Goal: Communication & Community: Answer question/provide support

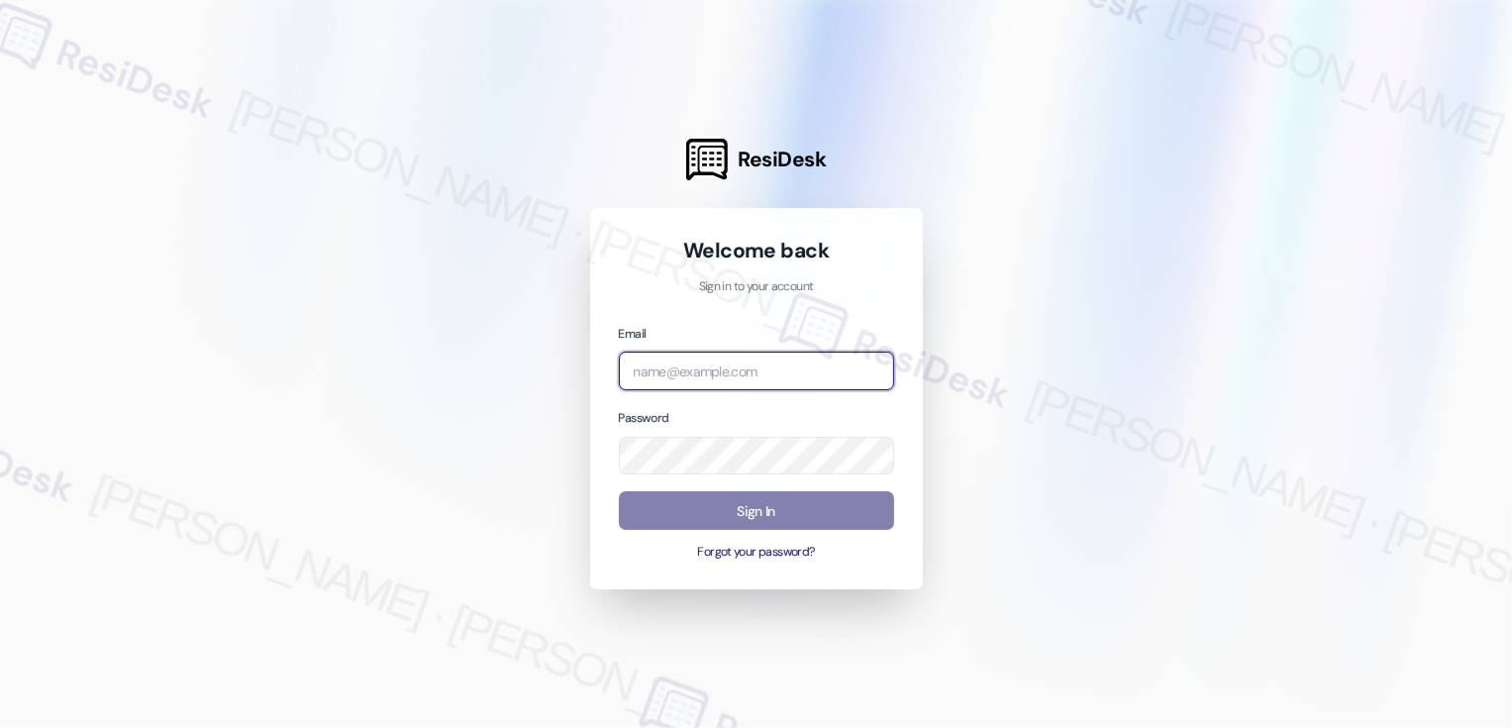
click at [663, 371] on input "email" at bounding box center [756, 371] width 275 height 39
type input "automated-surveys-boyd_wilson-resen.three@boyd_[DOMAIN_NAME]"
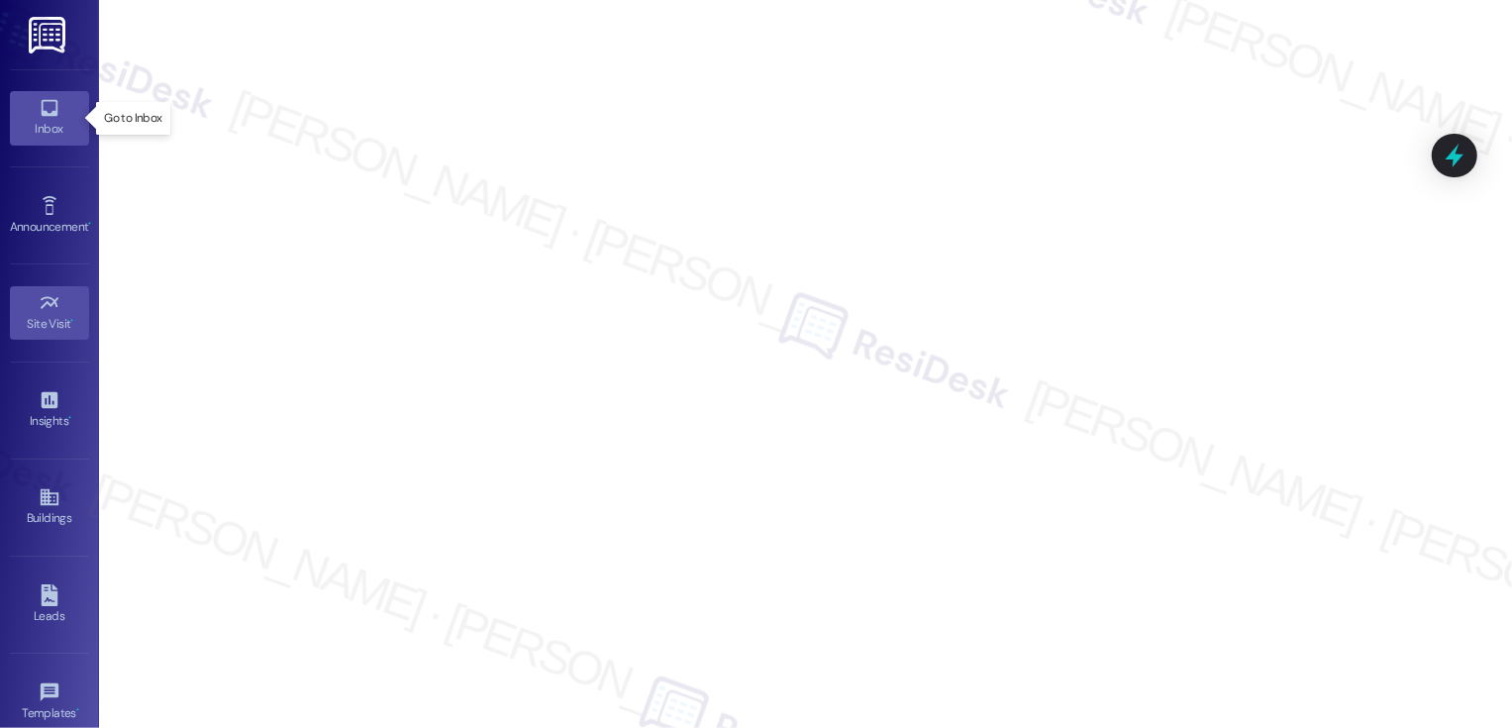
click at [30, 106] on link "Inbox" at bounding box center [49, 117] width 79 height 53
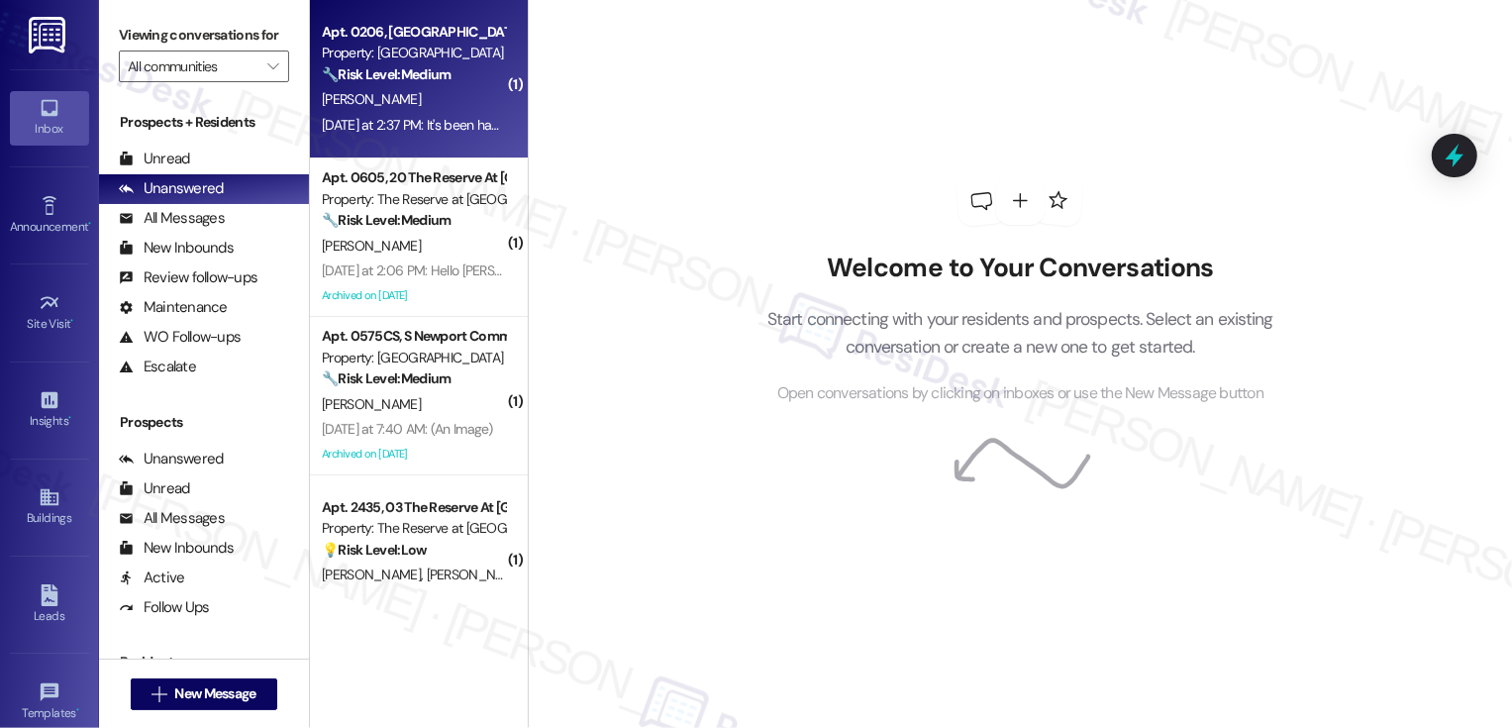
click at [394, 105] on div "[PERSON_NAME]" at bounding box center [413, 99] width 187 height 25
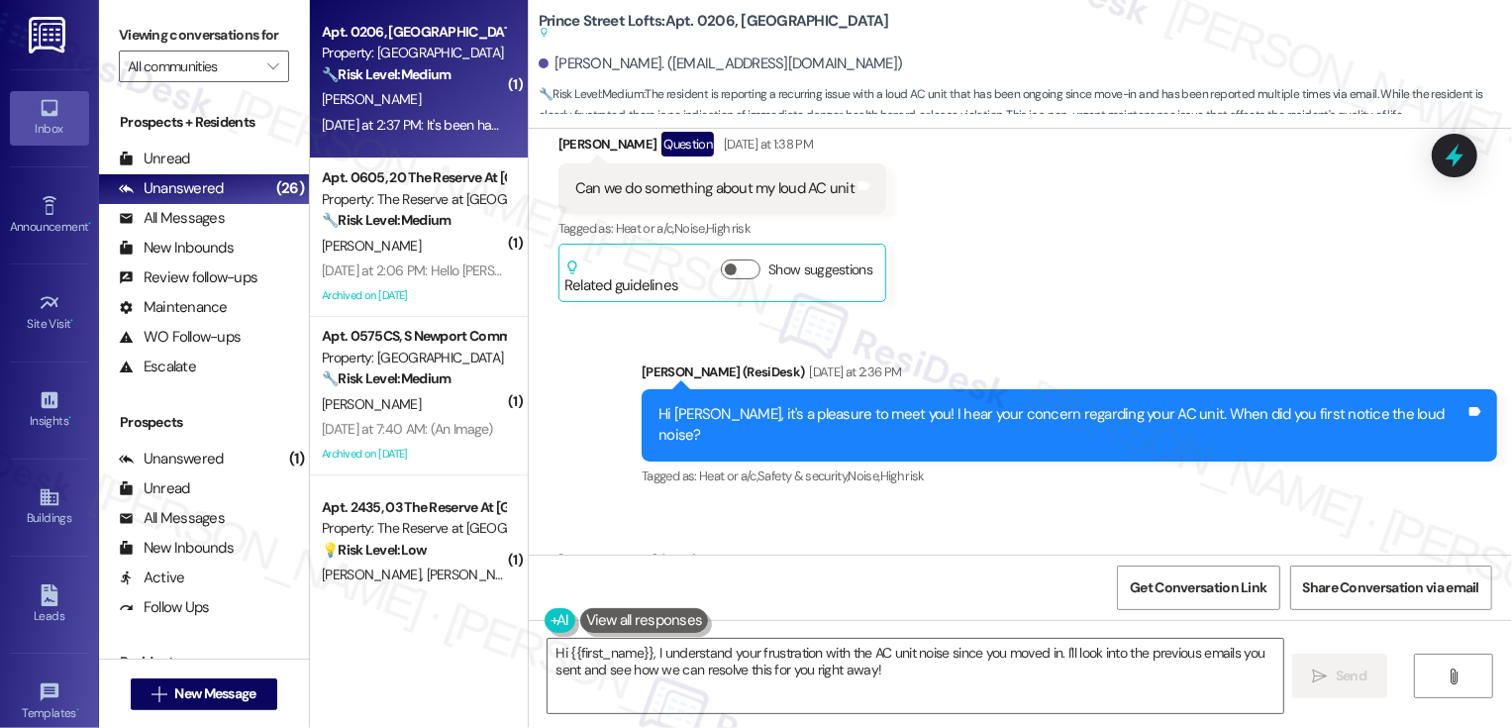
scroll to position [480, 0]
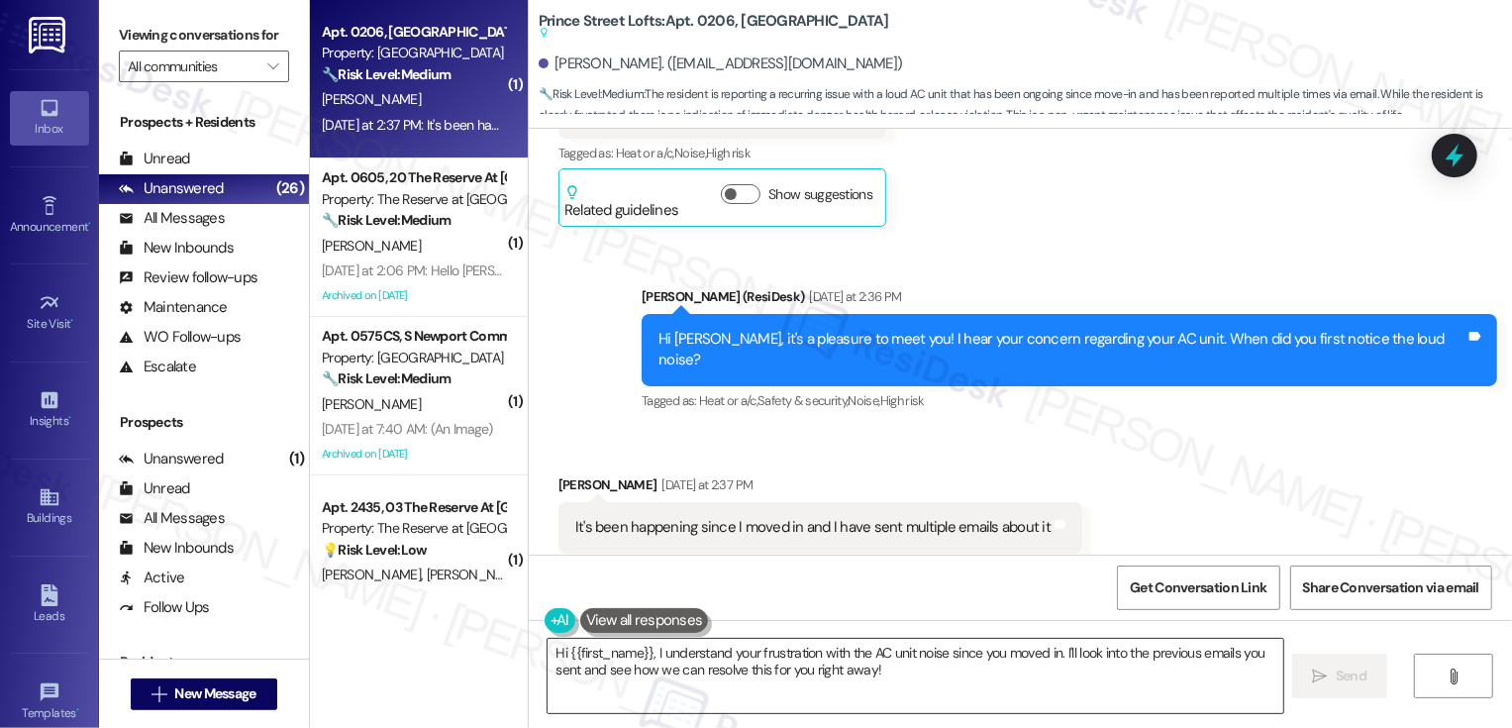
click at [672, 668] on textarea "Hi {{first_name}}, I understand your frustration with the AC unit noise since y…" at bounding box center [916, 676] width 736 height 74
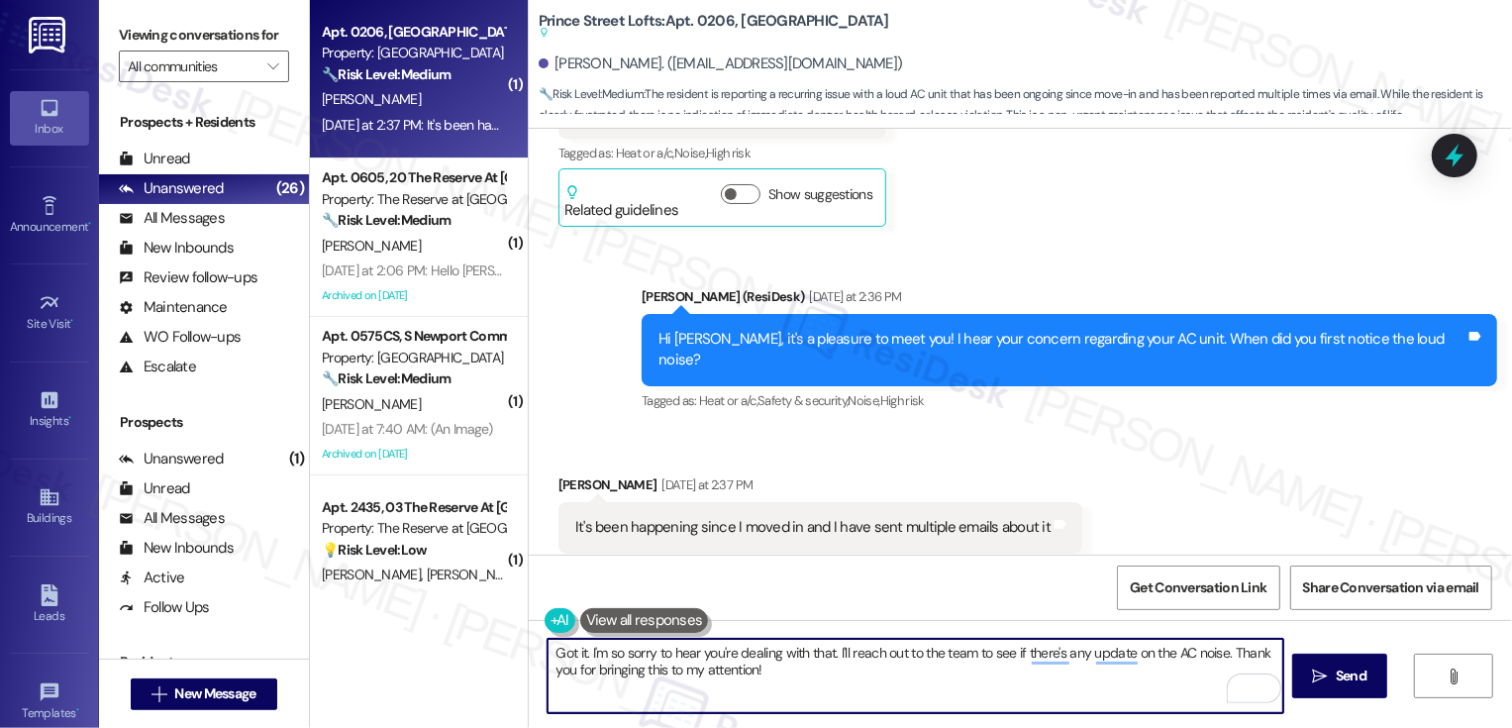
click at [816, 653] on textarea "Got it. I'm so sorry to hear you're dealing with that. I'll reach out to the te…" at bounding box center [916, 676] width 736 height 74
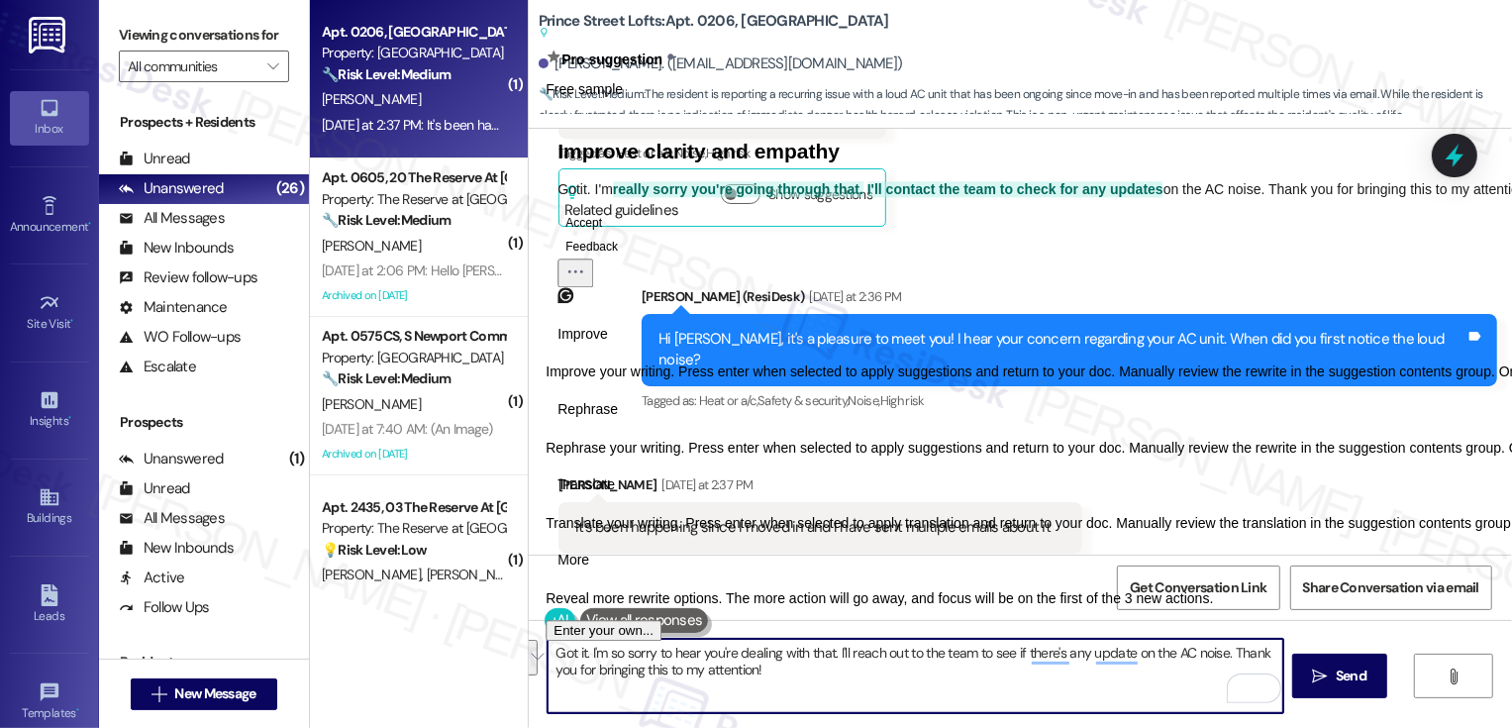
click at [618, 420] on span "Rephrase" at bounding box center [588, 409] width 60 height 21
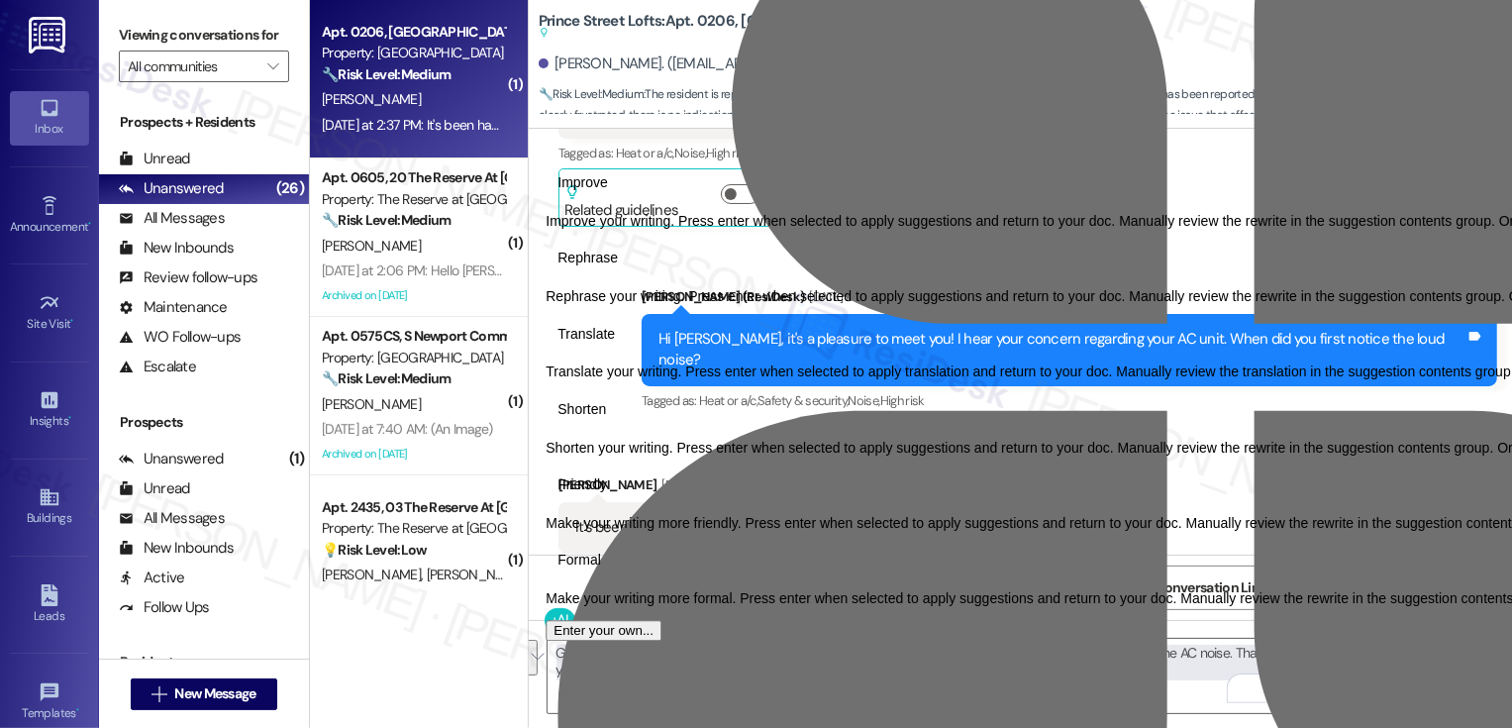
click at [850, 606] on div "Improve Improve your writing. Press enter when selected to apply suggestions an…" at bounding box center [1211, 386] width 1330 height 439
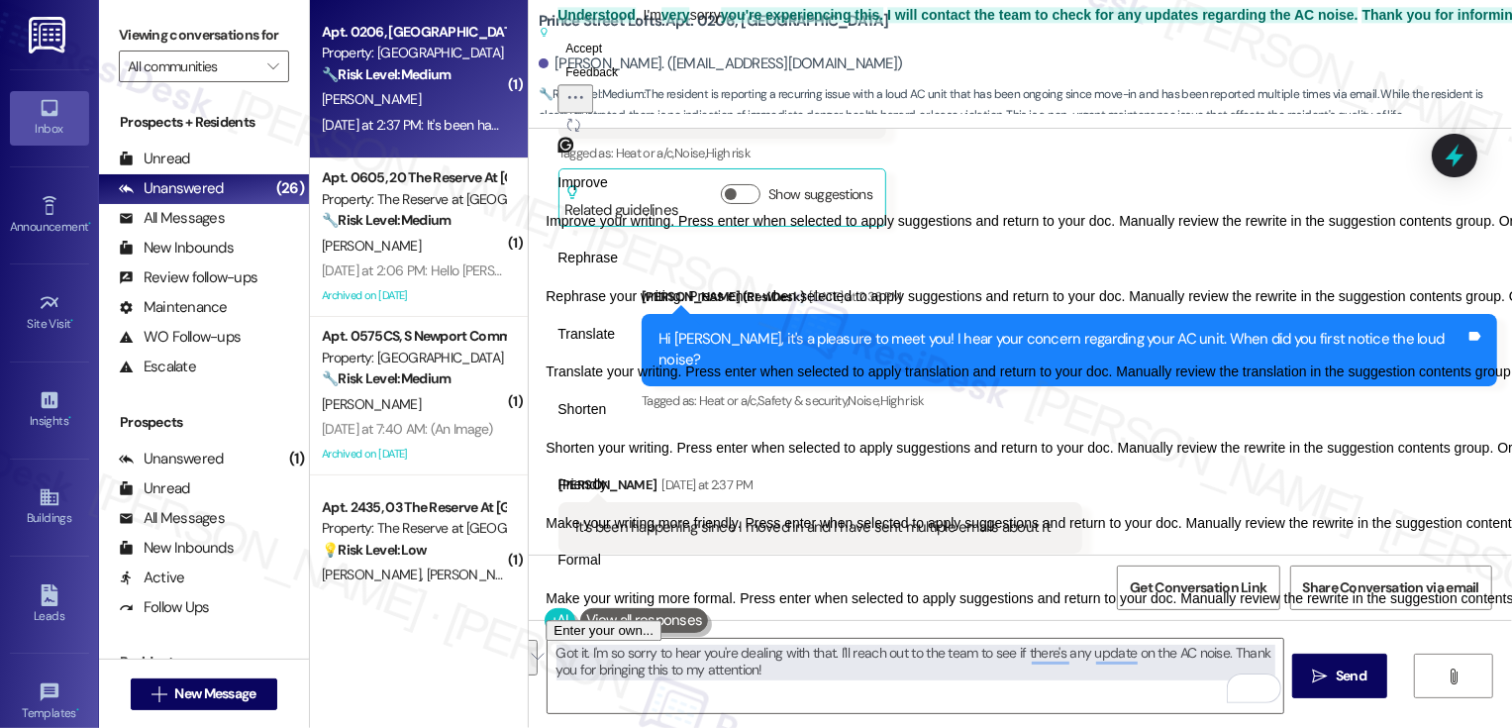
click at [607, 495] on span "Friendly" at bounding box center [583, 484] width 50 height 21
click at [589, 137] on button "Regenerate" at bounding box center [574, 125] width 32 height 24
click at [595, 60] on button "Accept" at bounding box center [584, 49] width 52 height 24
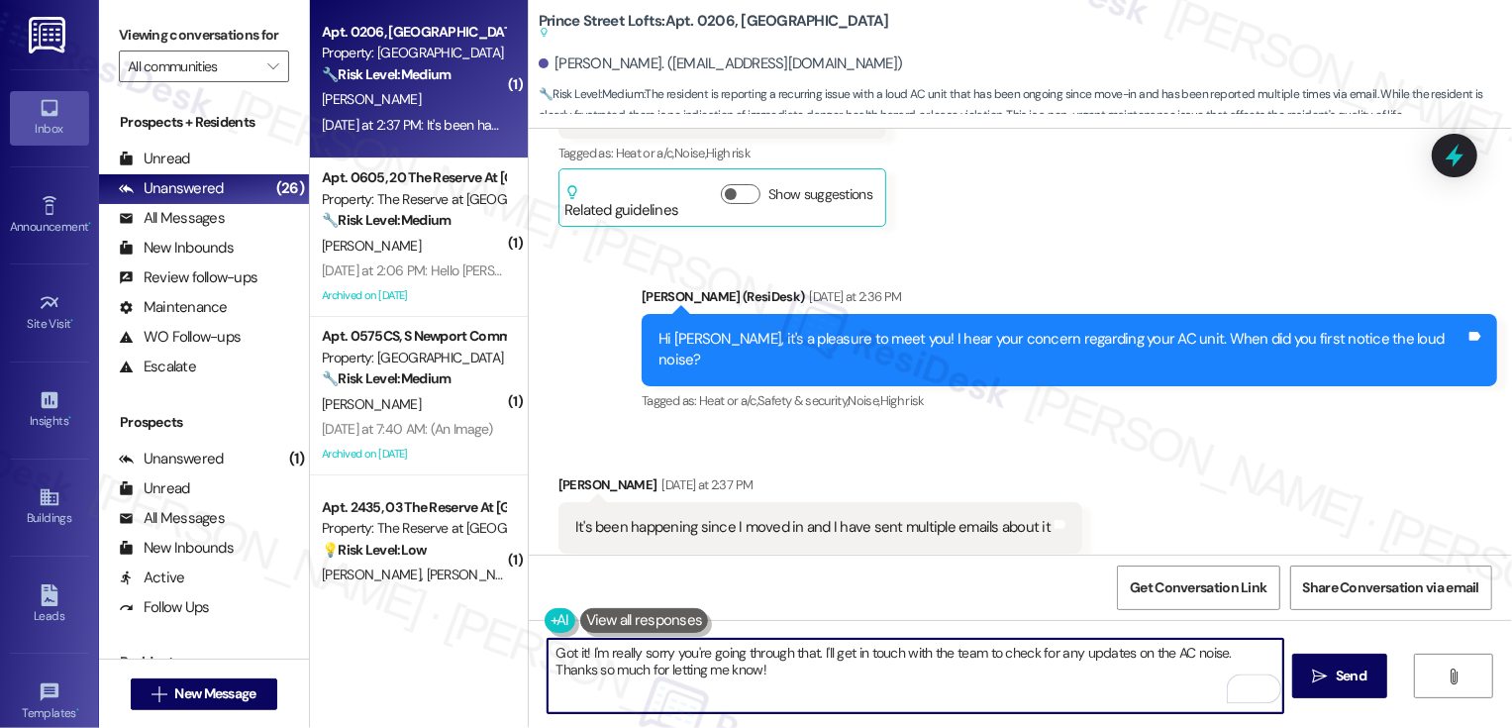
click at [804, 672] on textarea "Got it! I'm really sorry you're going through that. I'll get in touch with the …" at bounding box center [916, 676] width 736 height 74
type textarea "Got it! I'm really sorry you're going through that. I'll get in touch with the …"
click at [1355, 677] on span "Send" at bounding box center [1351, 676] width 31 height 21
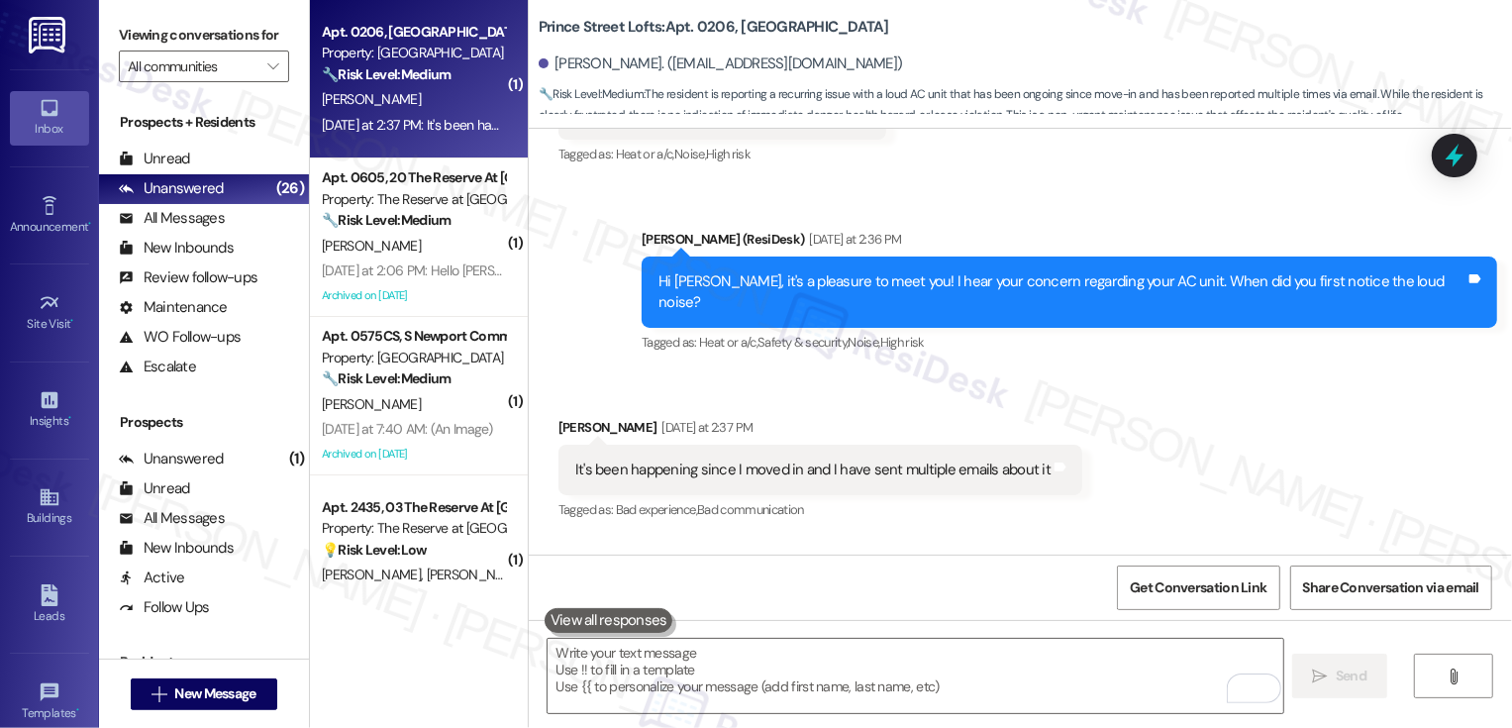
scroll to position [581, 0]
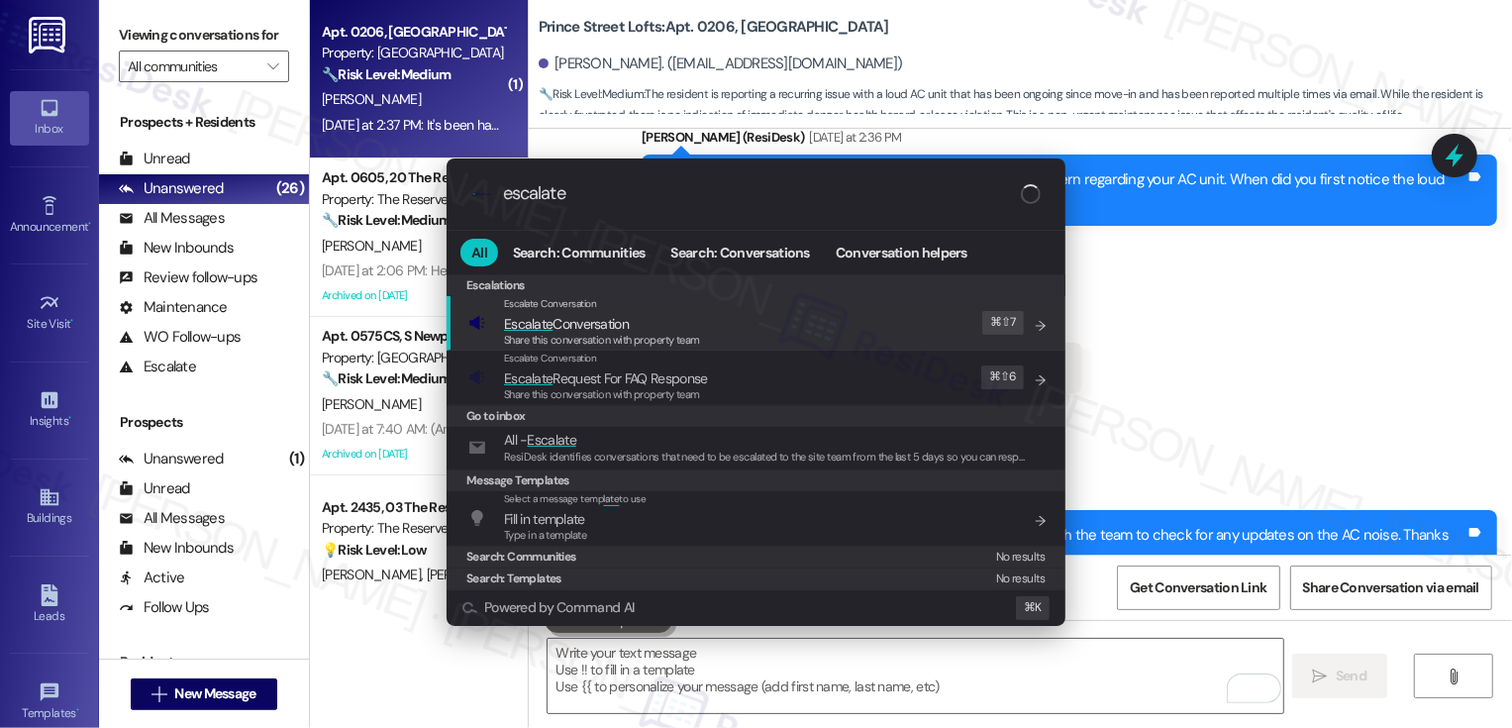
type input "escalate"
click at [564, 328] on span "Escalate Conversation" at bounding box center [566, 324] width 125 height 18
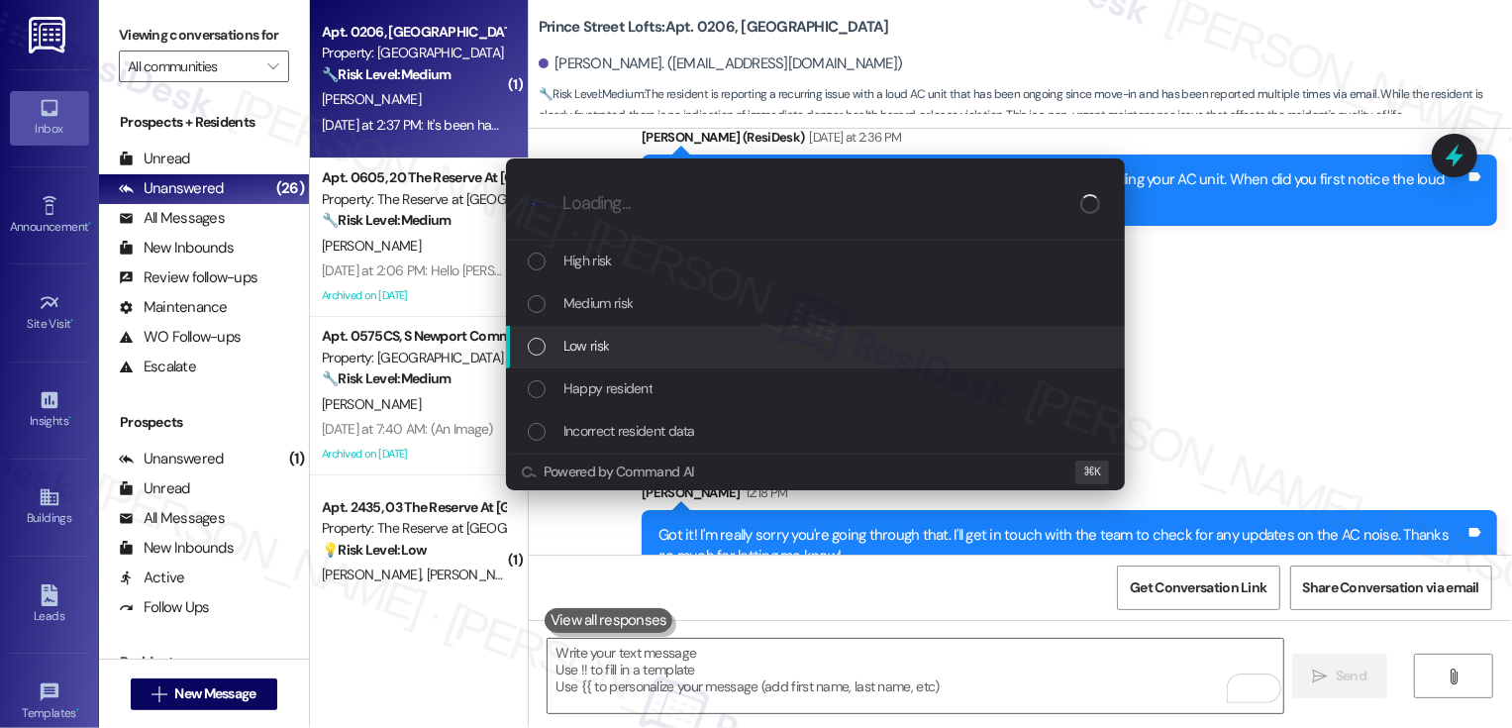
click at [600, 345] on span "Low risk" at bounding box center [587, 346] width 46 height 22
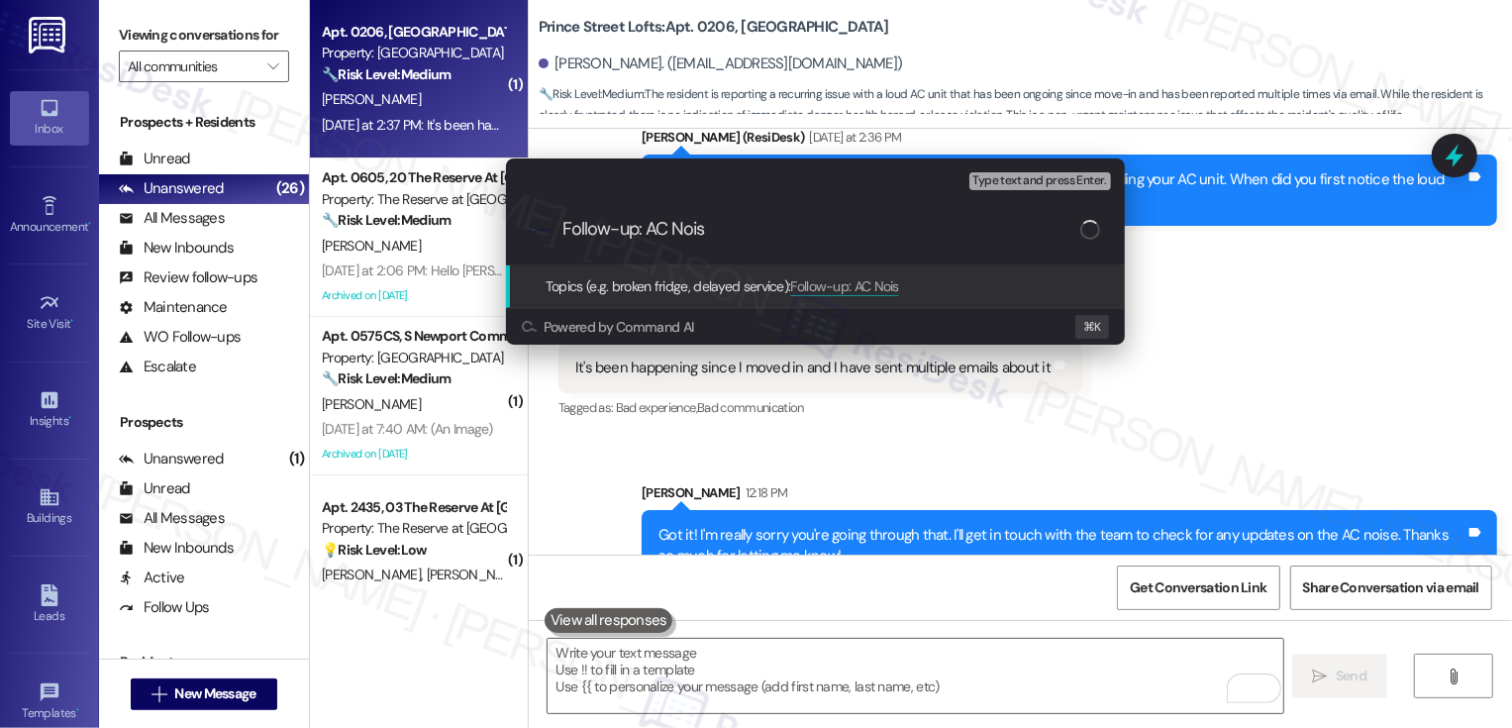
type input "Follow-up: AC Noise"
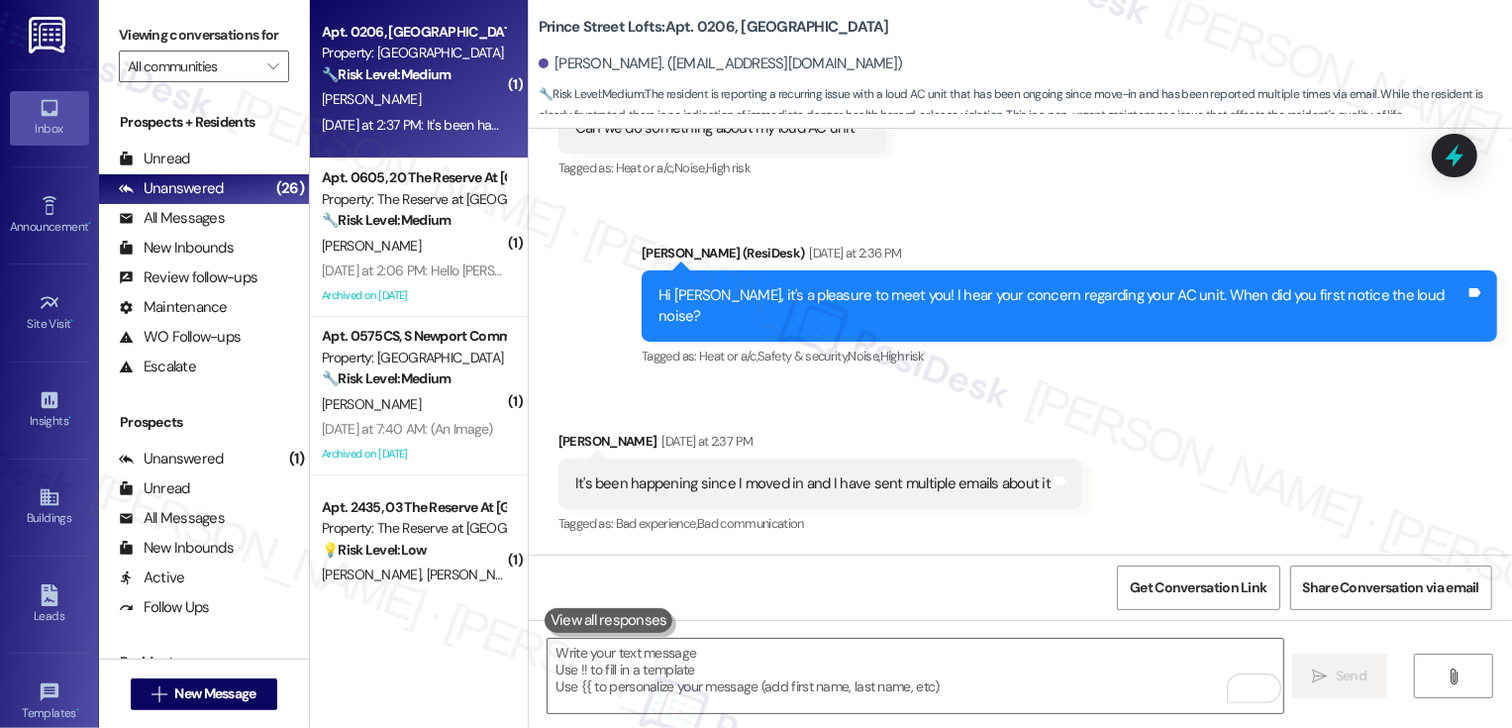
scroll to position [0, 0]
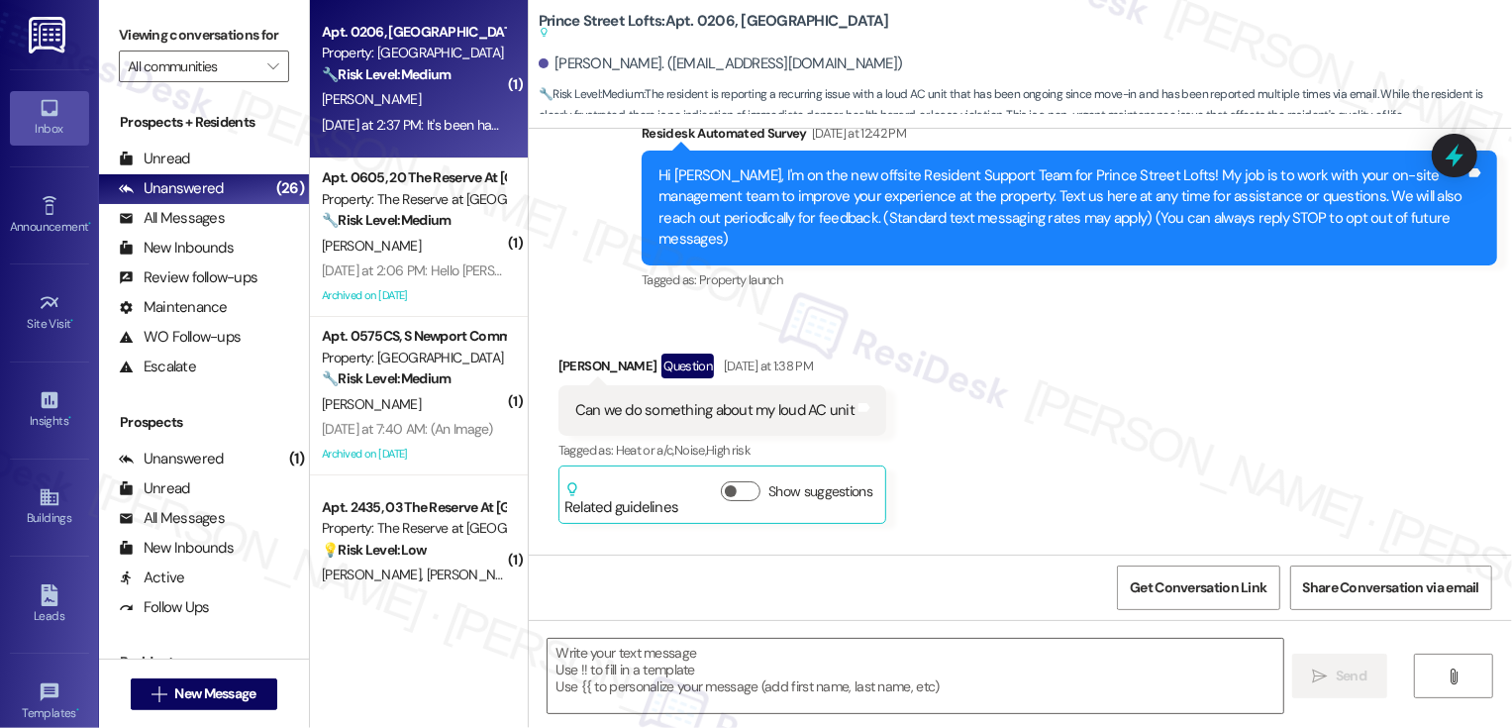
type textarea "Fetching suggested responses. Please feel free to read through the conversation…"
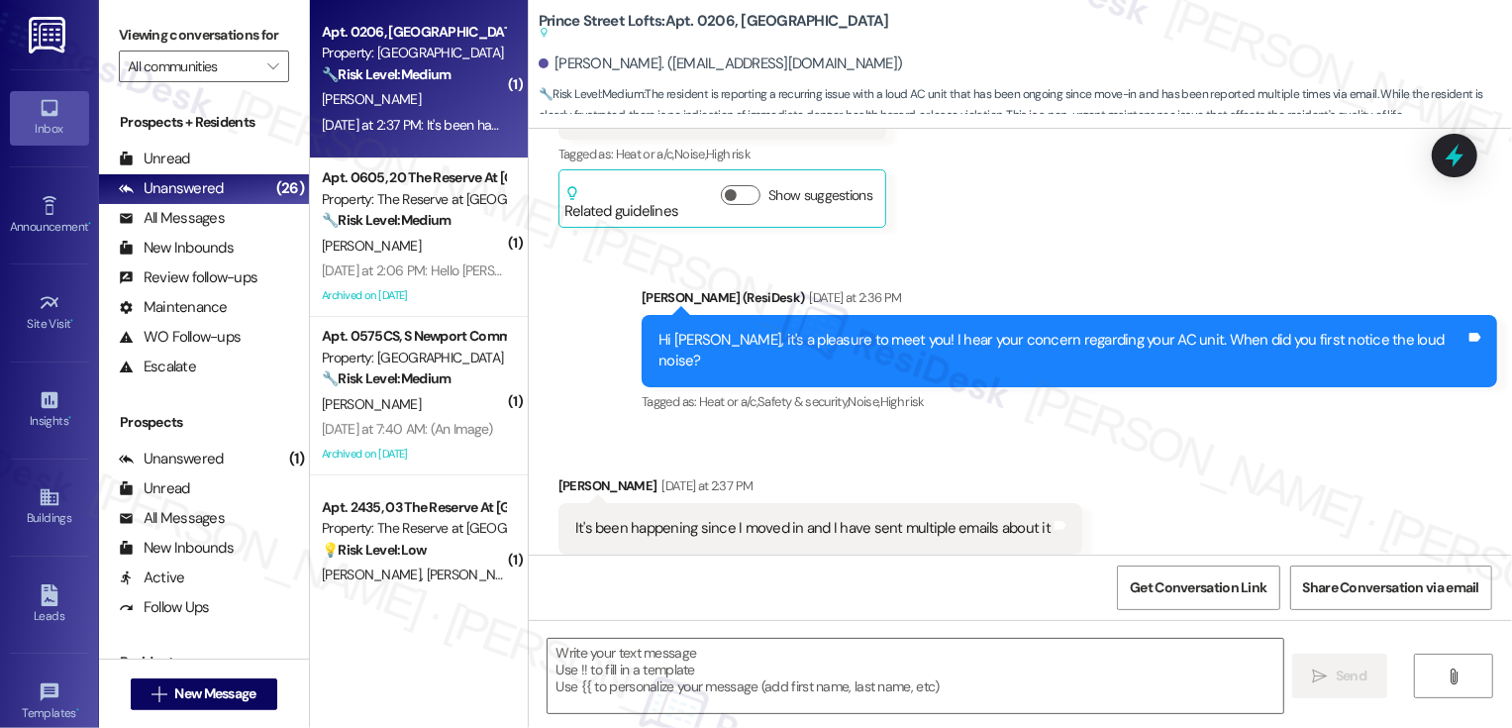
scroll to position [668, 0]
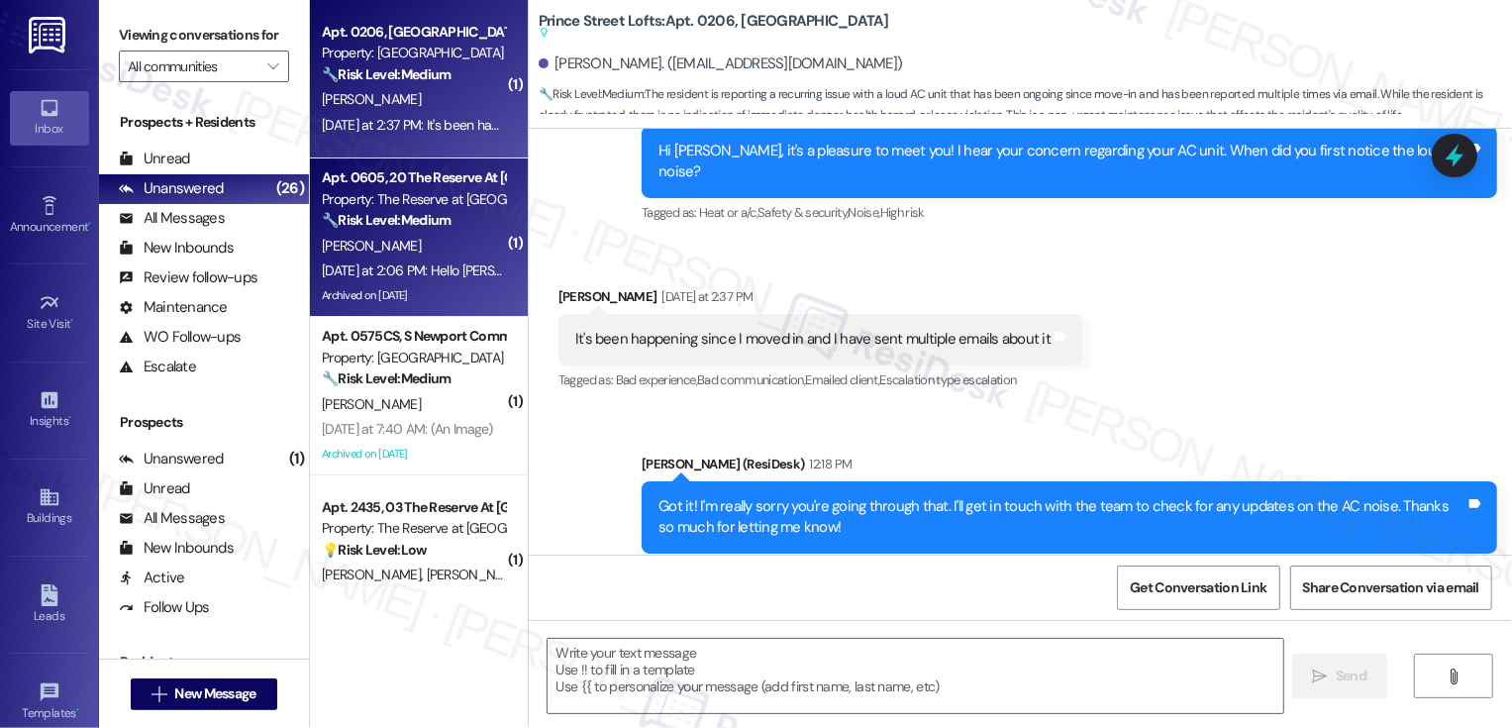
click at [416, 208] on div "Property: The Reserve at [GEOGRAPHIC_DATA]" at bounding box center [413, 199] width 183 height 21
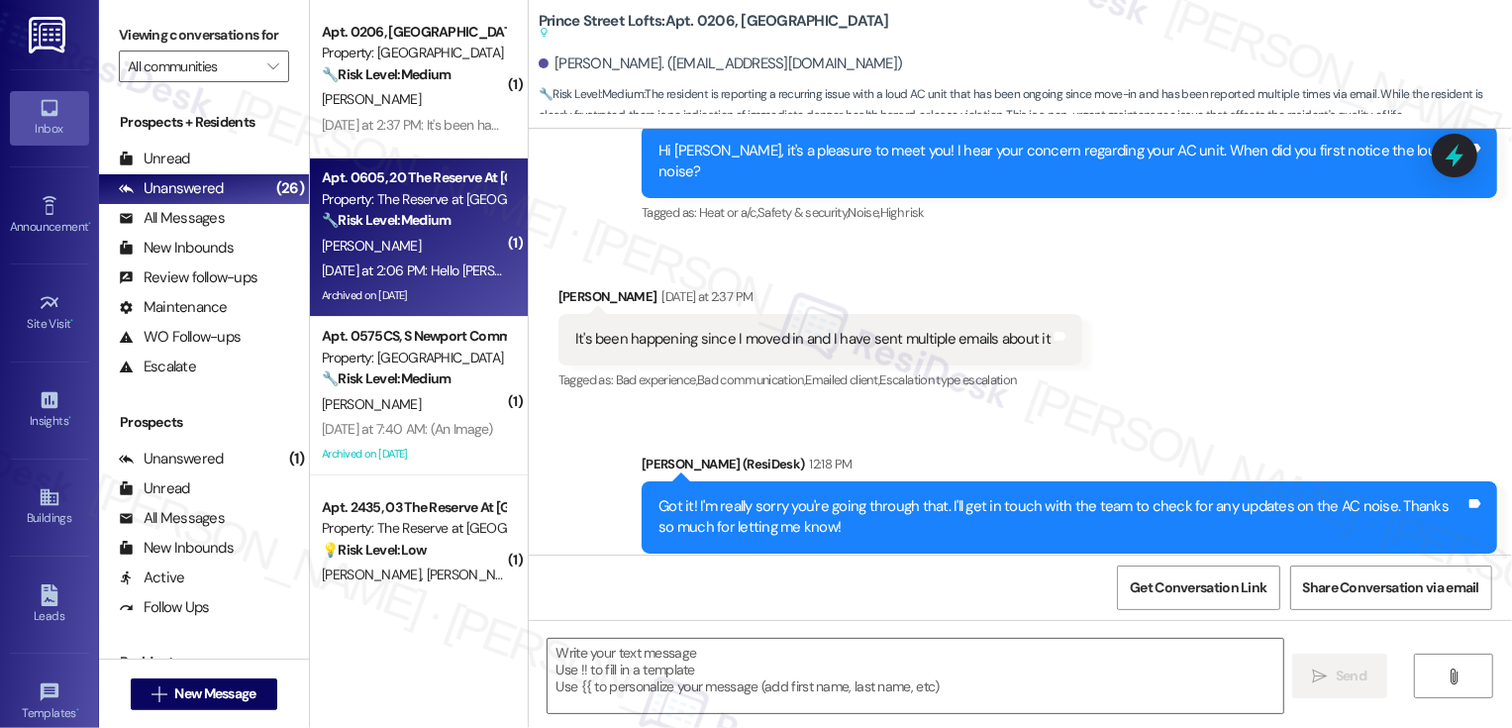
type textarea "Fetching suggested responses. Please feel free to read through the conversation…"
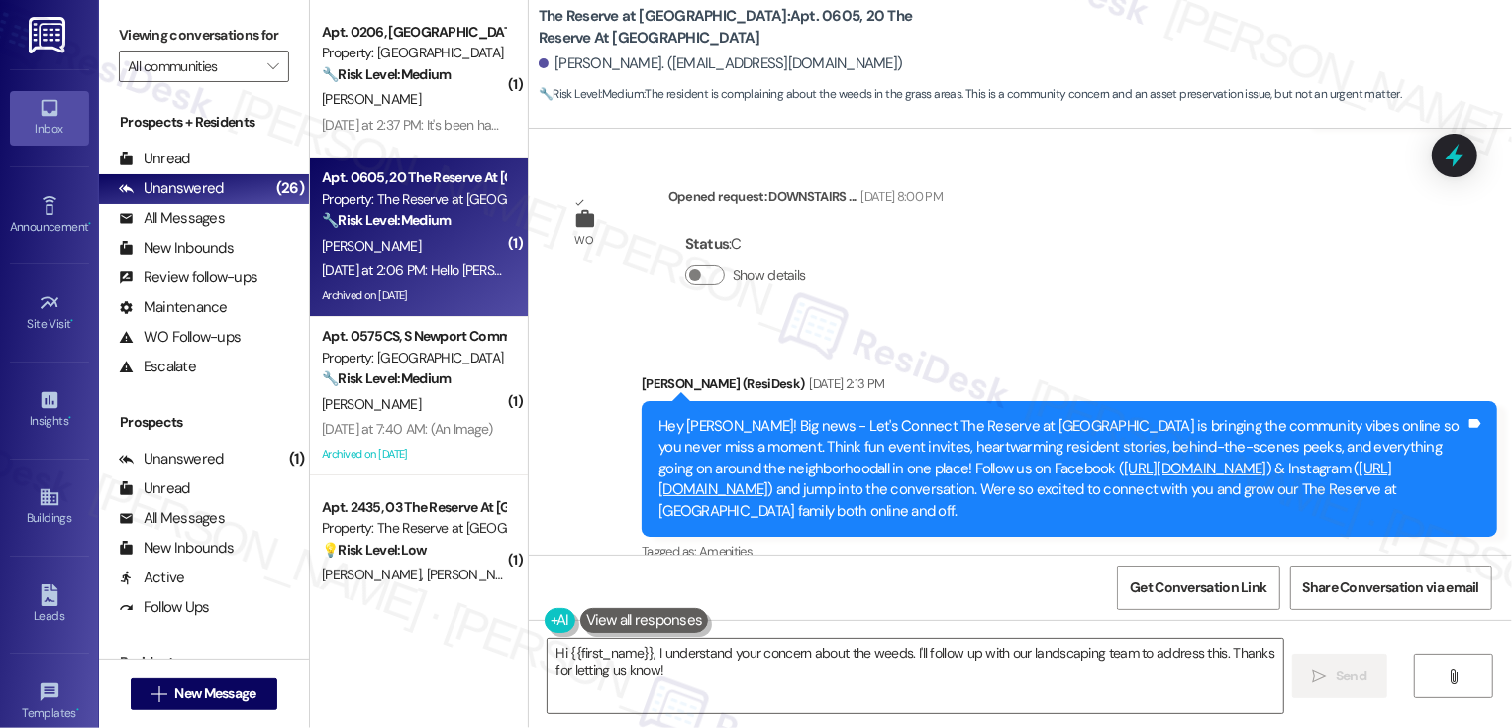
scroll to position [26066, 0]
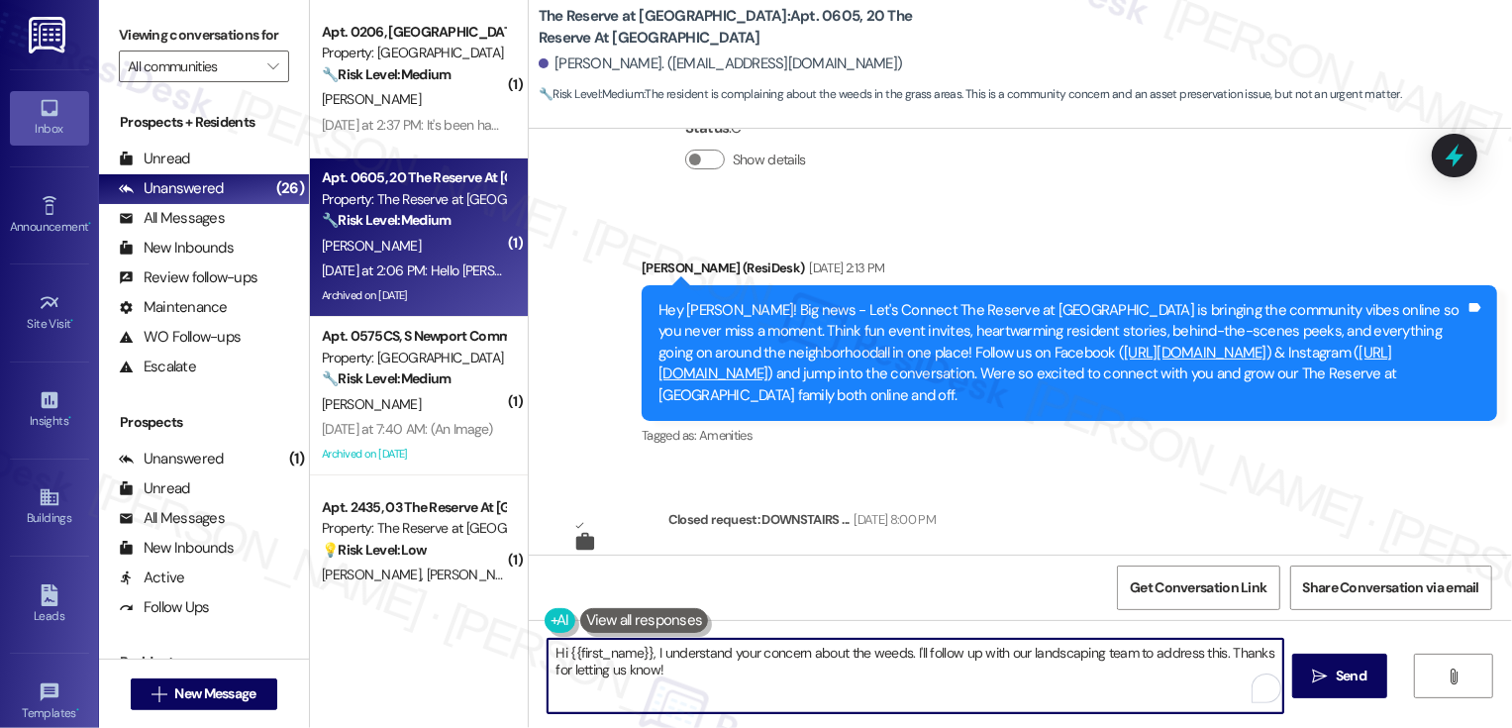
drag, startPoint x: 903, startPoint y: 650, endPoint x: 927, endPoint y: 671, distance: 32.2
click at [926, 670] on textarea "Hi {{first_name}}, I understand your concern about the weeds. I'll follow up wi…" at bounding box center [916, 676] width 736 height 74
click at [954, 654] on textarea "Hi {{first_name}}, I understand your concern about the weeds. Could you please …" at bounding box center [916, 676] width 736 height 74
click at [1165, 655] on textarea "Hi {{first_name}}, I understand your concern about the weeds. Could you please …" at bounding box center [916, 676] width 736 height 74
paste textarea "you’re referring to"
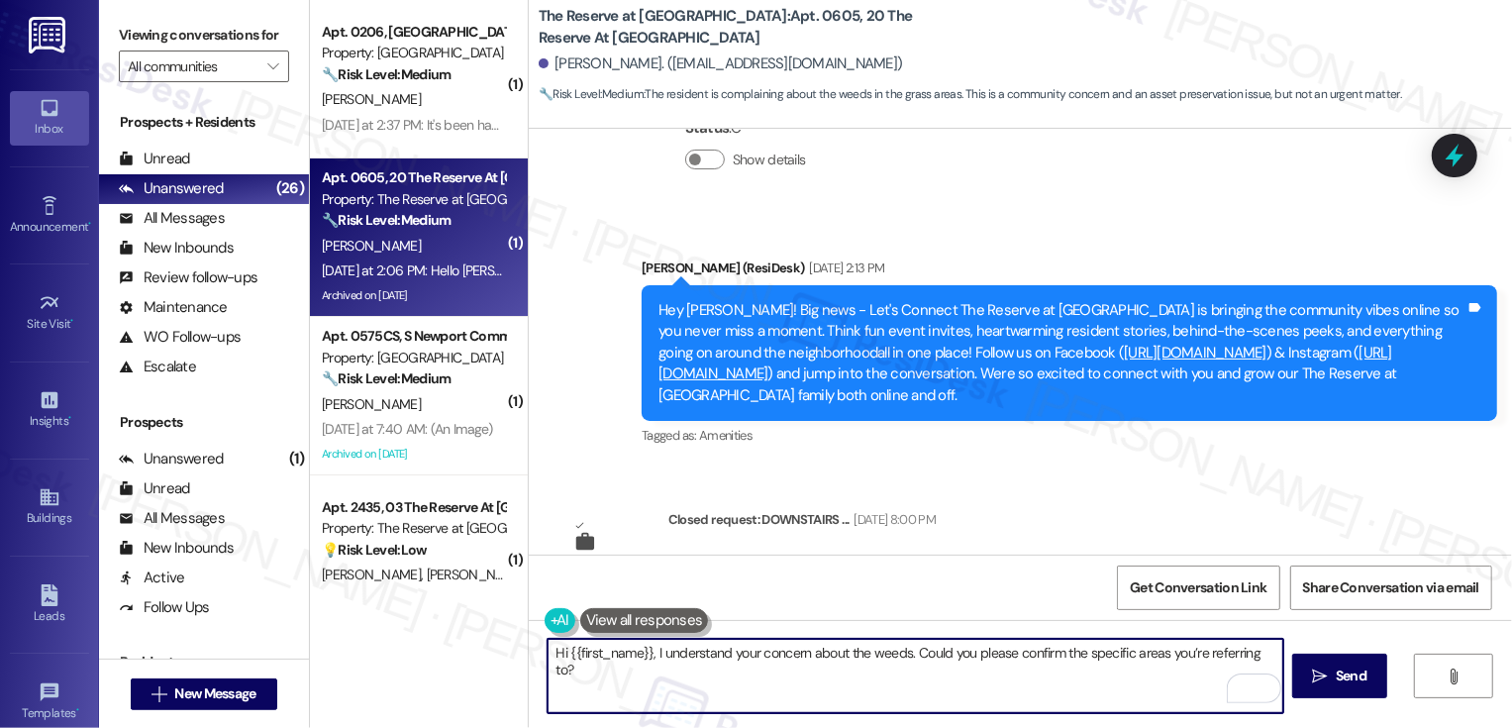
click at [903, 658] on textarea "Hi {{first_name}}, I understand your concern about the weeds. Could you please …" at bounding box center [916, 676] width 736 height 74
click at [920, 656] on textarea "Hi {{first_name}}, I understand your concern about the weeds. Could you please …" at bounding box center [916, 676] width 736 height 74
type textarea "Hi {{first_name}}, I understand your concern about the weeds. Could you please …"
click at [1327, 668] on span " Send" at bounding box center [1340, 676] width 62 height 21
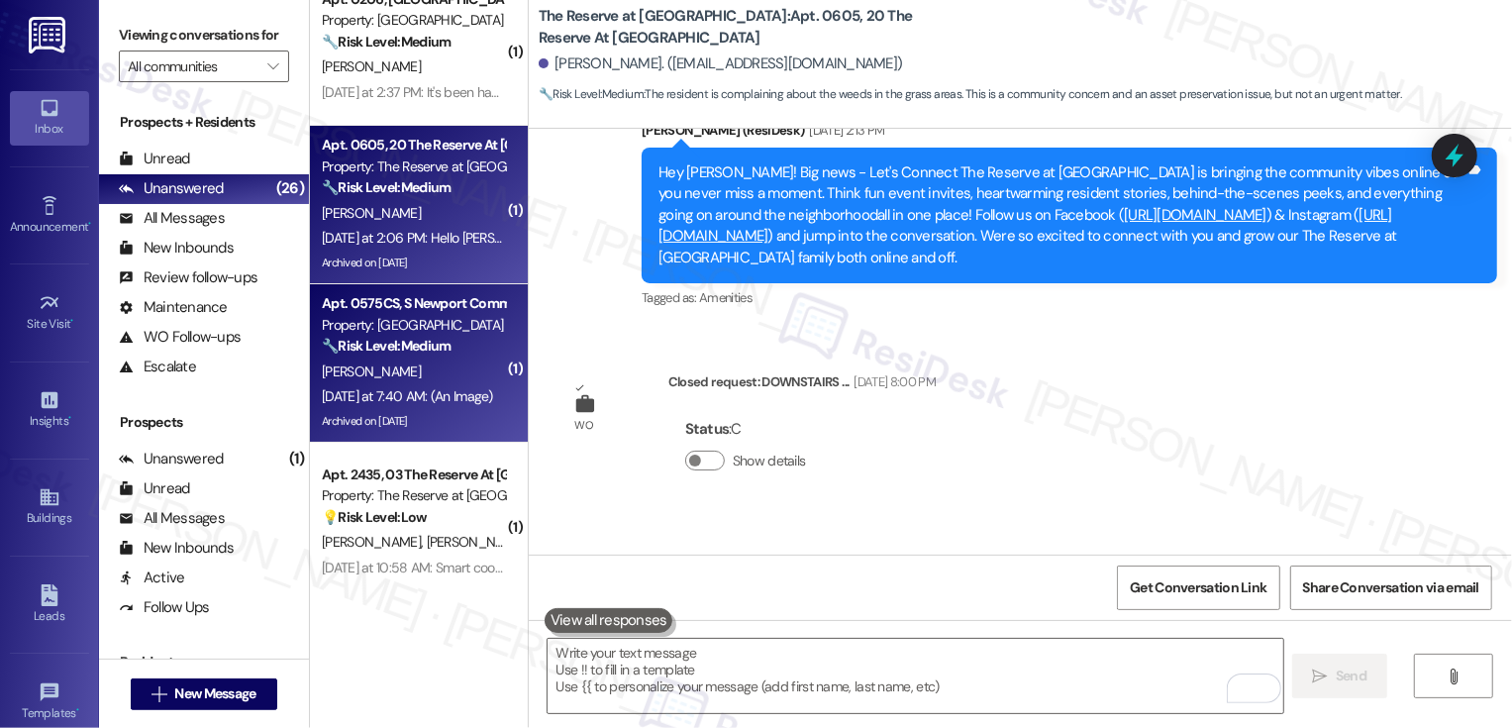
scroll to position [0, 0]
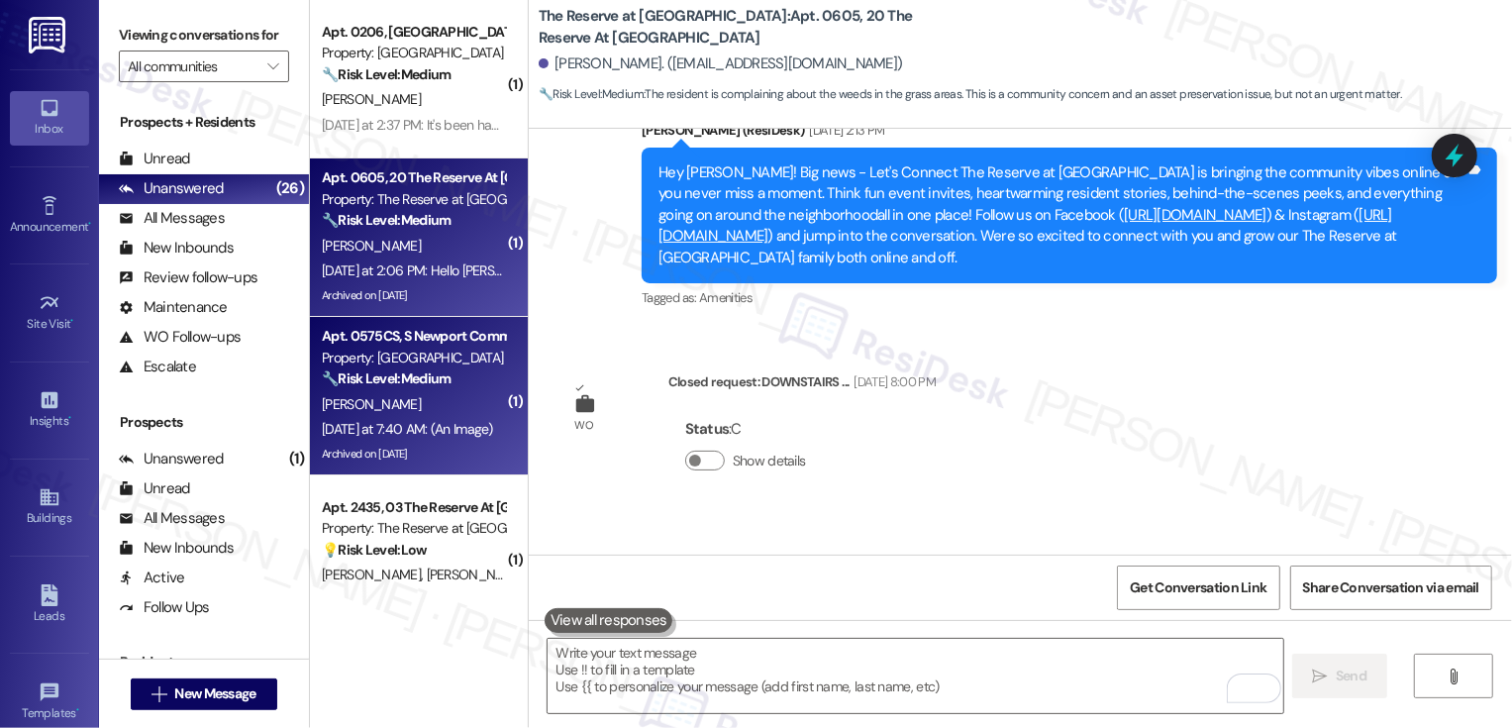
click at [390, 326] on div "Apt. 0575CS, S Newport Commons II" at bounding box center [413, 336] width 183 height 21
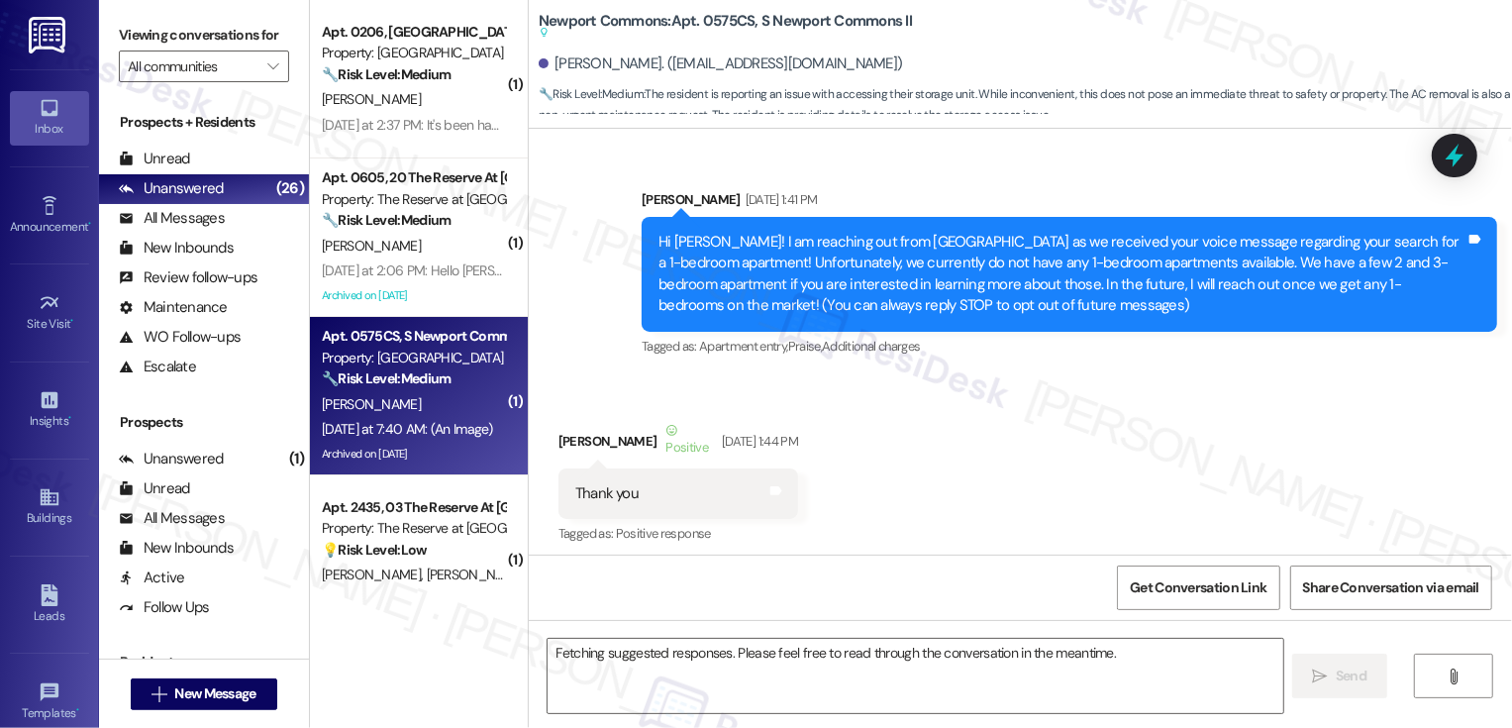
scroll to position [32215, 0]
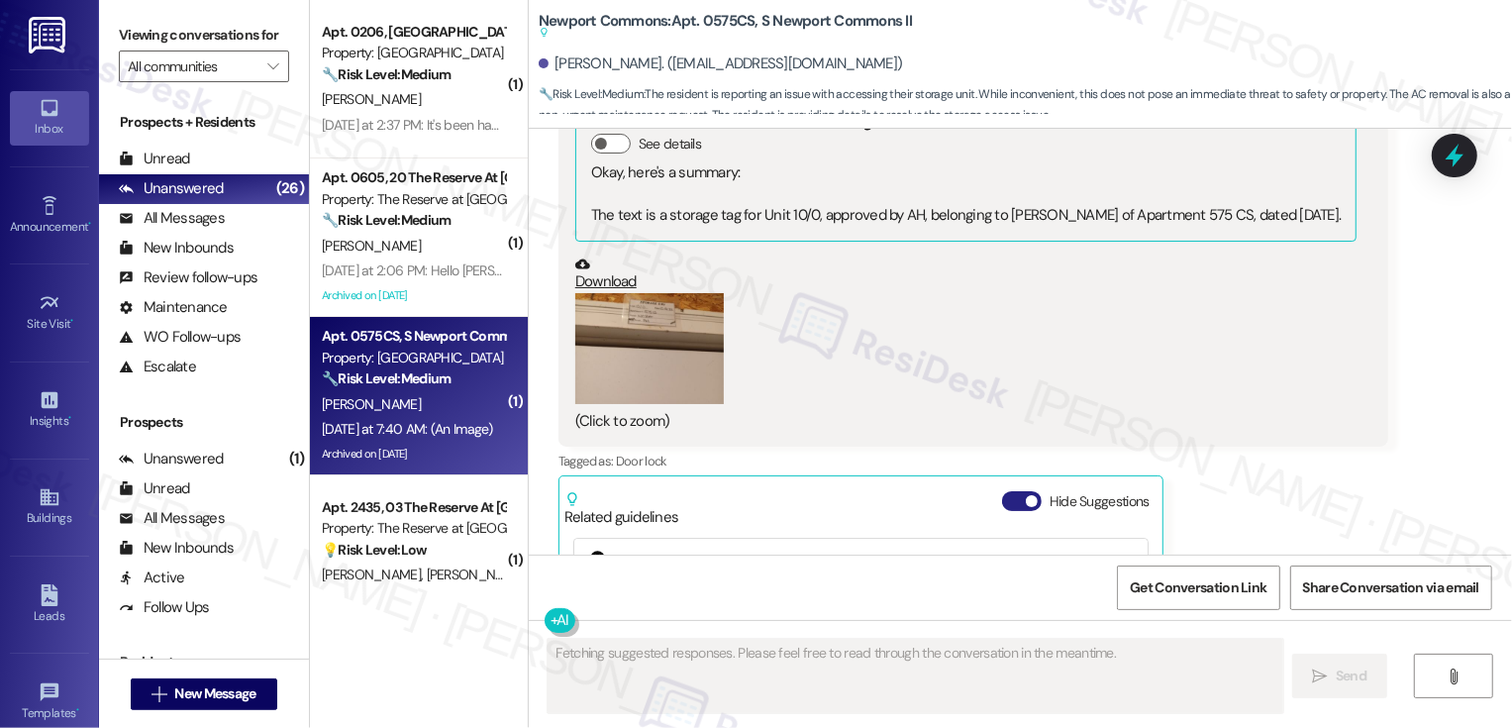
click at [1026, 495] on span "button" at bounding box center [1032, 501] width 12 height 12
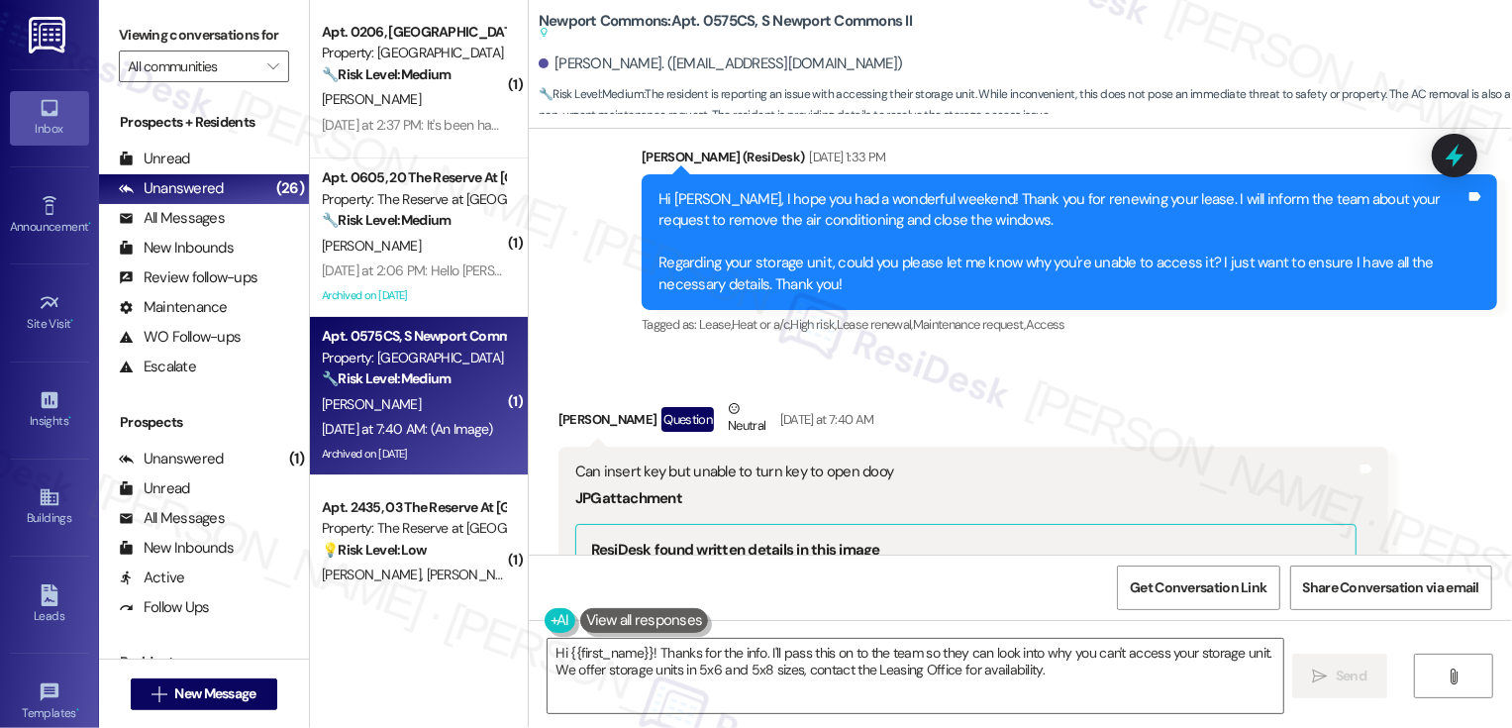
scroll to position [31834, 0]
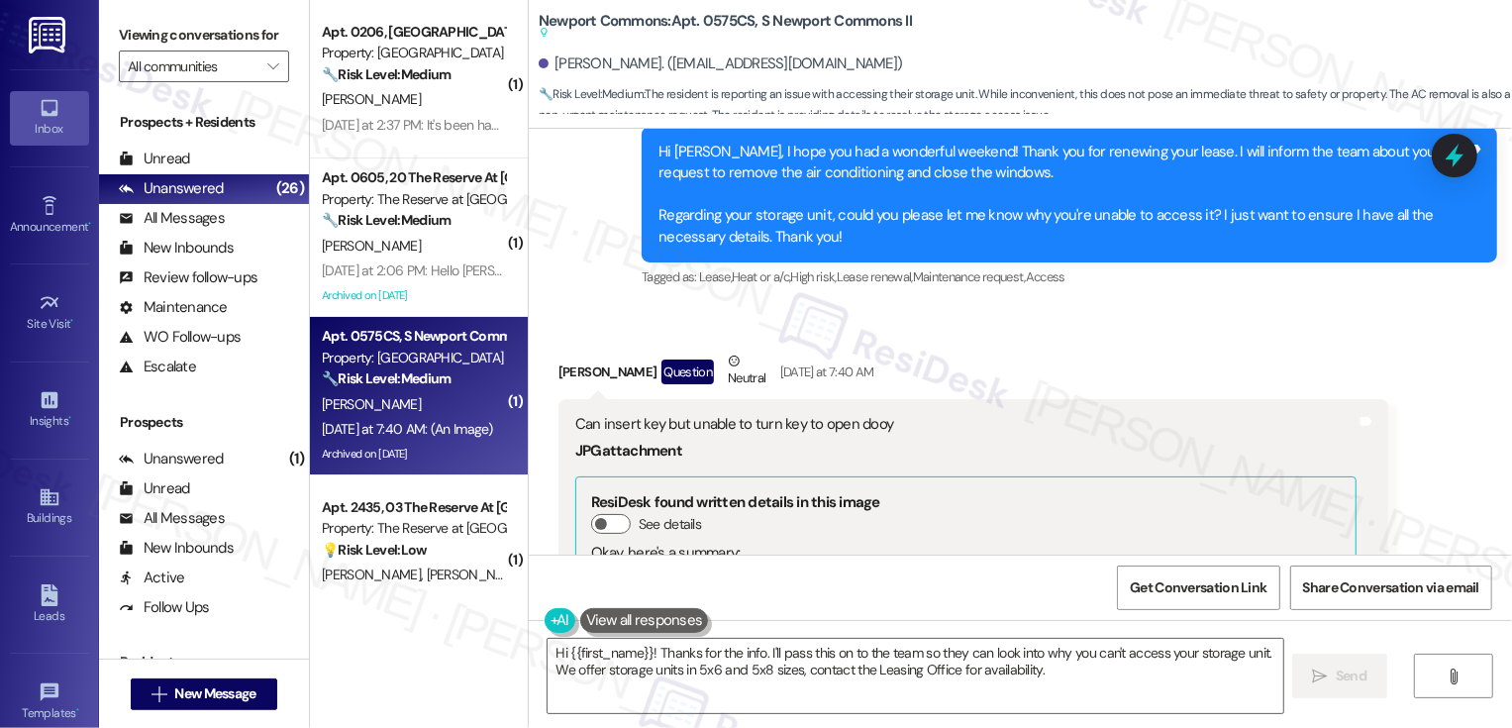
click at [608, 673] on button "Zoom image" at bounding box center [649, 729] width 149 height 112
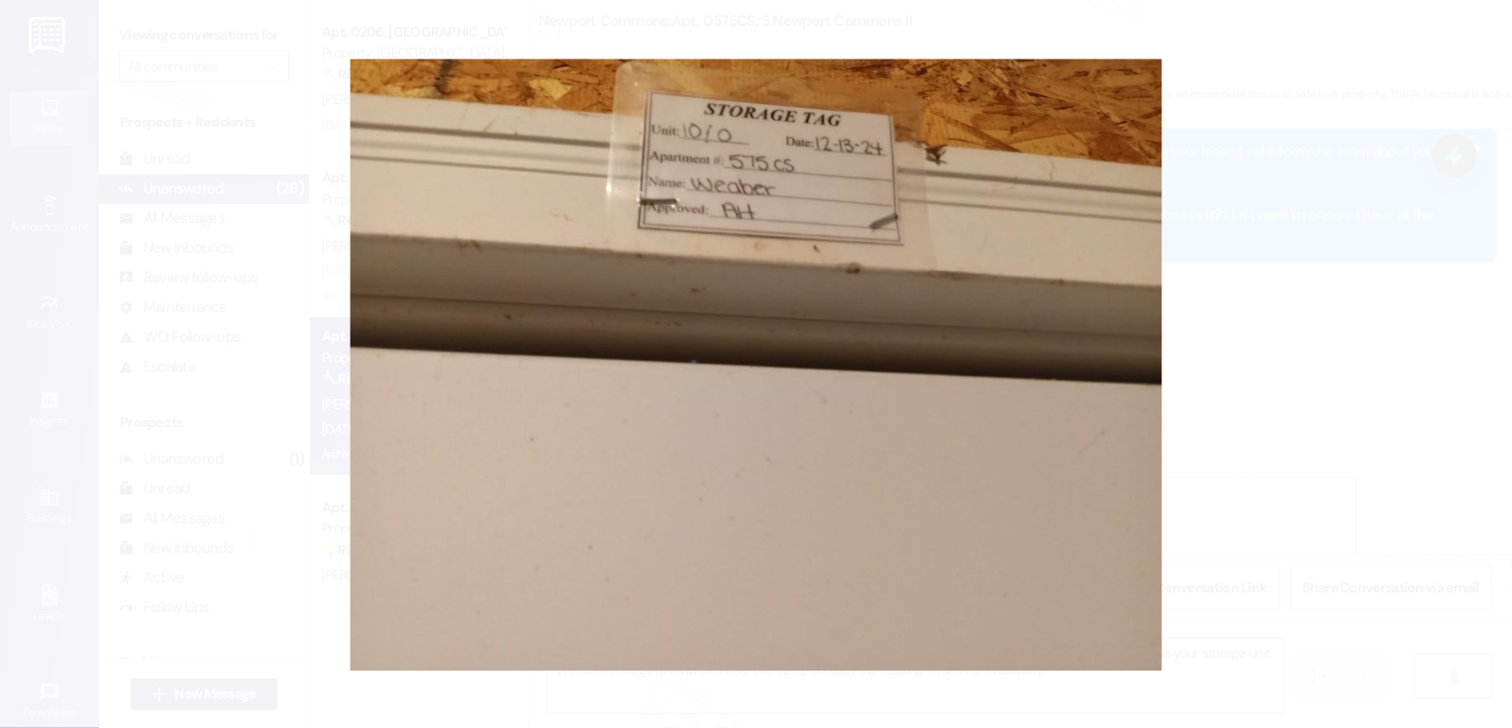
click at [1360, 526] on button "Unzoom image" at bounding box center [756, 364] width 1512 height 728
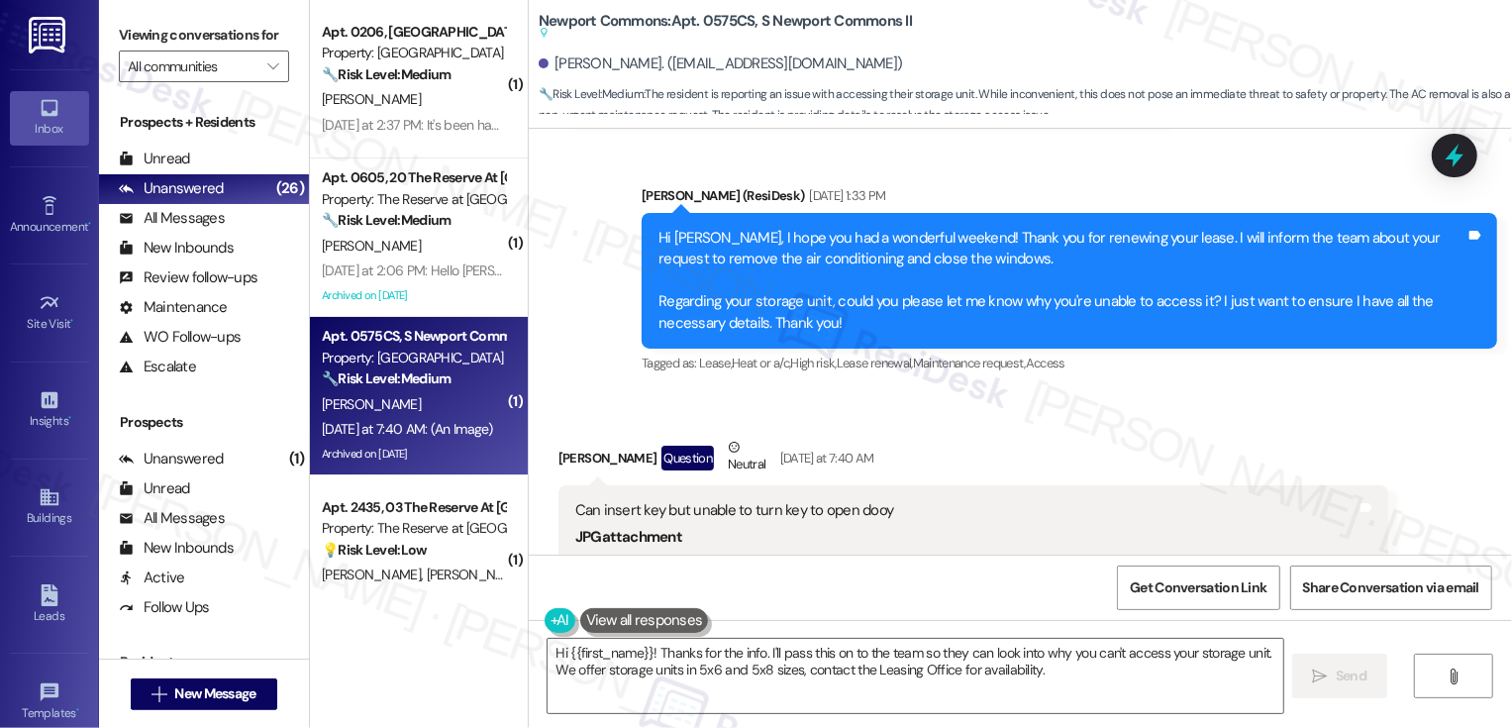
scroll to position [31736, 0]
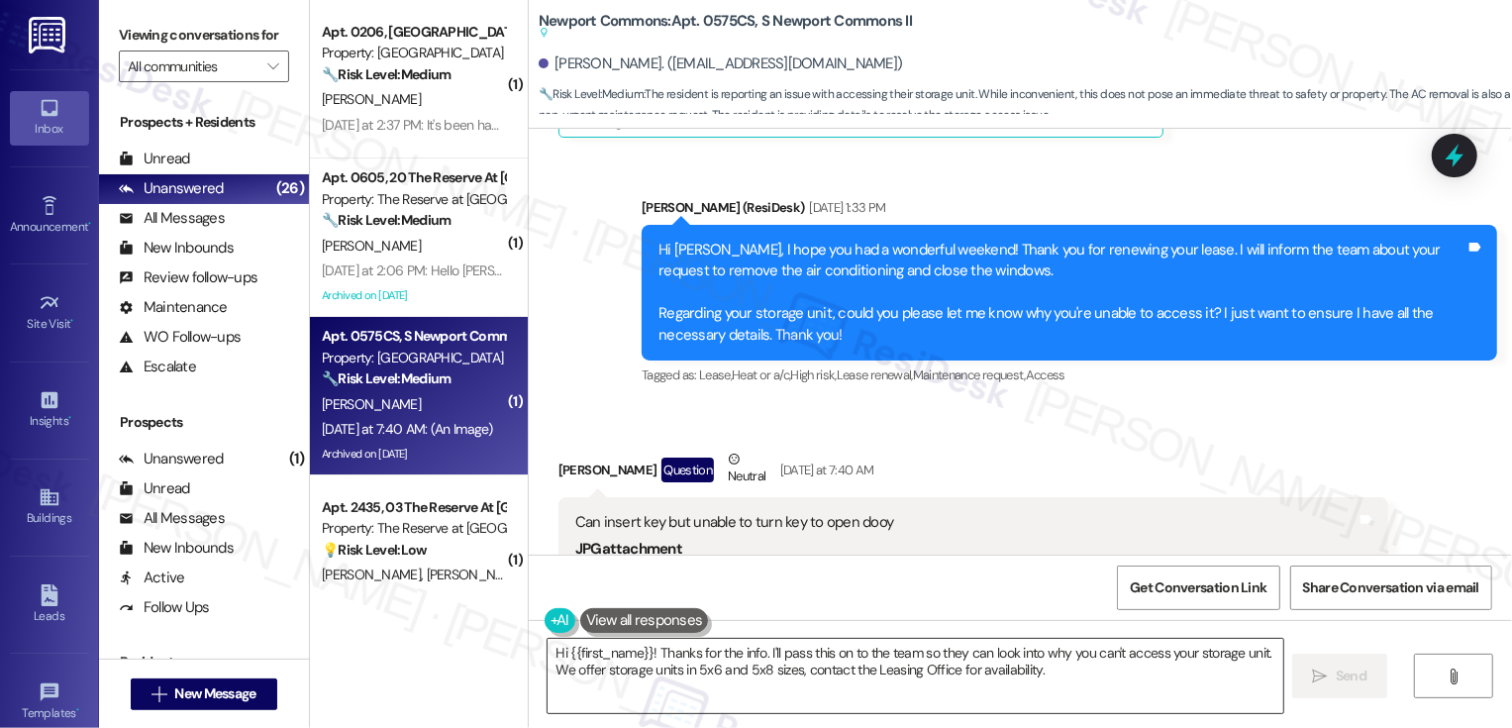
click at [920, 671] on textarea "Hi {{first_name}}! Thanks for the info. I'll pass this on to the team so they c…" at bounding box center [916, 676] width 736 height 74
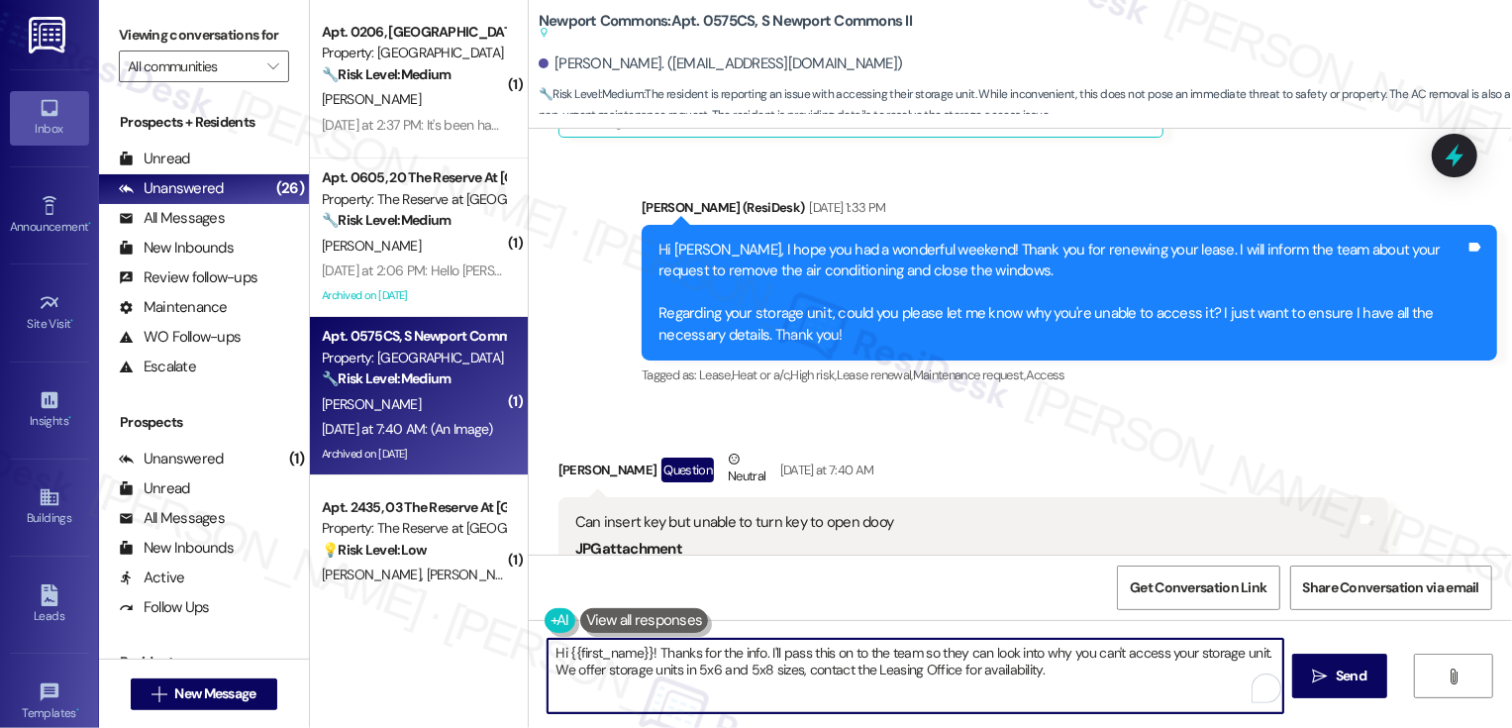
click at [860, 656] on textarea "Hi {{first_name}}! Thanks for the info. I'll pass this on to the team so they c…" at bounding box center [916, 676] width 736 height 74
drag, startPoint x: 552, startPoint y: 671, endPoint x: 1079, endPoint y: 679, distance: 526.9
click at [1079, 679] on textarea "Hi {{first_name}}! Thanks for the info. I'll pass this on to the team so they c…" at bounding box center [916, 676] width 736 height 74
type textarea "Hi {{first_name}}! Thanks for the info. I'll pass this on to the team so they c…"
click at [1346, 659] on button " Send" at bounding box center [1340, 676] width 96 height 45
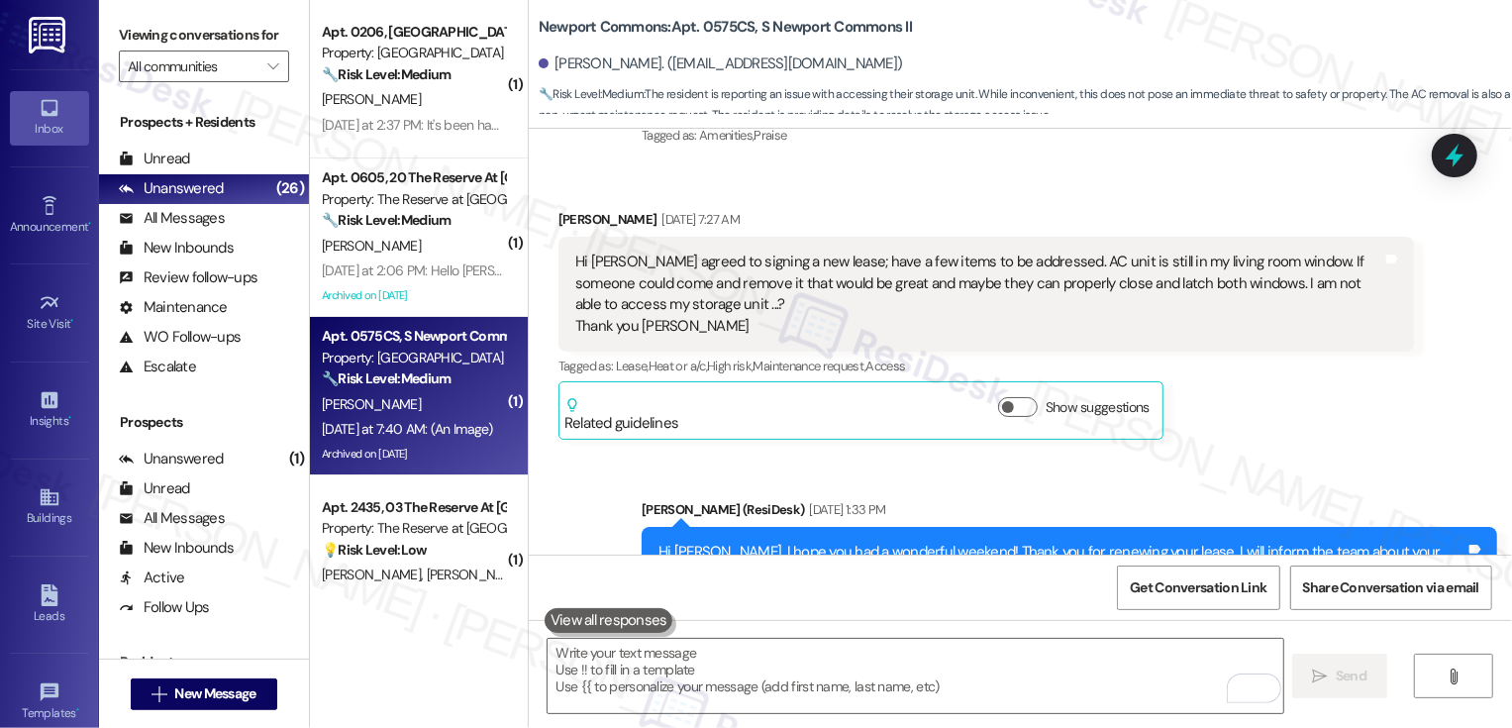
scroll to position [31424, 0]
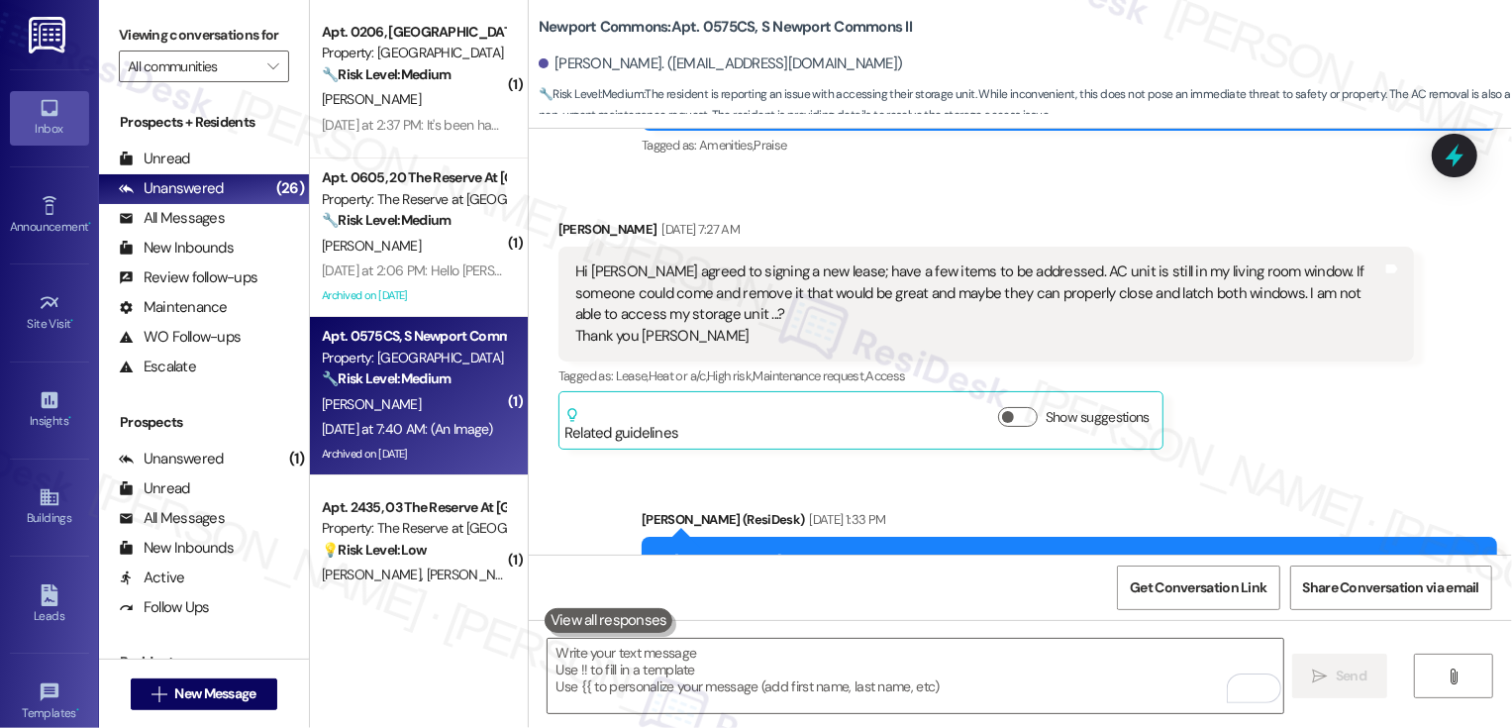
drag, startPoint x: 740, startPoint y: 340, endPoint x: 823, endPoint y: 340, distance: 83.2
click at [823, 552] on div "Hi [PERSON_NAME], I hope you had a wonderful weekend! Thank you for renewing yo…" at bounding box center [1062, 605] width 807 height 106
copy div "storage unit,"
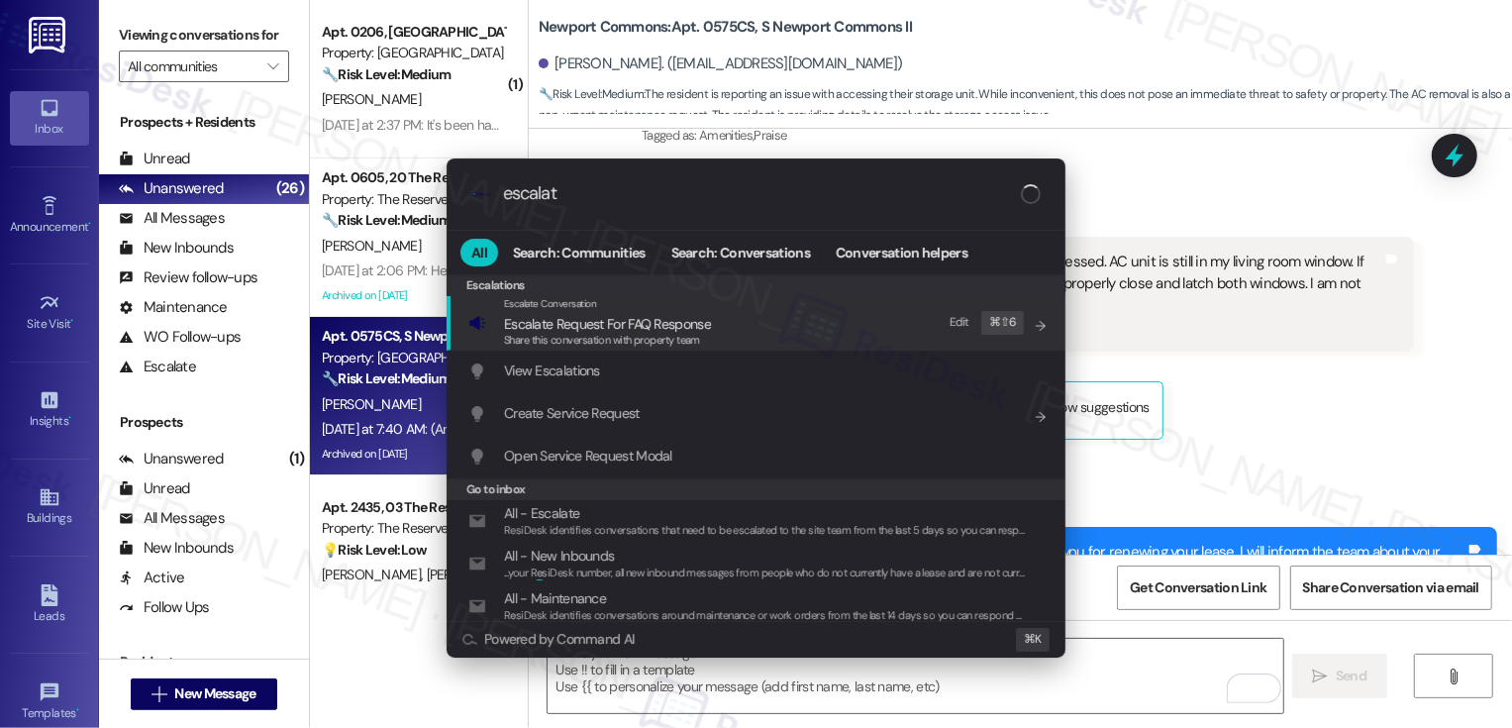
type input "escalate"
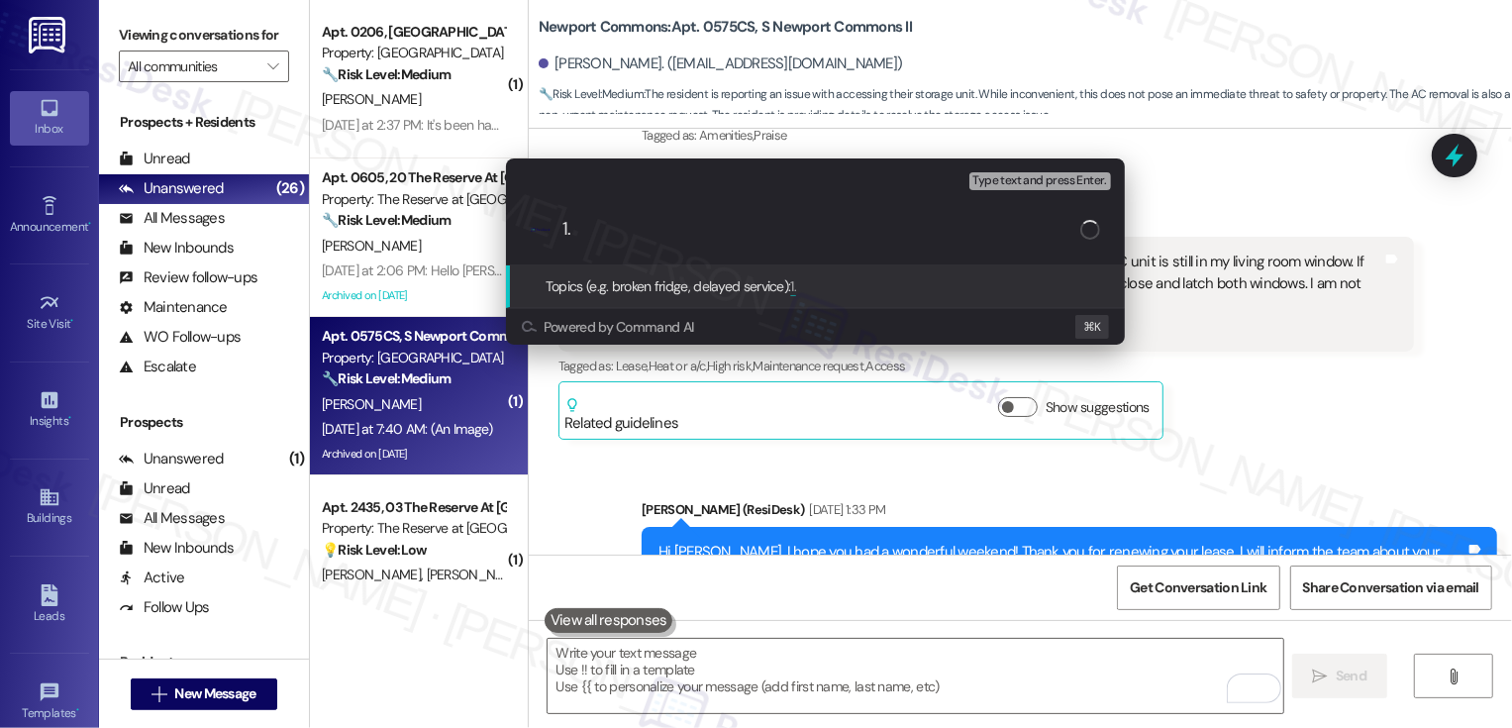
paste input "storage unit,"
click at [577, 231] on input "1. storage unit," at bounding box center [822, 229] width 518 height 21
click at [781, 233] on input "1. access to the storage unit," at bounding box center [822, 229] width 518 height 21
type input "1. access to the storage unit 2. Request to remove the AC and close the windows"
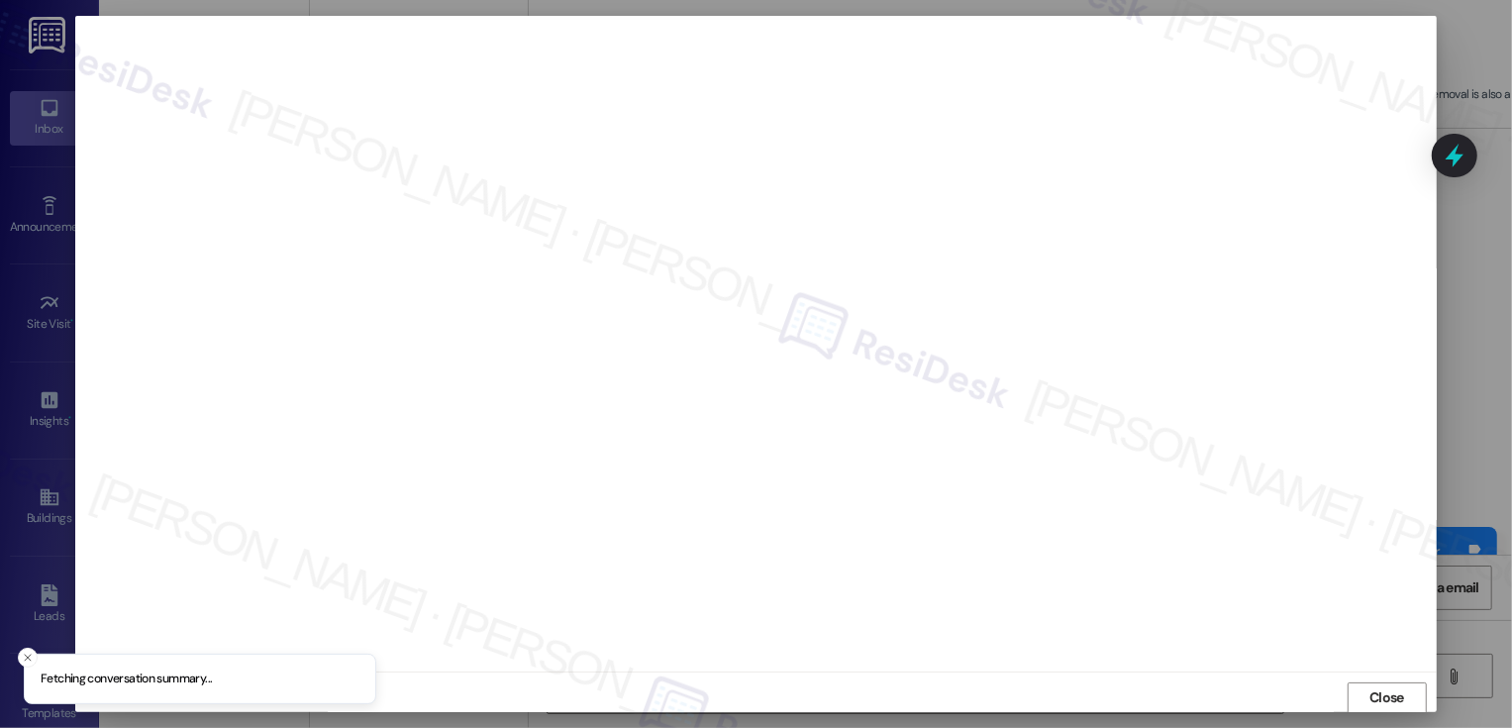
scroll to position [1, 0]
click at [1380, 695] on button "Close" at bounding box center [1387, 697] width 79 height 32
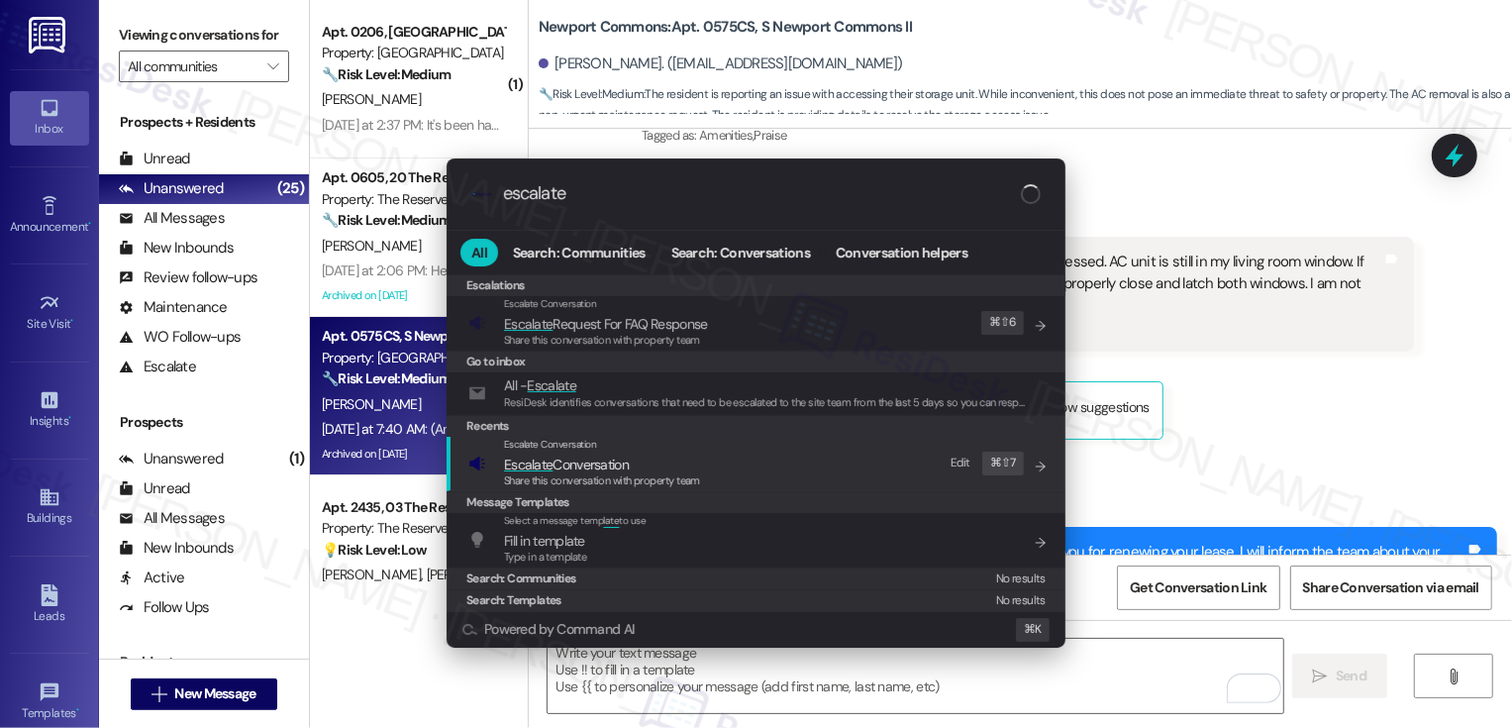
type input "escalate"
click at [635, 466] on span "Escalate Conversation" at bounding box center [602, 465] width 196 height 22
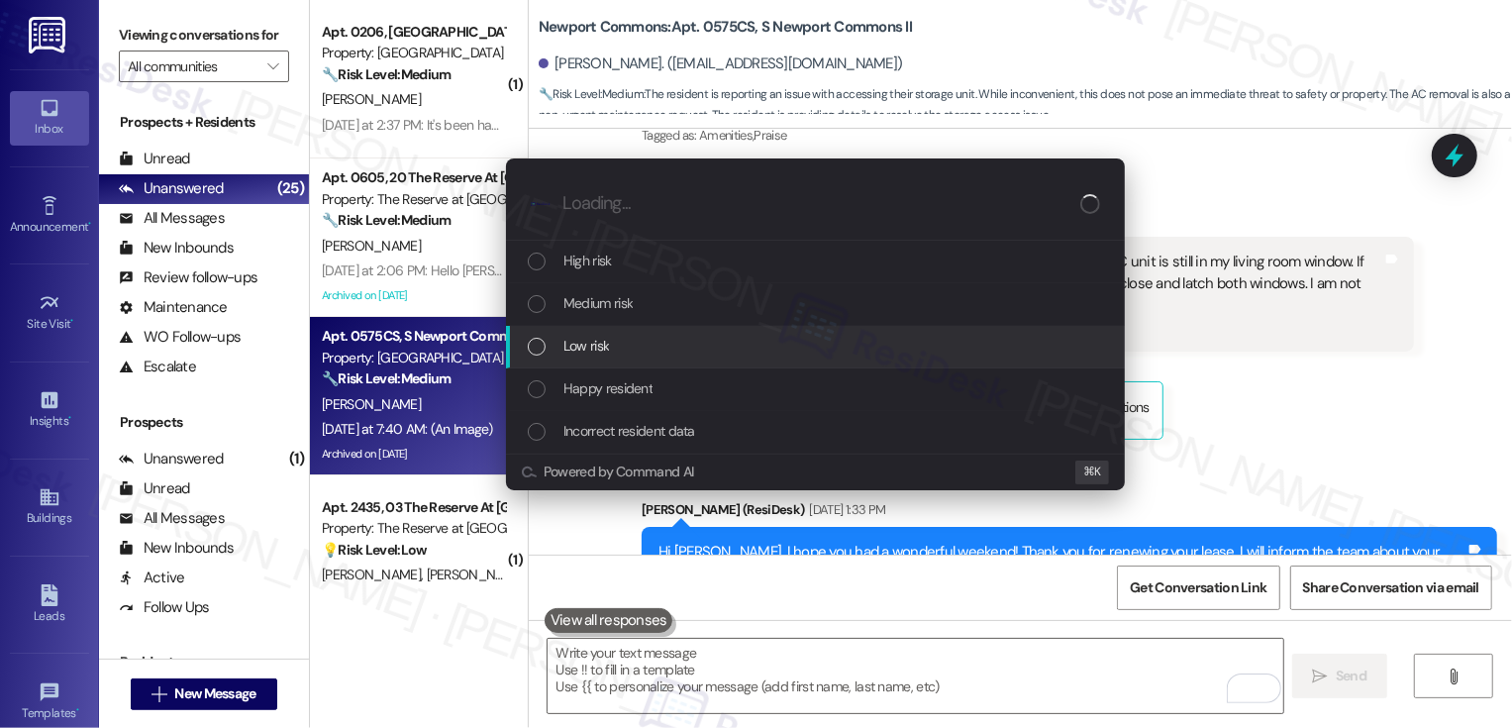
click at [614, 340] on div "Low risk" at bounding box center [817, 346] width 579 height 22
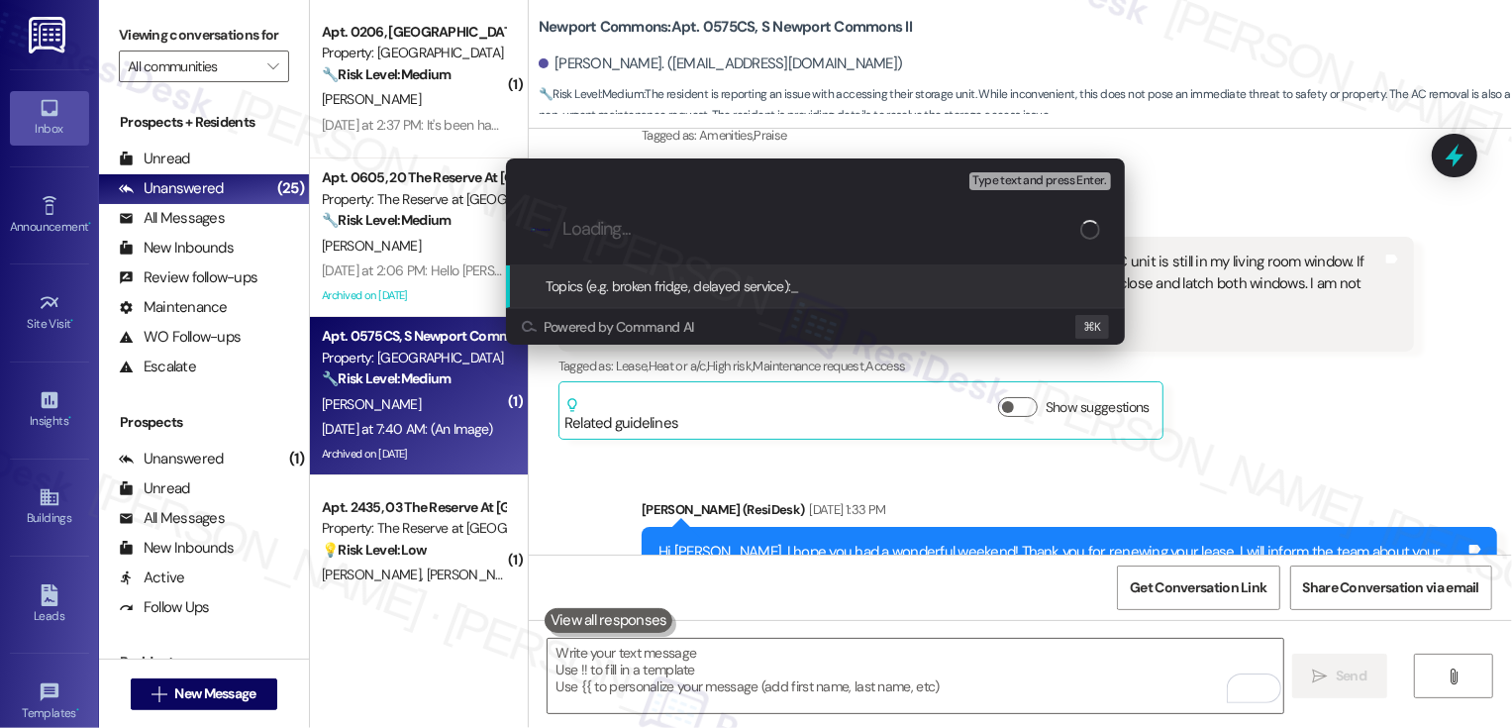
paste input "1. access to the storage unit 2. Request to remove the AC and close the windows"
drag, startPoint x: 590, startPoint y: 230, endPoint x: 463, endPoint y: 228, distance: 126.8
click at [463, 229] on div "Escalate Conversation Low risk Topics (e.g. broken fridge, delayed service) Any…" at bounding box center [756, 364] width 1512 height 728
click at [588, 228] on input "1. access to the storage unit 2. Request to remove the AC and close the windows" at bounding box center [822, 229] width 518 height 21
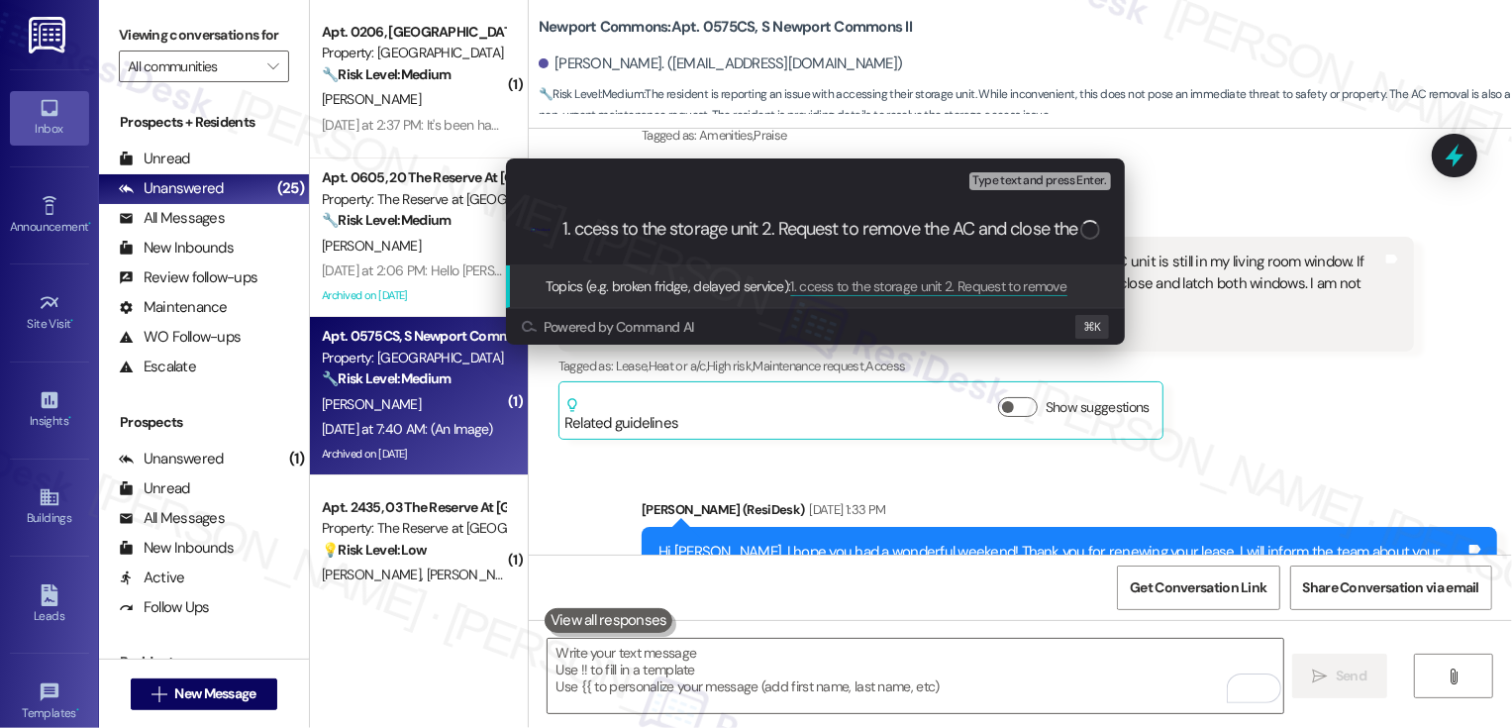
type input "1. Access to the storage unit 2. Request to remove the AC and close the windows"
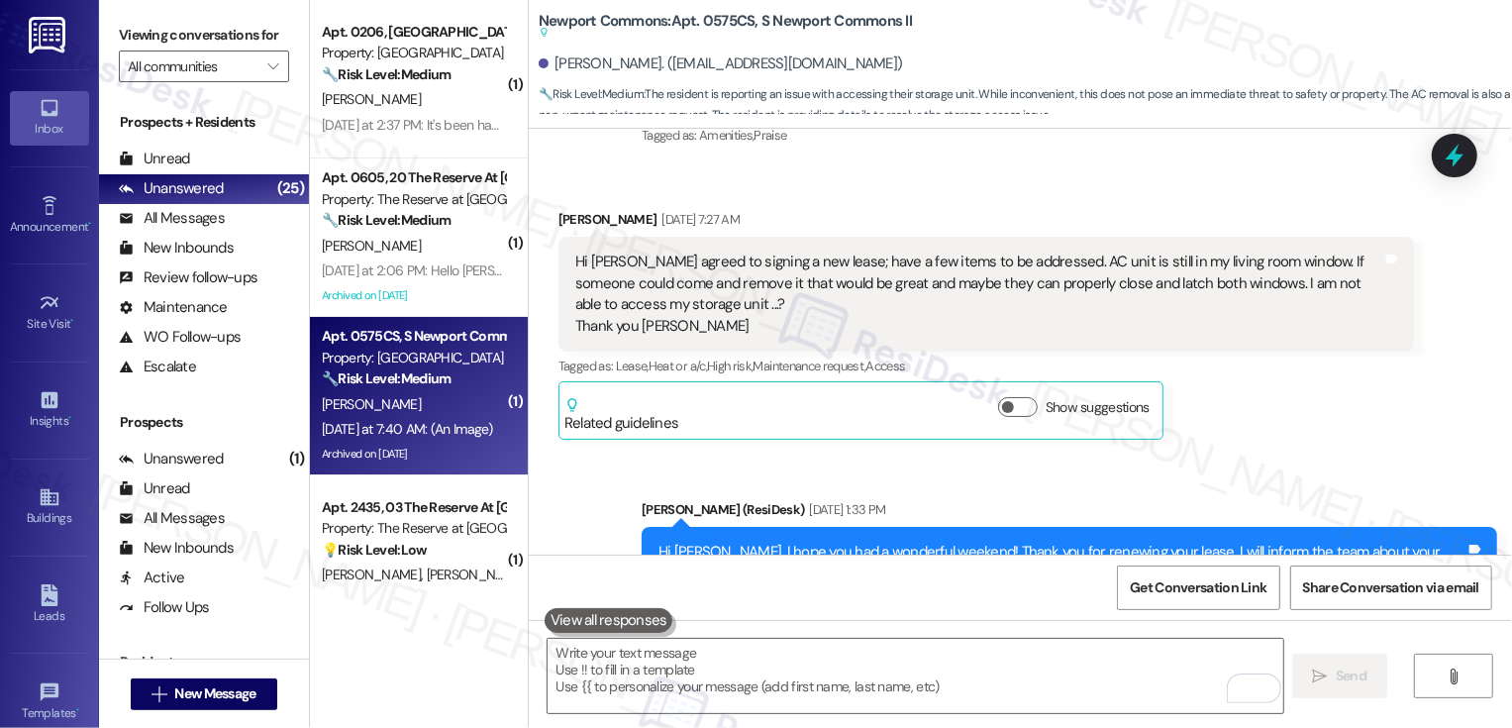
scroll to position [32352, 0]
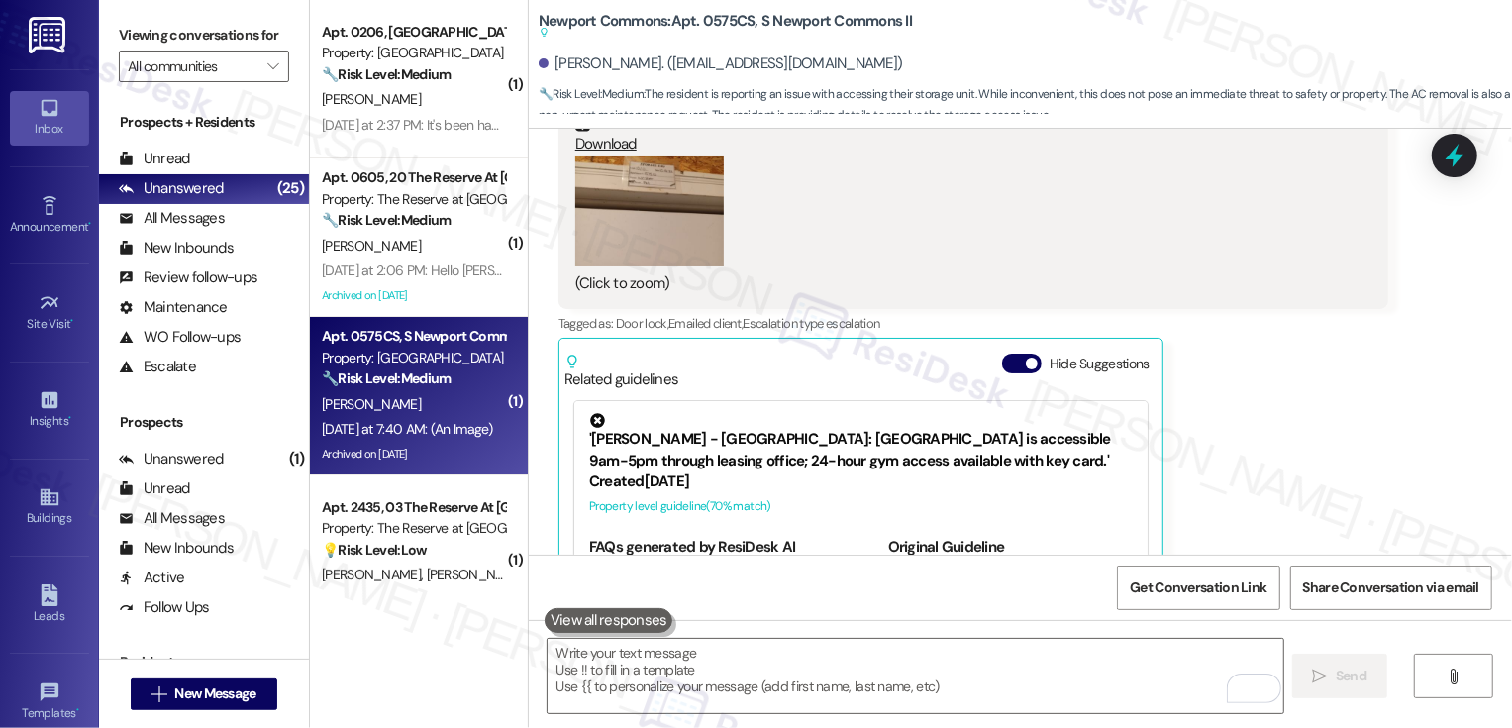
click at [423, 461] on div "( 1 ) Apt. 0206, [GEOGRAPHIC_DATA] Property: [GEOGRAPHIC_DATA] Lofts 🔧 Risk Lev…" at bounding box center [419, 293] width 218 height 587
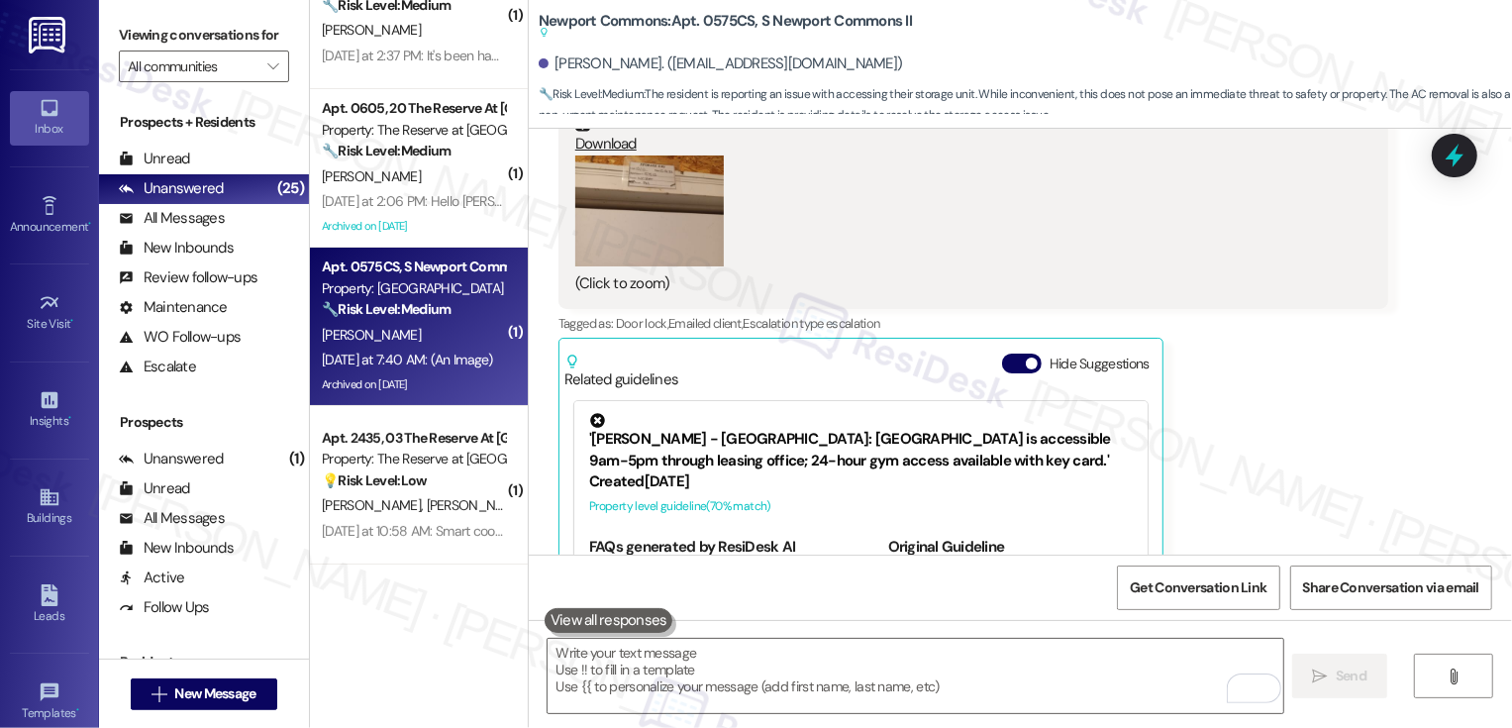
scroll to position [32214, 0]
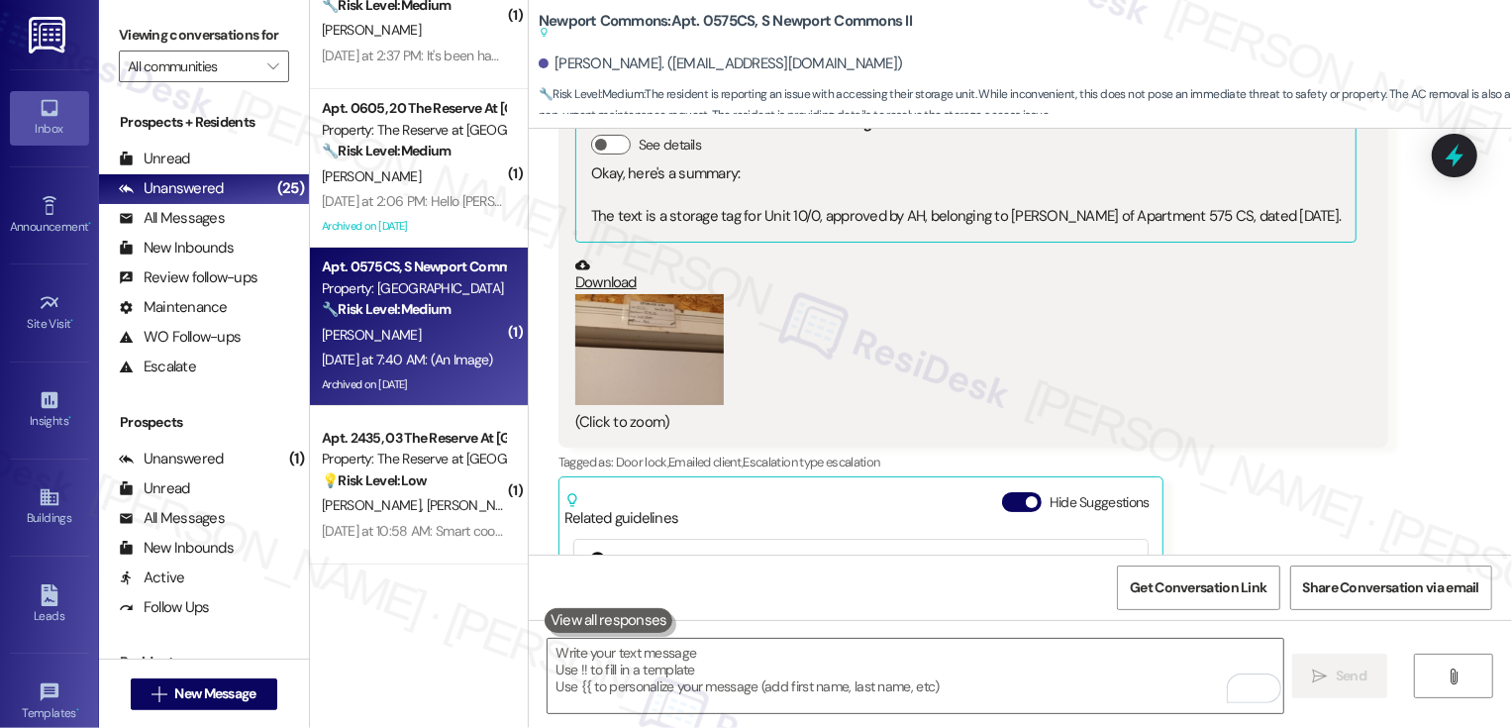
click at [423, 461] on div "Property: The Reserve at [GEOGRAPHIC_DATA]" at bounding box center [413, 459] width 183 height 21
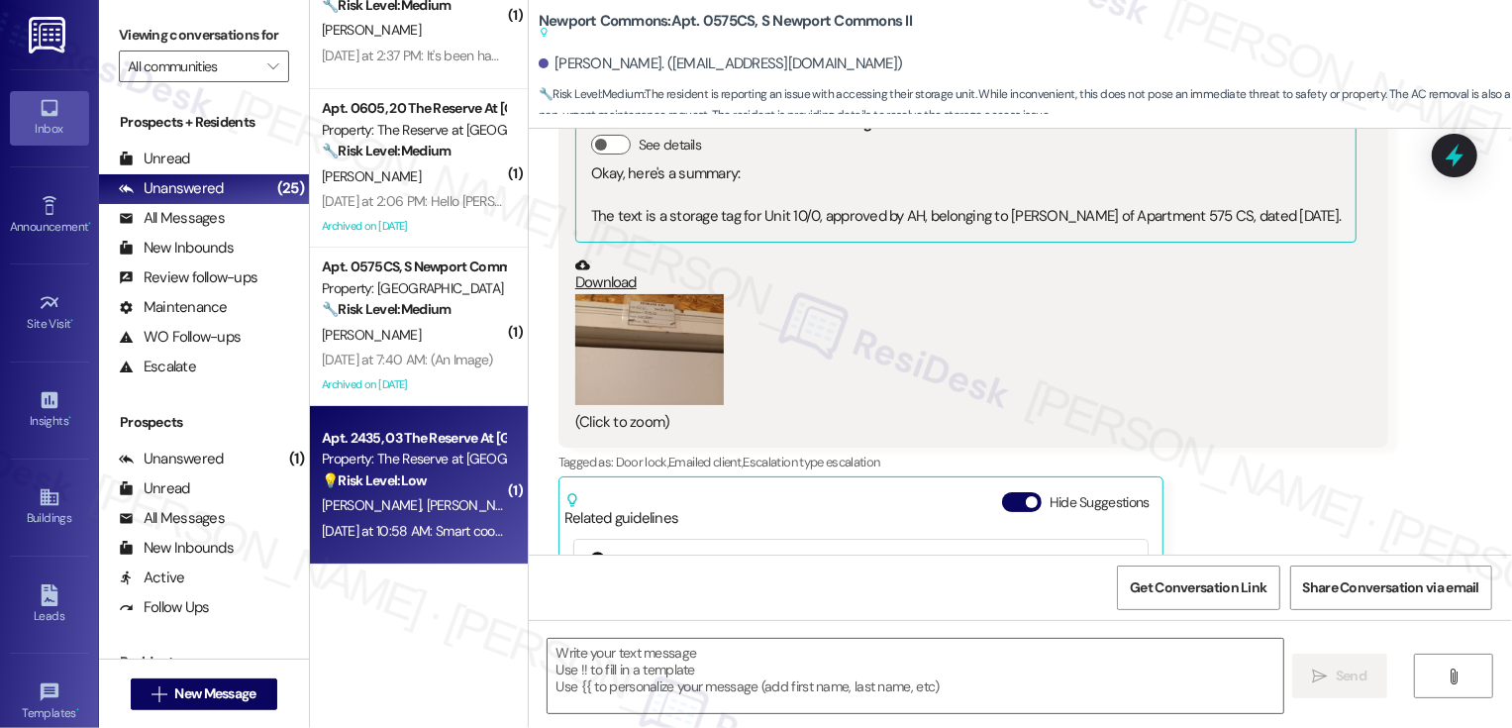
click at [423, 461] on div "Property: The Reserve at [GEOGRAPHIC_DATA]" at bounding box center [413, 459] width 183 height 21
type textarea "Fetching suggested responses. Please feel free to read through the conversation…"
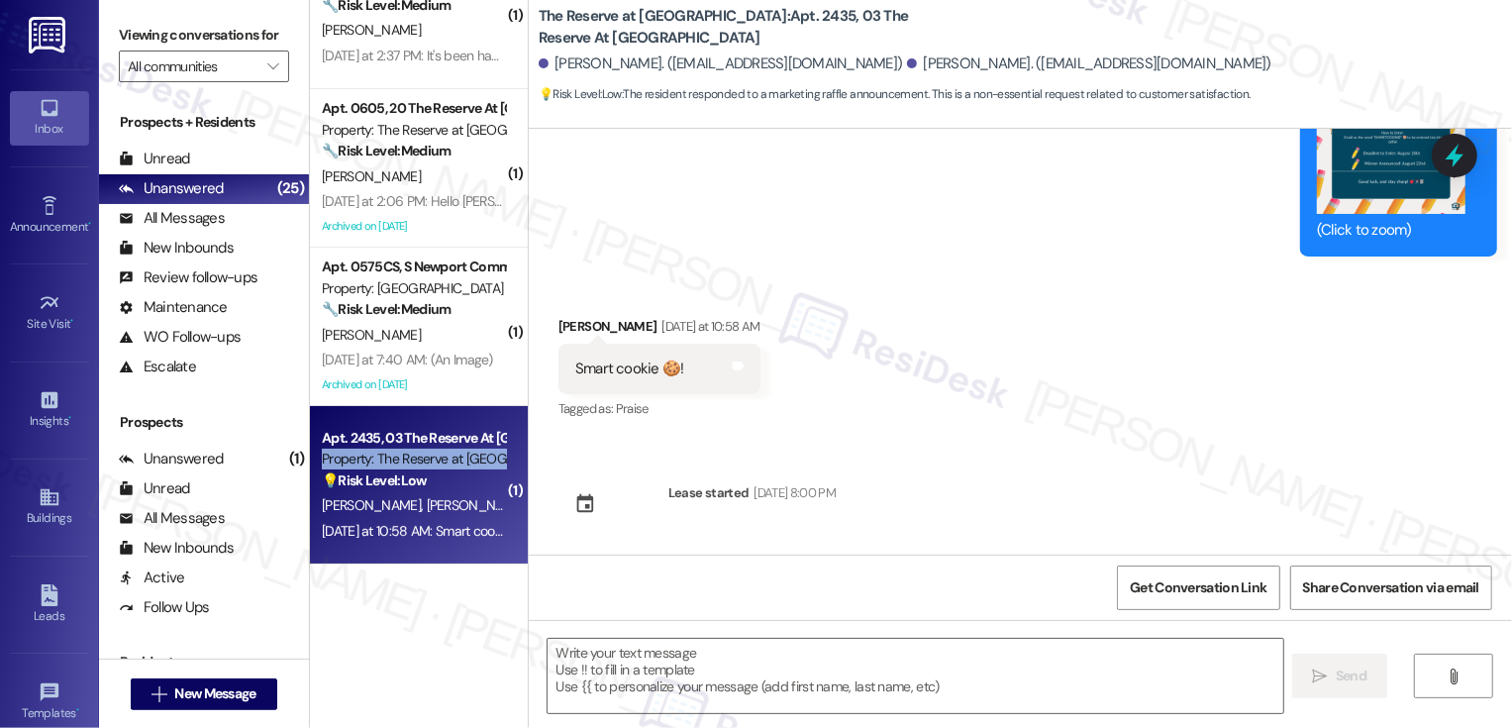
type textarea "Fetching suggested responses. Please feel free to read through the conversation…"
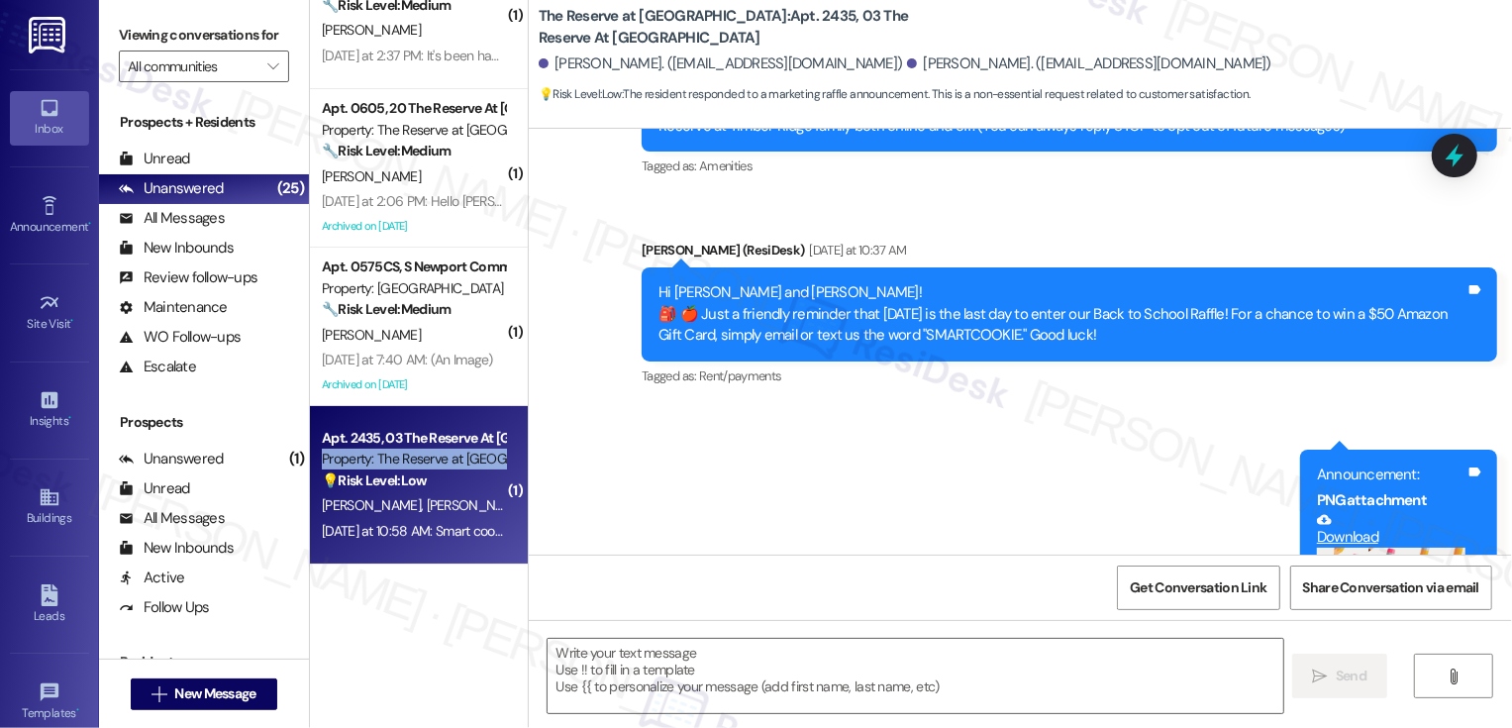
scroll to position [406, 0]
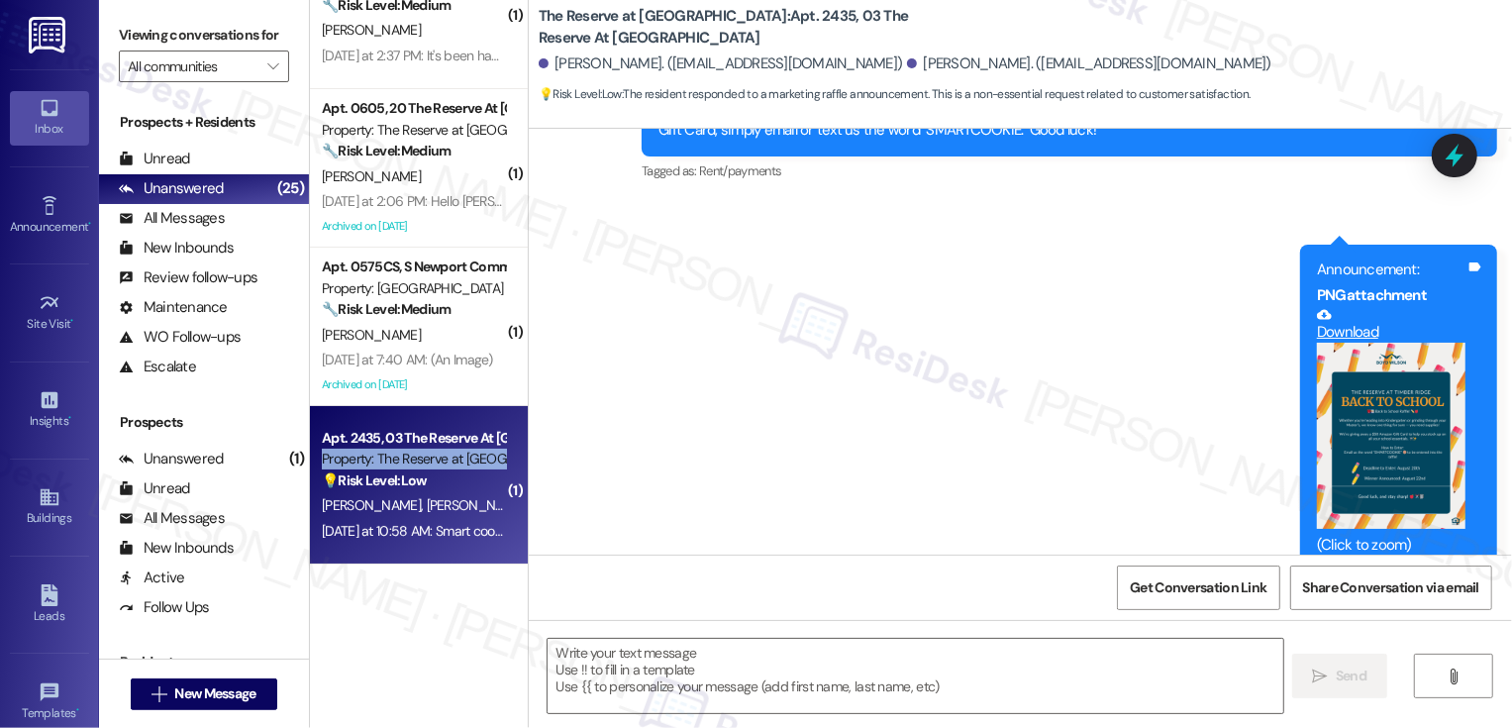
click at [1387, 457] on button "Zoom image" at bounding box center [1391, 436] width 149 height 186
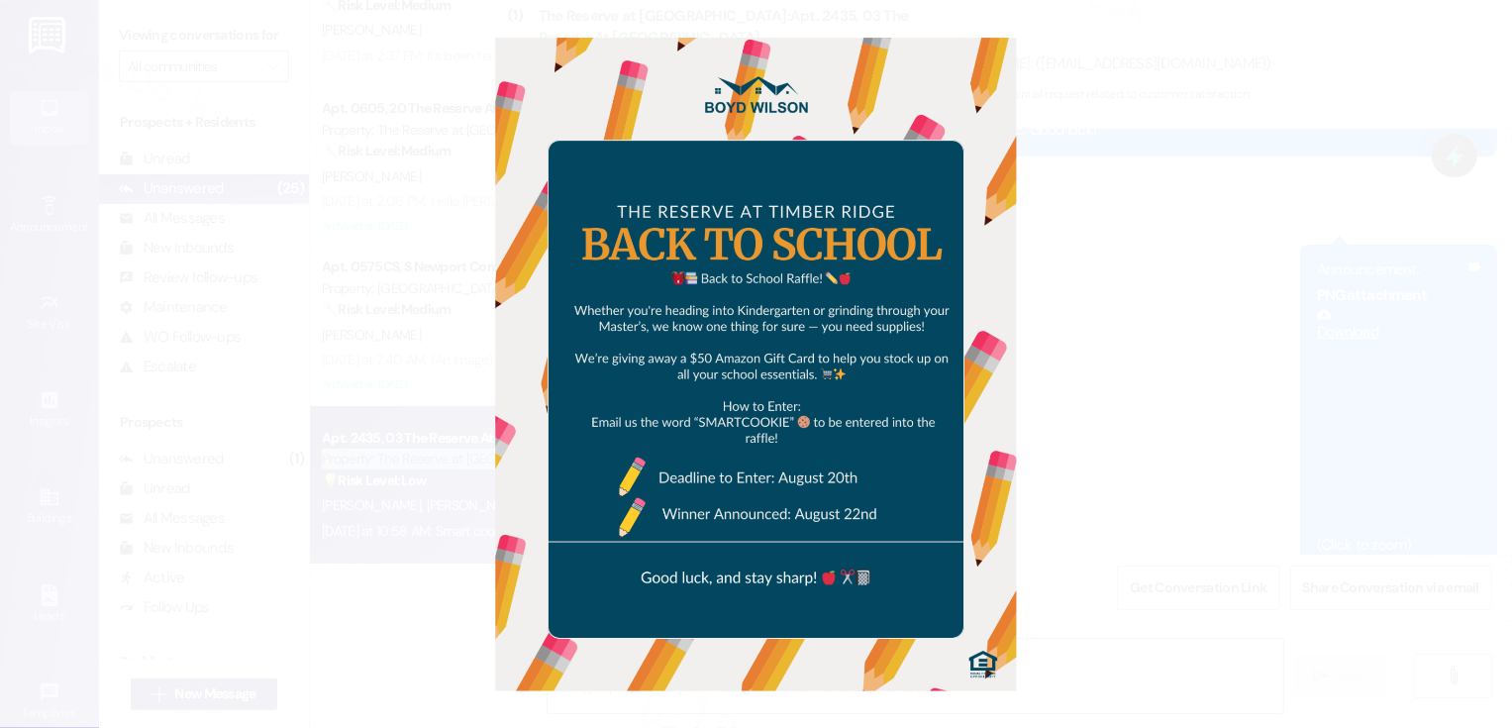
click at [1387, 457] on button "Unzoom image" at bounding box center [756, 364] width 1512 height 728
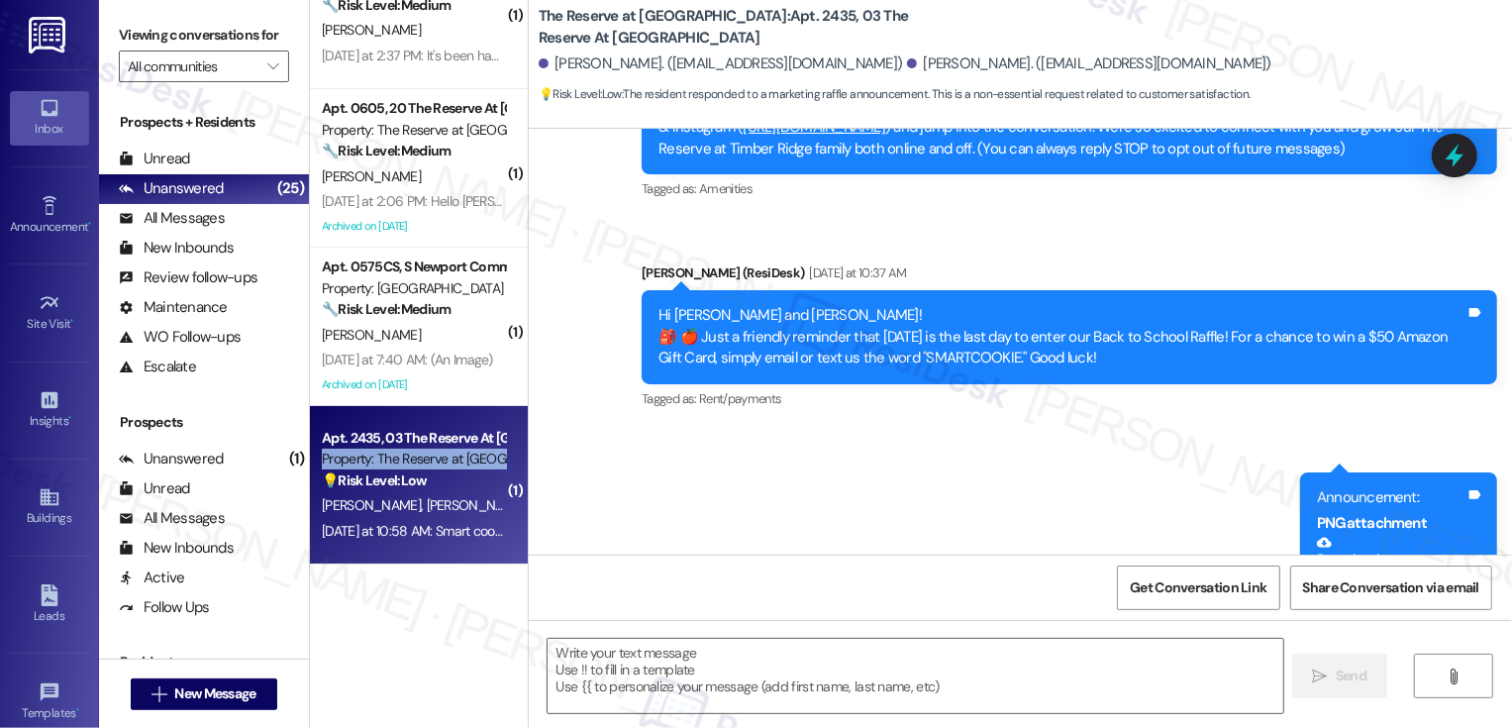
scroll to position [172, 0]
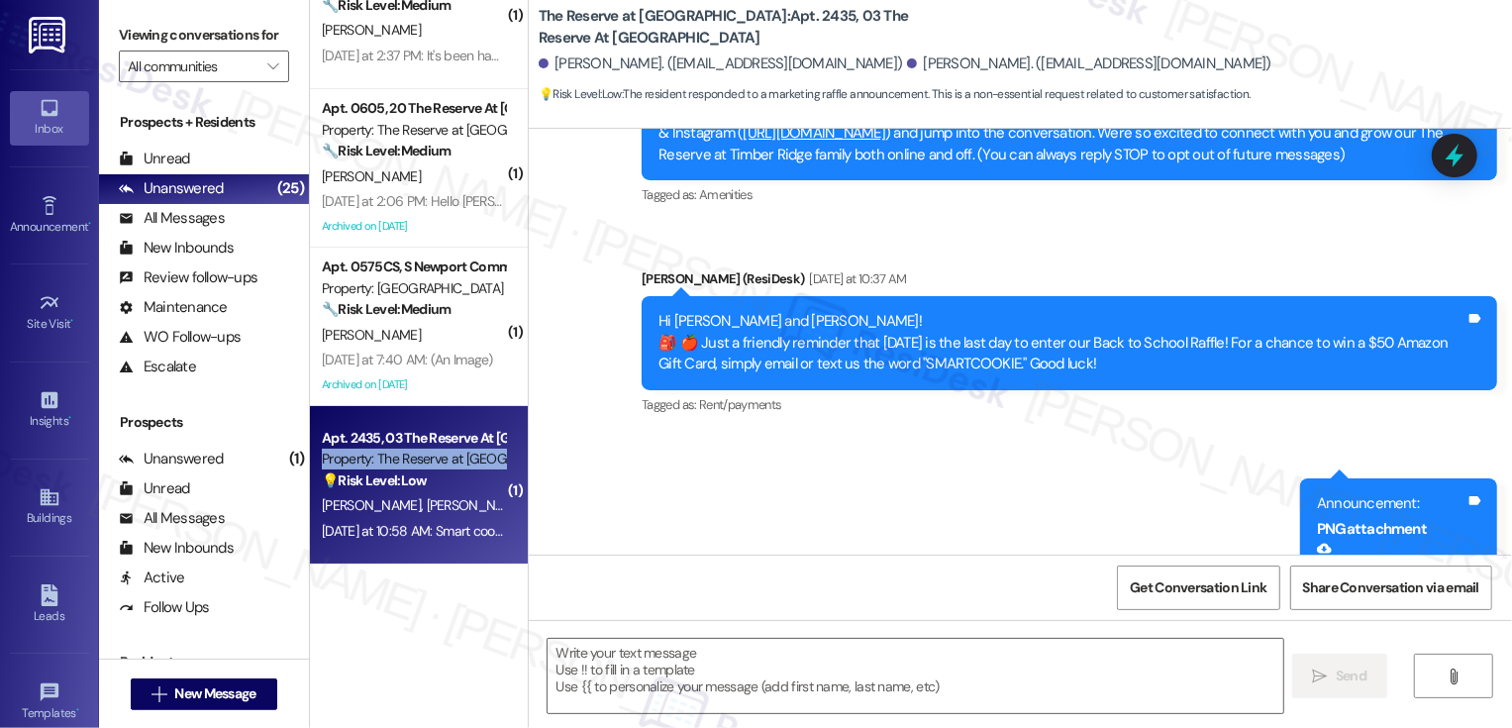
click at [928, 365] on div "Hi [PERSON_NAME] and [PERSON_NAME]! 🎒 🍎 Just a friendly reminder that [DATE] is…" at bounding box center [1062, 342] width 807 height 63
copy div "ARTCOOKIE.""
click at [963, 433] on div "Announcement, sent via SMS [PERSON_NAME] (ResiDesk) [DATE] at 10:37 AM Hi [PERS…" at bounding box center [1069, 344] width 885 height 180
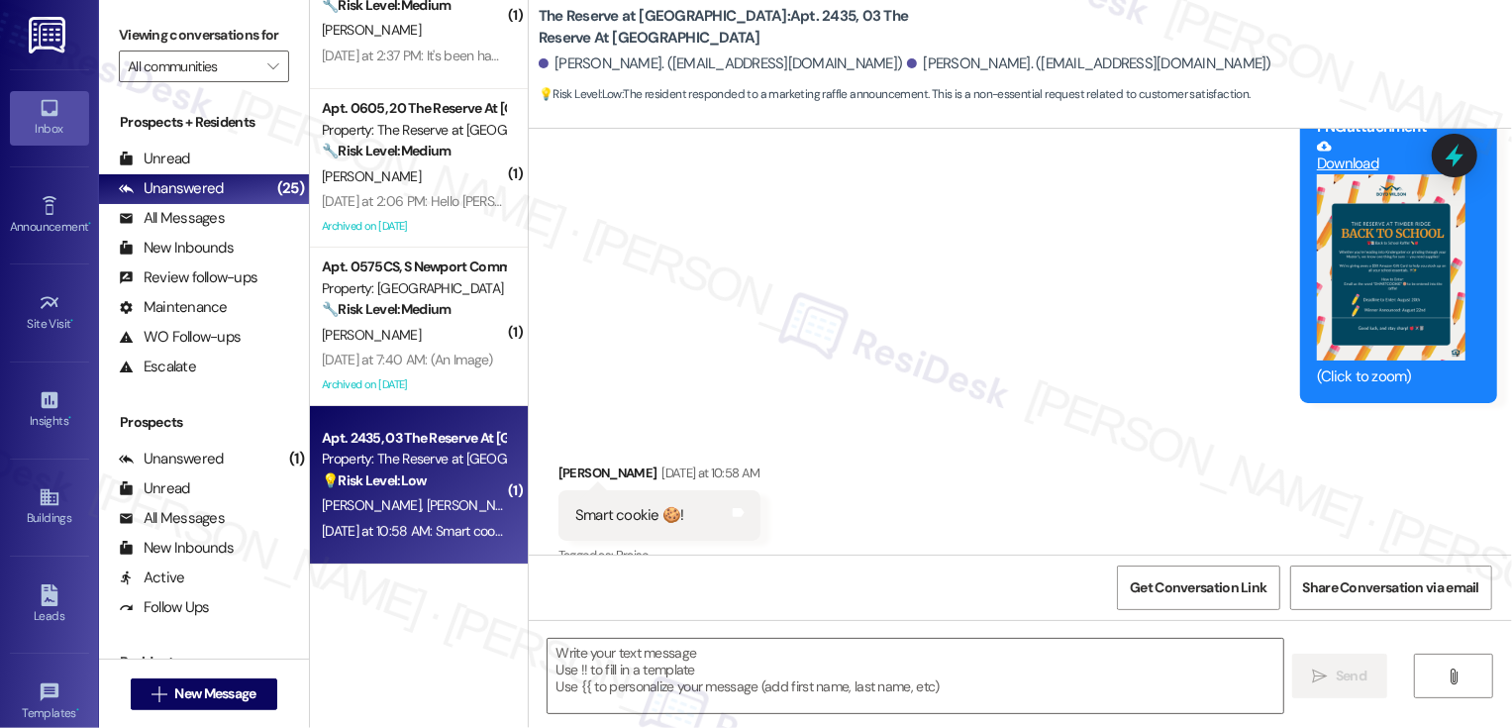
scroll to position [721, 0]
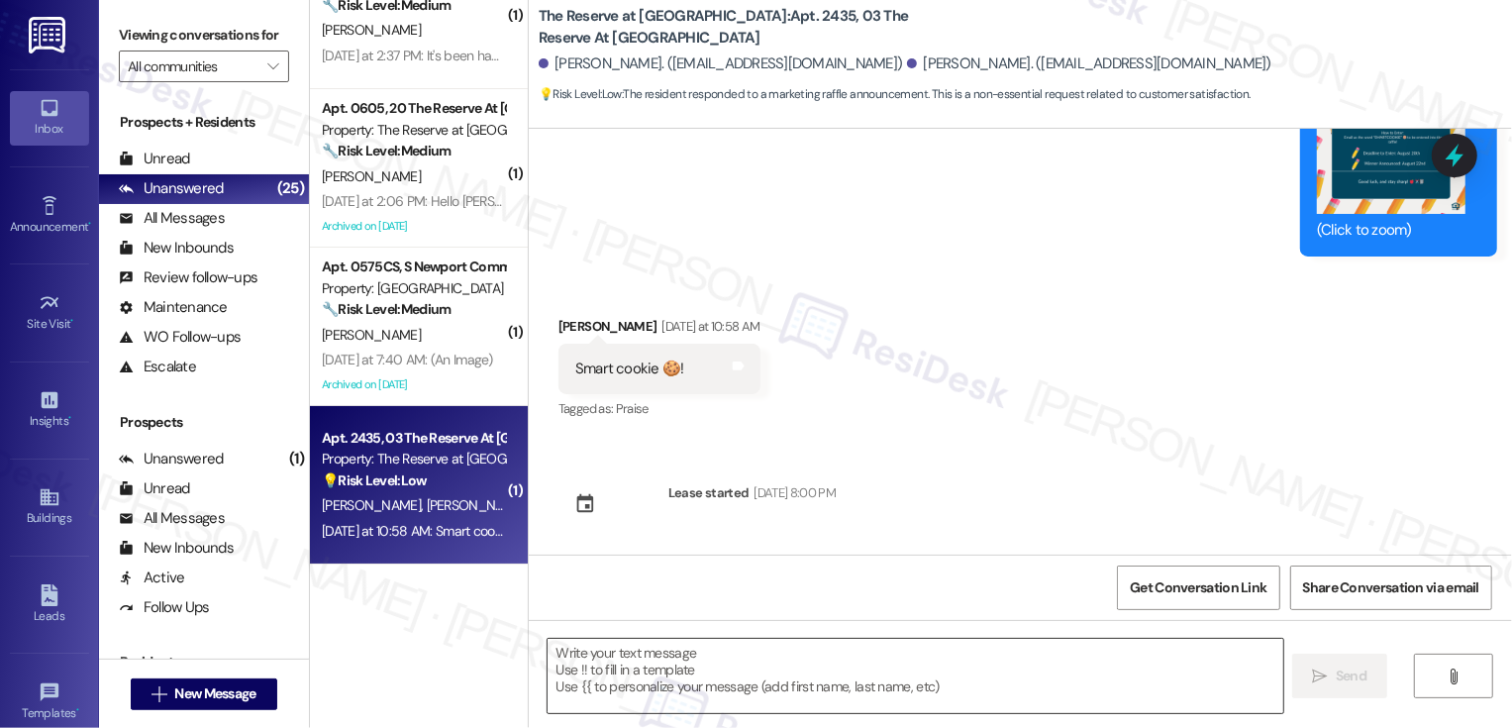
click at [771, 670] on textarea at bounding box center [916, 676] width 736 height 74
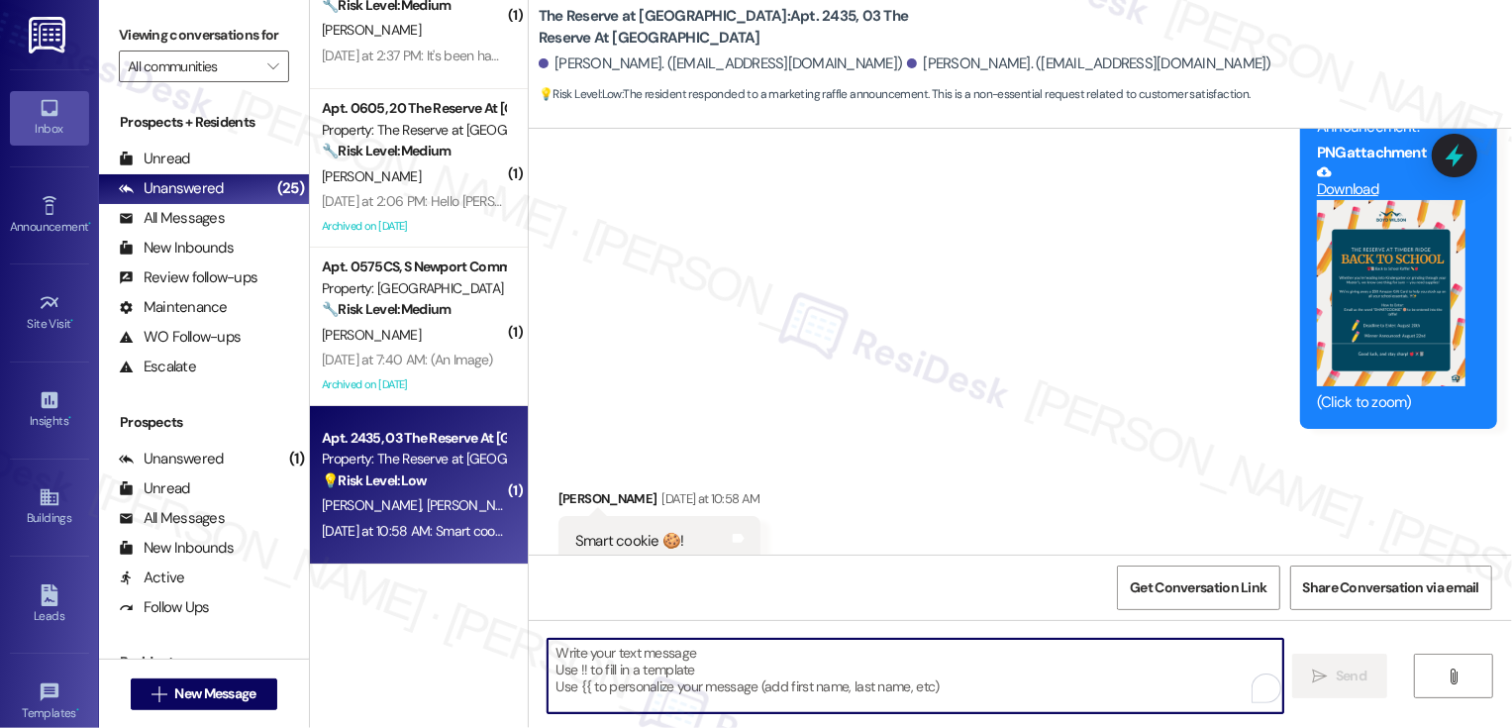
scroll to position [438, 0]
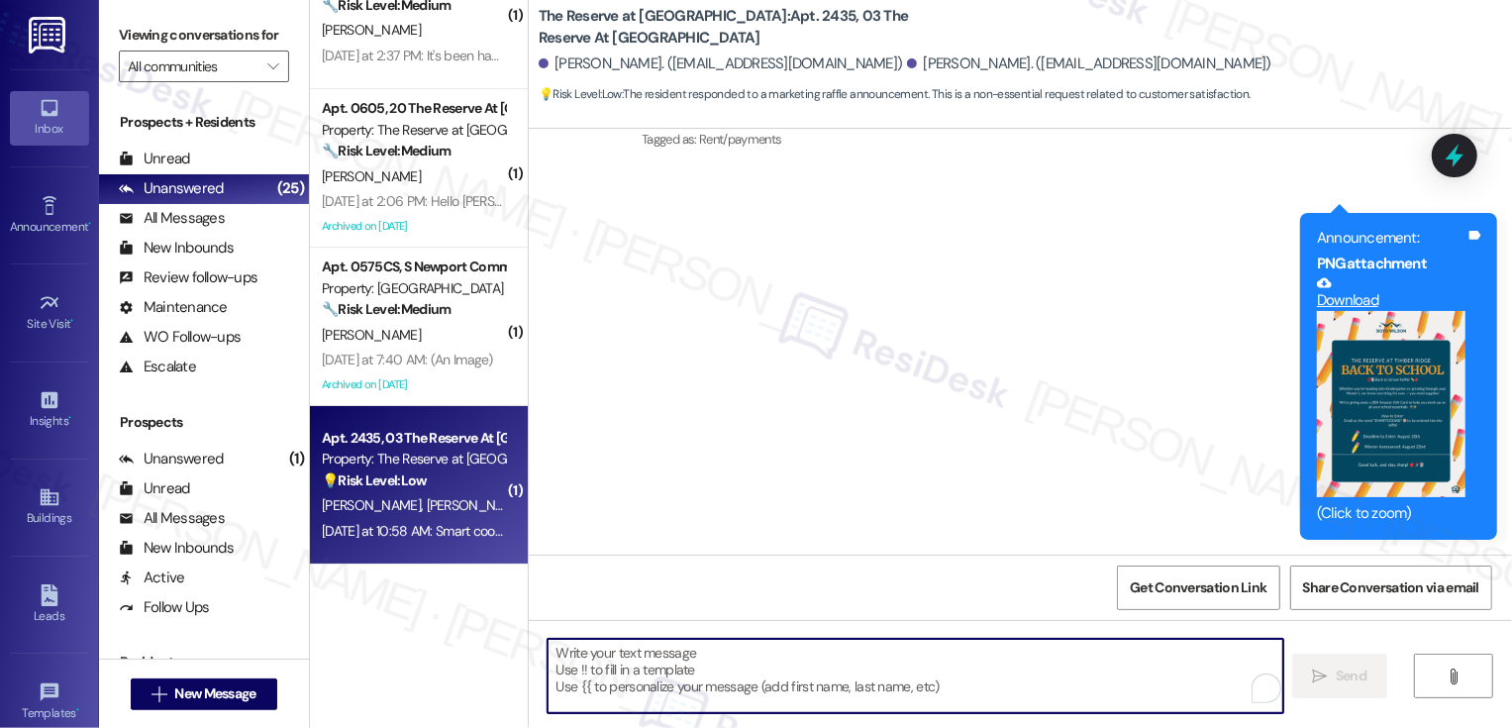
click at [1426, 366] on button "Zoom image" at bounding box center [1391, 404] width 149 height 186
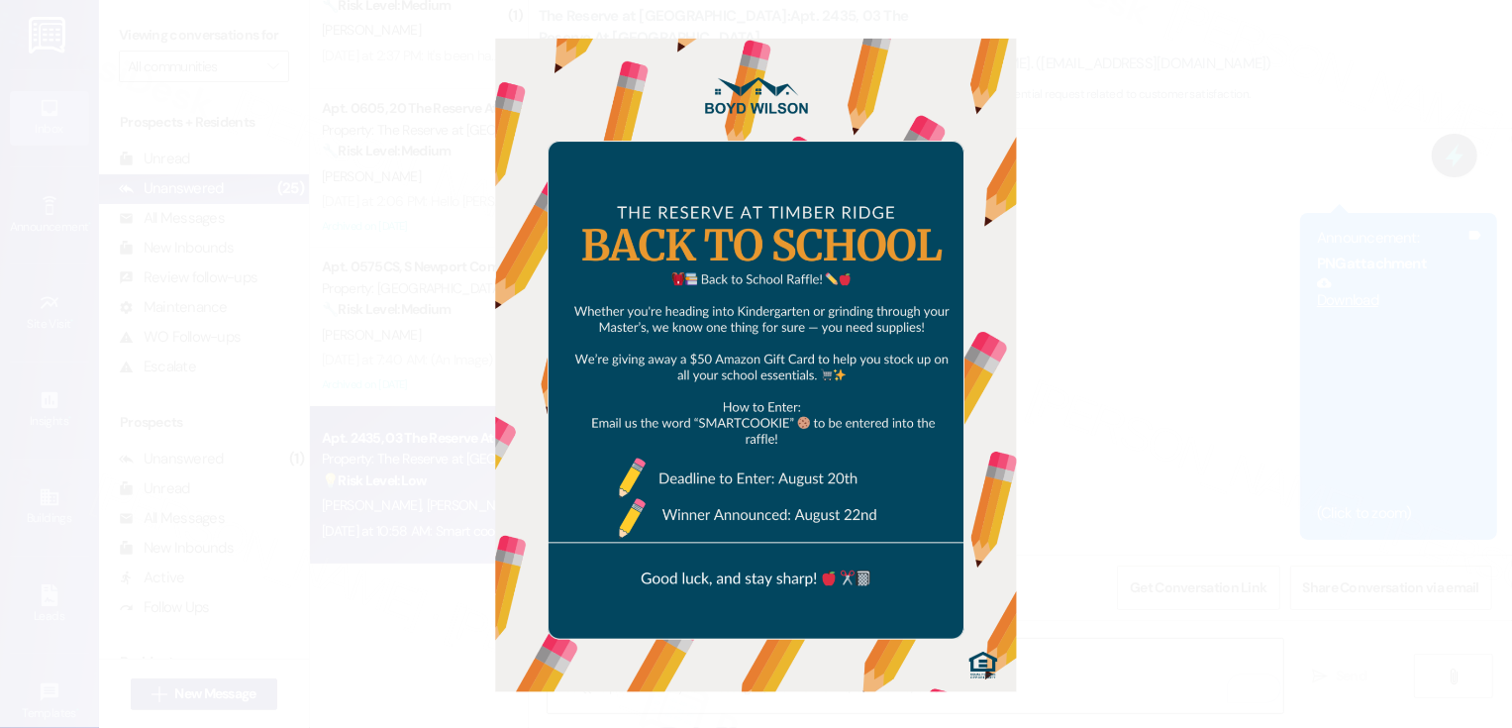
click at [1312, 420] on button "Unzoom image" at bounding box center [756, 364] width 1512 height 728
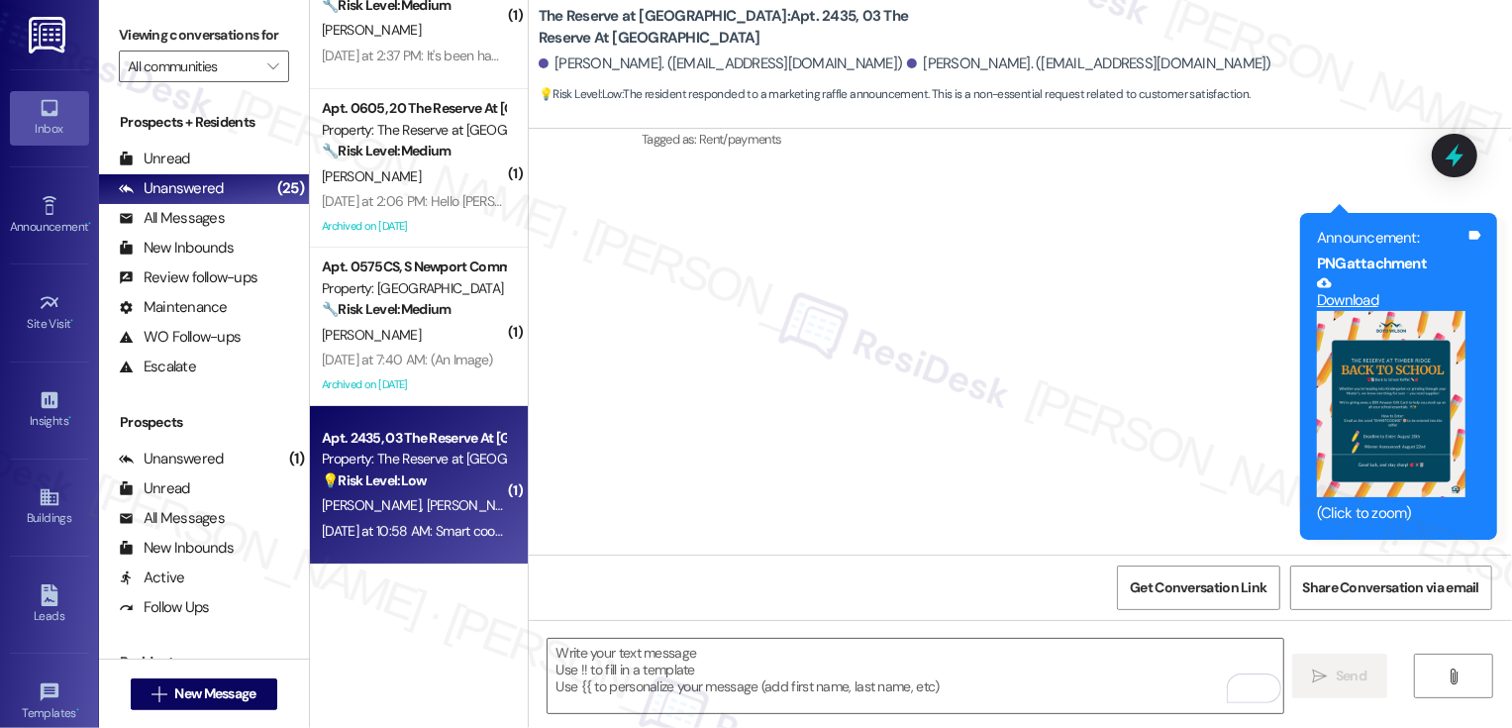
click at [1351, 422] on button "Zoom image" at bounding box center [1391, 404] width 149 height 186
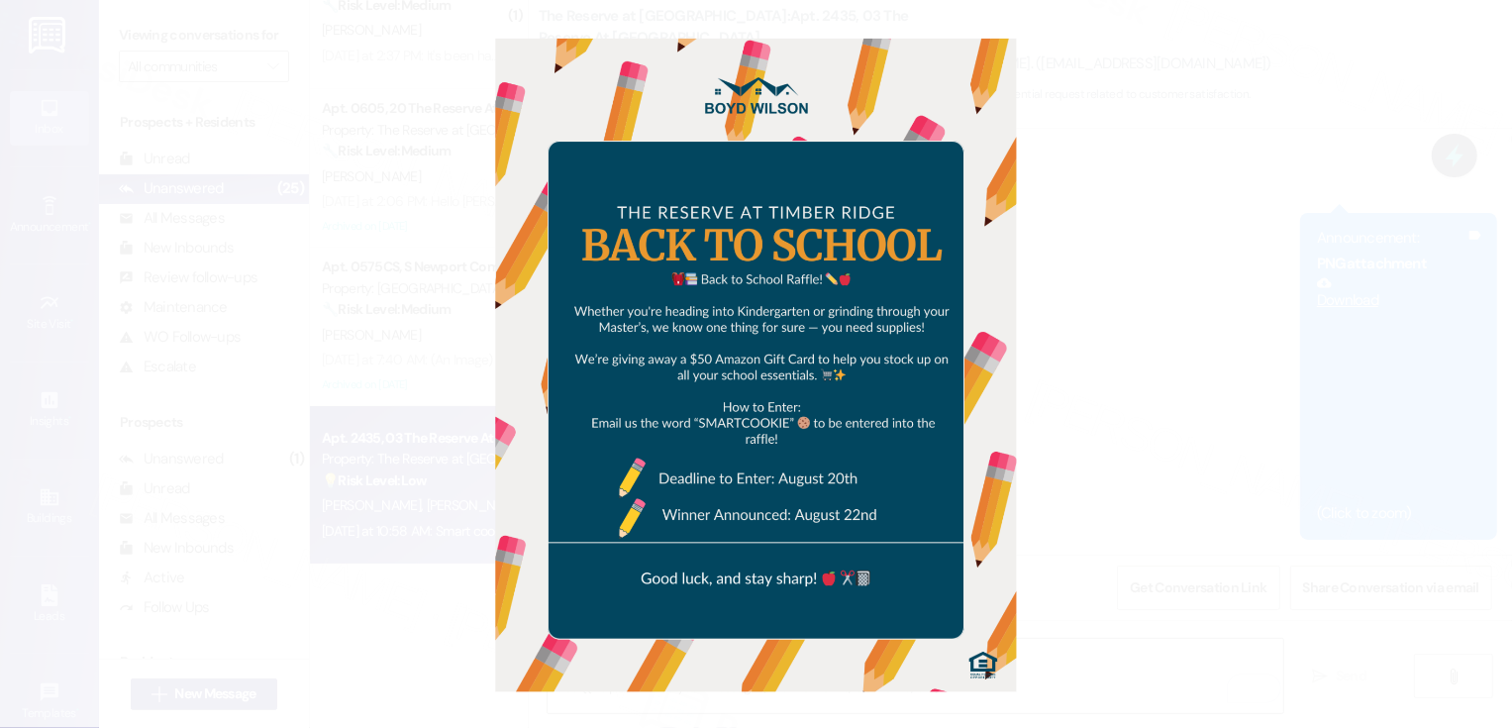
click at [1233, 378] on button "Unzoom image" at bounding box center [756, 364] width 1512 height 728
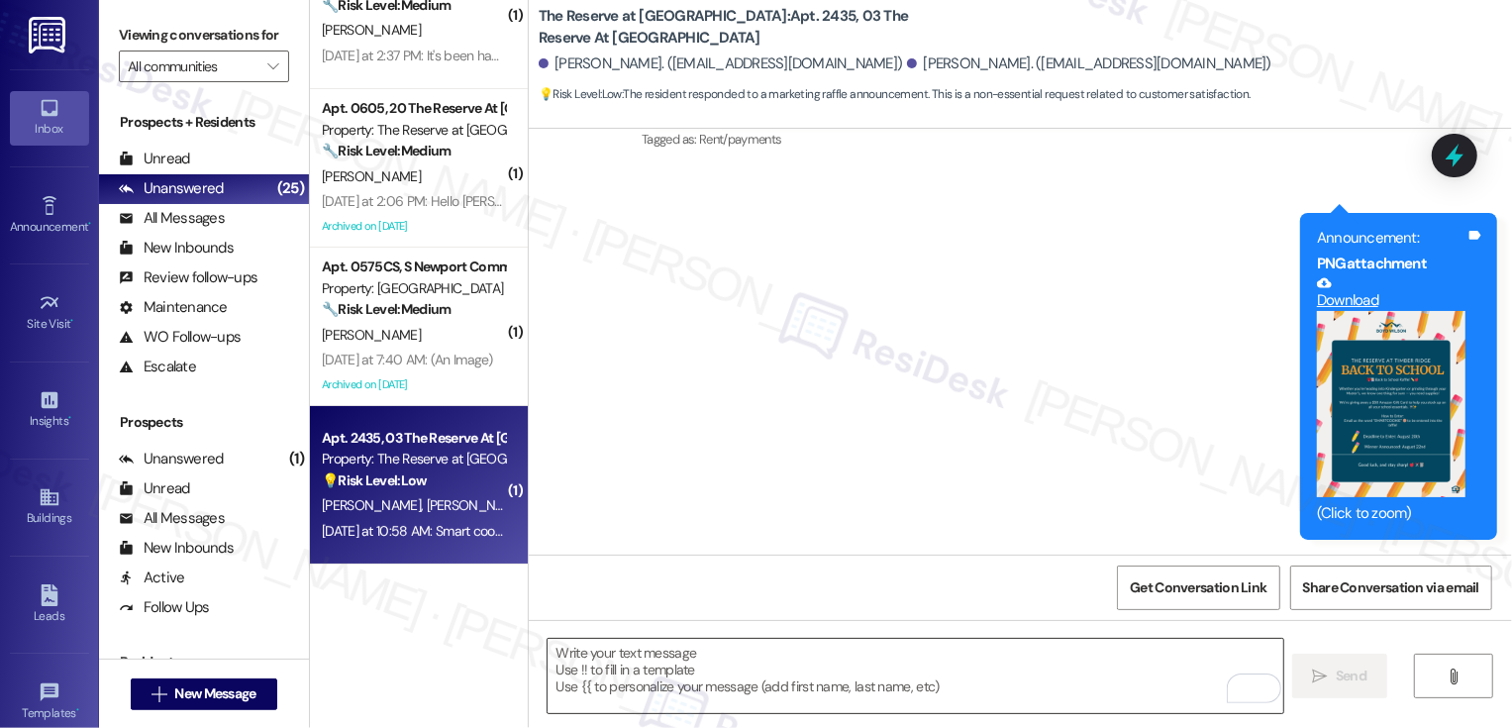
click at [911, 676] on textarea "To enrich screen reader interactions, please activate Accessibility in Grammarl…" at bounding box center [916, 676] width 736 height 74
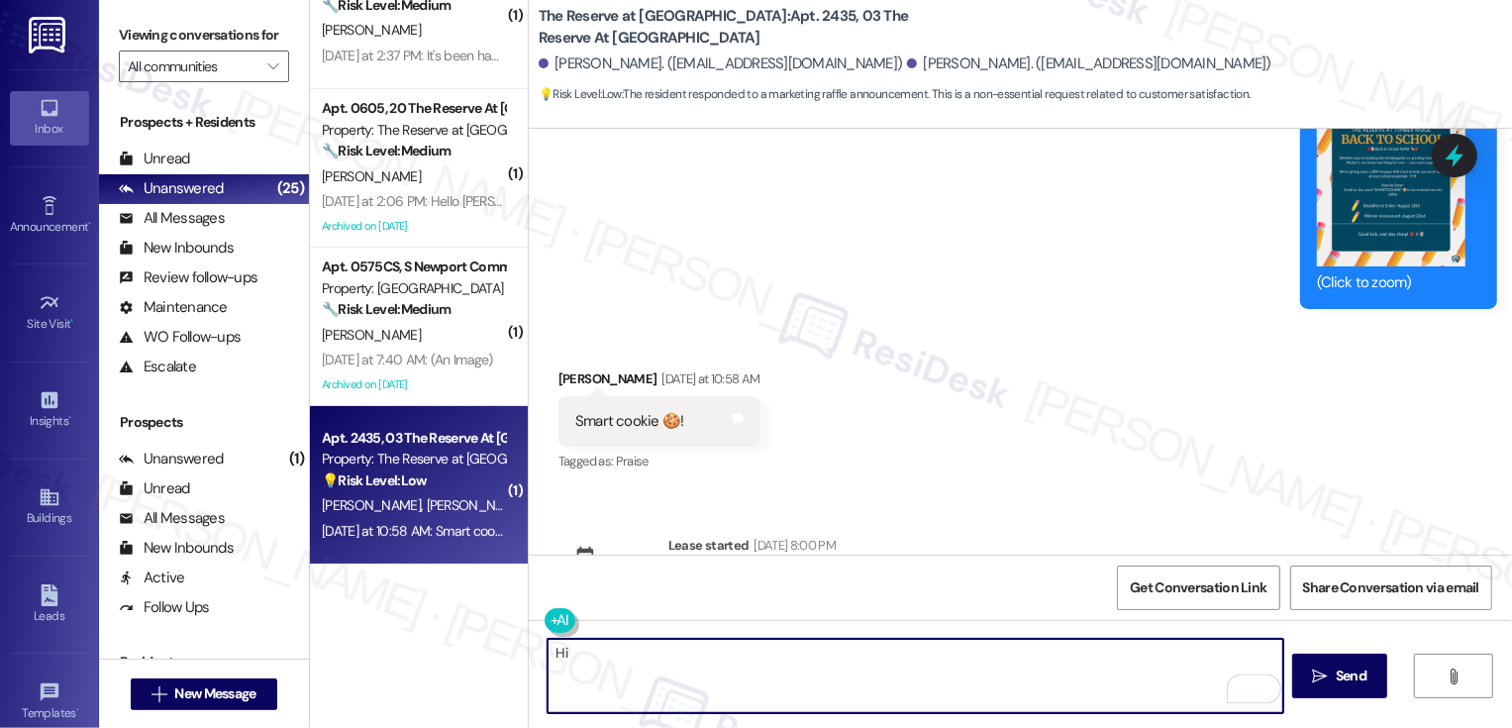
scroll to position [721, 0]
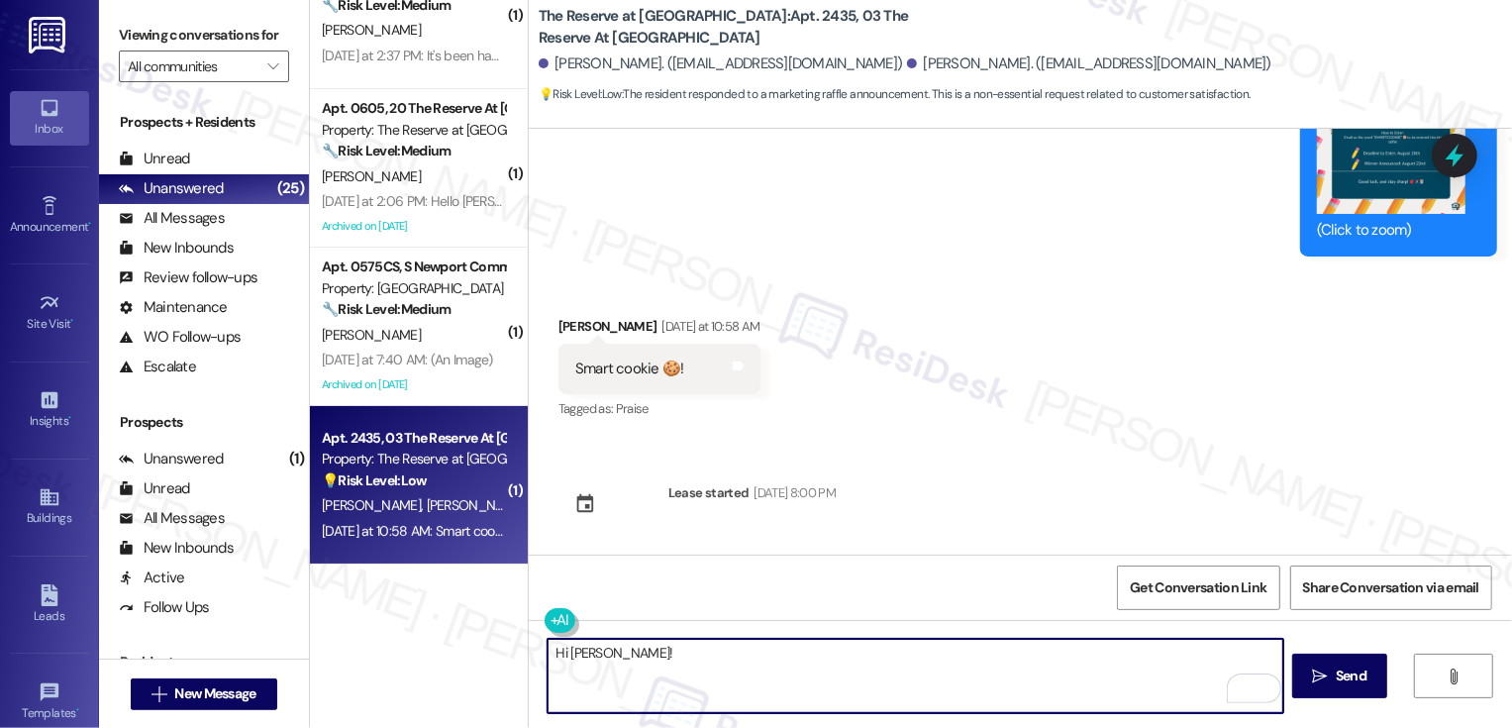
paste textarea "I added you to the raffle."
drag, startPoint x: 597, startPoint y: 650, endPoint x: 981, endPoint y: 654, distance: 384.3
click at [981, 654] on textarea "Hi [PERSON_NAME]! I added you to the raffle." at bounding box center [916, 676] width 736 height 74
paste textarea "😊"
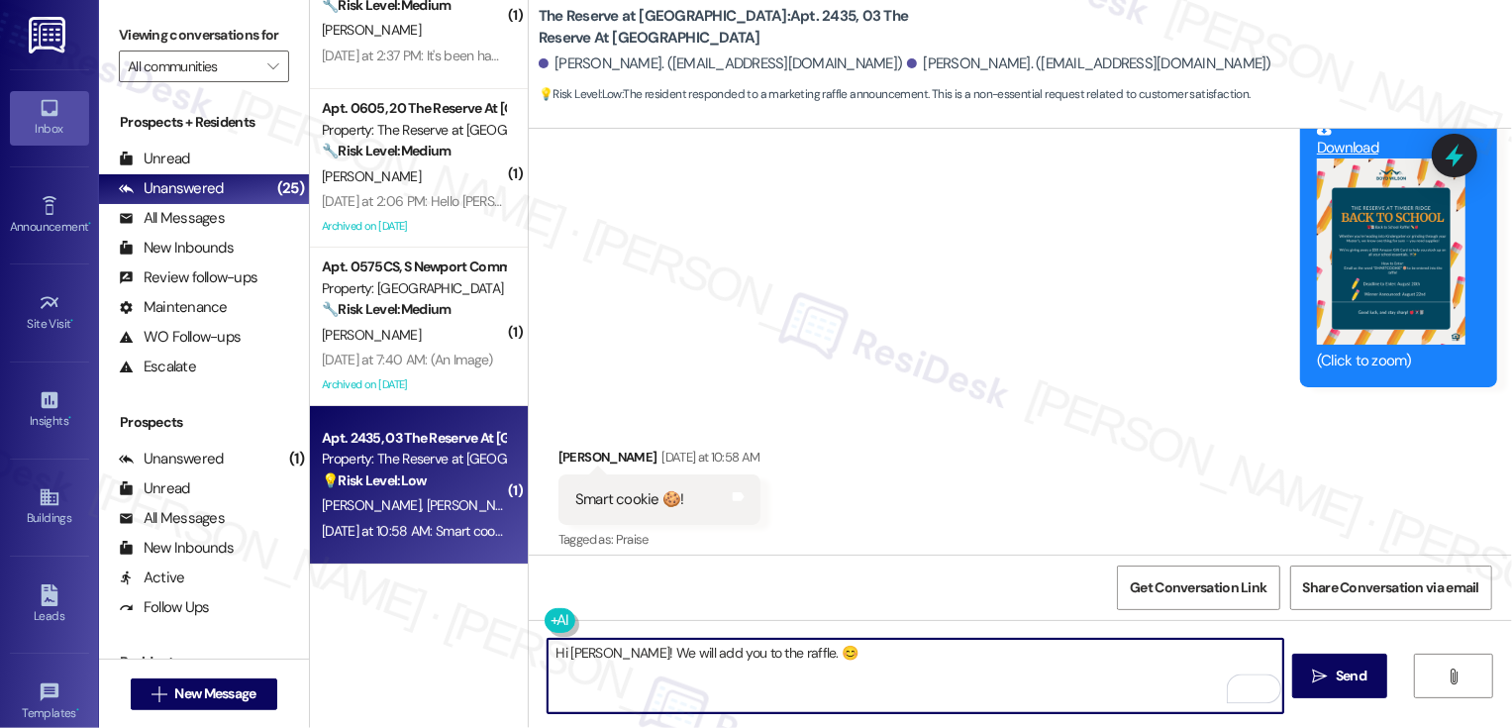
scroll to position [574, 0]
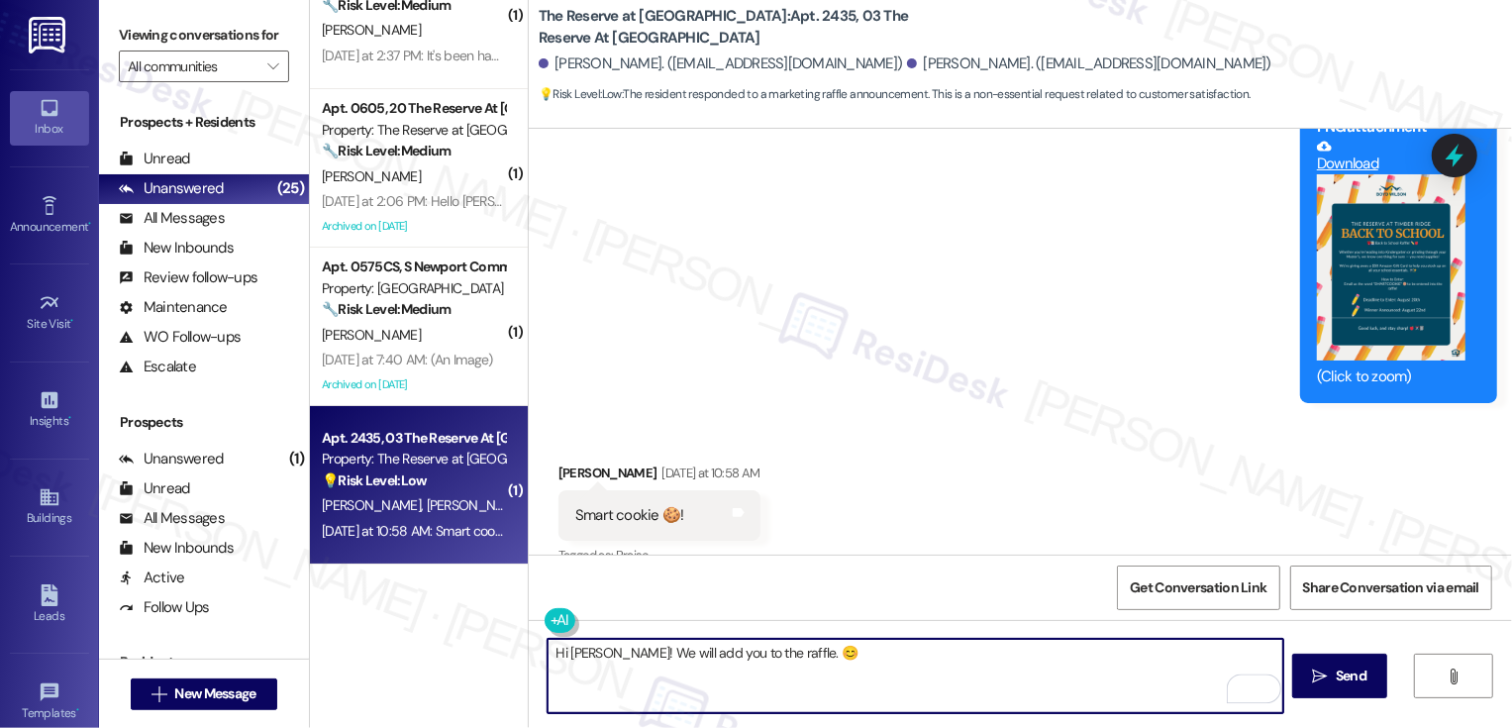
type textarea "Hi [PERSON_NAME]! We will add you to the raffle. 😊"
click at [1367, 327] on button "Zoom image" at bounding box center [1391, 267] width 149 height 186
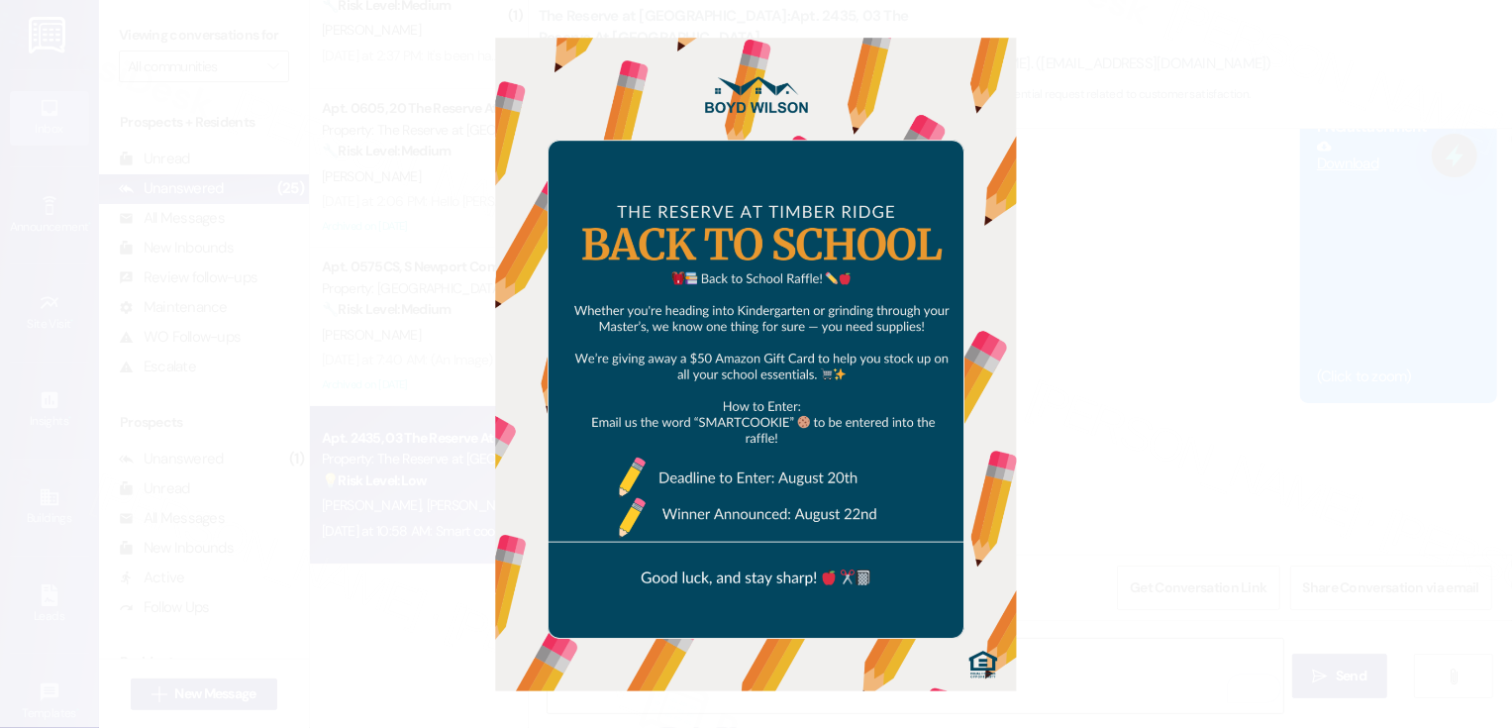
click at [1338, 379] on button "Unzoom image" at bounding box center [756, 364] width 1512 height 728
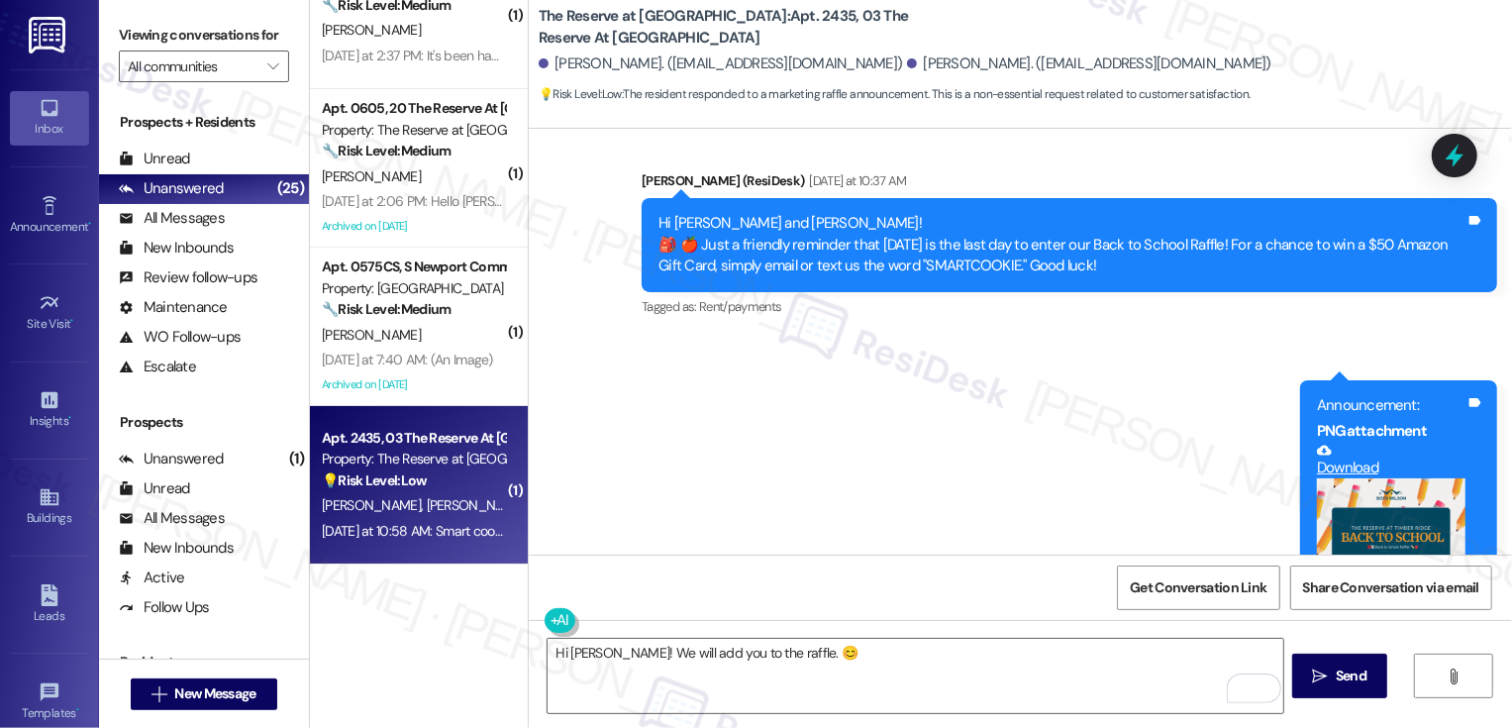
scroll to position [164, 0]
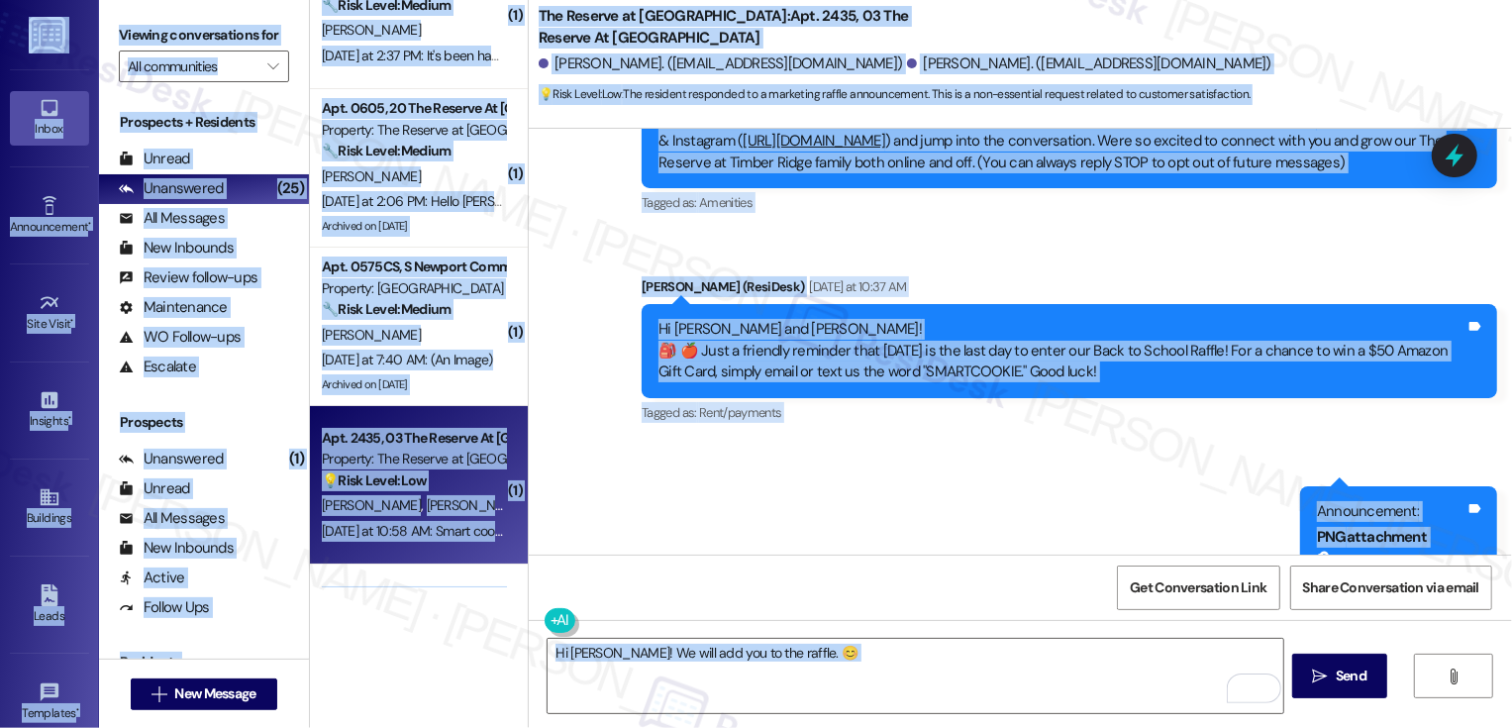
copy body "Lorem Ip do Sitam Consectetura • Elit S Doei Temporincidi Utla Etdol • Ma al En…"
click at [791, 659] on textarea "Hi [PERSON_NAME]! We will add you to the raffle. 😊" at bounding box center [916, 676] width 736 height 74
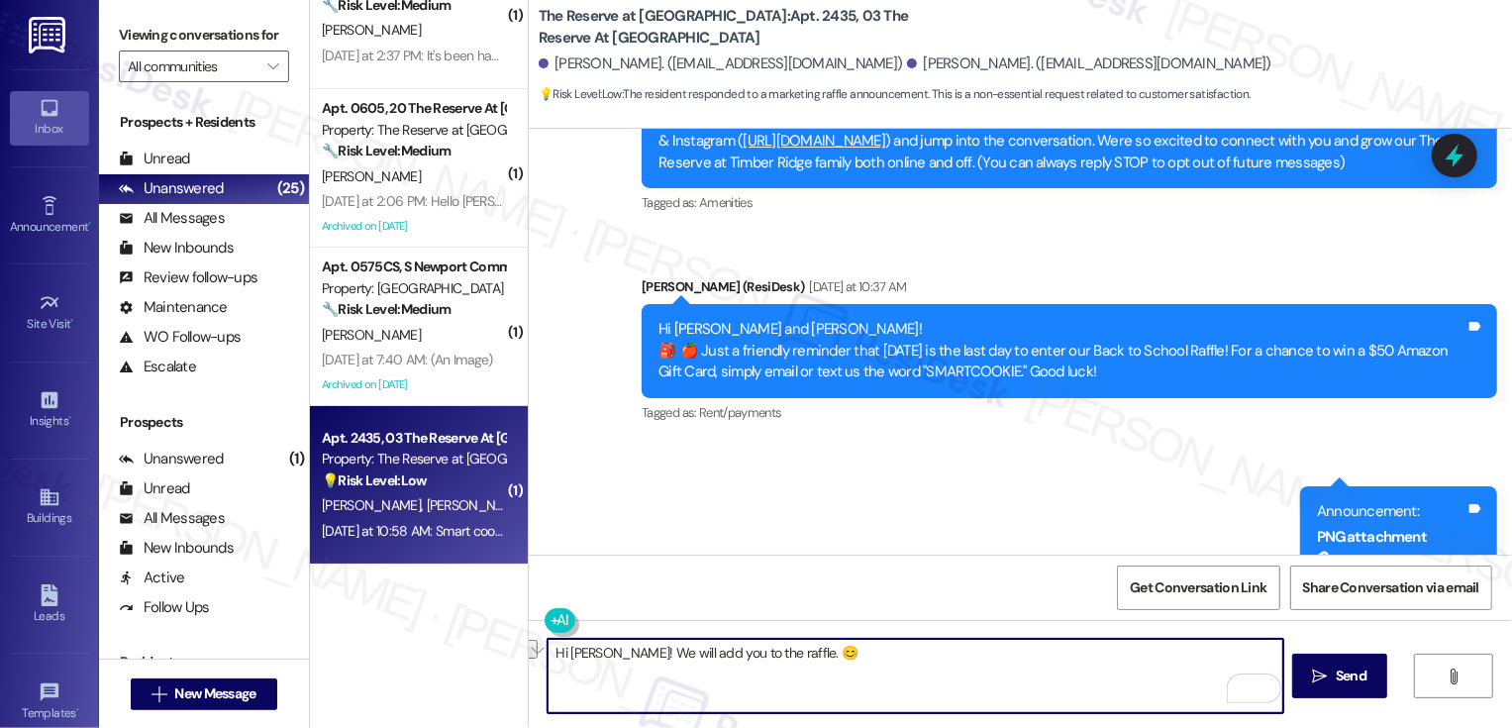
click at [821, 476] on div "Announcement, sent via SMS [PERSON_NAME] (ResiDesk) [DATE] 2:05 PM Hey [PERSON_…" at bounding box center [1020, 404] width 983 height 848
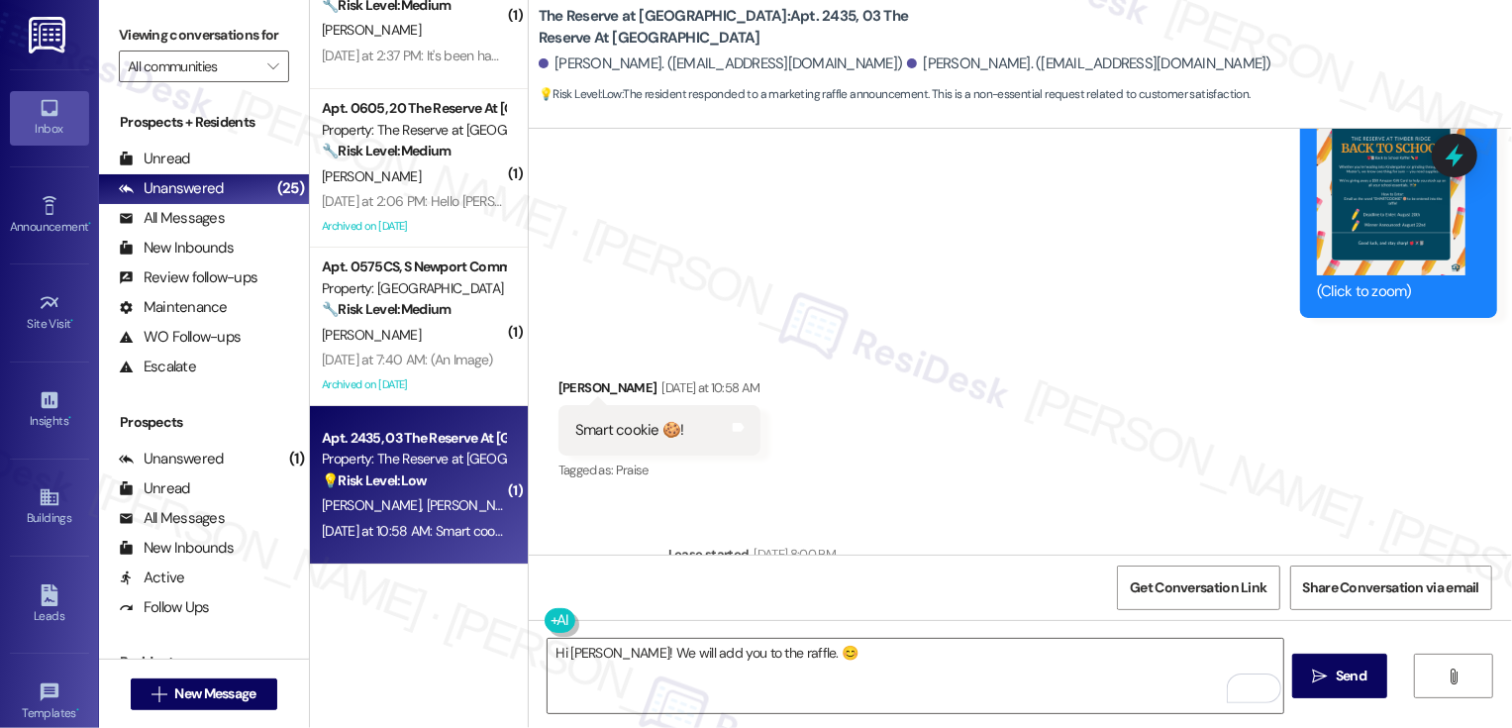
scroll to position [721, 0]
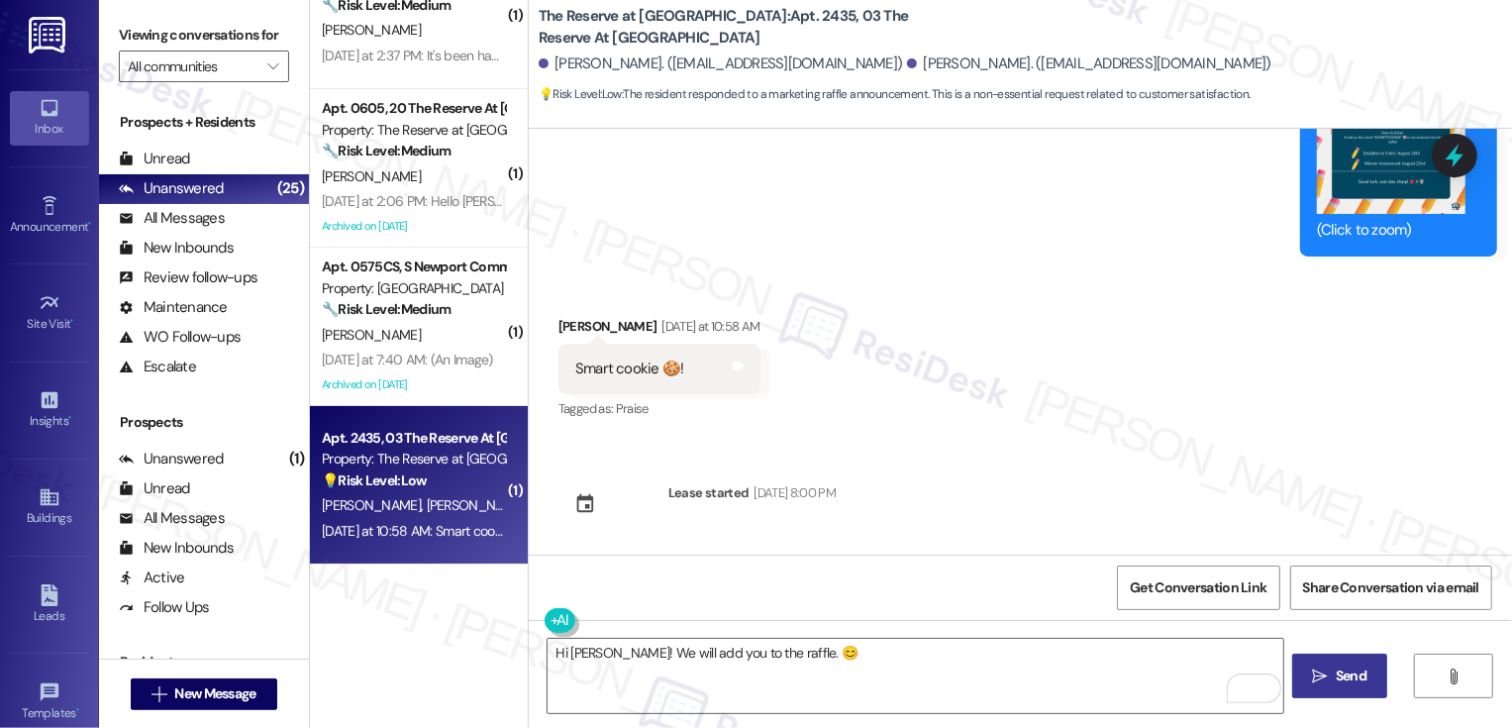
click at [1314, 675] on icon "" at bounding box center [1320, 676] width 15 height 16
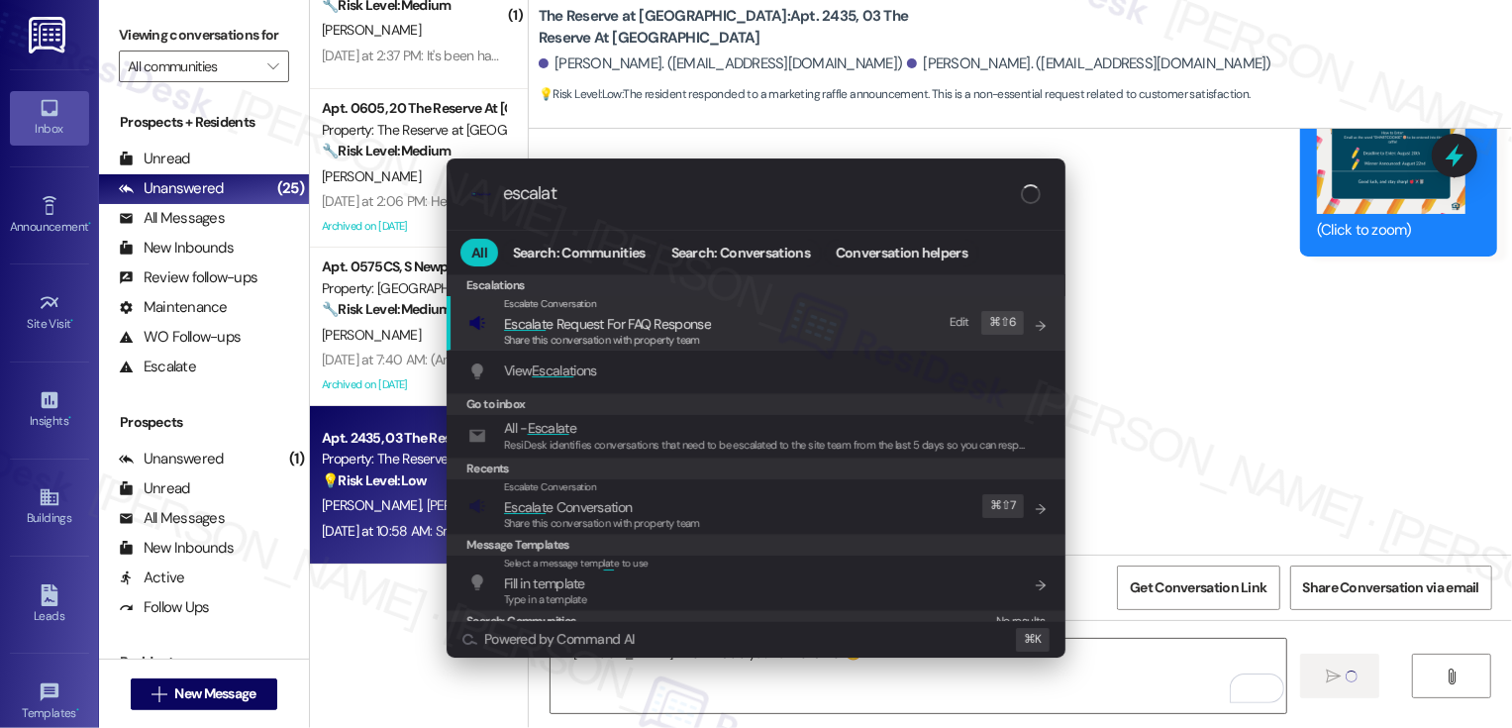
type input "escalate"
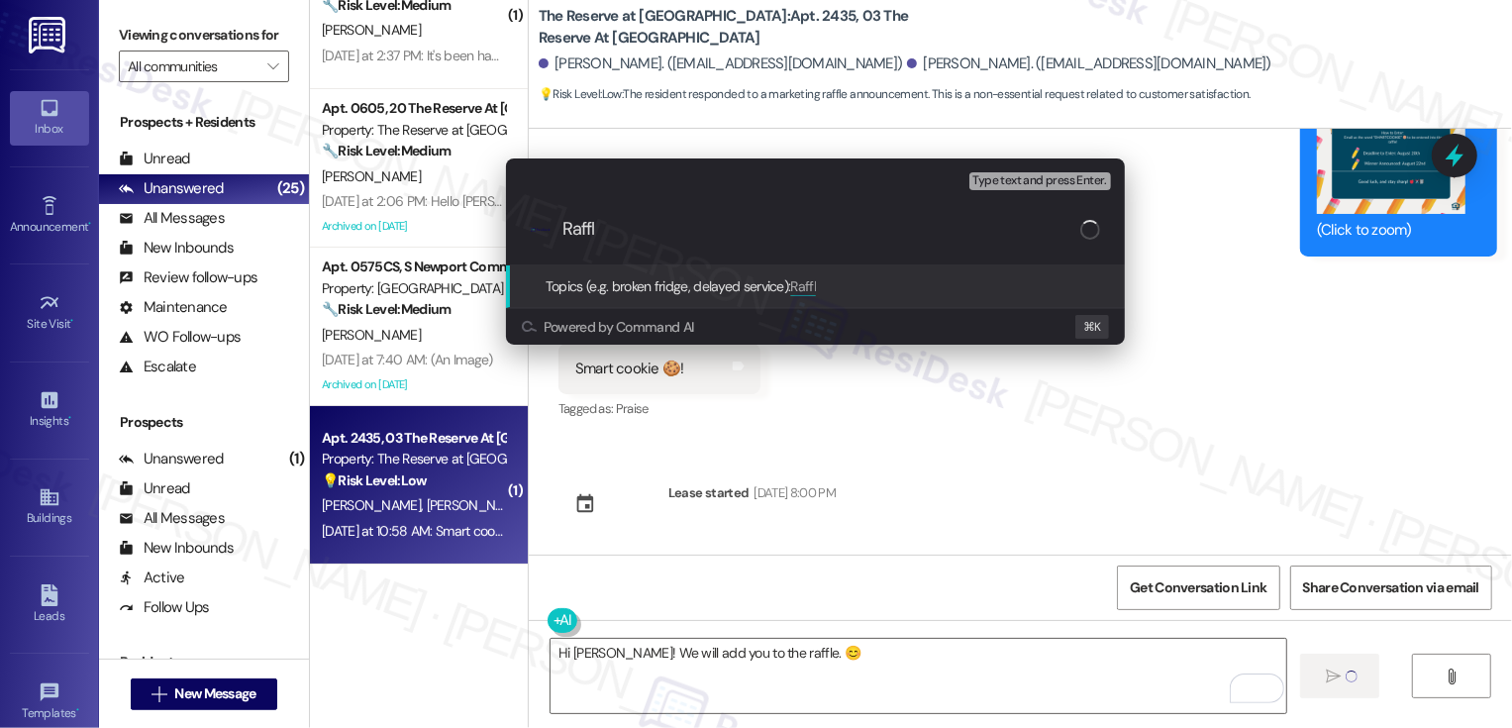
type input "Raffle"
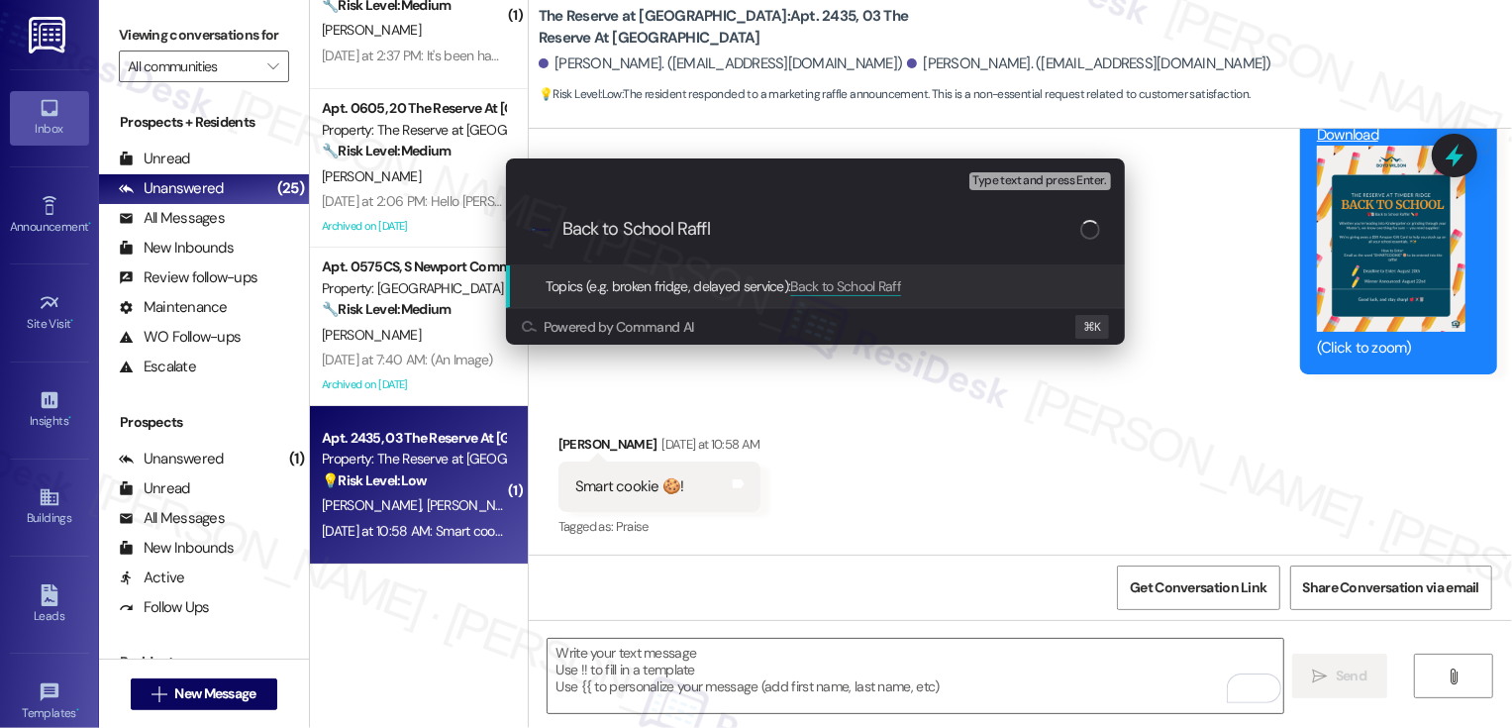
type input "Back to School Raffle"
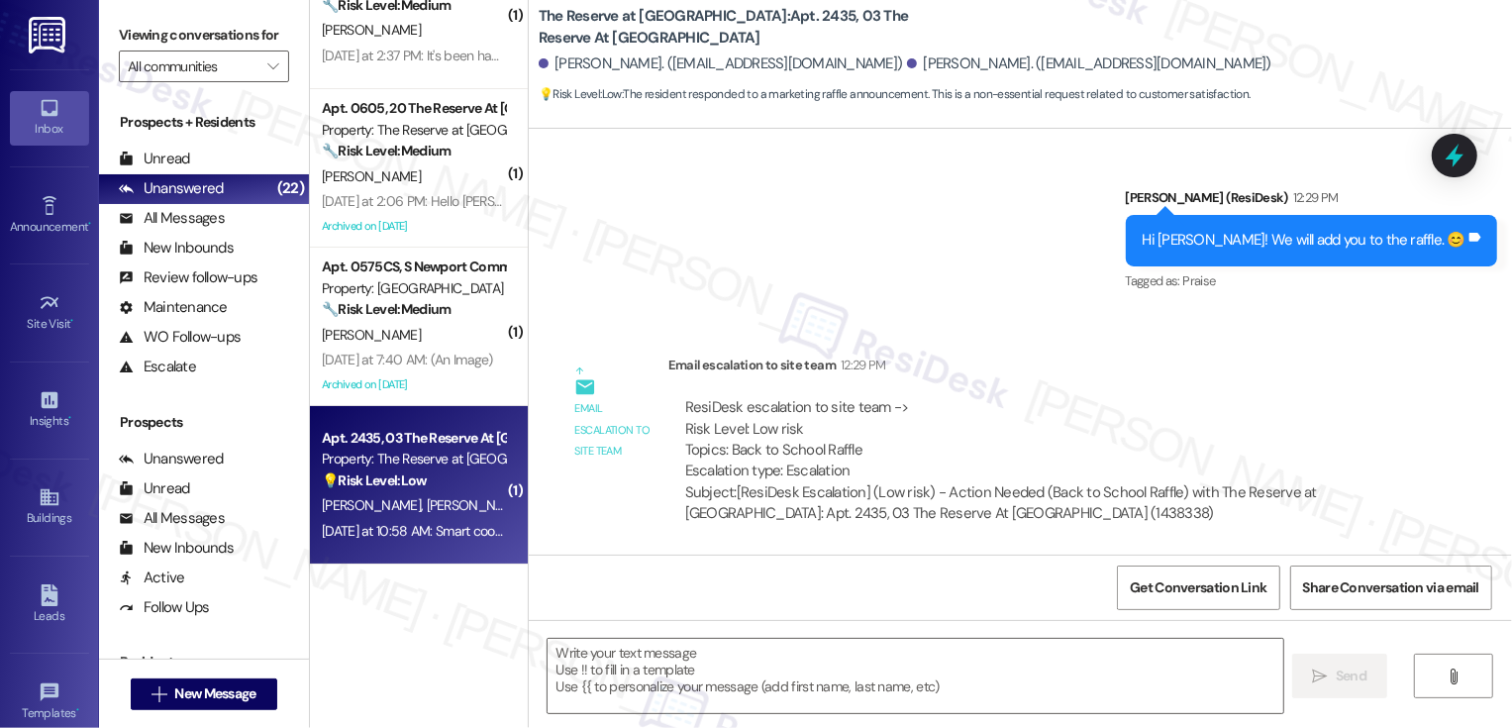
scroll to position [1005, 0]
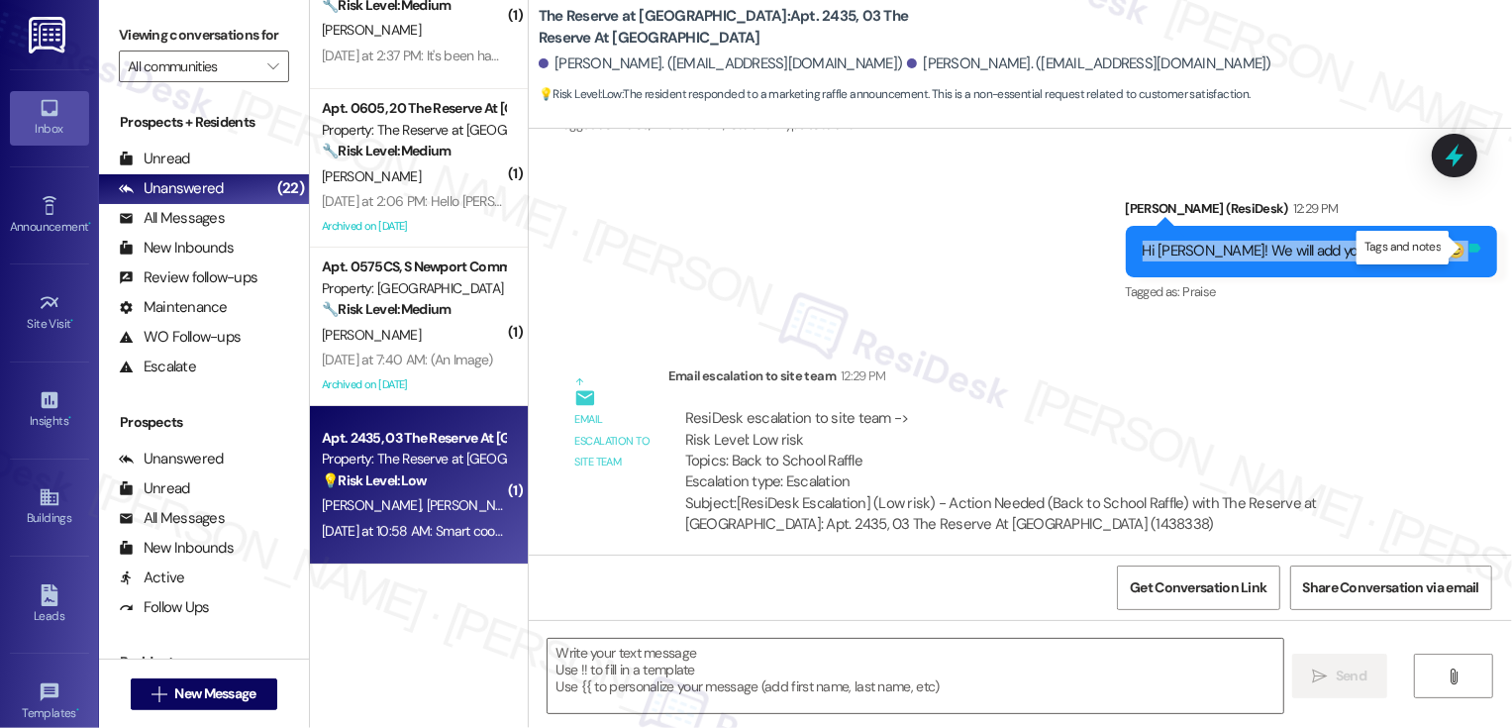
drag, startPoint x: 1212, startPoint y: 247, endPoint x: 1464, endPoint y: 242, distance: 251.6
click at [1464, 245] on div "Hi [PERSON_NAME]! We will add you to the raffle. 😊 Tags and notes" at bounding box center [1312, 251] width 372 height 51
click at [1329, 242] on div "Hi [PERSON_NAME]! We will add you to the raffle. 😊" at bounding box center [1305, 251] width 324 height 21
type textarea "Fetching suggested responses. Please feel free to read through the conversation…"
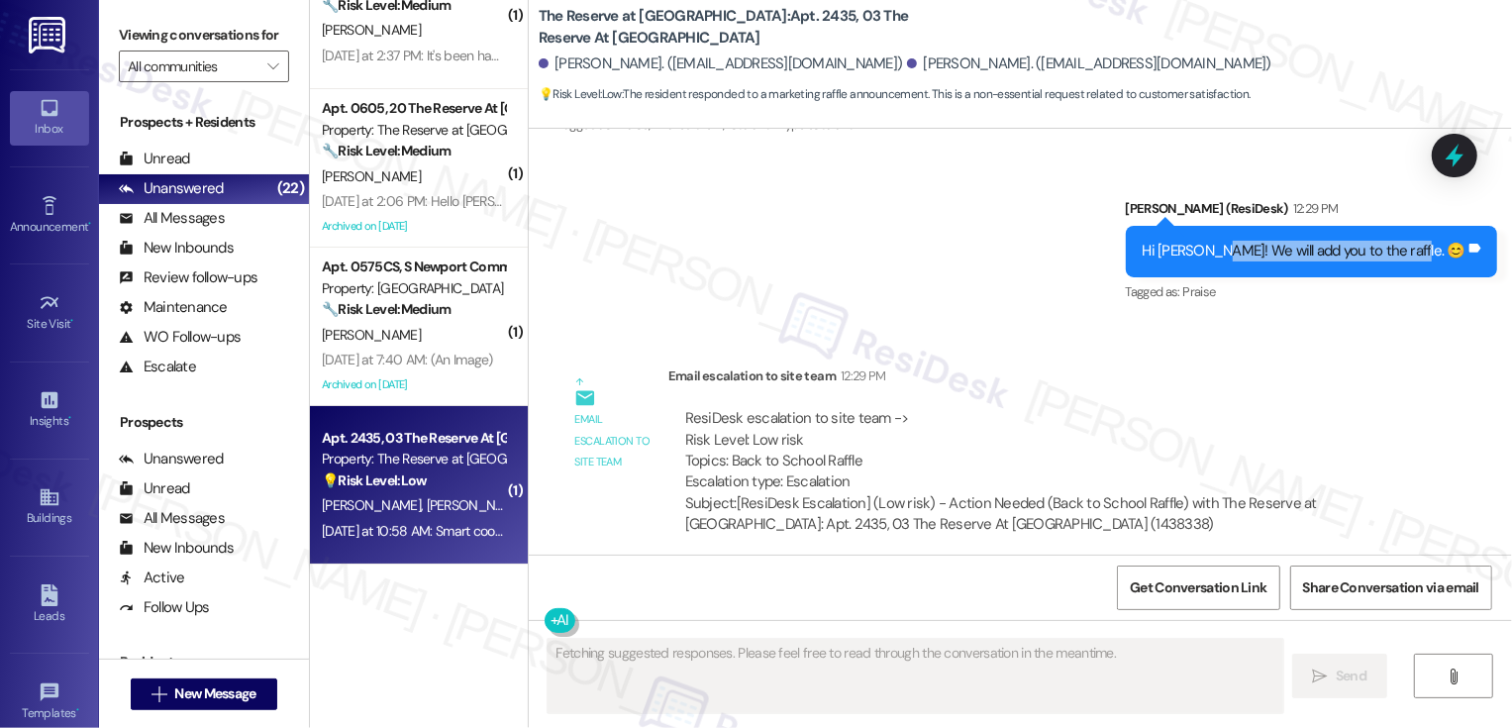
drag, startPoint x: 1268, startPoint y: 251, endPoint x: 1453, endPoint y: 257, distance: 185.3
click at [1453, 257] on div "Hi [PERSON_NAME]! We will add you to the raffle. 😊" at bounding box center [1305, 251] width 324 height 21
copy div "We will add you to the raffle. 😊"
click at [1297, 318] on div "Sent via SMS [PERSON_NAME] (ResiDesk) 12:29 PM Hi [PERSON_NAME]! We will add yo…" at bounding box center [1312, 252] width 402 height 138
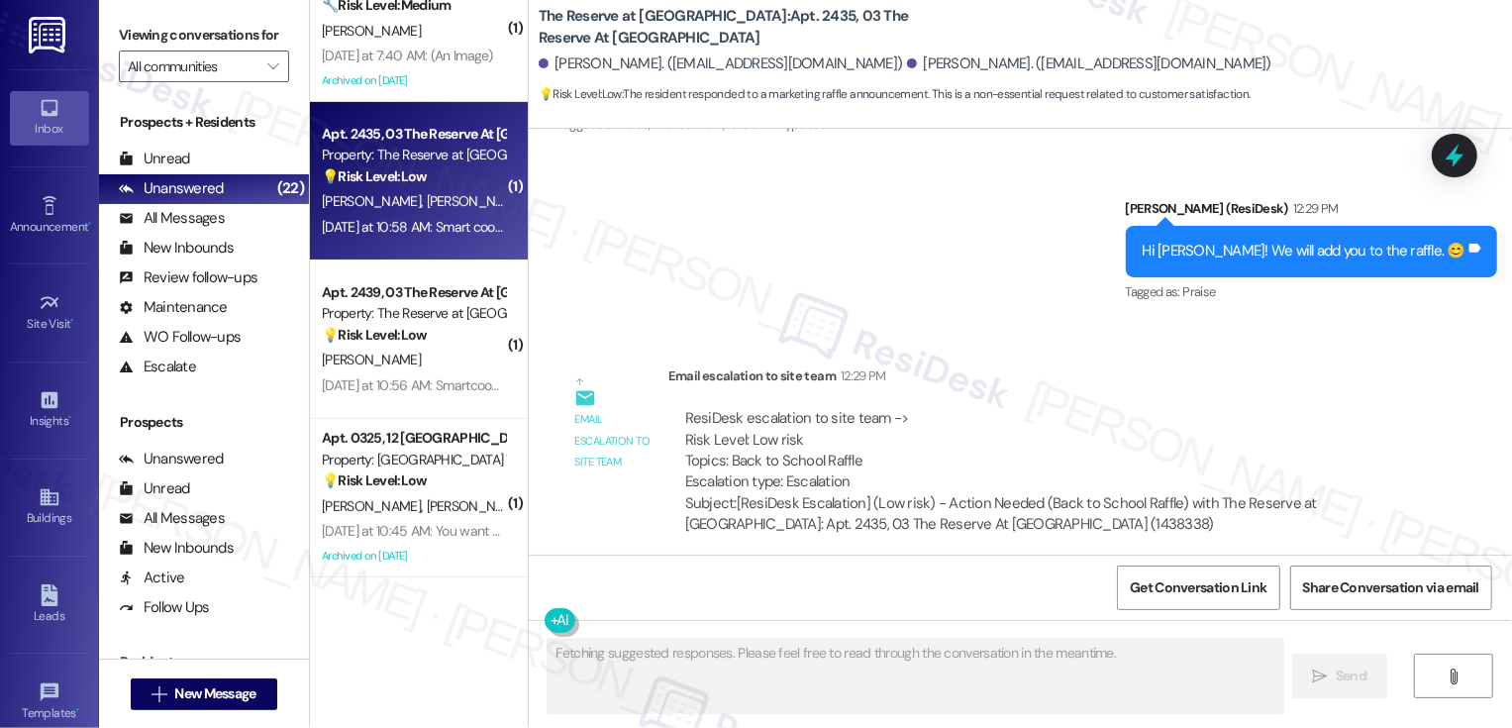
scroll to position [428, 0]
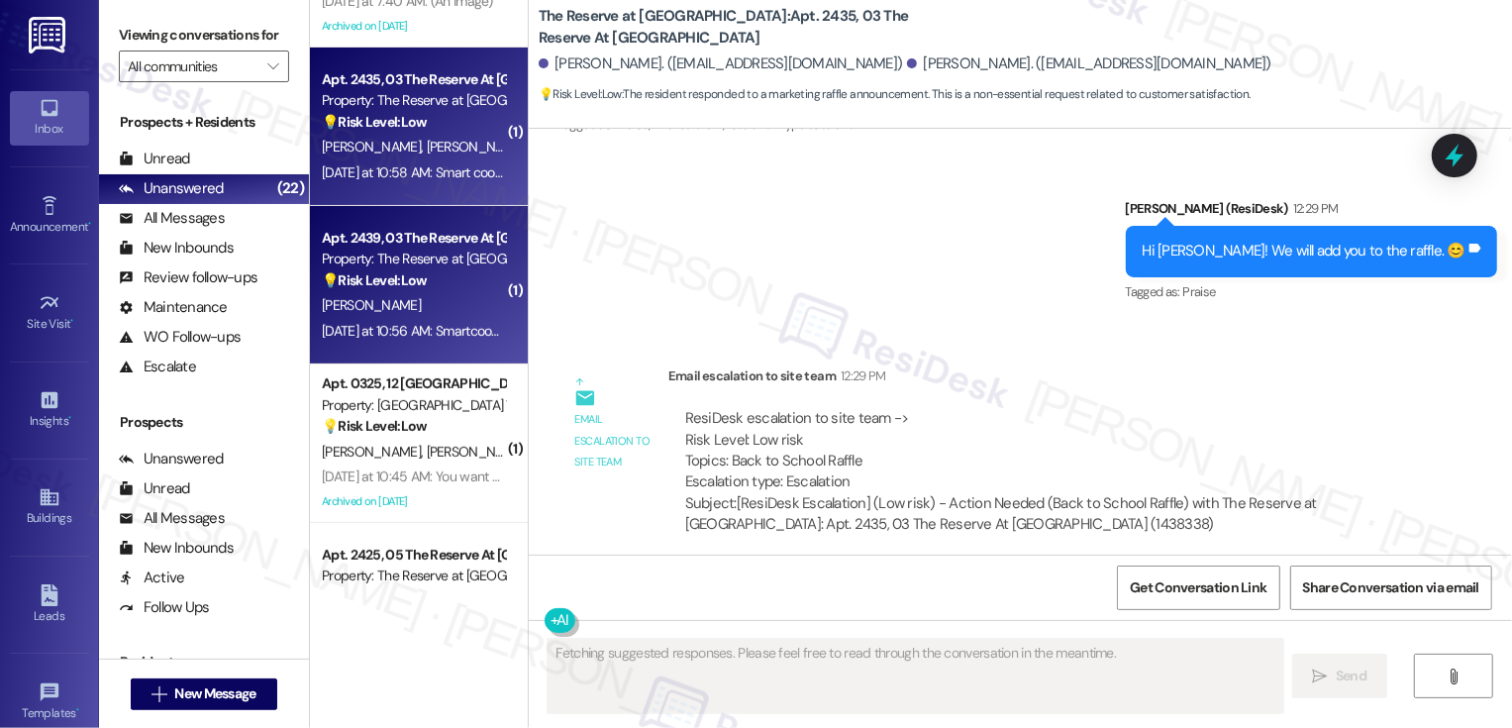
click at [413, 302] on div "[PERSON_NAME]" at bounding box center [413, 305] width 187 height 25
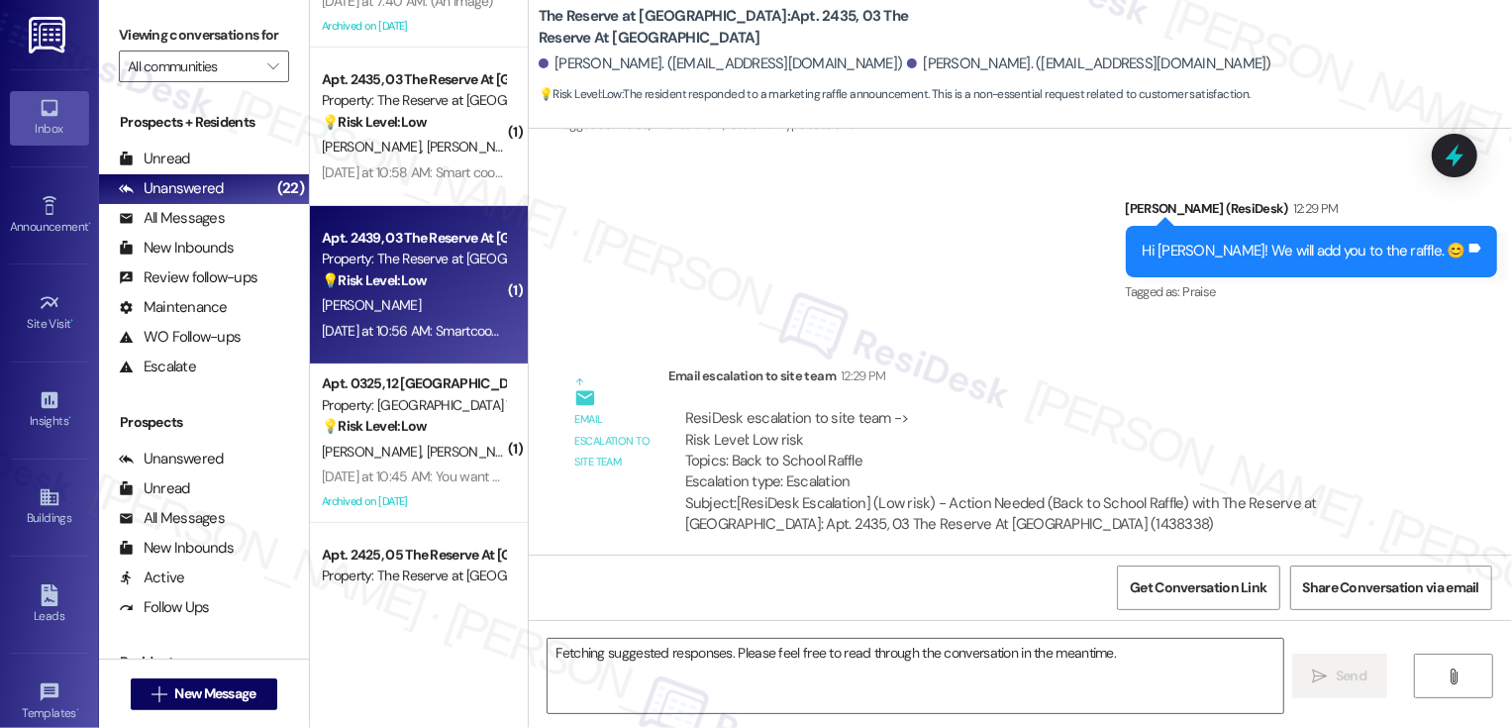
click at [413, 302] on div "[PERSON_NAME]" at bounding box center [413, 305] width 187 height 25
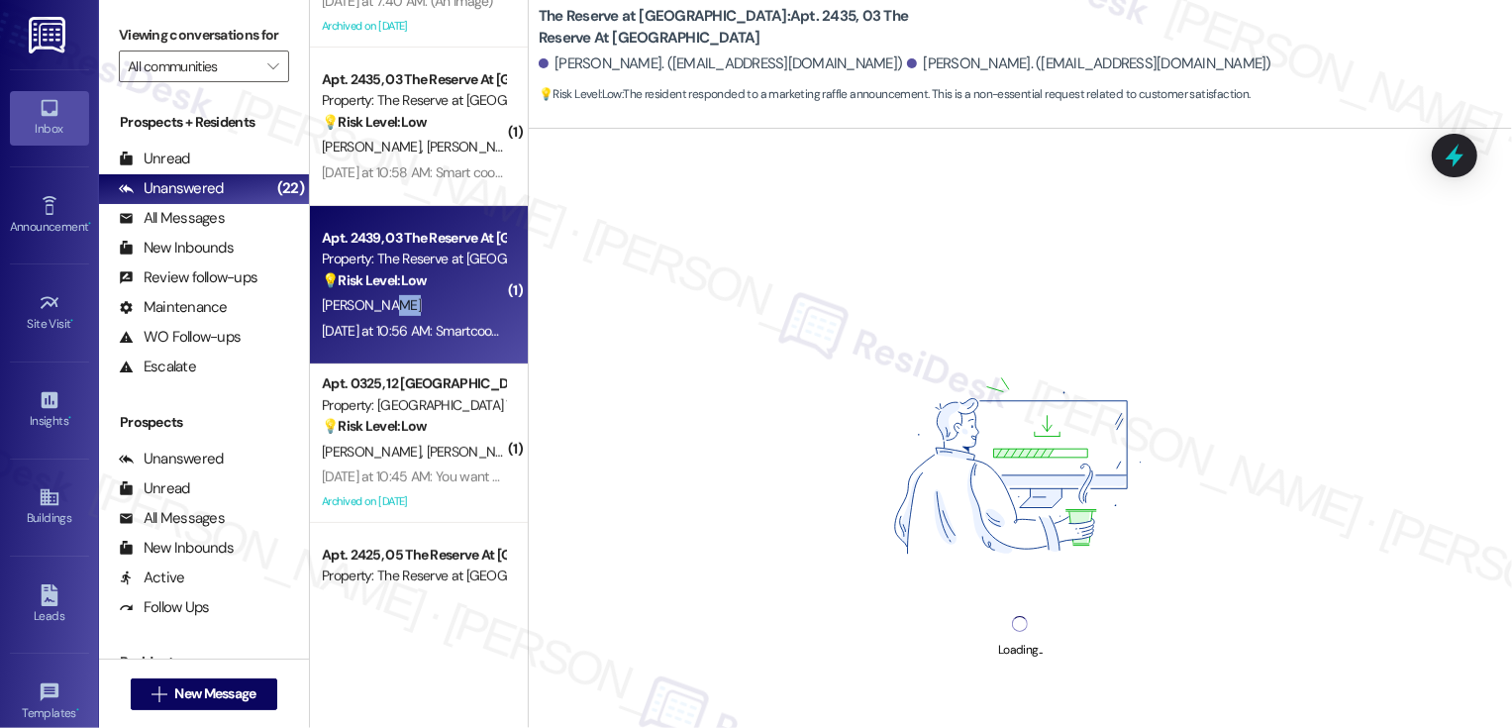
click at [413, 302] on div "[PERSON_NAME]" at bounding box center [413, 305] width 187 height 25
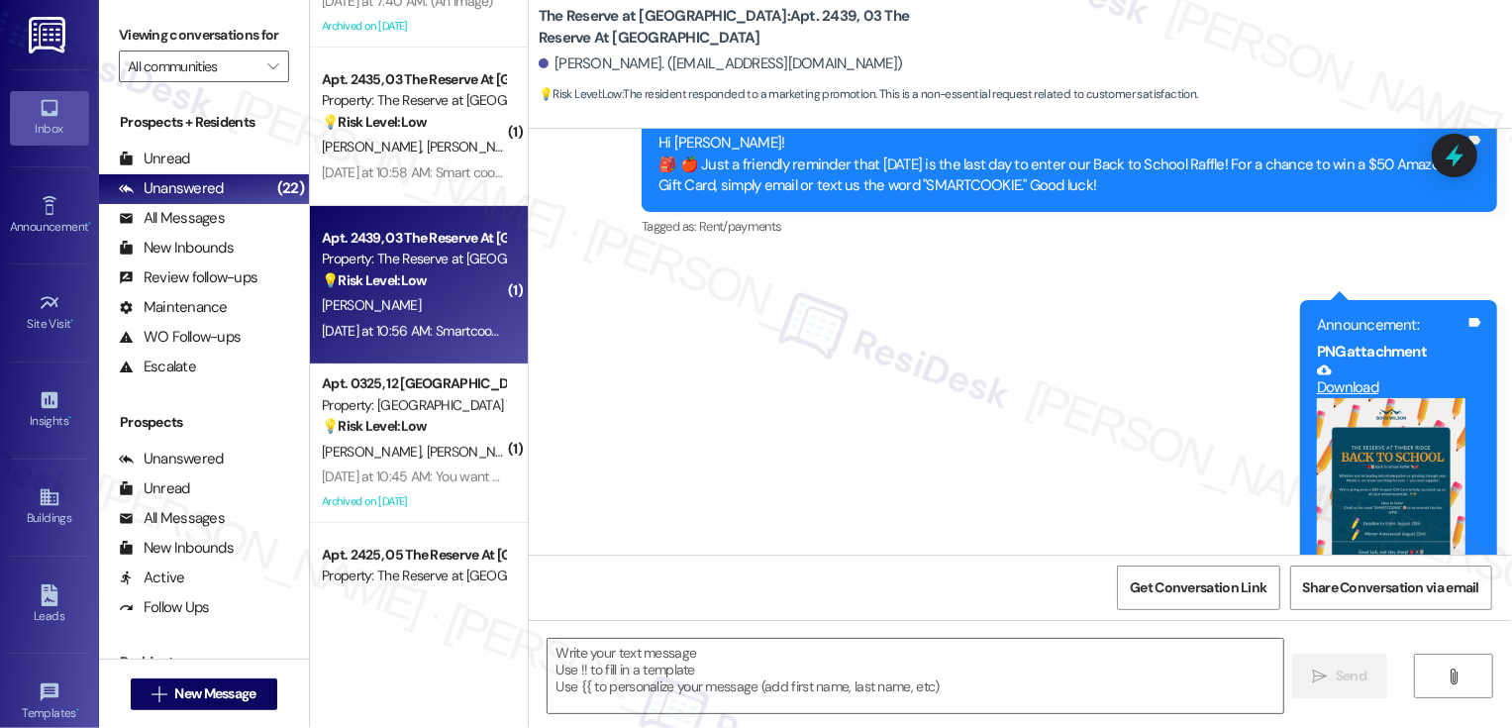
scroll to position [880, 0]
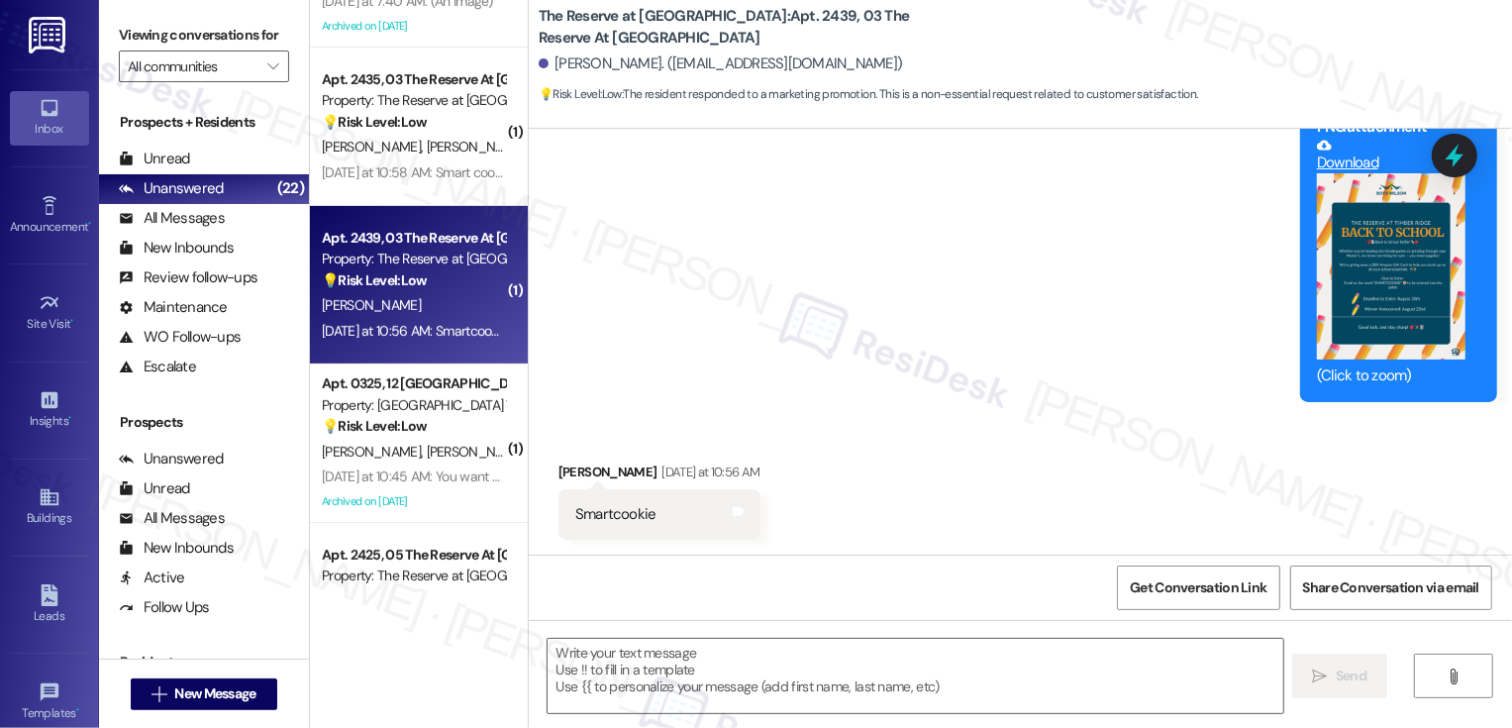
type textarea "Fetching suggested responses. Please feel free to read through the conversation…"
click at [699, 670] on textarea at bounding box center [916, 676] width 736 height 74
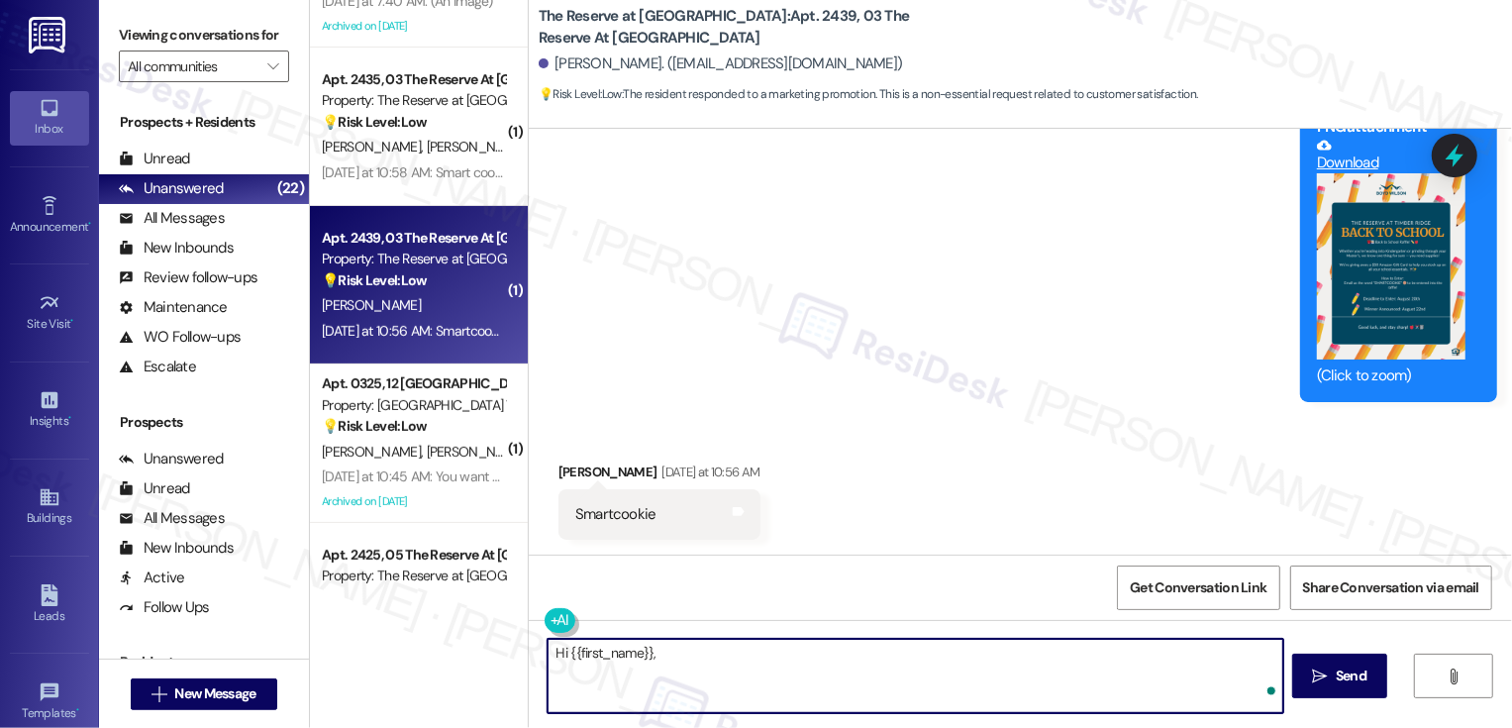
paste textarea "We will add you to the raffle. 😊"
click at [659, 652] on textarea "Hi {{first_name}}, We will add you to the raffle. 😊" at bounding box center [916, 676] width 736 height 74
type textarea "Hi {{first_name}}, we will add you to the raffle. 😊"
click at [878, 569] on div "Get Conversation Link Share Conversation via email" at bounding box center [1020, 587] width 983 height 65
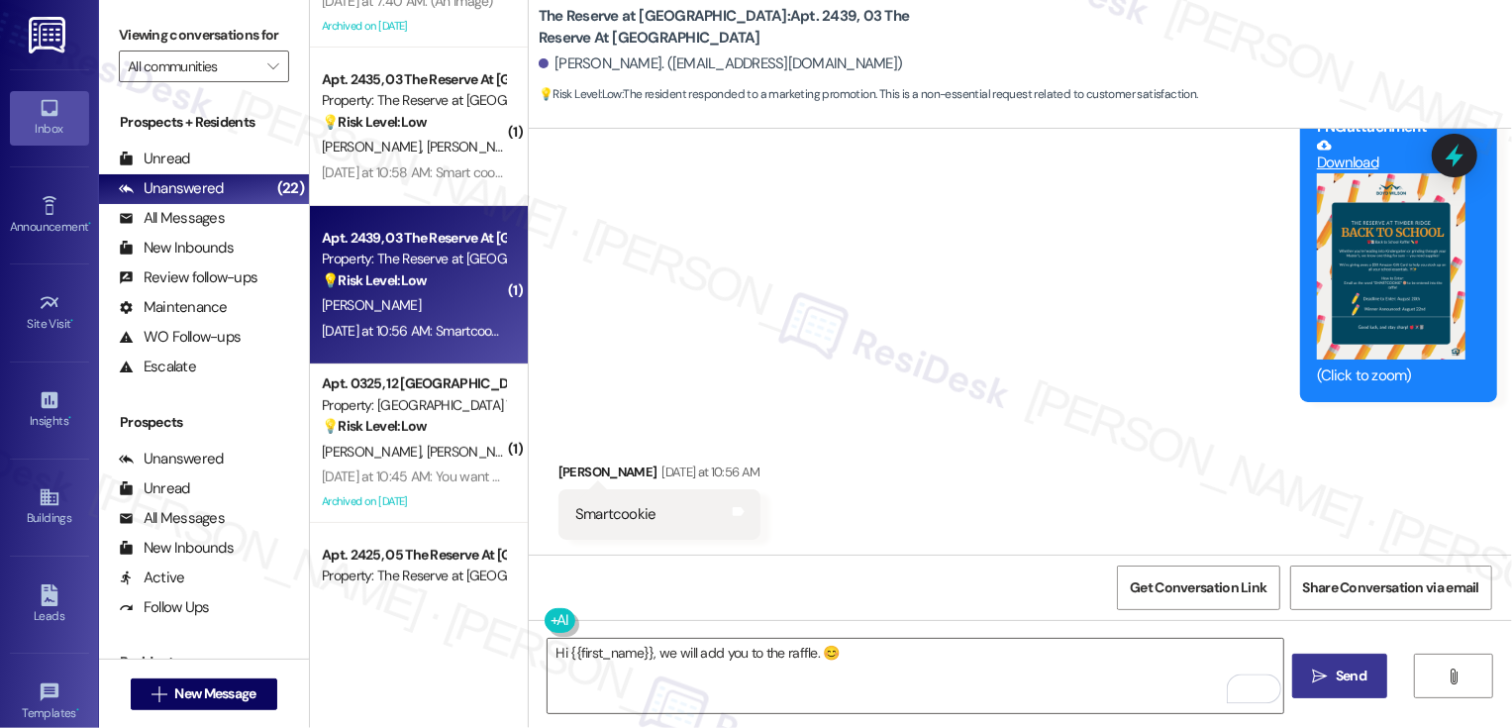
click at [1328, 673] on span " Send" at bounding box center [1340, 676] width 62 height 21
click at [1069, 419] on div "Received via SMS [PERSON_NAME] [DATE] at 10:56 AM Smartcookie Tags and notes" at bounding box center [1020, 486] width 983 height 138
click at [1428, 237] on button "Zoom image" at bounding box center [1391, 266] width 149 height 186
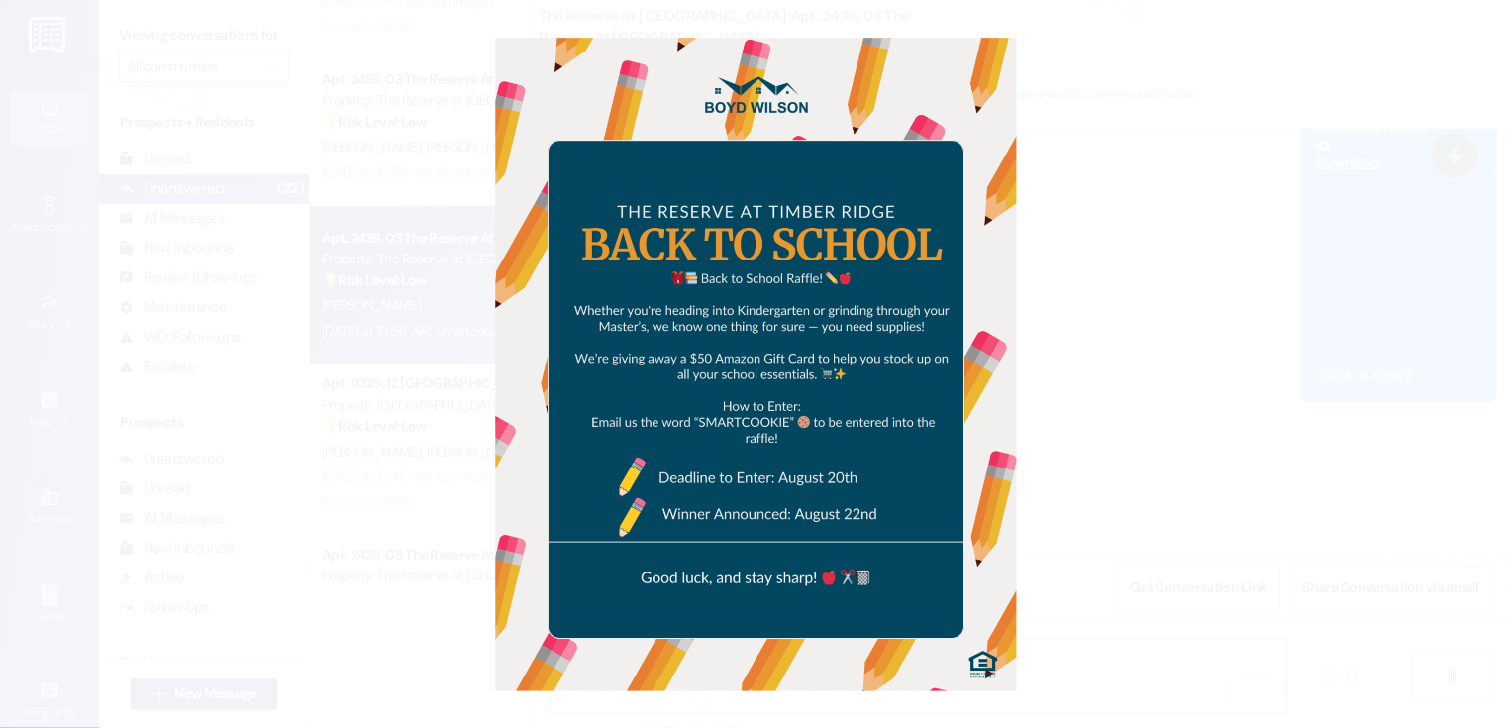
scroll to position [878, 0]
click at [1217, 293] on button "Unzoom image" at bounding box center [756, 364] width 1512 height 728
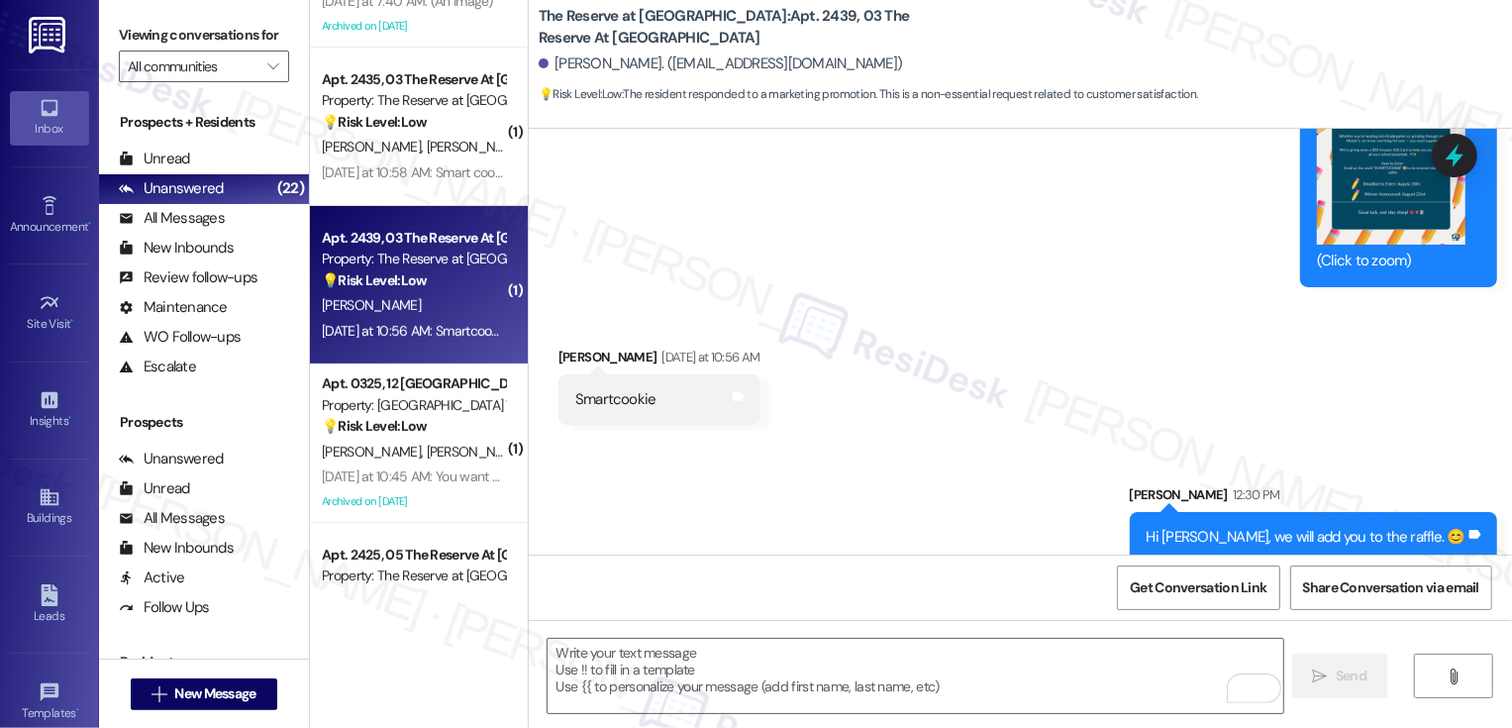
scroll to position [1018, 0]
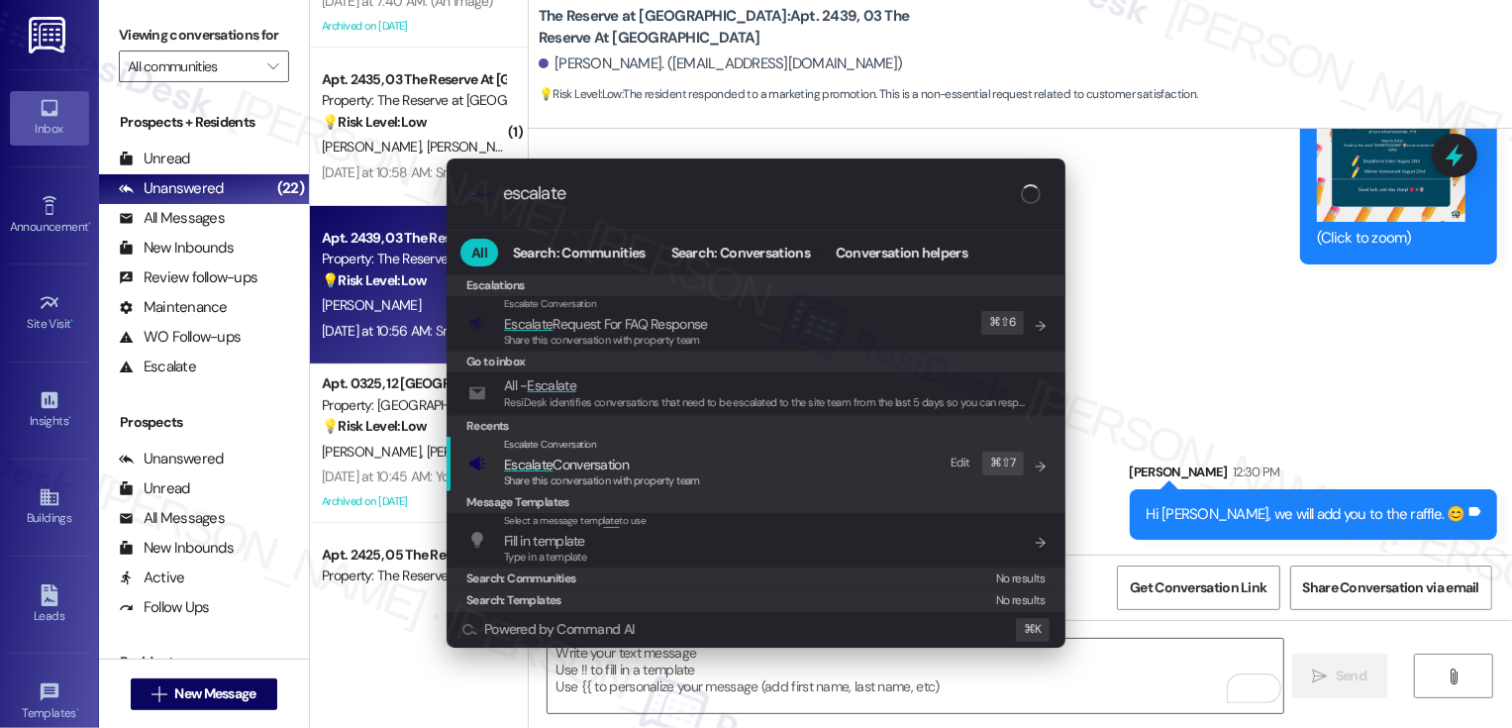
click at [1322, 342] on div ".cls-1{fill:#0a055f;}.cls-2{fill:#0cc4c4;} resideskLogoBlueOrange escalate All …" at bounding box center [756, 364] width 1512 height 728
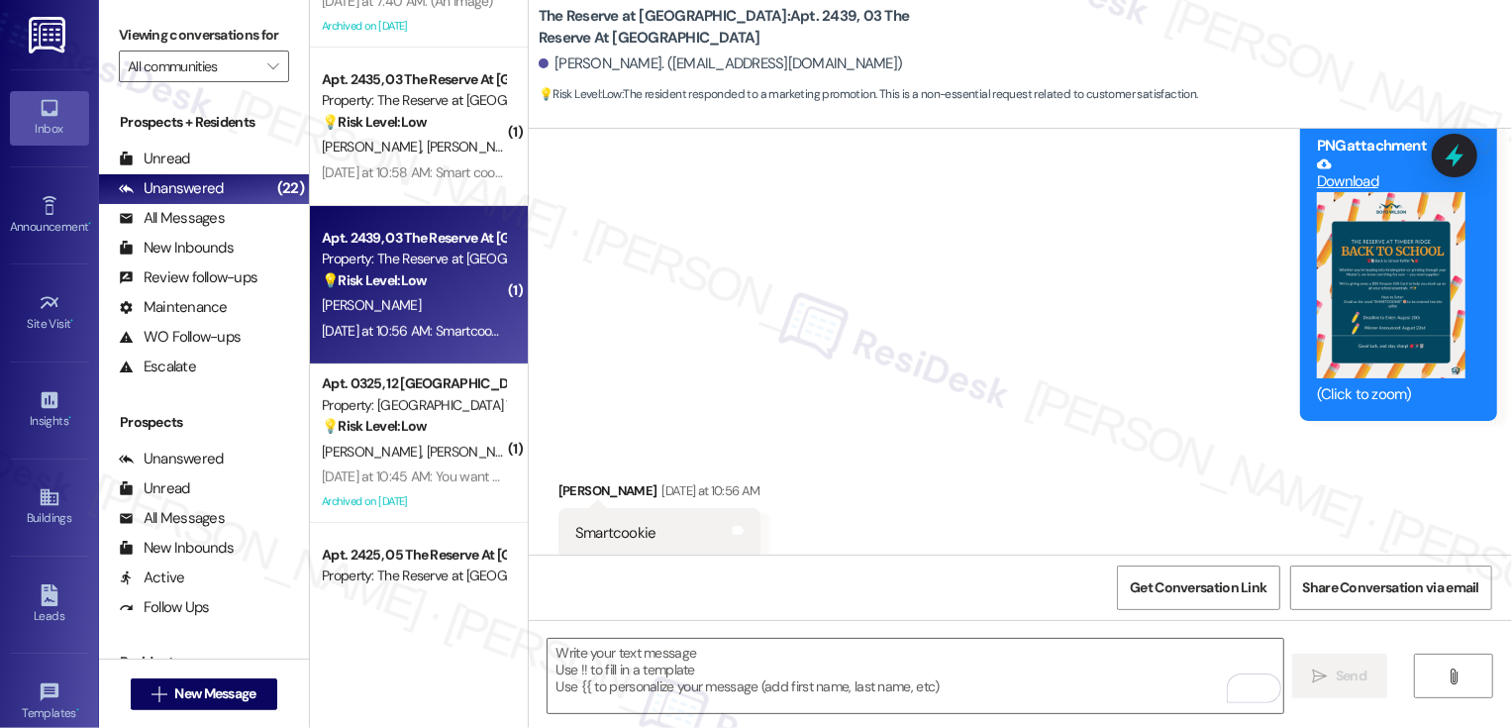
scroll to position [832, 0]
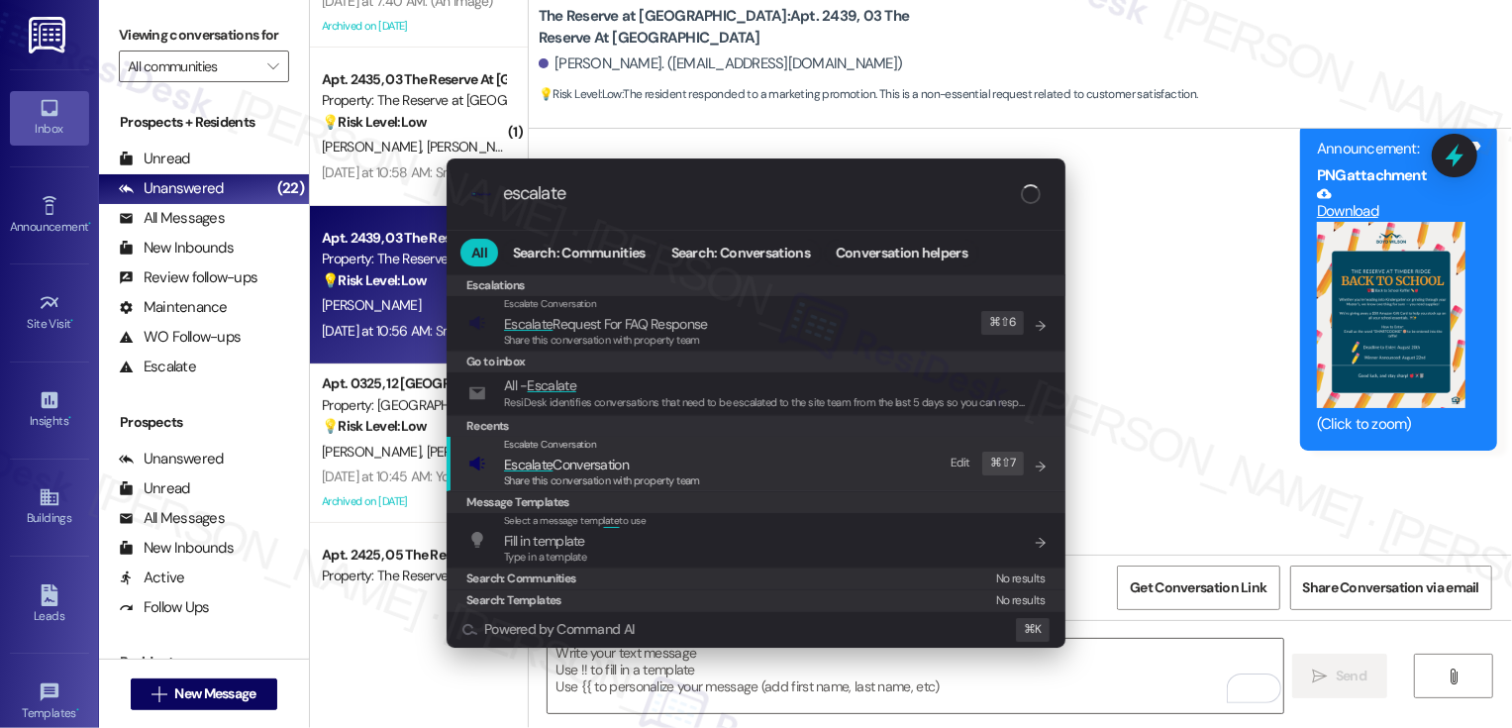
type input "escalate"
click at [684, 461] on span "Escalate Conversation" at bounding box center [602, 465] width 196 height 22
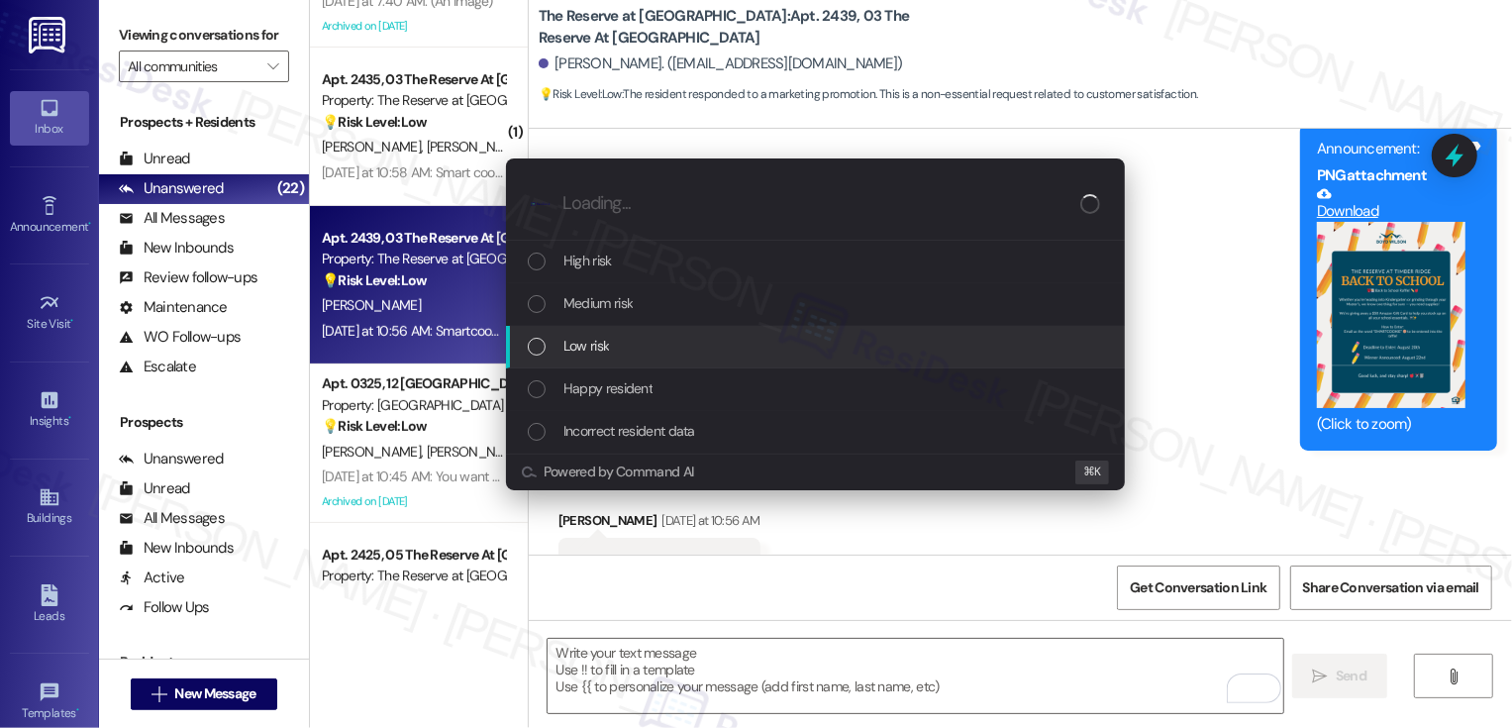
click at [617, 354] on div "Low risk" at bounding box center [817, 346] width 579 height 22
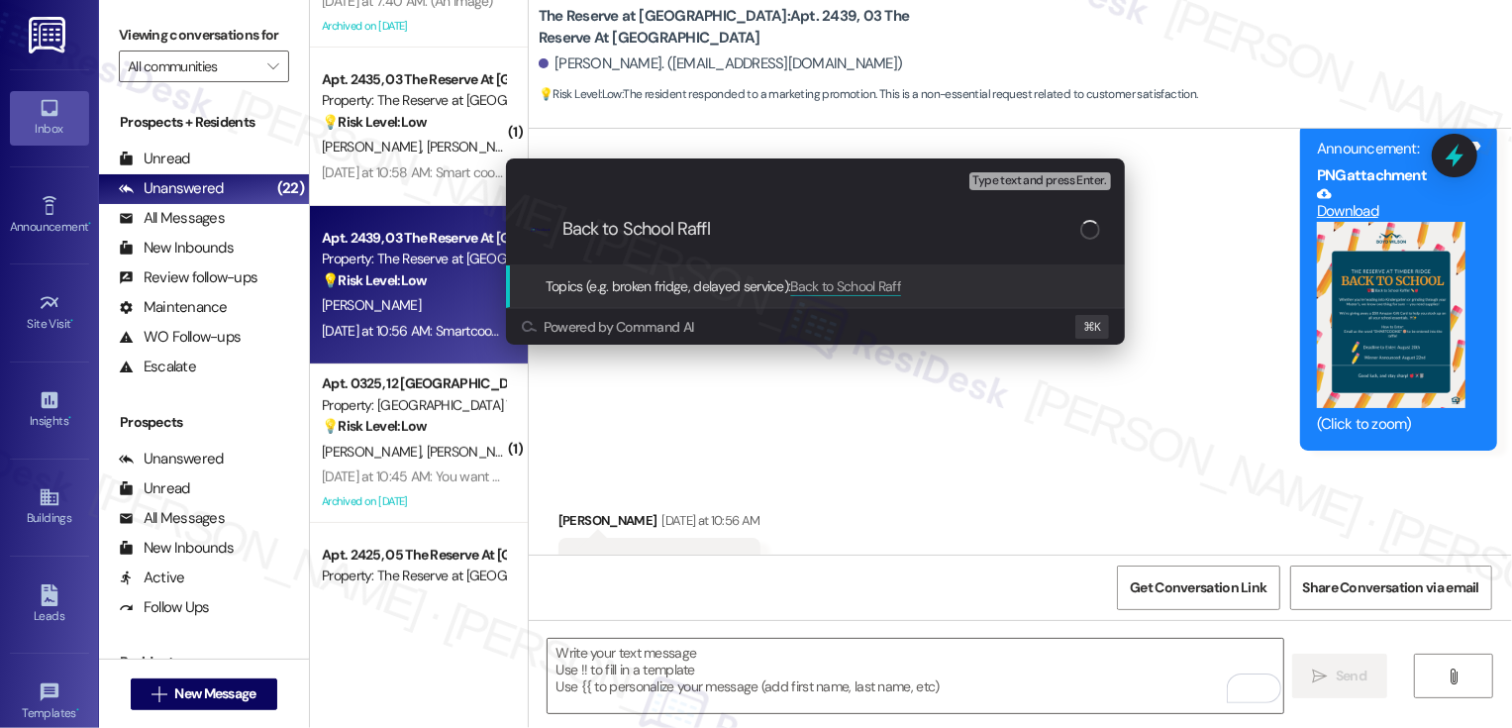
type input "Back to School Raffle"
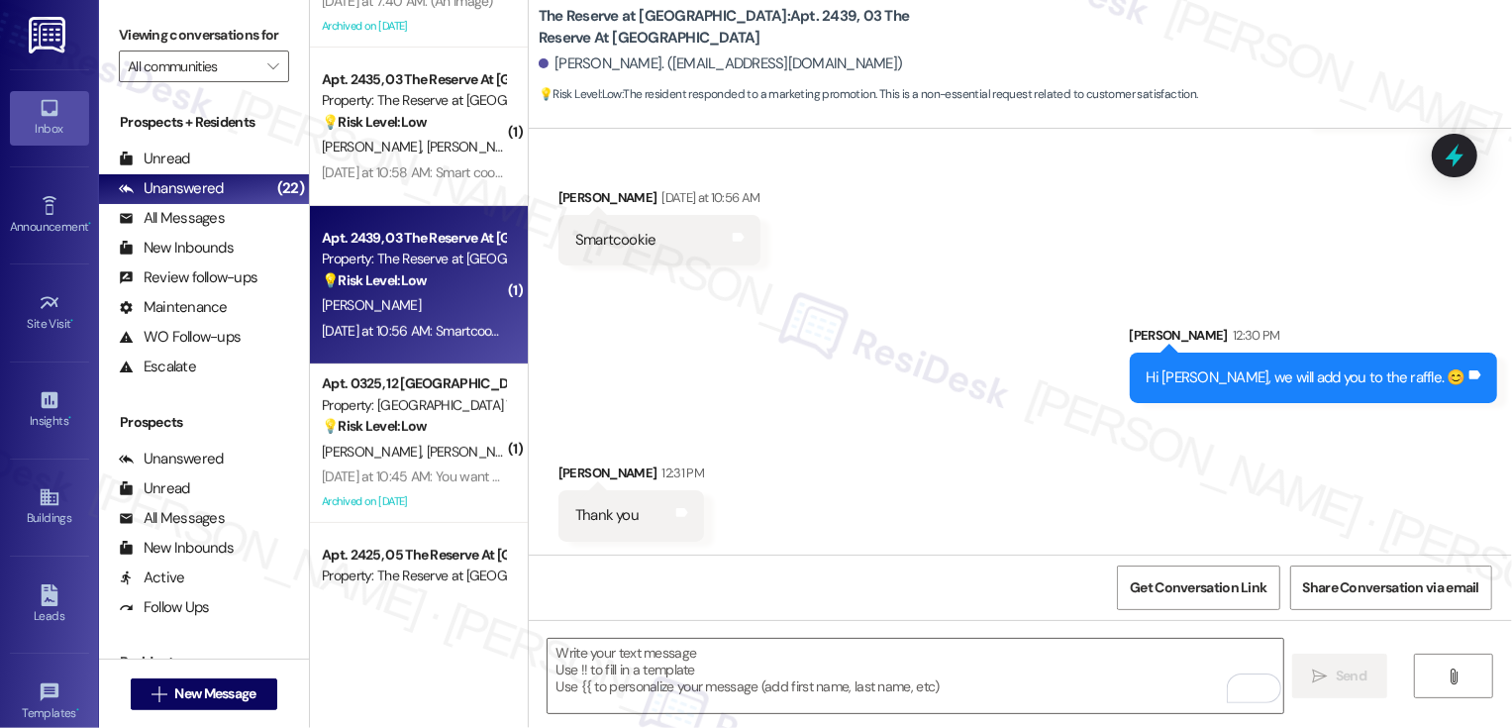
scroll to position [1156, 0]
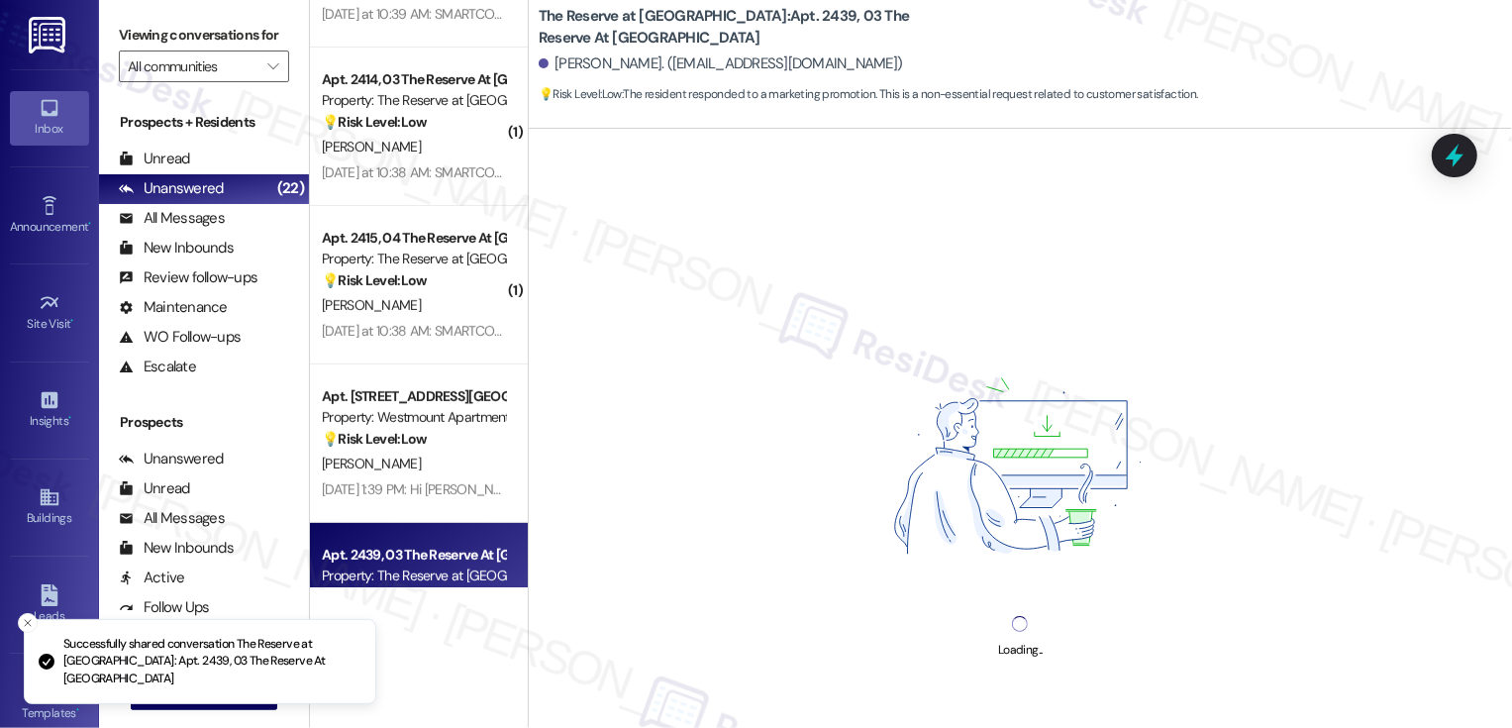
click at [466, 309] on div "[PERSON_NAME]" at bounding box center [413, 305] width 187 height 25
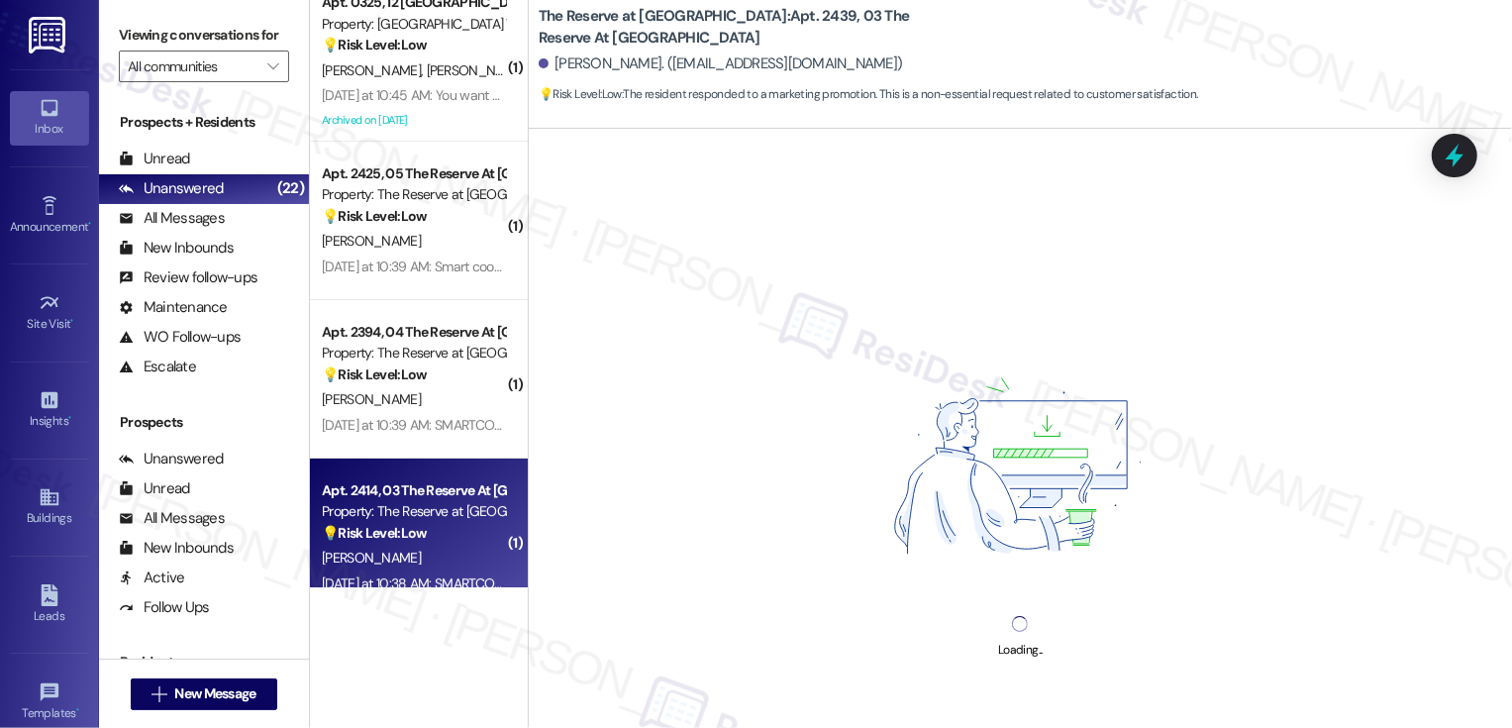
scroll to position [0, 0]
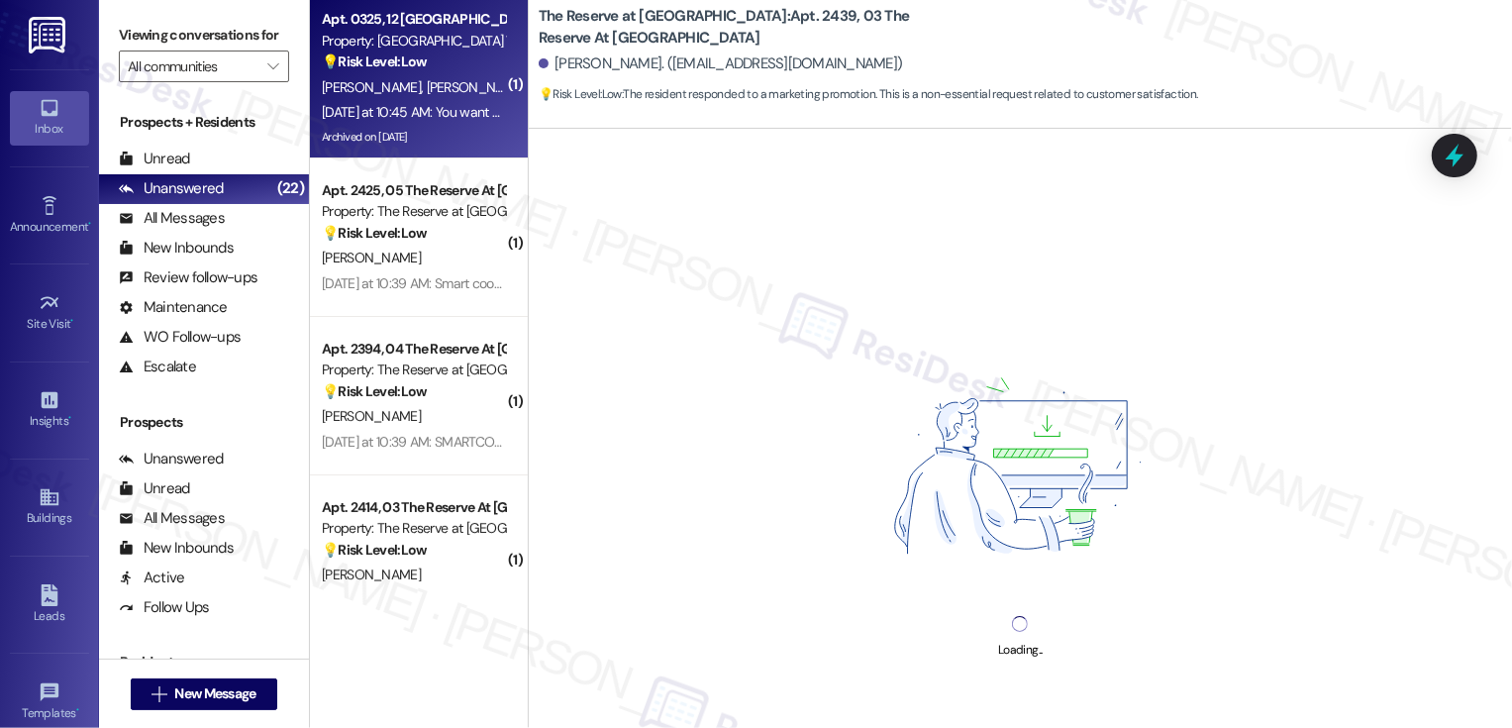
click at [437, 91] on div "[PERSON_NAME] [PERSON_NAME]" at bounding box center [413, 87] width 187 height 25
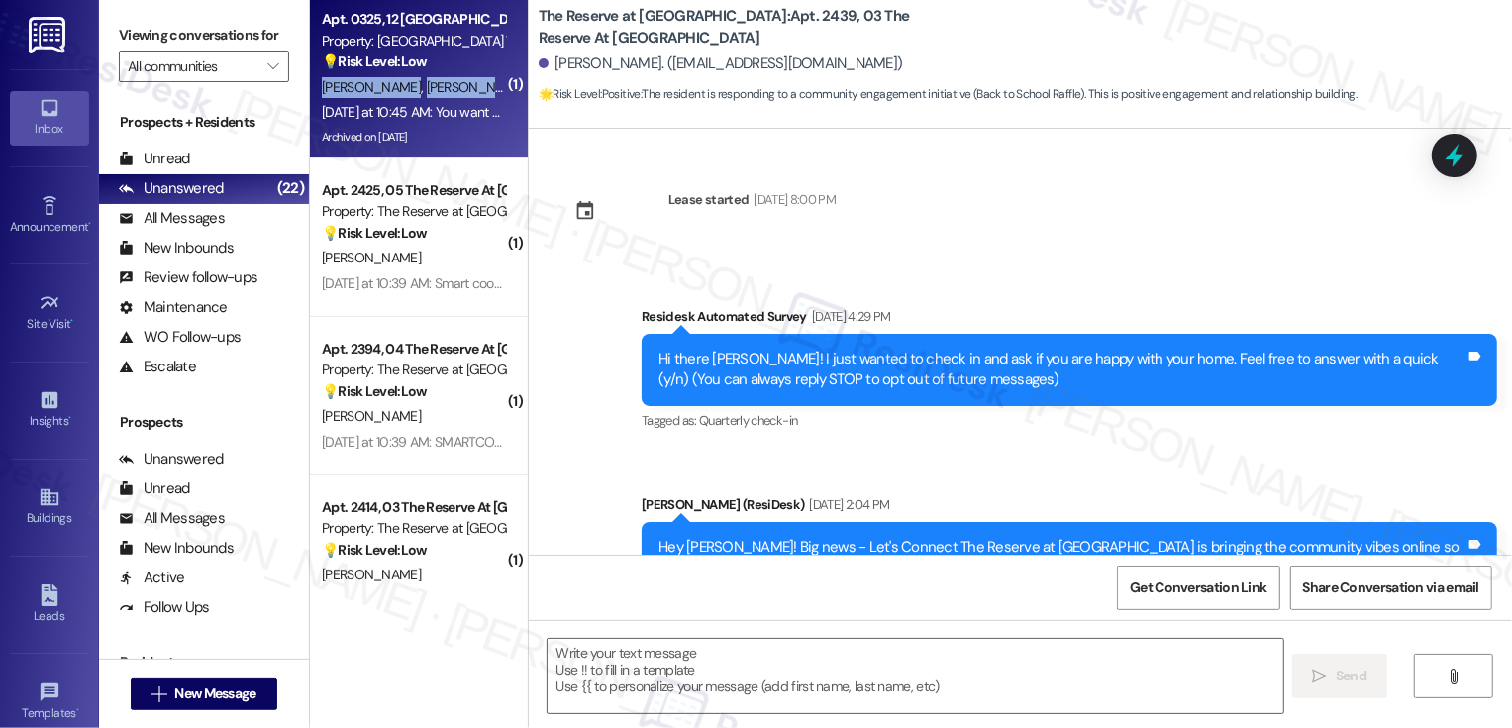
click at [437, 91] on div "[PERSON_NAME] [PERSON_NAME]" at bounding box center [413, 87] width 187 height 25
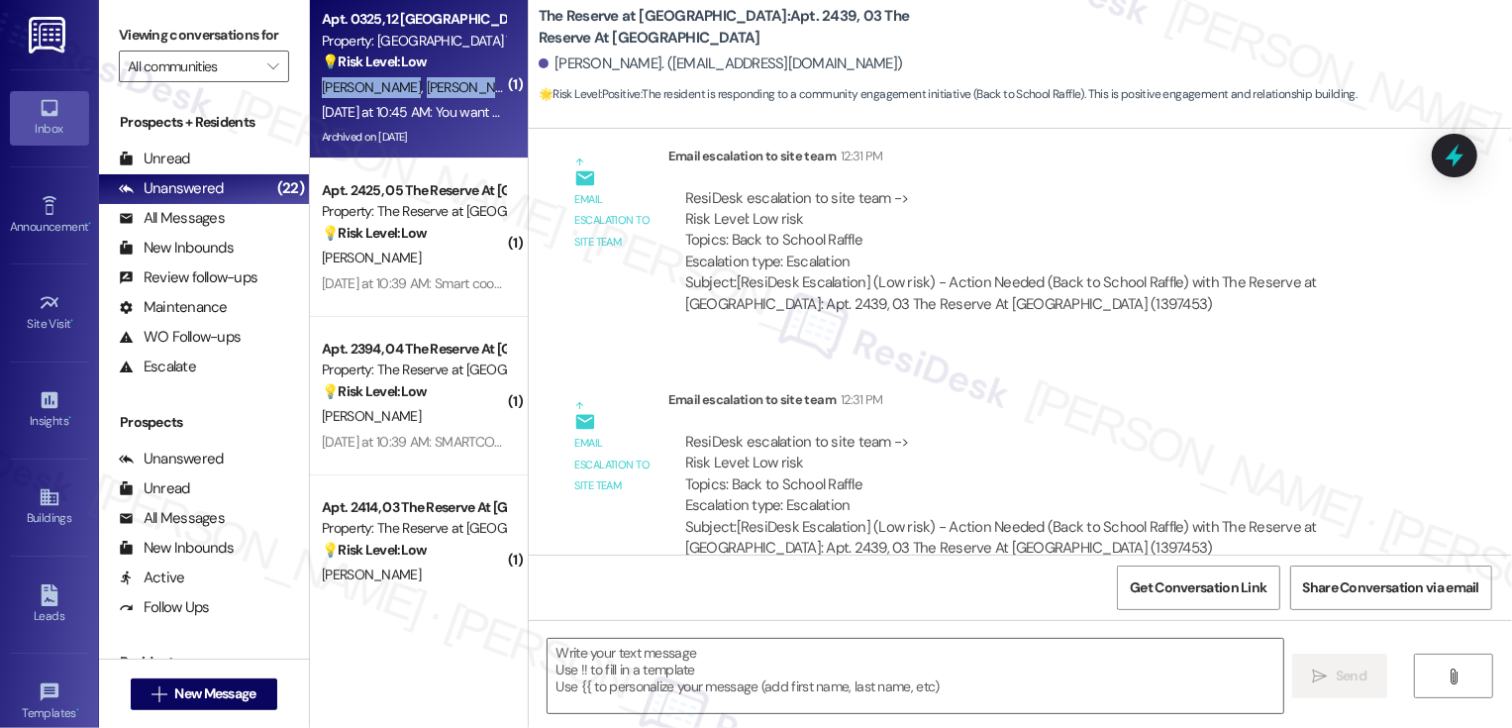
click at [437, 91] on div "[PERSON_NAME] [PERSON_NAME]" at bounding box center [413, 87] width 187 height 25
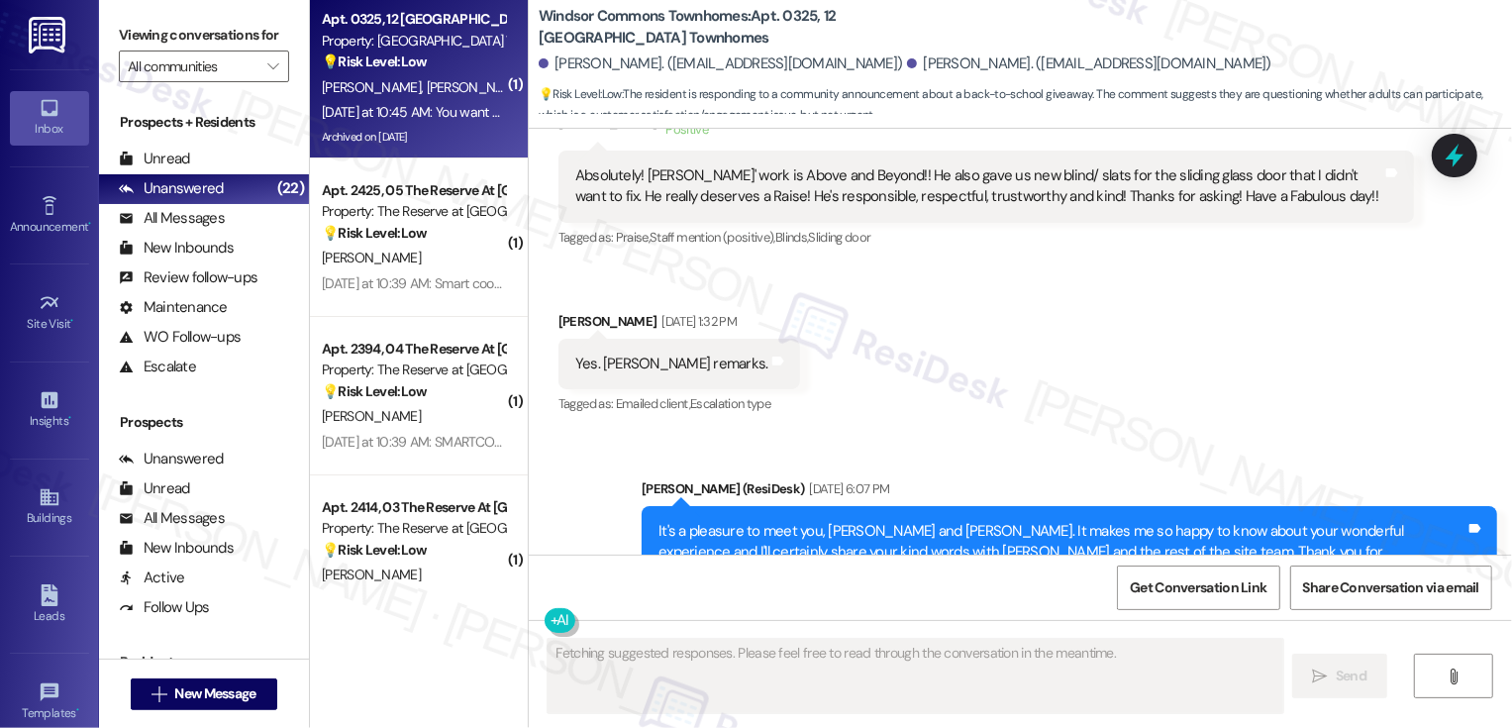
scroll to position [40198, 0]
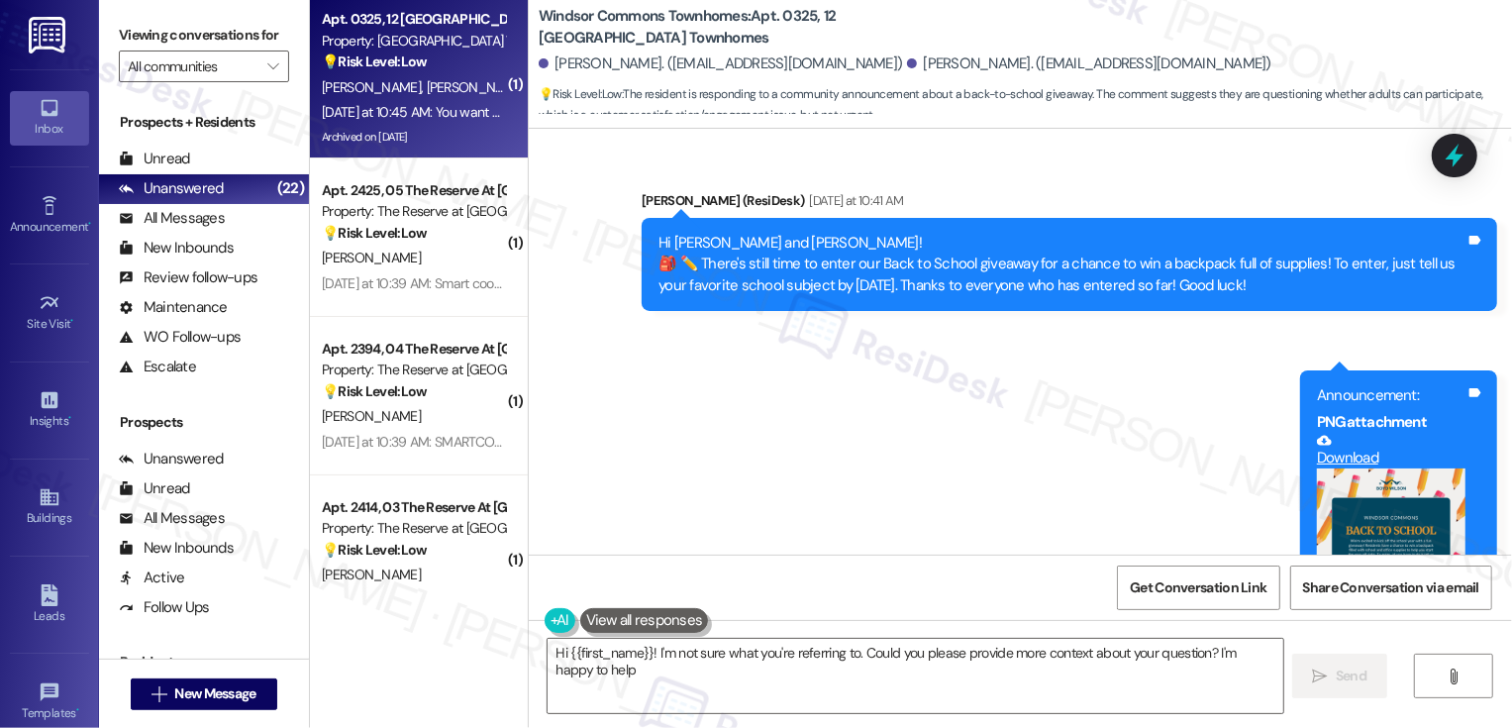
type textarea "Hi {{first_name}}! I'm not sure what you're referring to. Could you please prov…"
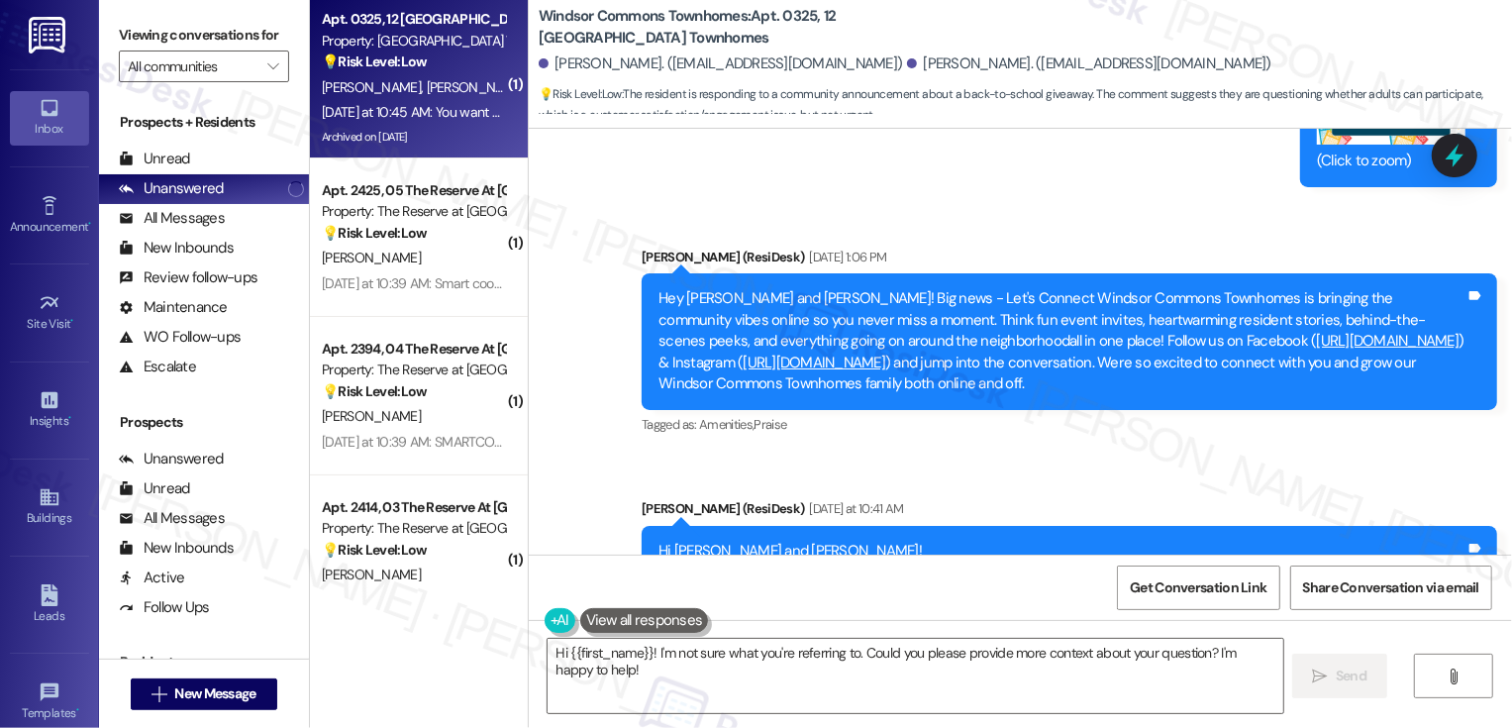
scroll to position [40019, 0]
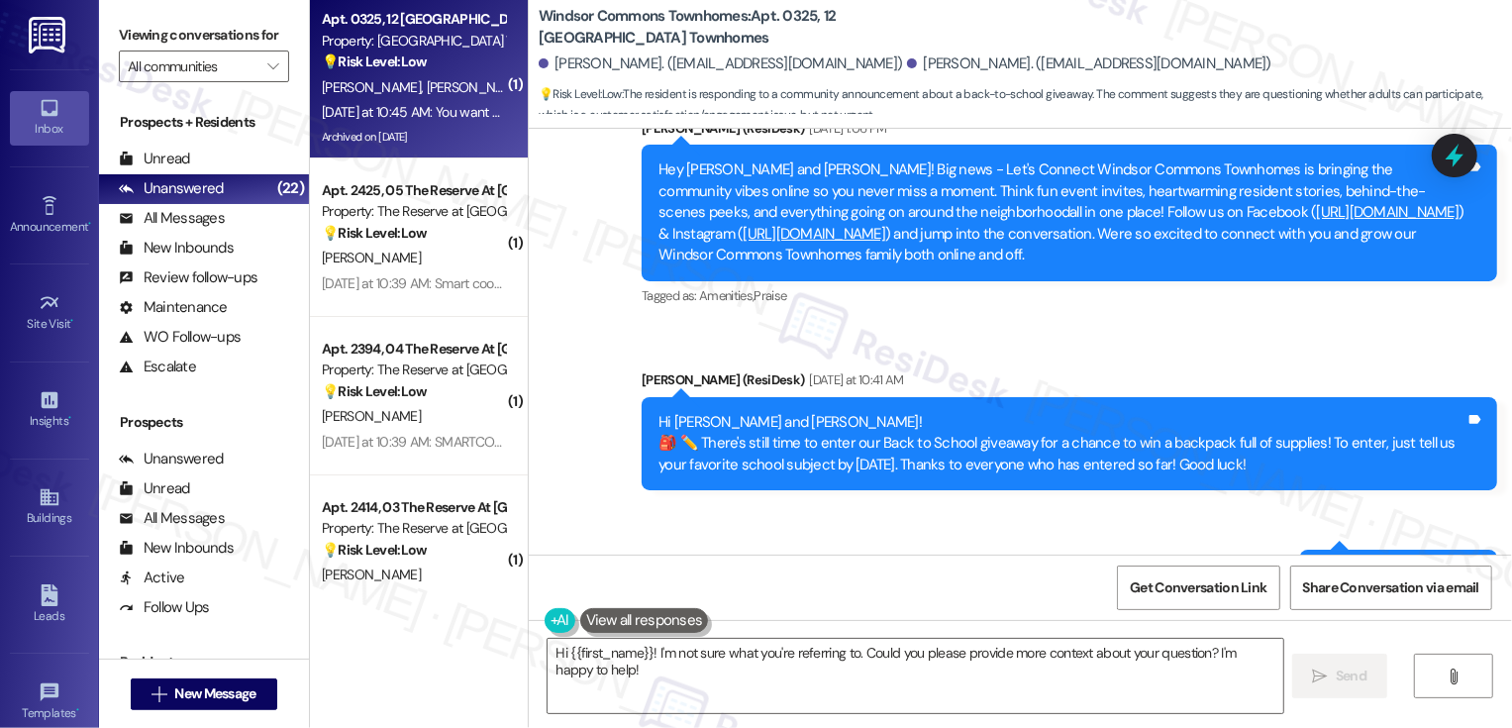
click at [1350, 648] on button "Zoom image" at bounding box center [1391, 741] width 149 height 186
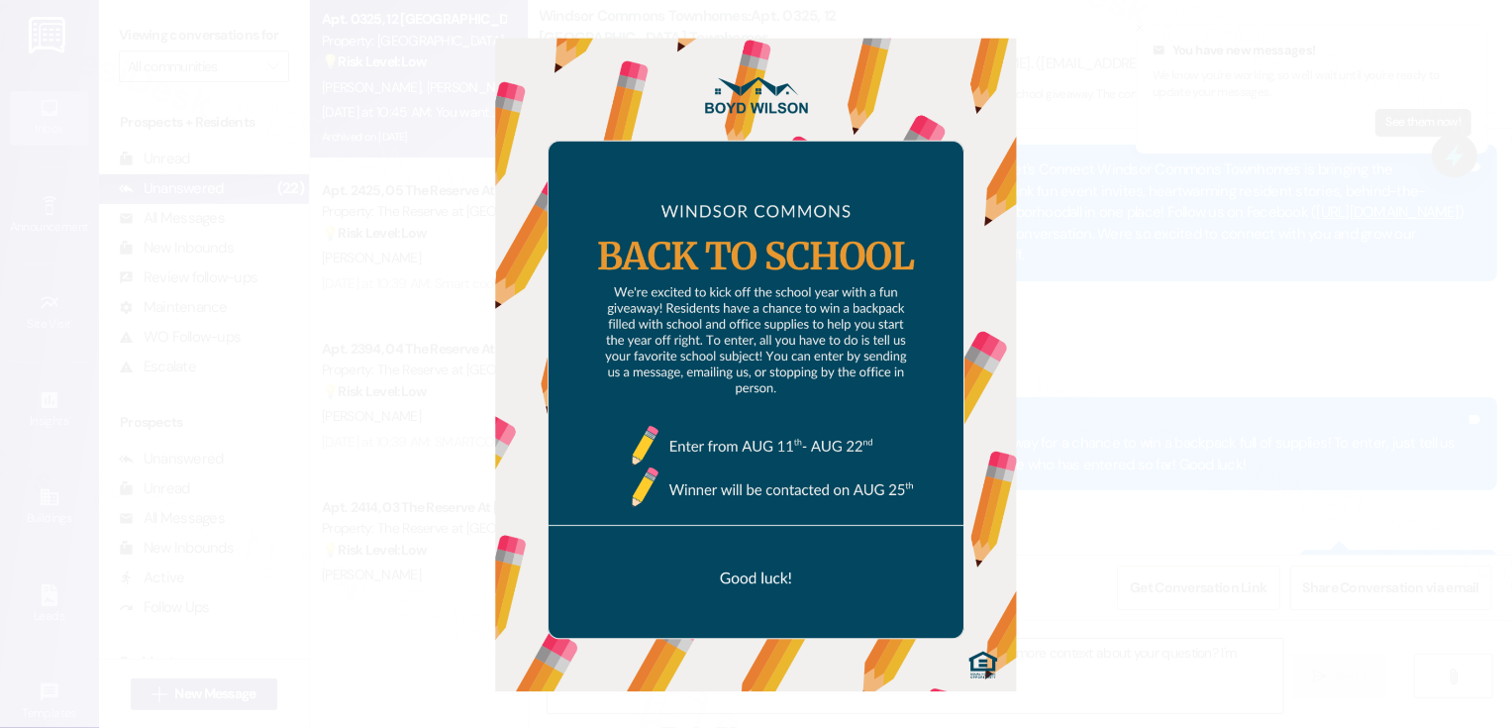
click at [1350, 392] on button "Unzoom image" at bounding box center [756, 364] width 1512 height 728
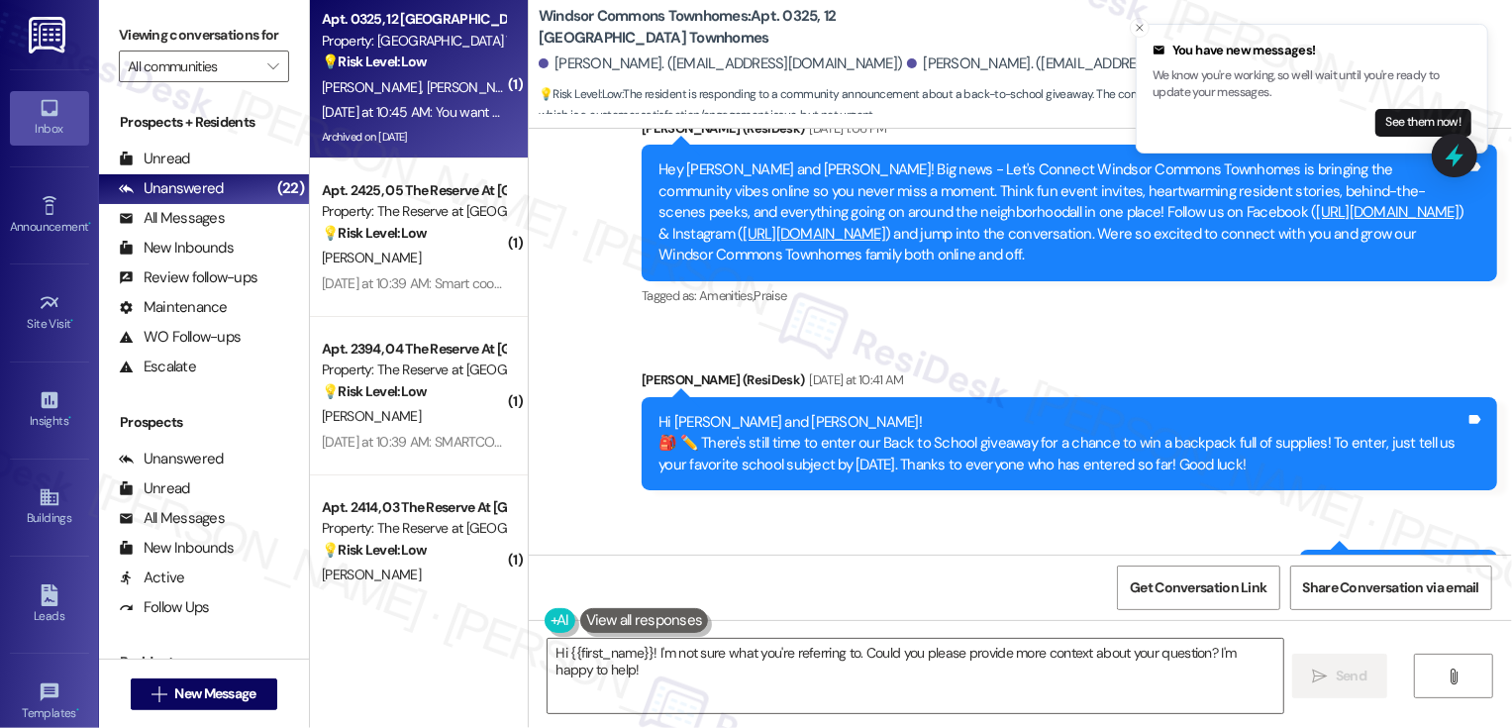
click at [1381, 648] on button "Zoom image" at bounding box center [1391, 741] width 149 height 186
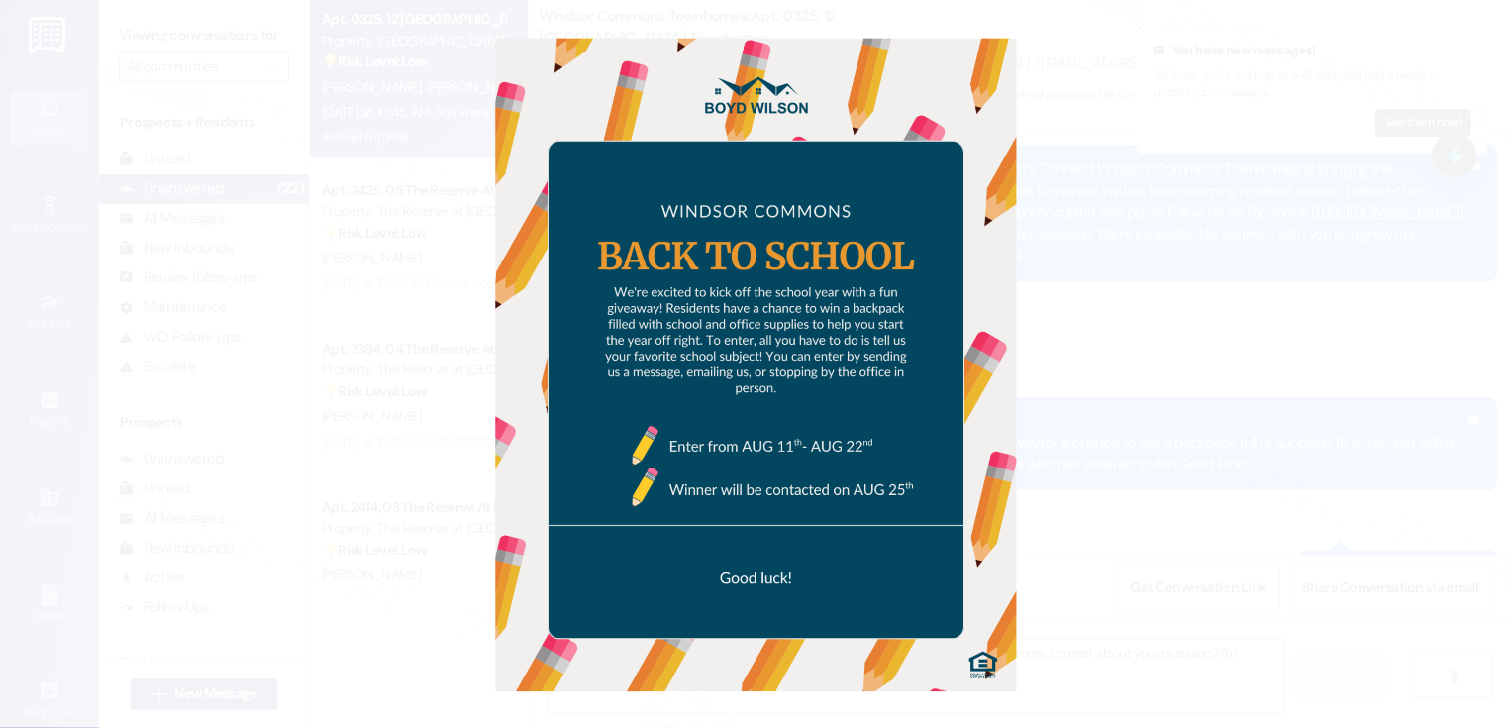
click at [1168, 211] on button "Unzoom image" at bounding box center [756, 364] width 1512 height 728
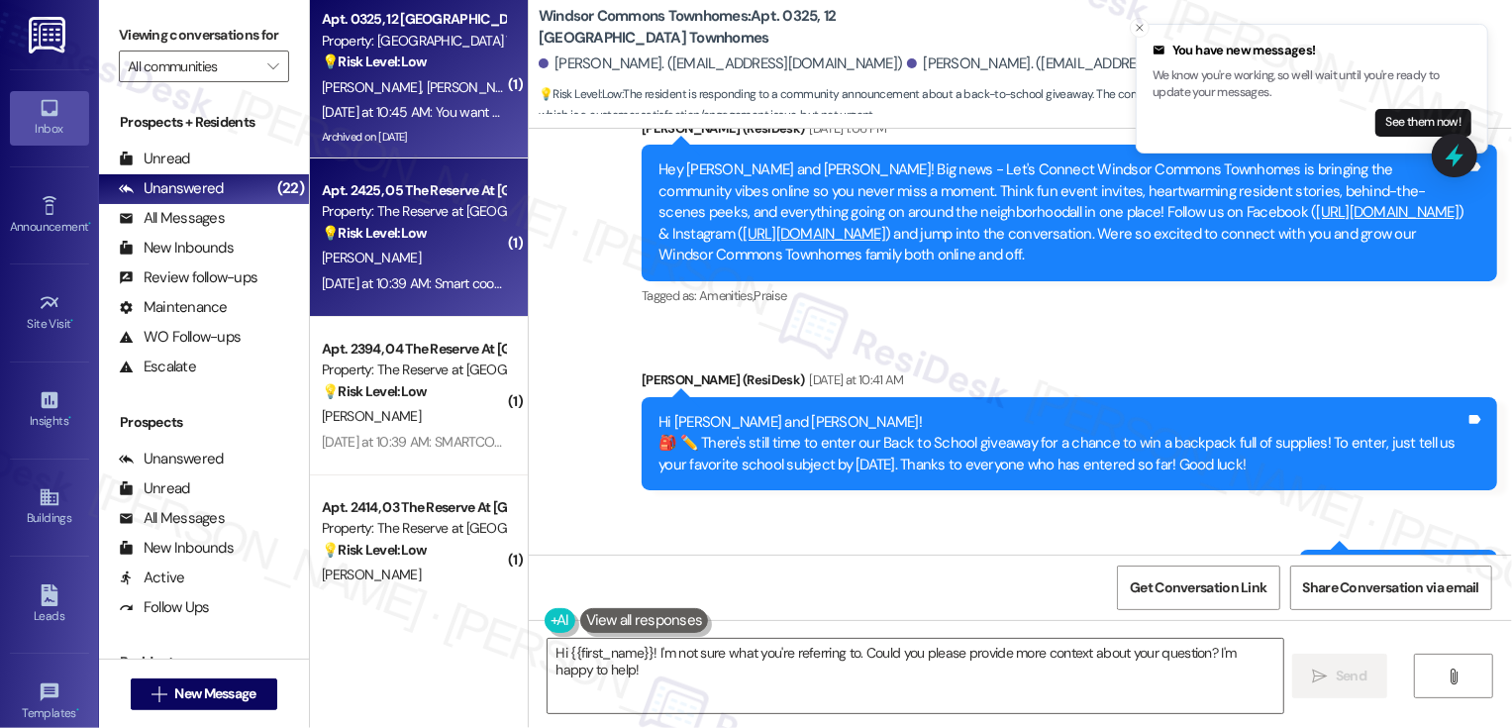
click at [420, 260] on div "[PERSON_NAME]" at bounding box center [413, 258] width 187 height 25
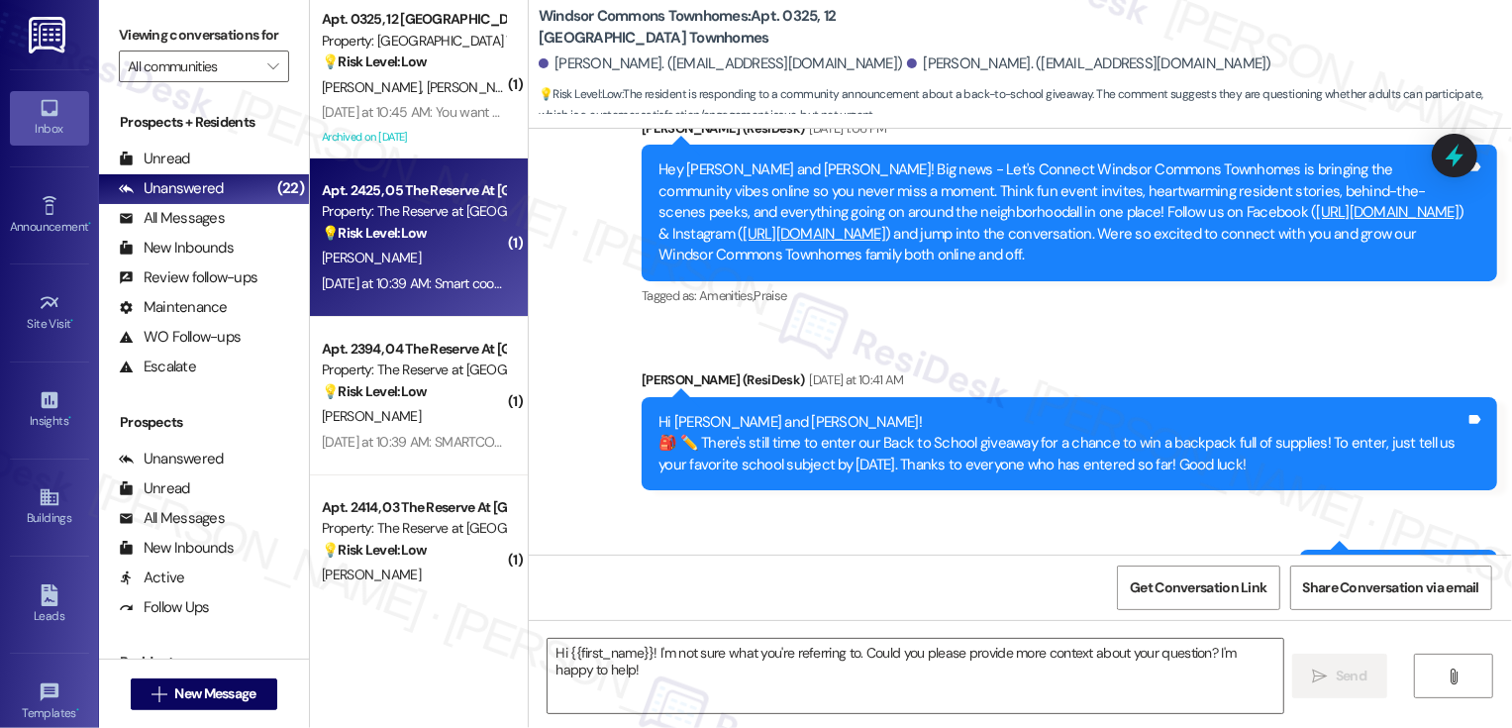
click at [420, 260] on div "[PERSON_NAME]" at bounding box center [413, 258] width 187 height 25
type textarea "Fetching suggested responses. Please feel free to read through the conversation…"
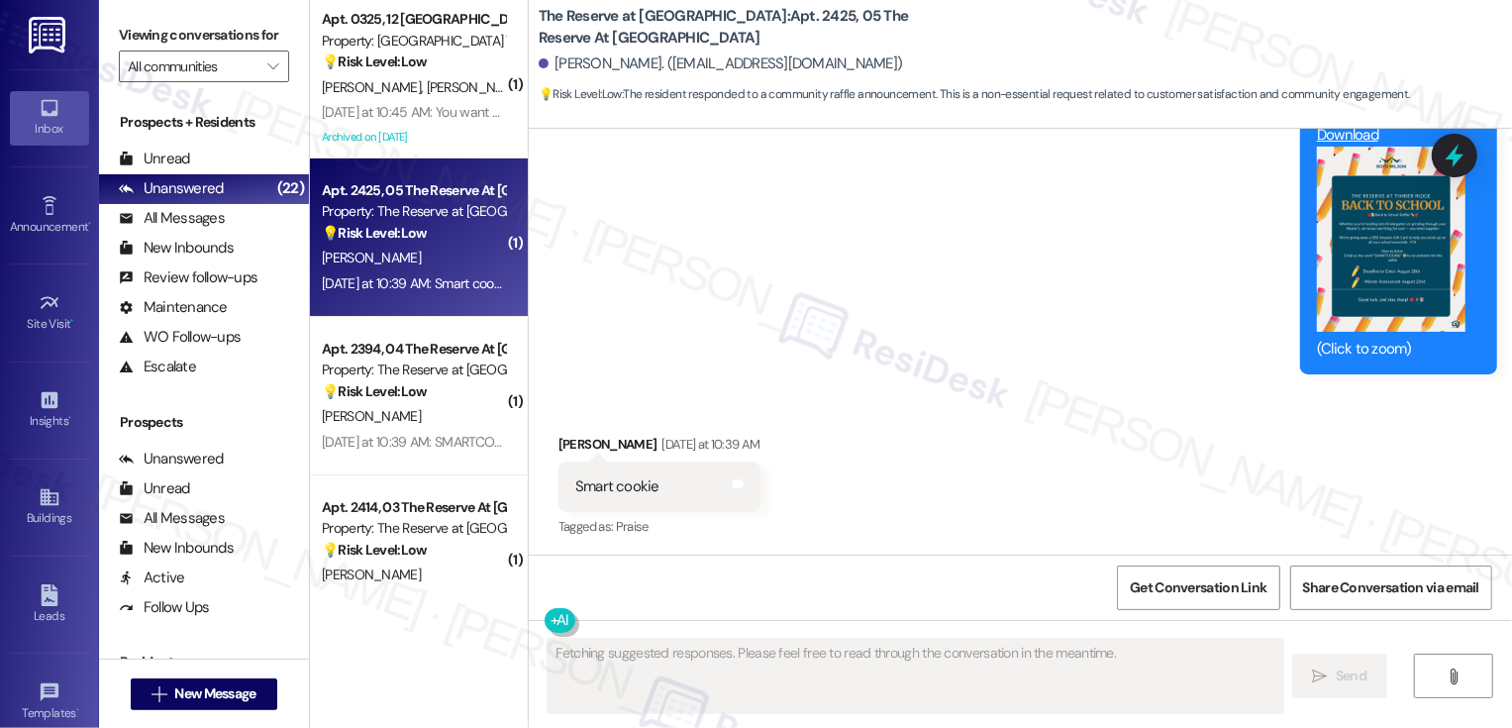
scroll to position [996, 0]
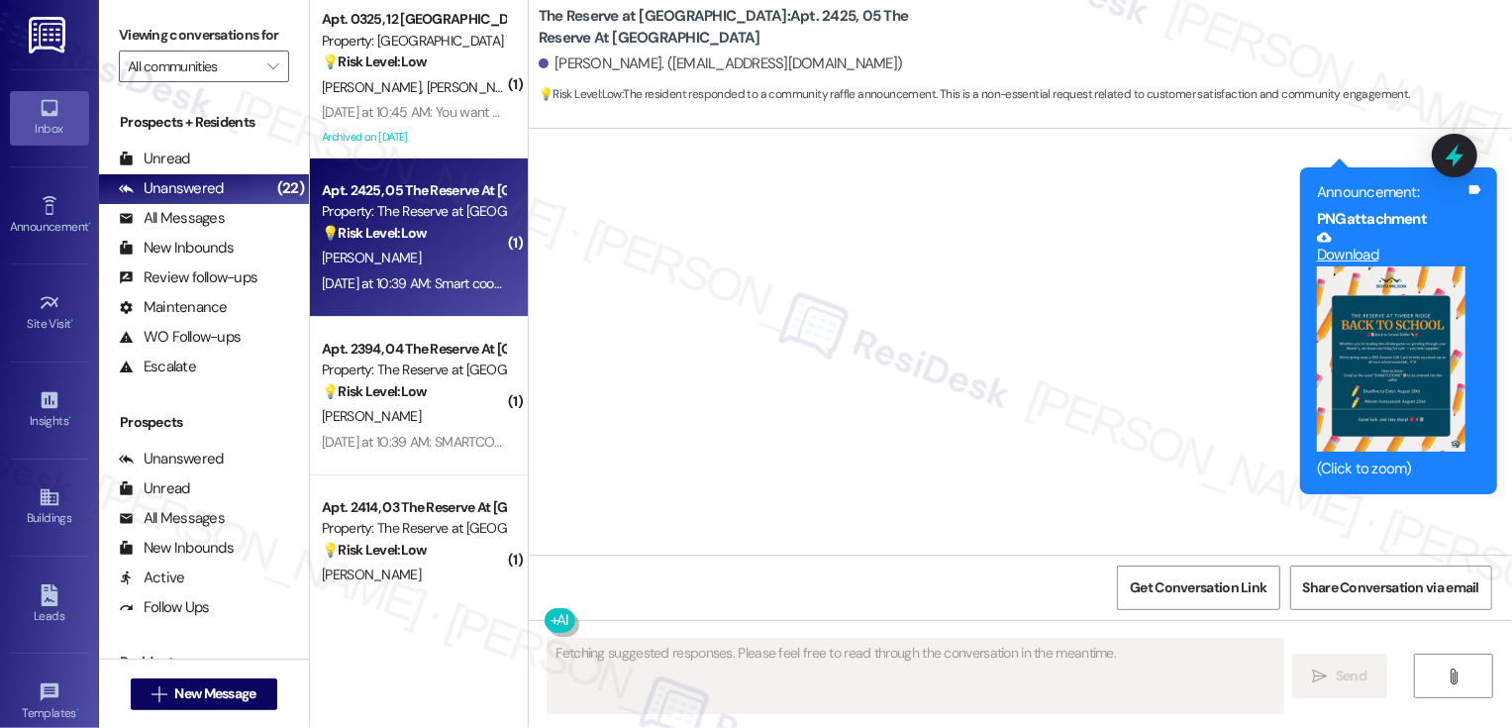
click at [1371, 351] on button "Zoom image" at bounding box center [1391, 359] width 149 height 186
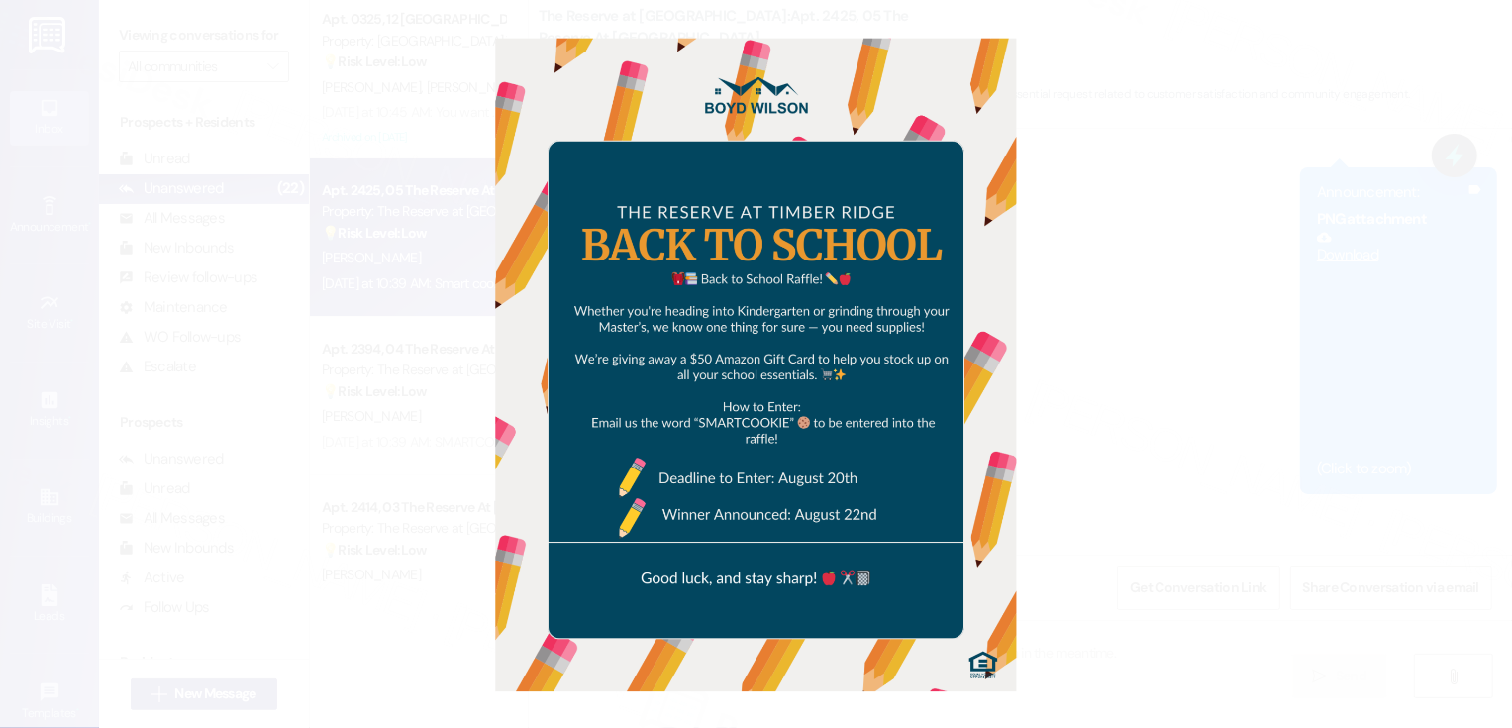
click at [1225, 393] on button "Unzoom image" at bounding box center [756, 364] width 1512 height 728
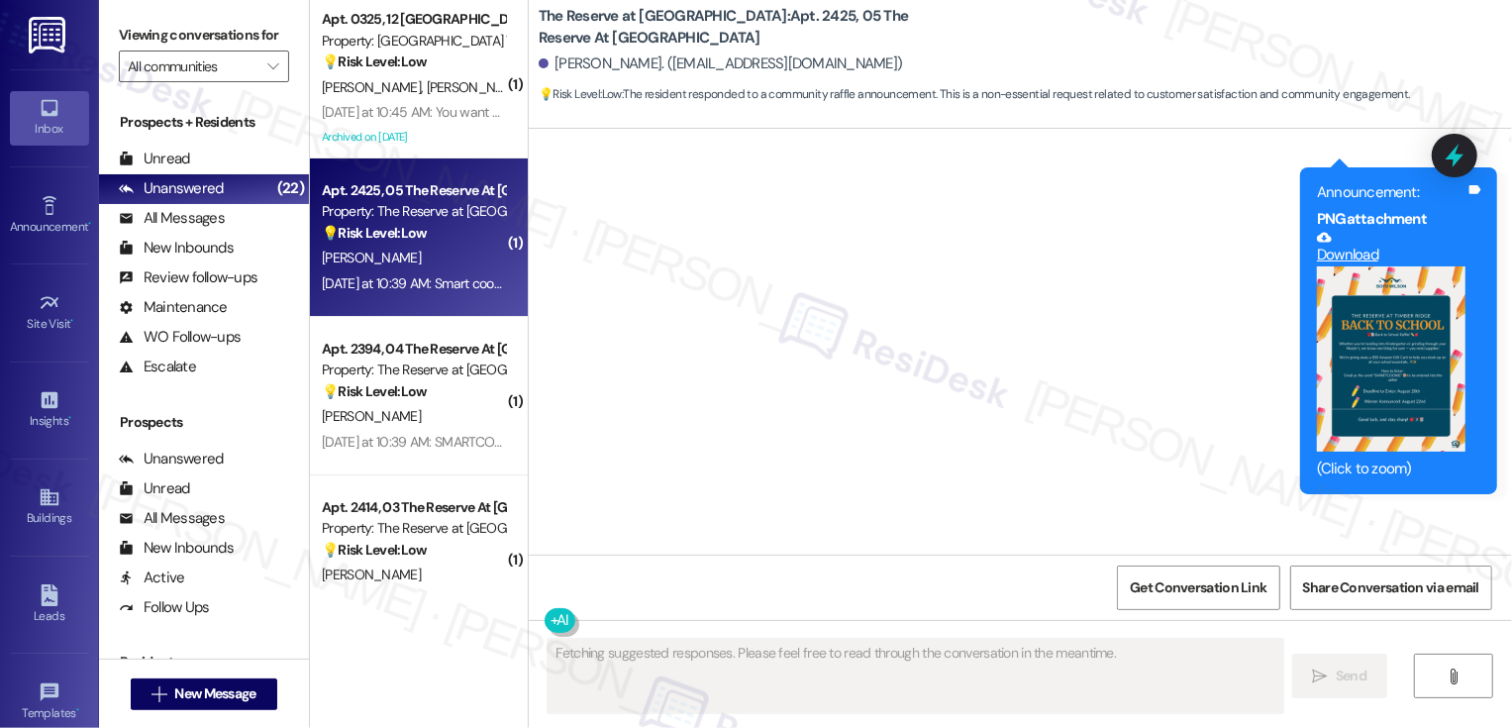
scroll to position [1117, 0]
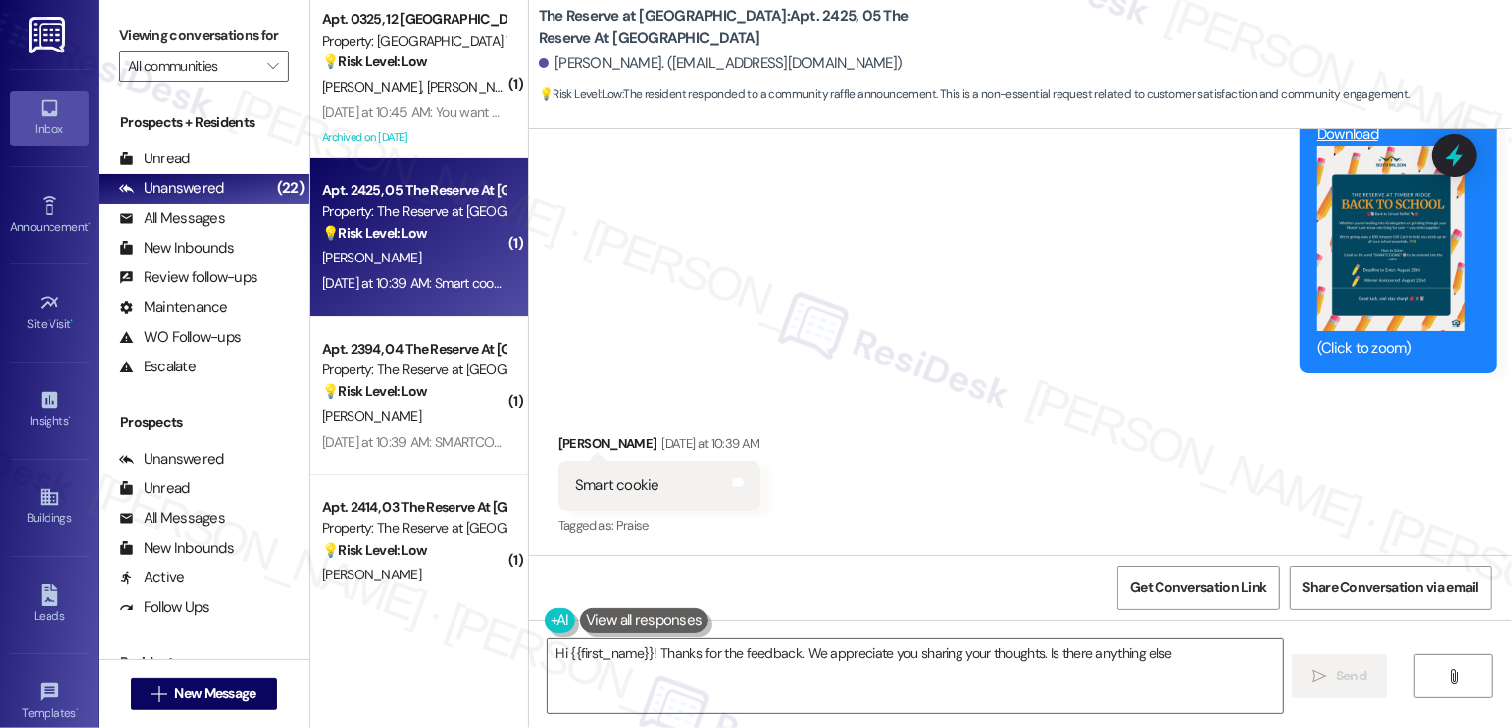
click at [383, 234] on strong "💡 Risk Level: Low" at bounding box center [374, 233] width 105 height 18
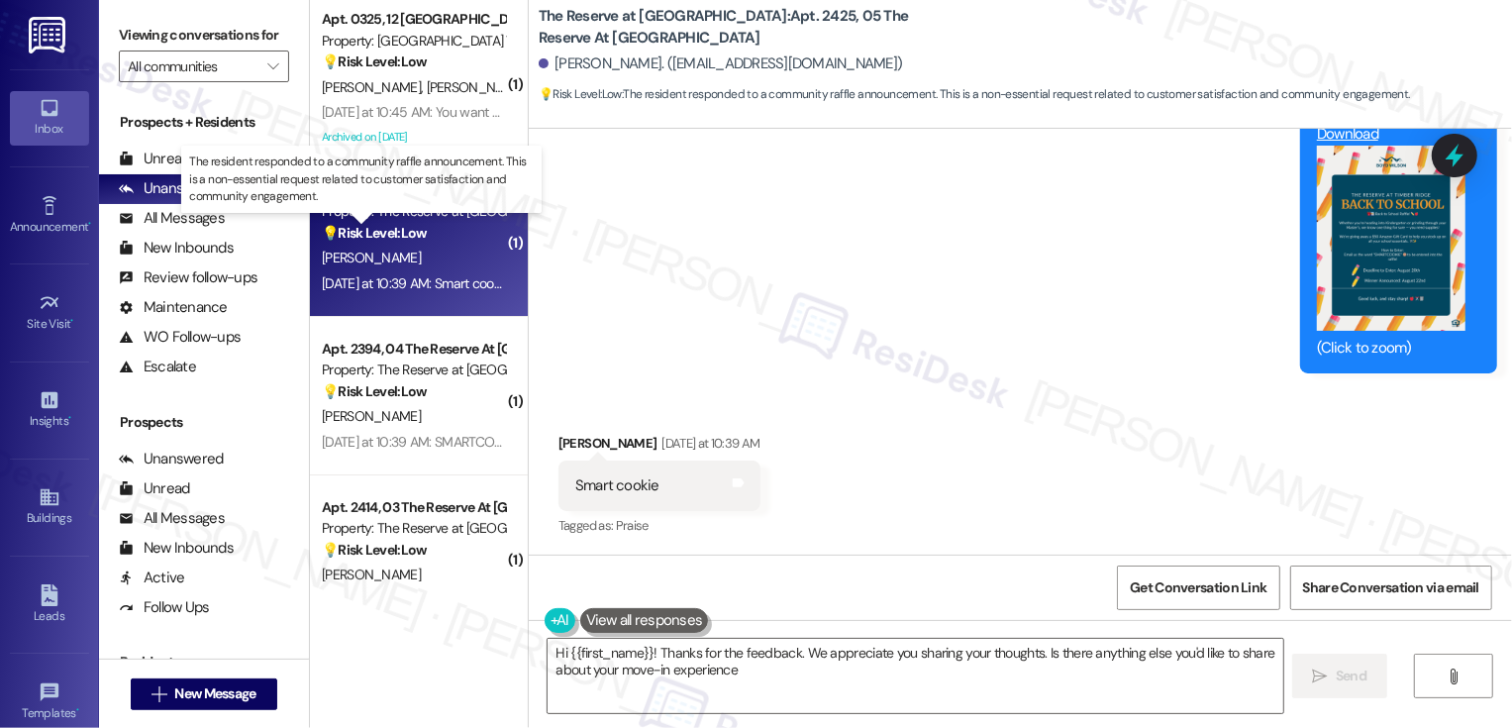
type textarea "Hi {{first_name}}! Thanks for the feedback. We appreciate you sharing your thou…"
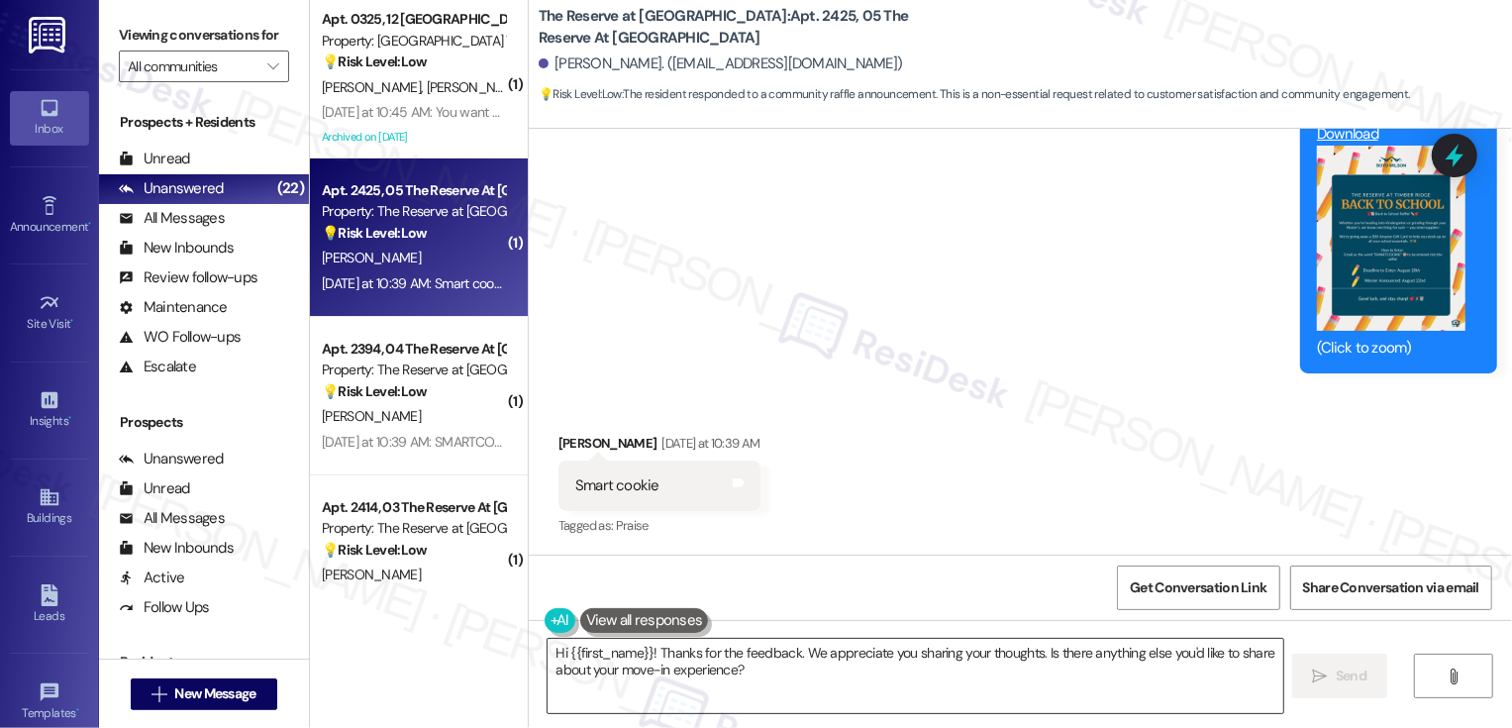
click at [701, 674] on textarea "Hi {{first_name}}! Thanks for the feedback. We appreciate you sharing your thou…" at bounding box center [916, 676] width 736 height 74
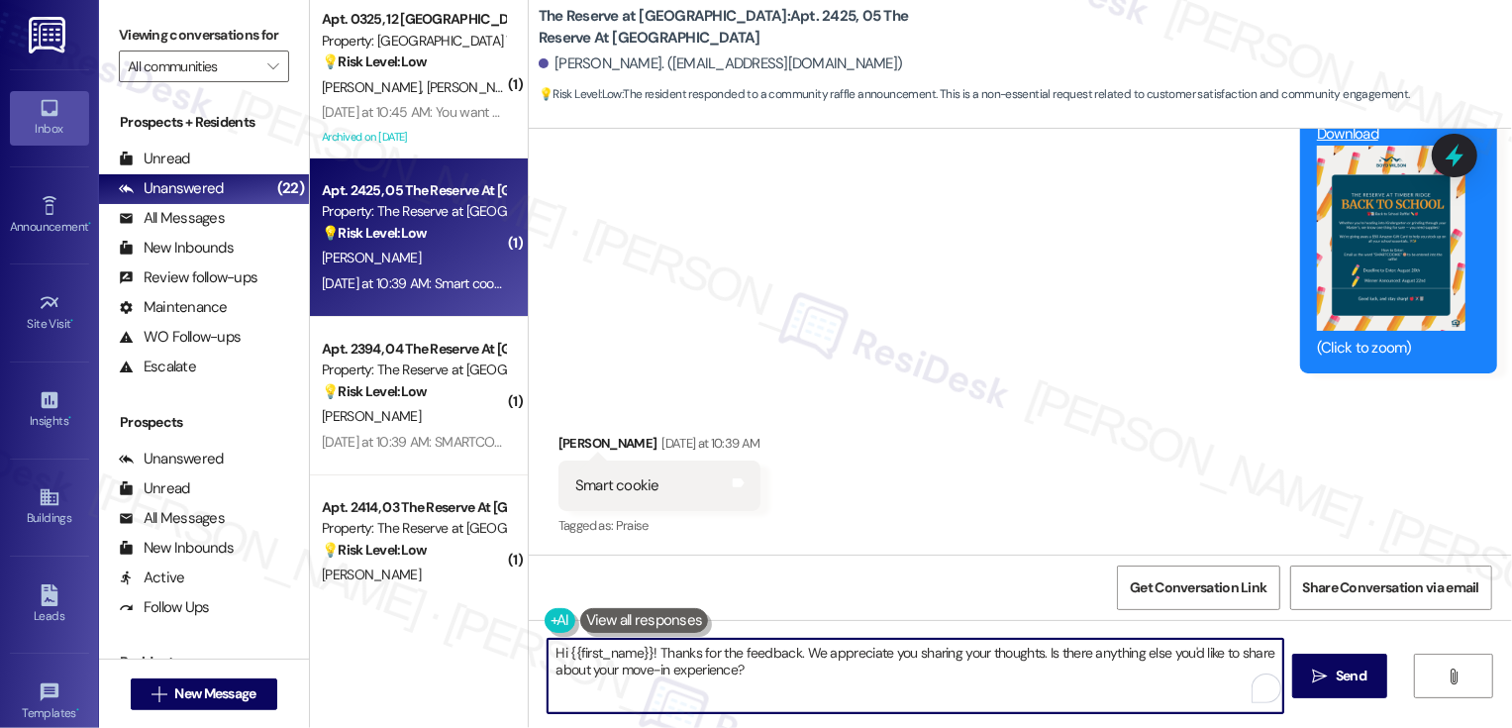
click at [701, 674] on textarea "Hi {{first_name}}! Thanks for the feedback. We appreciate you sharing your thou…" at bounding box center [916, 676] width 736 height 74
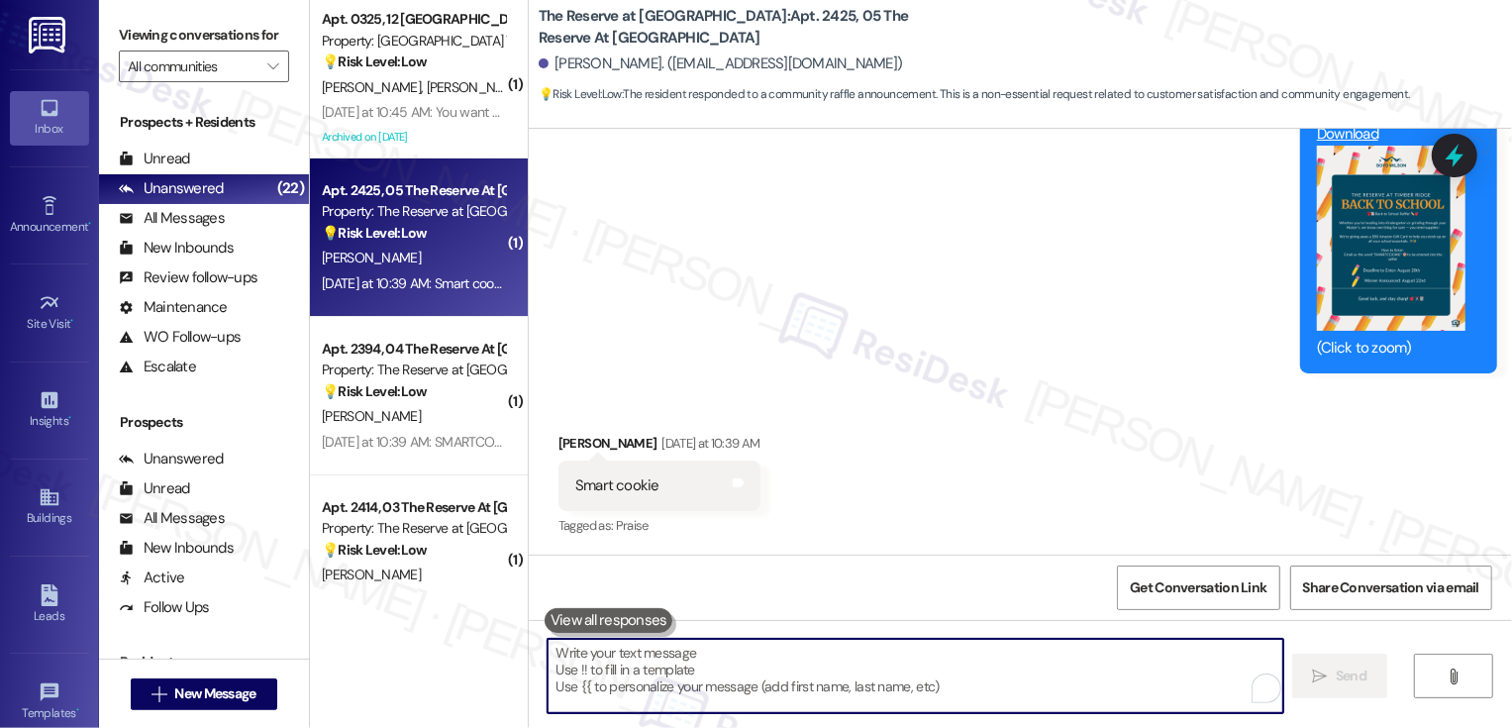
paste textarea "Hi {{first_name}}, we will add you to the raffle. 😊"
type textarea "Hi {{first_name}}, we will add you to the raffle. 😊"
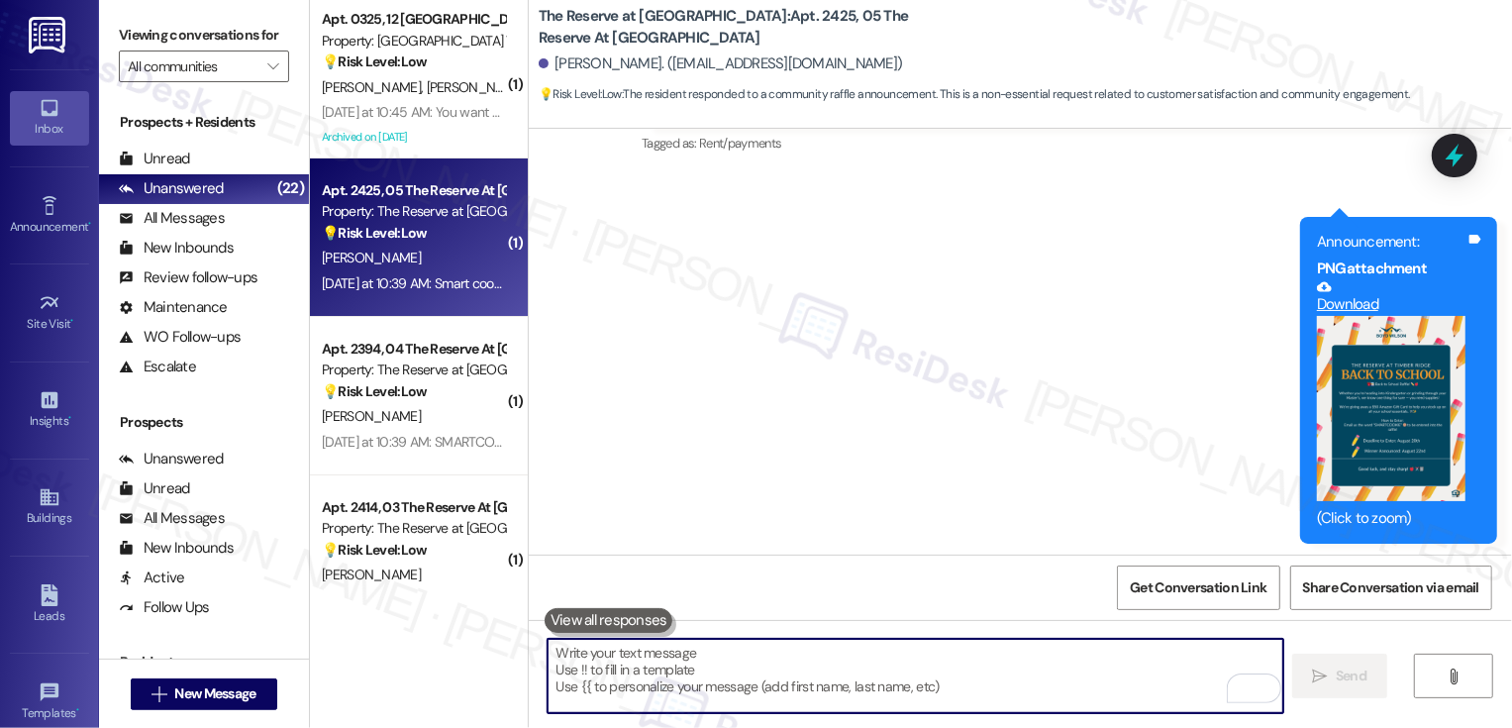
scroll to position [930, 0]
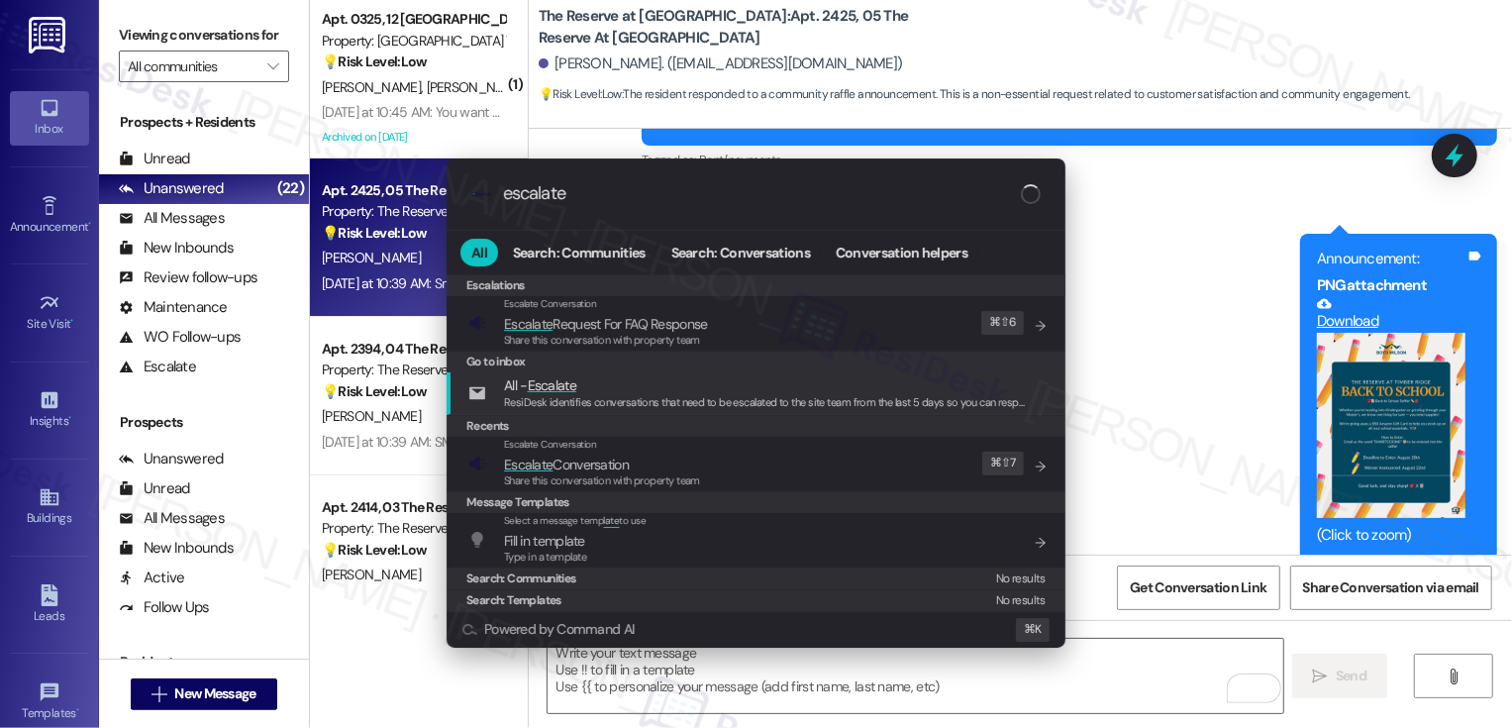
type input "escalate"
click at [543, 493] on div "Message Templates" at bounding box center [756, 502] width 619 height 22
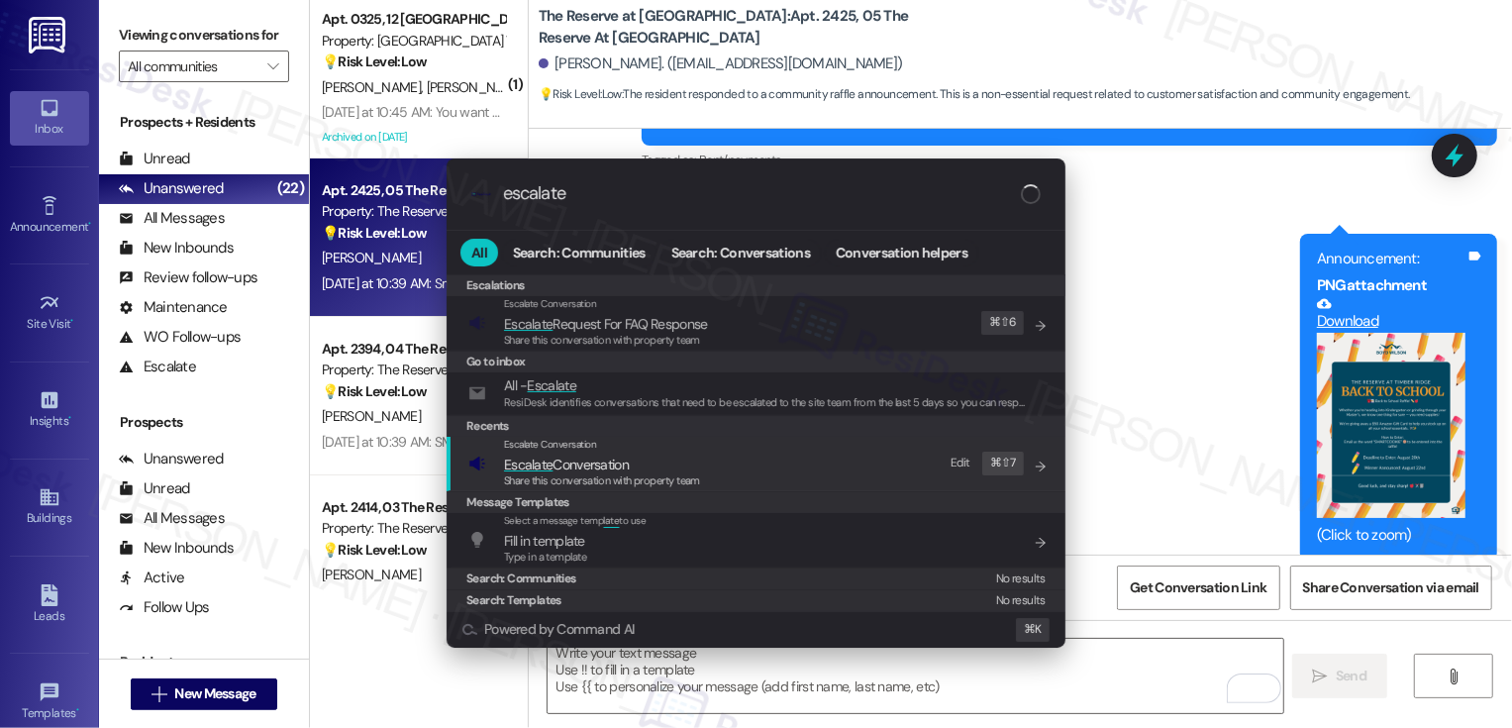
click at [582, 459] on span "Escalate Conversation" at bounding box center [566, 465] width 125 height 18
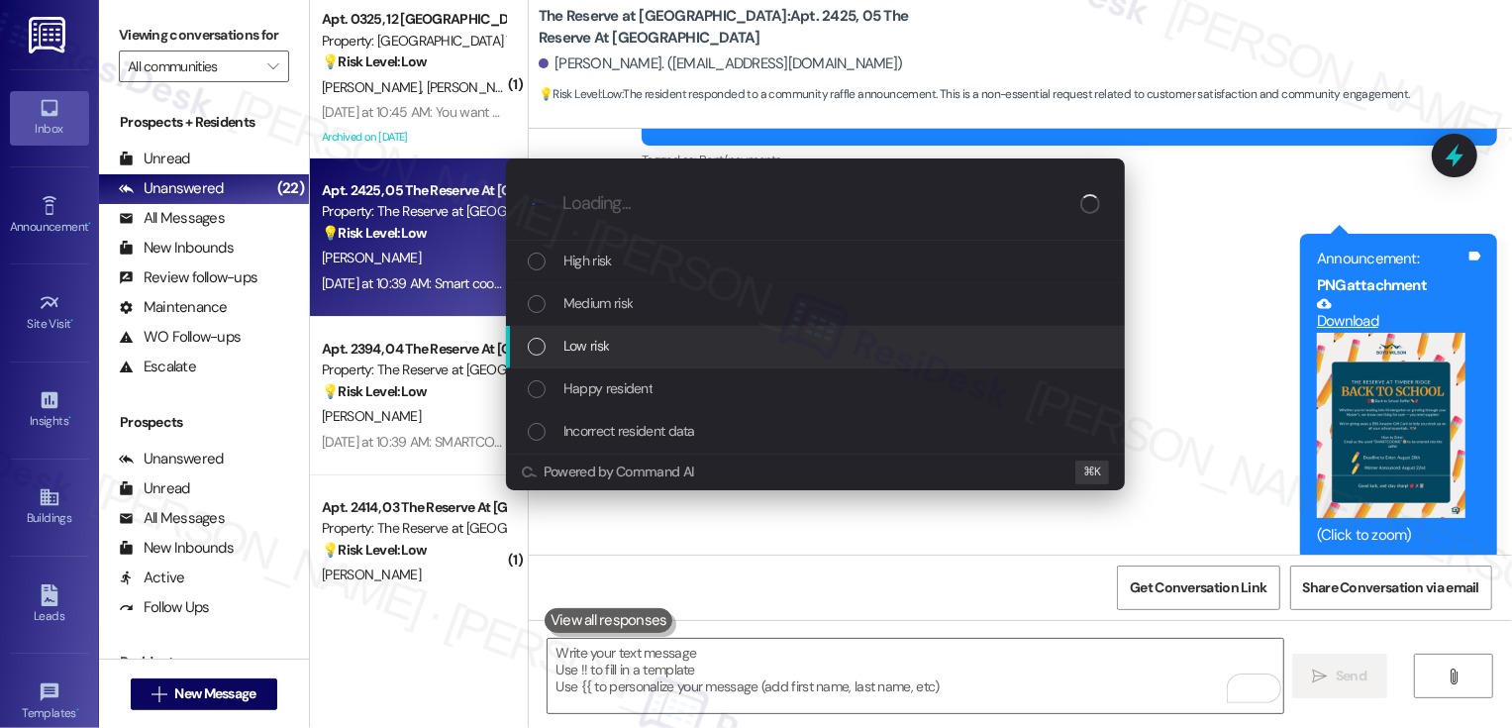
click at [589, 347] on span "Low risk" at bounding box center [587, 346] width 46 height 22
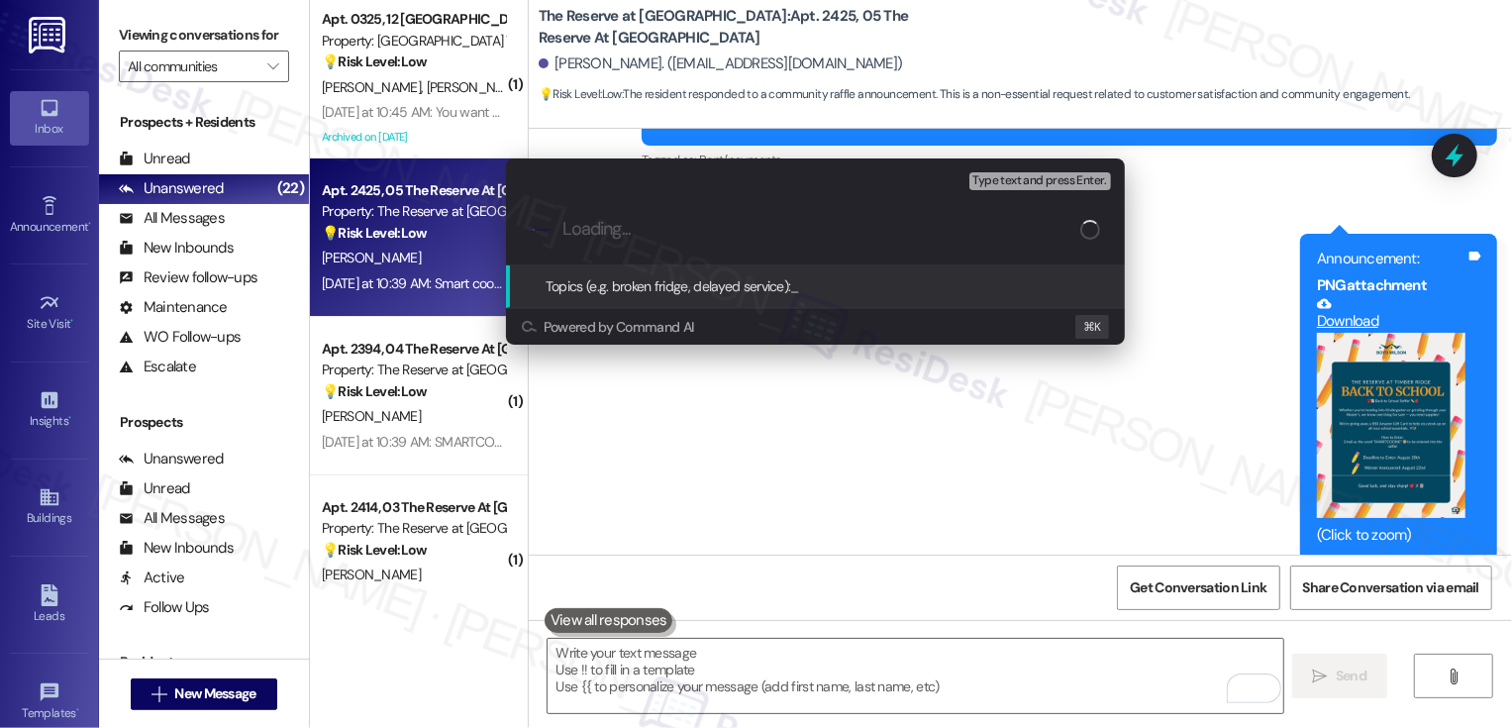
paste input "Hi {{first_name}}, we will add you to the raffle. 😊"
type input "Hi {{first_name}}, we will add you to the raffle. 😊"
type input "Back to School"
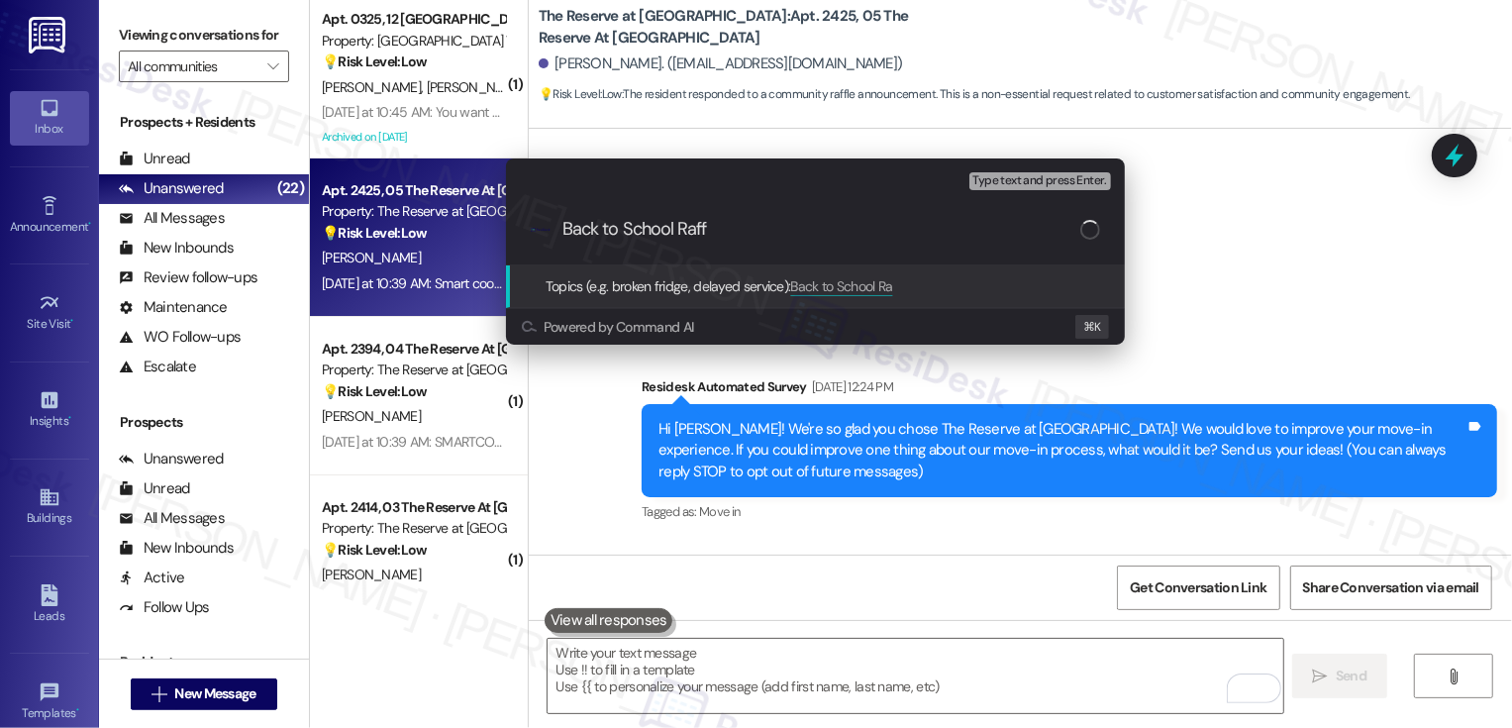
scroll to position [930, 0]
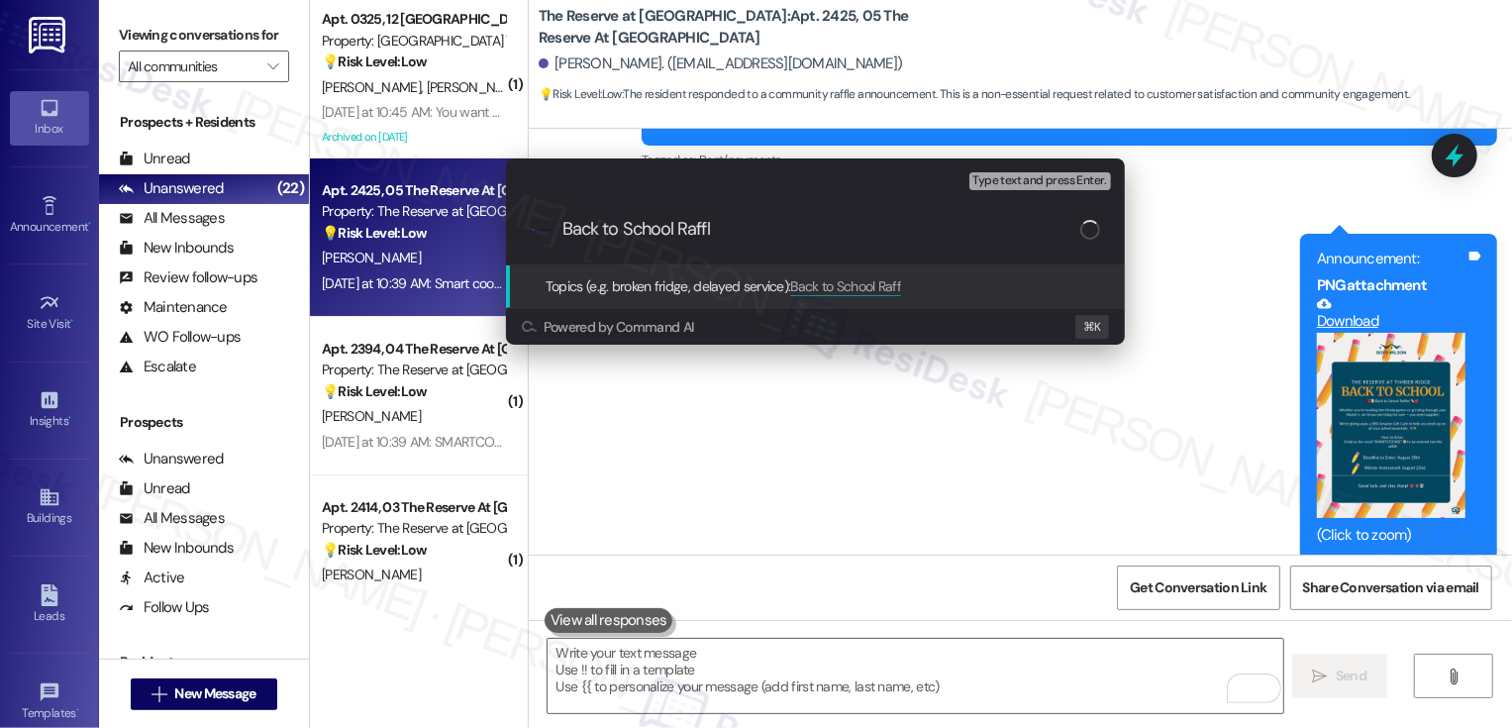
type input "Back to School Raffle"
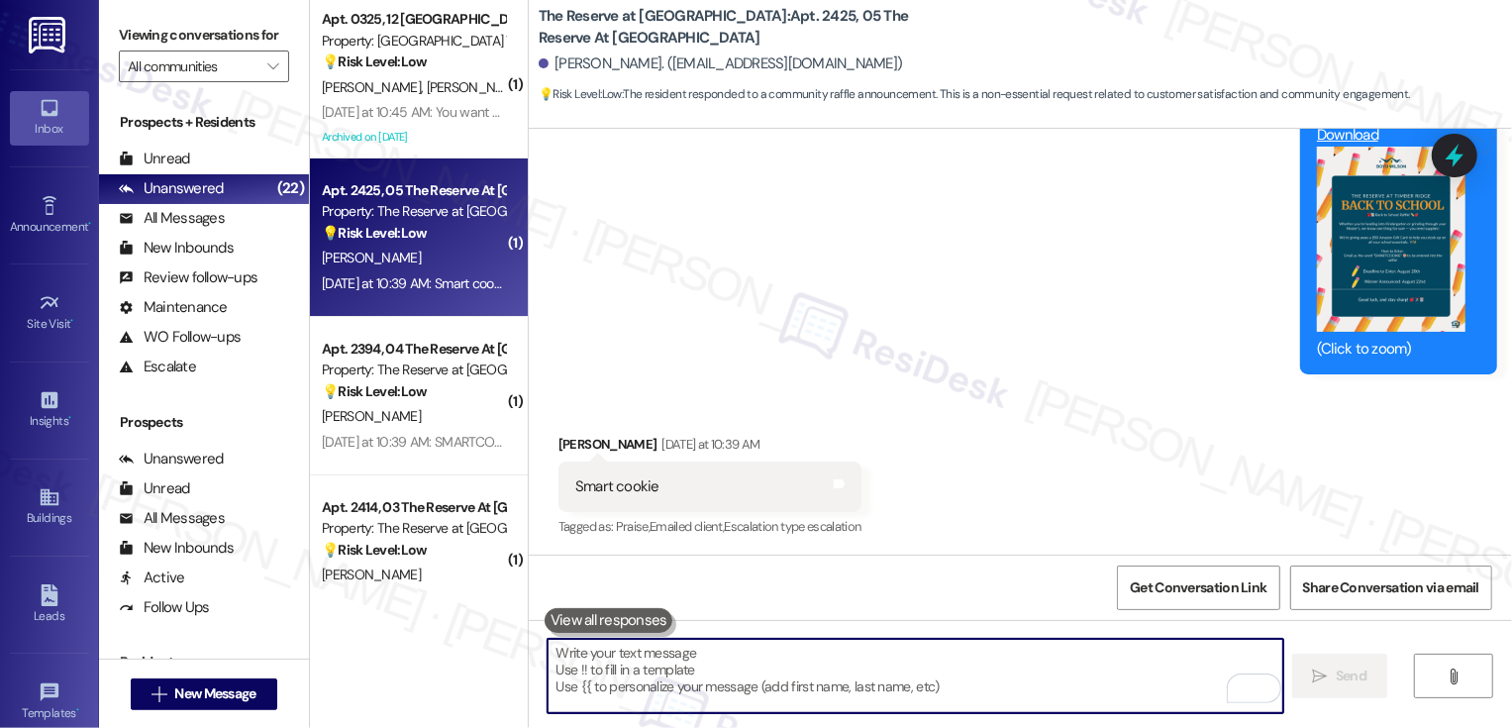
scroll to position [1285, 0]
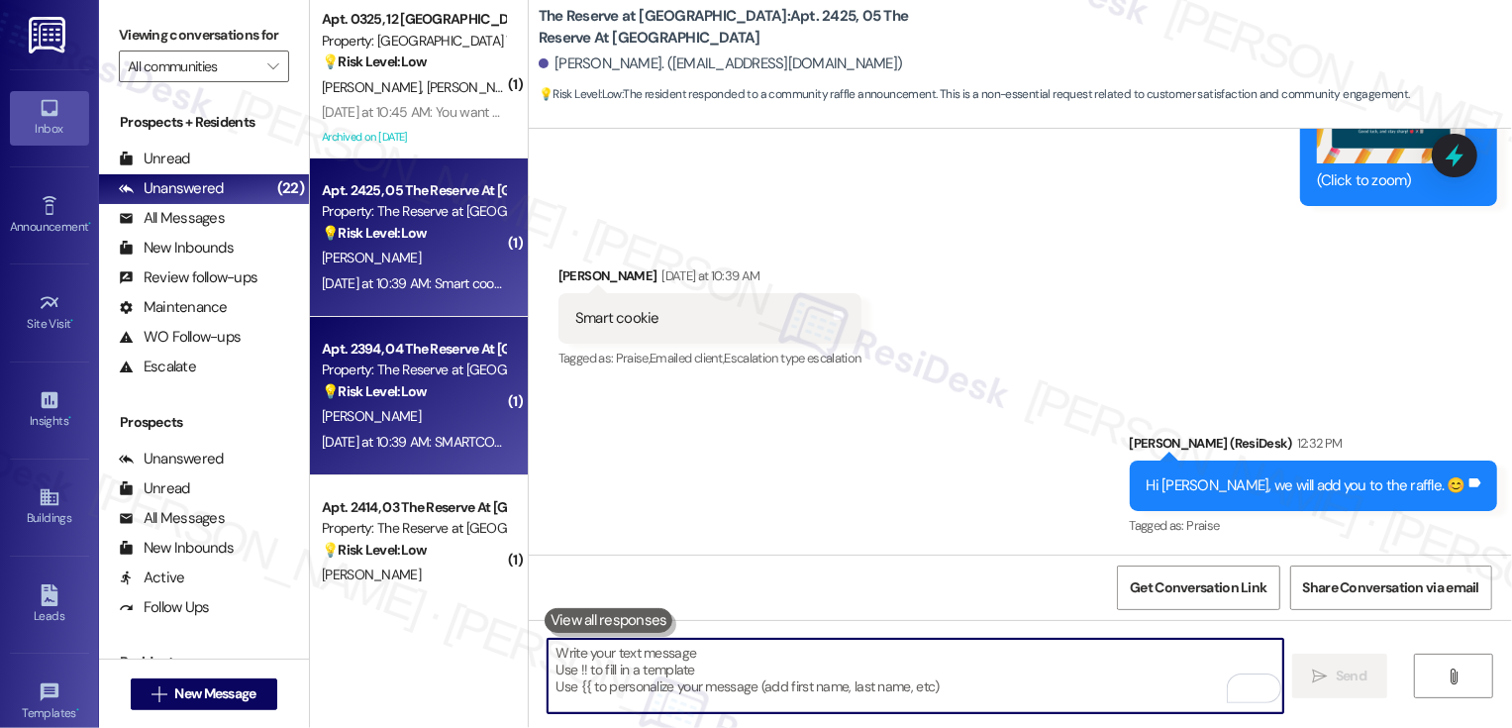
click at [394, 384] on strong "💡 Risk Level: Low" at bounding box center [374, 391] width 105 height 18
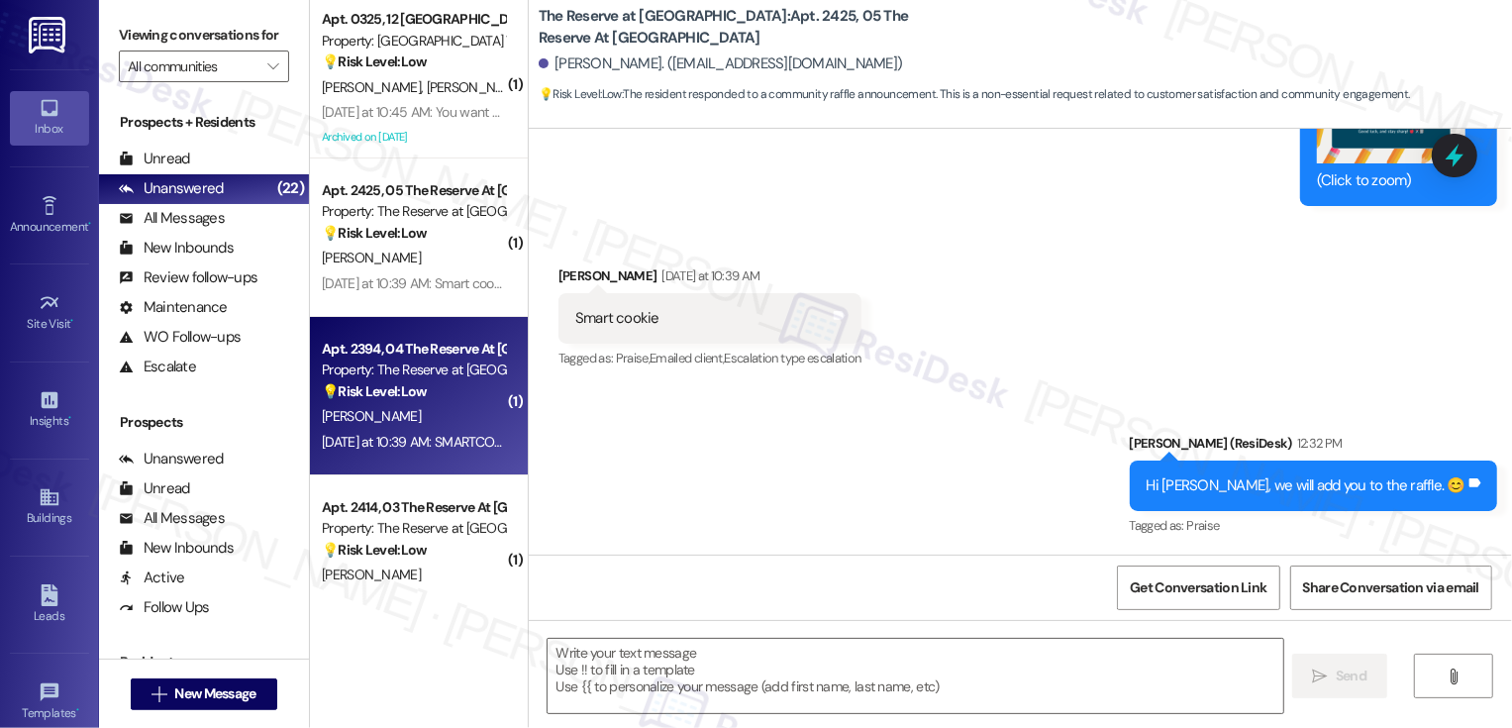
type textarea "Fetching suggested responses. Please feel free to read through the conversation…"
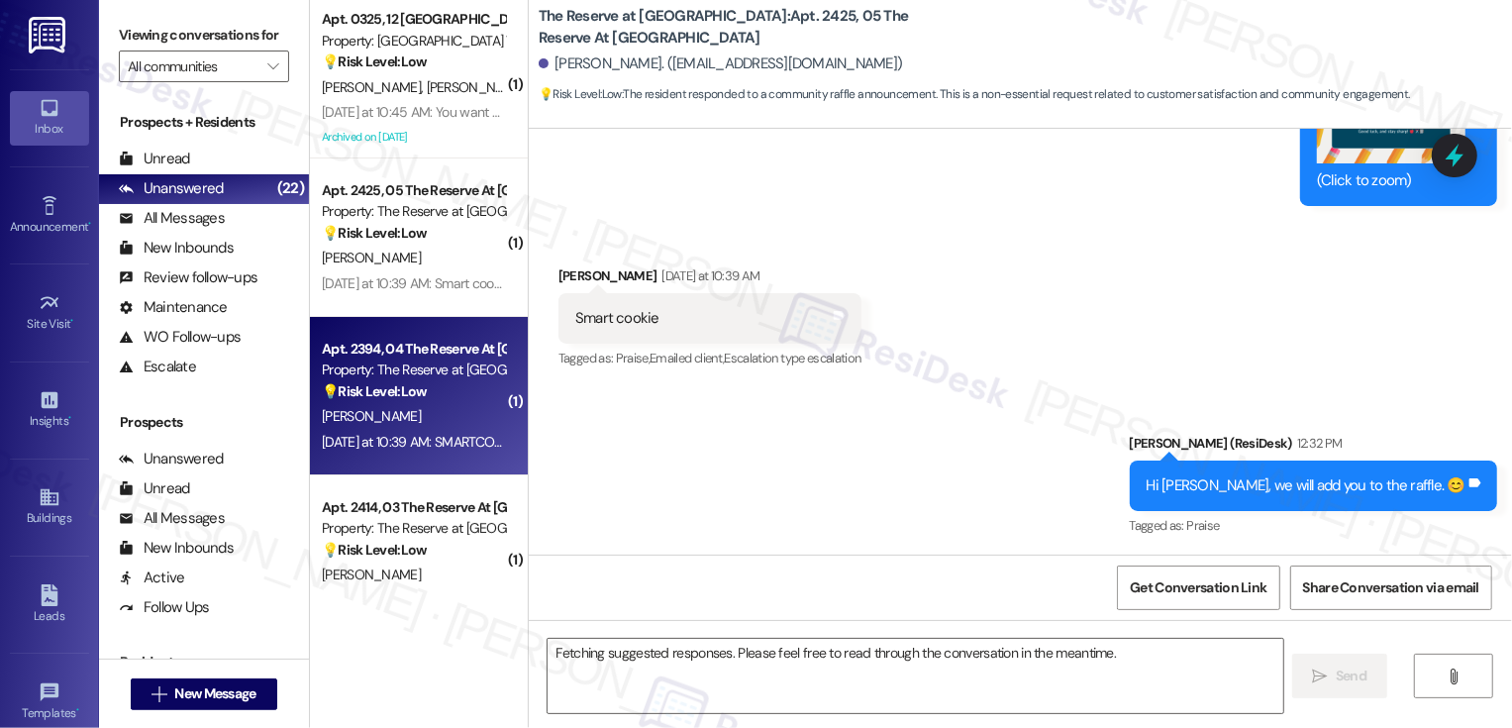
click at [394, 384] on strong "💡 Risk Level: Low" at bounding box center [374, 391] width 105 height 18
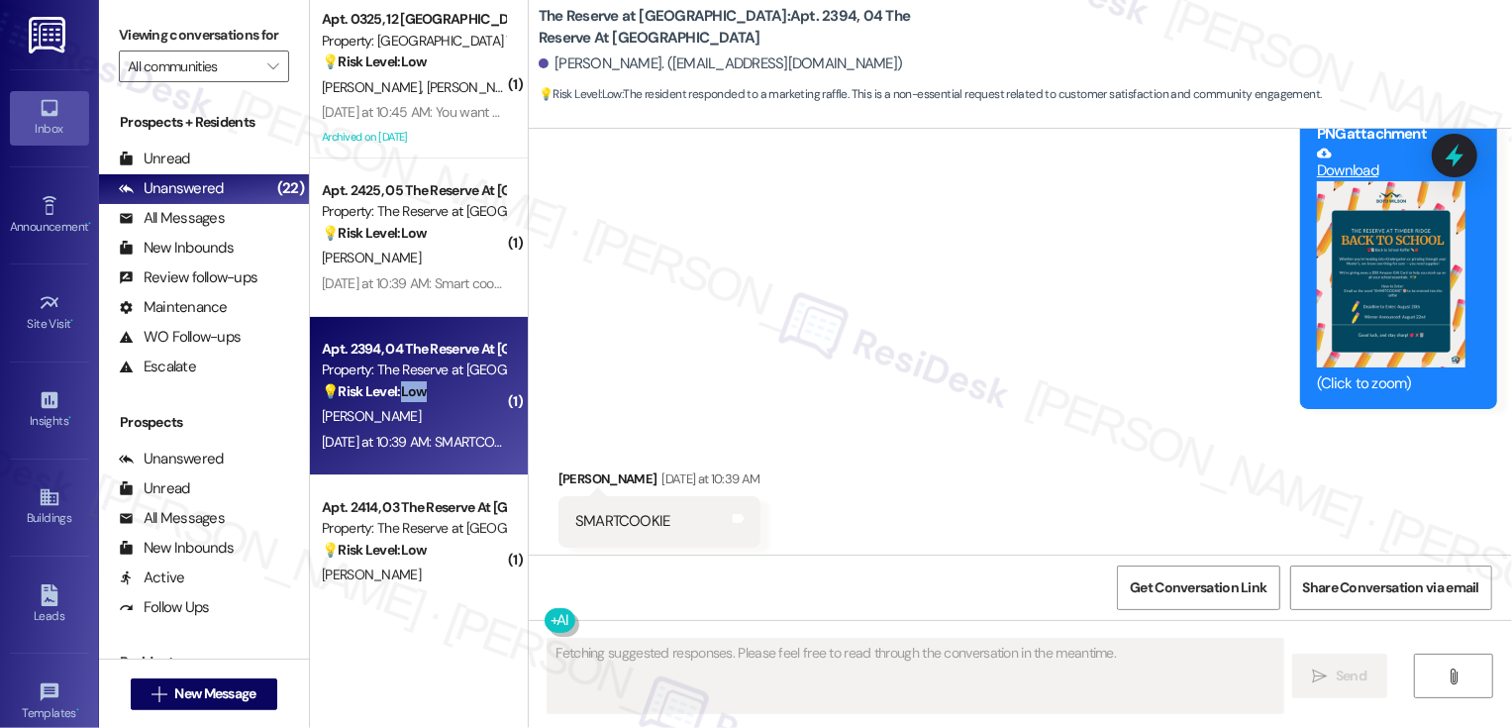
scroll to position [1502, 0]
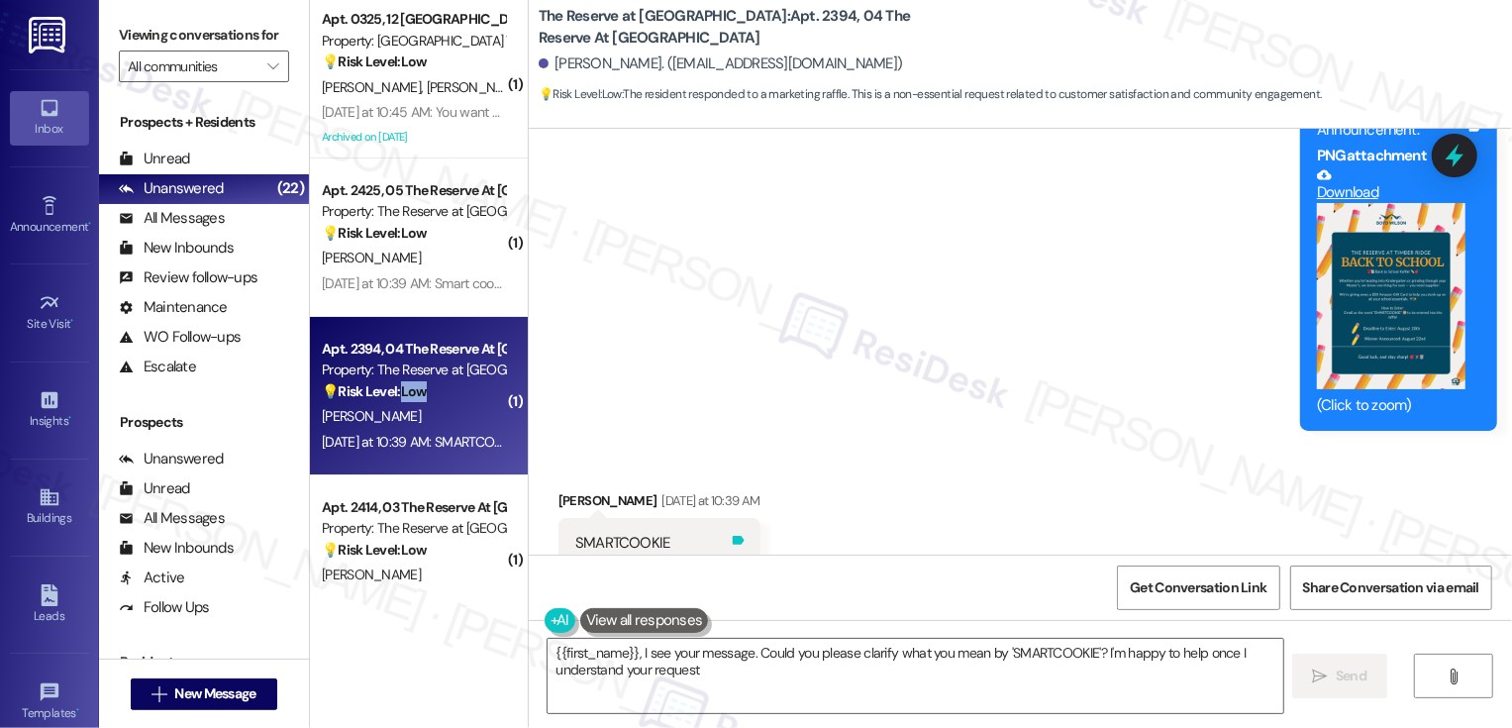
type textarea "{{first_name}}, I see your message. Could you please clarify what you mean by '…"
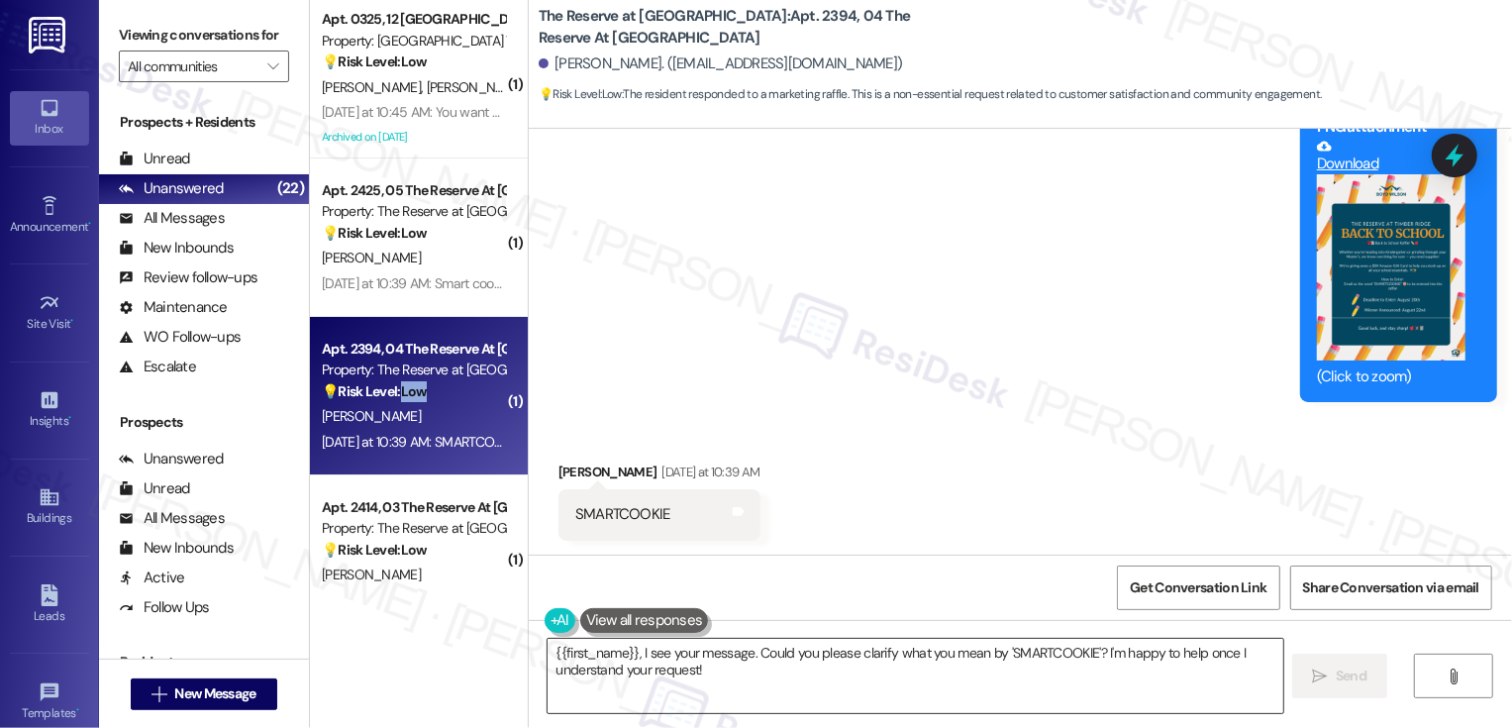
click at [744, 662] on textarea "{{first_name}}, I see your message. Could you please clarify what you mean by '…" at bounding box center [916, 676] width 736 height 74
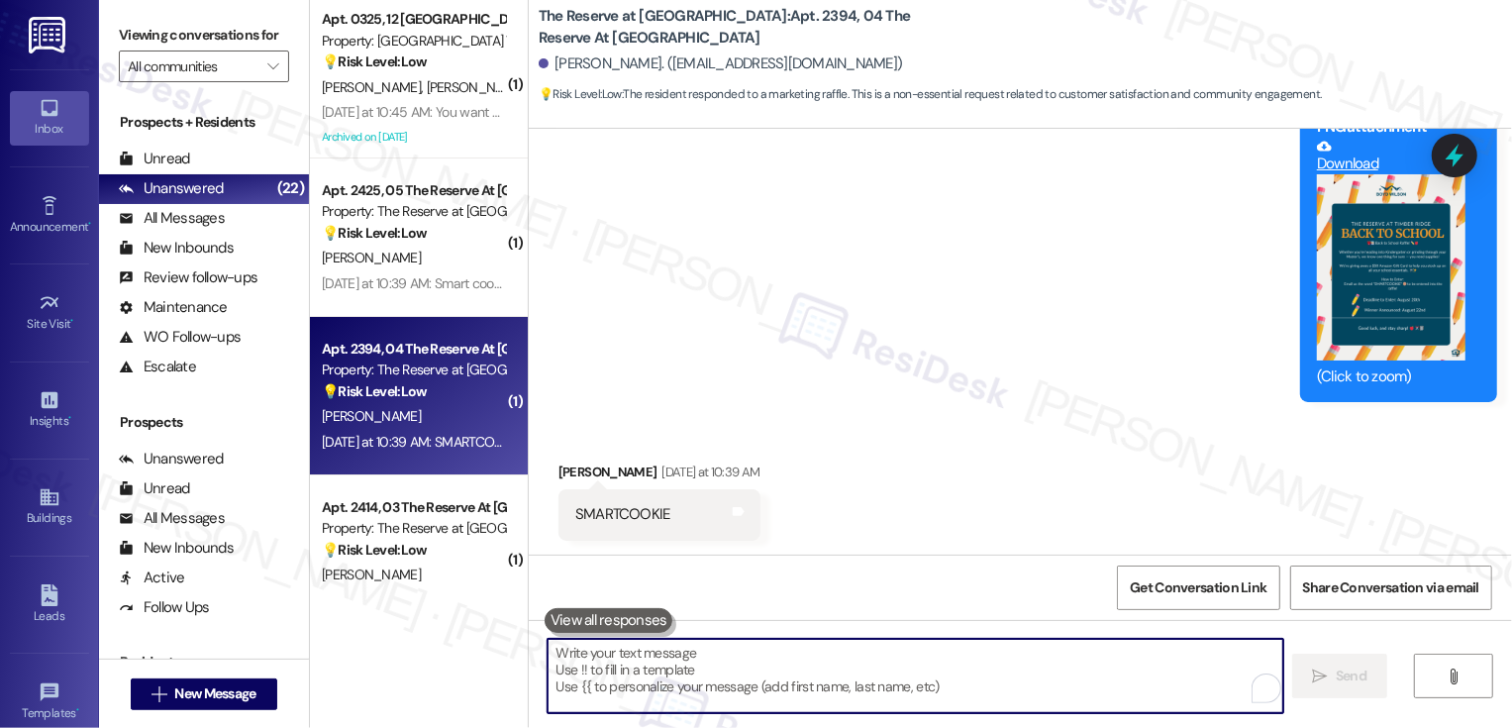
paste textarea "Hi {{first_name}}, we will add you to the raffle. 😊"
type textarea "Hi {{first_name}}, we will add you to the raffle. 😊"
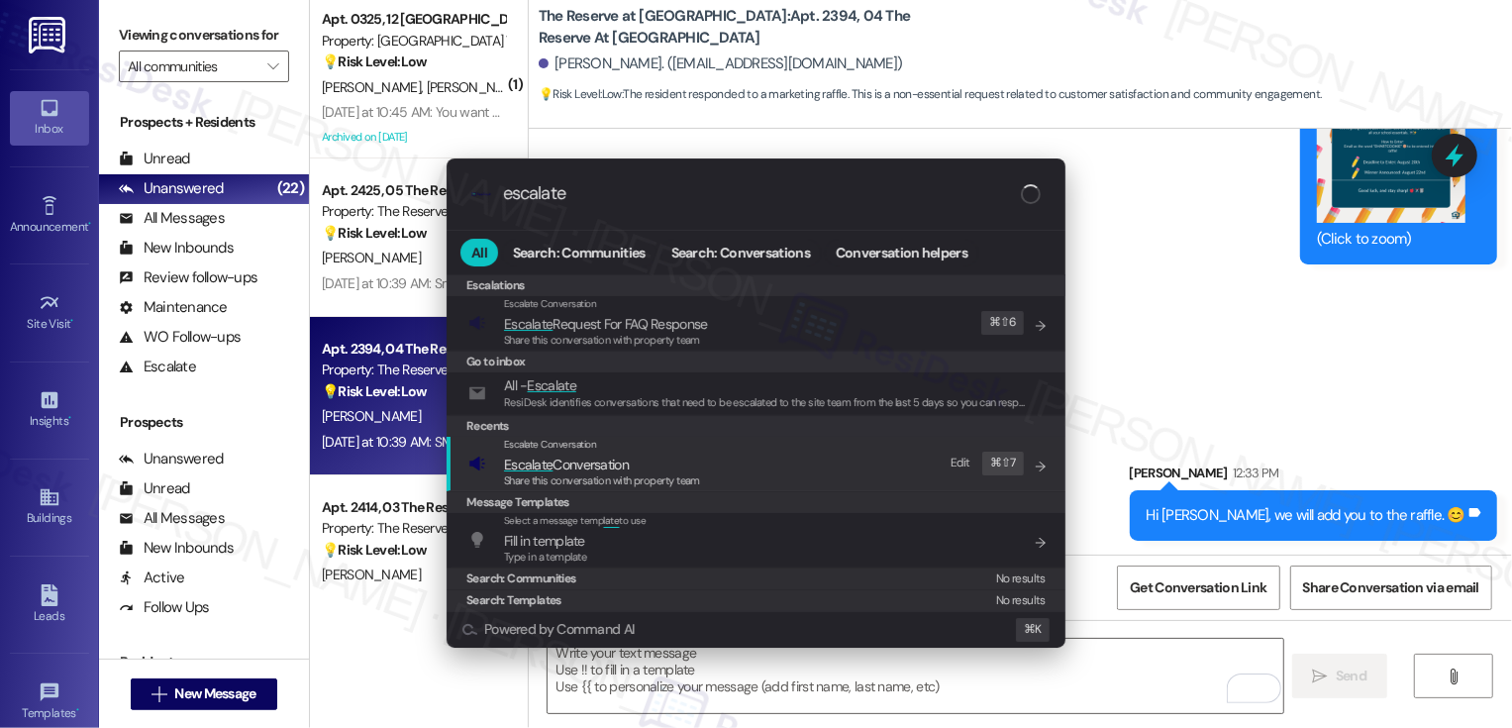
type input "escalate"
click at [554, 463] on span "Escalate Conversation" at bounding box center [566, 465] width 125 height 18
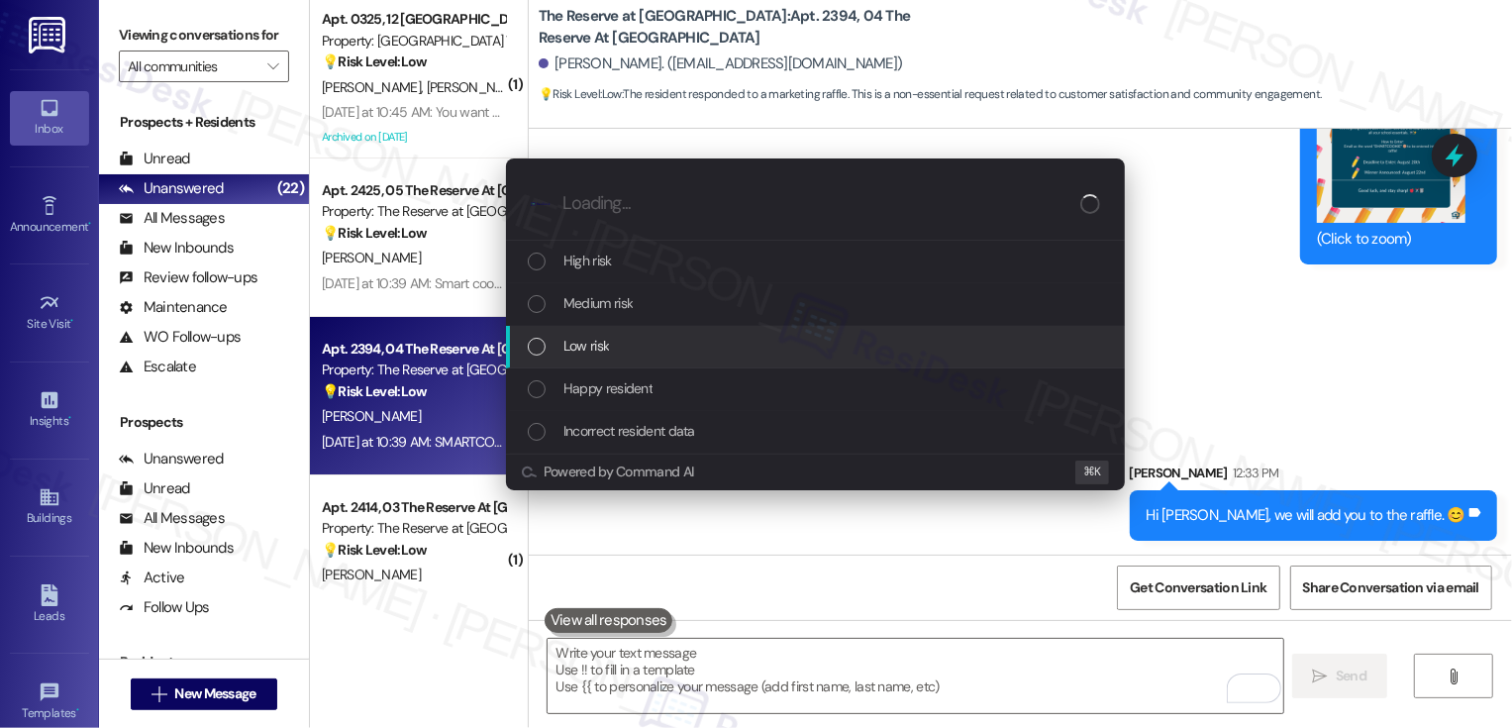
click at [588, 350] on span "Low risk" at bounding box center [587, 346] width 46 height 22
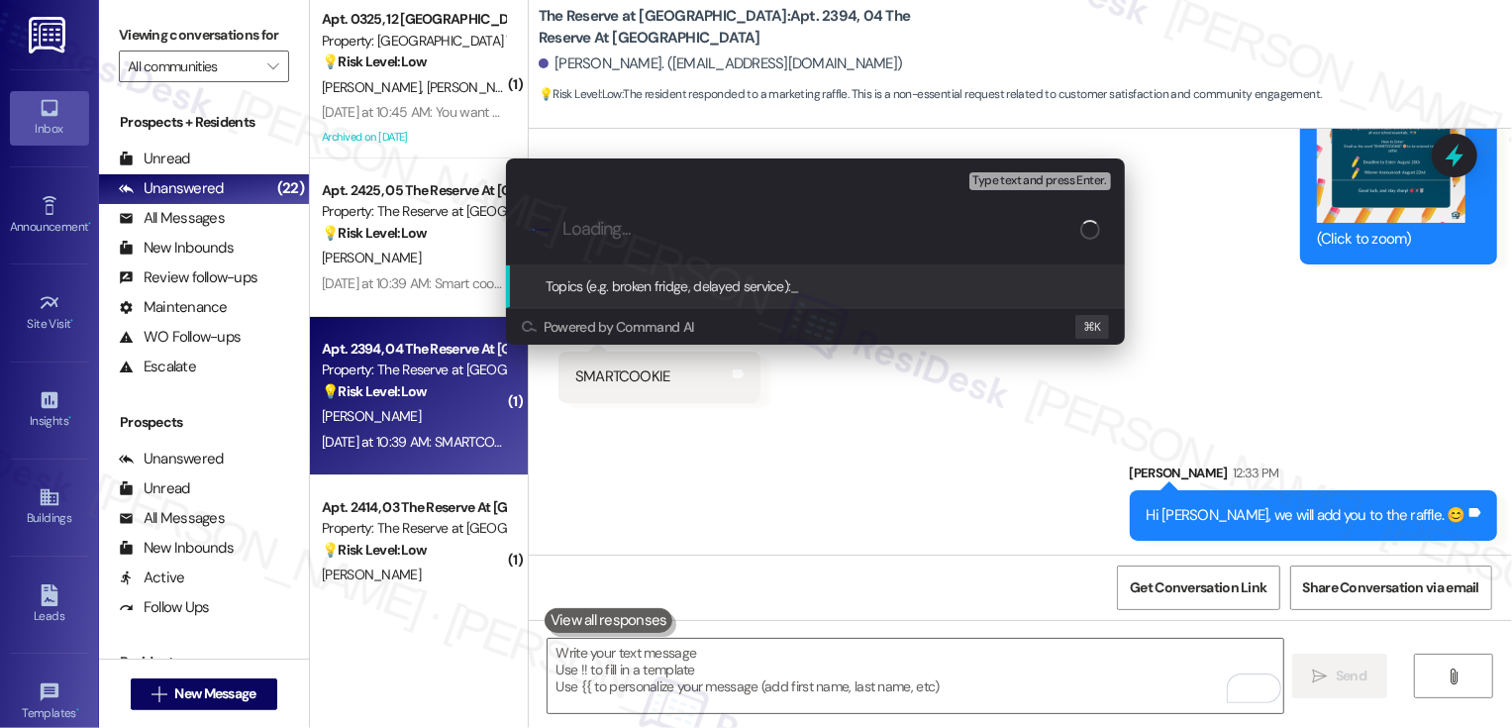
type input "a"
type input "Back to School Raffle"
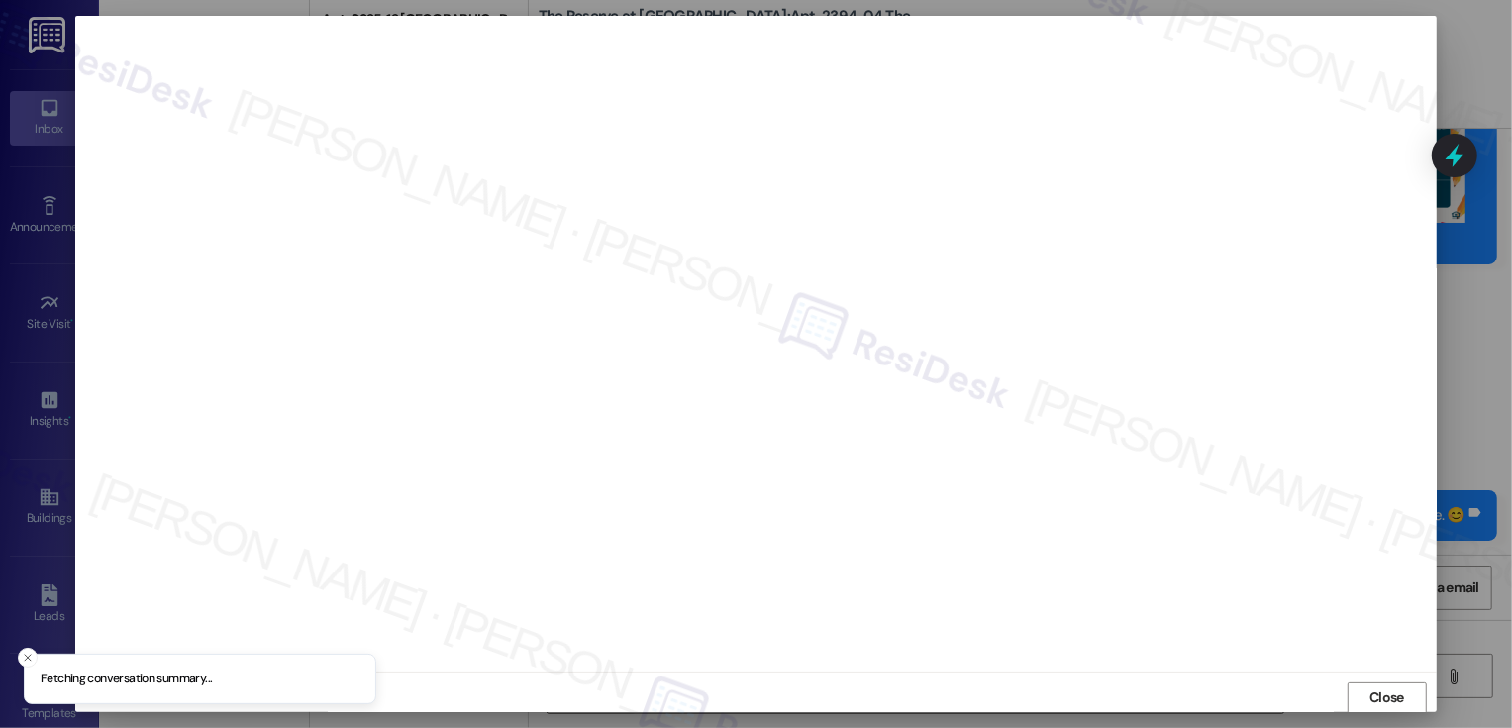
scroll to position [1, 0]
click at [1393, 700] on button "Close" at bounding box center [1387, 697] width 79 height 32
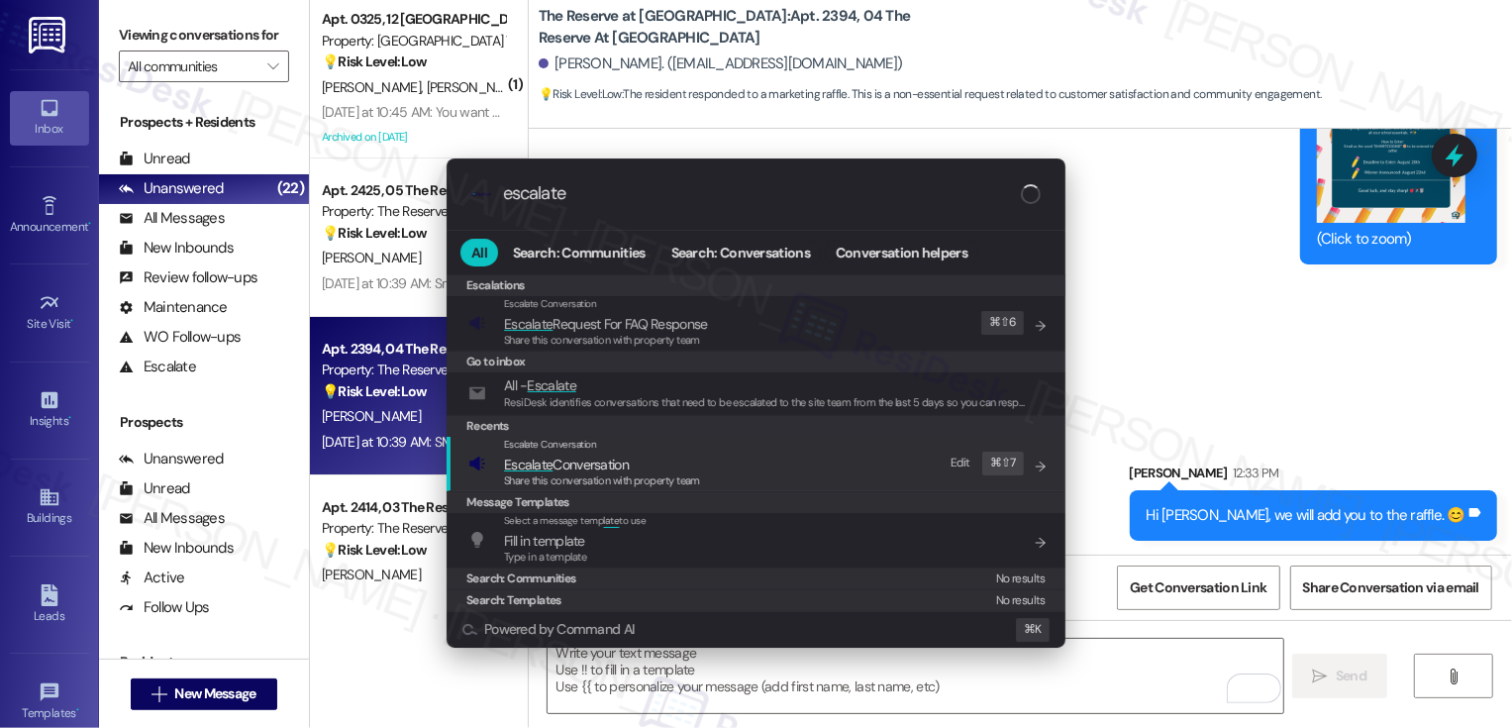
type input "escalate"
click at [683, 463] on span "Escalate Conversation" at bounding box center [602, 465] width 196 height 22
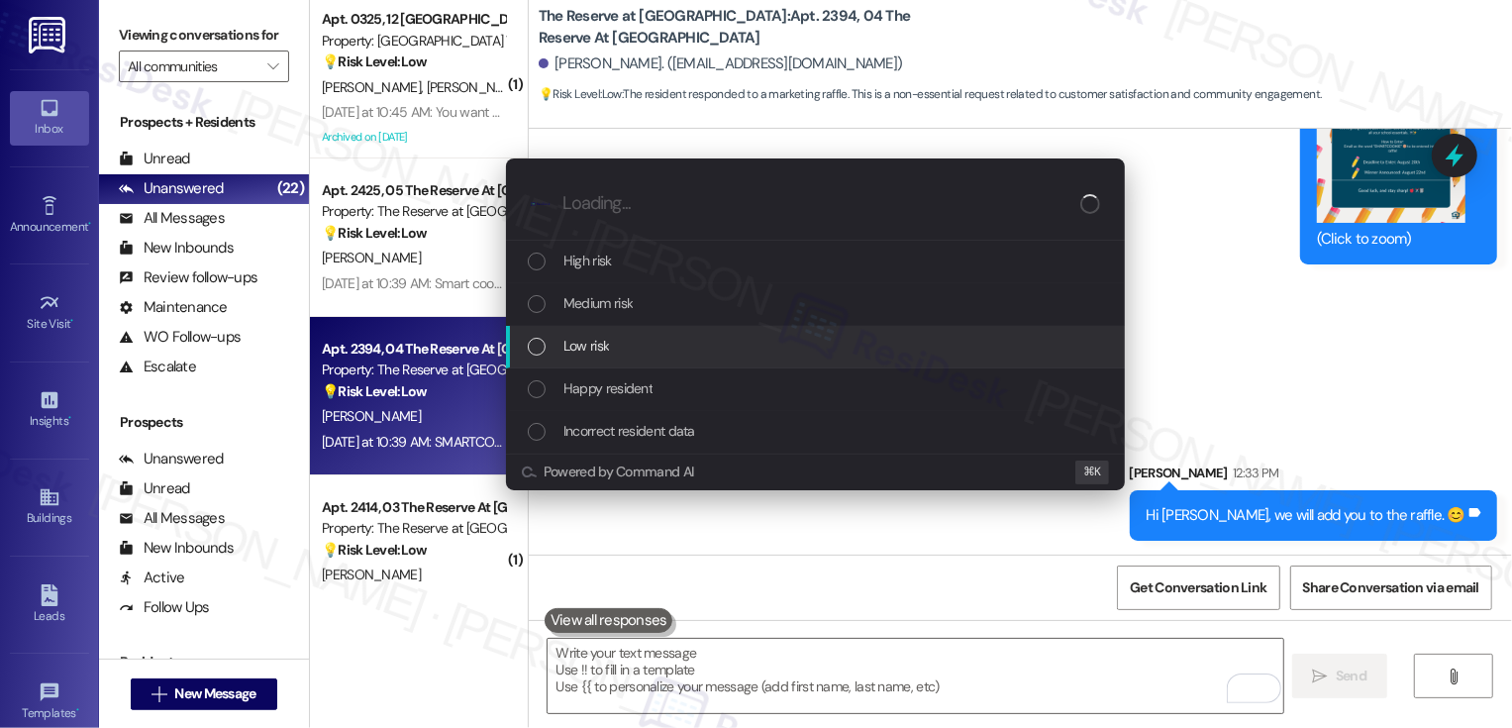
click at [604, 342] on span "Low risk" at bounding box center [587, 346] width 46 height 22
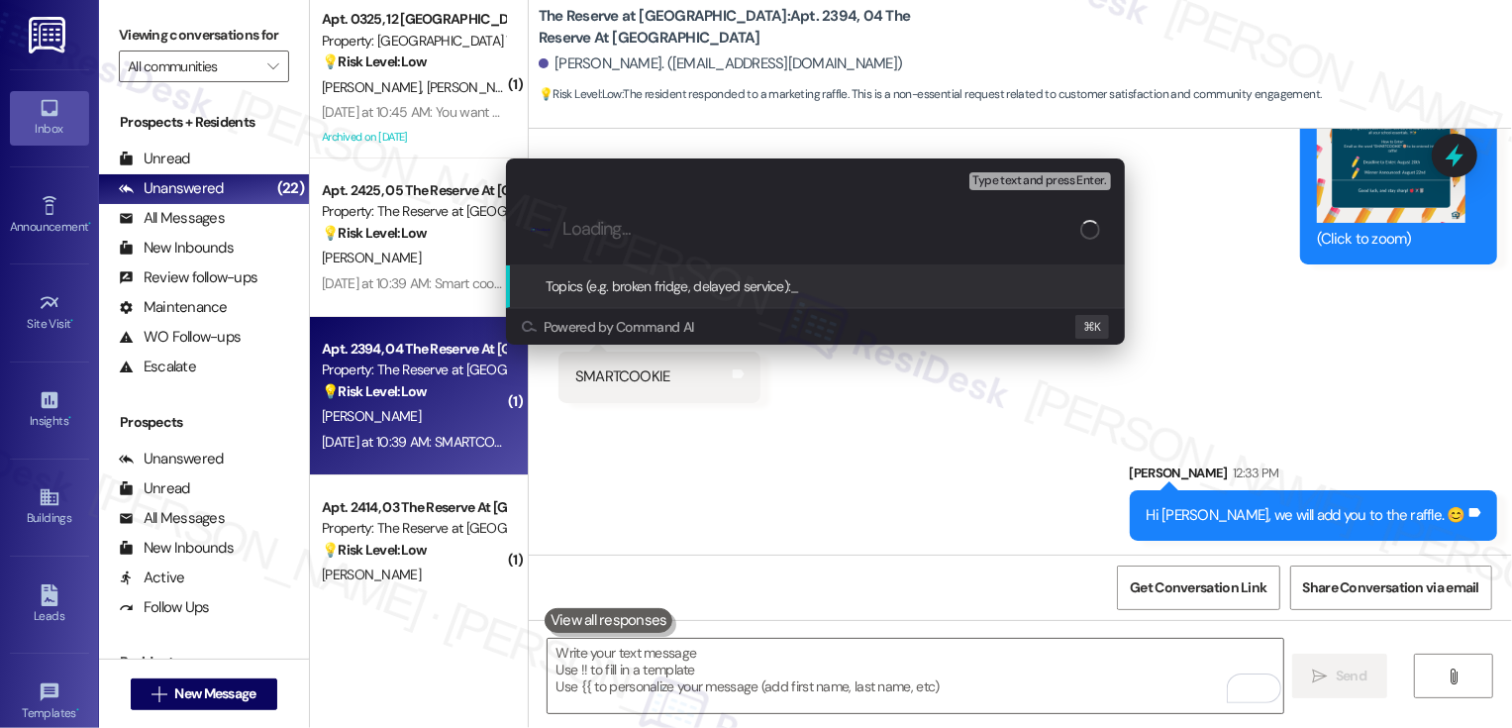
paste input "Hi {{first_name}}, we will add you to the raffle. 😊"
type input "Back to School Raffle"
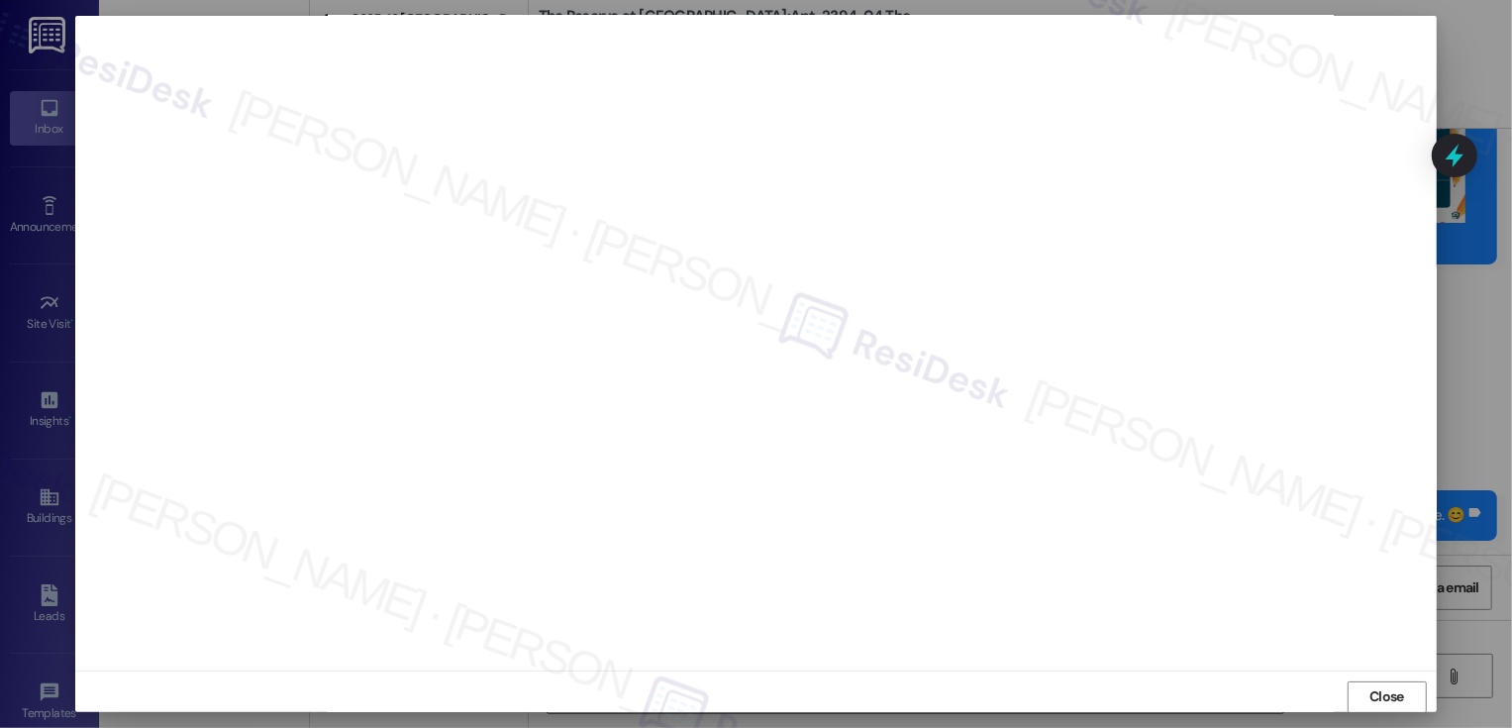
scroll to position [11, 0]
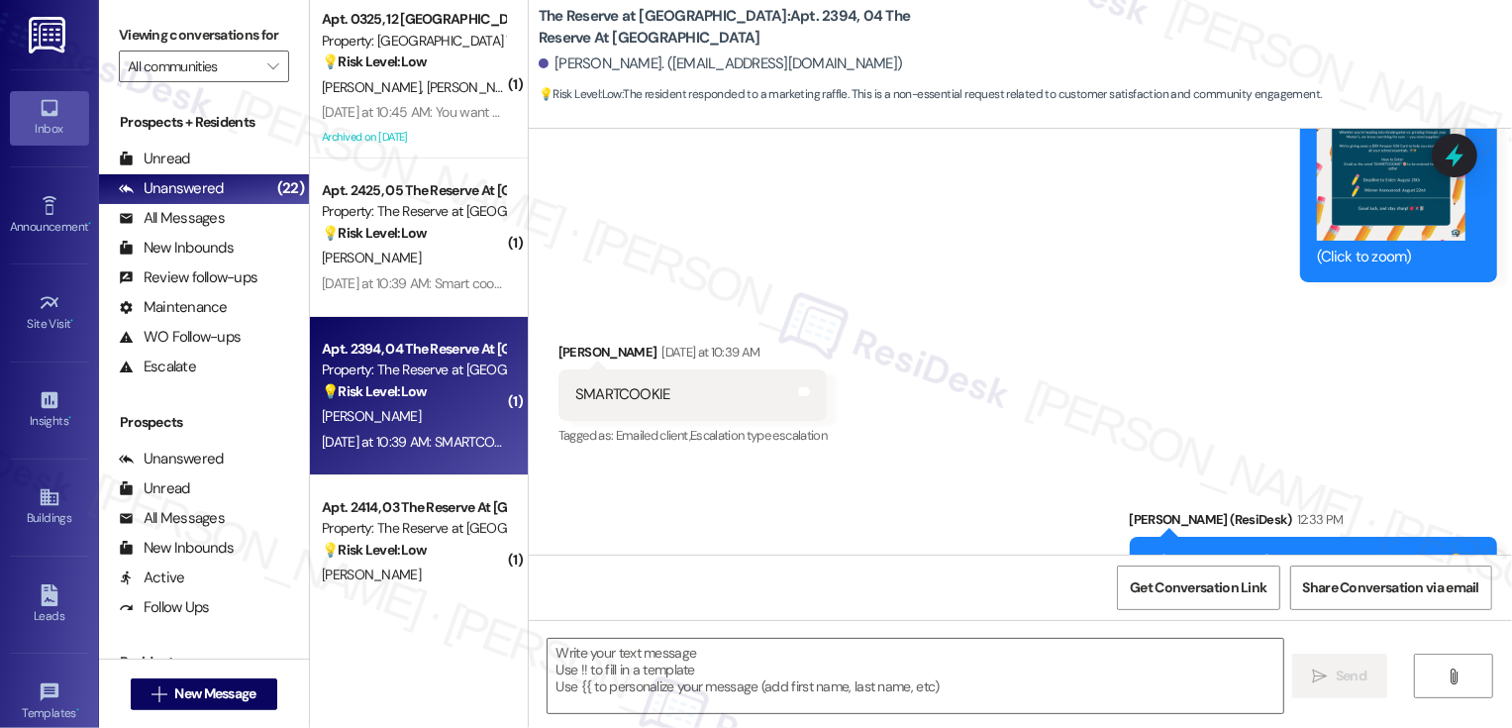
type textarea "Fetching suggested responses. Please feel free to read through the conversation…"
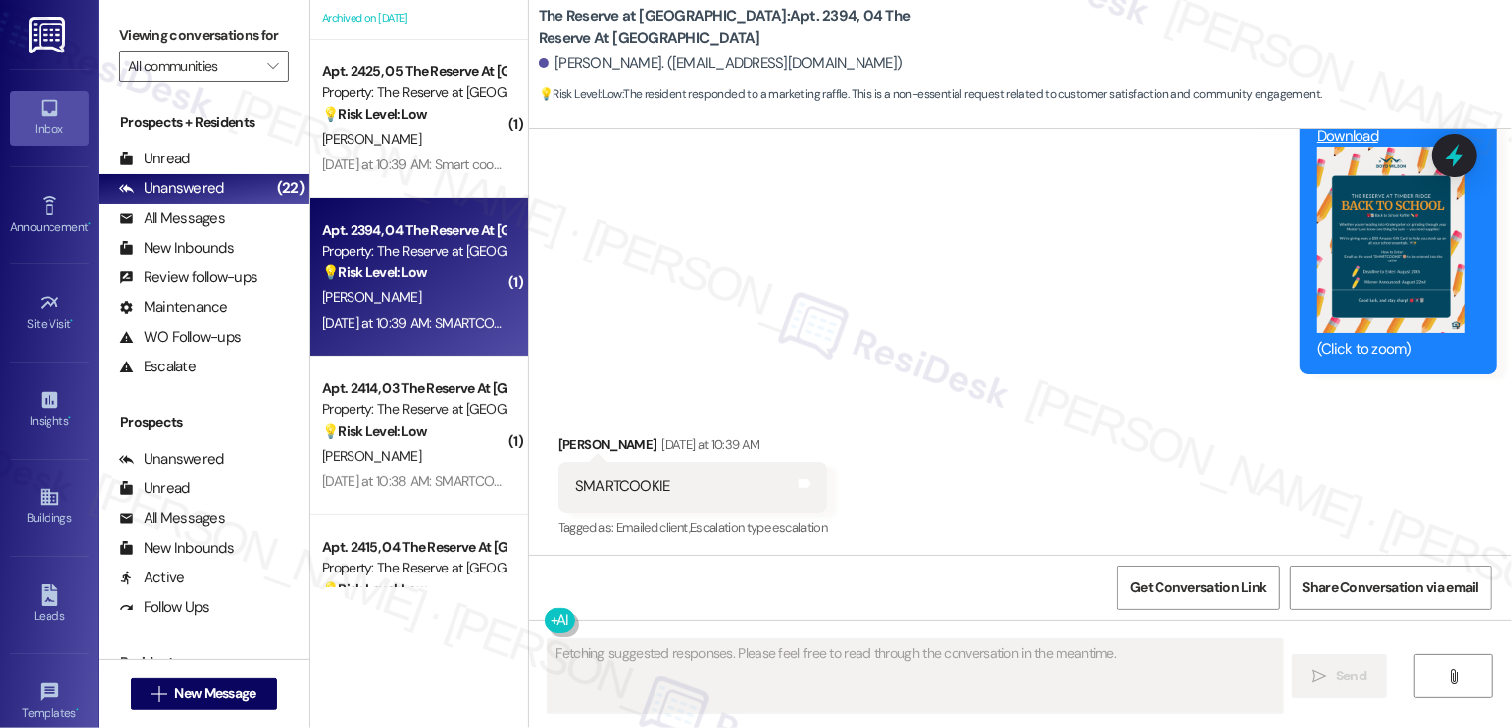
scroll to position [140, 0]
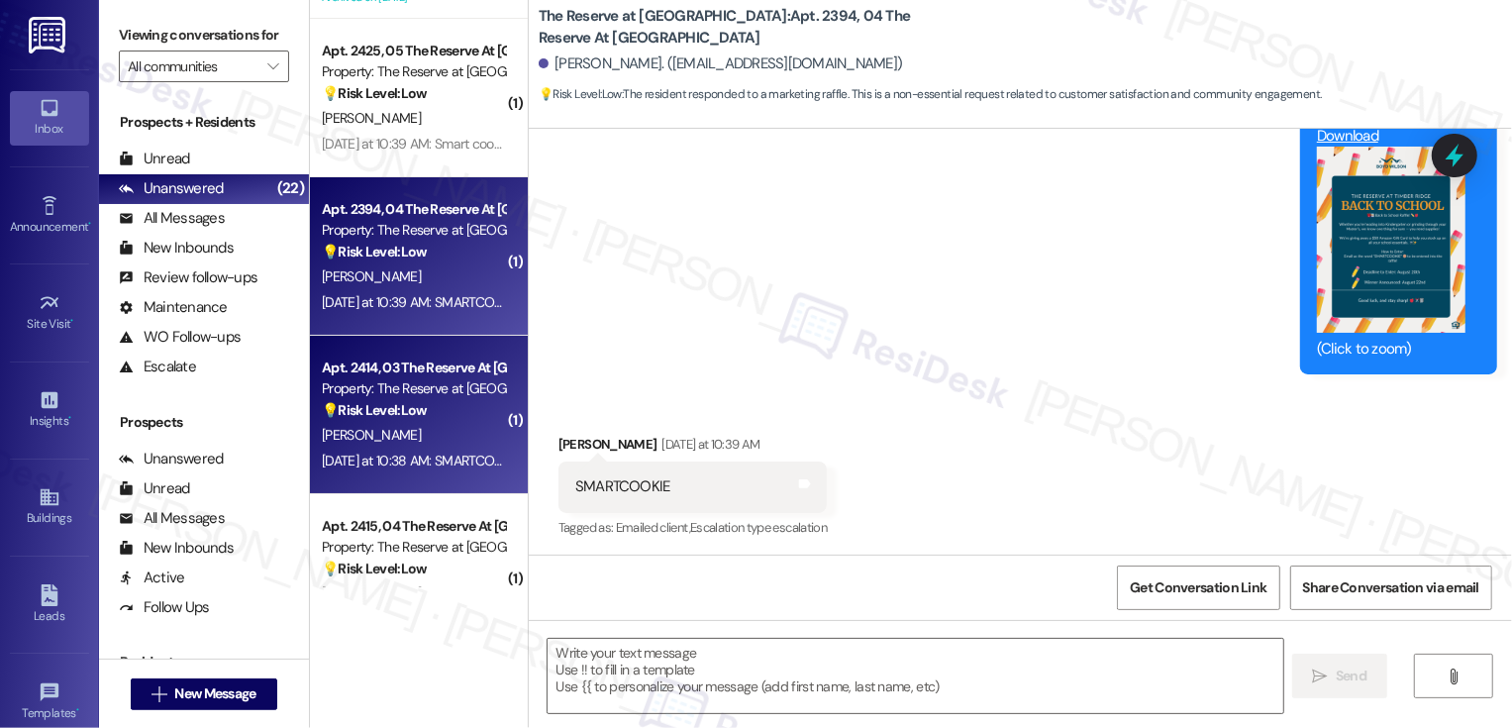
click at [406, 421] on div "Apt. 2414, 03 The Reserve At Timber Ridge Property: The Reserve at Timber Ridge…" at bounding box center [413, 389] width 187 height 67
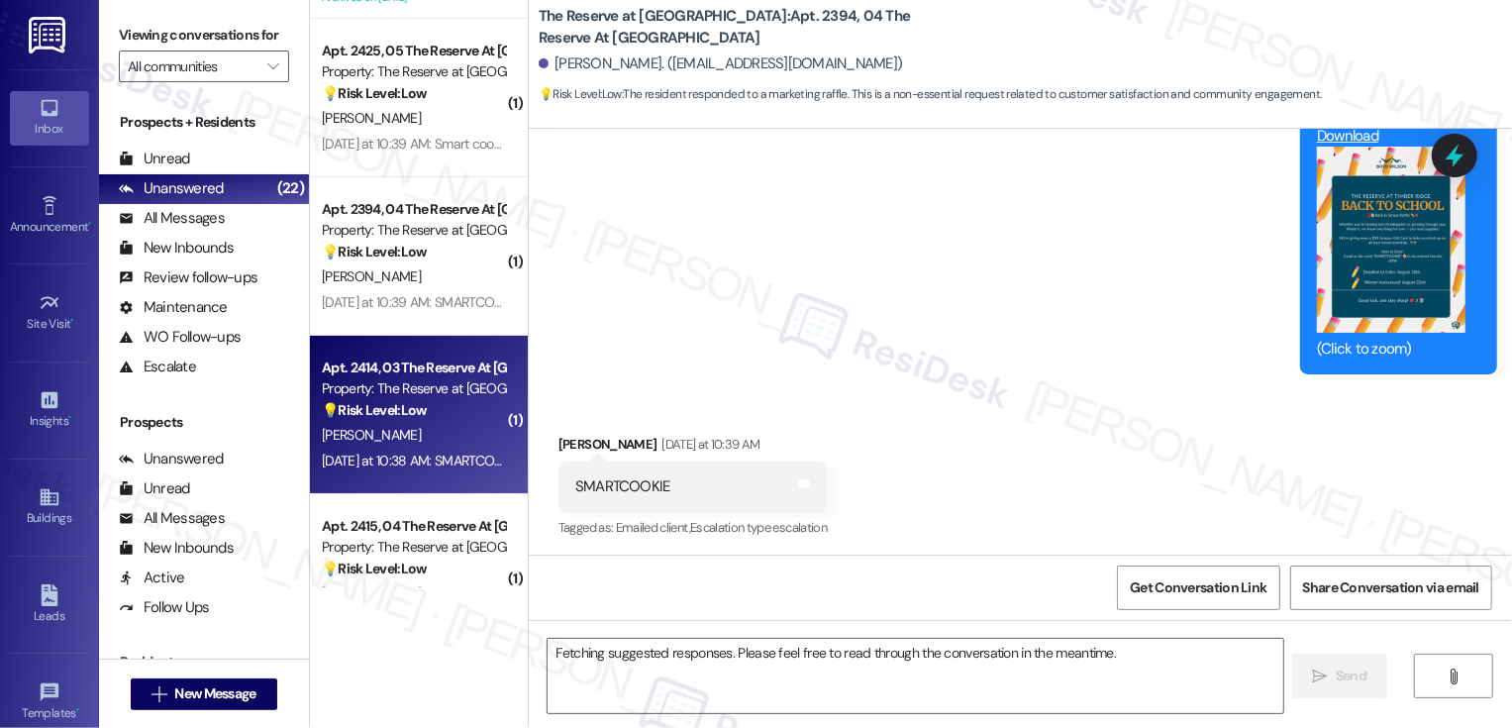
click at [406, 421] on div "Apt. 2414, 03 The Reserve At Timber Ridge Property: The Reserve at Timber Ridge…" at bounding box center [413, 389] width 187 height 67
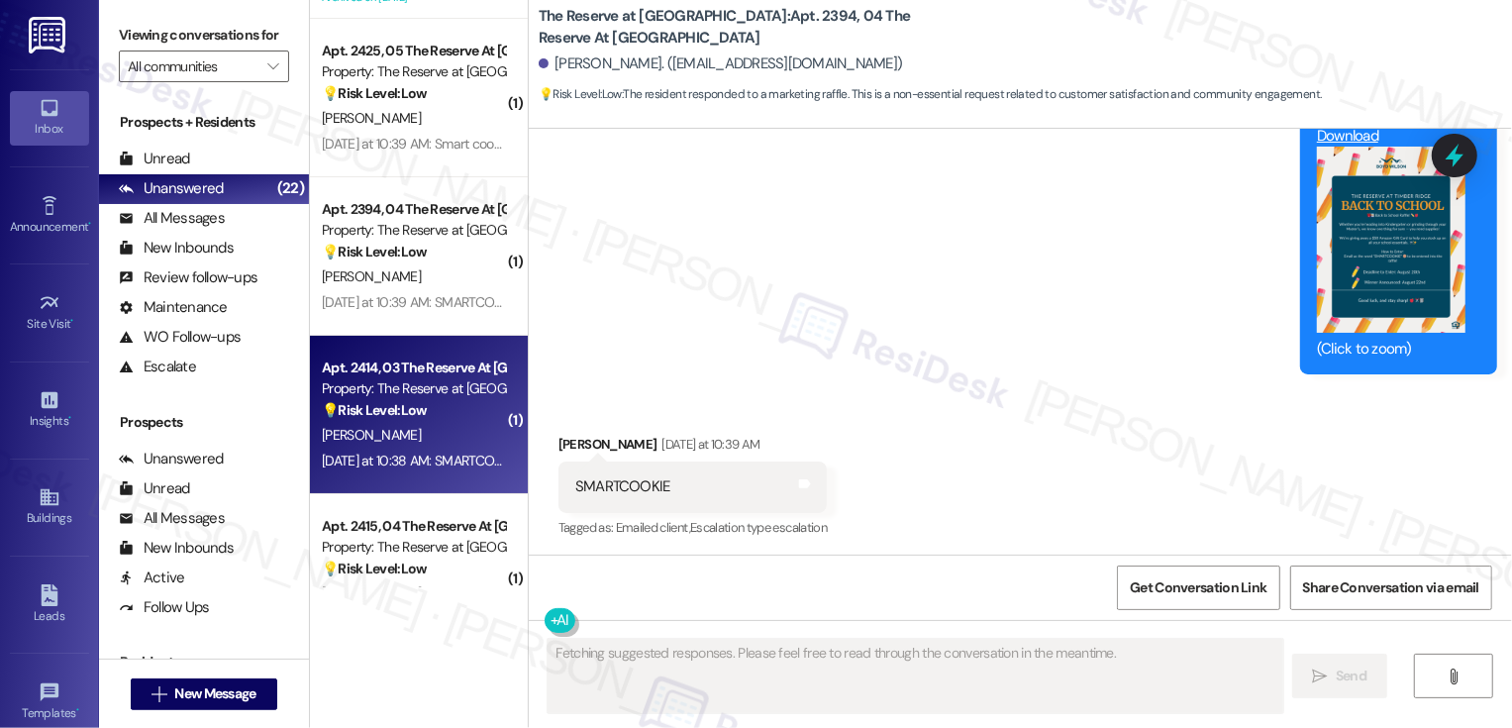
scroll to position [1588, 0]
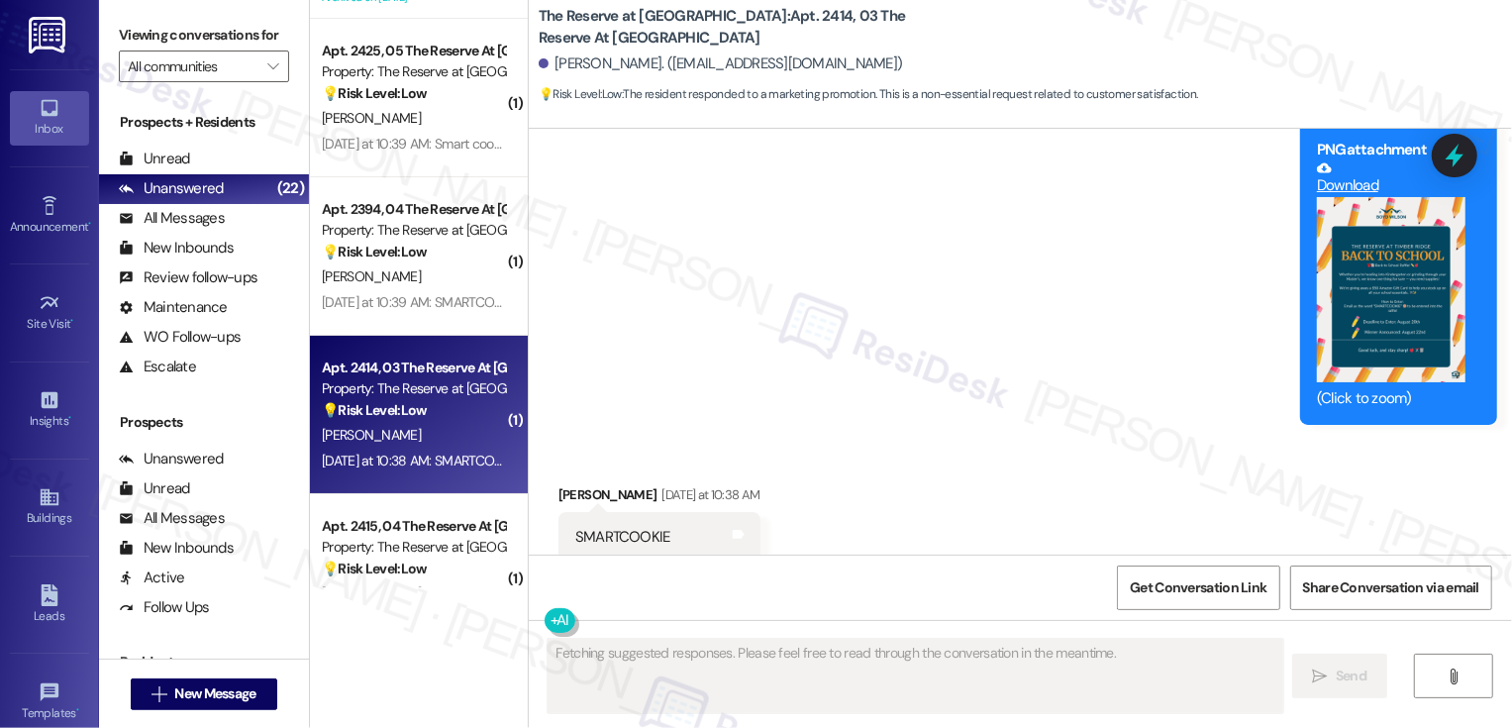
click at [406, 421] on div "Apt. 2414, 03 The Reserve At Timber Ridge Property: The Reserve at Timber Ridge…" at bounding box center [413, 389] width 187 height 67
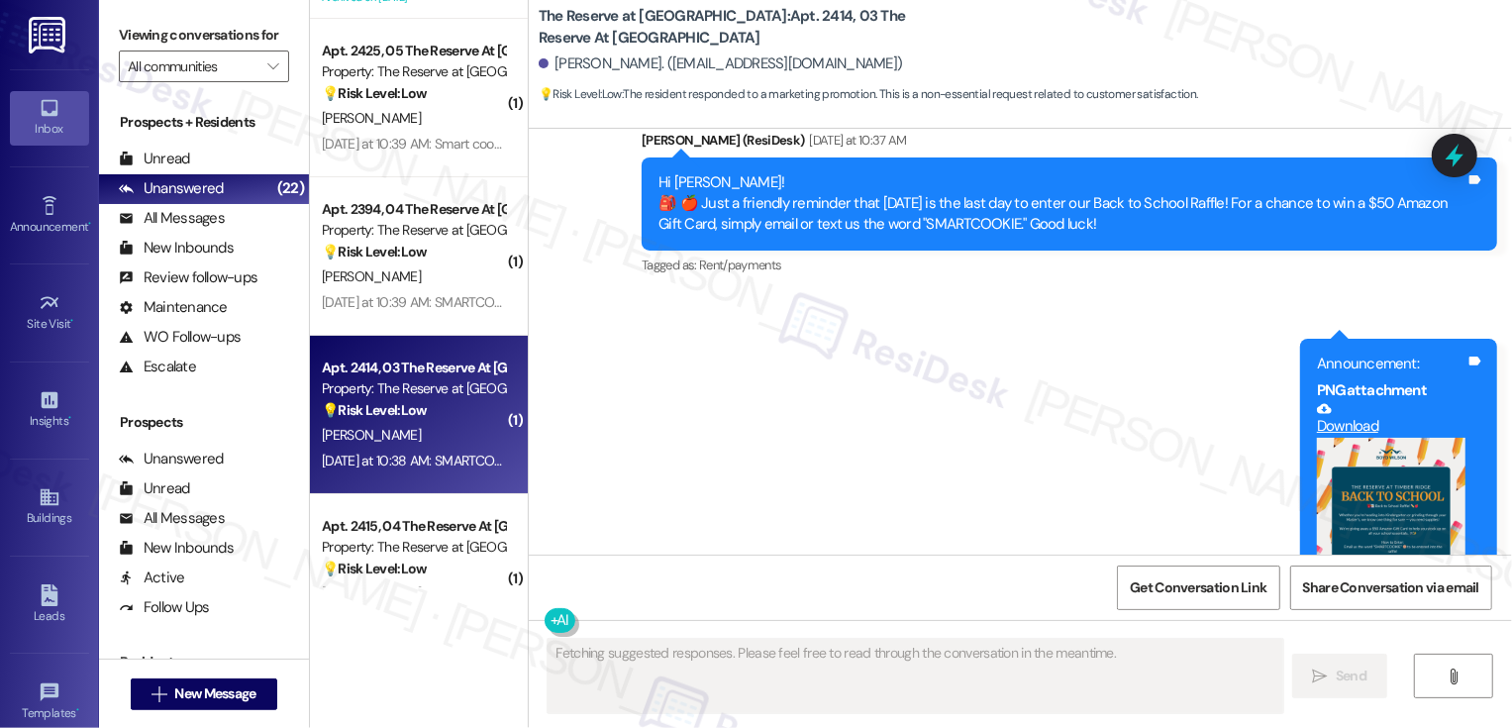
scroll to position [1589, 0]
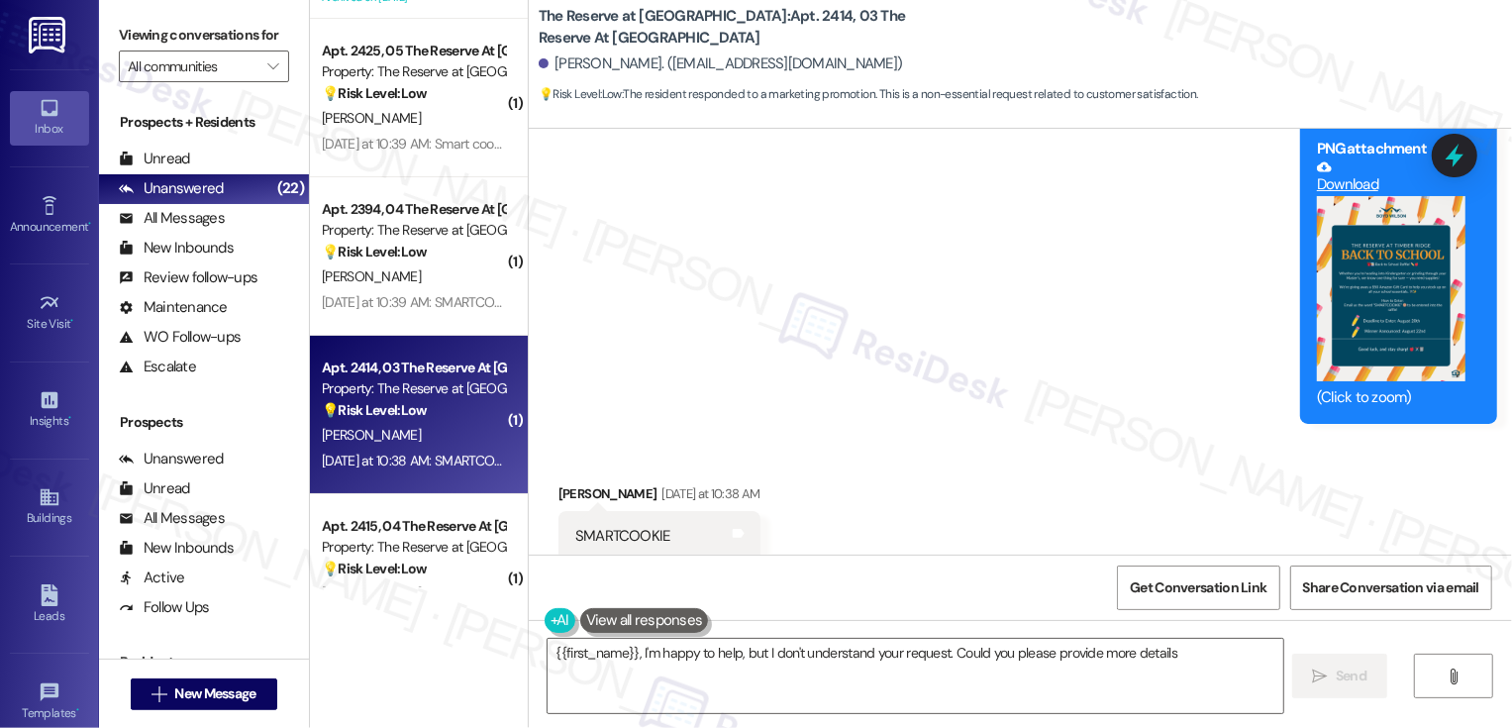
type textarea "{{first_name}}, I'm happy to help, but I don't understand your request. Could y…"
click at [747, 660] on textarea "{{first_name}}, I'm happy to help, but I don't understand your request. Could y…" at bounding box center [916, 676] width 736 height 74
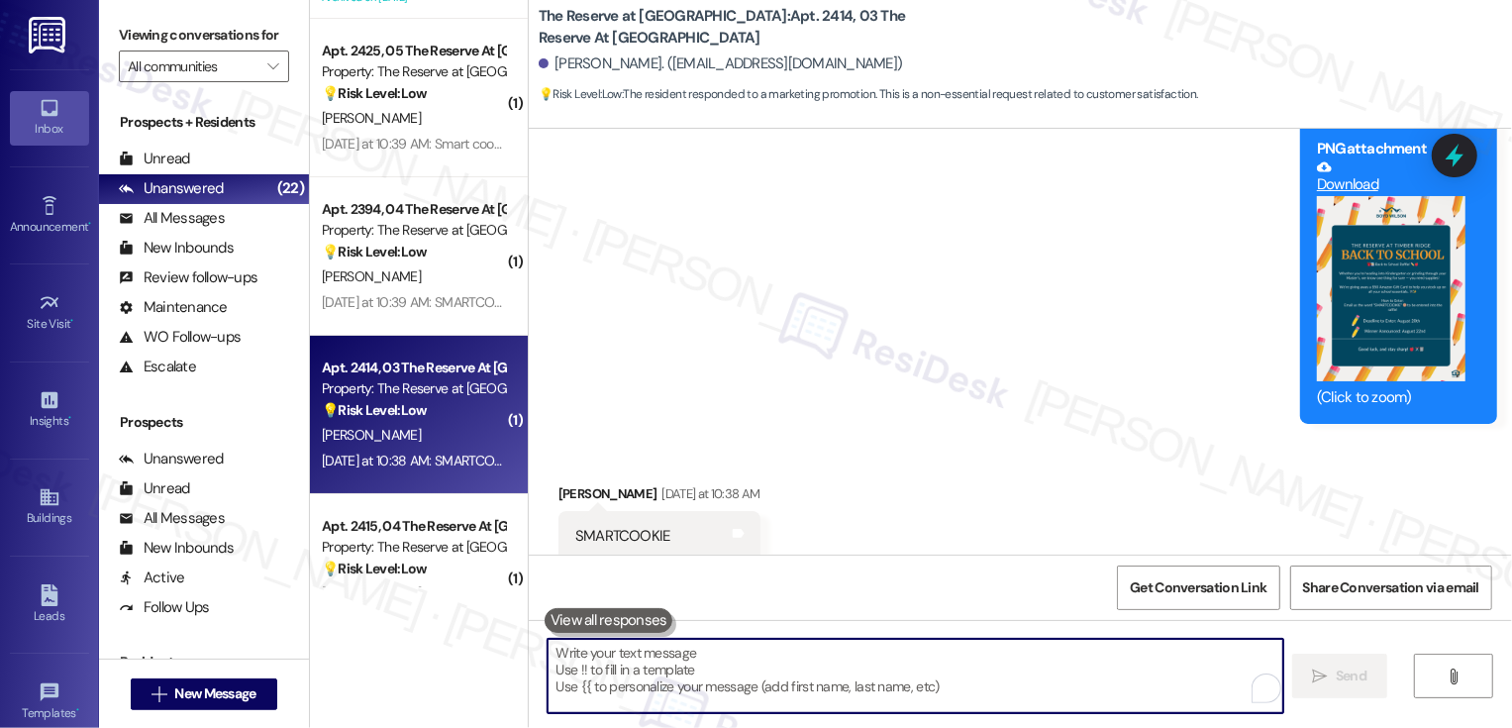
paste textarea "Hi {{first_name}}, we will add you to the raffle. 😊"
type textarea "Hi {{first_name}}, we will add you to the raffle. 😊"
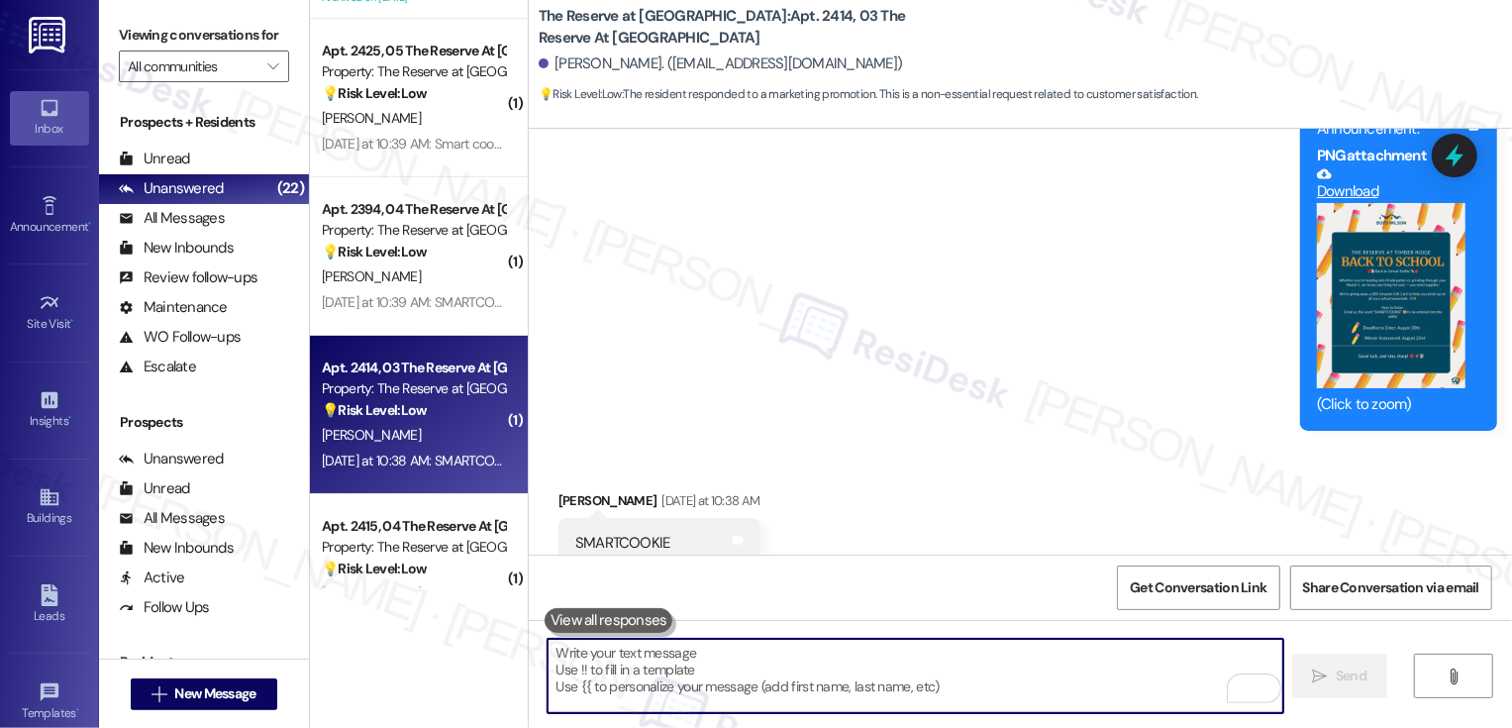
scroll to position [1726, 0]
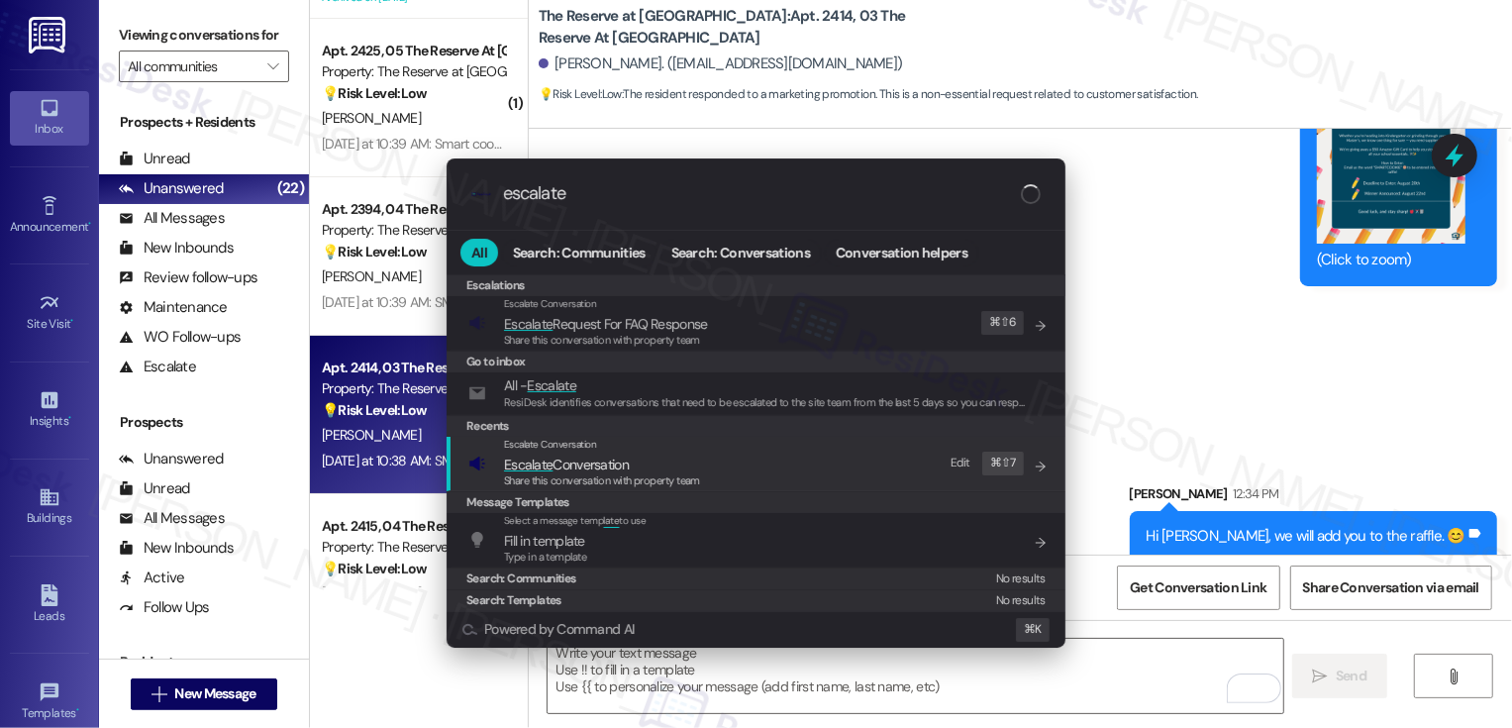
type input "escalate"
click at [551, 444] on span "Escalate Conversation" at bounding box center [550, 444] width 93 height 13
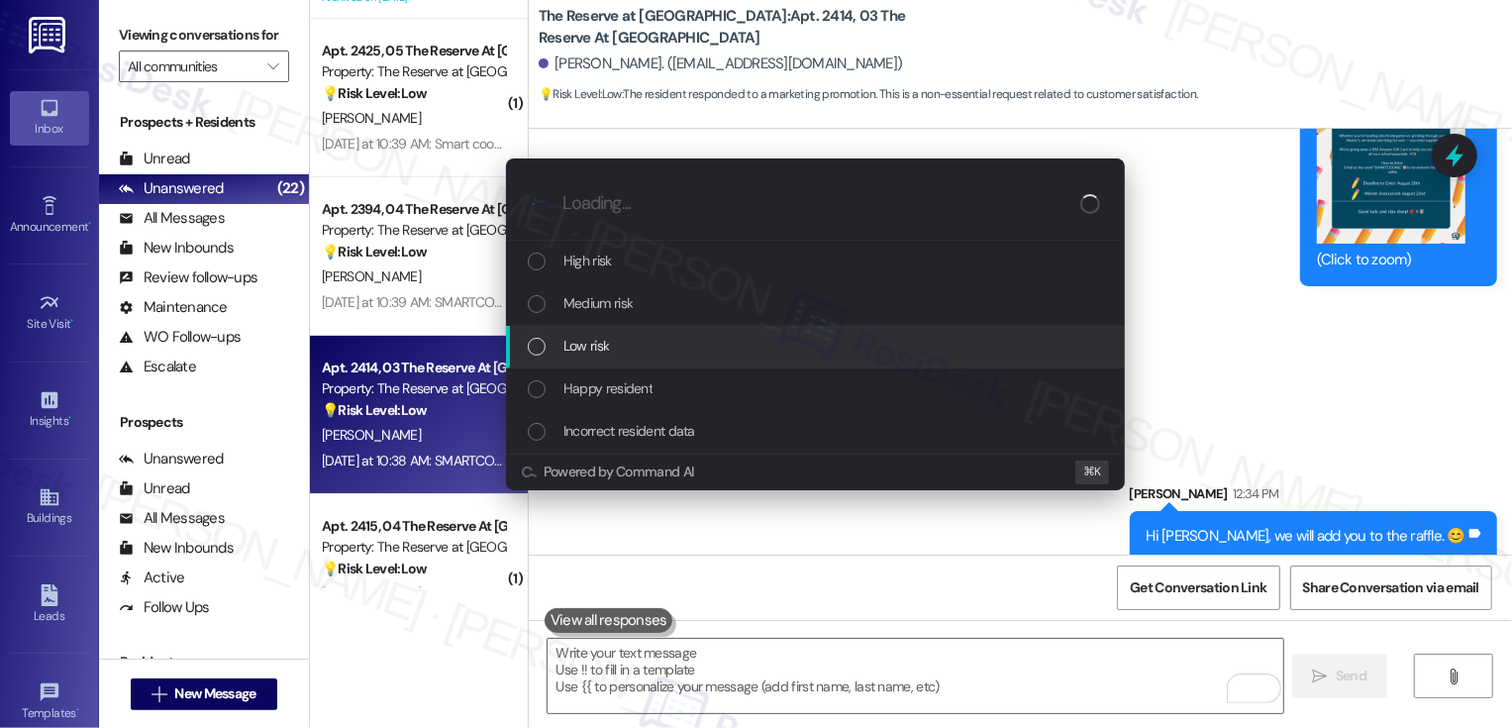
click at [590, 336] on span "Low risk" at bounding box center [587, 346] width 46 height 22
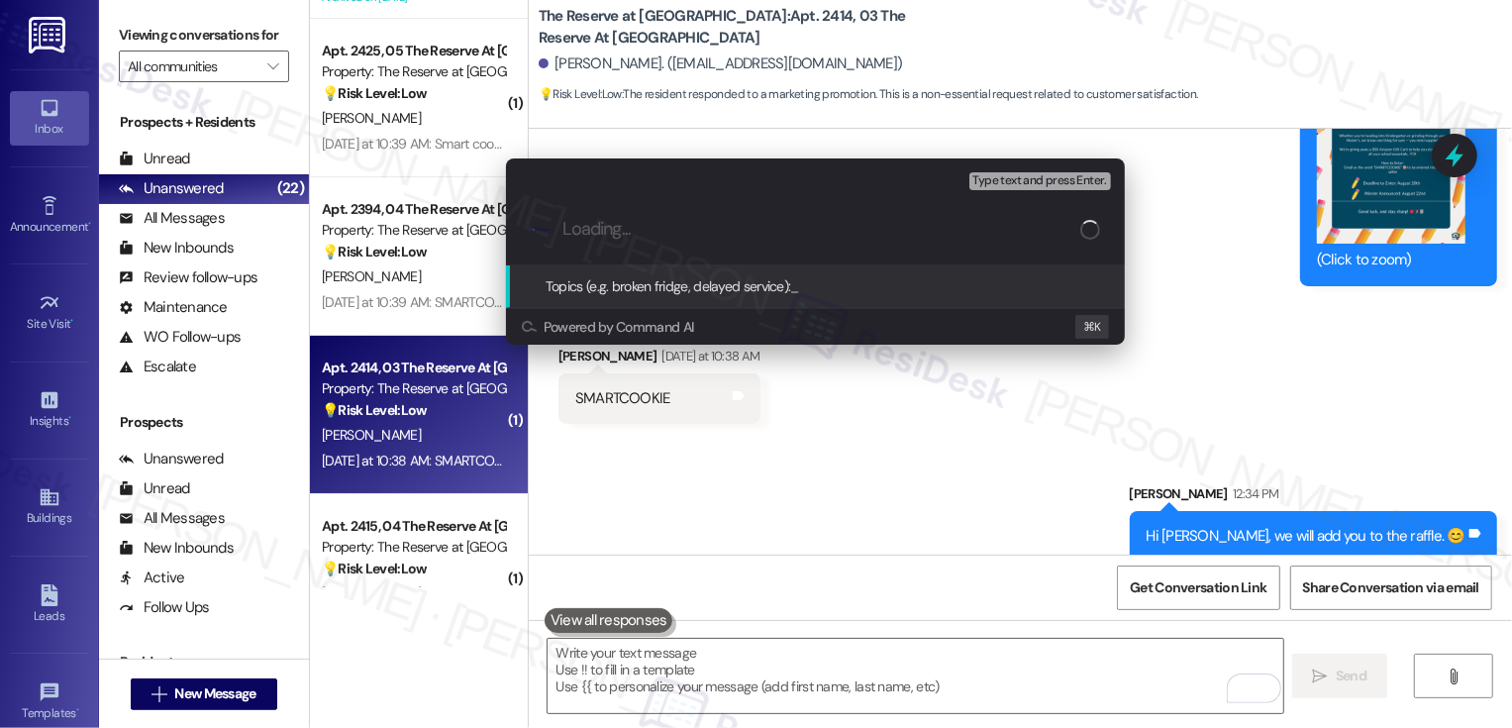
paste input "Hi {{first_name}}, we will add you to the raffle. 😊"
type input "Back to School Raffle"
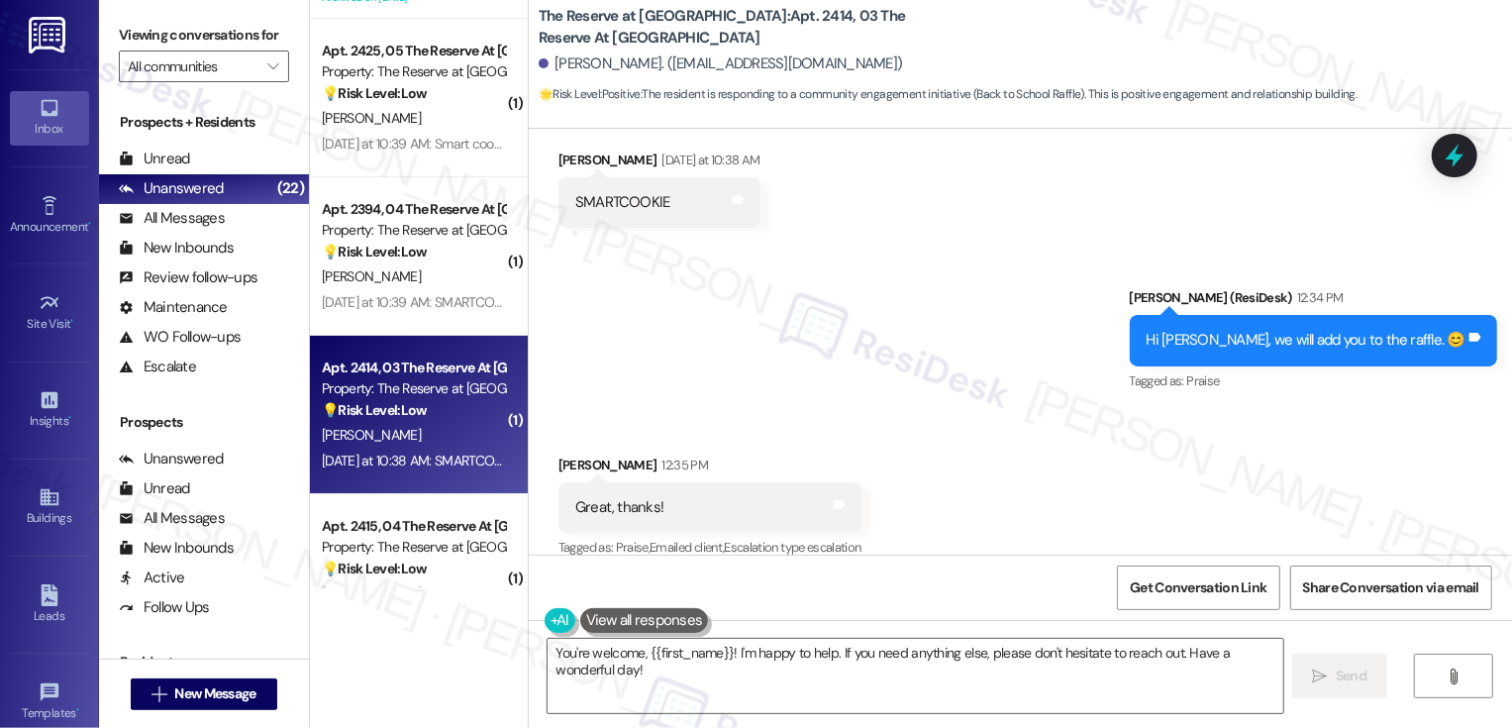
scroll to position [1922, 0]
click at [779, 670] on textarea "You're welcome, {{first_name}}! I'm happy to help. If you need anything else, p…" at bounding box center [916, 676] width 736 height 74
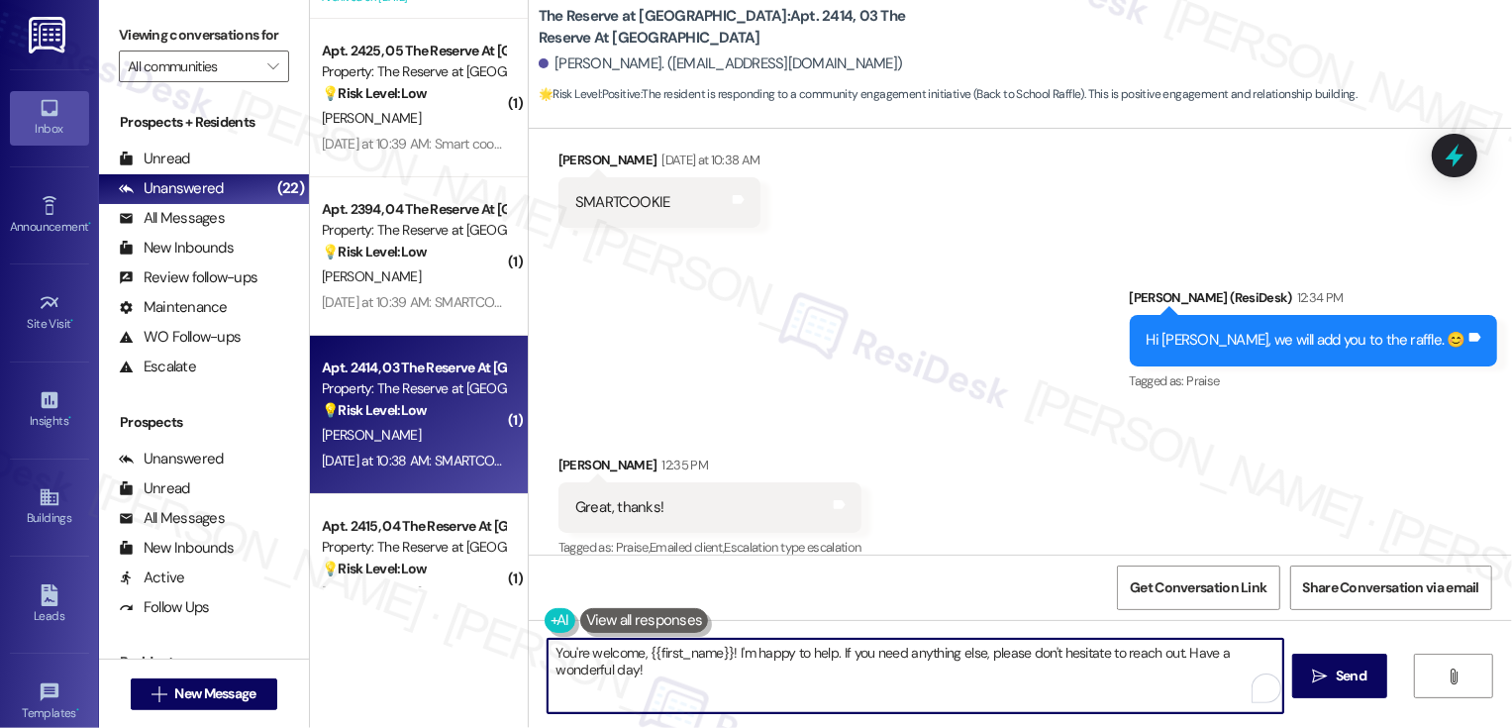
click at [779, 670] on textarea "You're welcome, {{first_name}}! I'm happy to help. If you need anything else, p…" at bounding box center [916, 676] width 736 height 74
drag, startPoint x: 728, startPoint y: 650, endPoint x: 764, endPoint y: 694, distance: 57.1
click at [764, 694] on textarea "You're welcome, {{first_name}}! I'm happy to help. If you need anything else, p…" at bounding box center [916, 676] width 736 height 74
type textarea "You're welcome, {{first_name}}! Have a great day!"
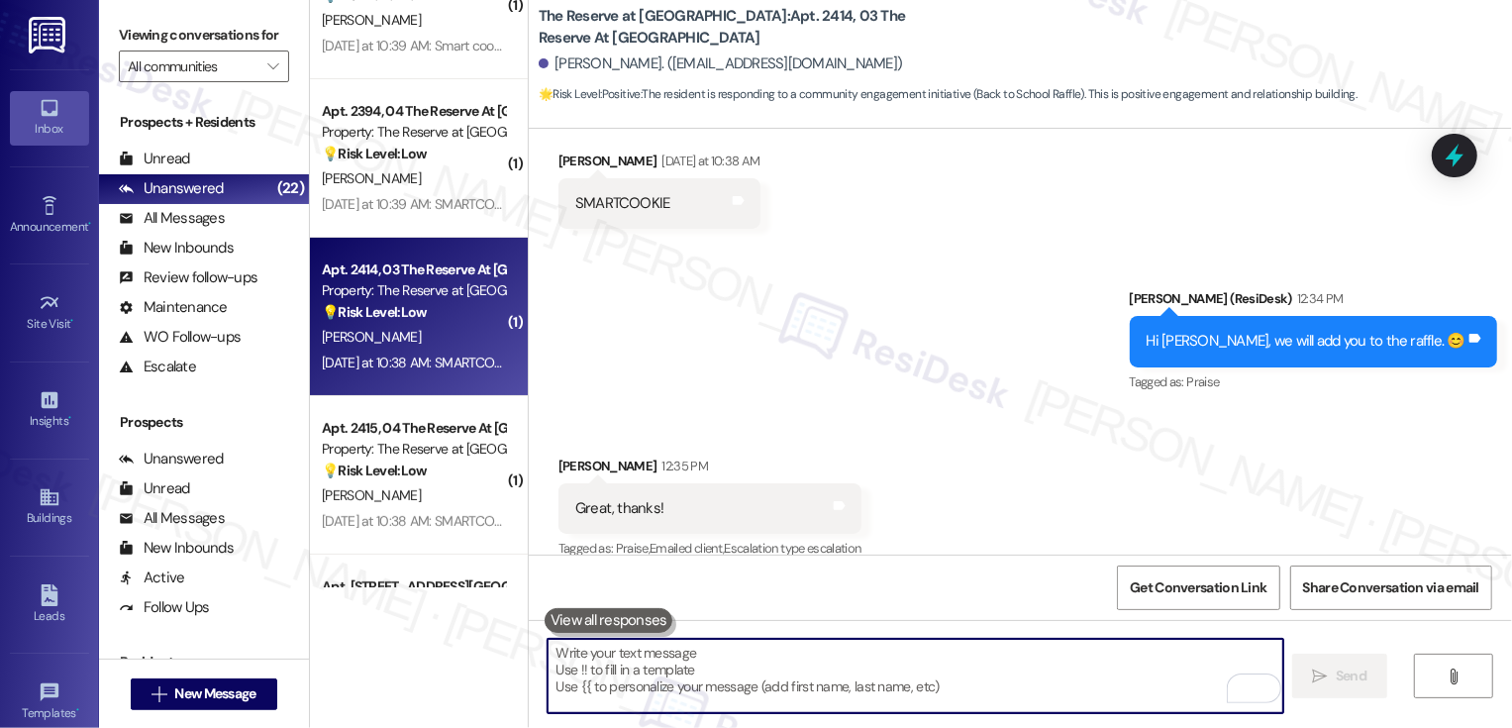
scroll to position [291, 0]
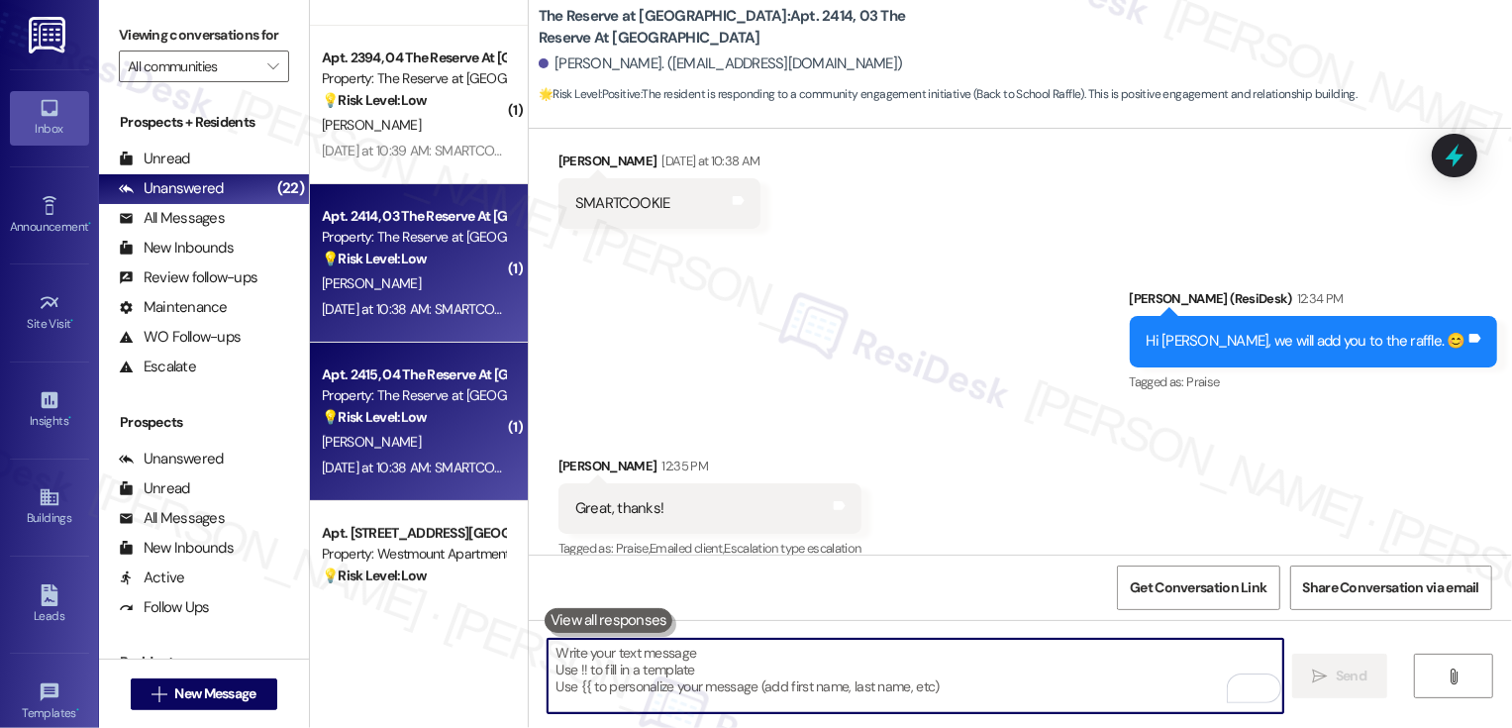
click at [428, 408] on div "💡 Risk Level: Low The resident responded to a marketing raffle. This is a non-e…" at bounding box center [413, 417] width 183 height 21
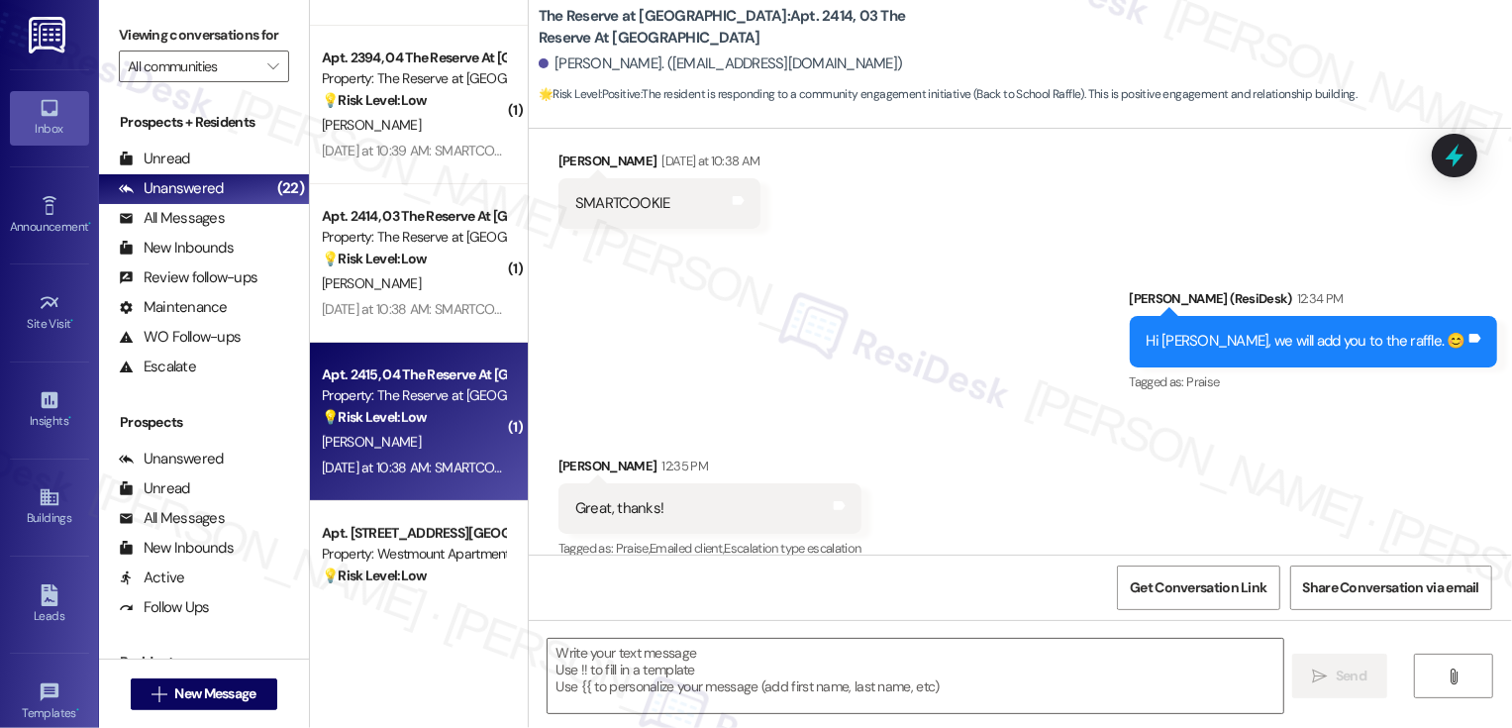
click at [428, 408] on div "💡 Risk Level: Low The resident responded to a marketing raffle. This is a non-e…" at bounding box center [413, 417] width 183 height 21
type textarea "Fetching suggested responses. Please feel free to read through the conversation…"
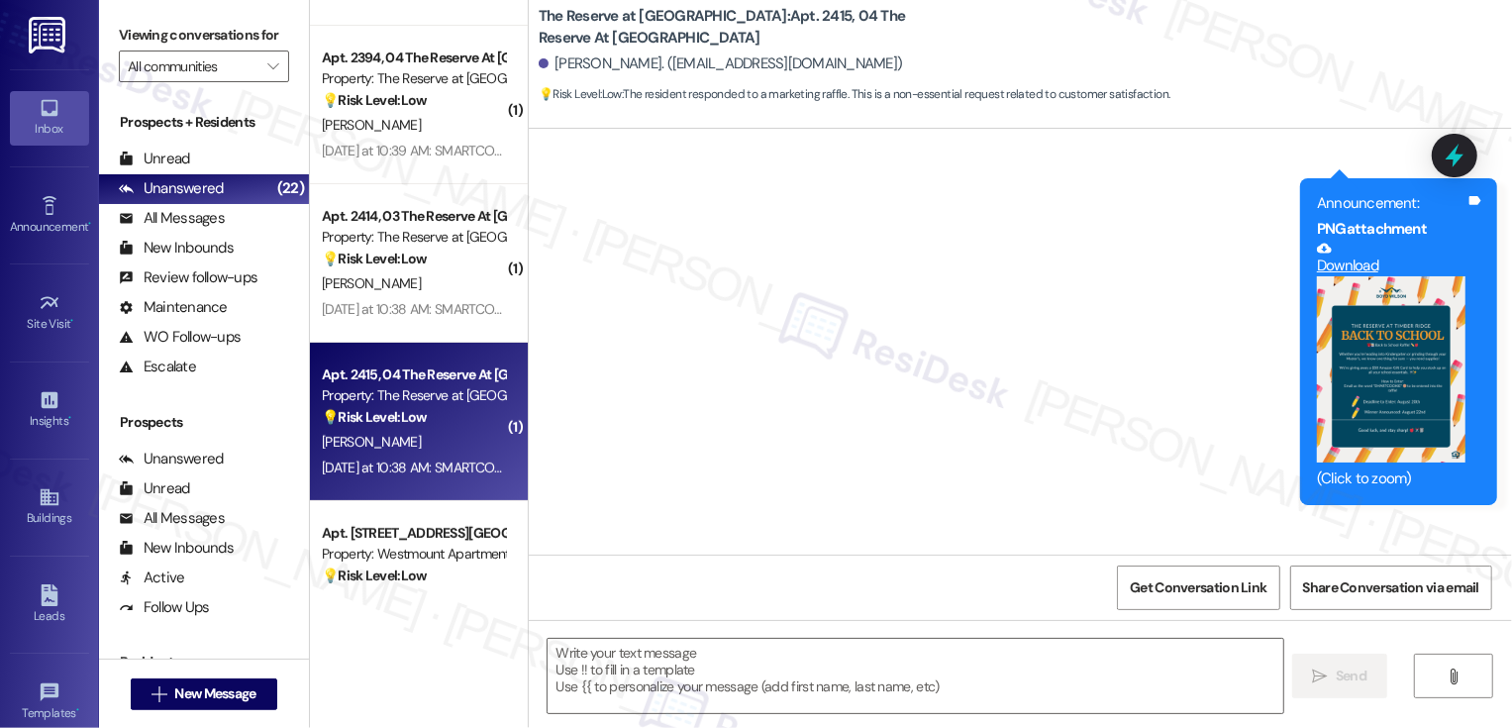
scroll to position [440, 0]
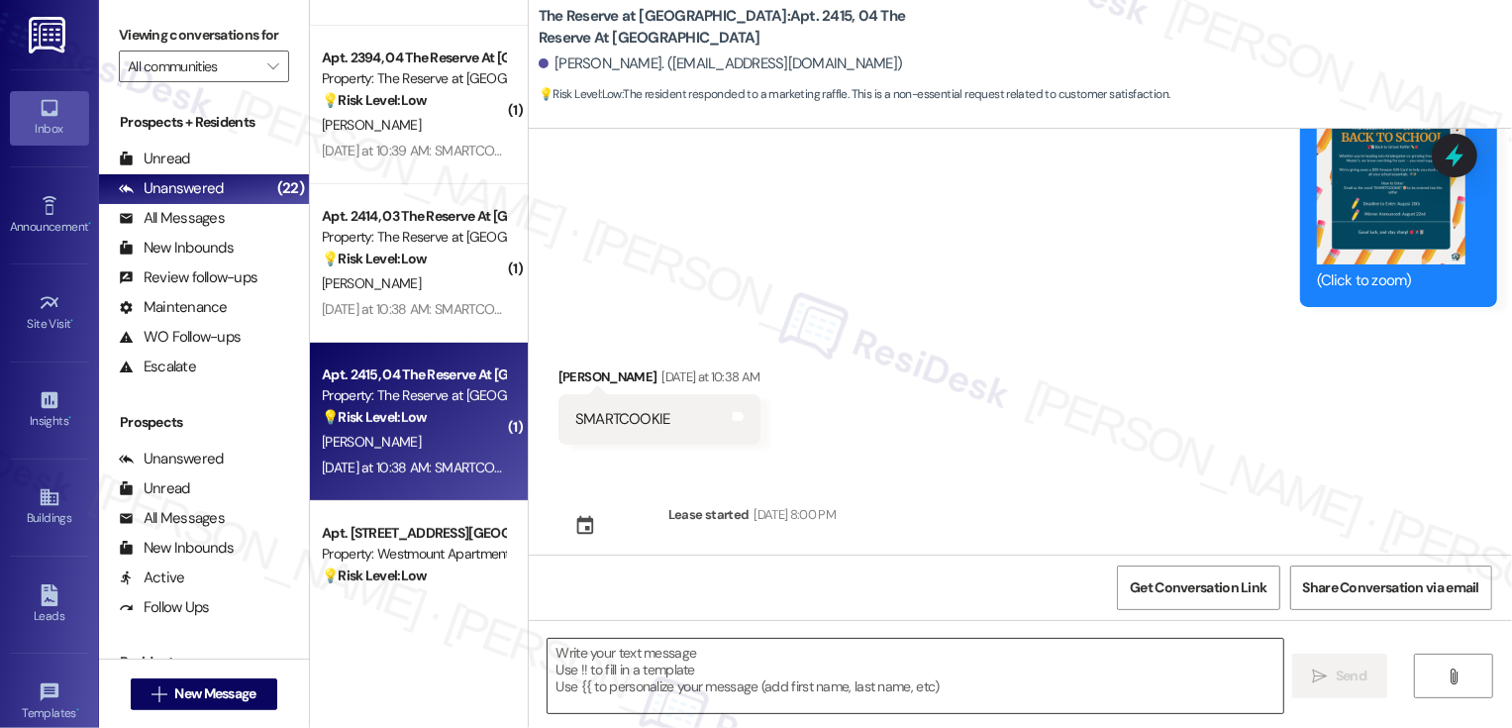
click at [751, 656] on textarea at bounding box center [916, 676] width 736 height 74
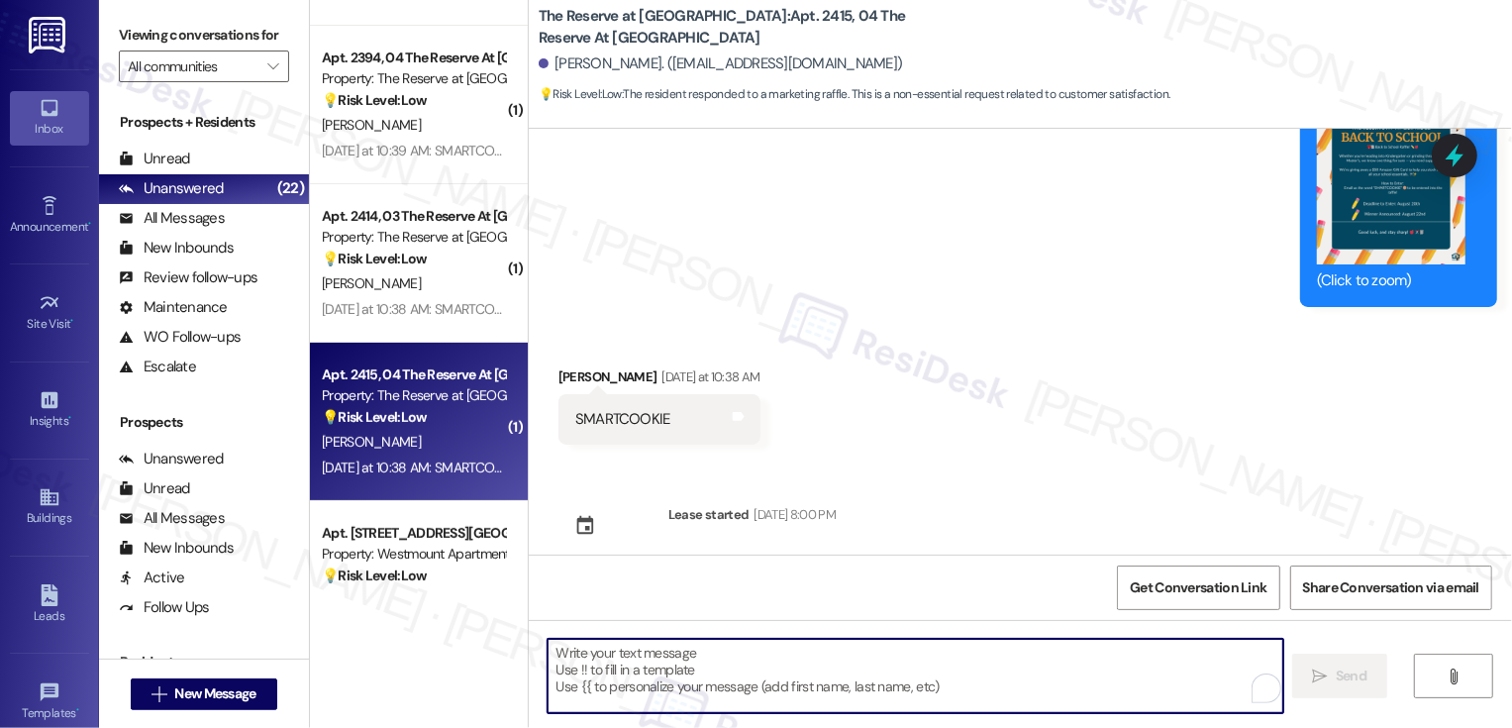
paste textarea "Hi {{first_name}}, we will add you to the raffle. 😊"
type textarea "Hi {{first_name}}, we will add you to the raffle. 😊"
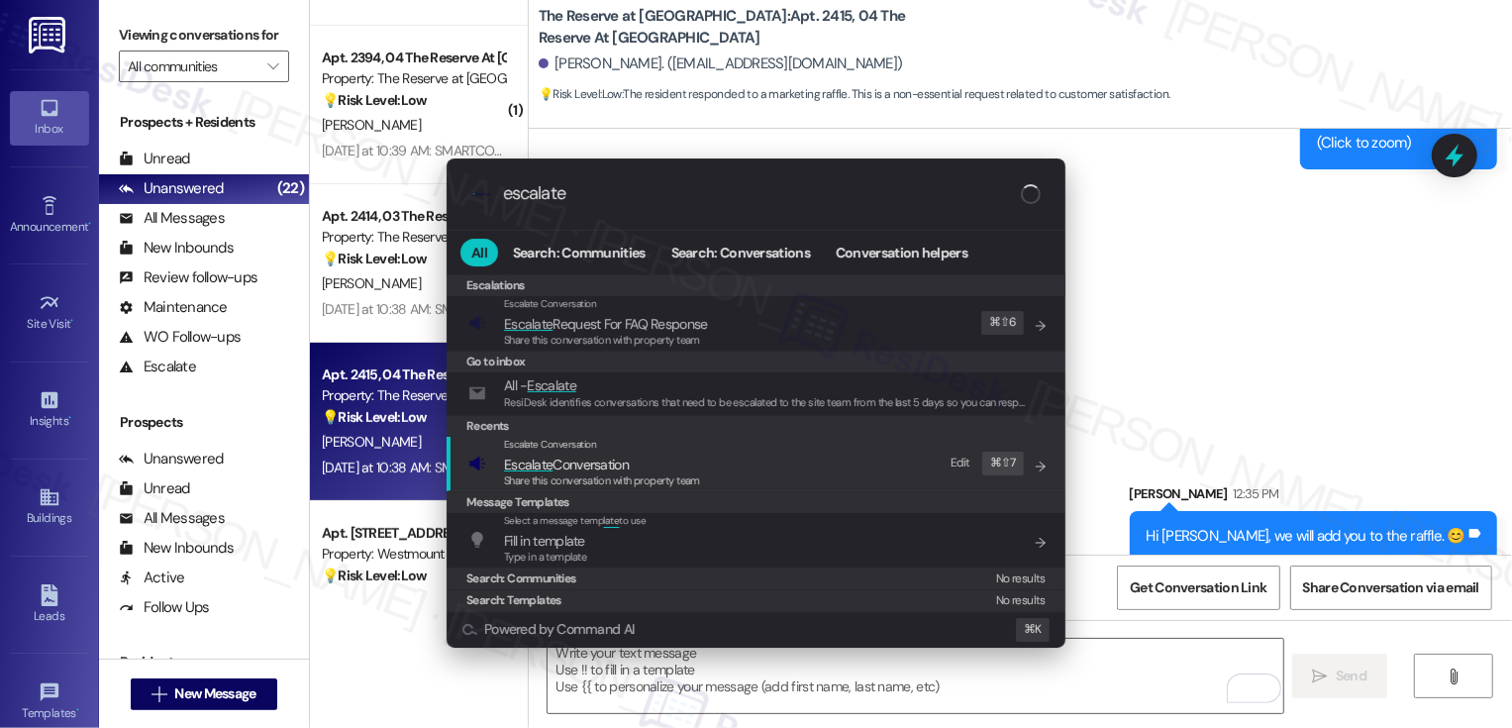
type input "escalate"
click at [539, 464] on span "Escalate" at bounding box center [528, 465] width 49 height 18
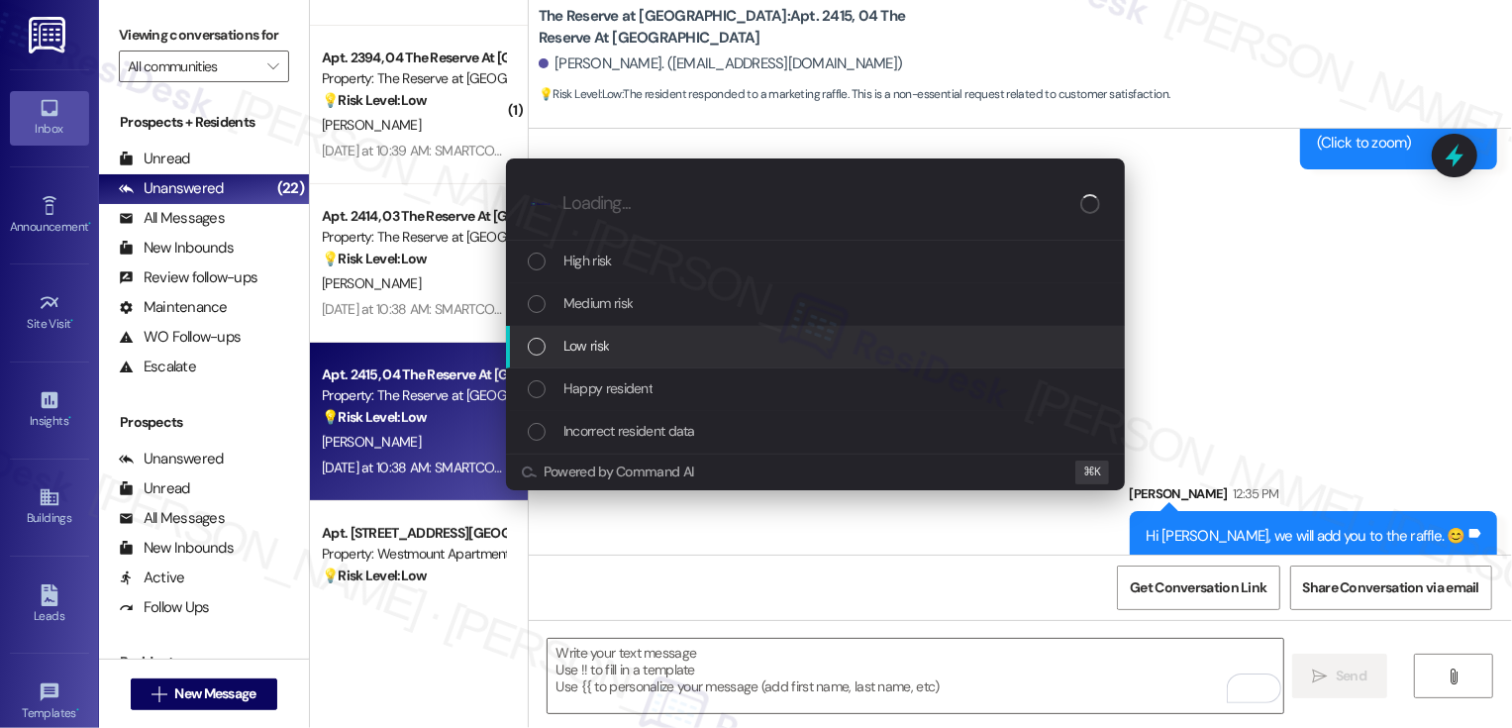
click at [654, 347] on div "Low risk" at bounding box center [817, 346] width 579 height 22
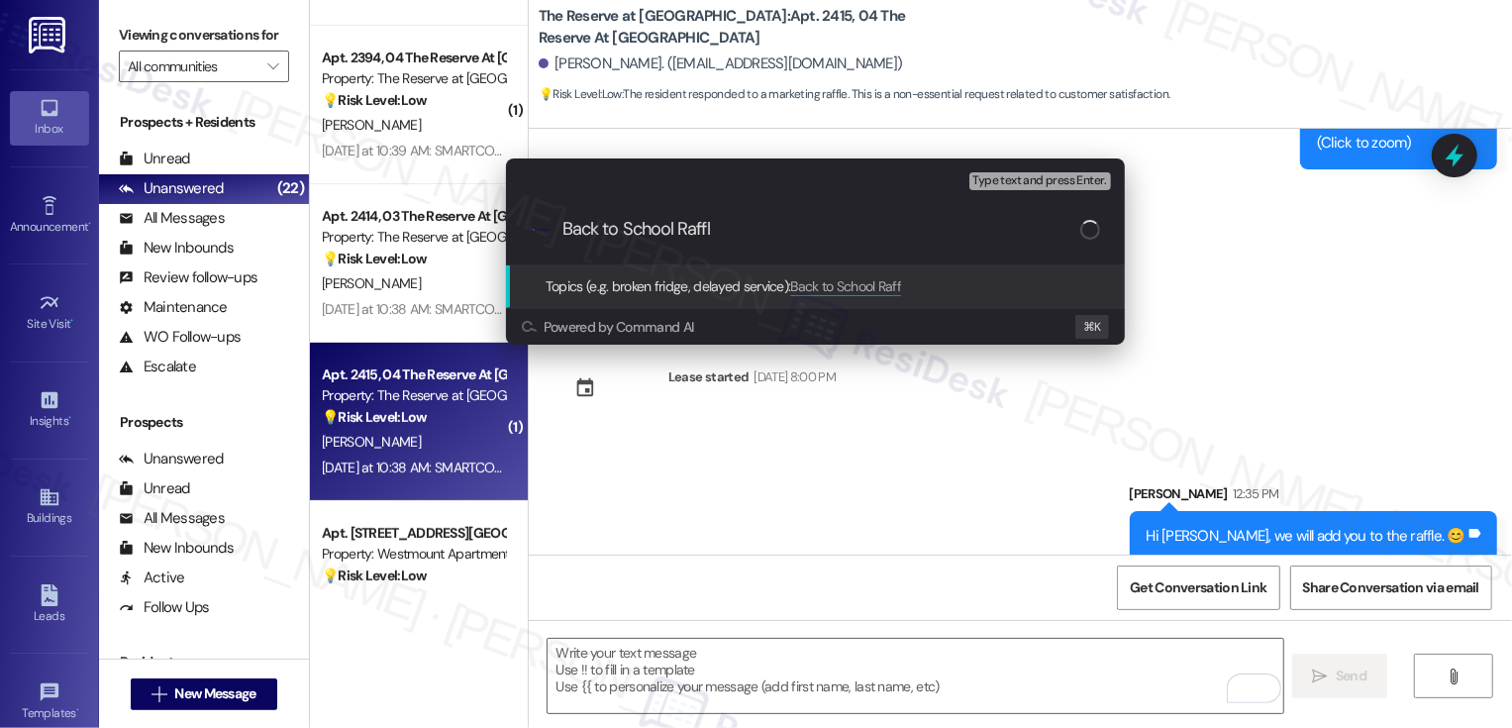
type input "Back to School Raffle"
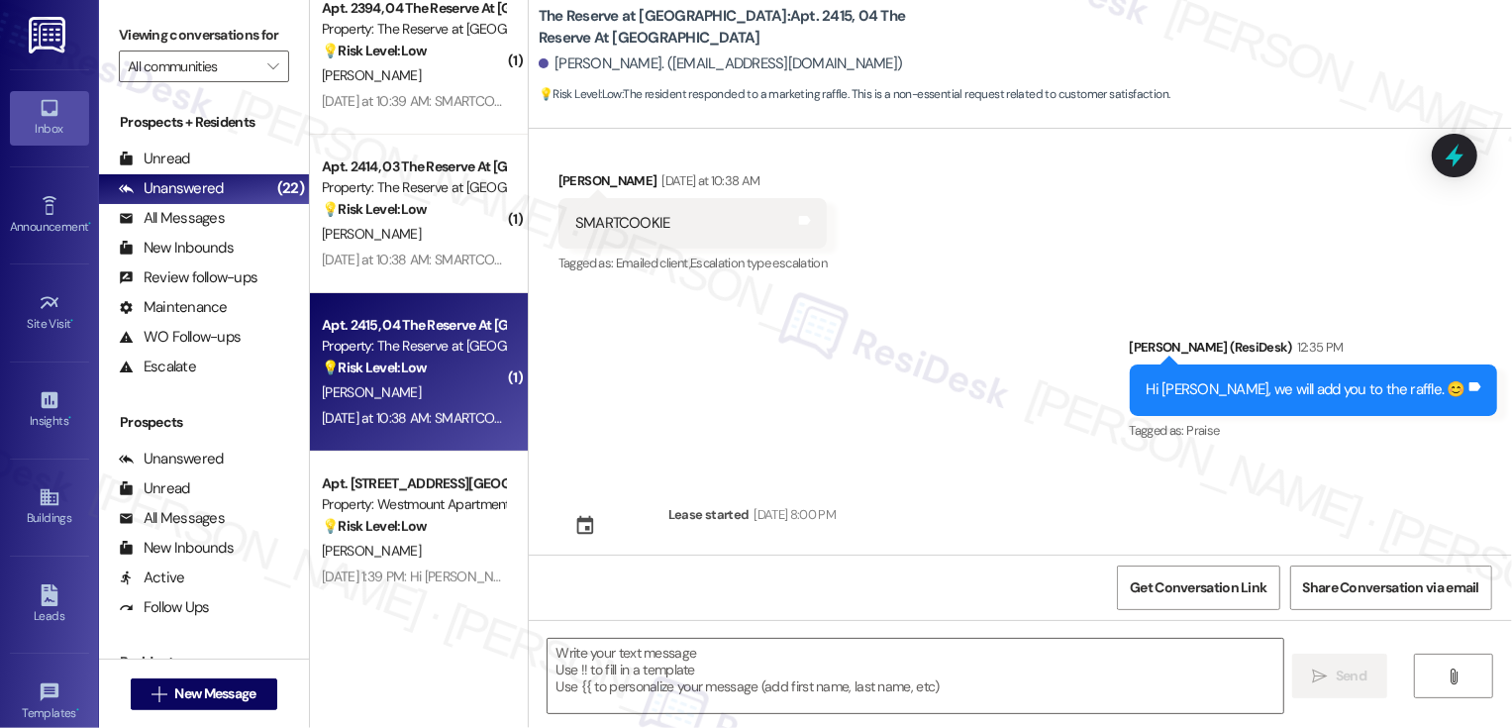
scroll to position [512, 0]
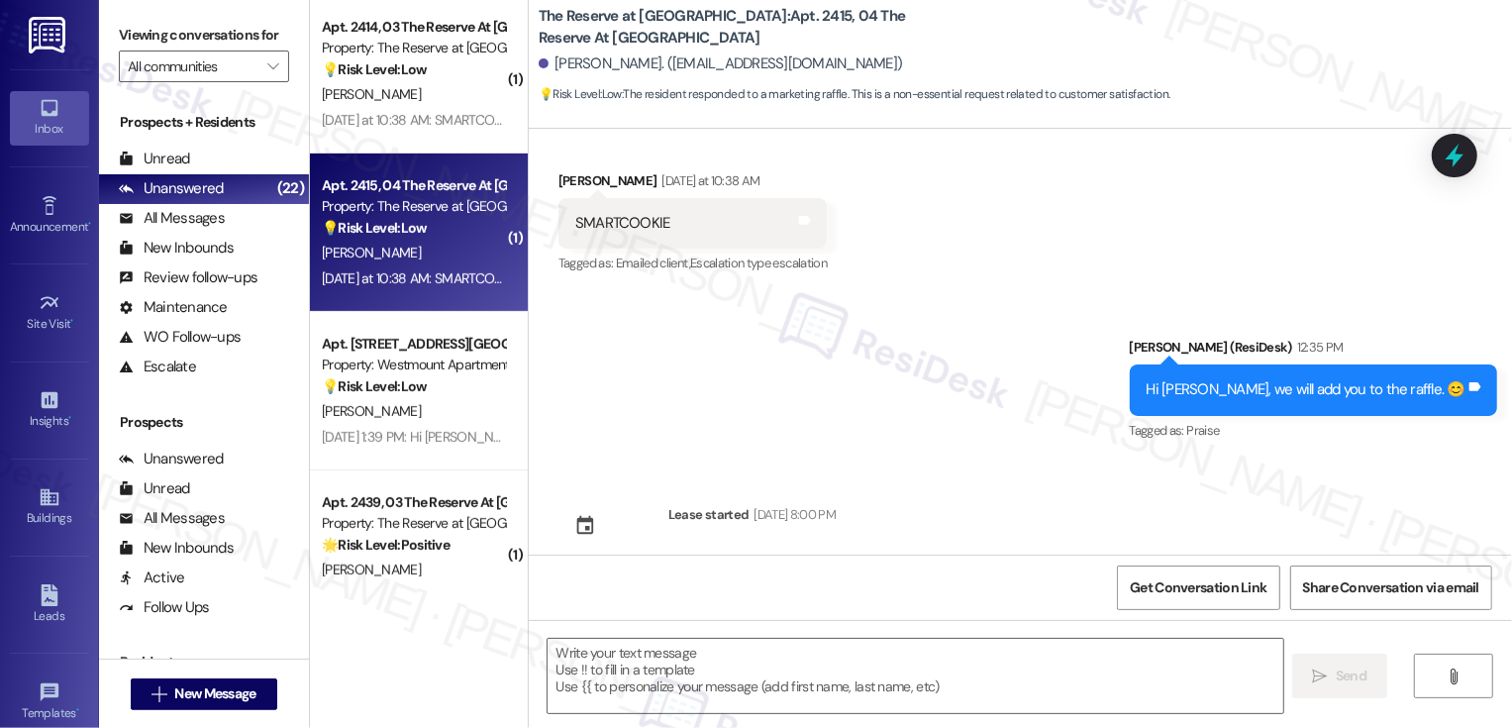
type textarea "Fetching suggested responses. Please feel free to read through the conversation…"
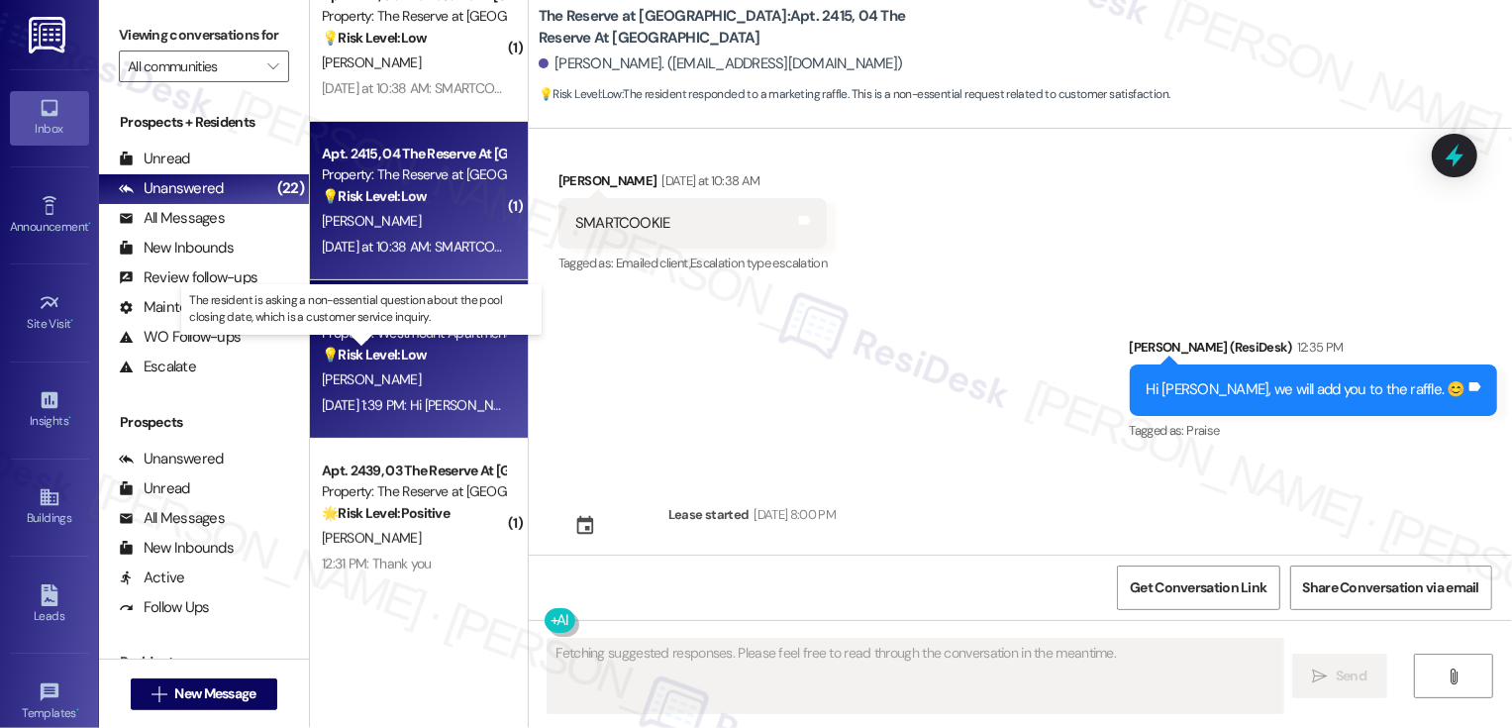
click at [411, 355] on strong "💡 Risk Level: Low" at bounding box center [374, 355] width 105 height 18
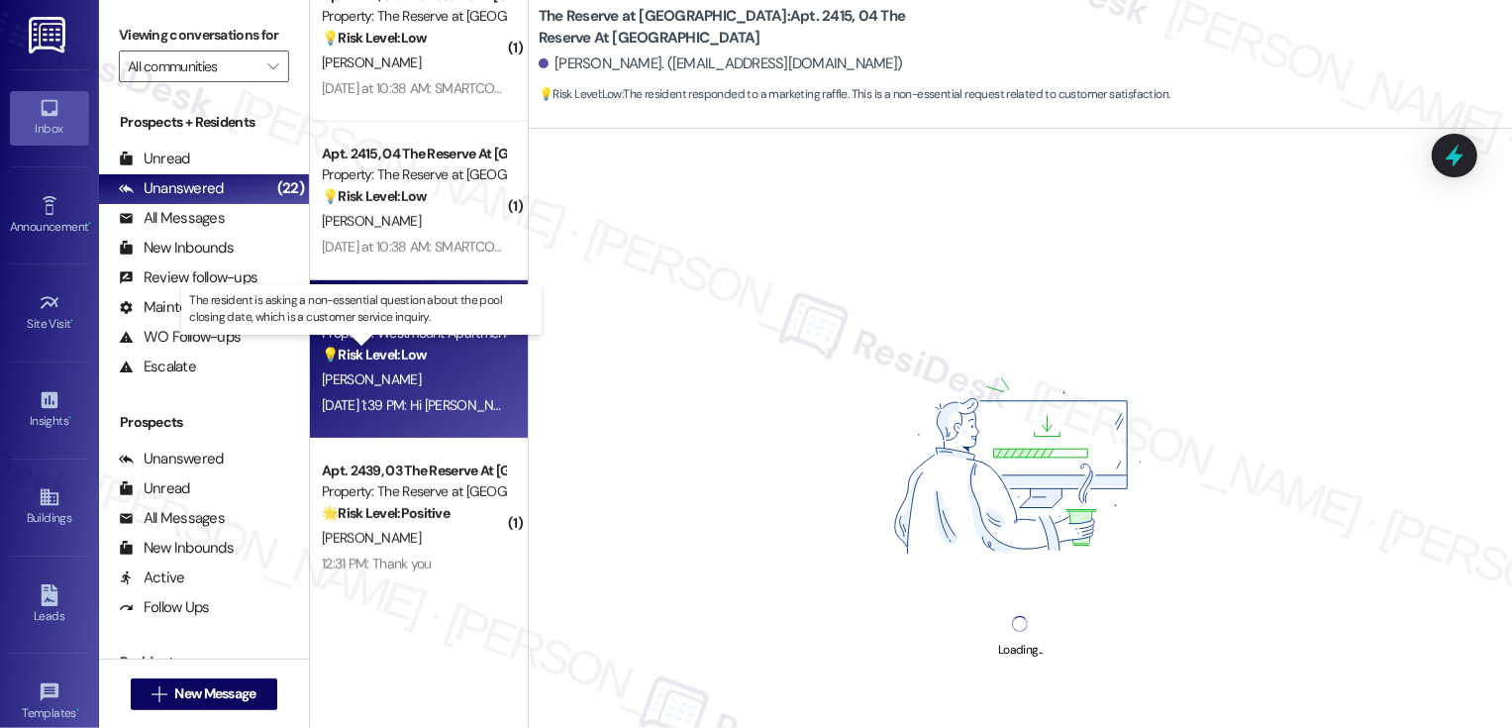
click at [411, 355] on strong "💡 Risk Level: Low" at bounding box center [374, 355] width 105 height 18
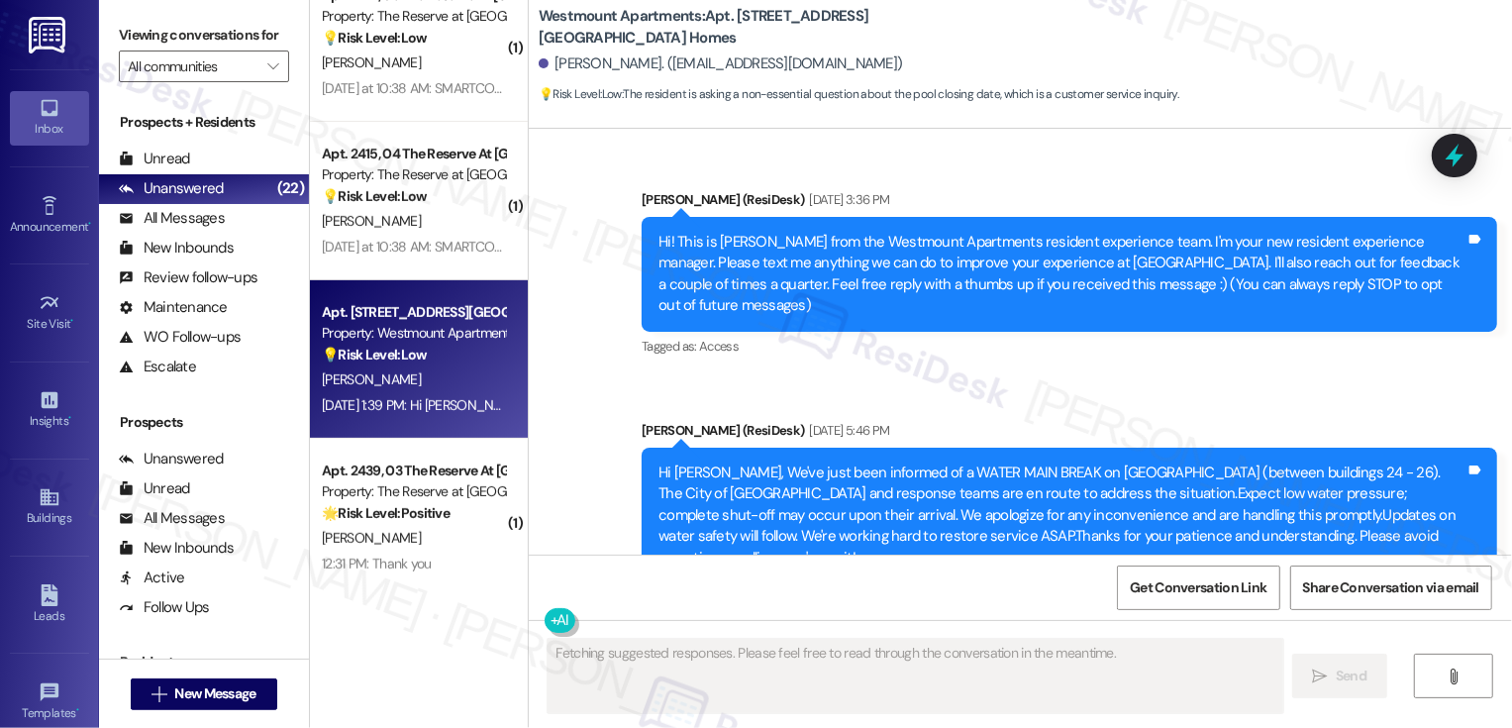
scroll to position [11586, 0]
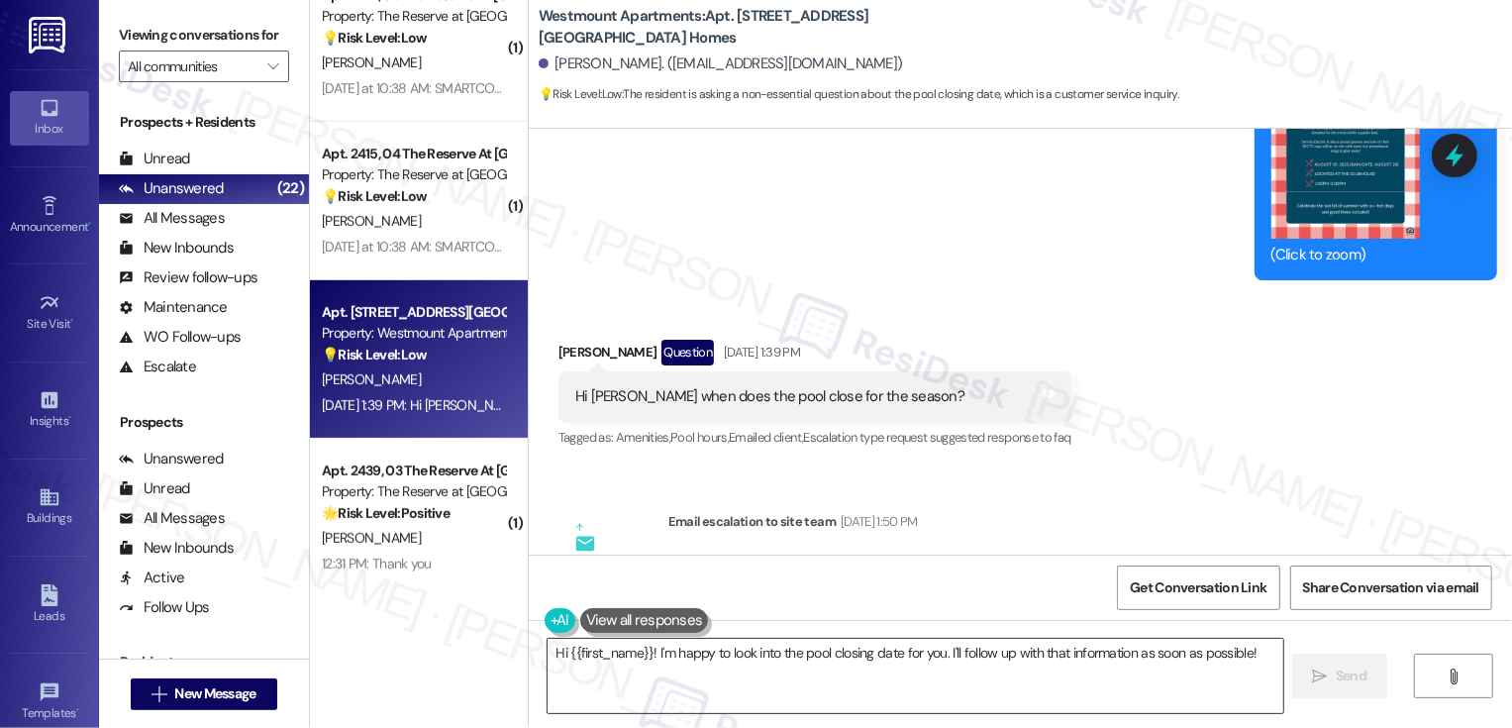
click at [722, 663] on textarea "Hi {{first_name}}! I'm happy to look into the pool closing date for you. I'll f…" at bounding box center [916, 676] width 736 height 74
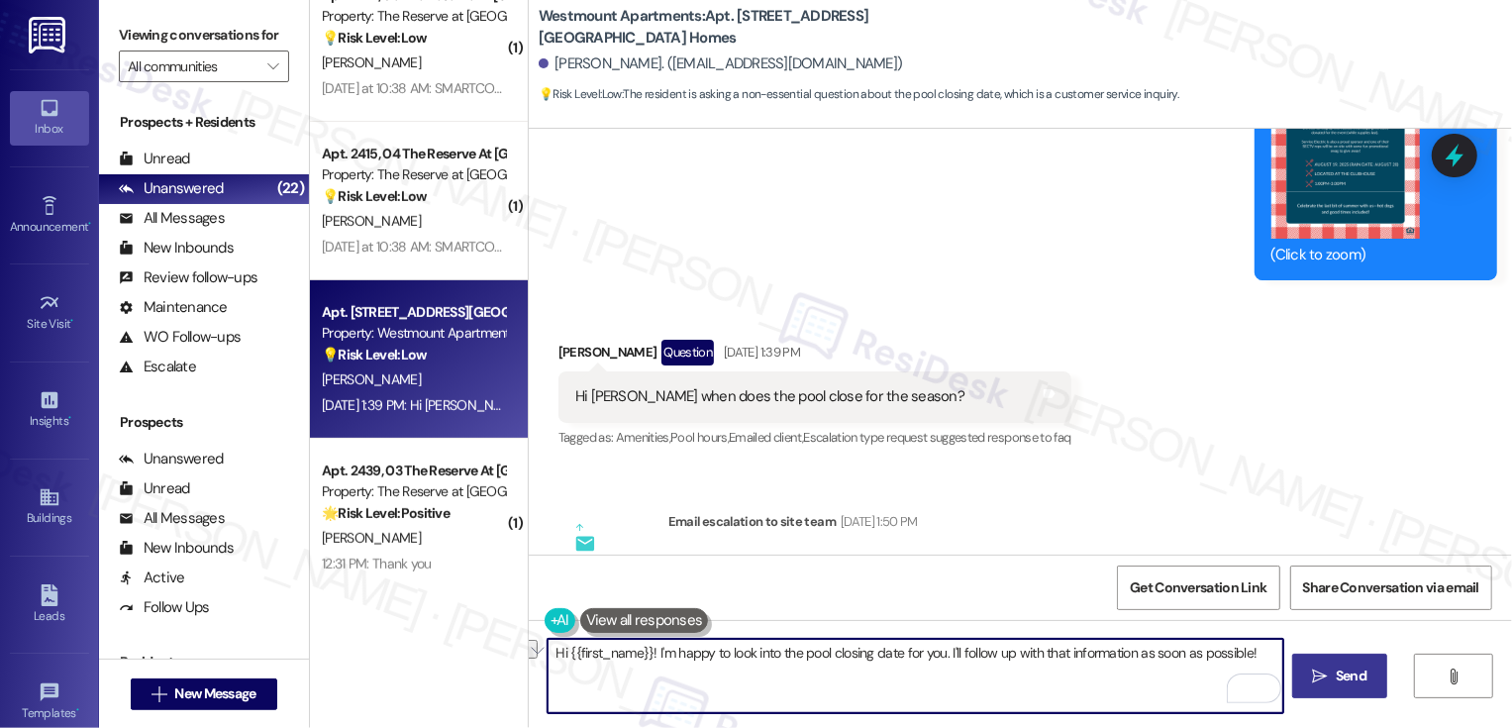
drag, startPoint x: 1143, startPoint y: 653, endPoint x: 1312, endPoint y: 654, distance: 169.4
click at [1312, 654] on div "Hi {{first_name}}! I'm happy to look into the pool closing date for you. I'll f…" at bounding box center [1020, 694] width 983 height 149
type textarea "Hi {{first_name}}! I'm happy to look into the pool closing date for you. I'll f…"
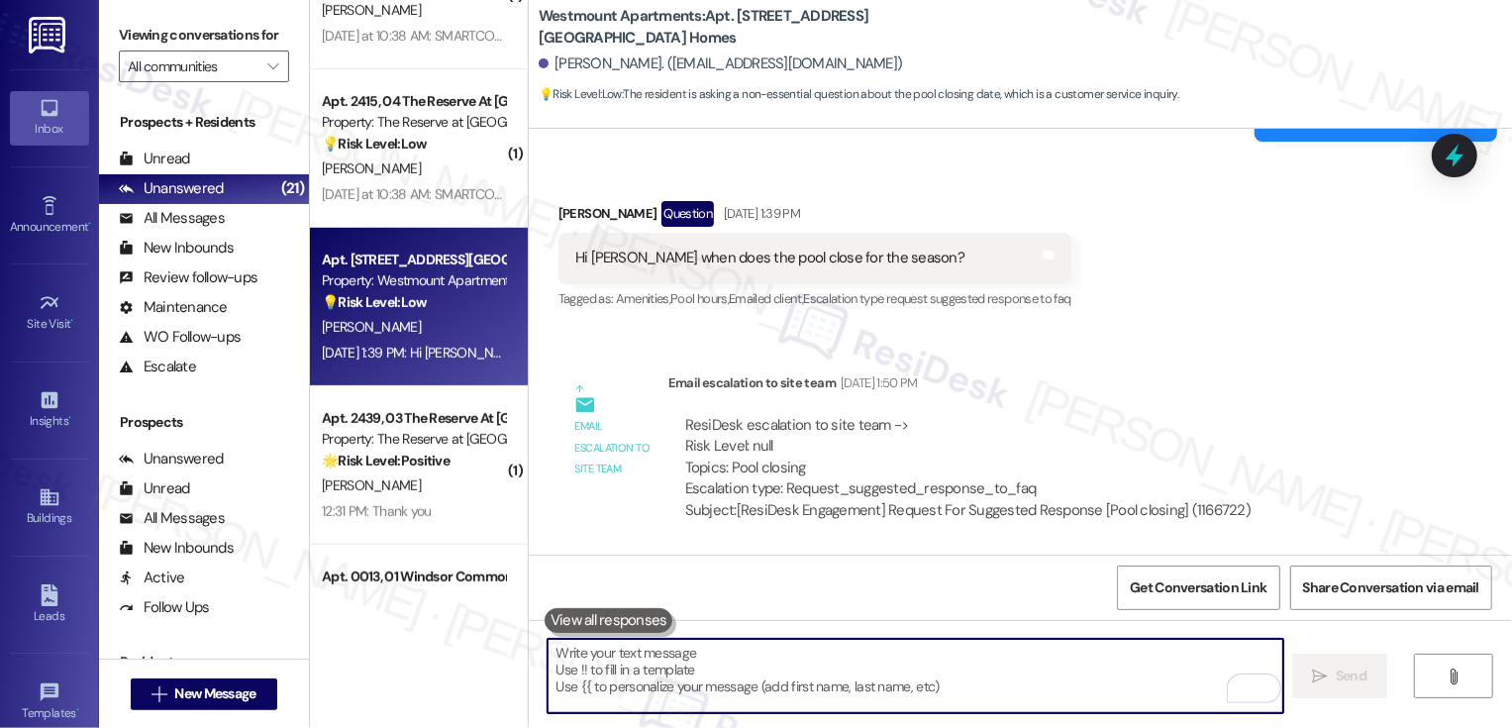
scroll to position [649, 0]
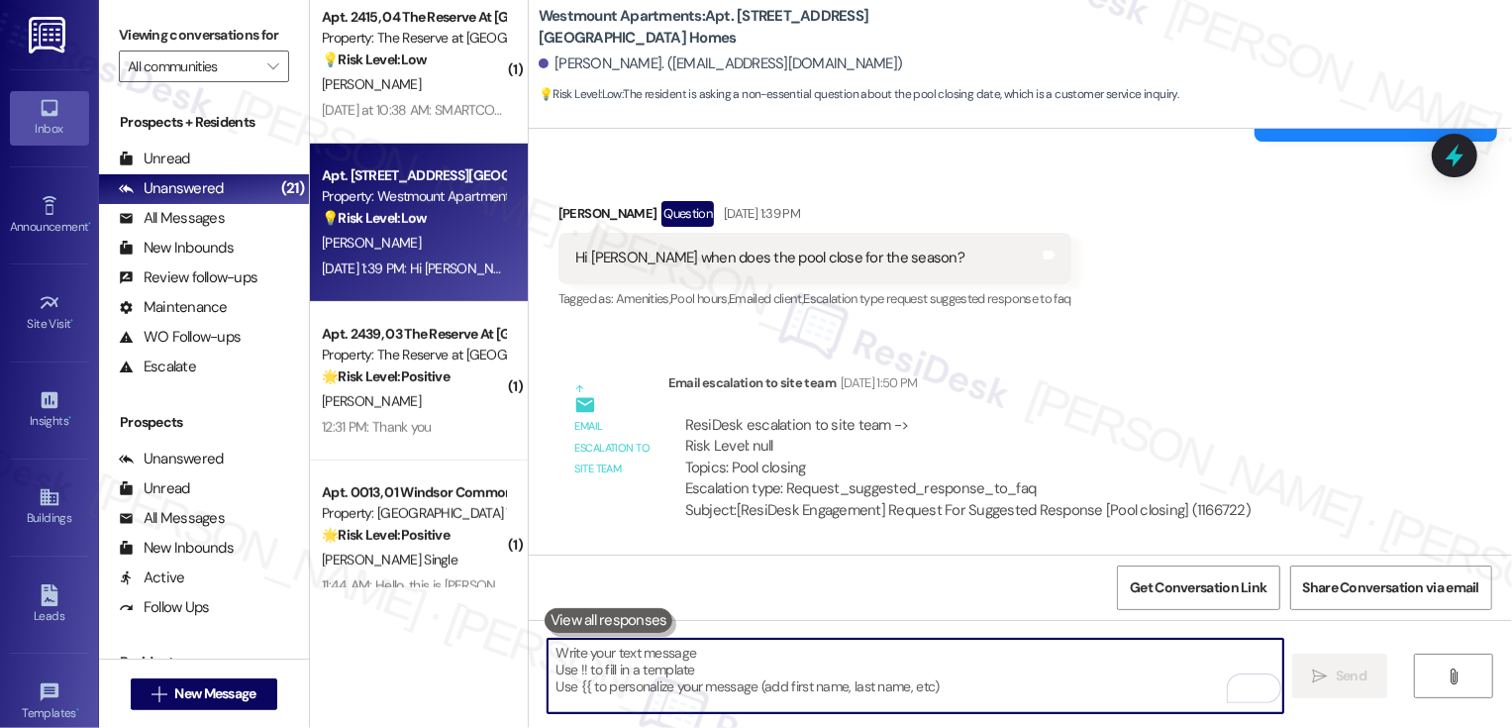
click at [444, 376] on div "🌟 Risk Level: Positive The resident is responding to a community engagement ini…" at bounding box center [413, 376] width 183 height 21
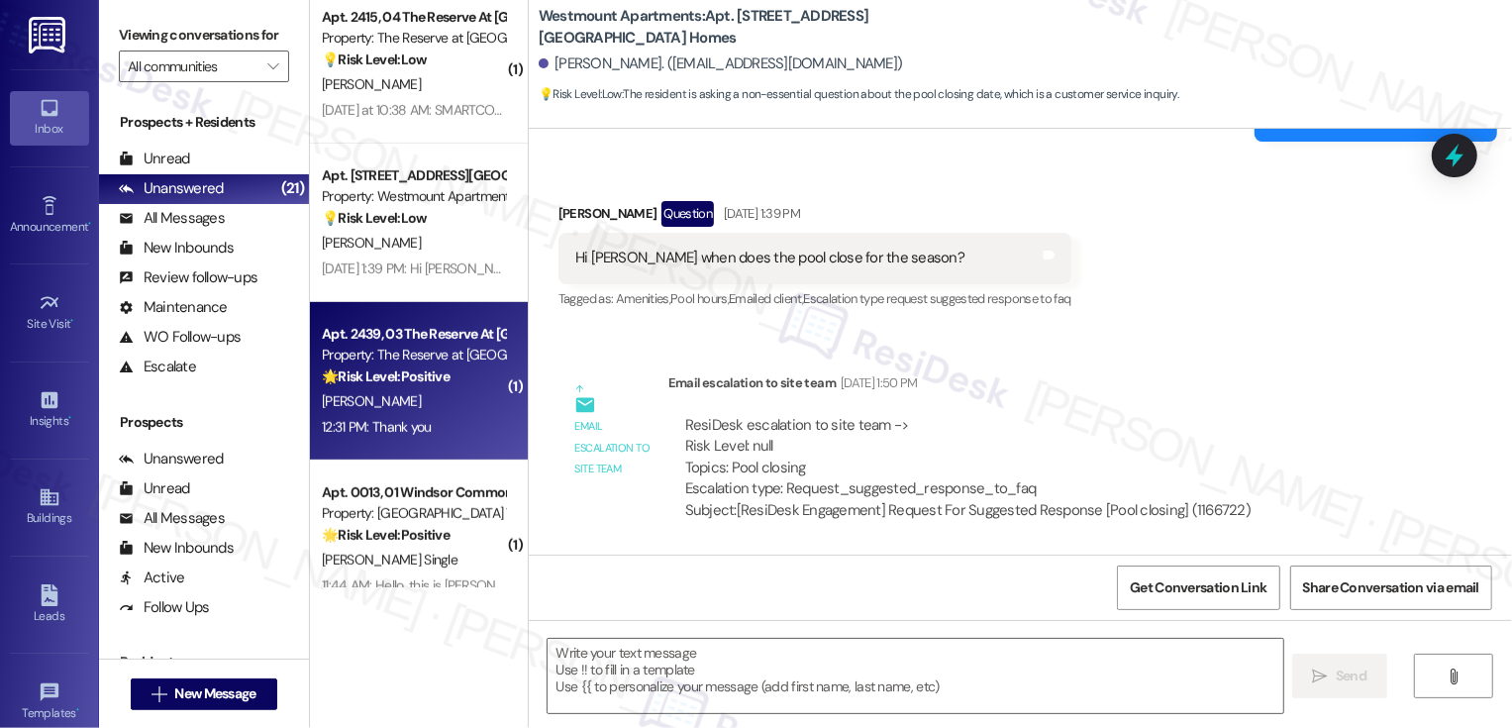
click at [444, 376] on div "🌟 Risk Level: Positive The resident is responding to a community engagement ini…" at bounding box center [413, 376] width 183 height 21
type textarea "Fetching suggested responses. Please feel free to read through the conversation…"
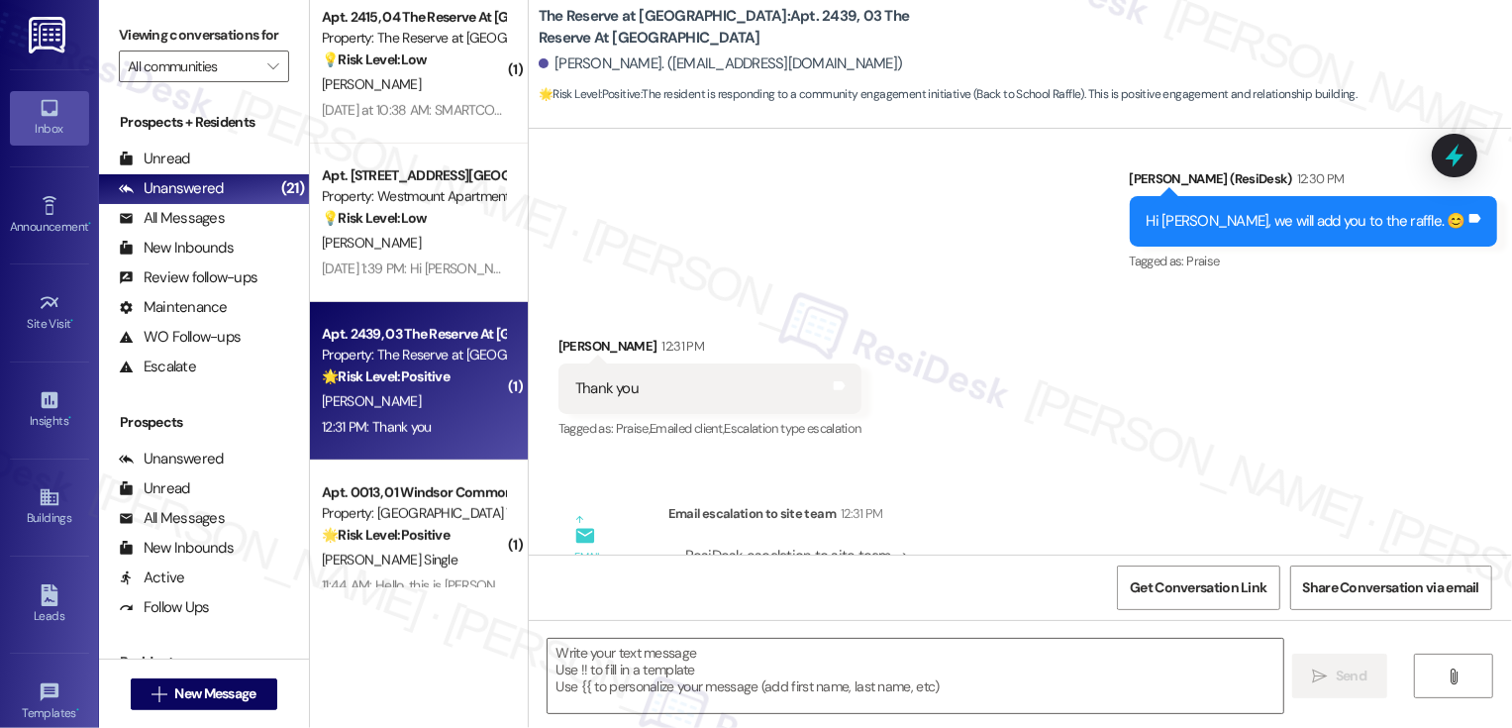
scroll to position [1135, 0]
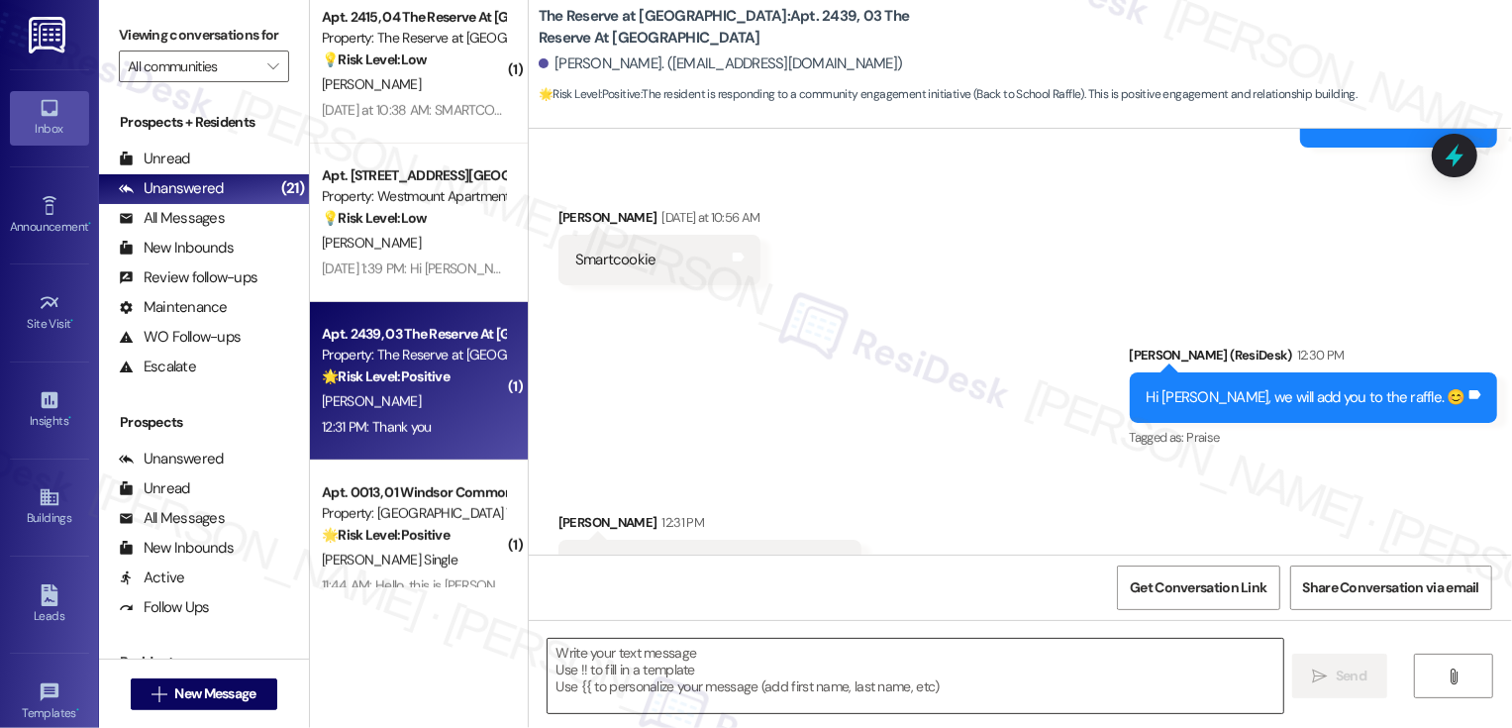
click at [789, 677] on textarea at bounding box center [916, 676] width 736 height 74
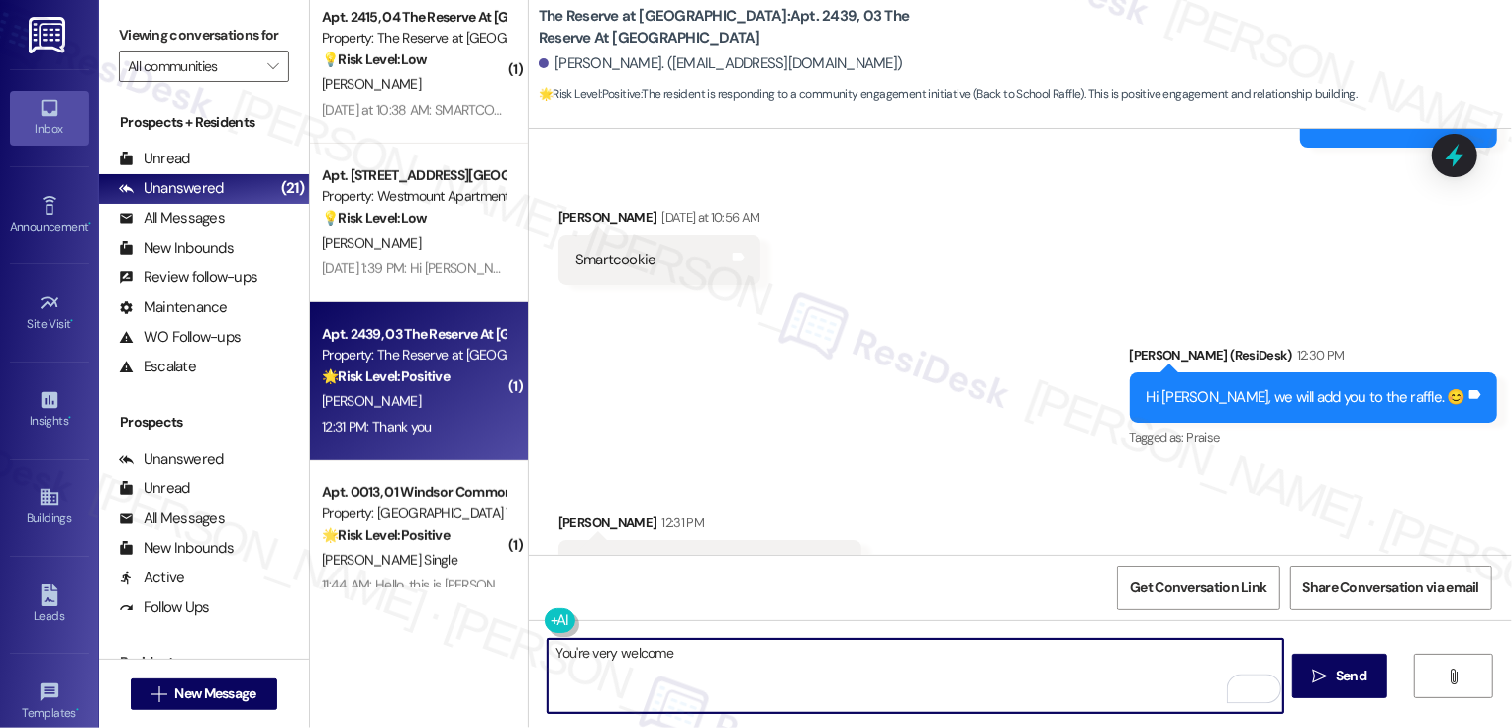
type textarea "You're very welcome!"
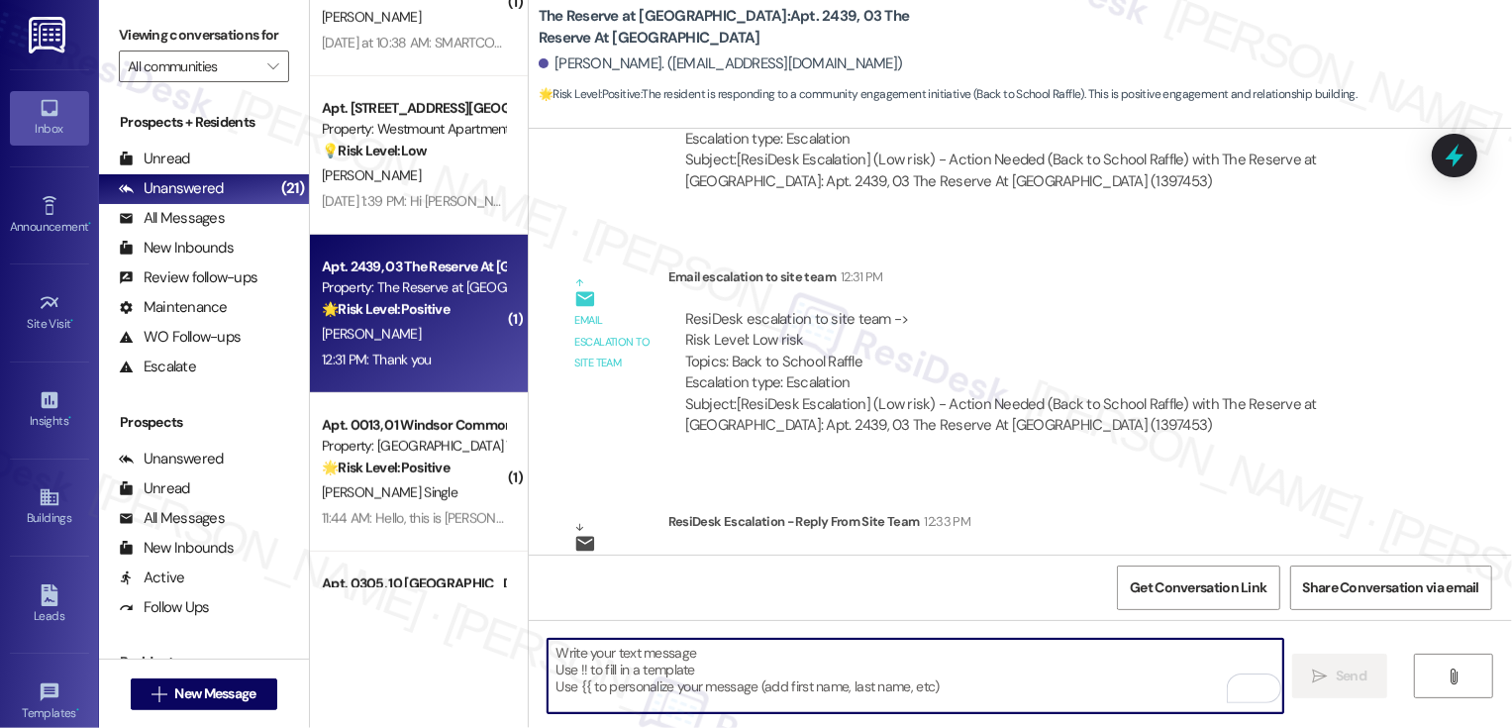
scroll to position [2020, 0]
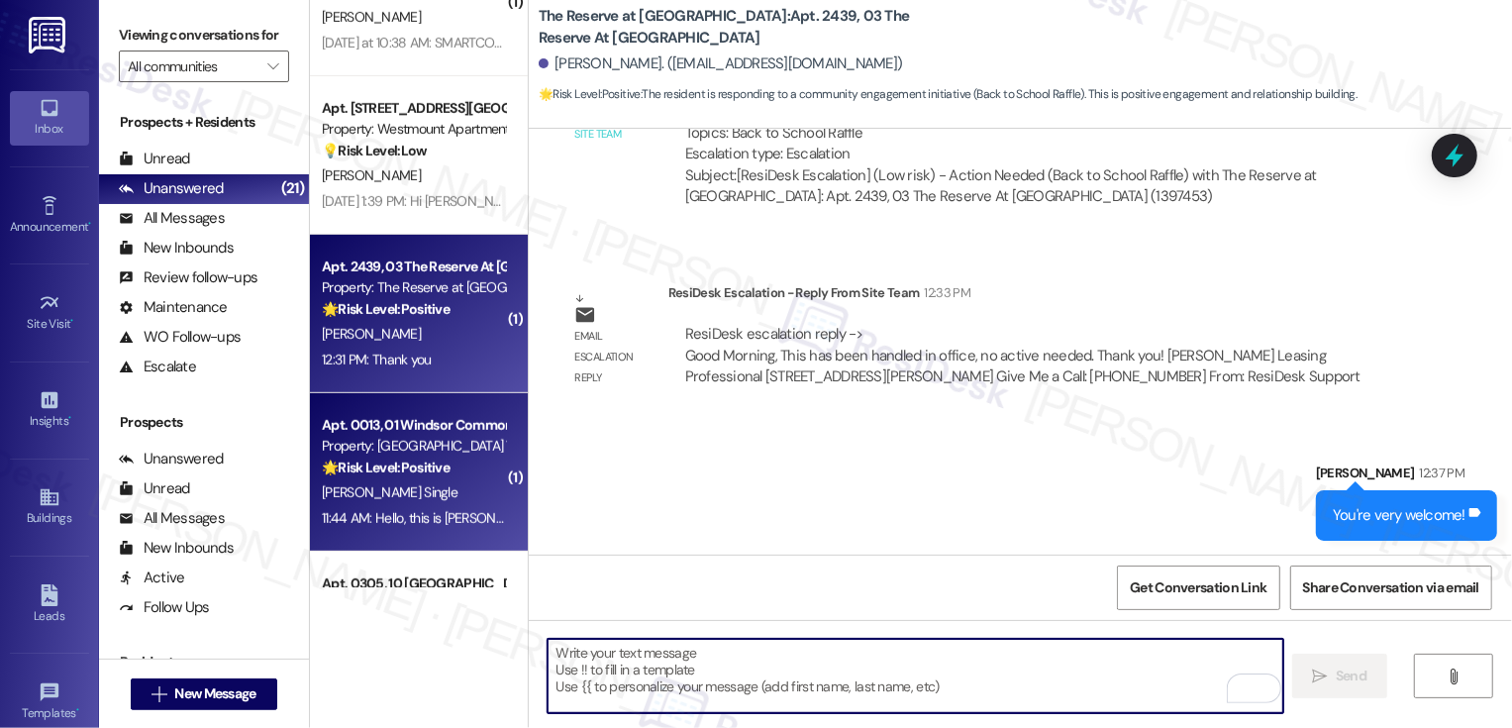
click at [427, 487] on div "[PERSON_NAME] Single" at bounding box center [413, 492] width 187 height 25
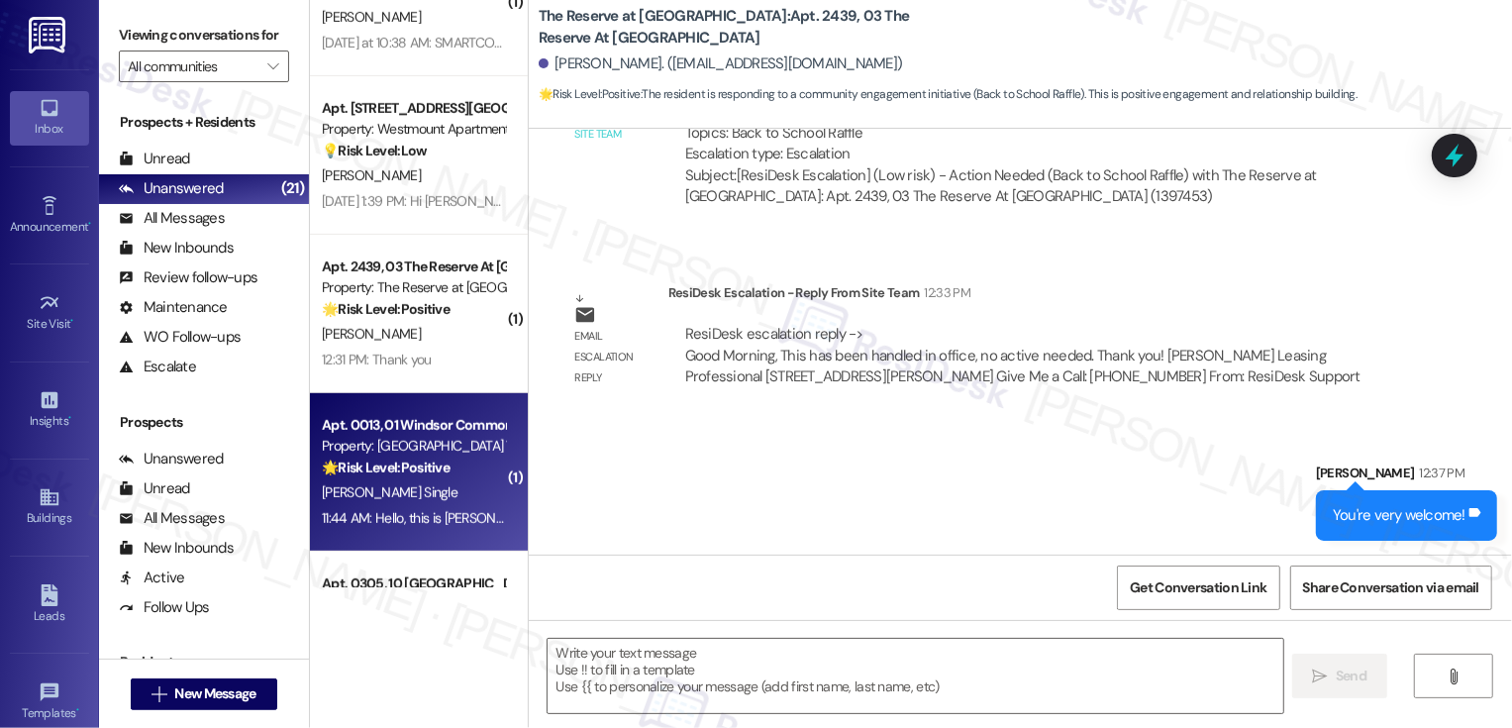
click at [427, 487] on div "[PERSON_NAME] Single" at bounding box center [413, 492] width 187 height 25
type textarea "Fetching suggested responses. Please feel free to read through the conversation…"
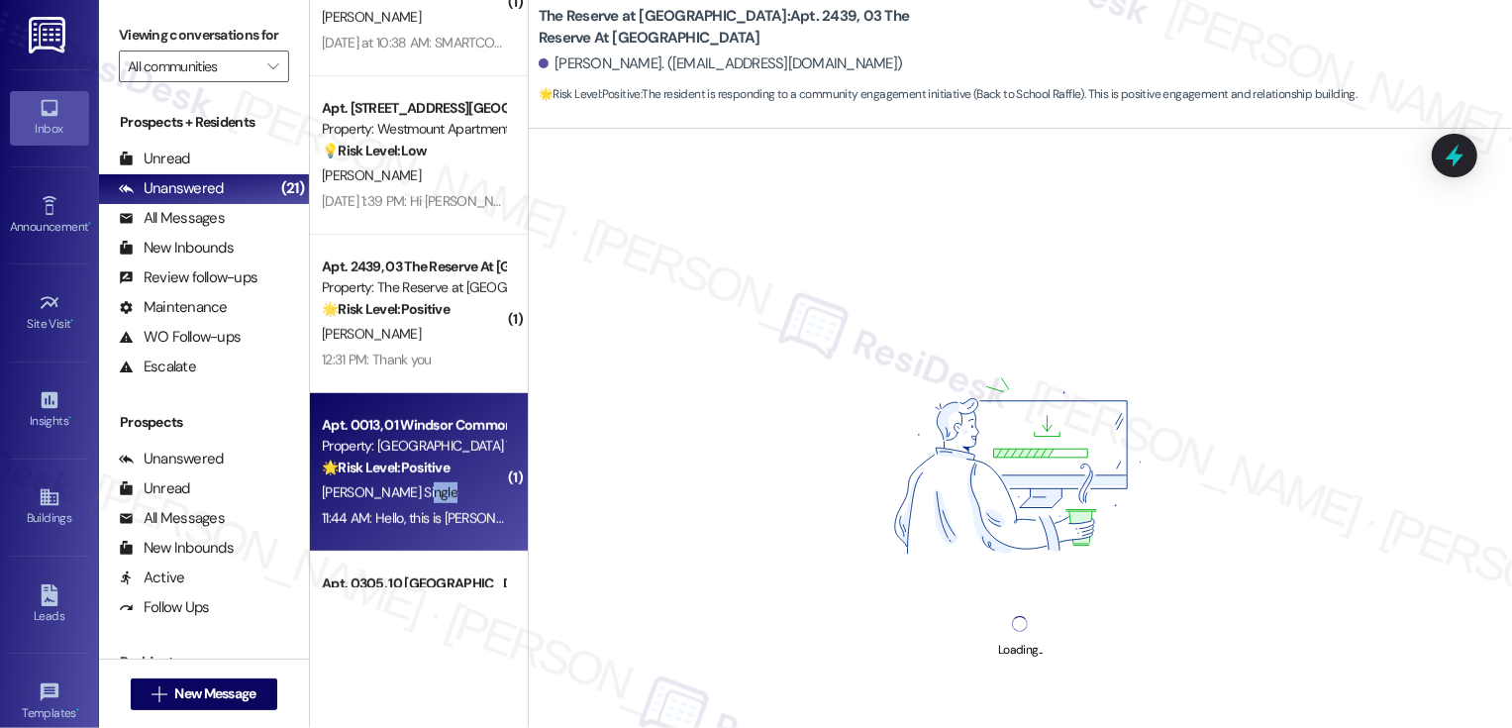
click at [427, 487] on div "[PERSON_NAME] Single" at bounding box center [413, 492] width 187 height 25
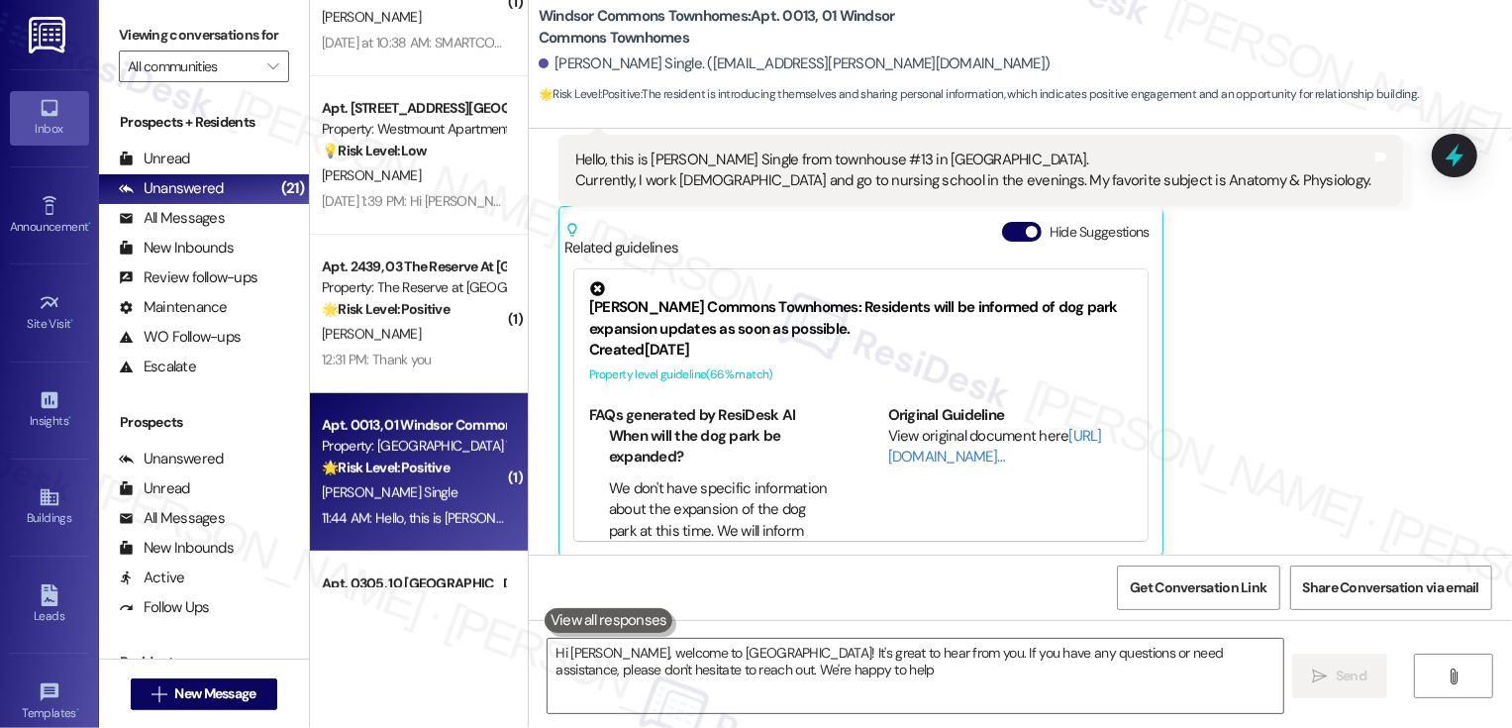
type textarea "Hi Michelle, welcome to Windsor Commons! It's great to hear from you. If you ha…"
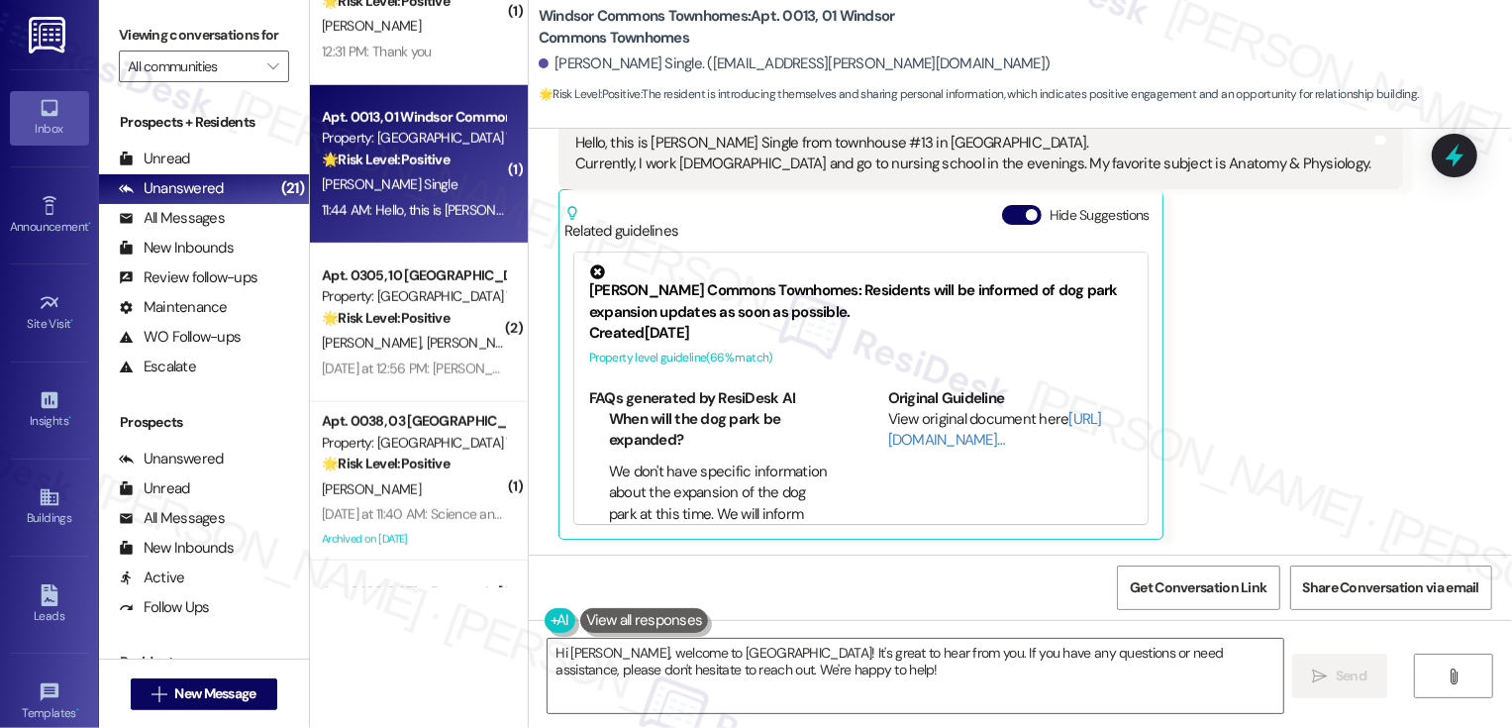
scroll to position [203, 0]
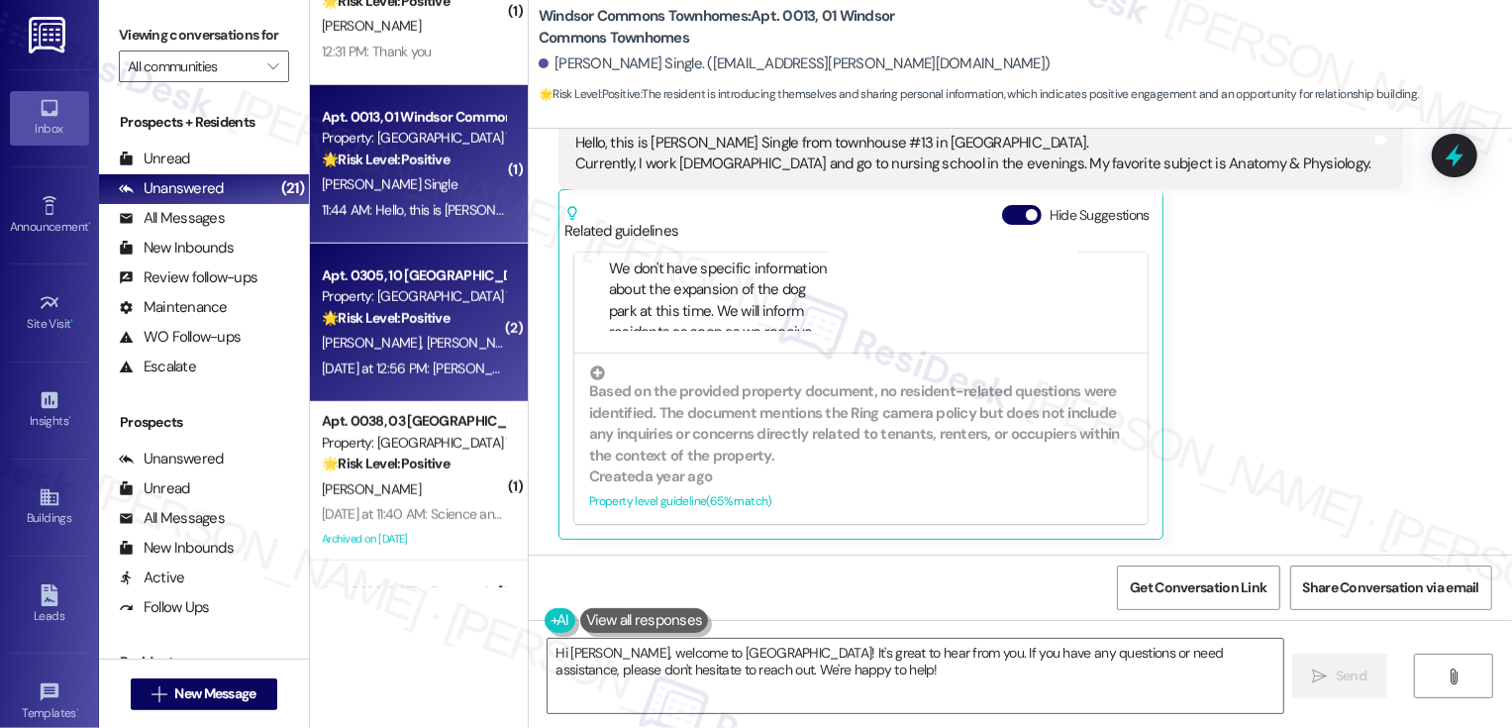
click at [426, 351] on span "[PERSON_NAME]" at bounding box center [475, 343] width 99 height 18
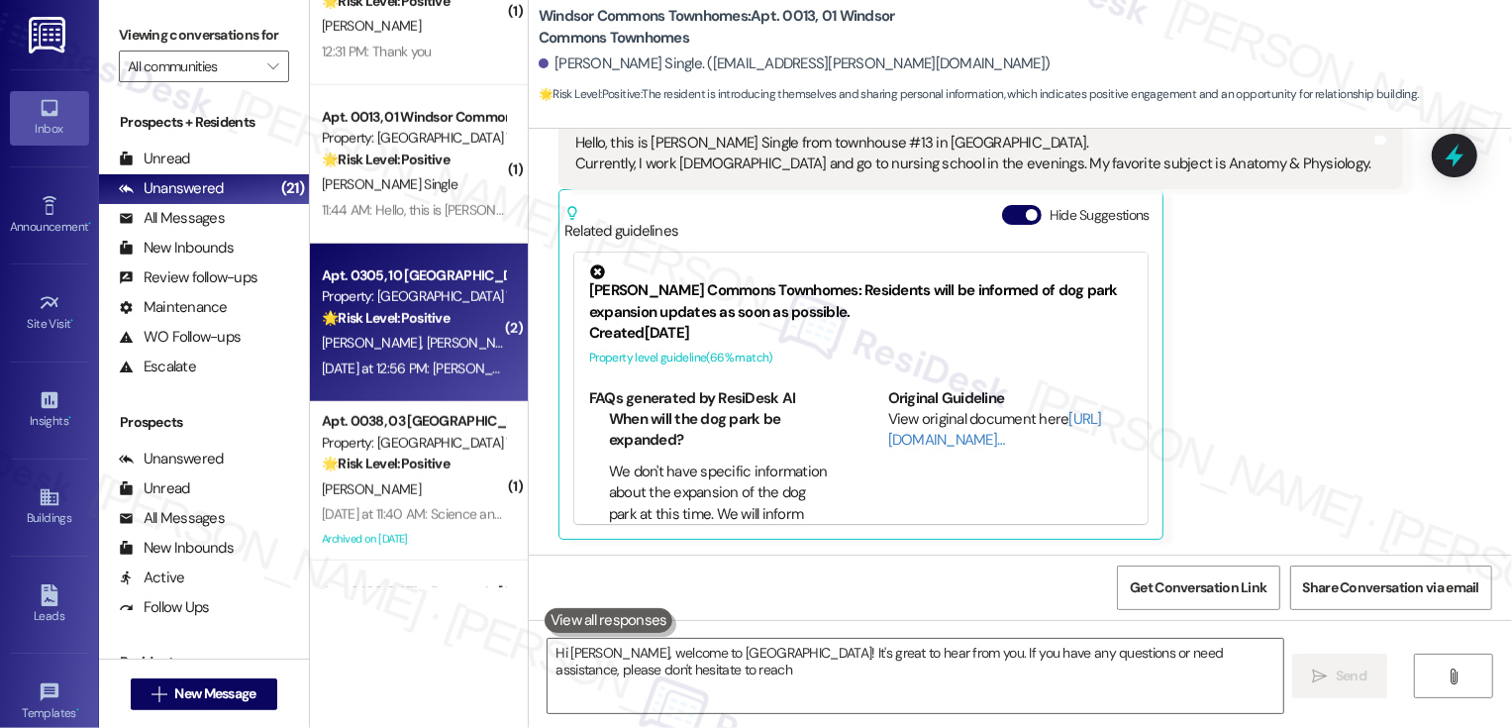
type textarea "Hi Michelle, welcome to Windsor Commons! It's great to hear from you. If you ha…"
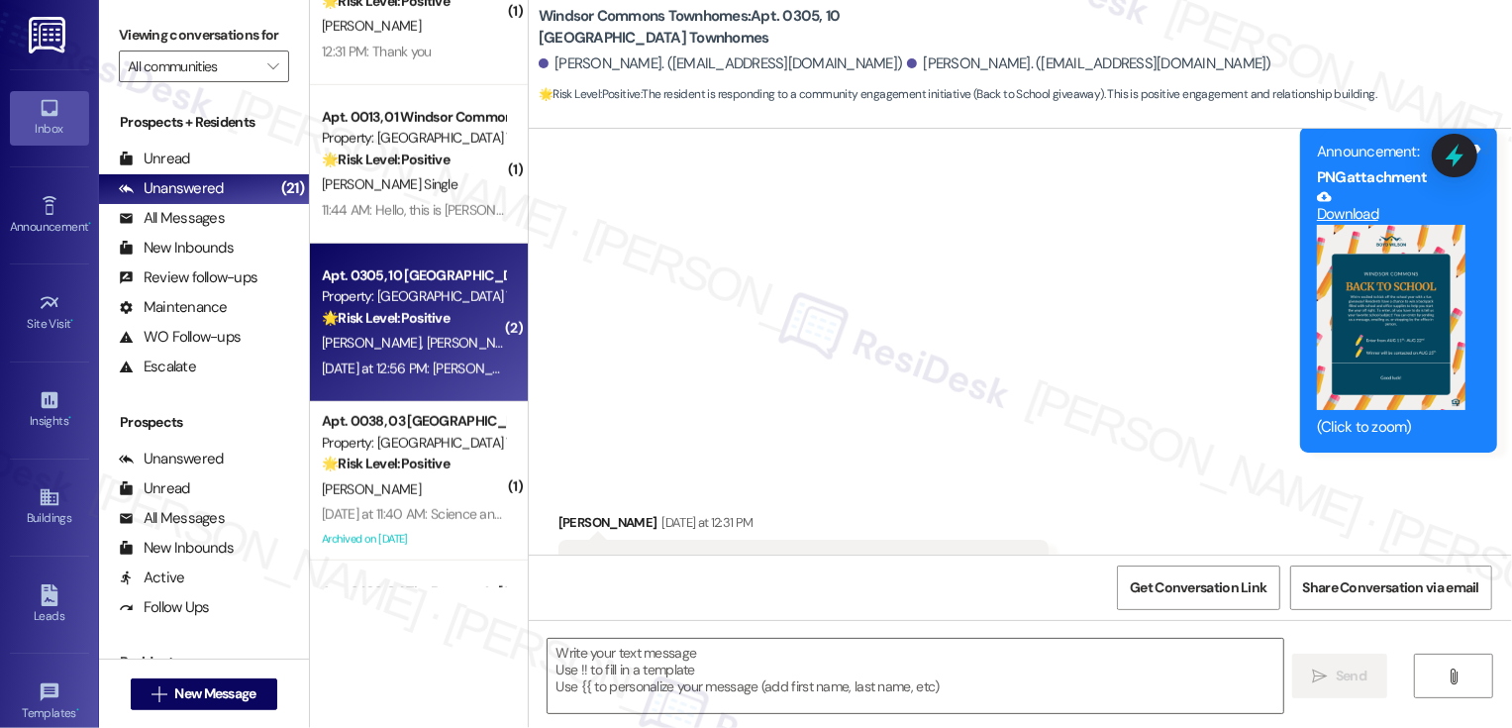
type textarea "Fetching suggested responses. Please feel free to read through the conversation…"
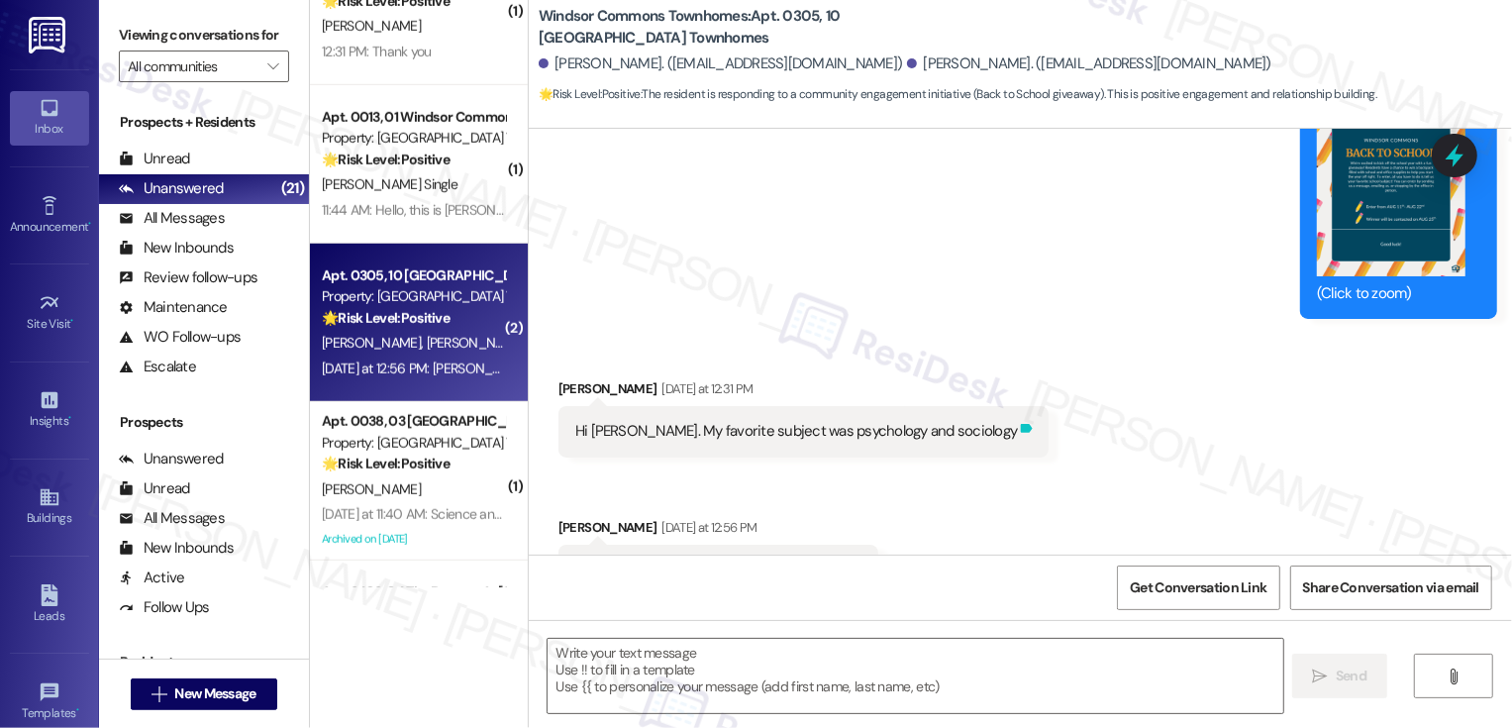
scroll to position [4996, 0]
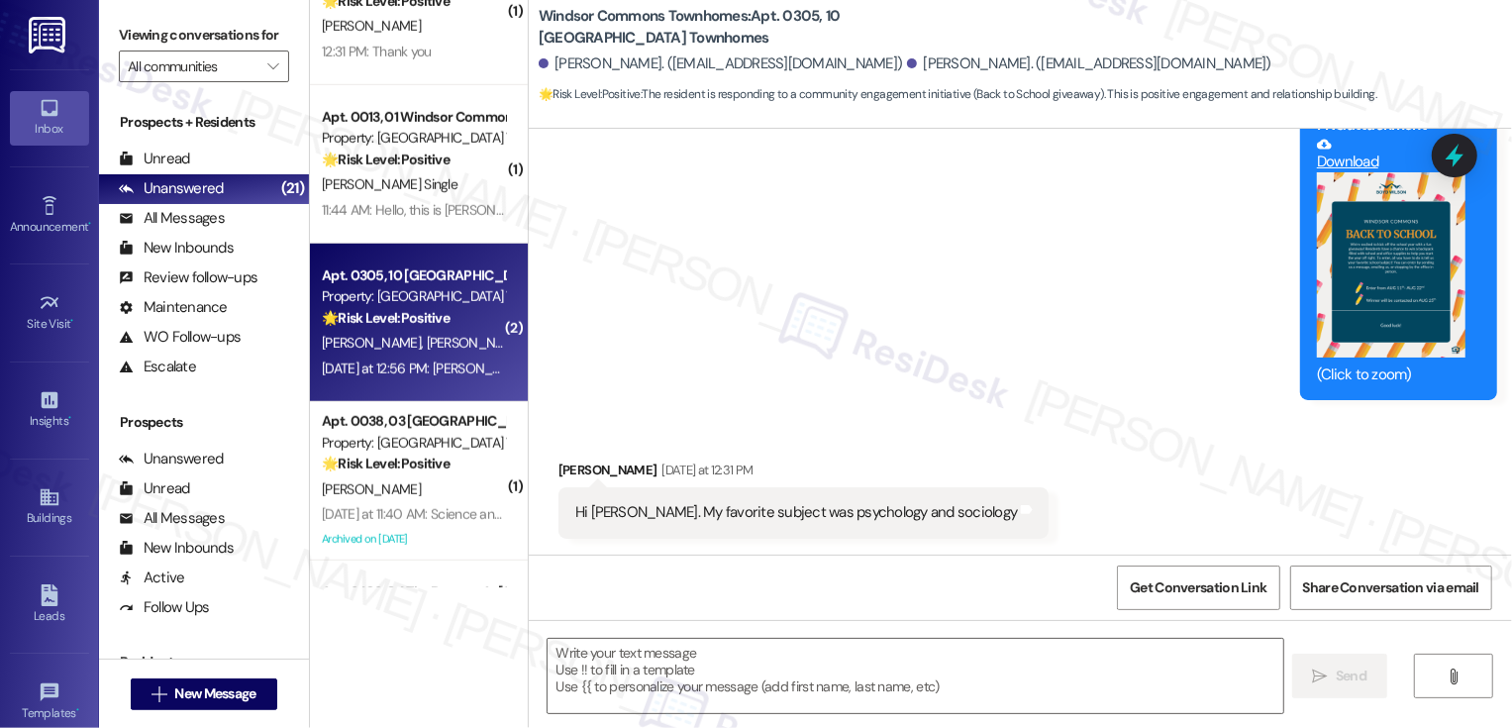
click at [1387, 284] on button "Zoom image" at bounding box center [1391, 265] width 149 height 186
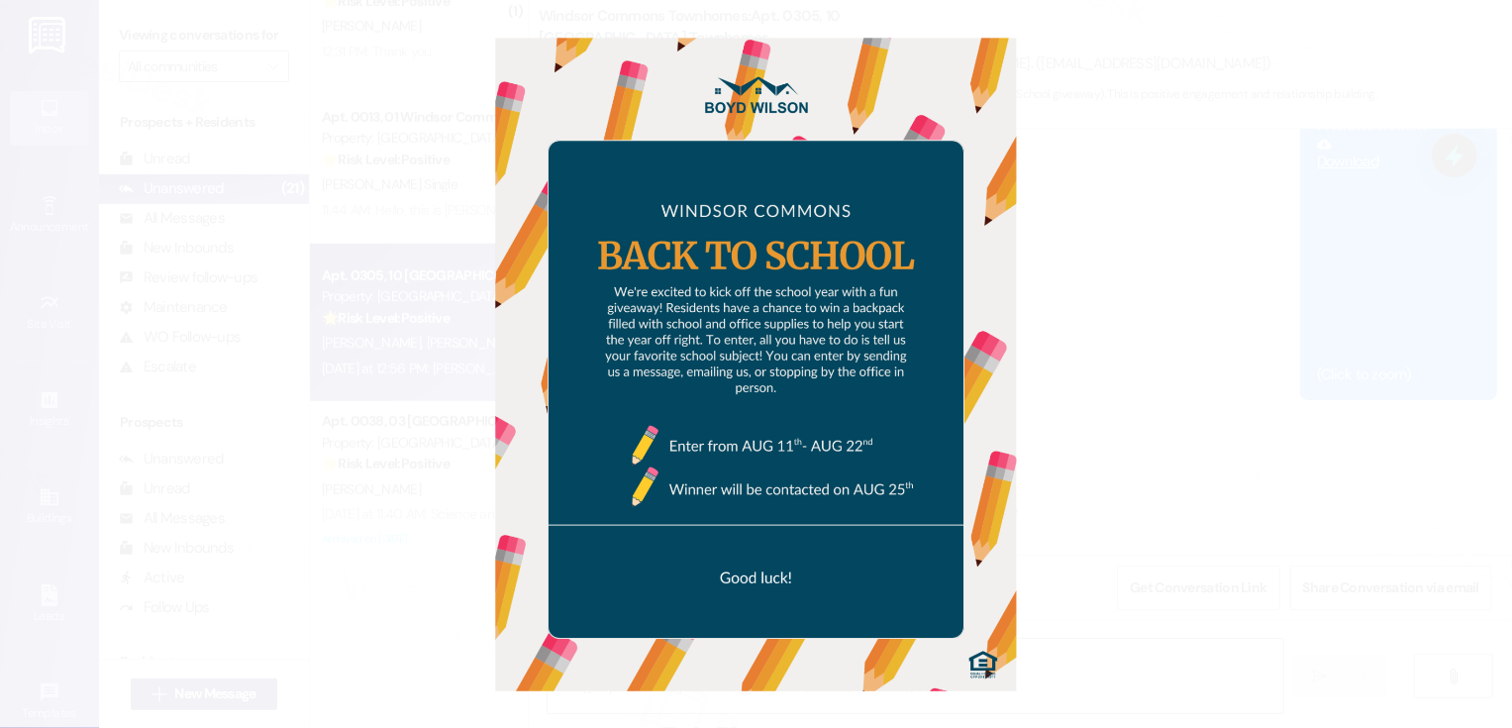
click at [1387, 284] on button "Unzoom image" at bounding box center [756, 364] width 1512 height 728
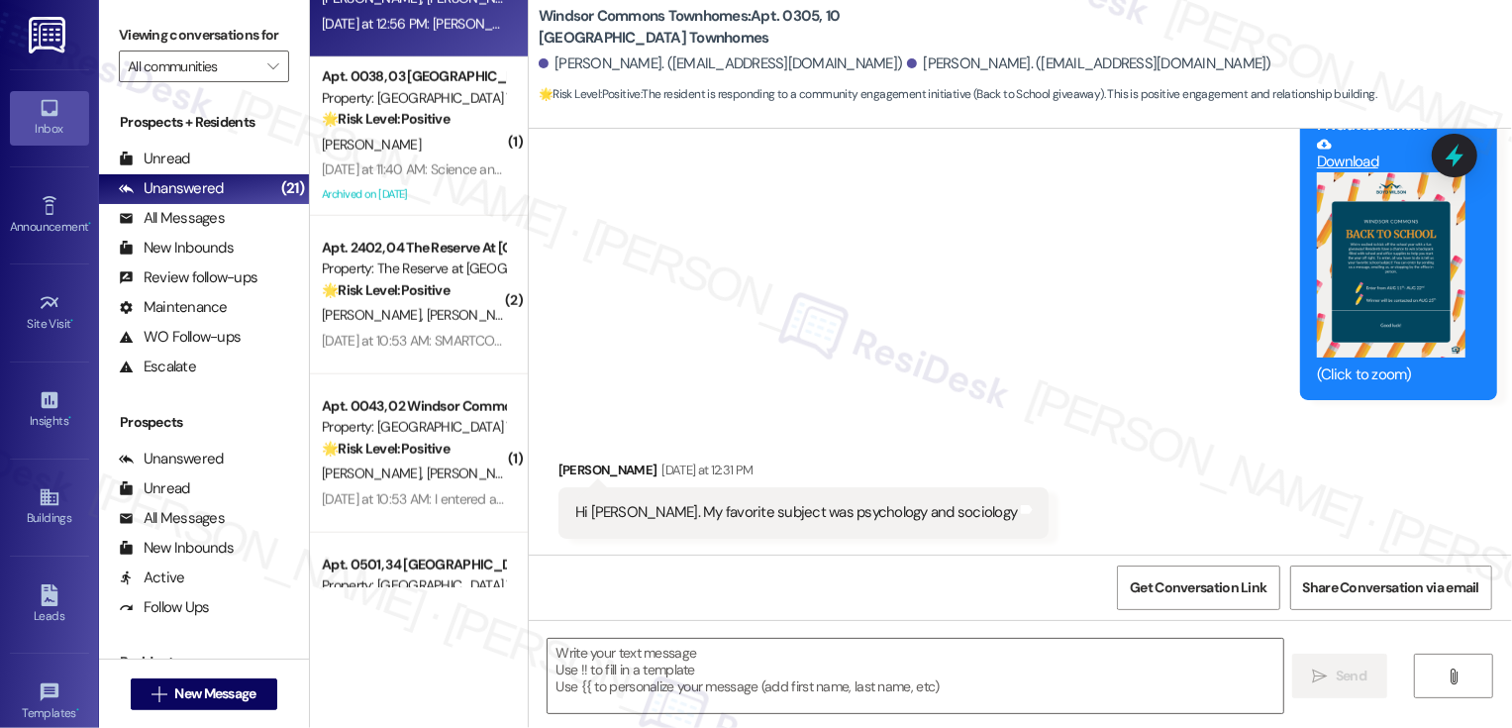
scroll to position [1393, 0]
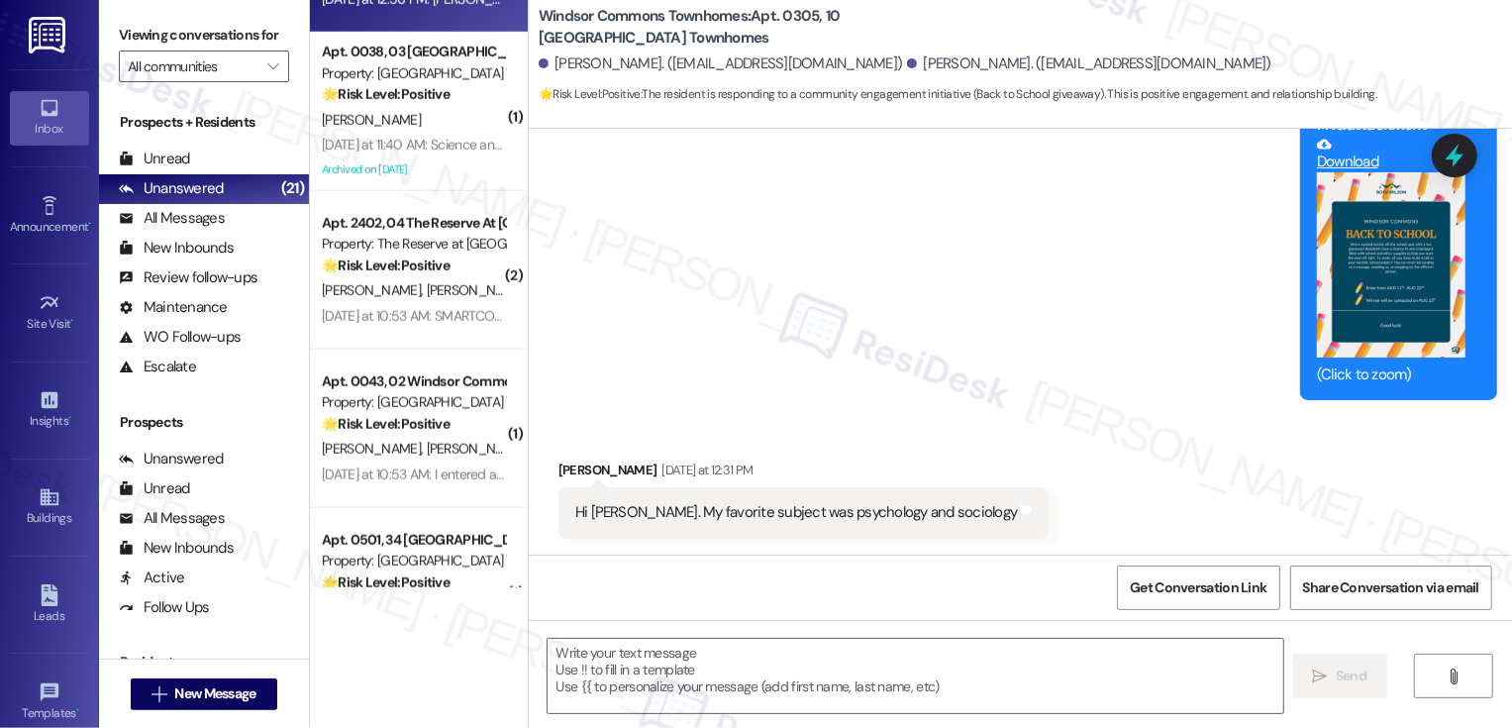
click at [452, 304] on div "Yesterday at 10:53 AM: SMARTCOOKIE Yesterday at 10:53 AM: SMARTCOOKIE" at bounding box center [413, 316] width 187 height 25
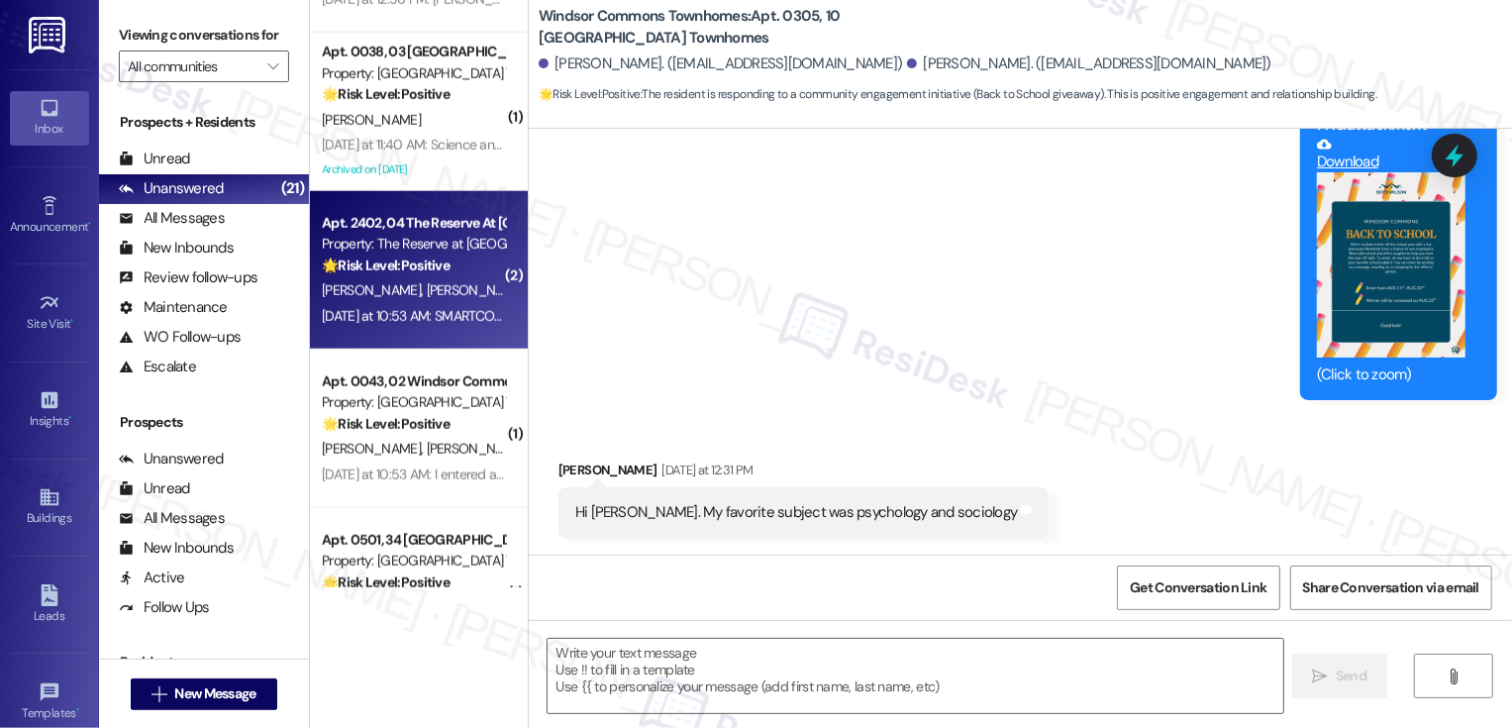
click at [452, 304] on div "Yesterday at 10:53 AM: SMARTCOOKIE Yesterday at 10:53 AM: SMARTCOOKIE" at bounding box center [413, 316] width 187 height 25
type textarea "Fetching suggested responses. Please feel free to read through the conversation…"
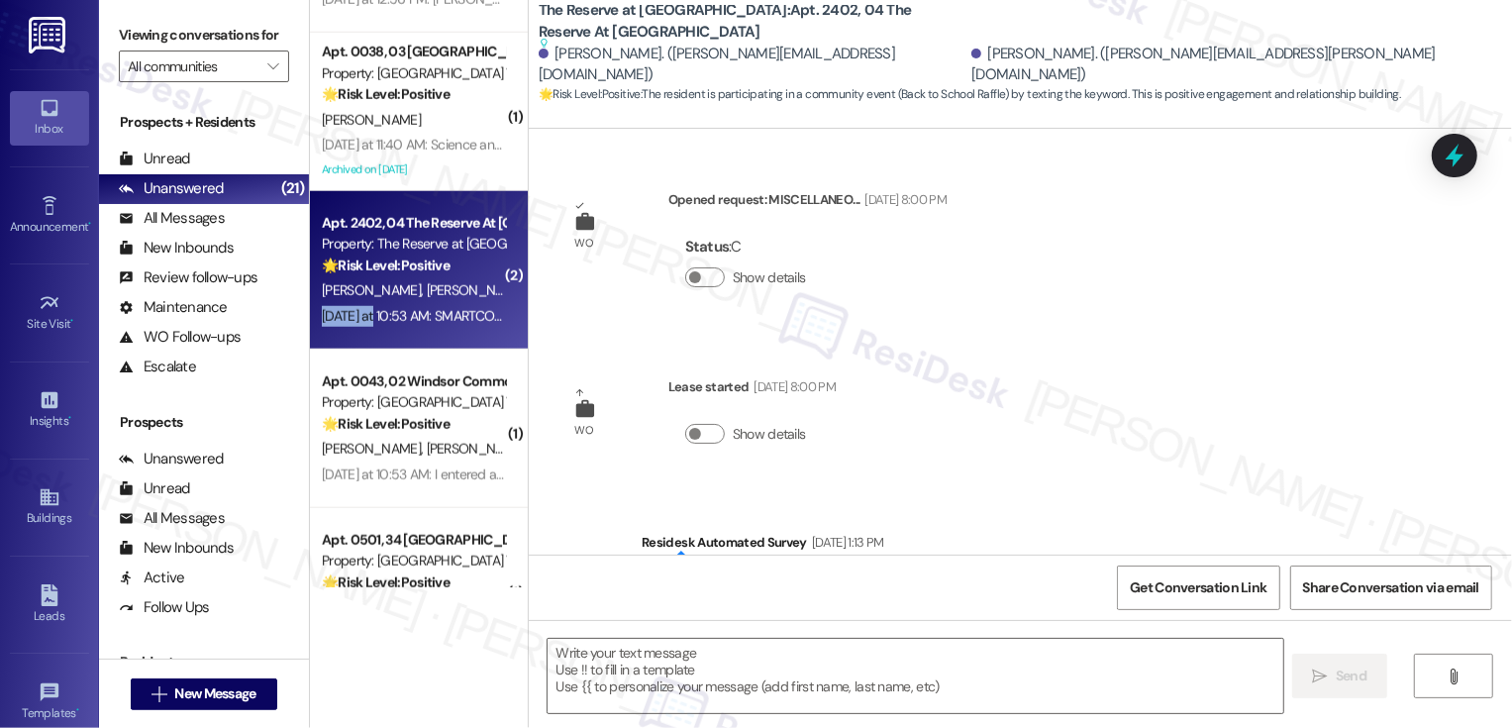
scroll to position [2317, 0]
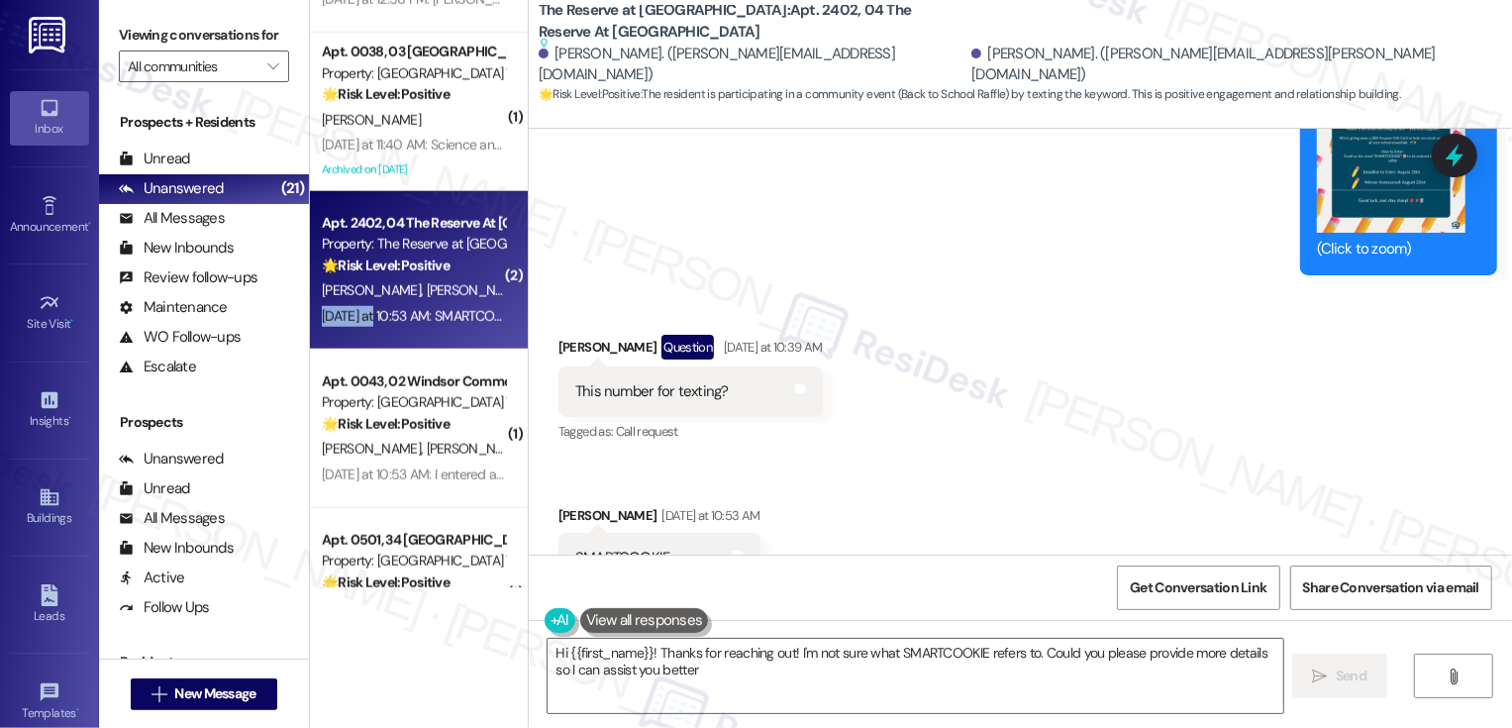
type textarea "Hi {{first_name}}! Thanks for reaching out! I'm not sure what SMARTCOOKIE refer…"
click at [667, 660] on textarea "Hi {{first_name}}! Thanks for reaching out! I'm not sure what SMARTCOOKIE refer…" at bounding box center [916, 676] width 736 height 74
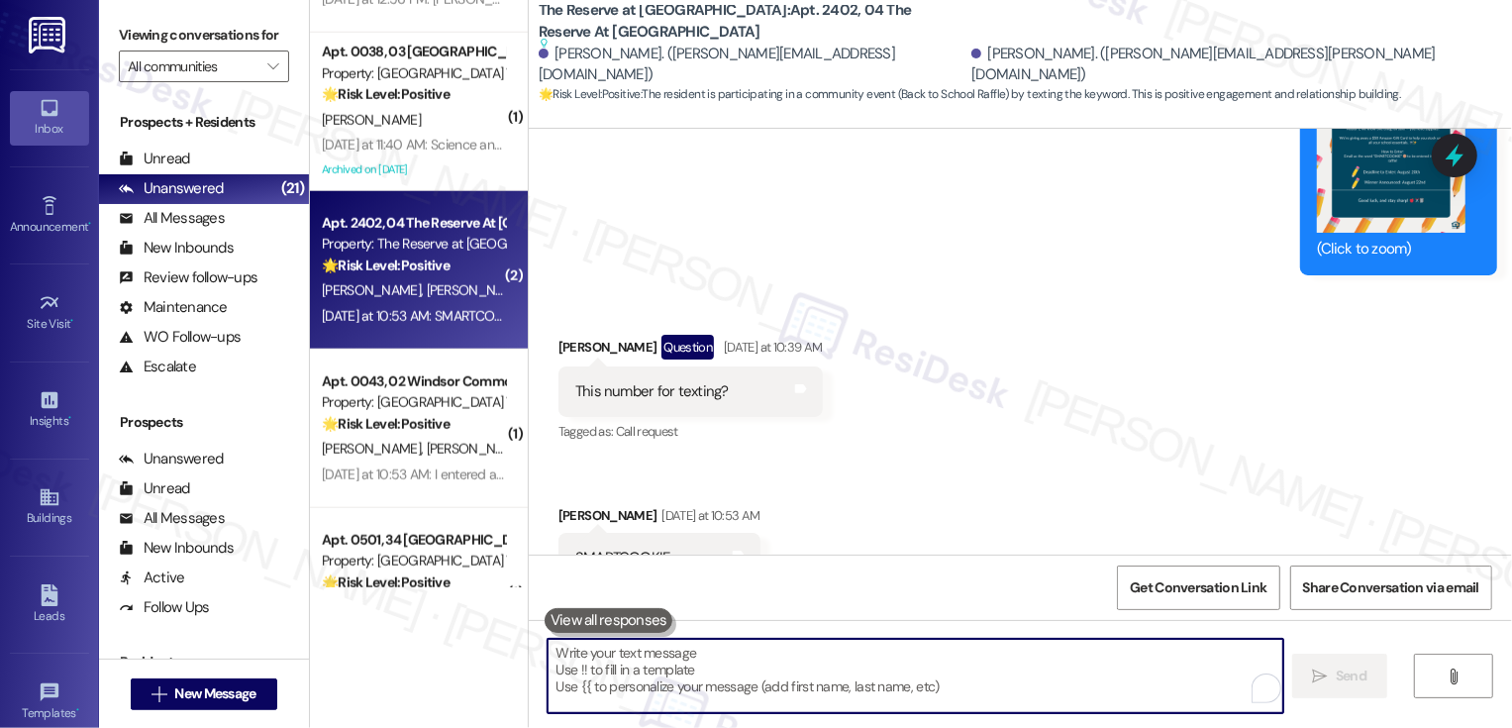
paste textarea "Hi {{first_name}}, we will add you to the raffle. 😊"
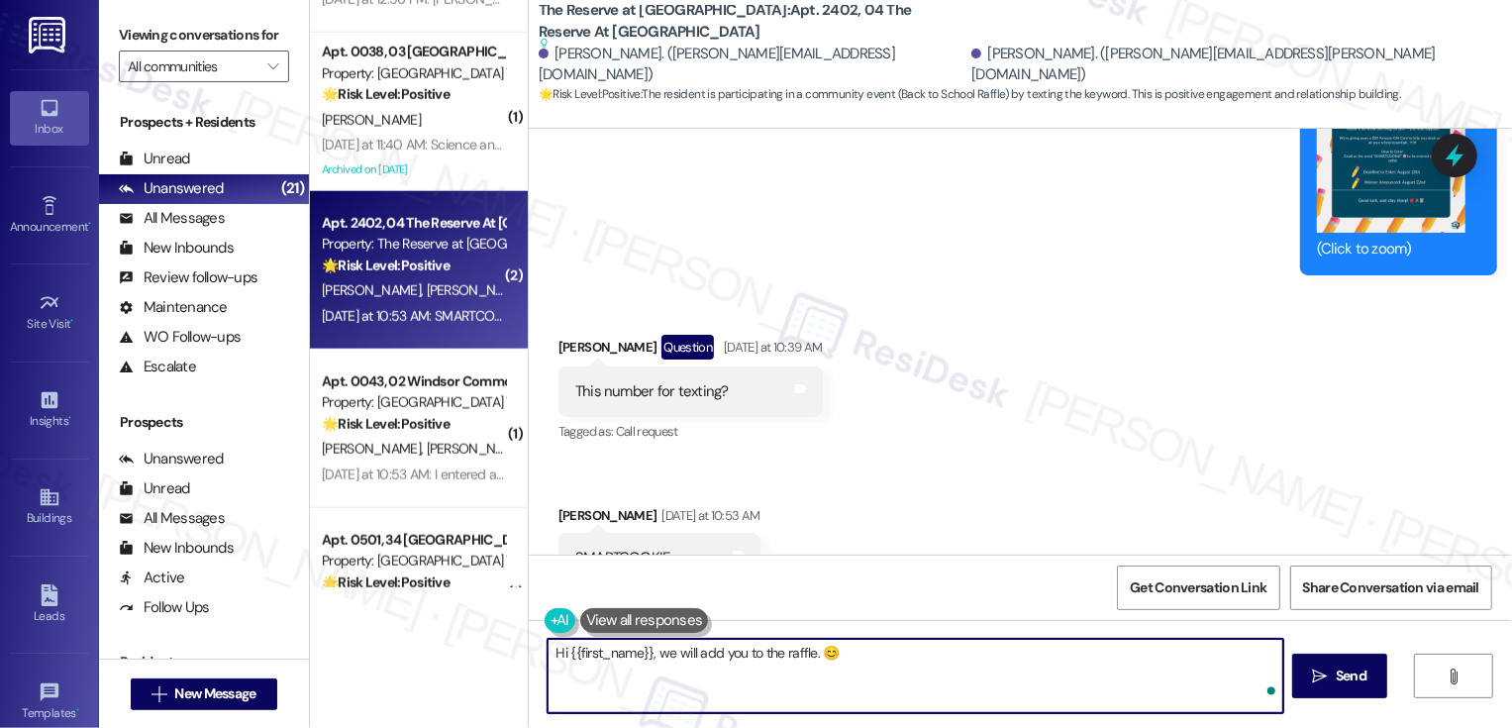
click at [591, 651] on textarea "Hi {{first_name}}, we will add you to the raffle. 😊" at bounding box center [916, 676] width 736 height 74
type textarea "Hi Lucas, we will add you to the raffle. 😊"
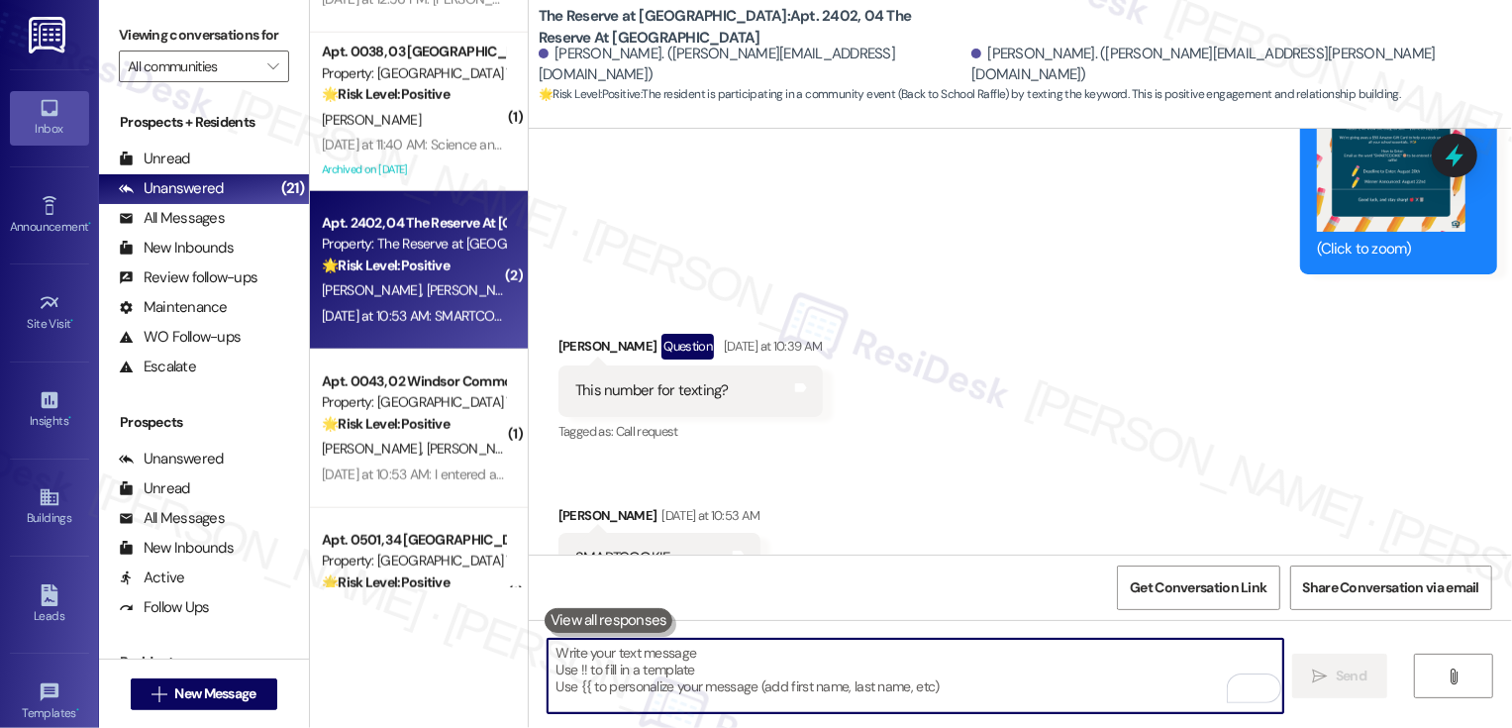
scroll to position [2398, 0]
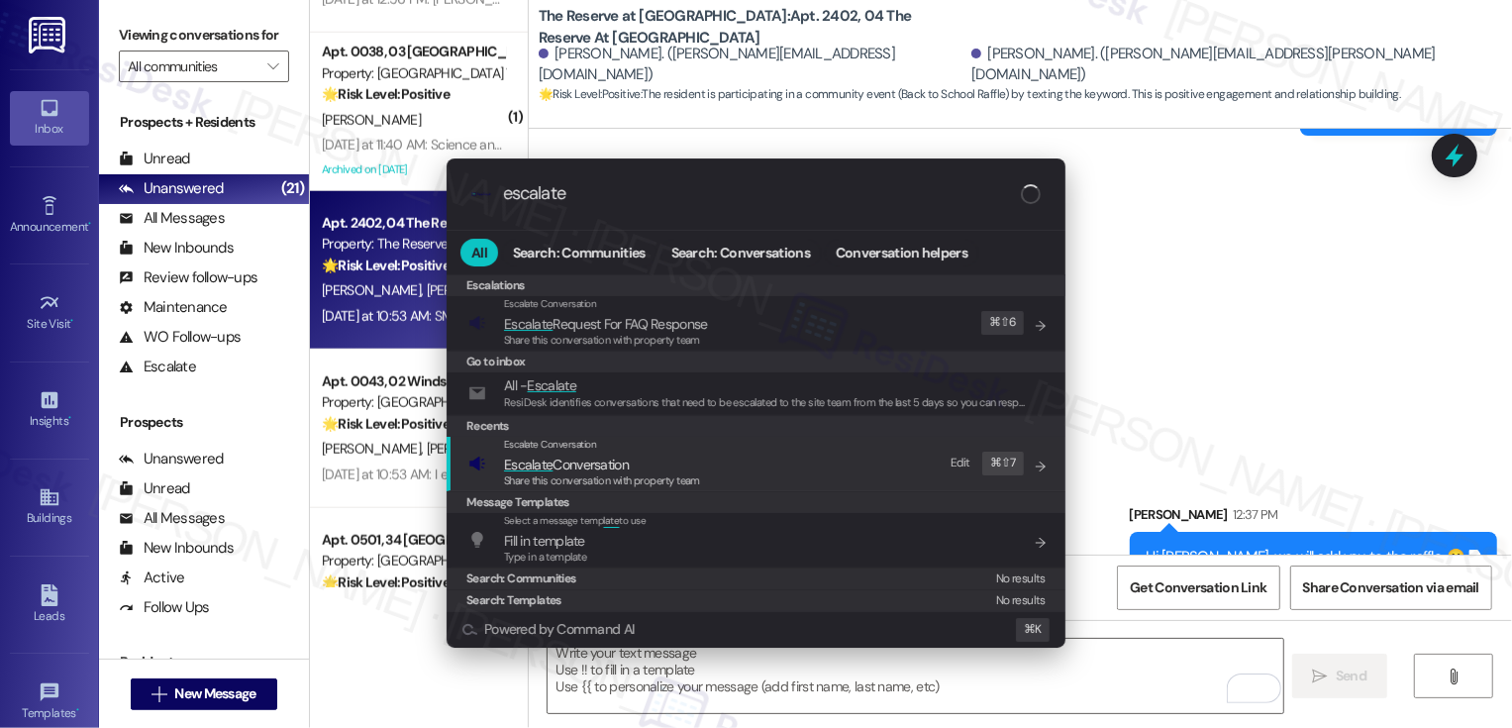
type input "escalate"
click at [643, 466] on span "Escalate Conversation" at bounding box center [602, 465] width 196 height 22
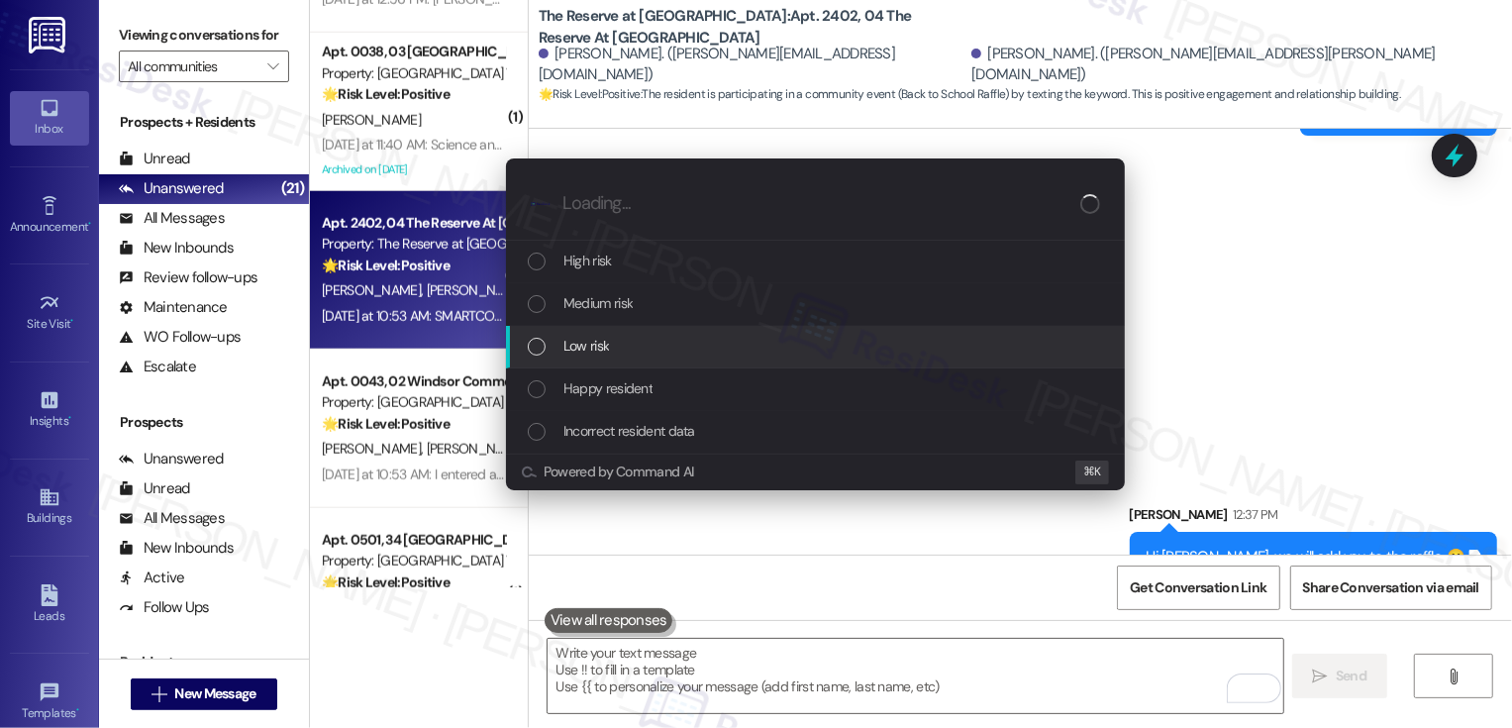
click at [609, 351] on span "Low risk" at bounding box center [587, 346] width 46 height 22
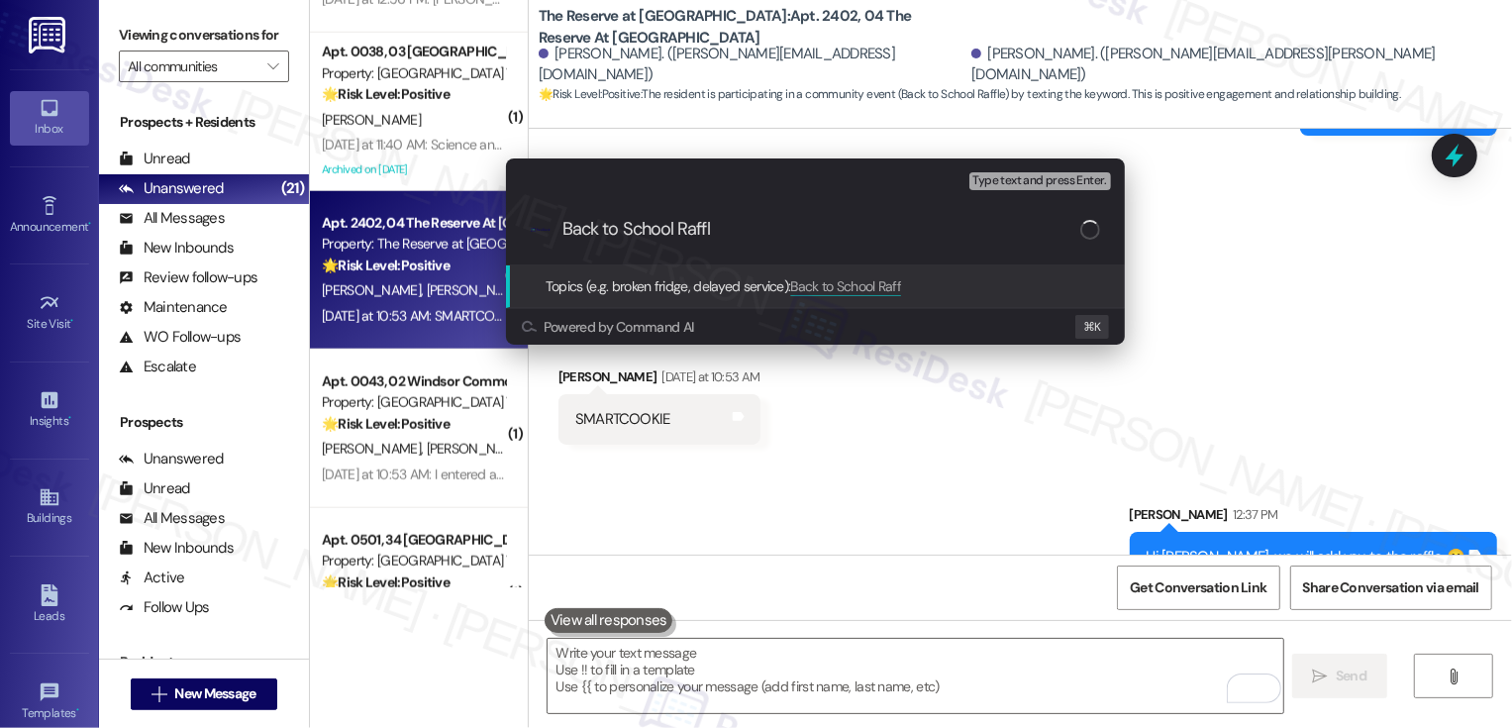
type input "Back to School Raffle"
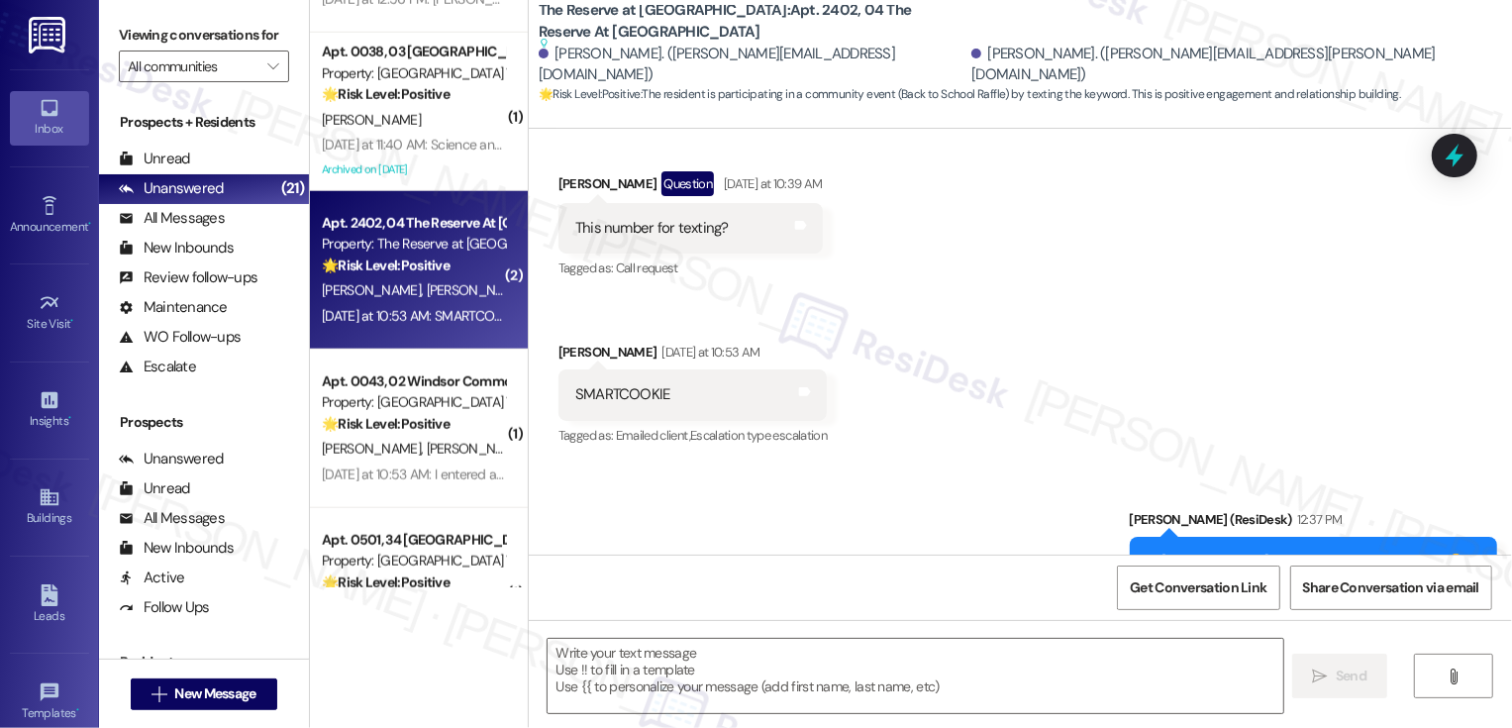
type textarea "Fetching suggested responses. Please feel free to read through the conversation…"
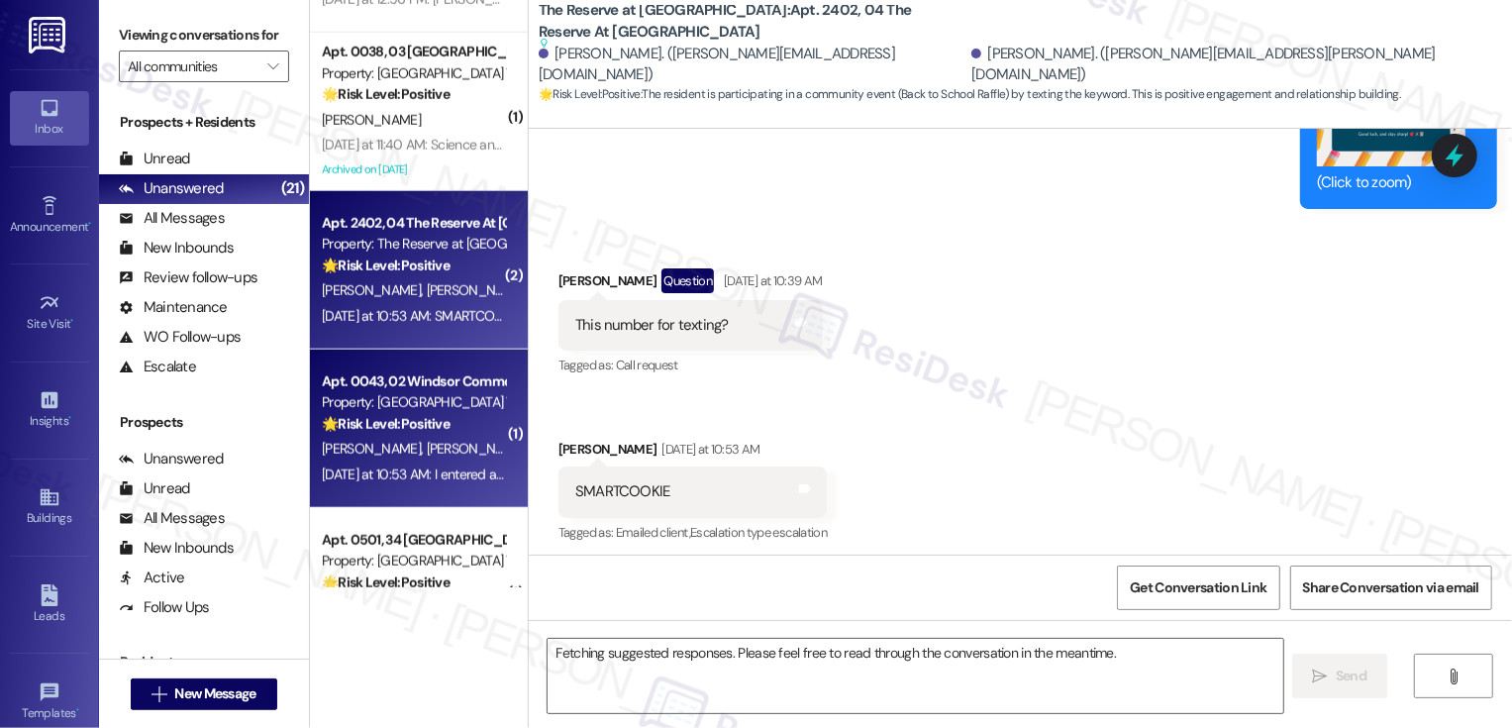
scroll to position [2347, 0]
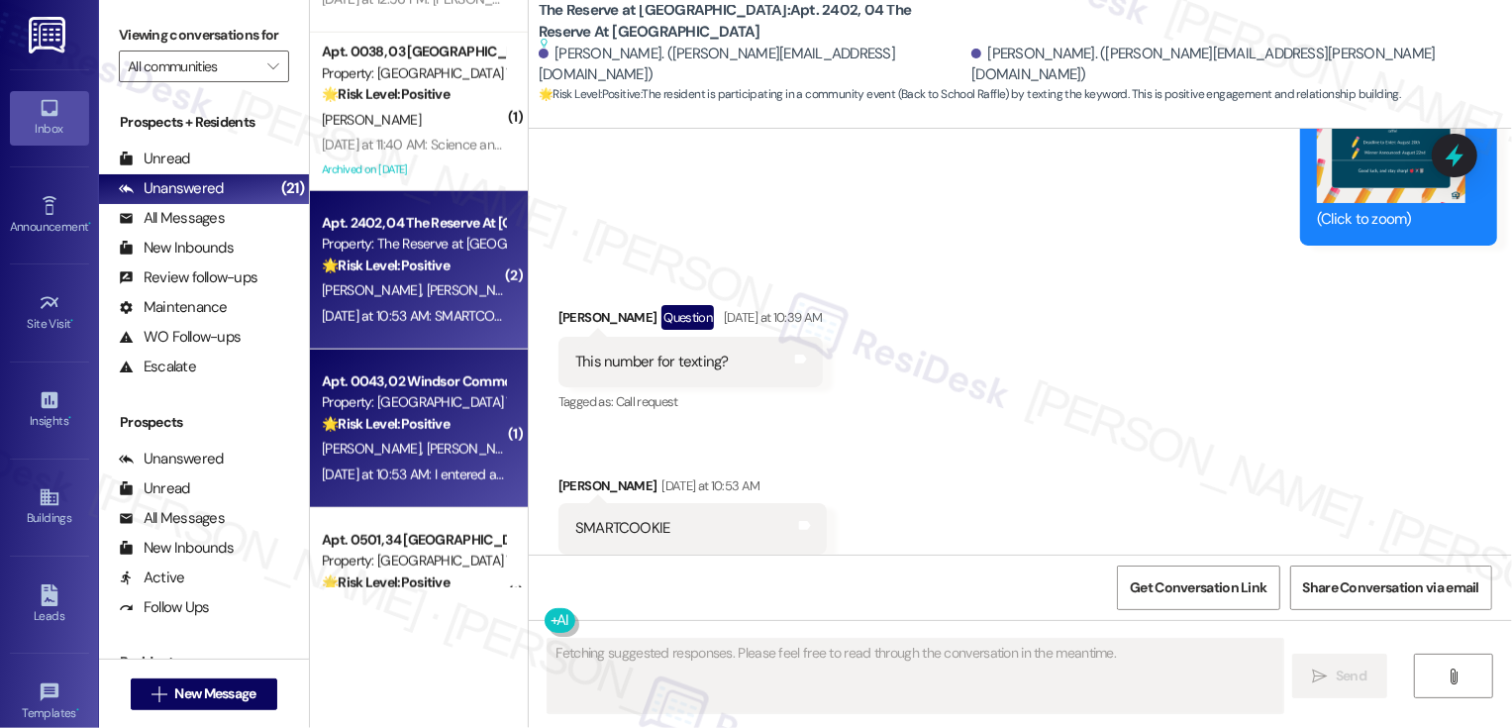
click at [420, 447] on div "J. Skrzat A. Frey" at bounding box center [413, 449] width 187 height 25
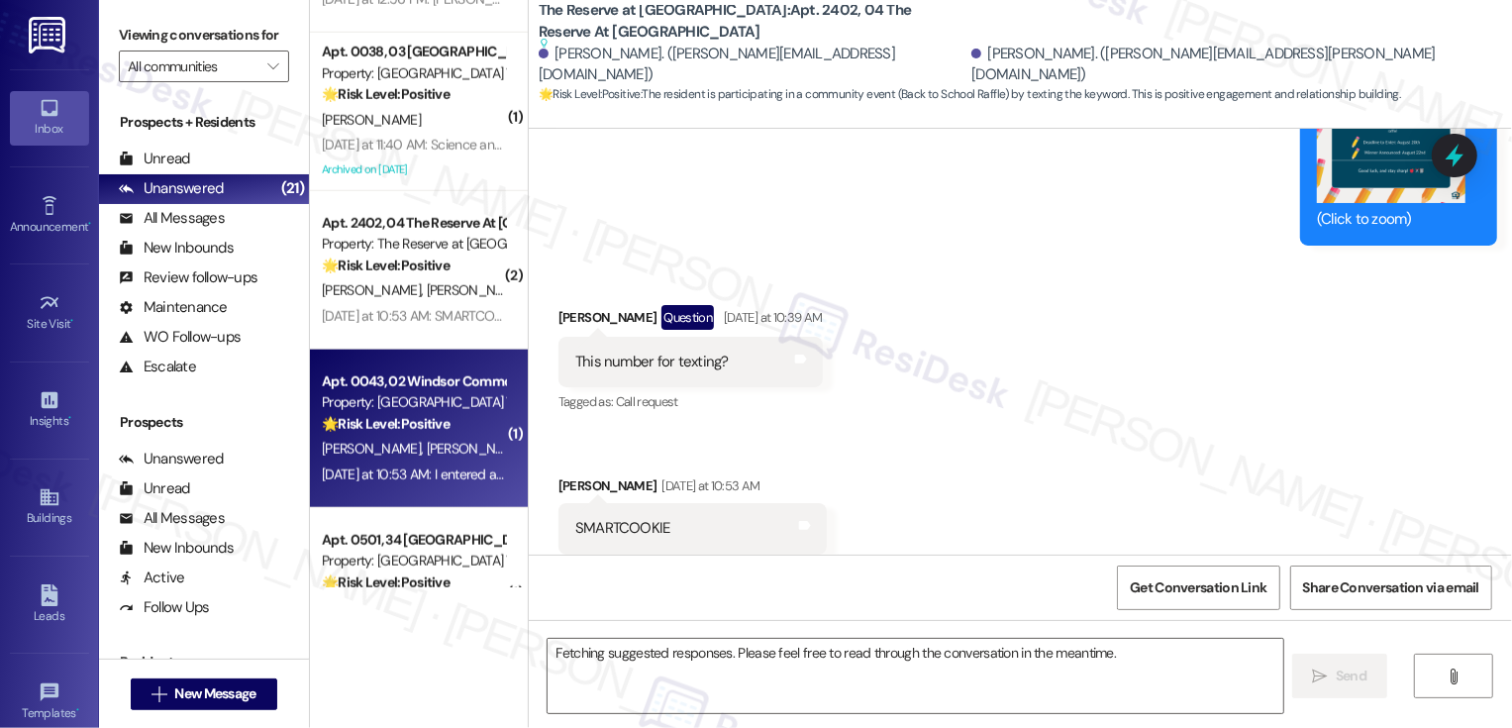
click at [420, 447] on div "J. Skrzat A. Frey" at bounding box center [413, 449] width 187 height 25
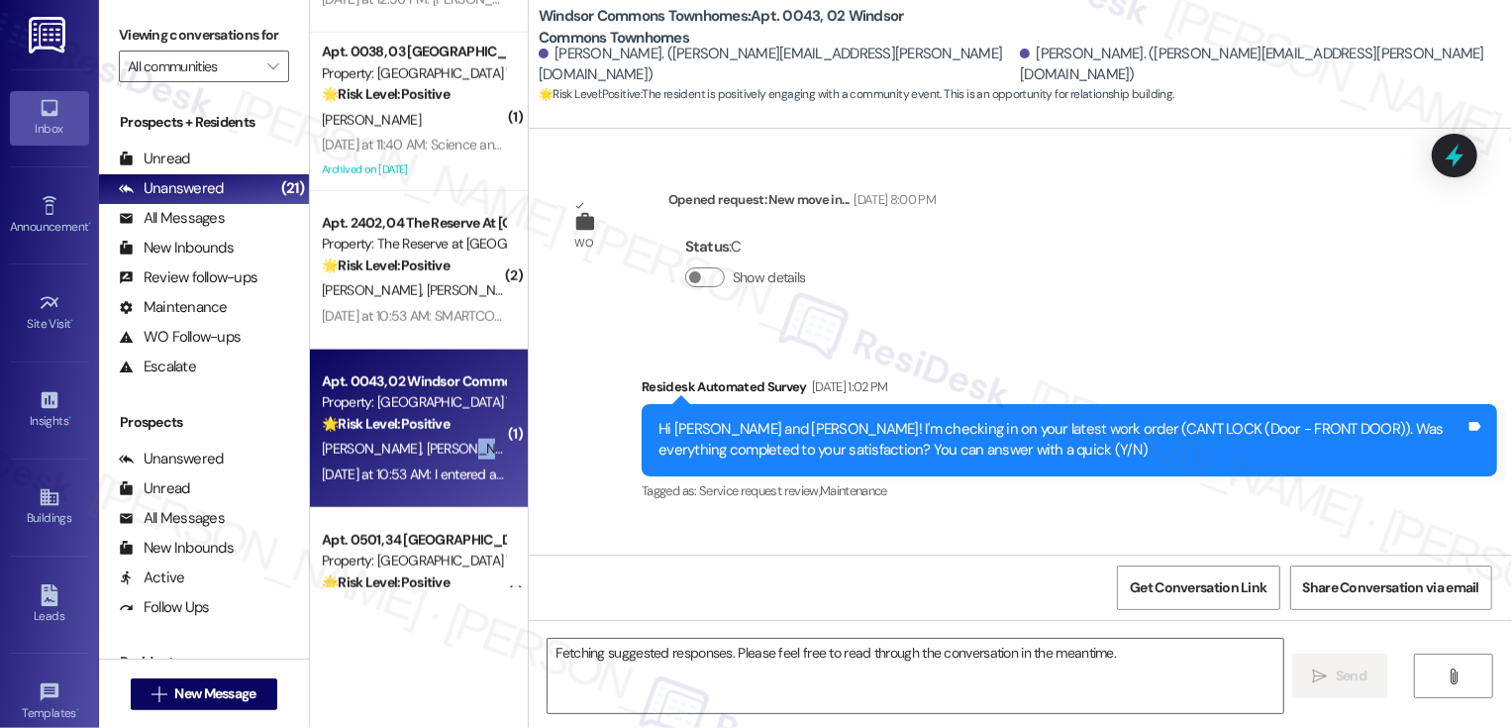
scroll to position [20456, 0]
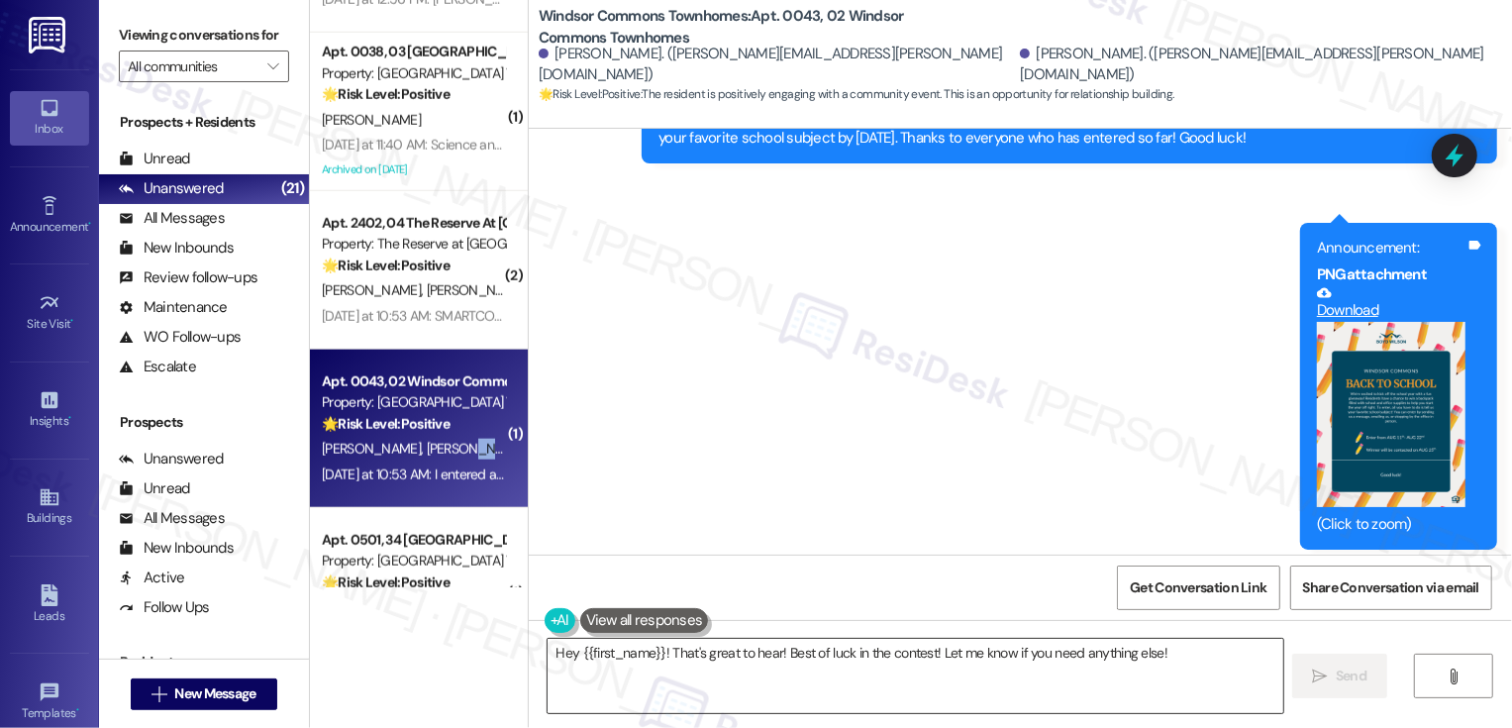
click at [614, 653] on textarea "Hey {{first_name}}! That's great to hear! Best of luck in the contest! Let me k…" at bounding box center [916, 676] width 736 height 74
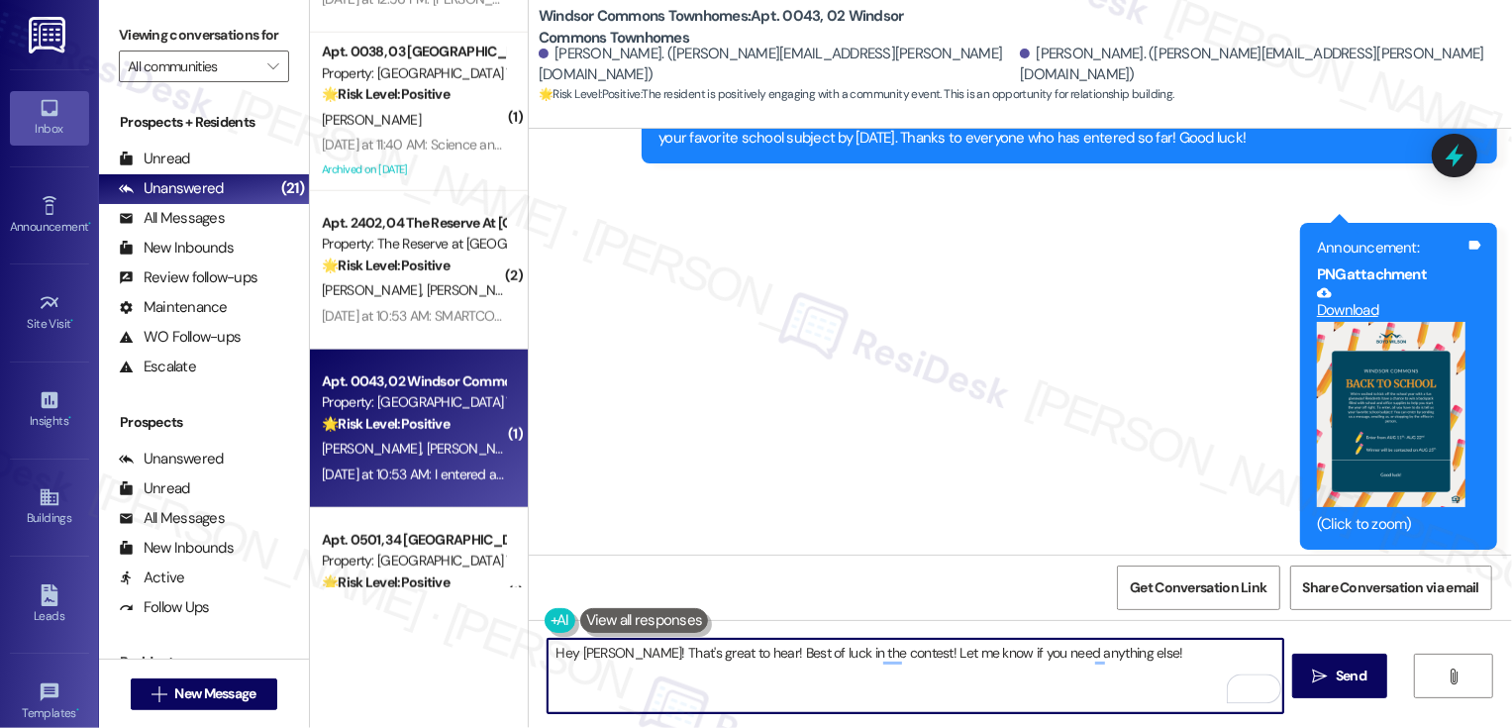
click at [795, 659] on textarea "Hey Julie! That's great to hear! Best of luck in the contest! Let me know if yo…" at bounding box center [916, 676] width 736 height 74
type textarea "Hey Julie! That's great to hear! Best of luck in the contest! Let me know if yo…"
click at [1322, 675] on icon "" at bounding box center [1320, 676] width 15 height 16
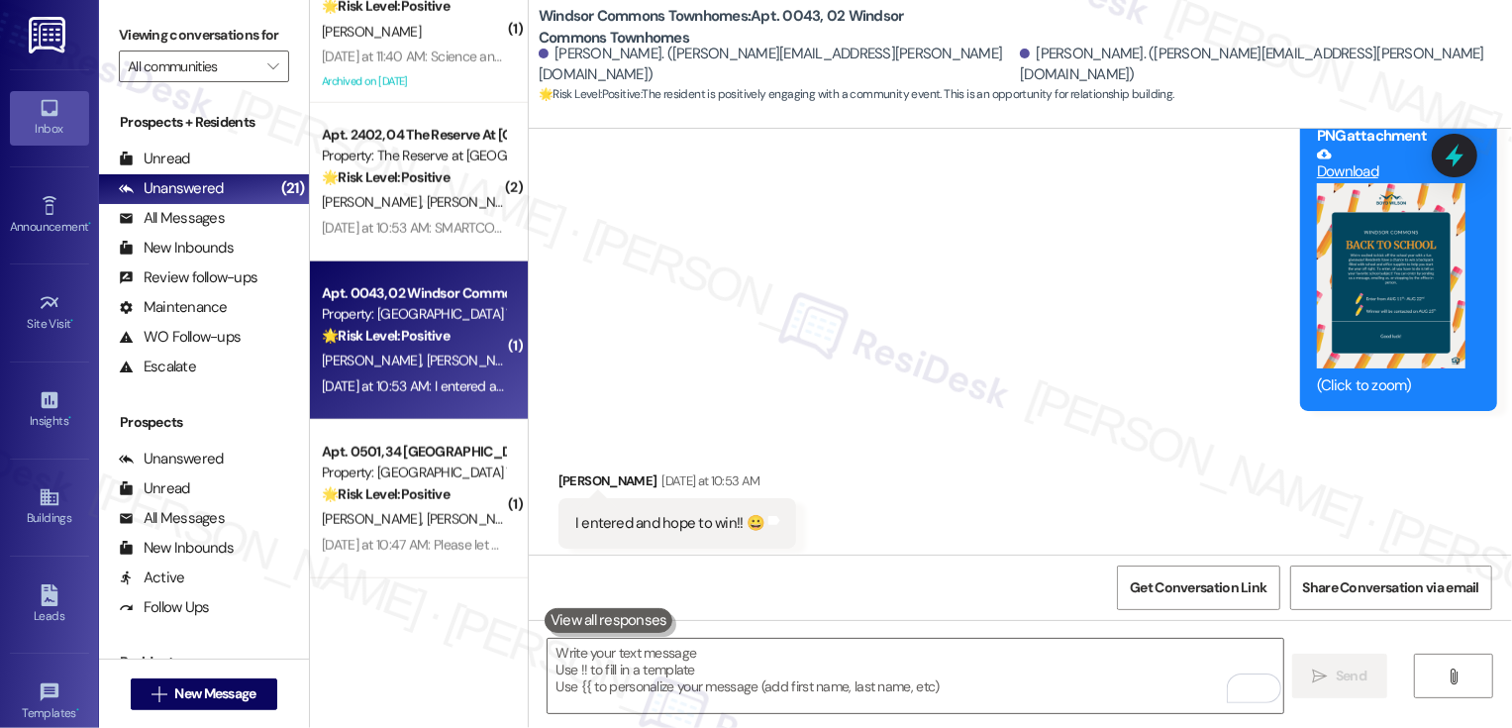
scroll to position [1559, 0]
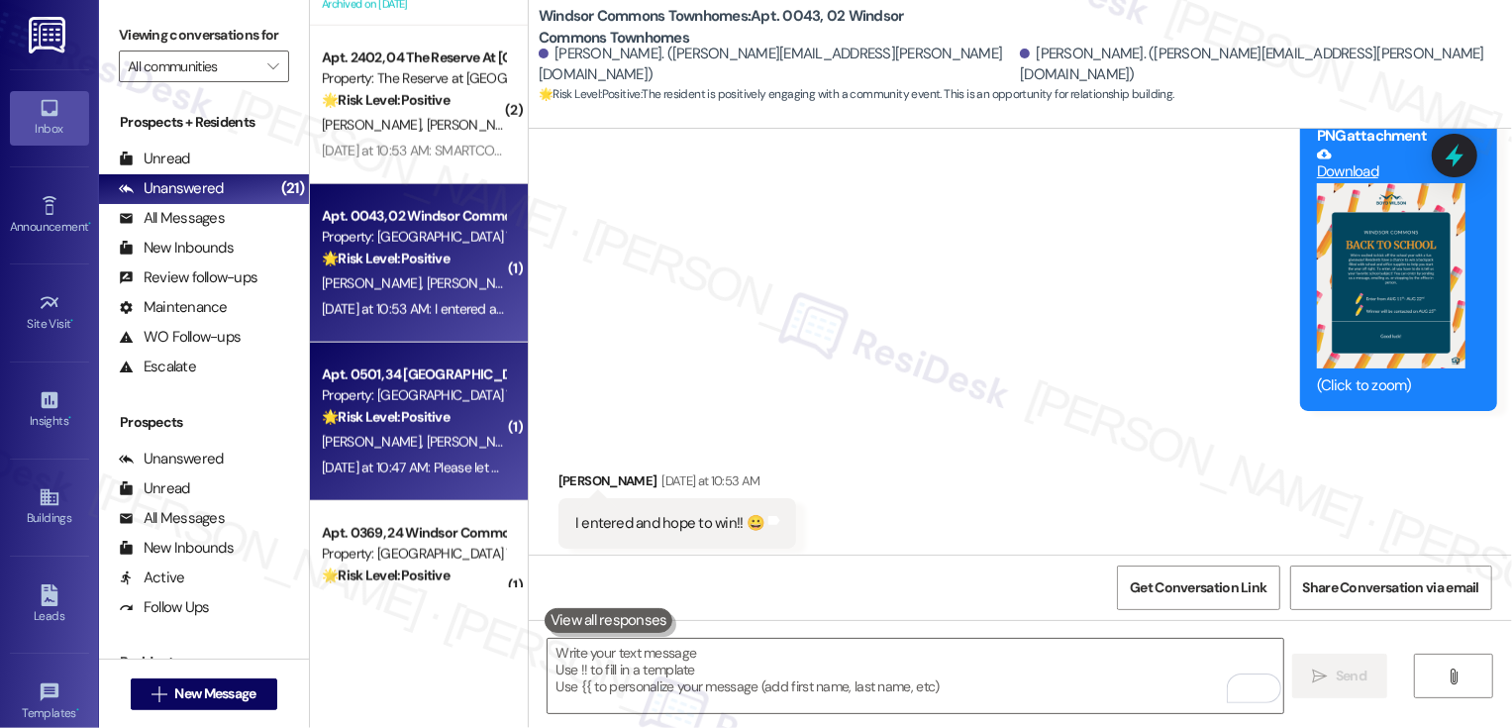
click at [385, 430] on div "J. Bosley J. Bosley" at bounding box center [413, 442] width 187 height 25
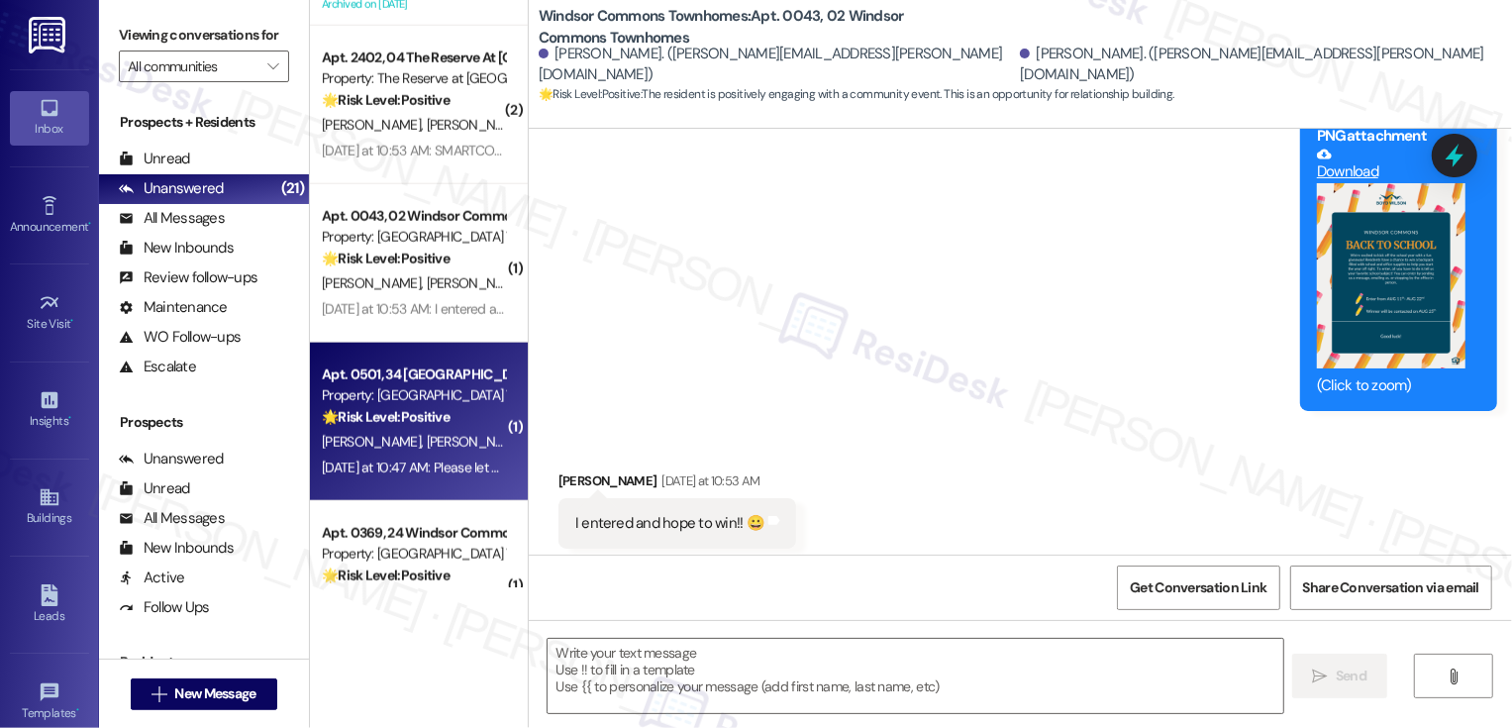
click at [385, 430] on div "J. Bosley J. Bosley" at bounding box center [413, 442] width 187 height 25
type textarea "Fetching suggested responses. Please feel free to read through the conversation…"
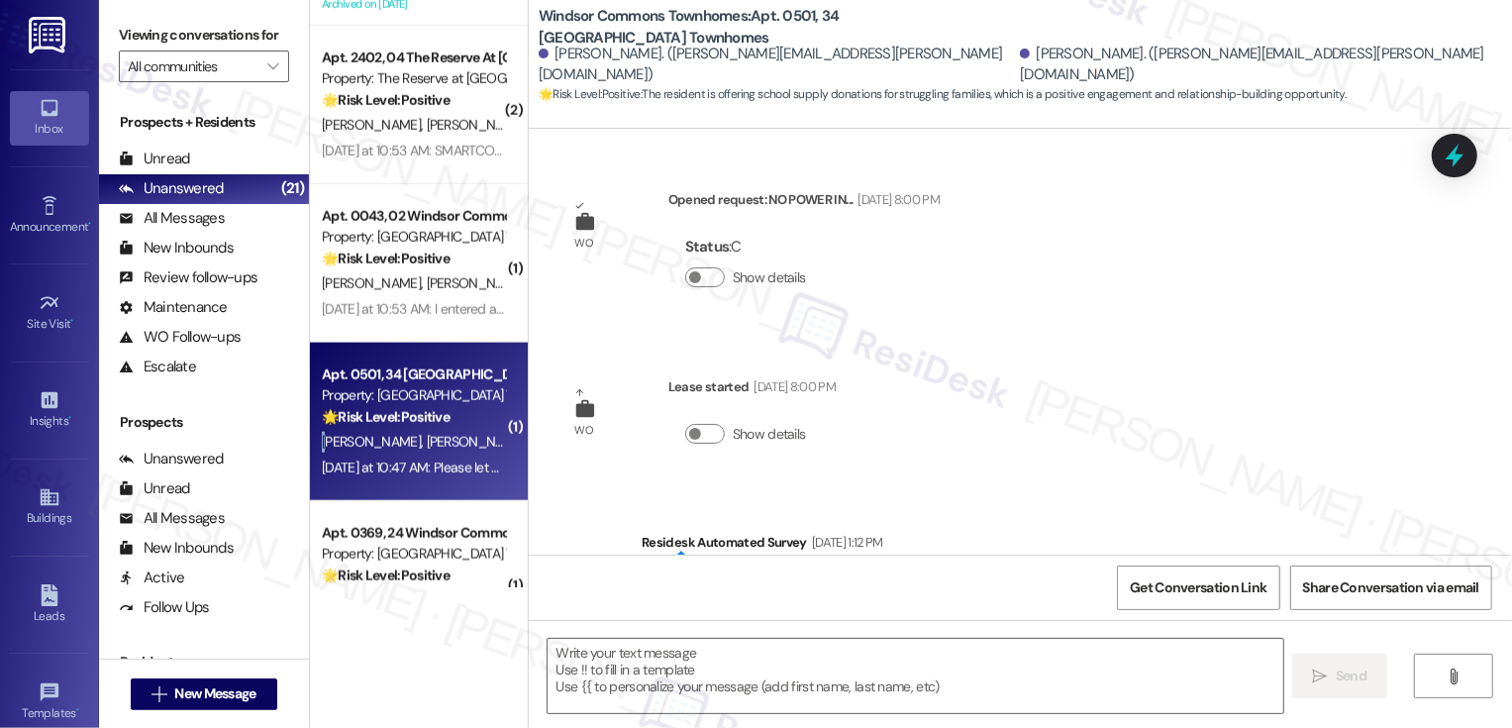
scroll to position [7576, 0]
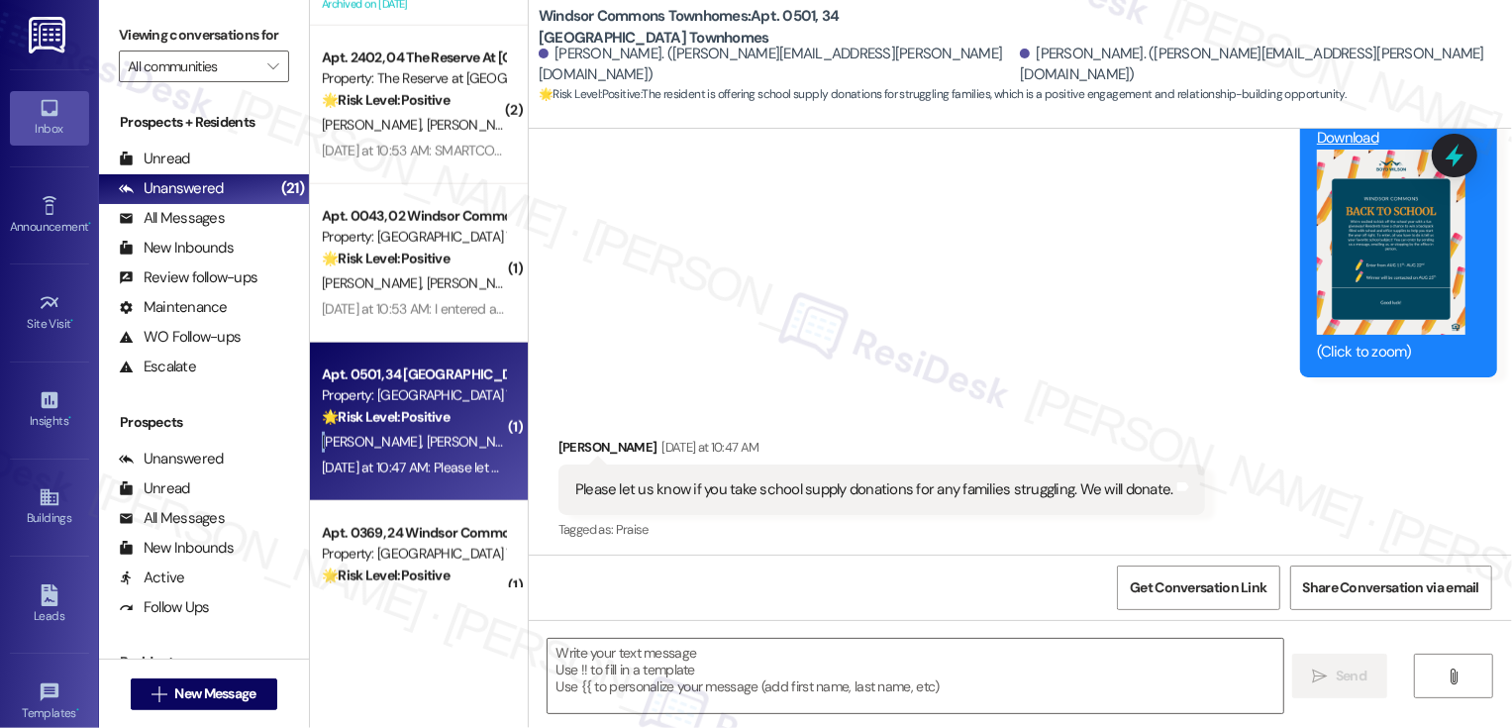
click at [385, 430] on div "J. Bosley J. Bosley" at bounding box center [413, 442] width 187 height 25
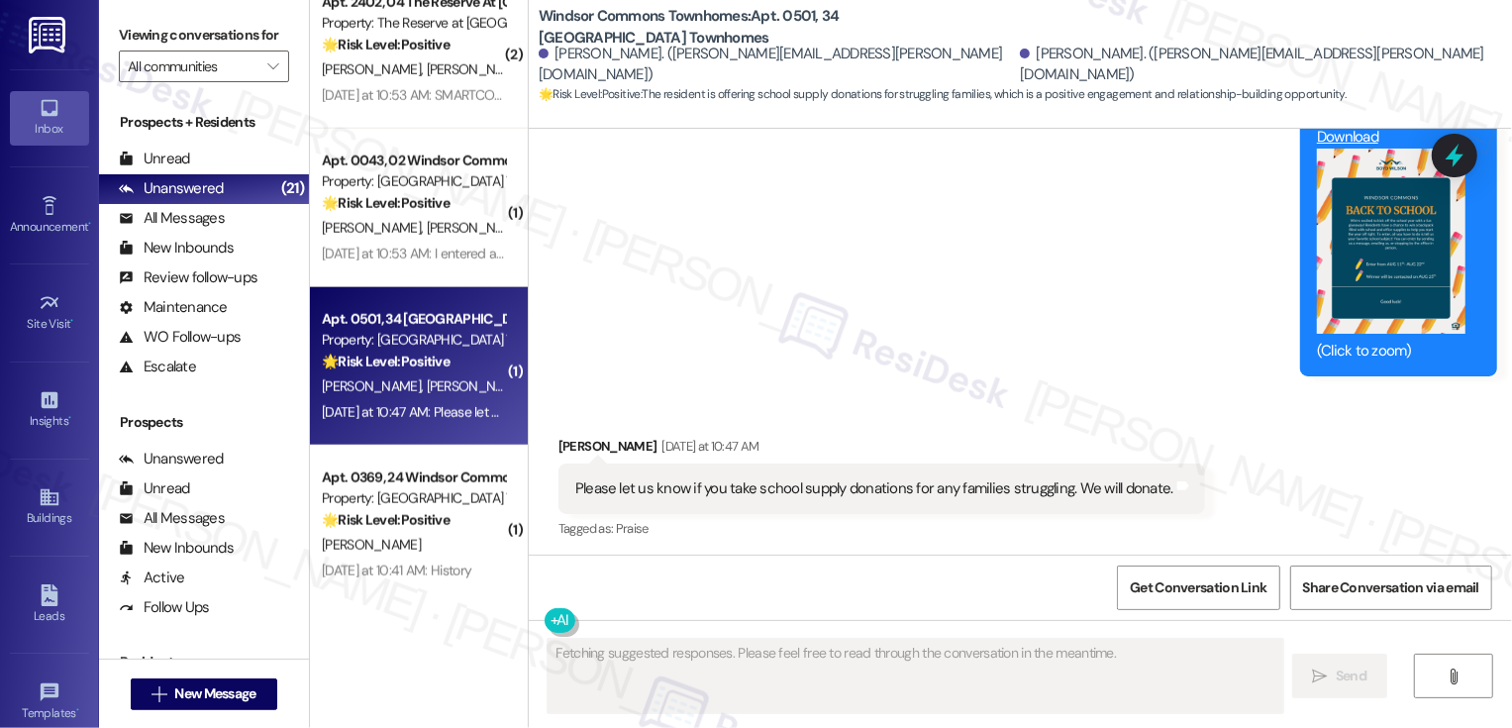
scroll to position [1674, 0]
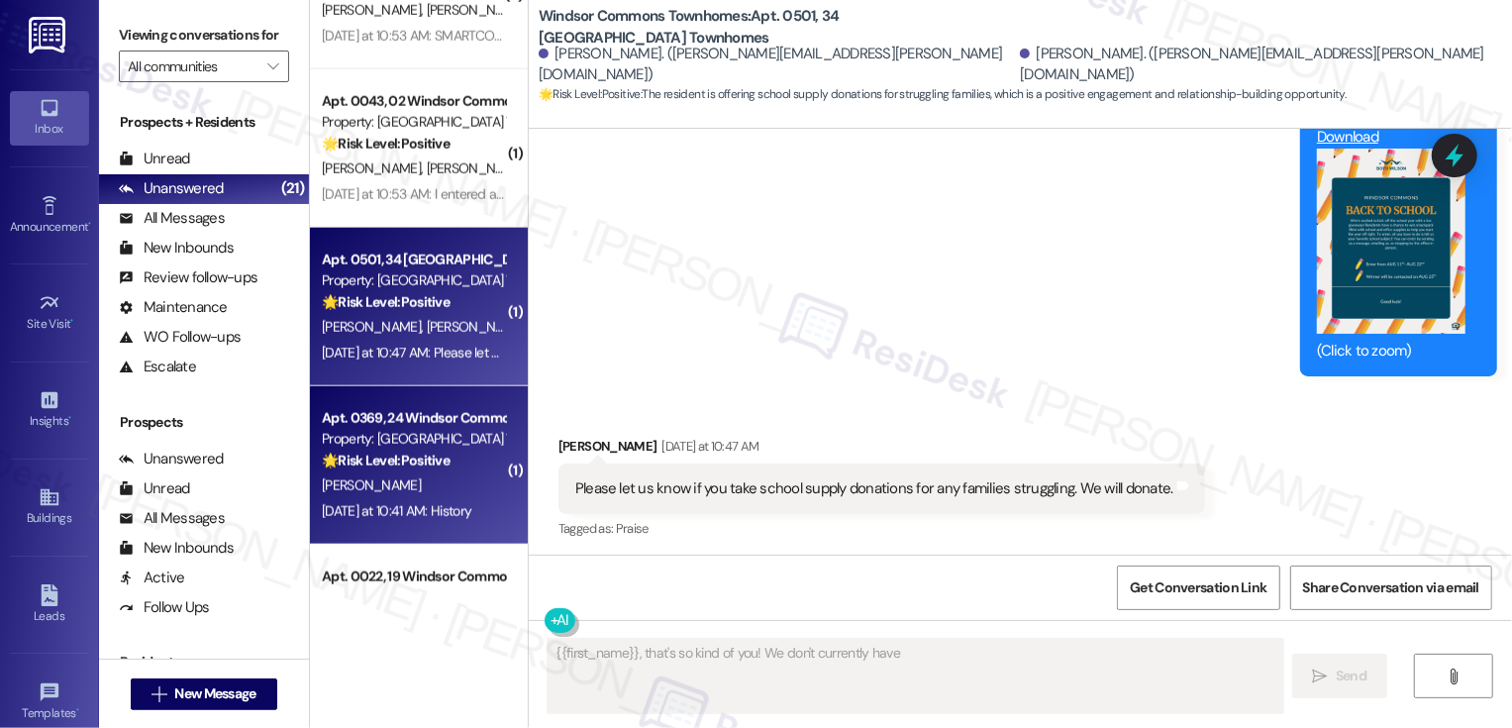
type textarea "{{first_name}}, that's so kind of you! We don't currently have"
click at [412, 443] on div "Property: [GEOGRAPHIC_DATA] Townhomes" at bounding box center [413, 439] width 183 height 21
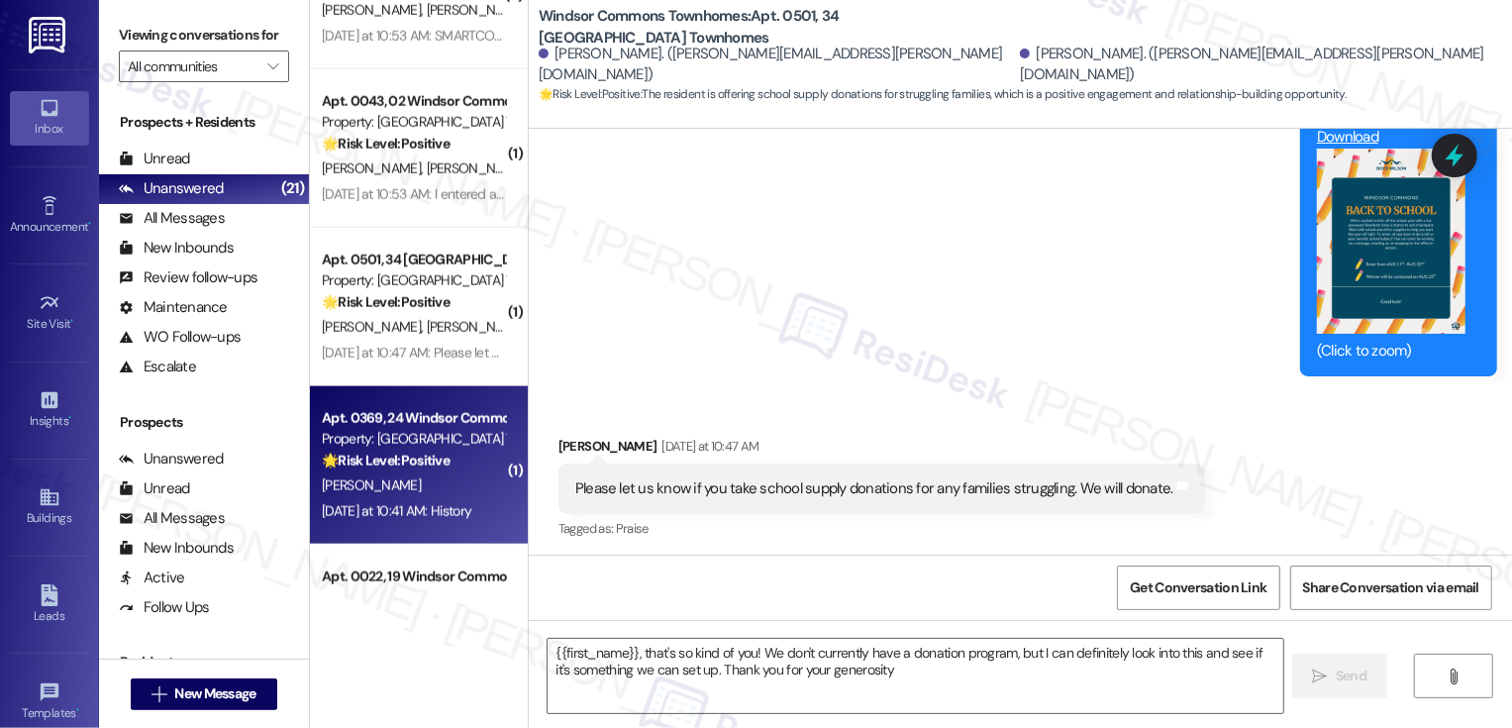
click at [412, 443] on div "Property: [GEOGRAPHIC_DATA] Townhomes" at bounding box center [413, 439] width 183 height 21
type textarea "Fetching suggested responses. Please feel free to read through the conversation…"
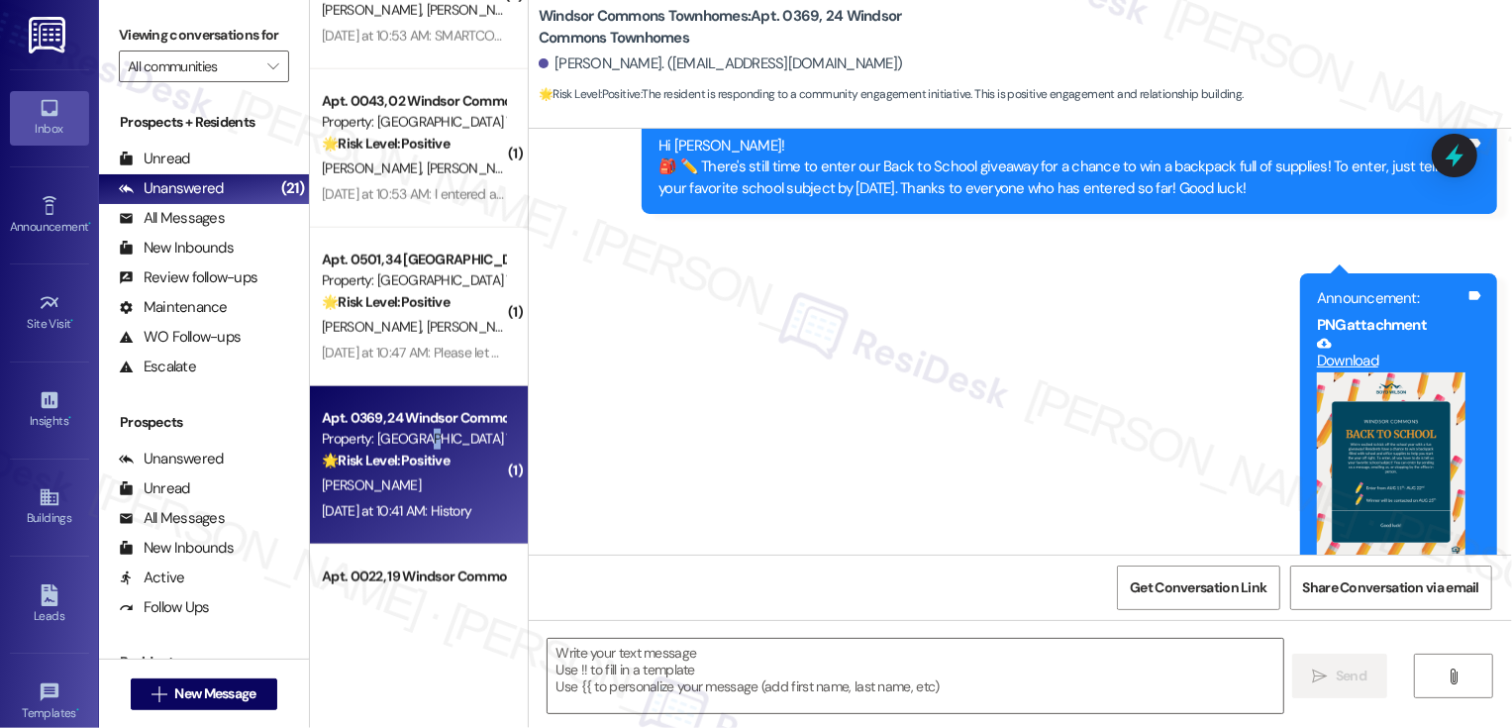
type textarea "Fetching suggested responses. Please feel free to read through the conversation…"
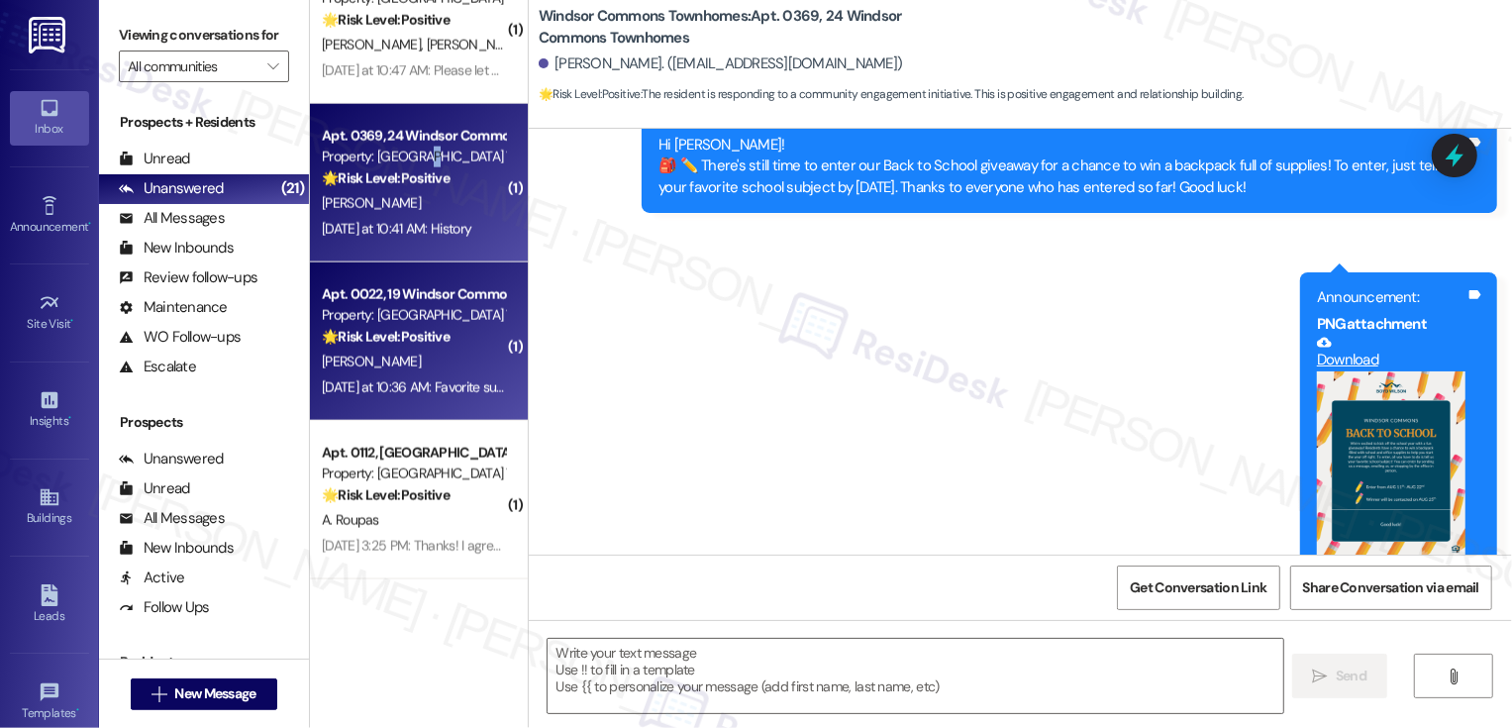
scroll to position [2164, 0]
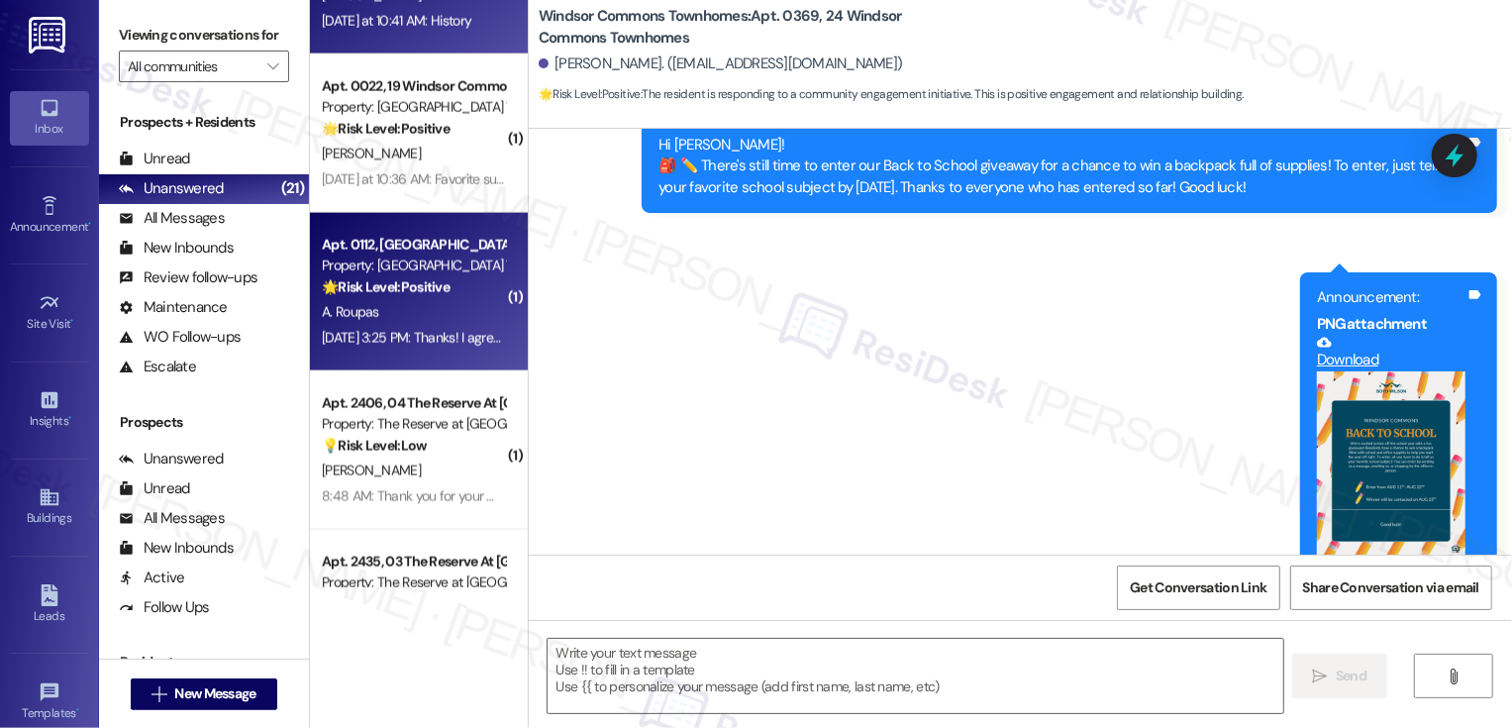
click at [425, 306] on div "A. Roupas" at bounding box center [413, 312] width 187 height 25
type textarea "Fetching suggested responses. Please feel free to read through the conversation…"
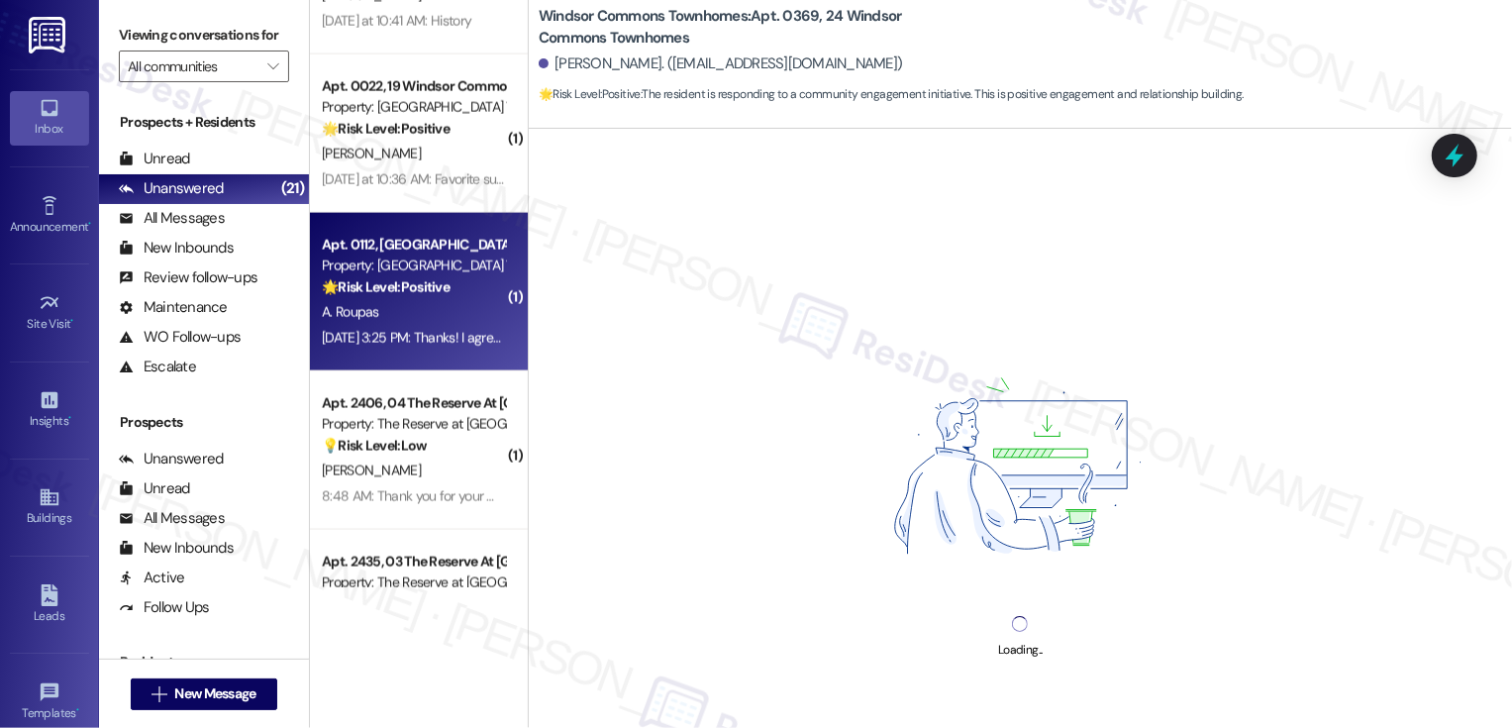
click at [425, 306] on div "A. Roupas" at bounding box center [413, 312] width 187 height 25
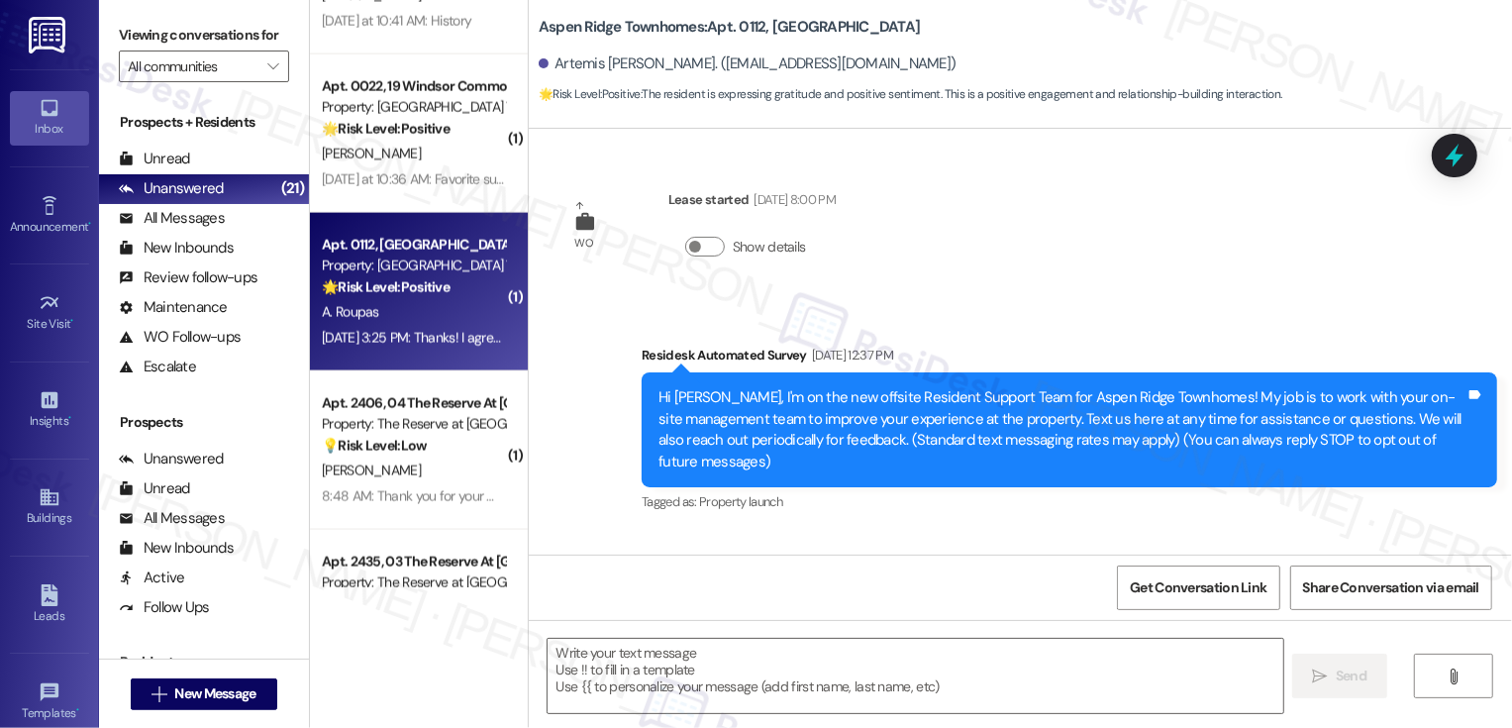
scroll to position [10447, 0]
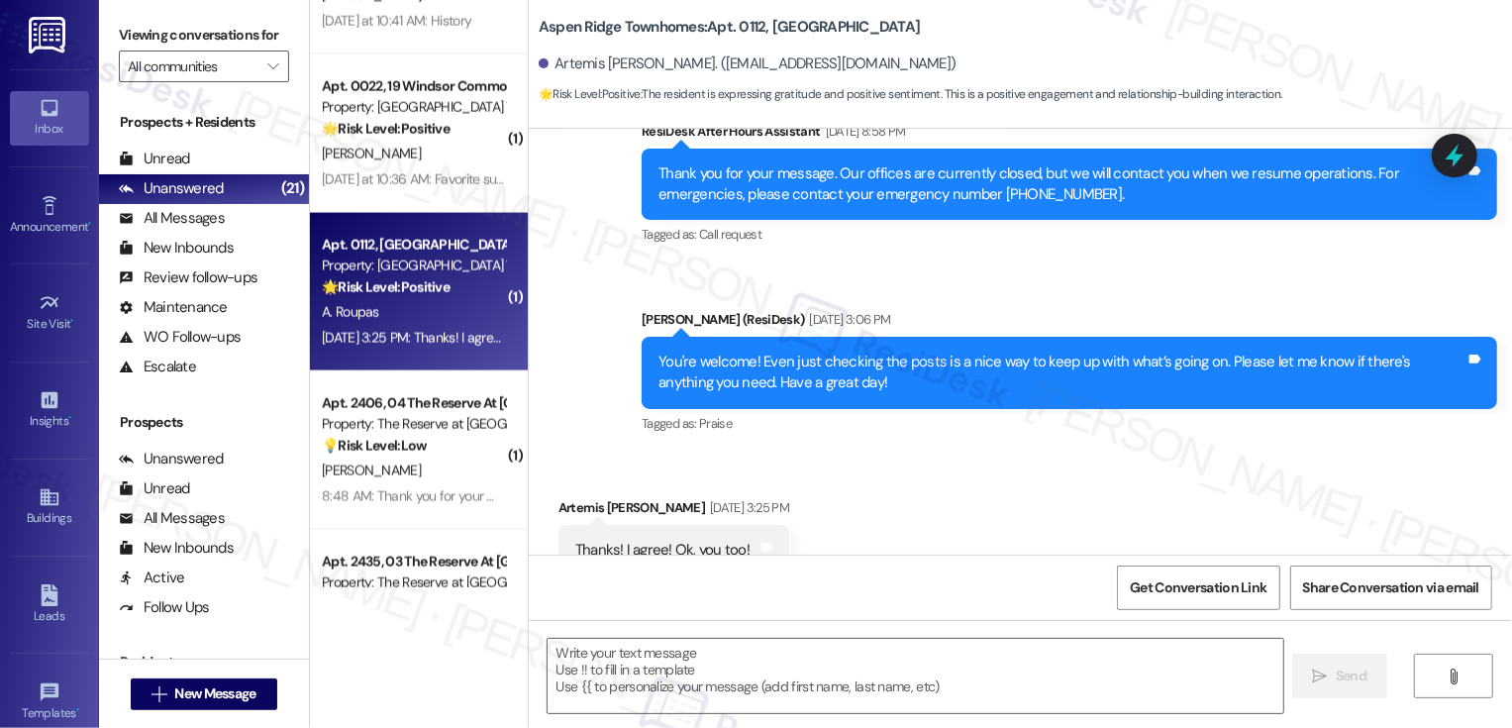
type textarea "Fetching suggested responses. Please feel free to read through the conversation…"
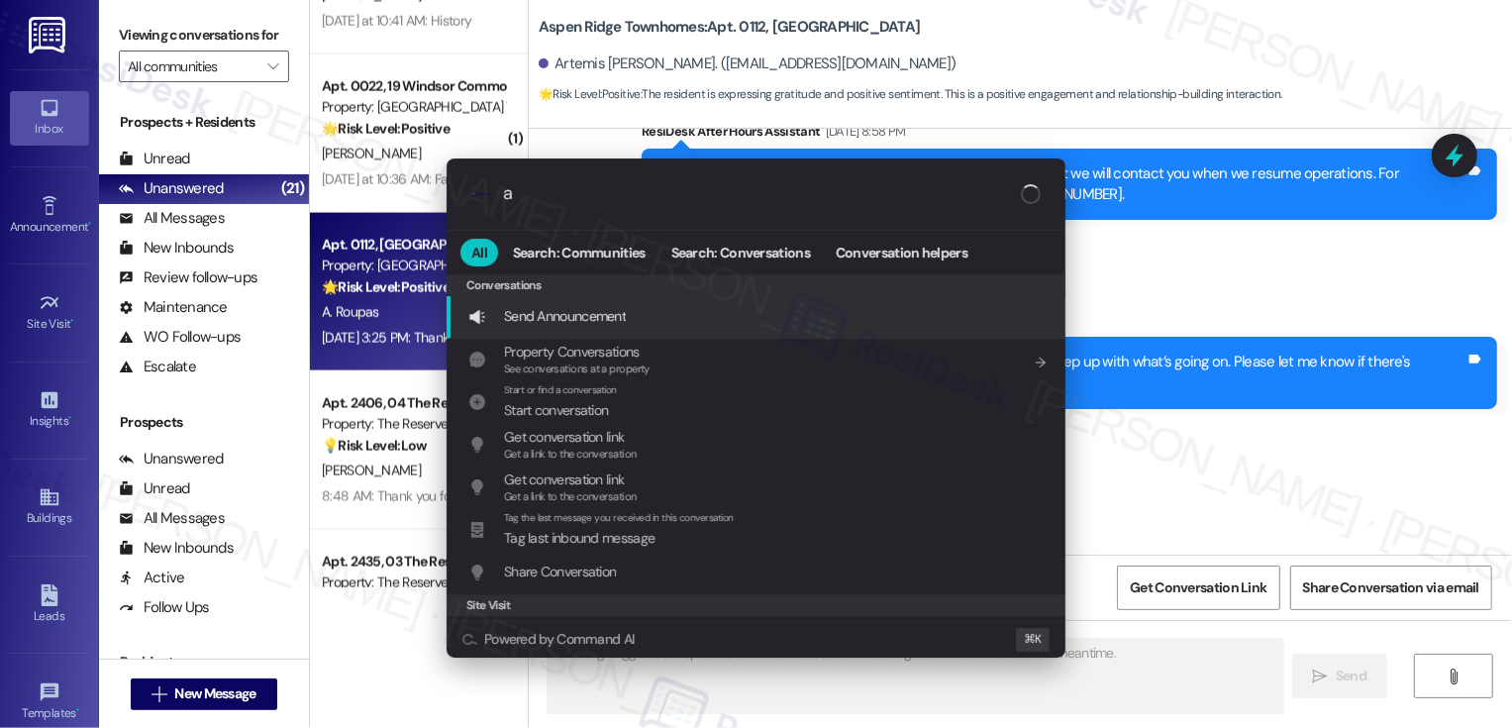
type input "ar"
type textarea "Updating..."
type input "archi"
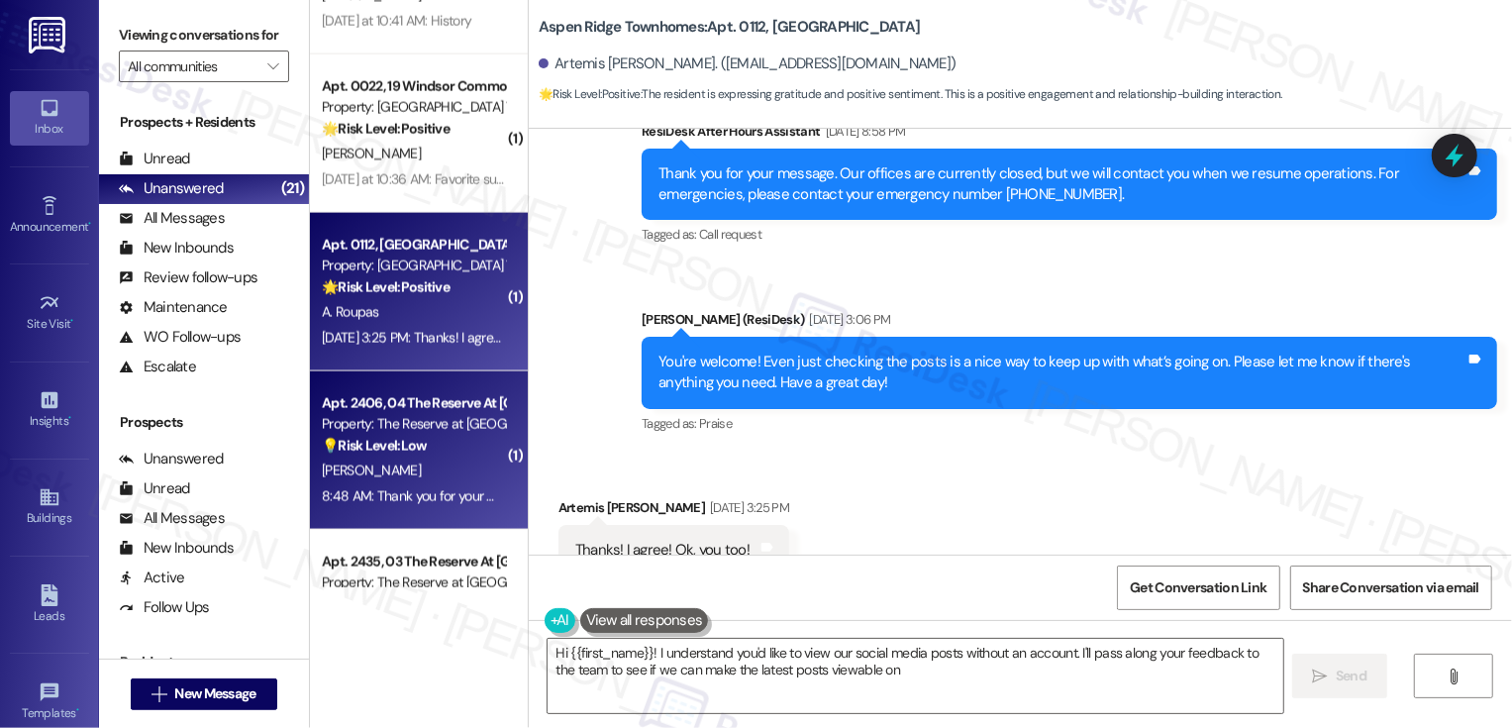
type textarea "Hi {{first_name}}! I understand you'd like to view our social media posts witho…"
click at [389, 441] on strong "💡 Risk Level: Low" at bounding box center [374, 446] width 105 height 18
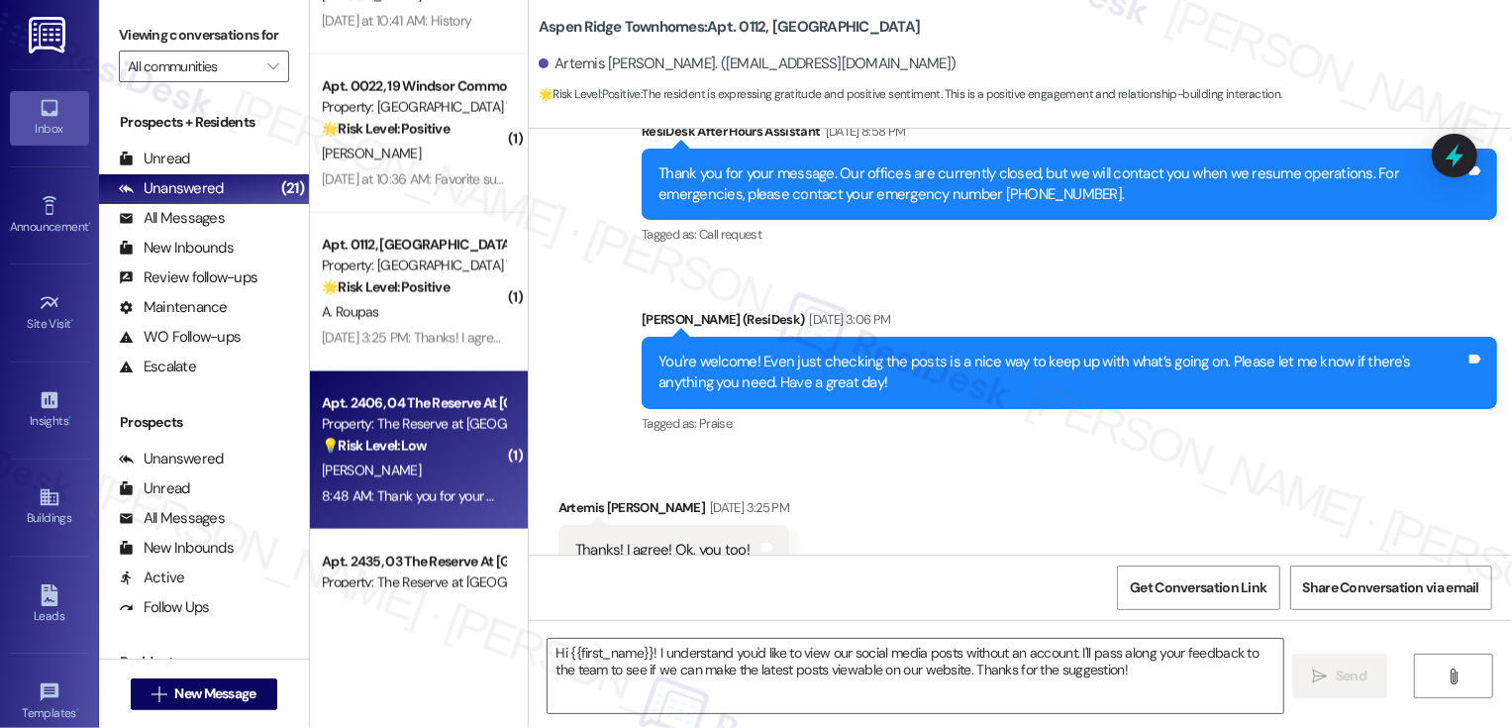
click at [389, 441] on strong "💡 Risk Level: Low" at bounding box center [374, 446] width 105 height 18
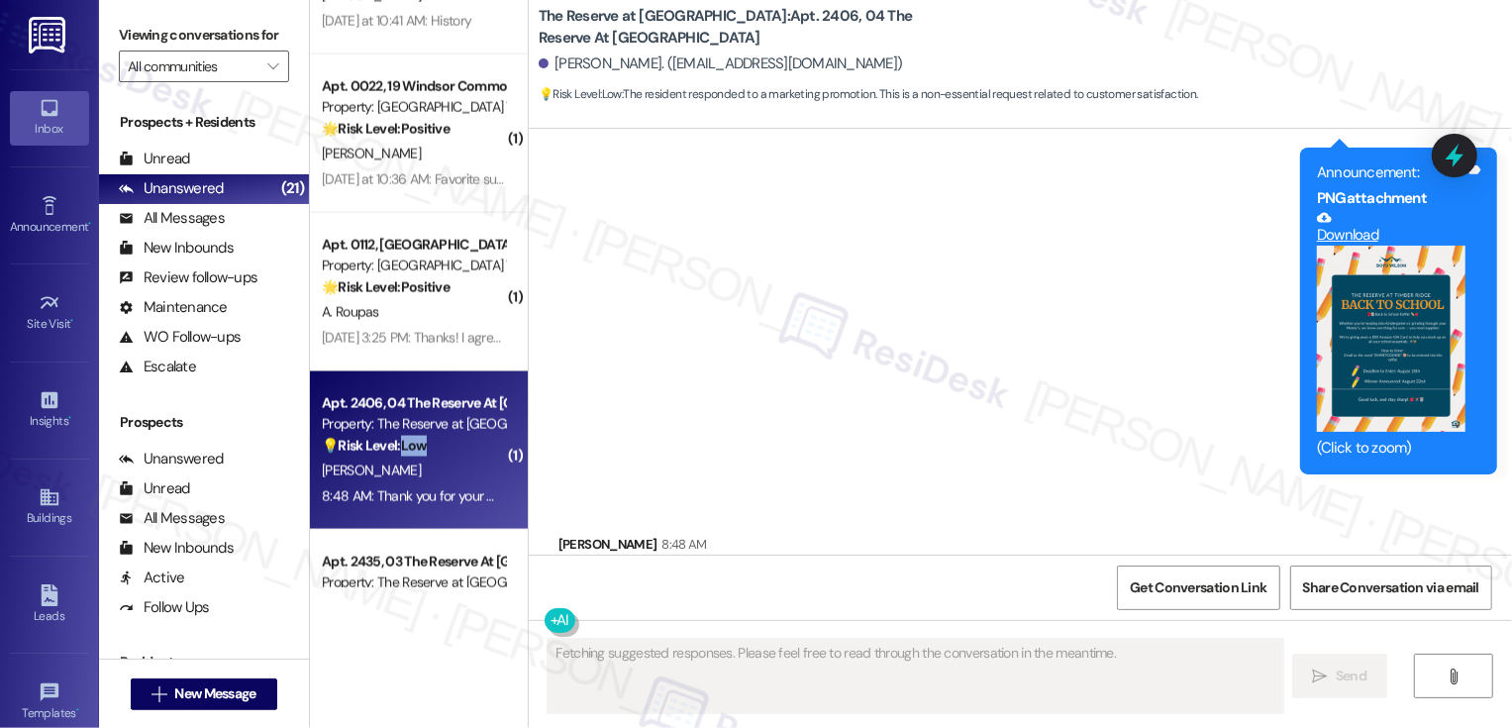
scroll to position [271, 0]
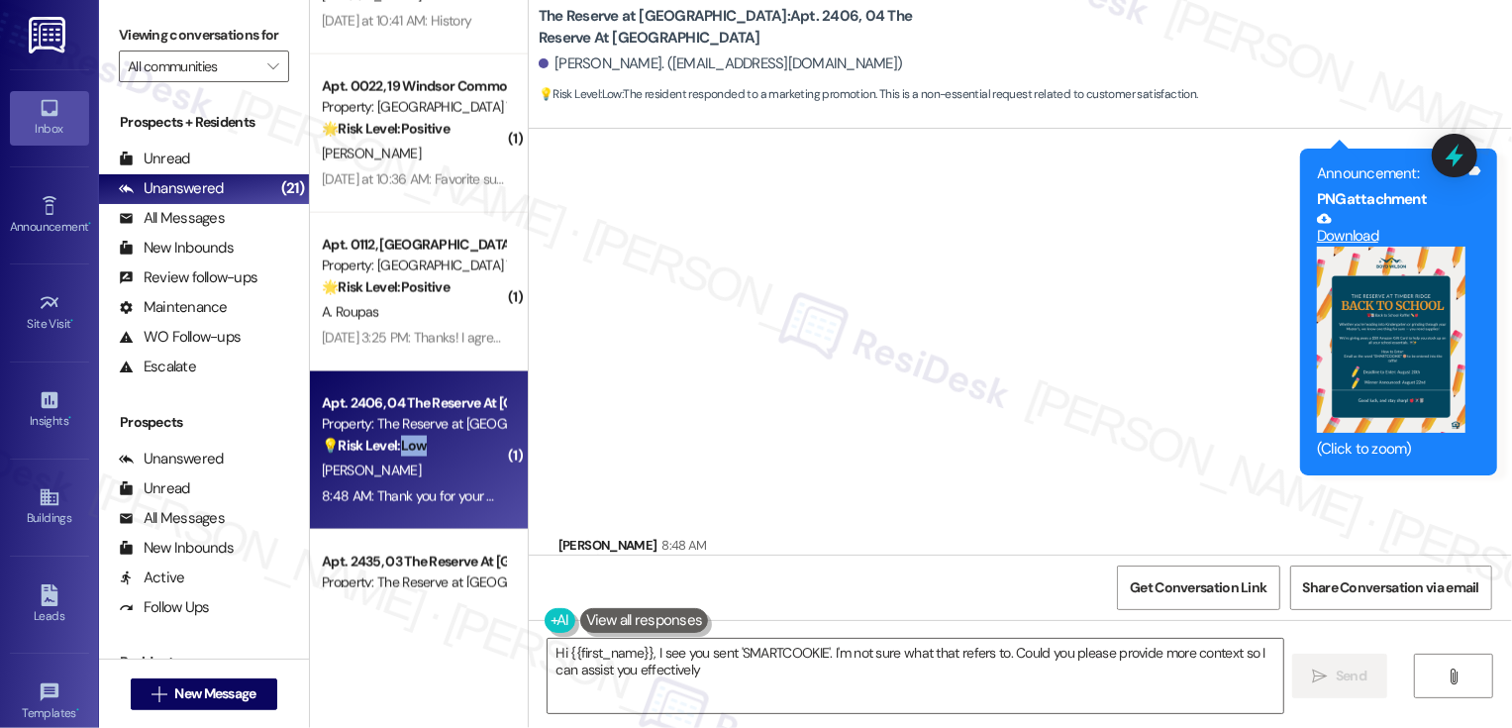
type textarea "Hi {{first_name}}, I see you sent 'SMARTCOOKIE'. I'm not sure what that refers …"
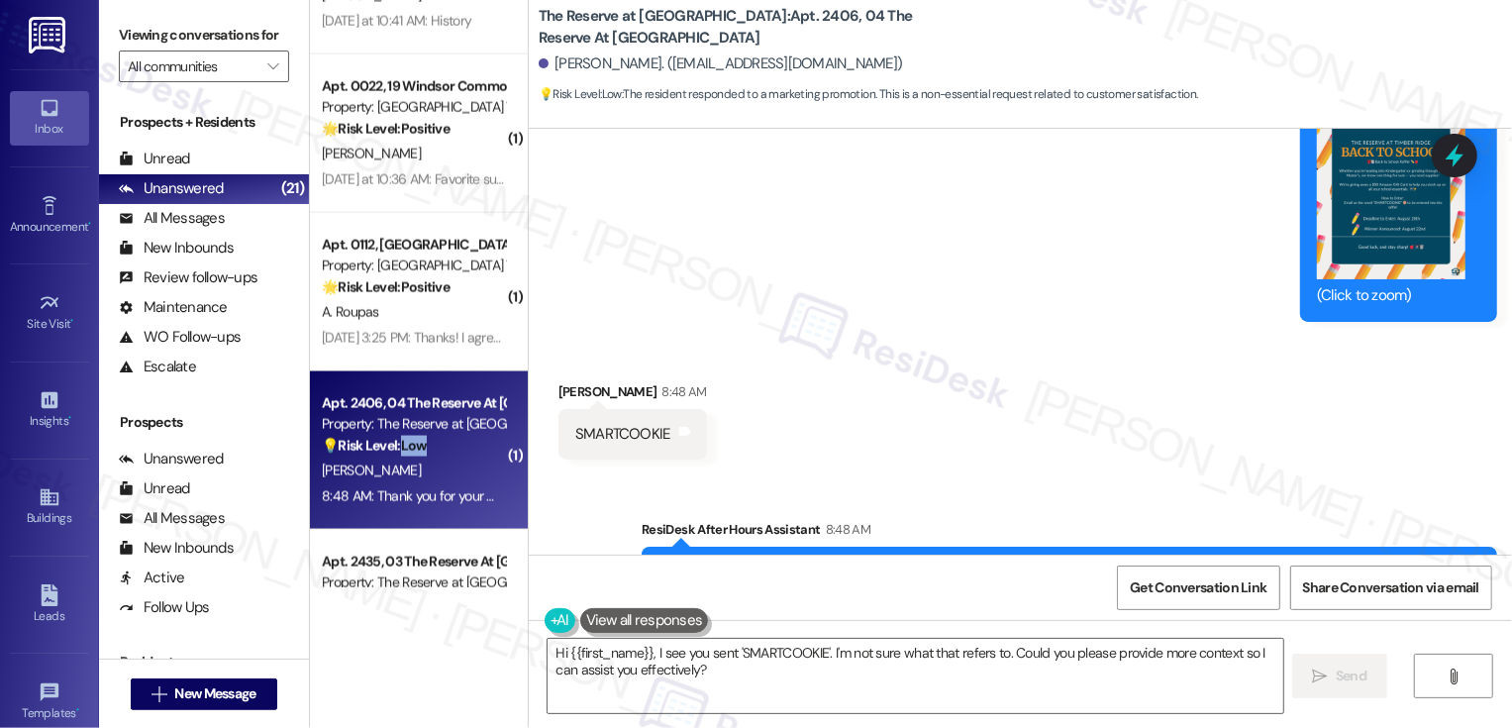
scroll to position [567, 0]
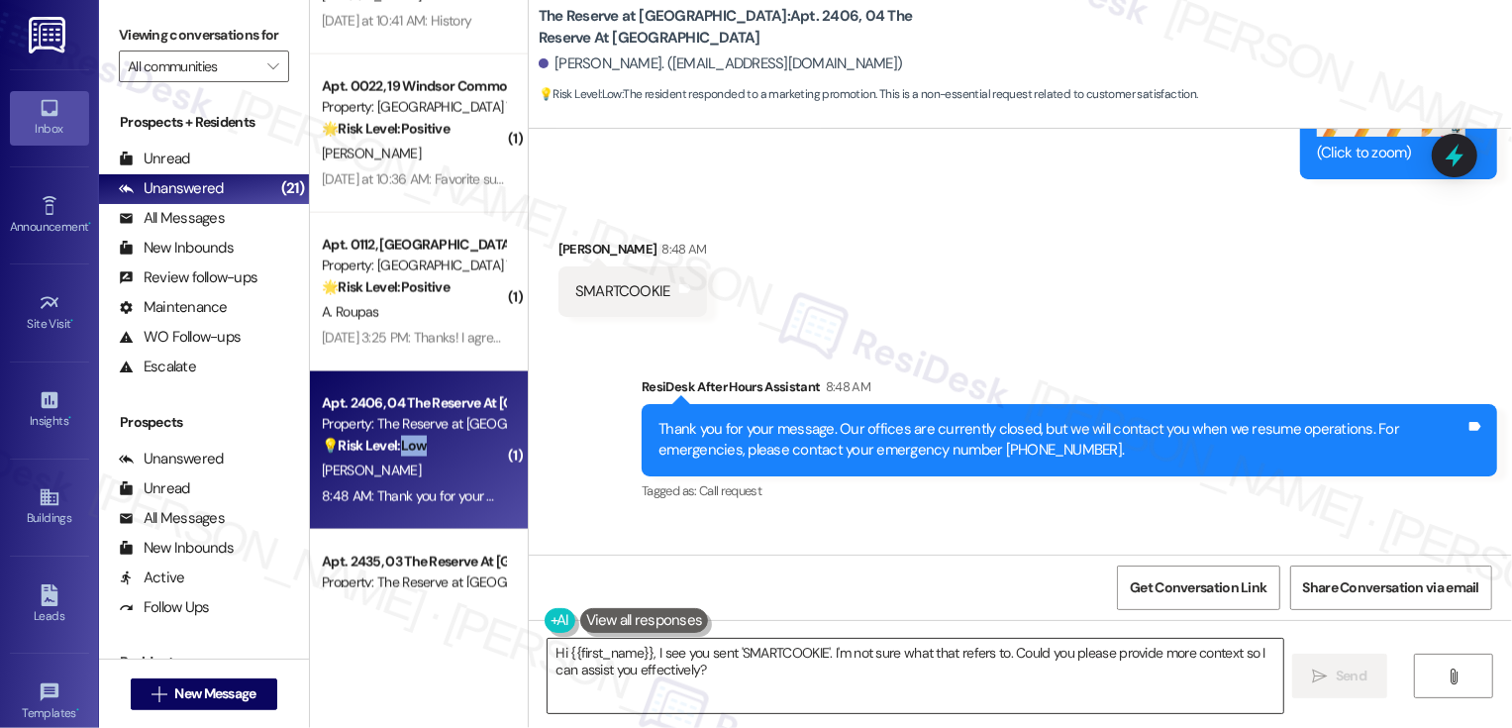
click at [707, 664] on textarea "Hi {{first_name}}, I see you sent 'SMARTCOOKIE'. I'm not sure what that refers …" at bounding box center [916, 676] width 736 height 74
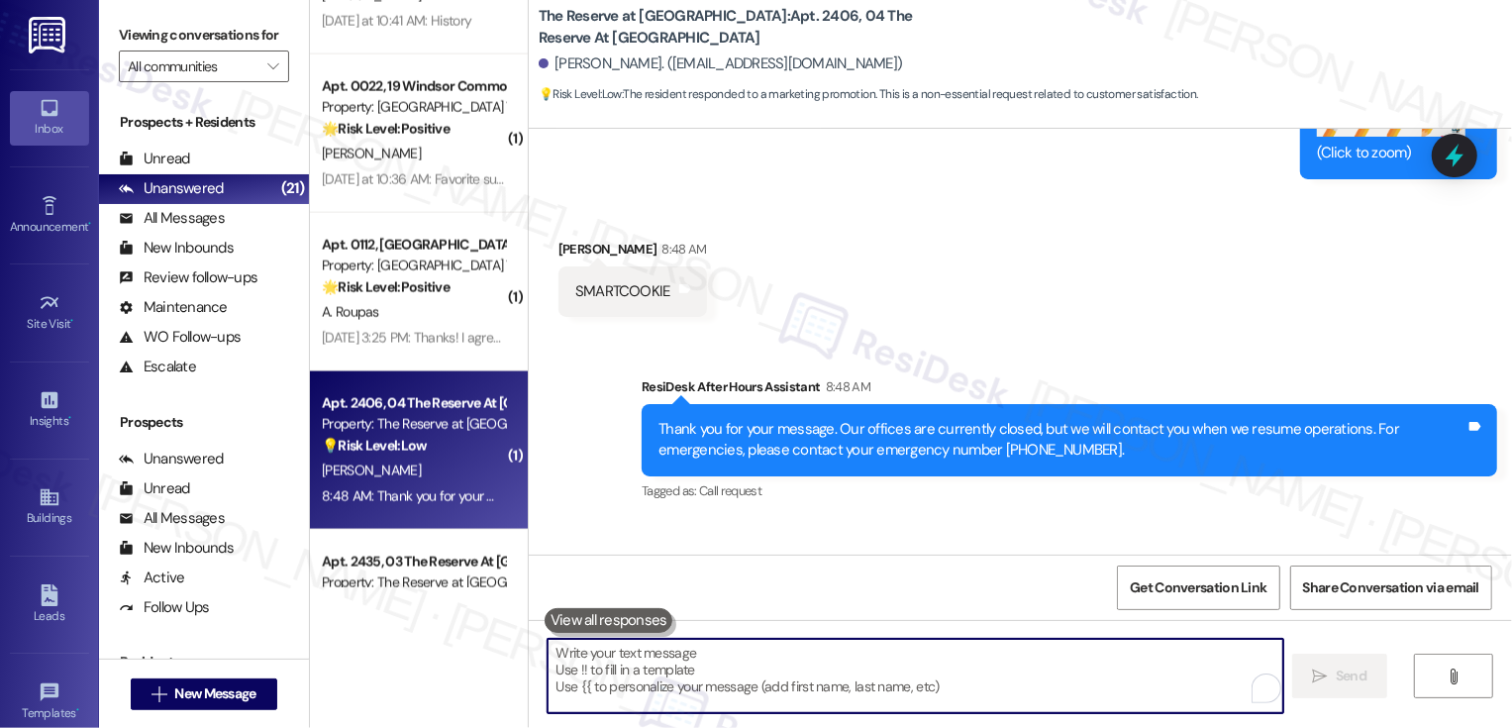
paste textarea "Hi {{first_name}}, we will add you to the raffle. 😊"
type textarea "Hi {{first_name}}, we will add you to the raffle. 😊"
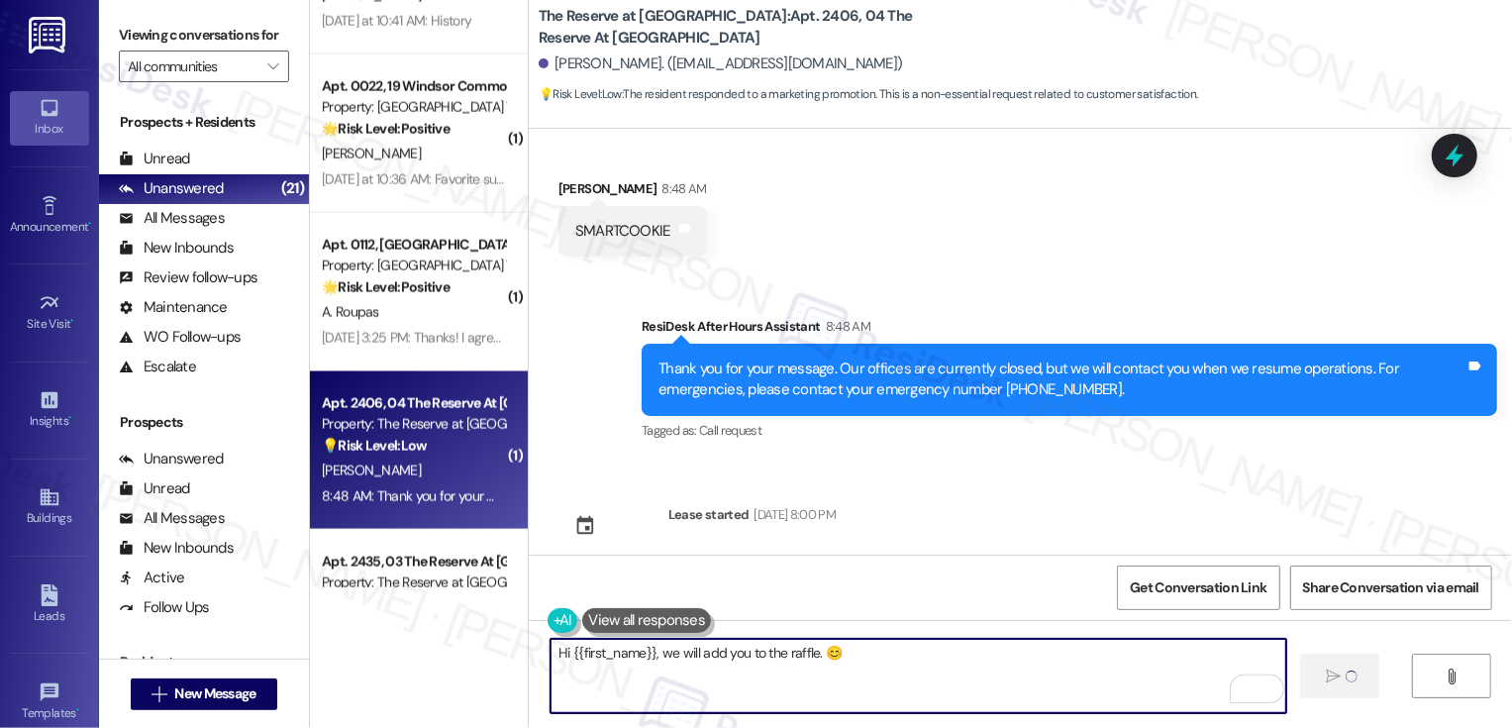
scroll to position [766, 0]
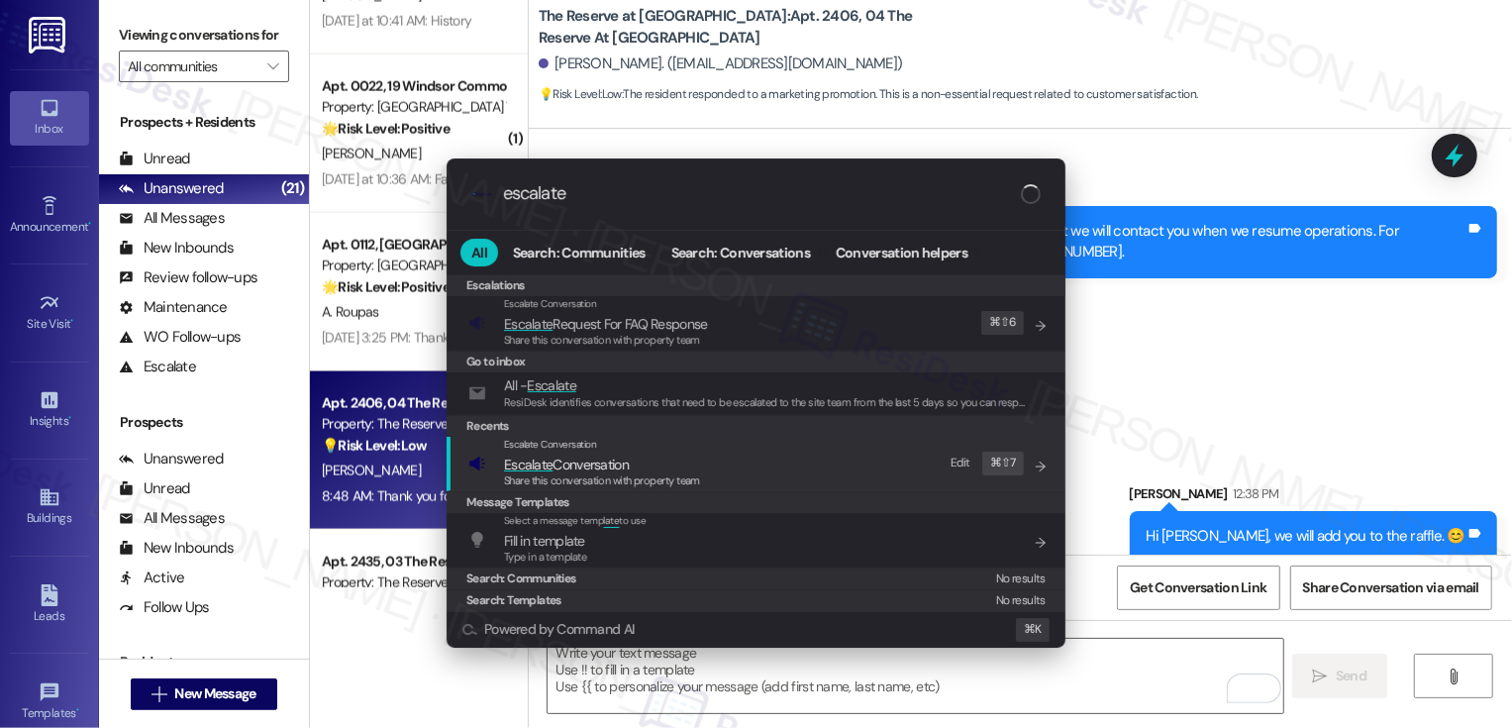
type input "escalate"
click at [534, 478] on span "Share this conversation with property team" at bounding box center [602, 480] width 196 height 14
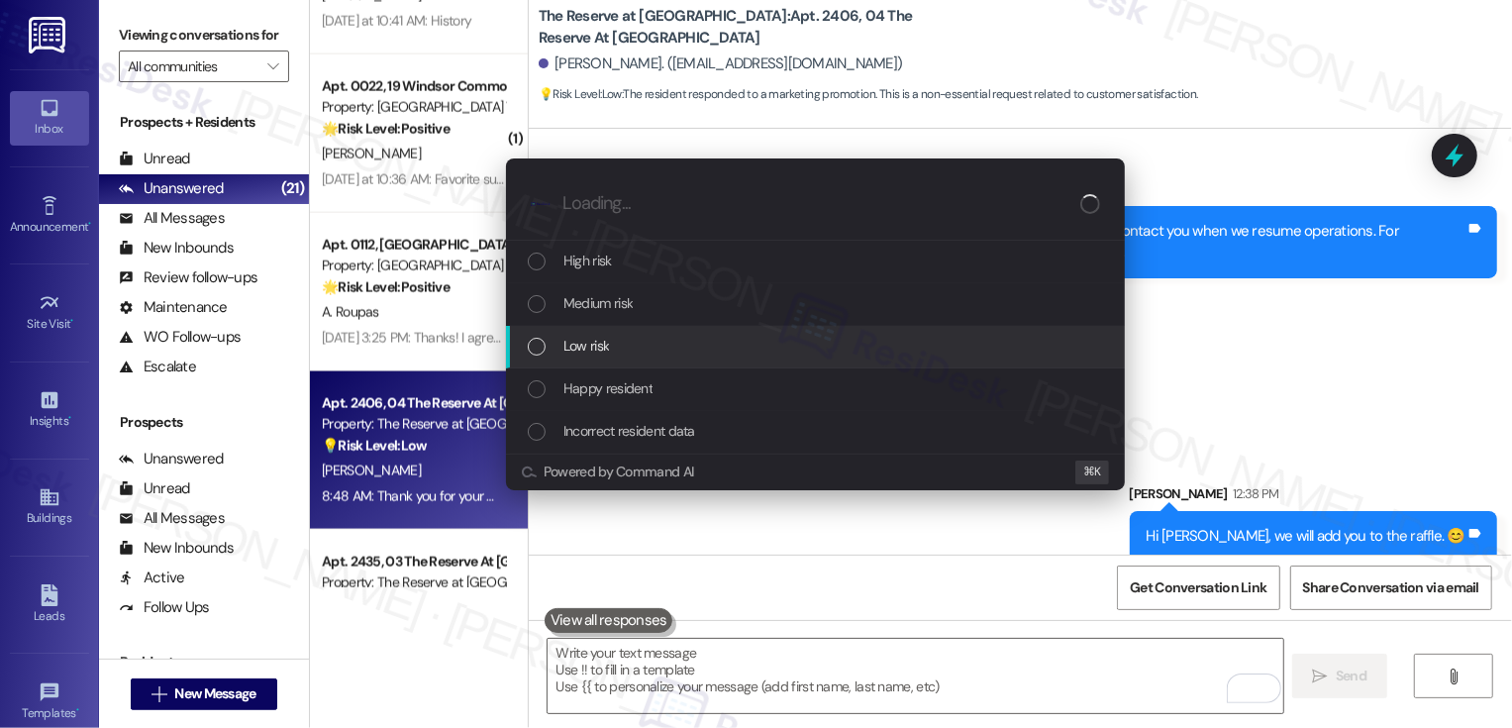
click at [622, 351] on div "Low risk" at bounding box center [817, 346] width 579 height 22
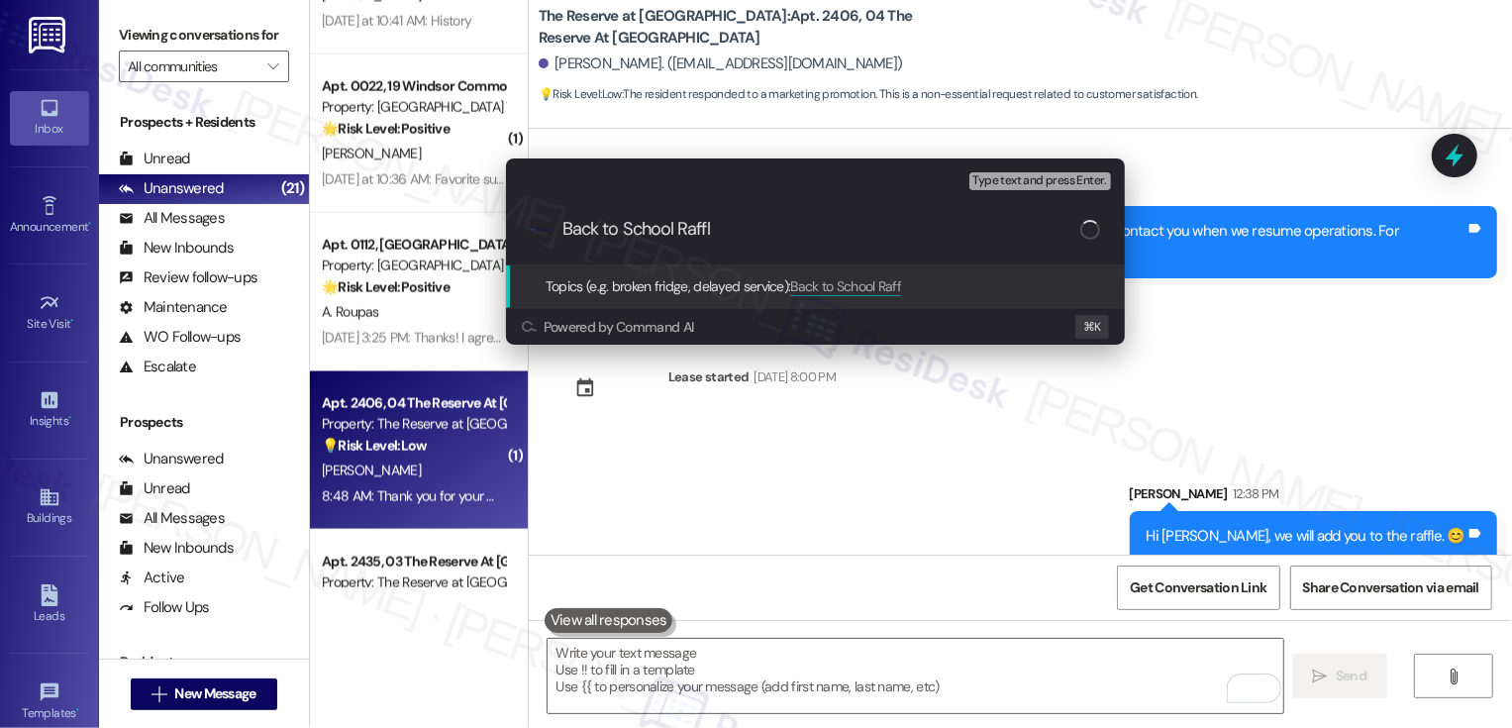
type input "Back to School Raffle"
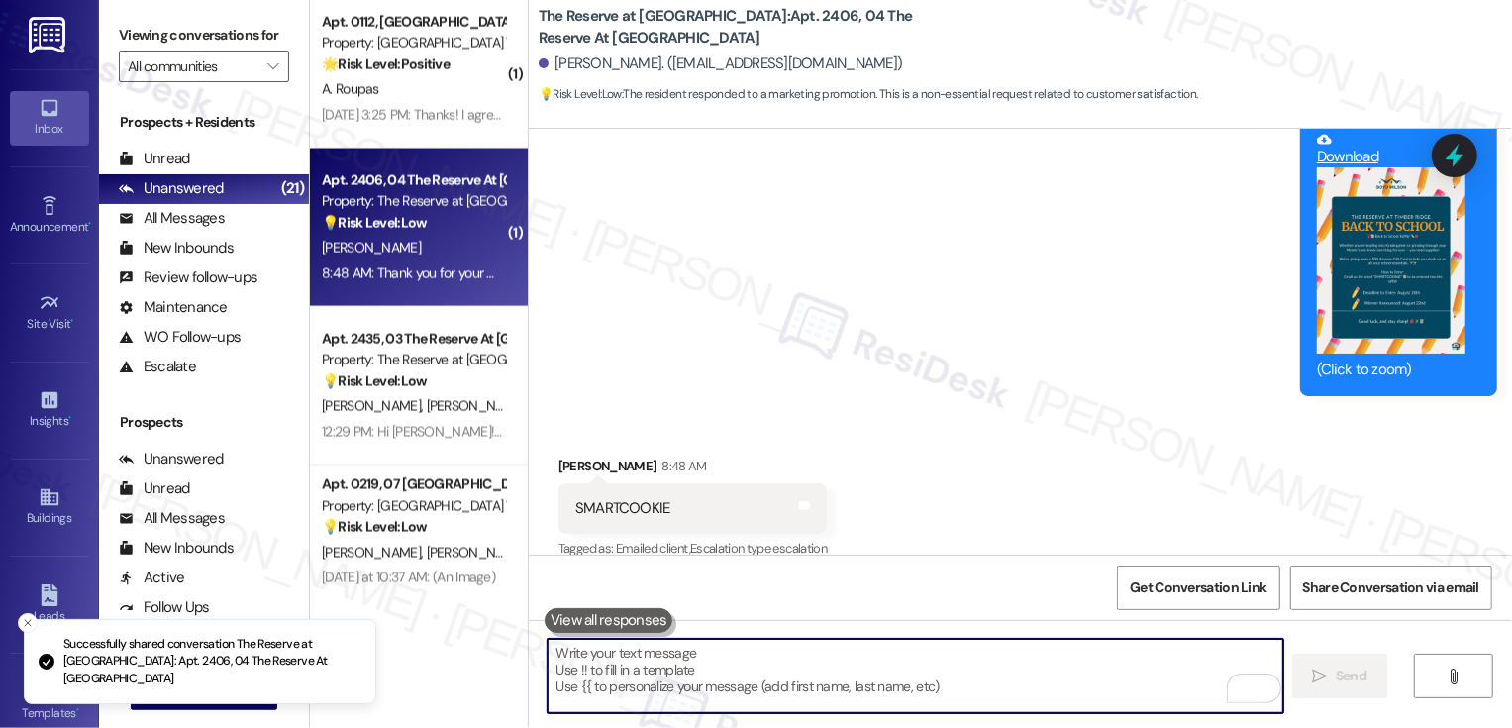
scroll to position [2452, 0]
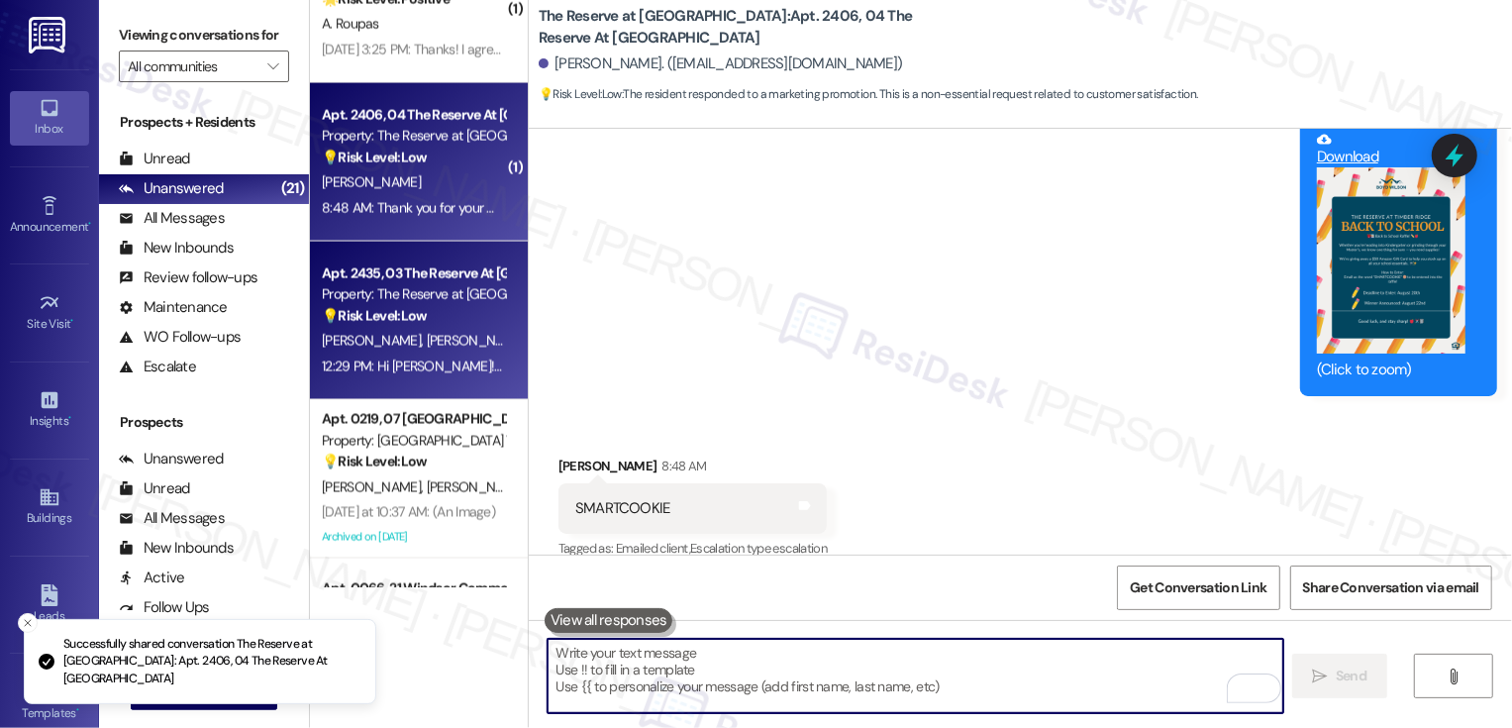
click at [420, 350] on div "M. Storz B. Storz" at bounding box center [413, 341] width 187 height 25
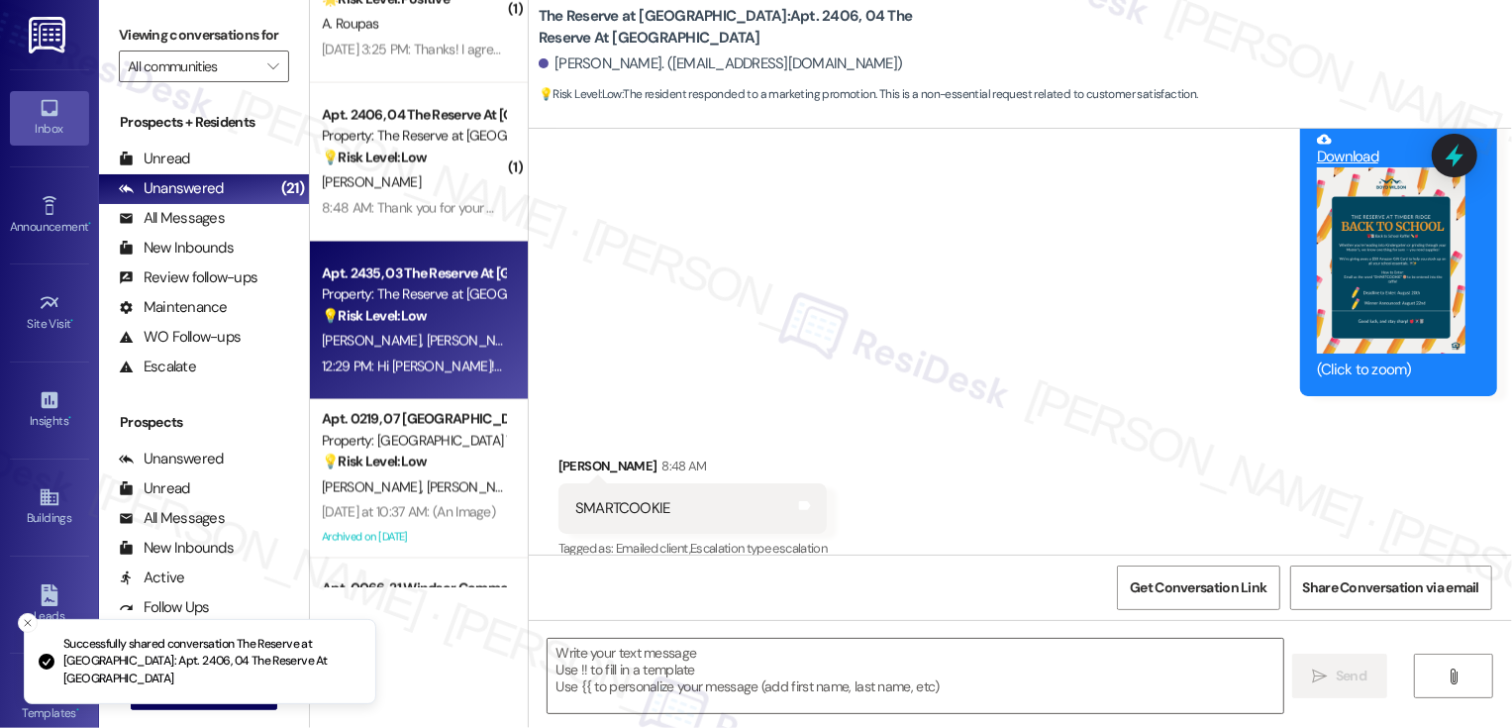
type textarea "Fetching suggested responses. Please feel free to read through the conversation…"
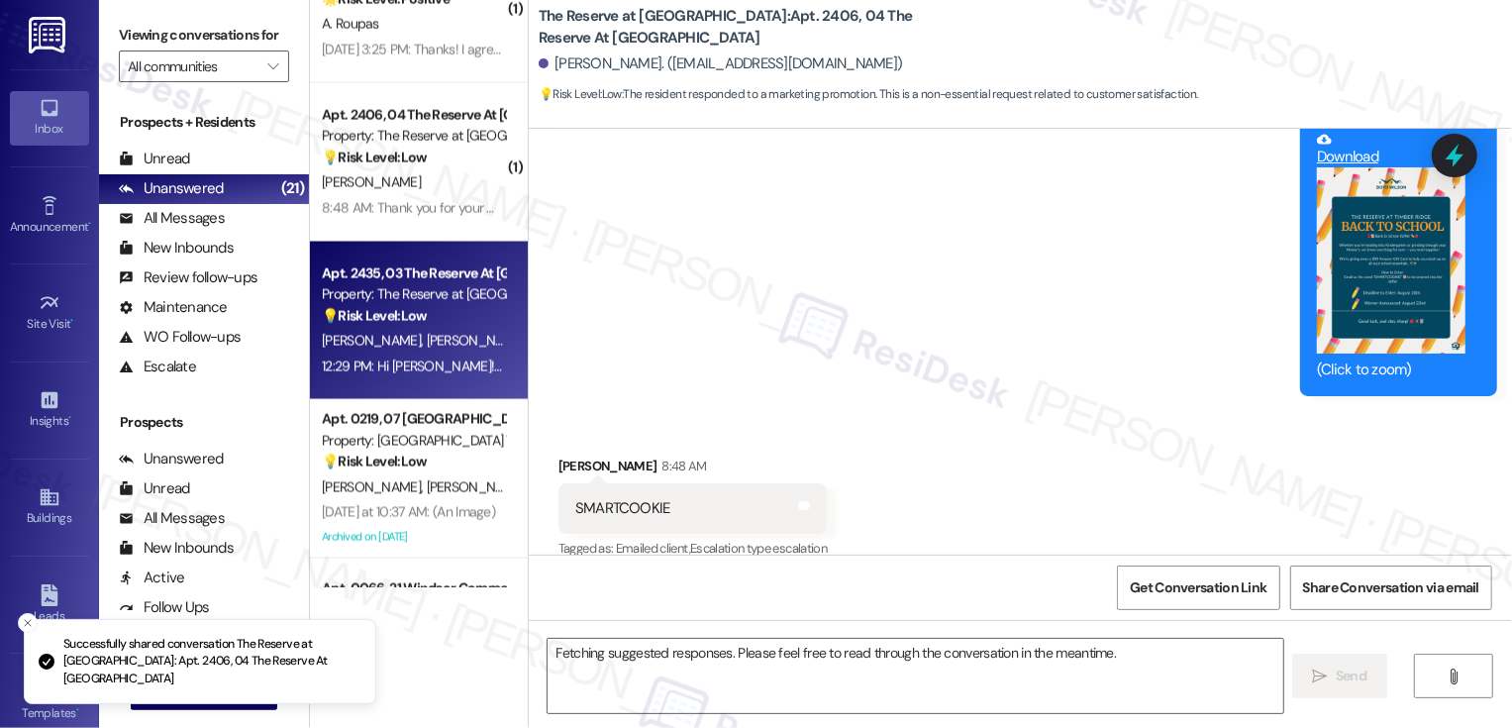
click at [420, 350] on div "M. Storz B. Storz" at bounding box center [413, 341] width 187 height 25
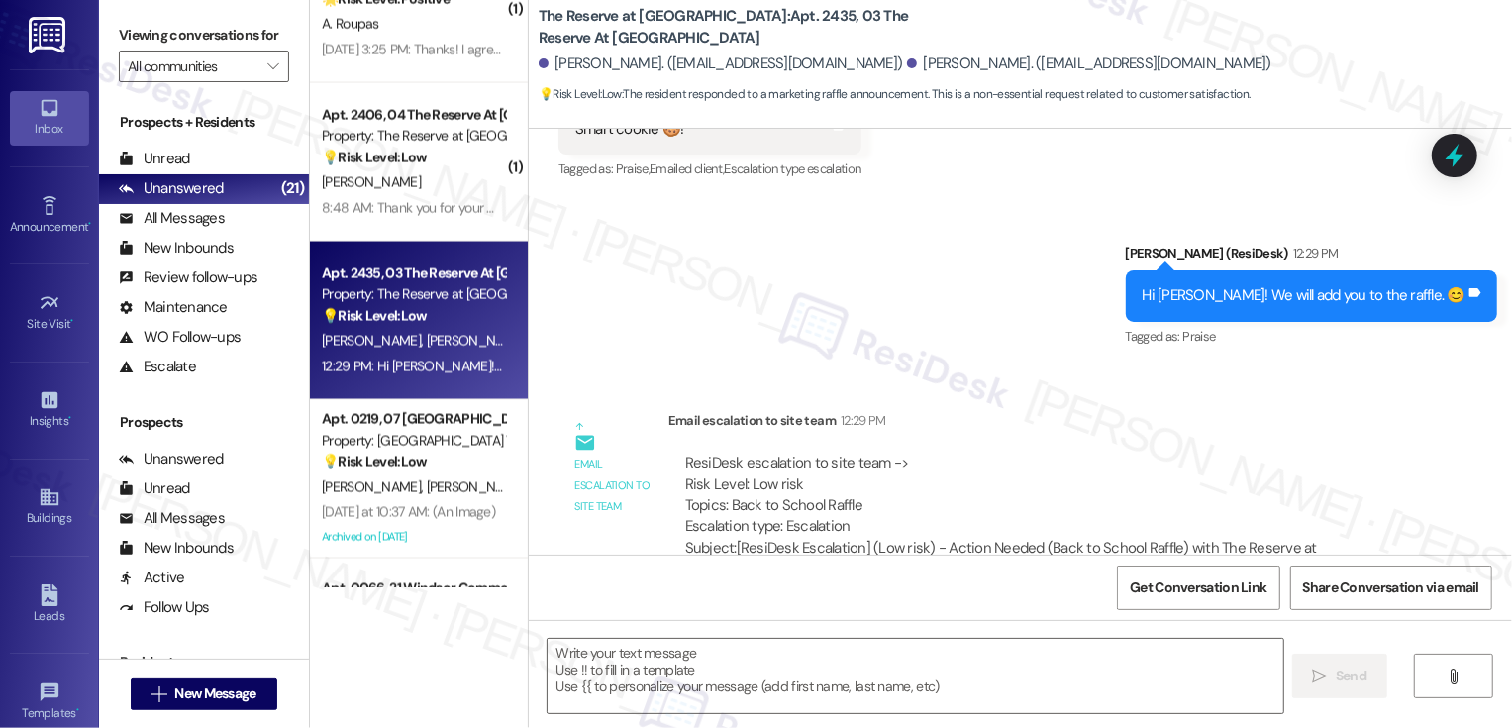
scroll to position [2514, 0]
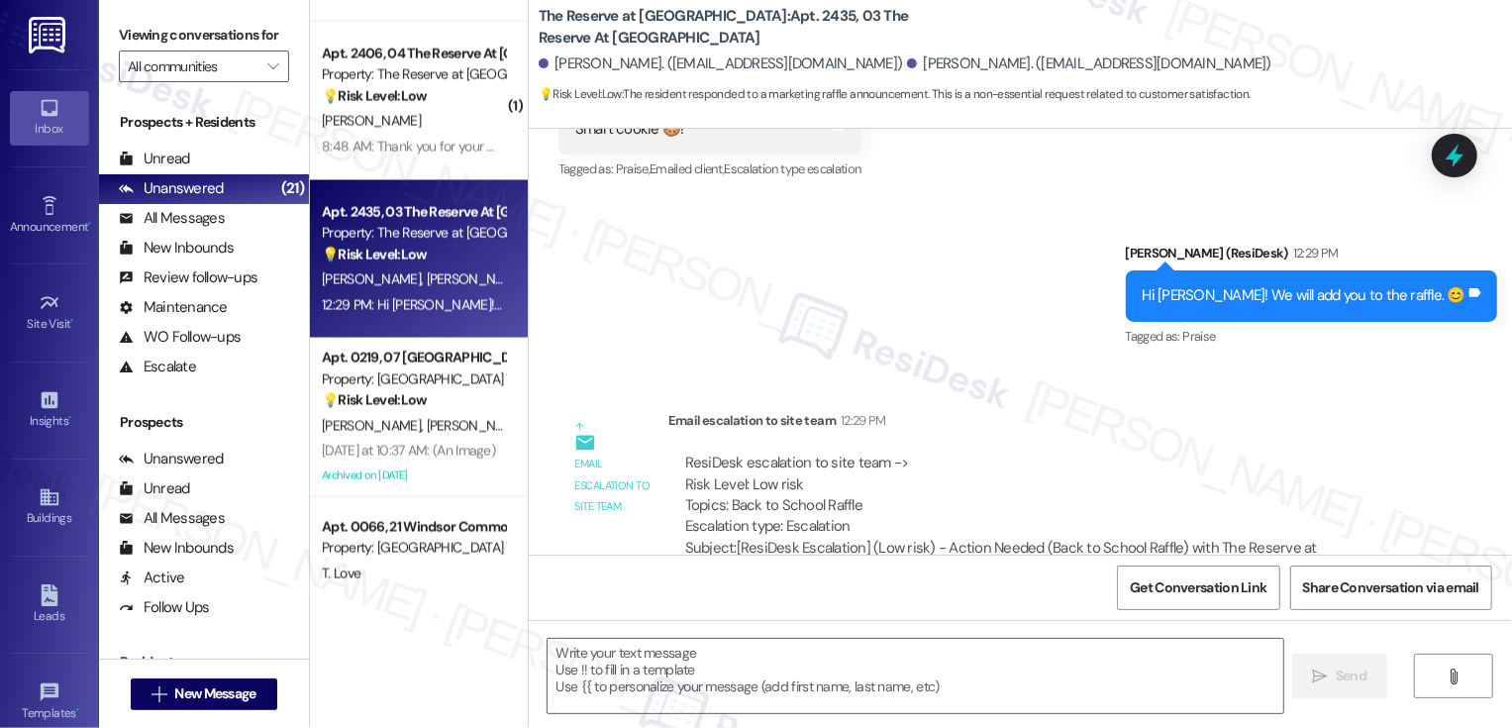
click at [400, 405] on strong "💡 Risk Level: Low" at bounding box center [374, 400] width 105 height 18
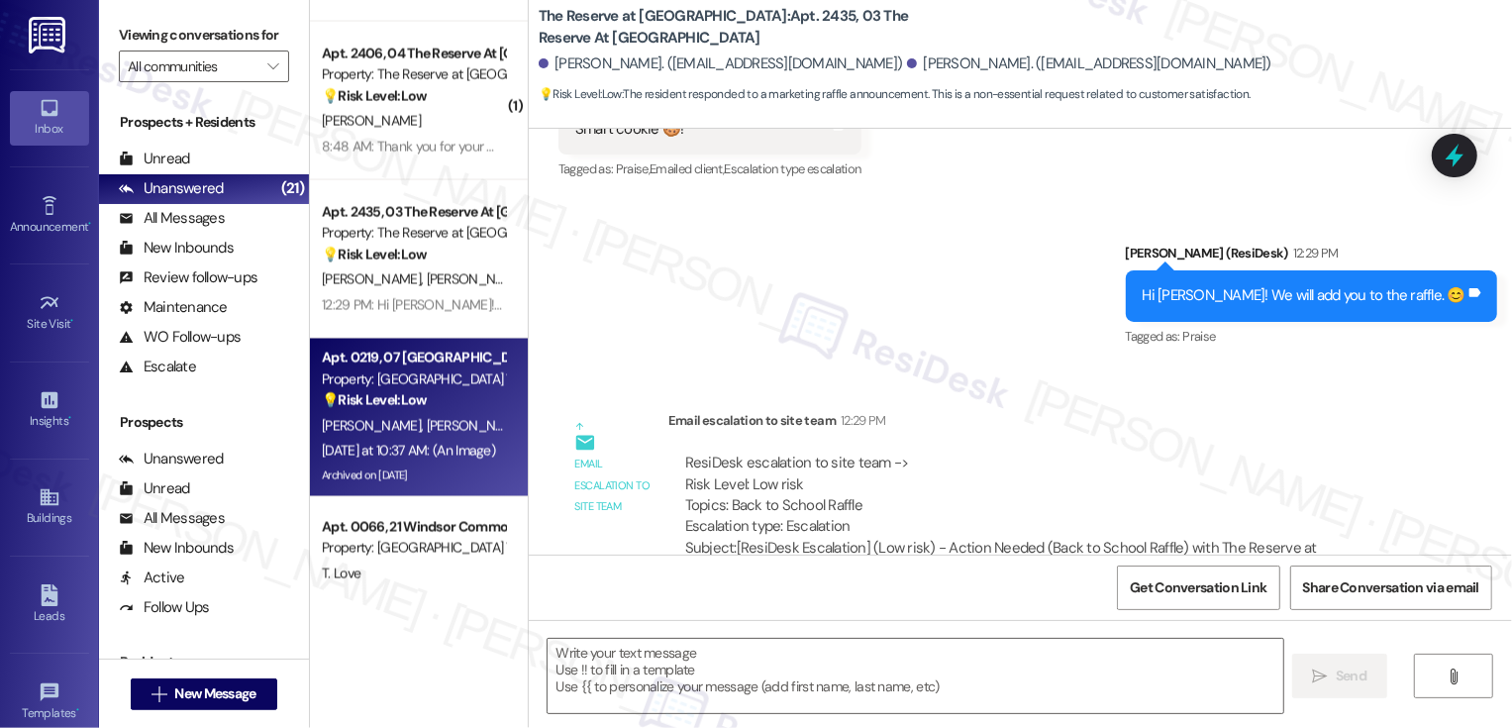
type textarea "Fetching suggested responses. Please feel free to read through the conversation…"
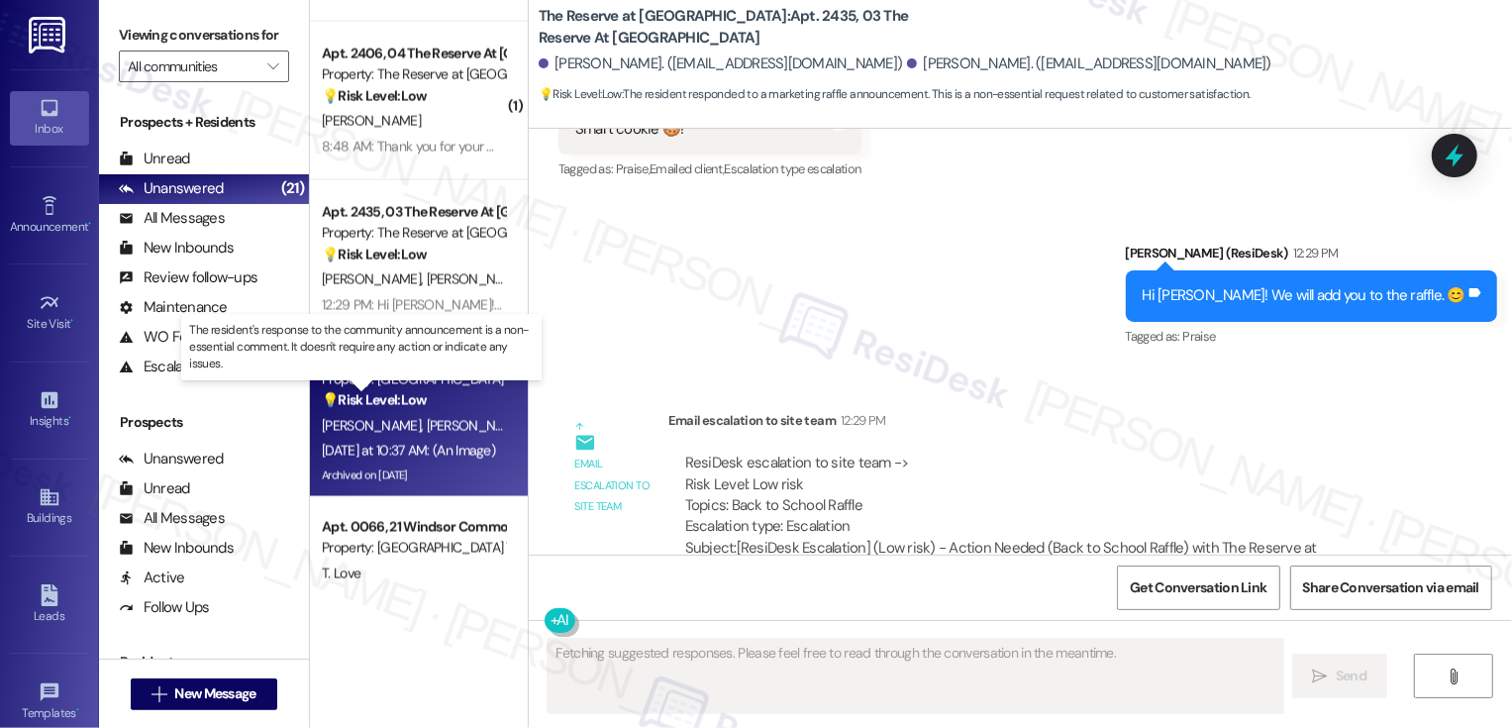
click at [400, 405] on strong "💡 Risk Level: Low" at bounding box center [374, 400] width 105 height 18
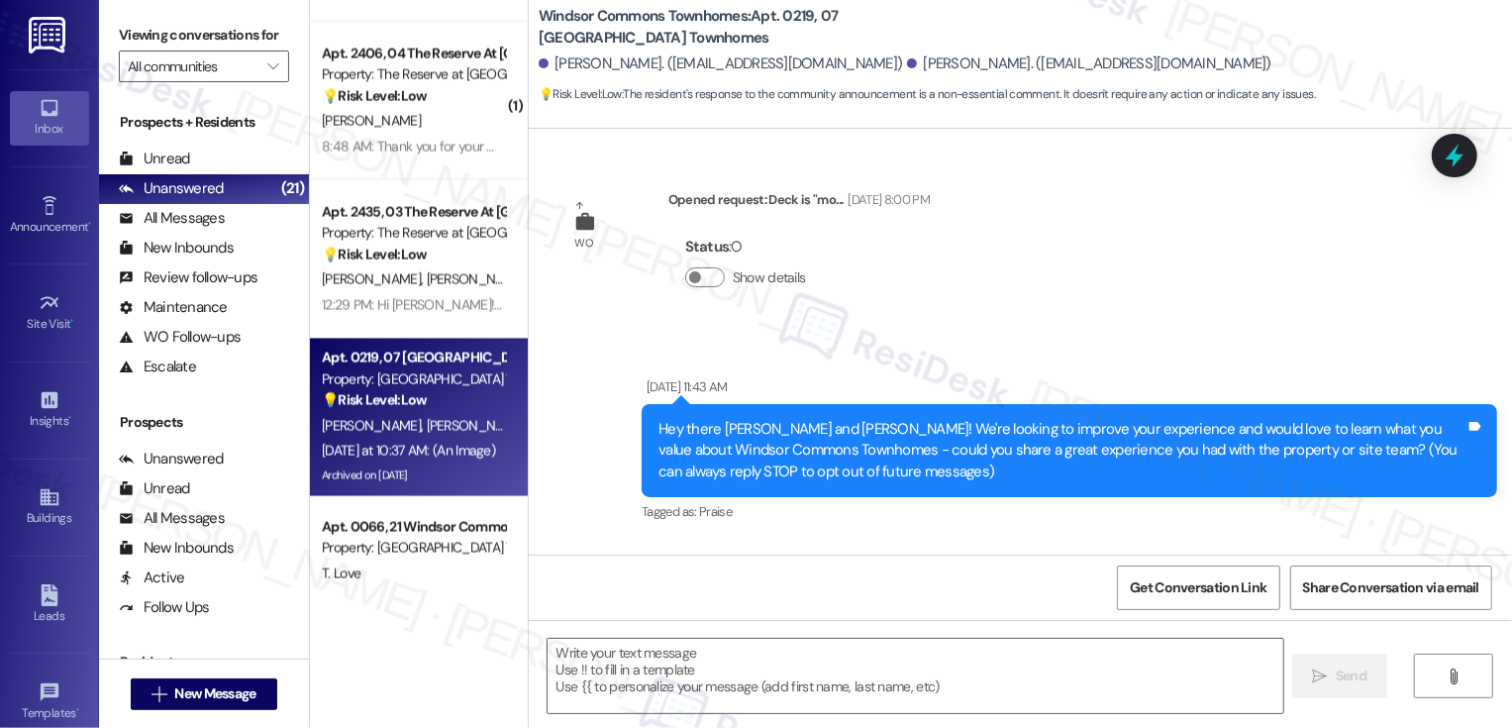
click at [441, 387] on div "Property: [GEOGRAPHIC_DATA] Townhomes" at bounding box center [413, 379] width 183 height 21
type textarea "Fetching suggested responses. Please feel free to read through the conversation…"
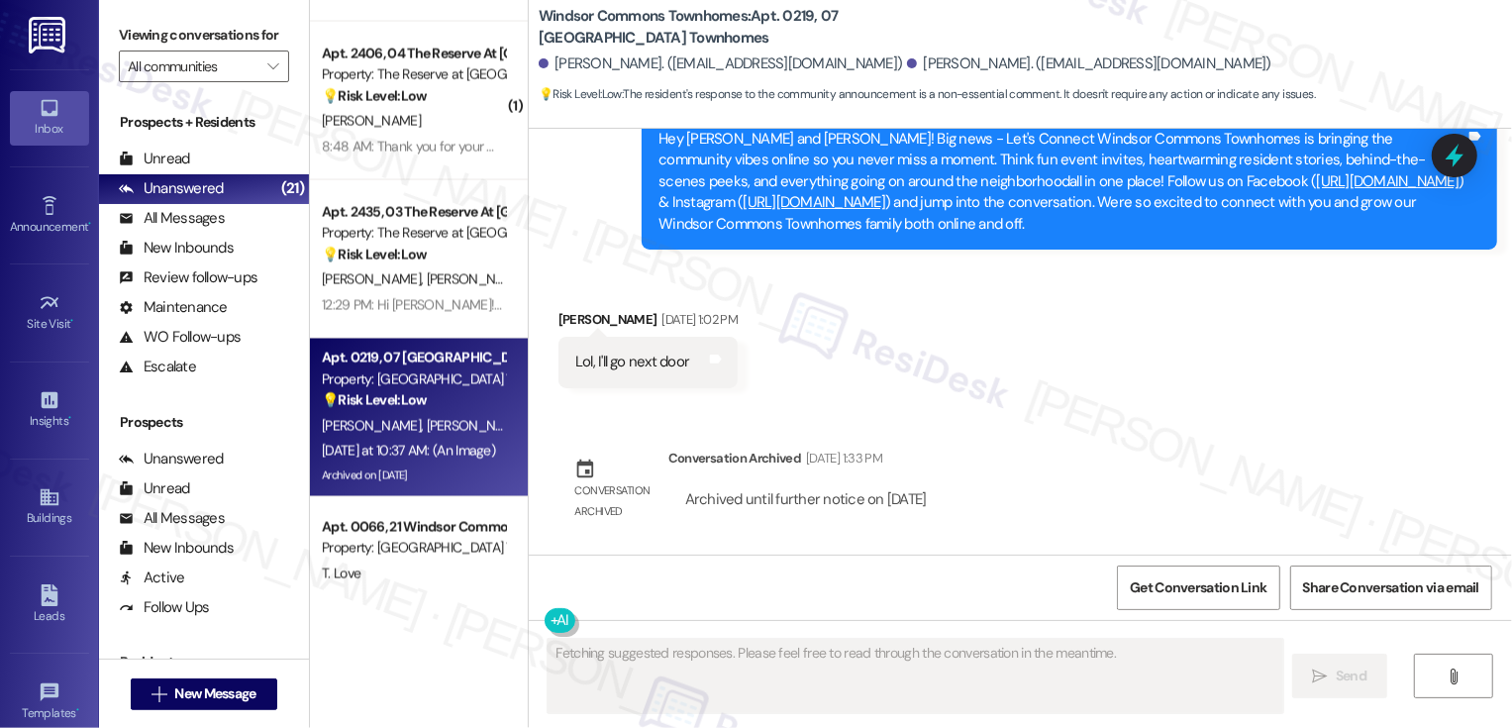
scroll to position [36100, 0]
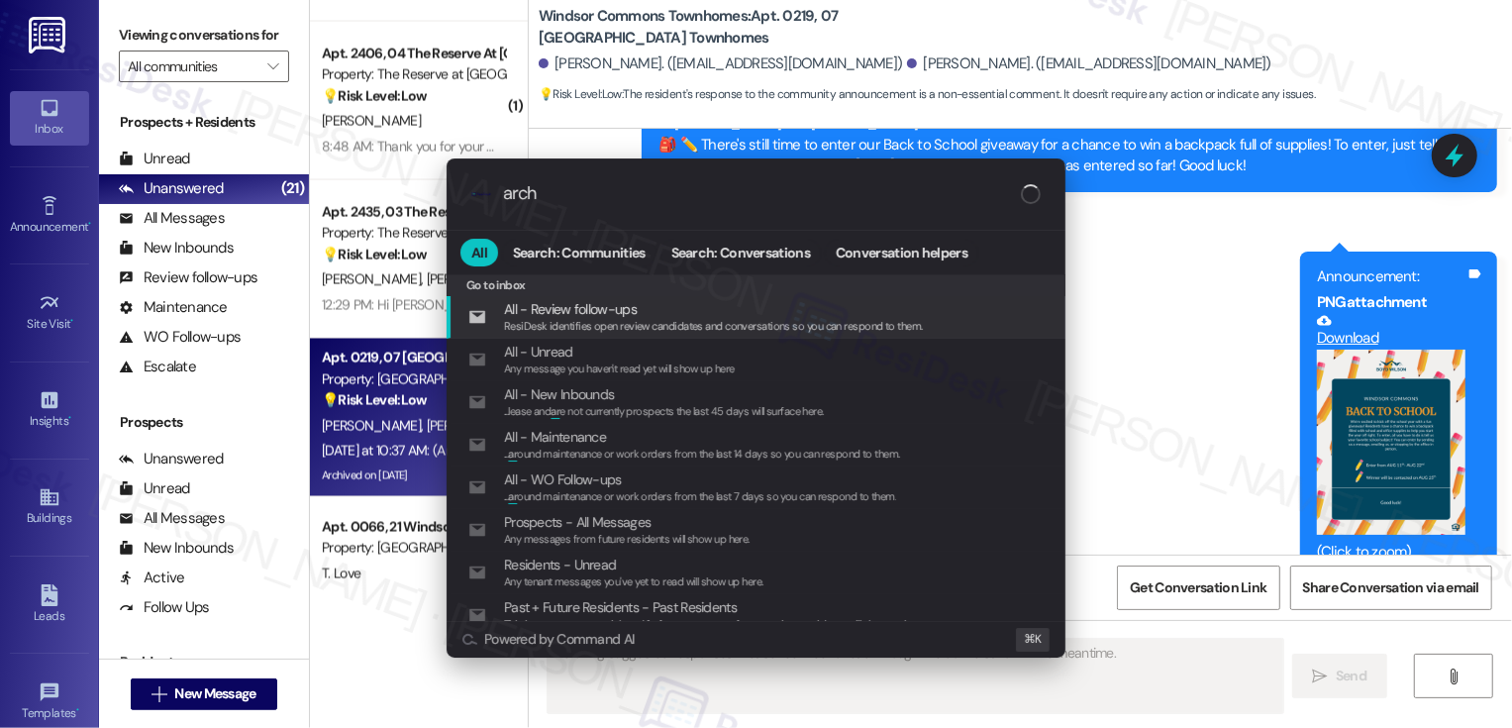
type input "archi"
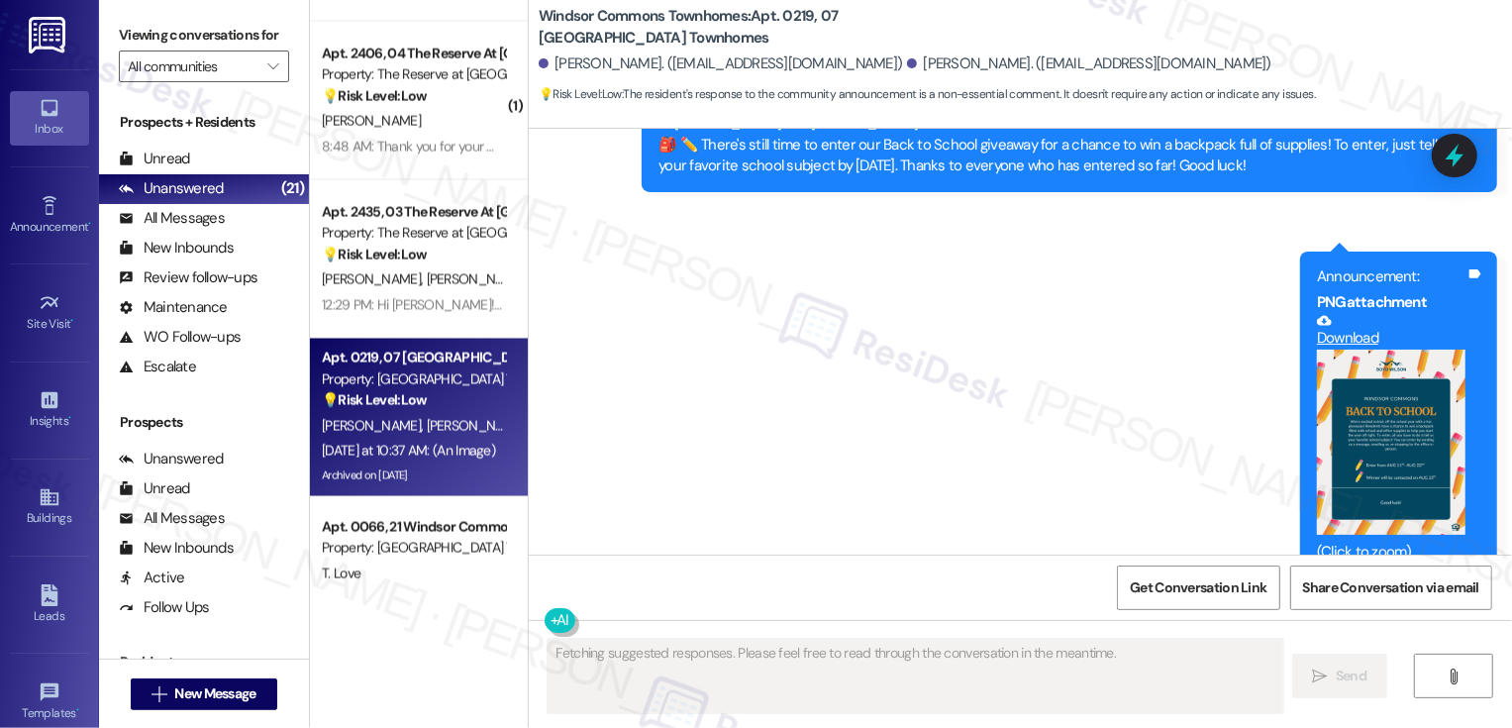
scroll to position [2623, 0]
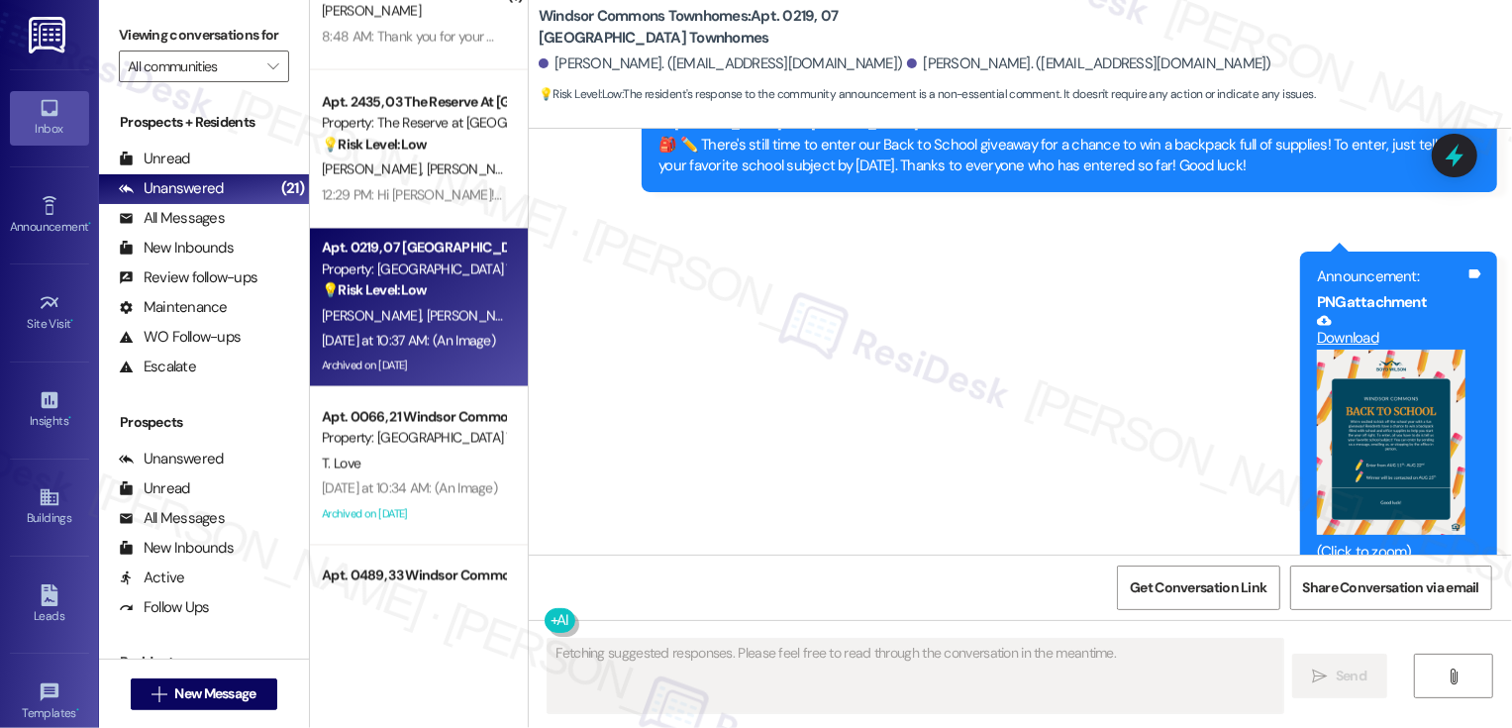
click at [460, 479] on div "Yesterday at 10:34 AM: (An Image) Yesterday at 10:34 AM: (An Image)" at bounding box center [409, 488] width 175 height 18
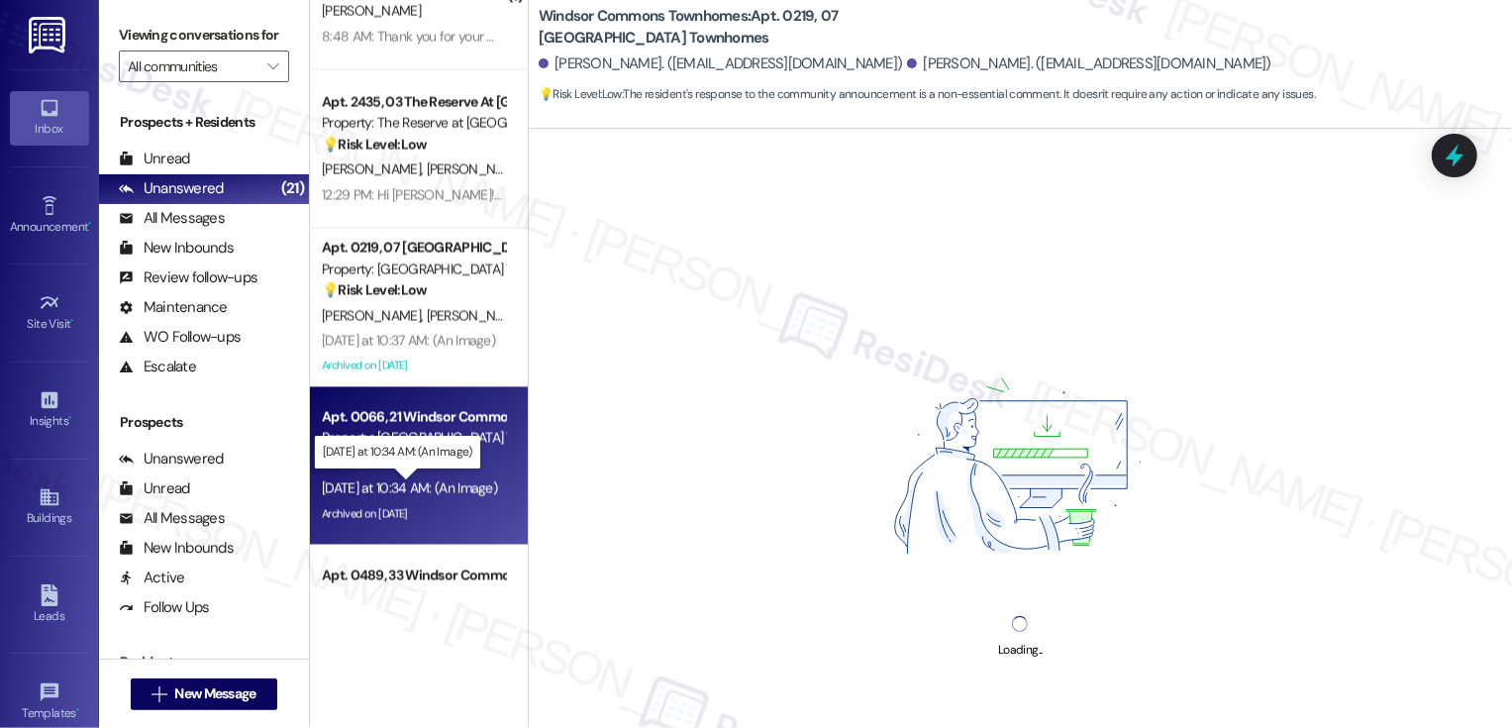
click at [460, 479] on div "Yesterday at 10:34 AM: (An Image) Yesterday at 10:34 AM: (An Image)" at bounding box center [409, 488] width 175 height 18
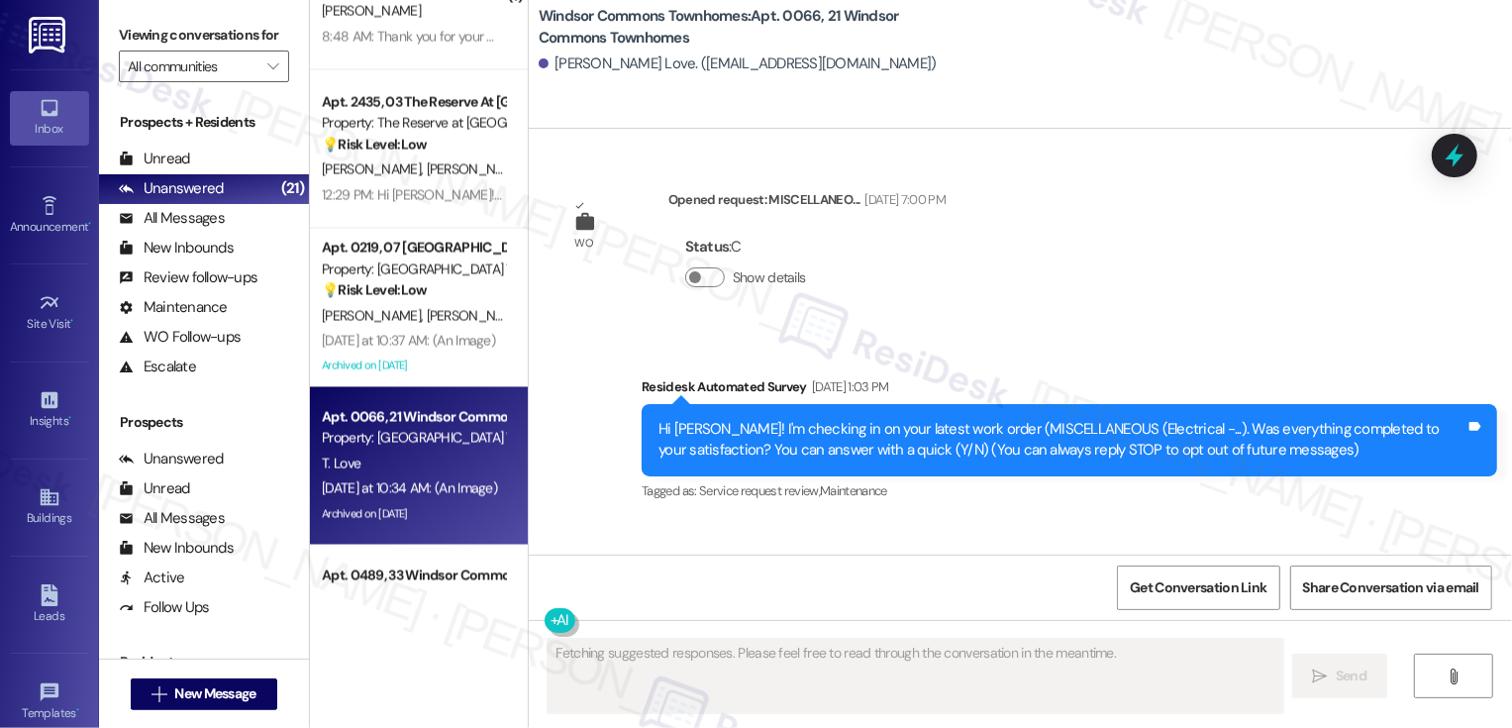
type textarea "Fetching suggested responses. Please feel free to read through the conversation…"
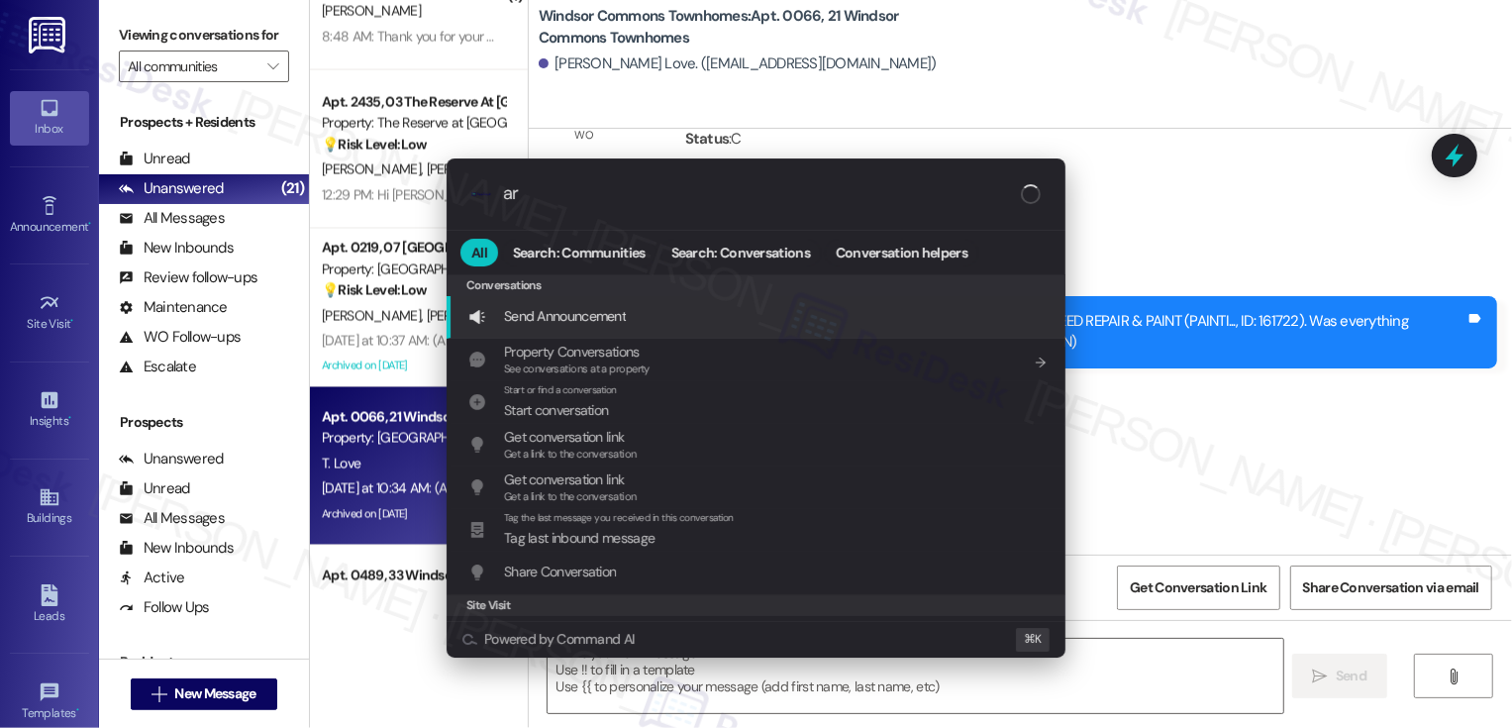
scroll to position [49337, 0]
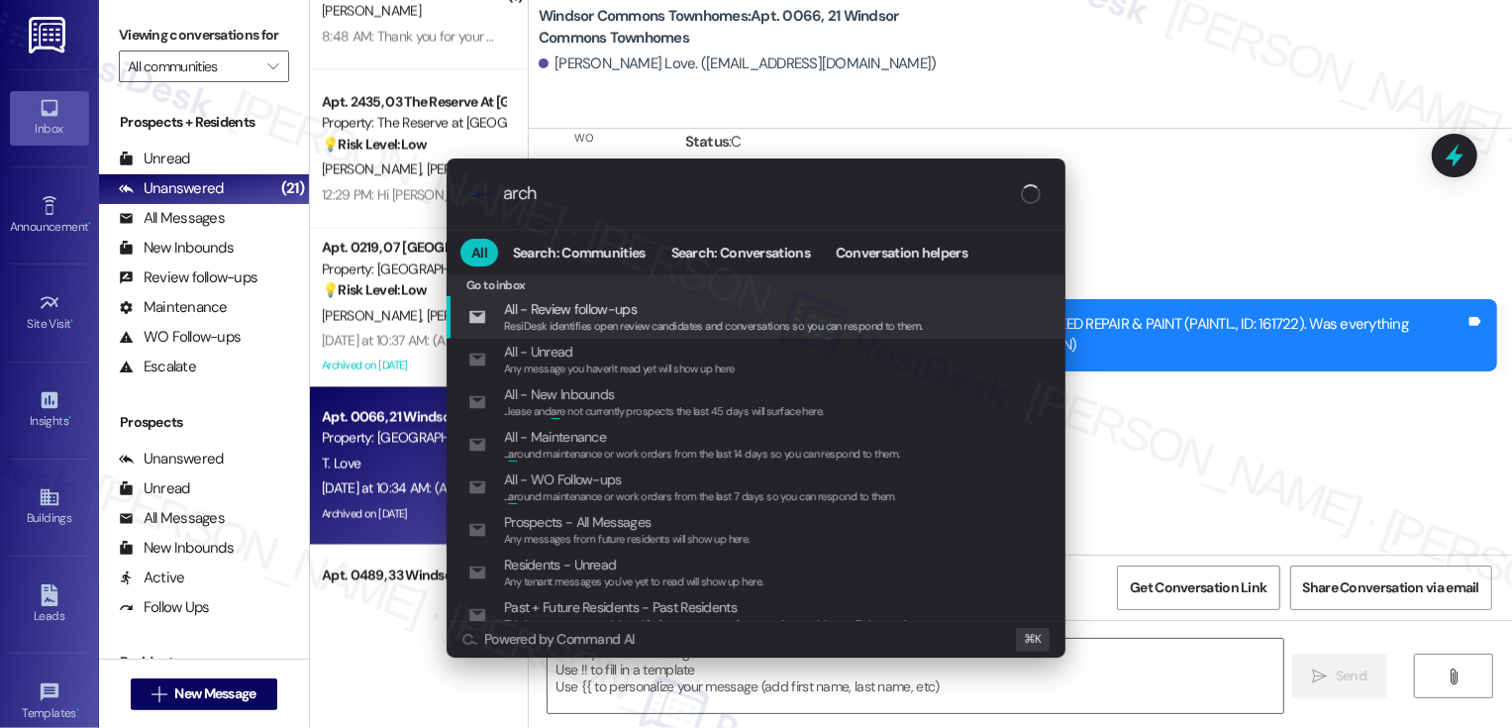
type input "archi"
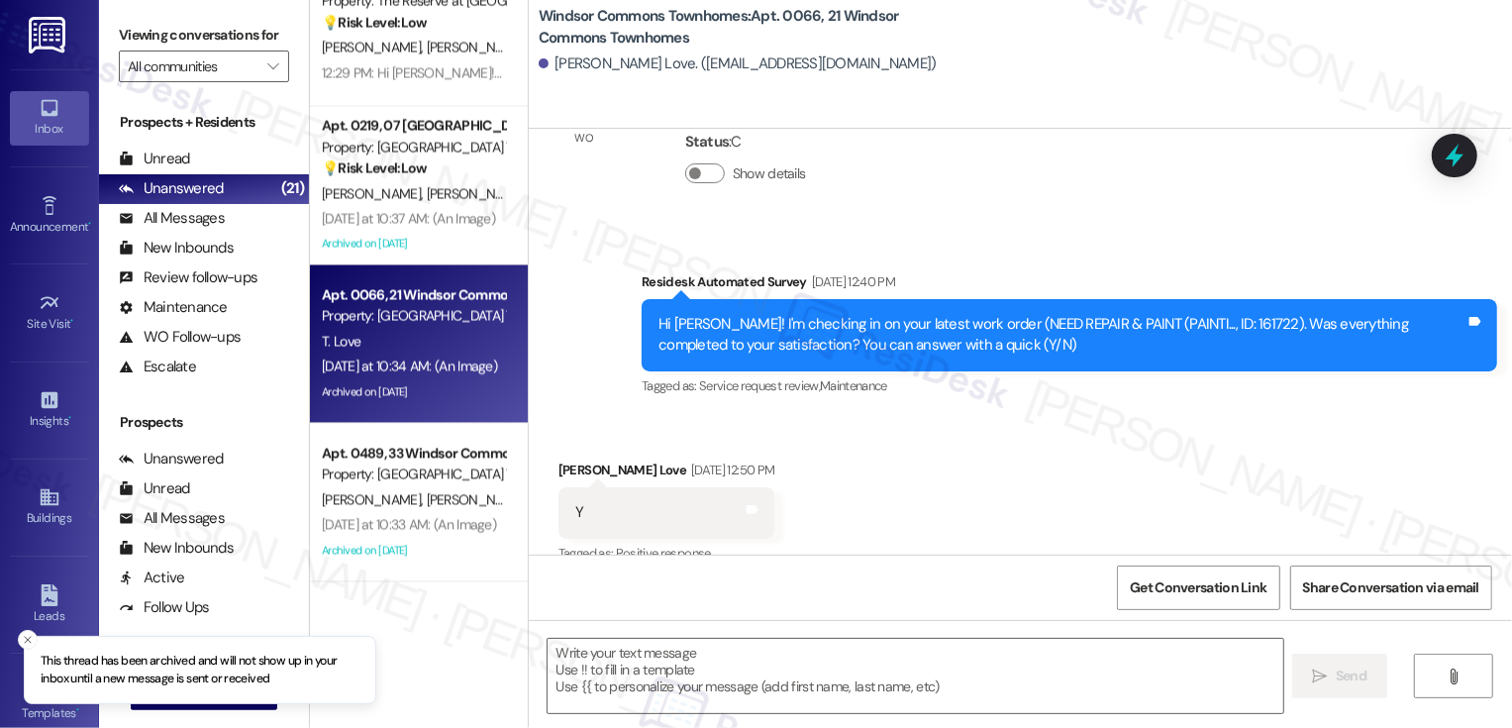
scroll to position [2898, 0]
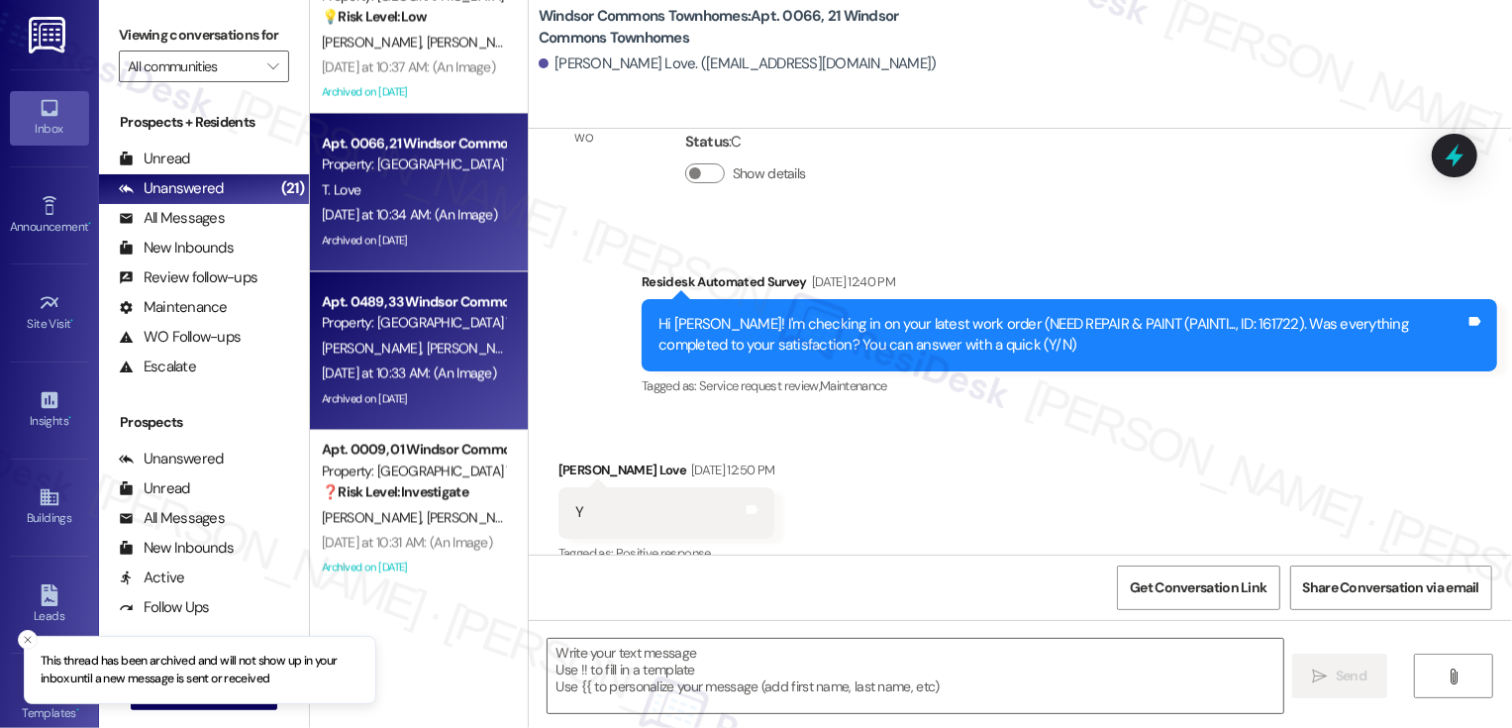
click at [435, 374] on div "Yesterday at 10:33 AM: (An Image) Yesterday at 10:33 AM: (An Image)" at bounding box center [409, 372] width 174 height 18
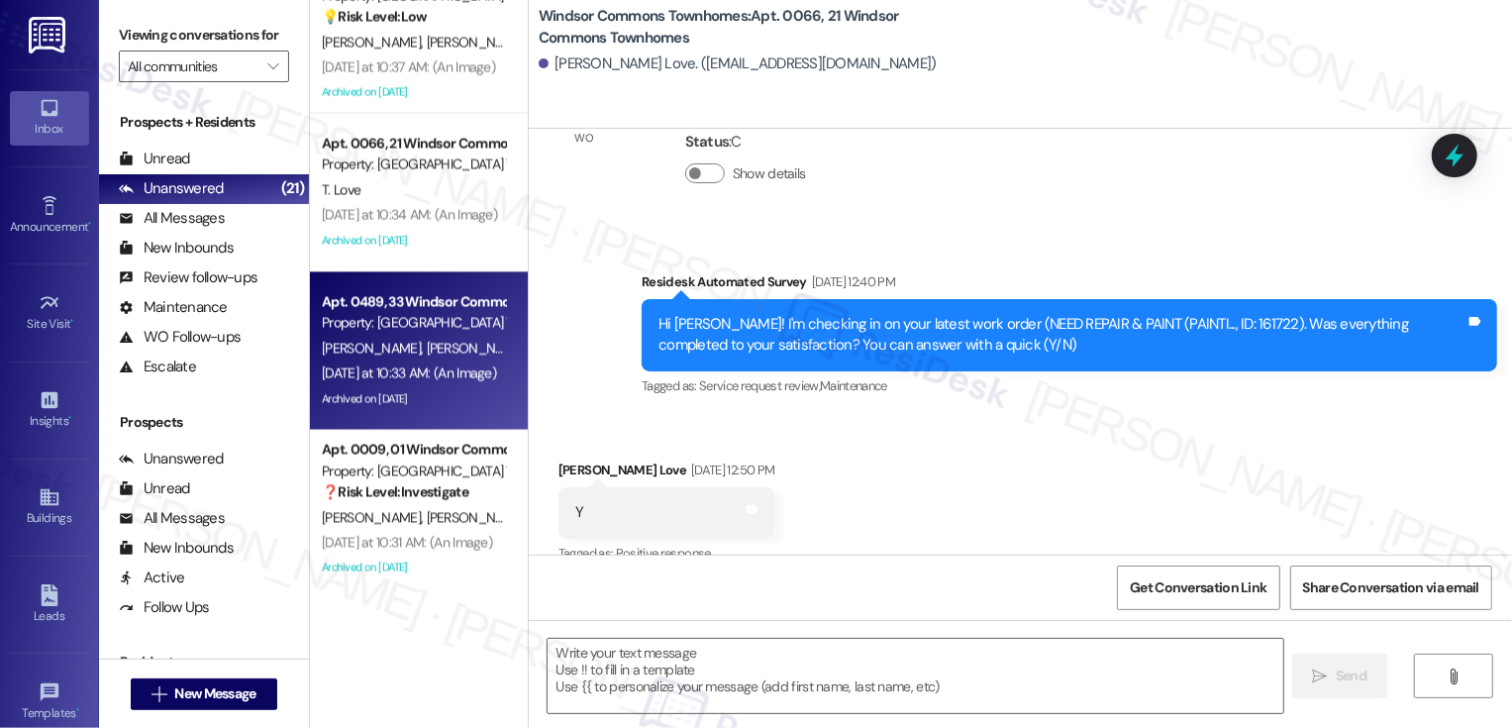
type textarea "Fetching suggested responses. Please feel free to read through the conversation…"
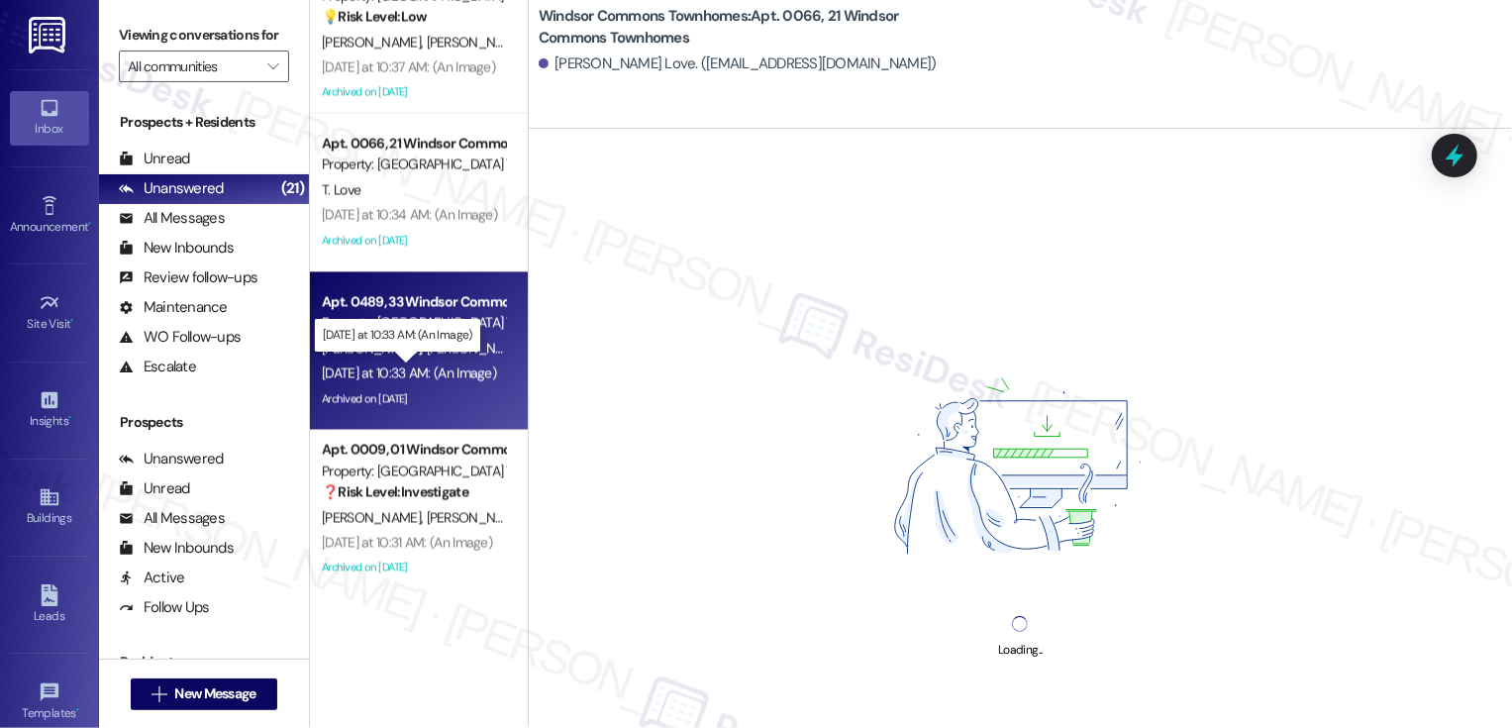
click at [435, 374] on div "Yesterday at 10:33 AM: (An Image) Yesterday at 10:33 AM: (An Image)" at bounding box center [409, 372] width 174 height 18
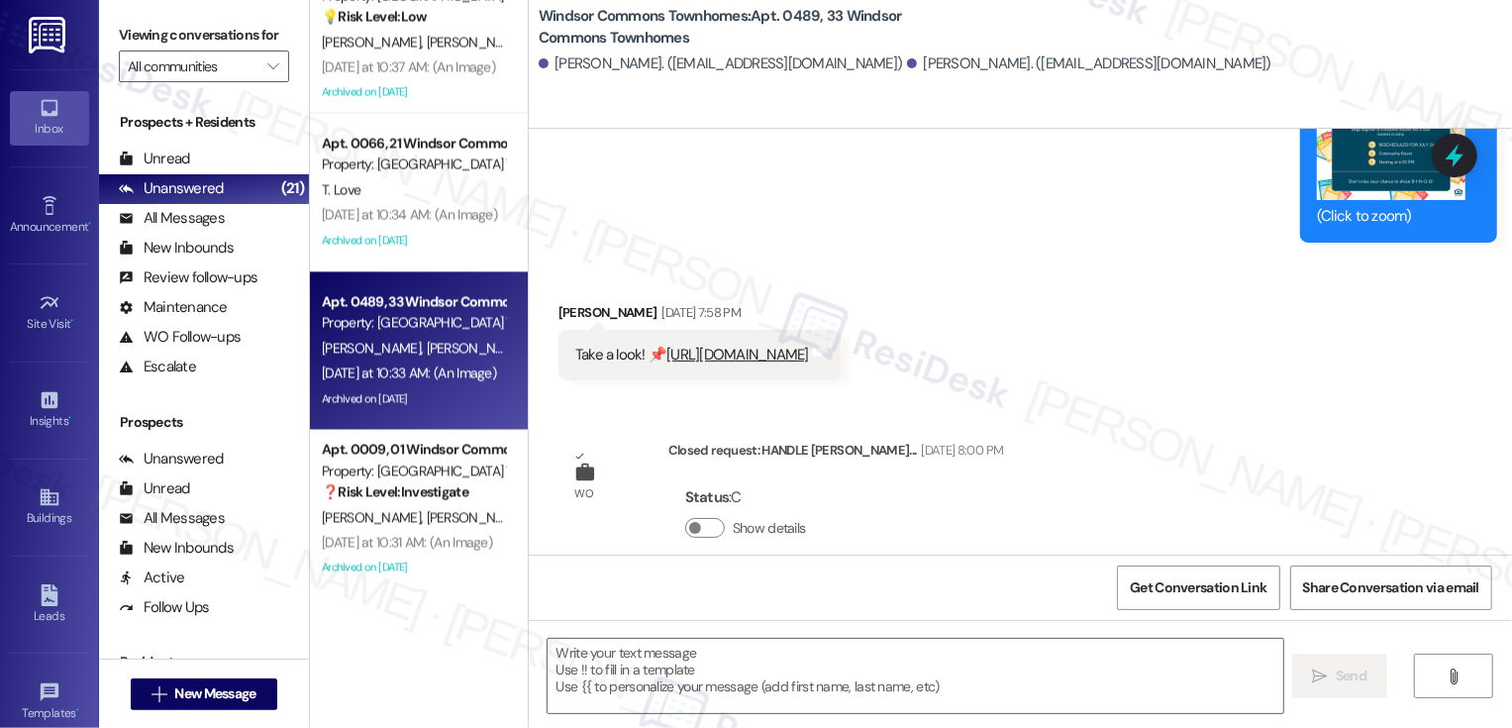
type textarea "Fetching suggested responses. Please feel free to read through the conversation…"
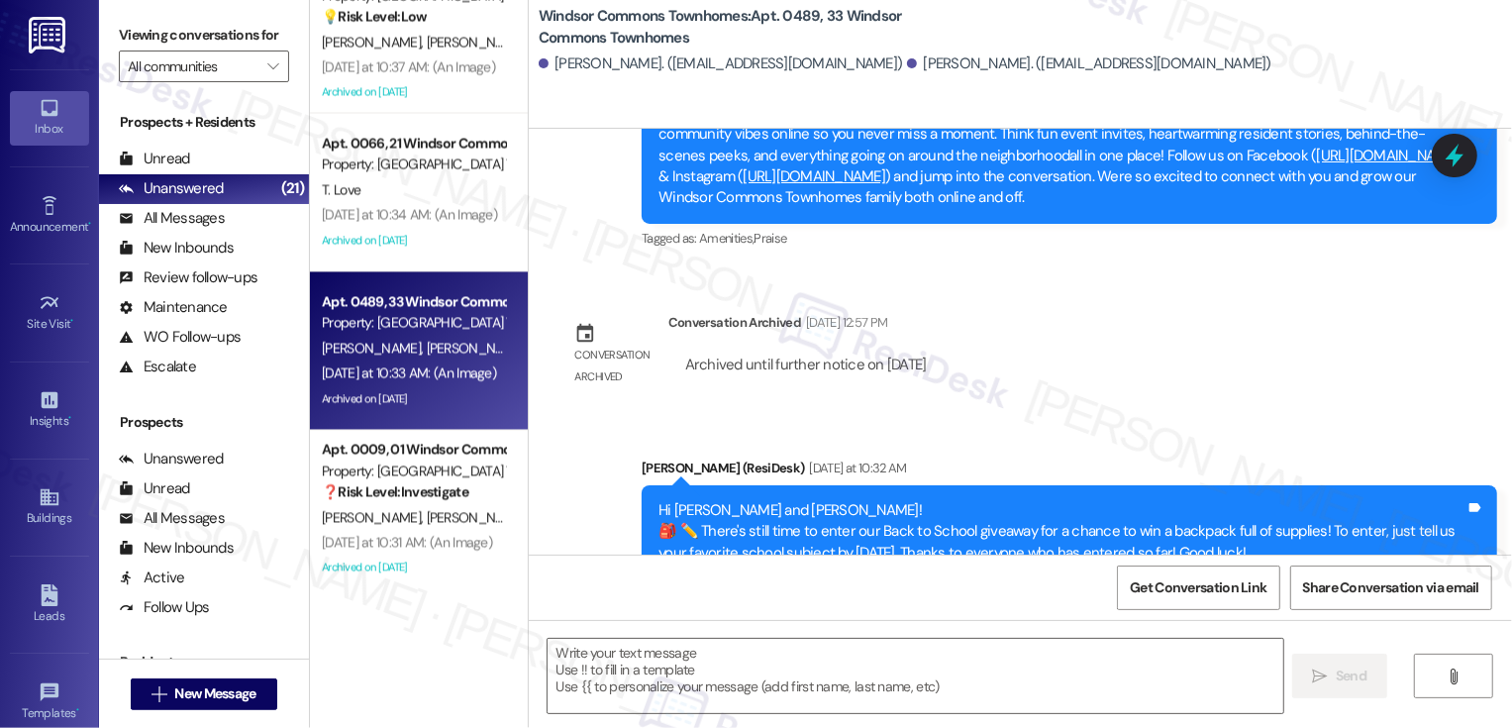
scroll to position [13123, 0]
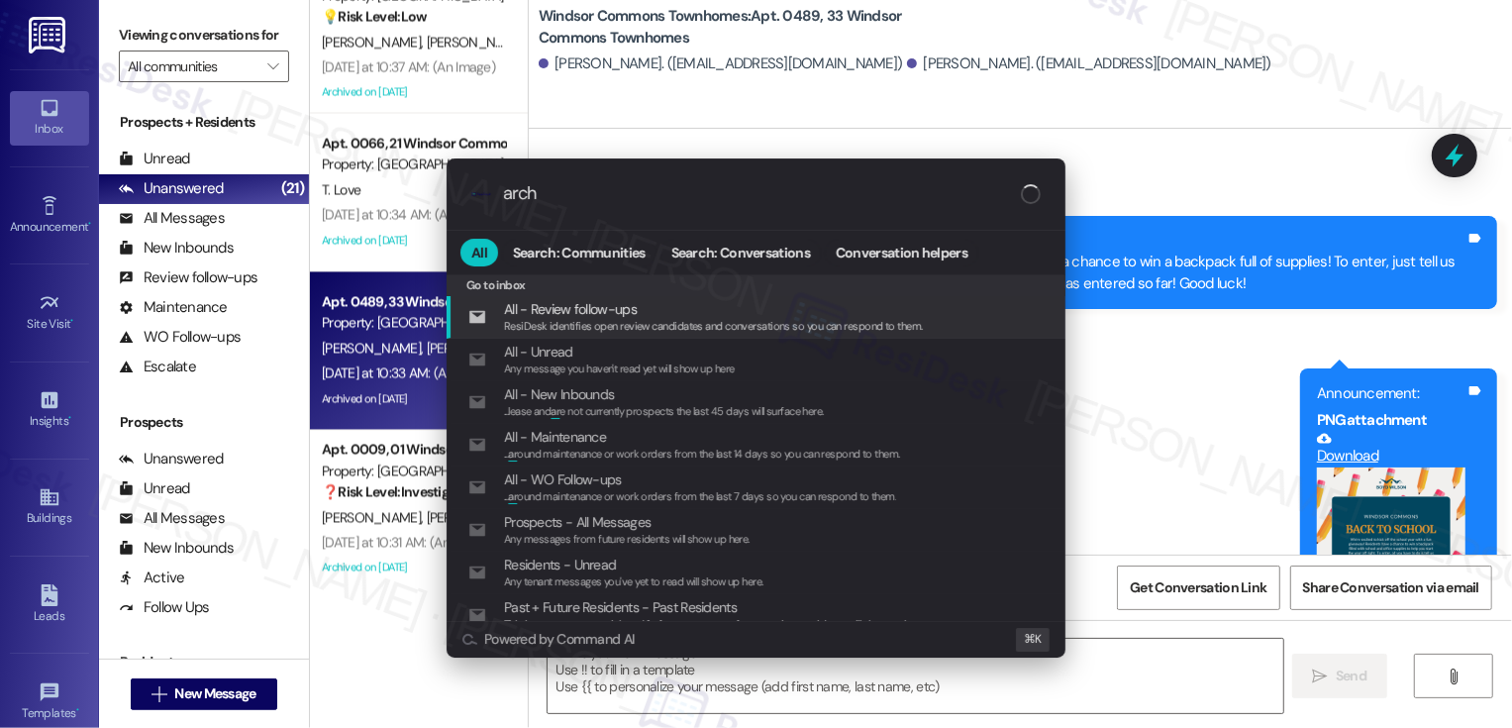
type input "archi"
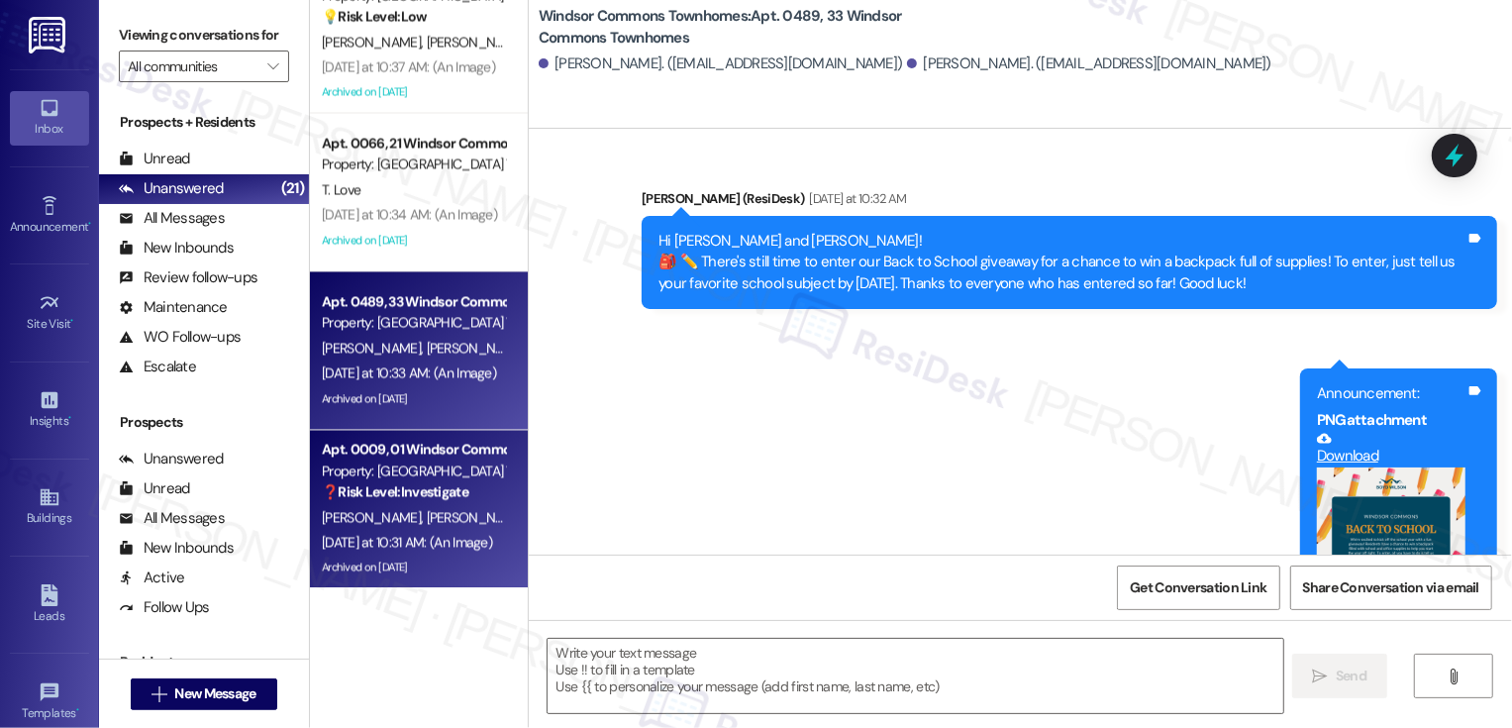
click at [456, 505] on div "D. Miller T. Miller" at bounding box center [413, 517] width 187 height 25
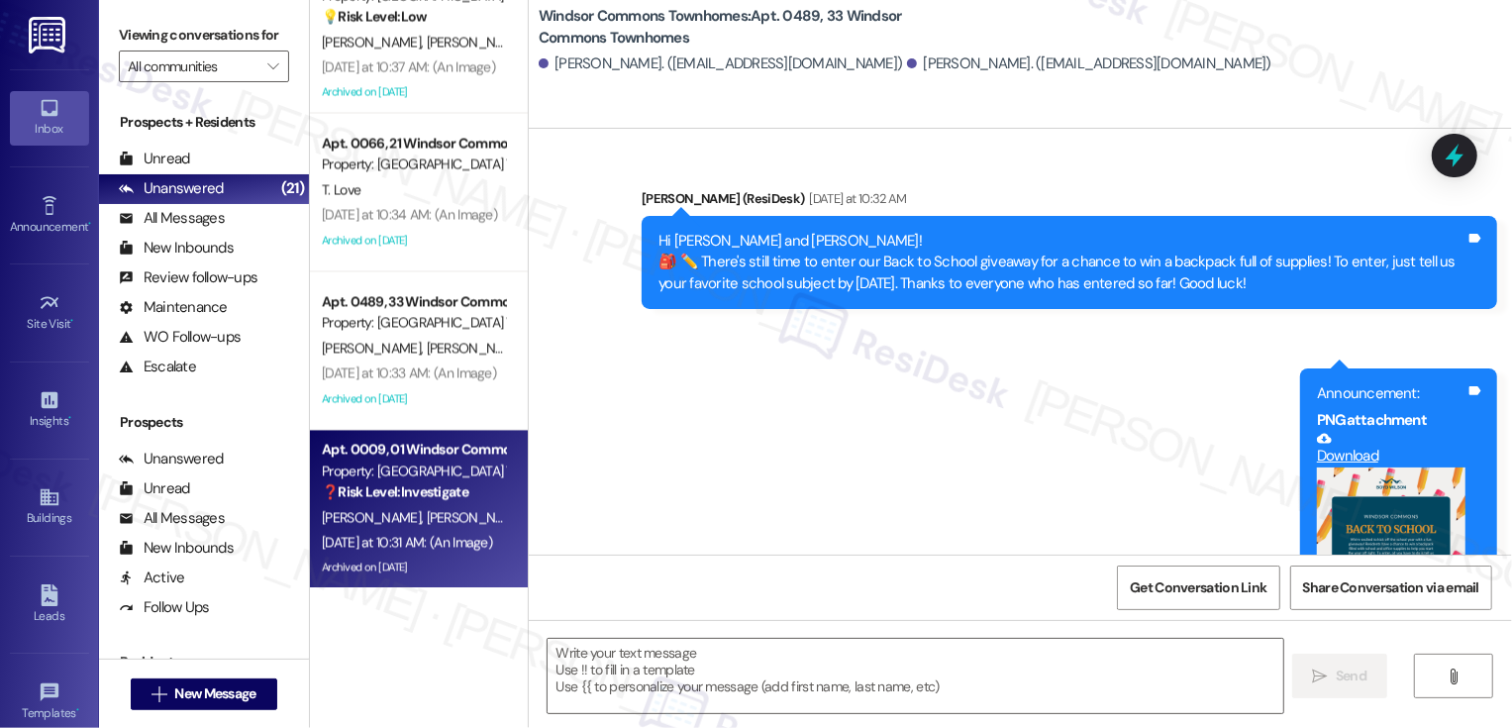
click at [456, 505] on div "D. Miller T. Miller" at bounding box center [413, 517] width 187 height 25
type textarea "Fetching suggested responses. Please feel free to read through the conversation…"
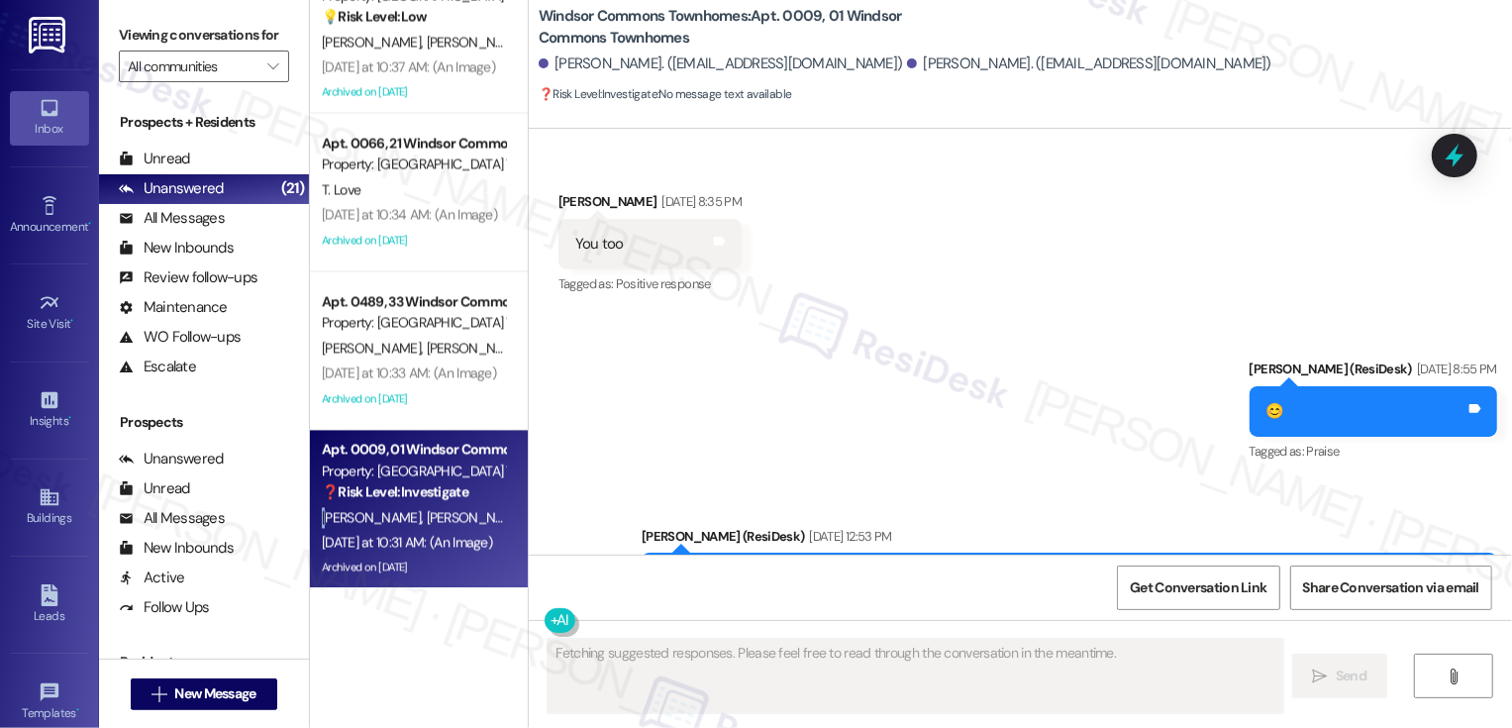
scroll to position [48297, 0]
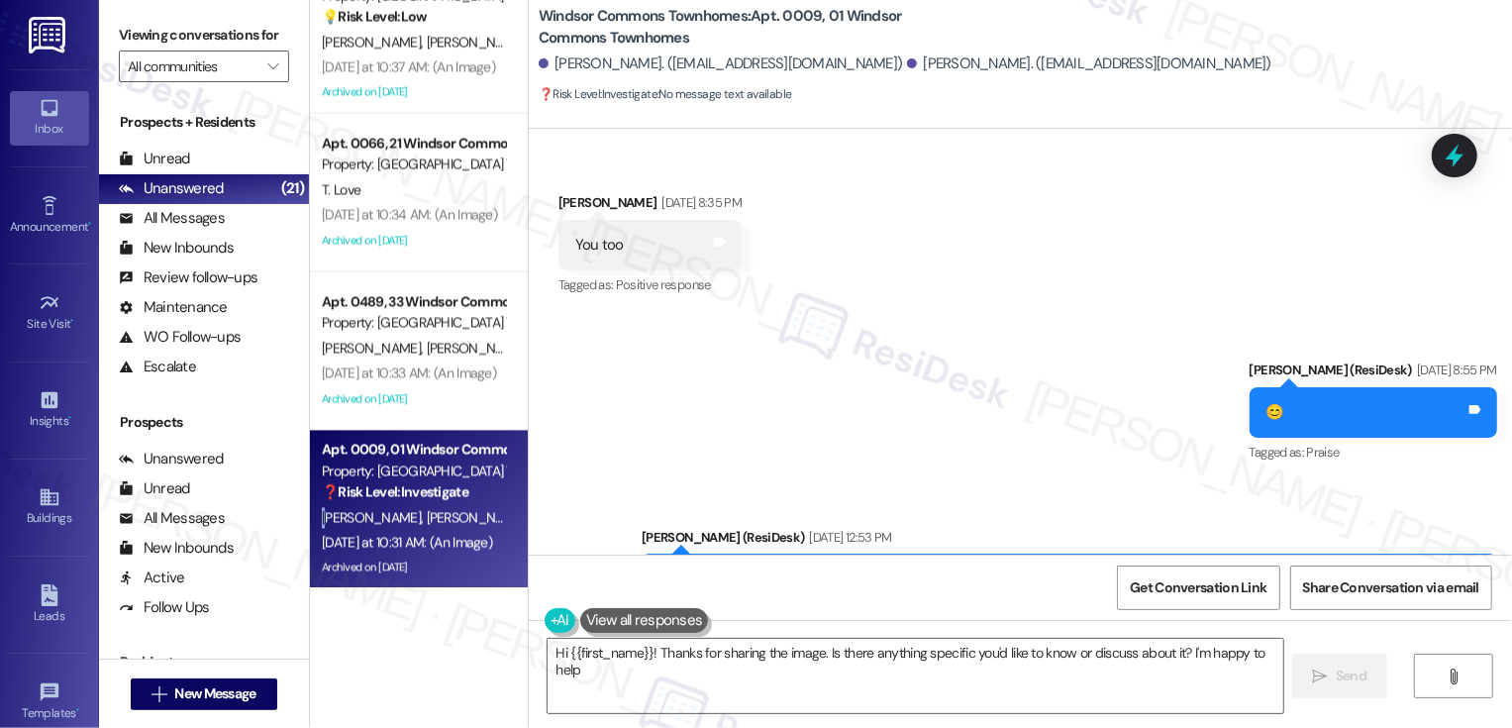
type textarea "Hi {{first_name}}! Thanks for sharing the image. Is there anything specific you…"
click at [826, 315] on div "Sent via SMS Sarah (ResiDesk) Jul 25, 2025 at 8:55 PM 😊 Tags and notes Tagged a…" at bounding box center [1020, 524] width 983 height 419
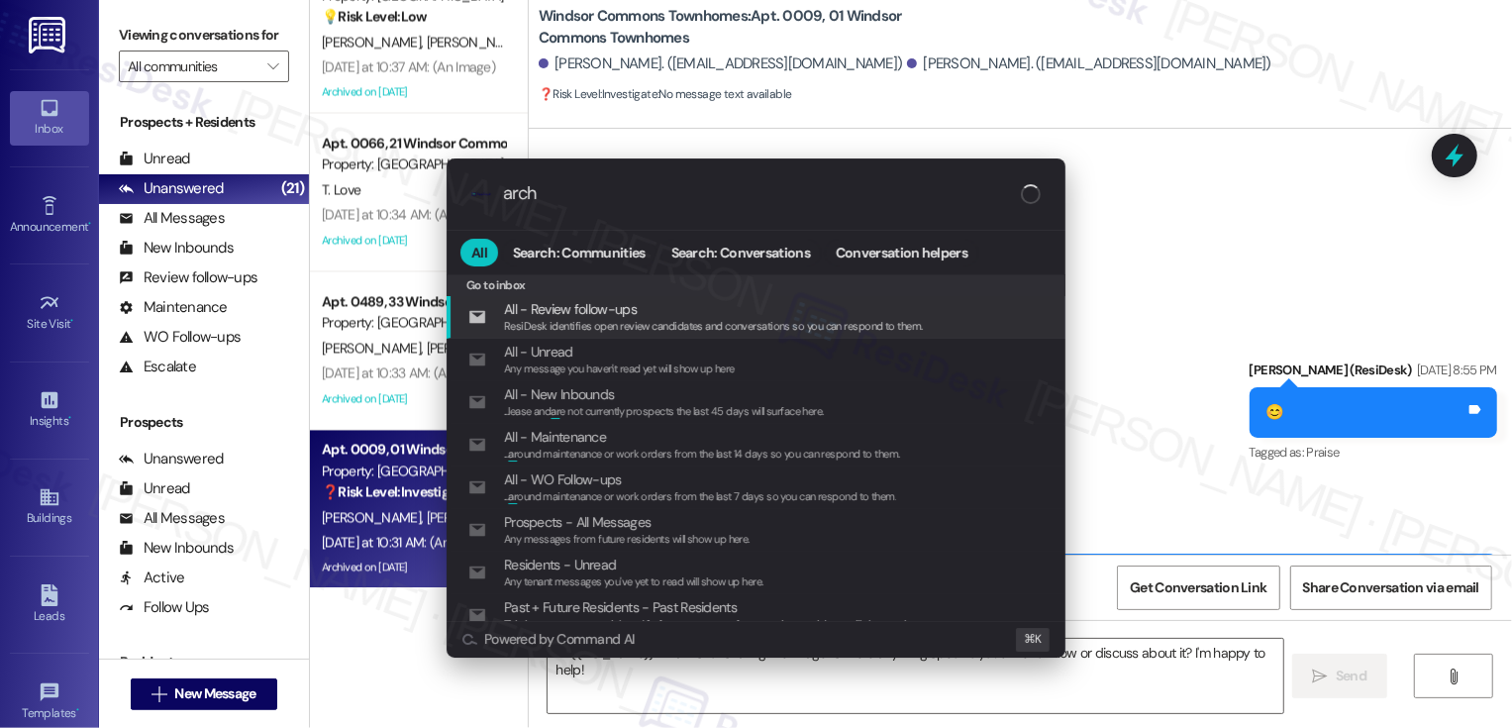
type input "archi"
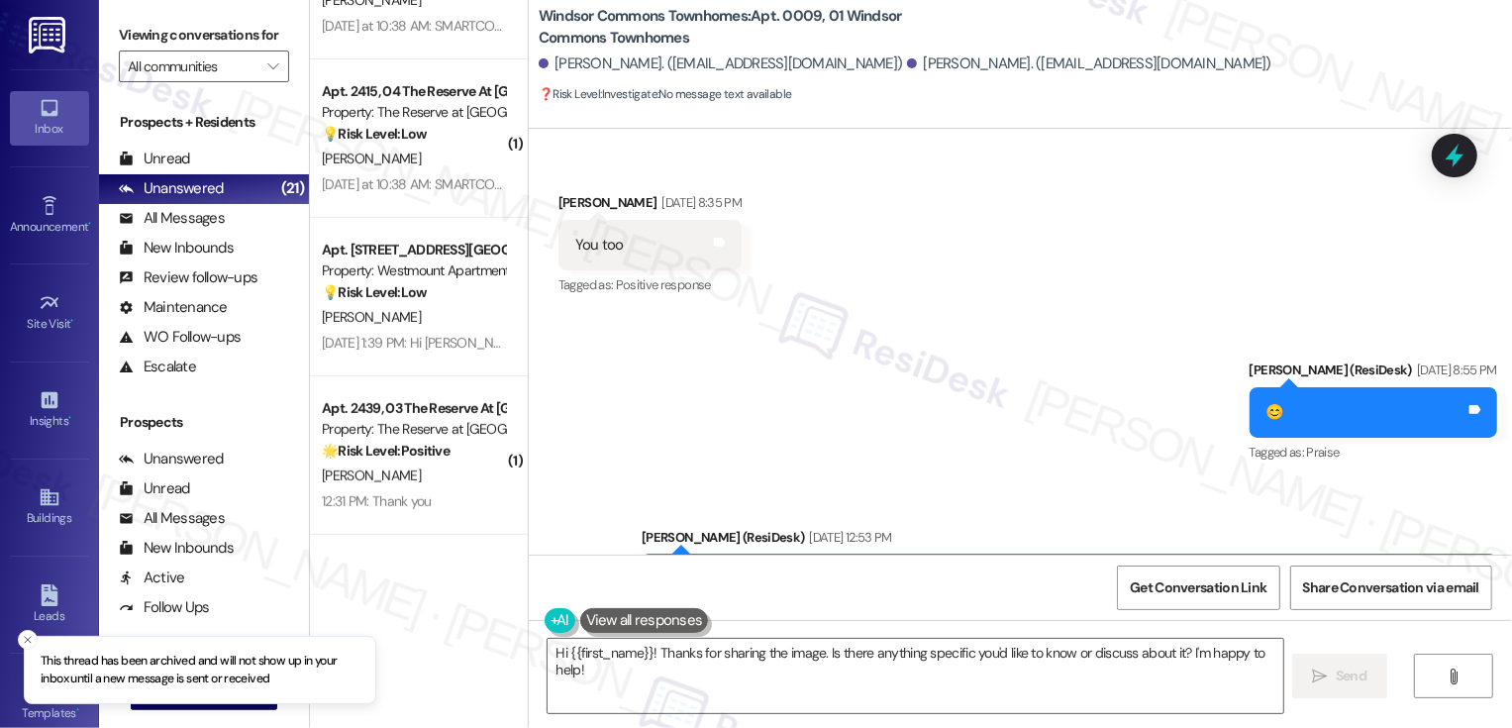
scroll to position [0, 0]
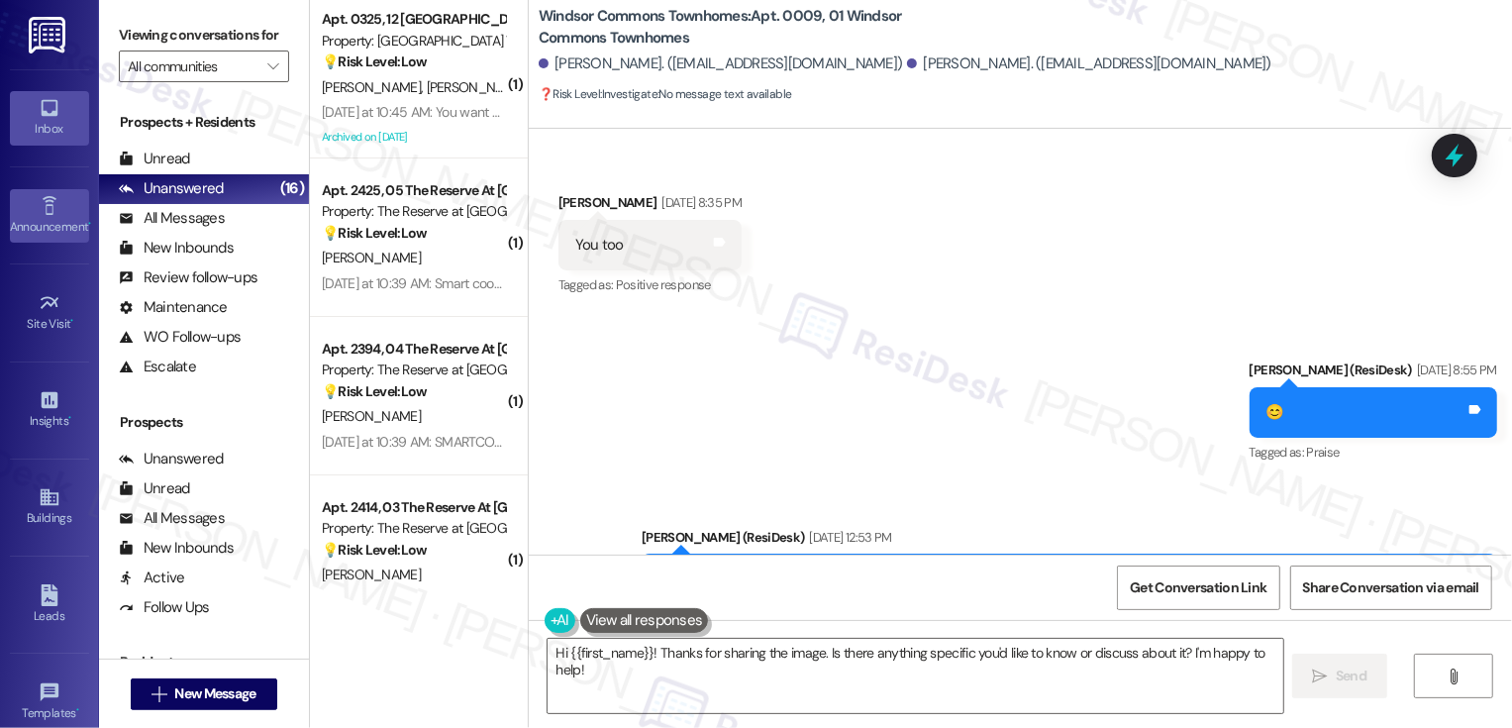
click at [52, 211] on icon at bounding box center [50, 206] width 22 height 22
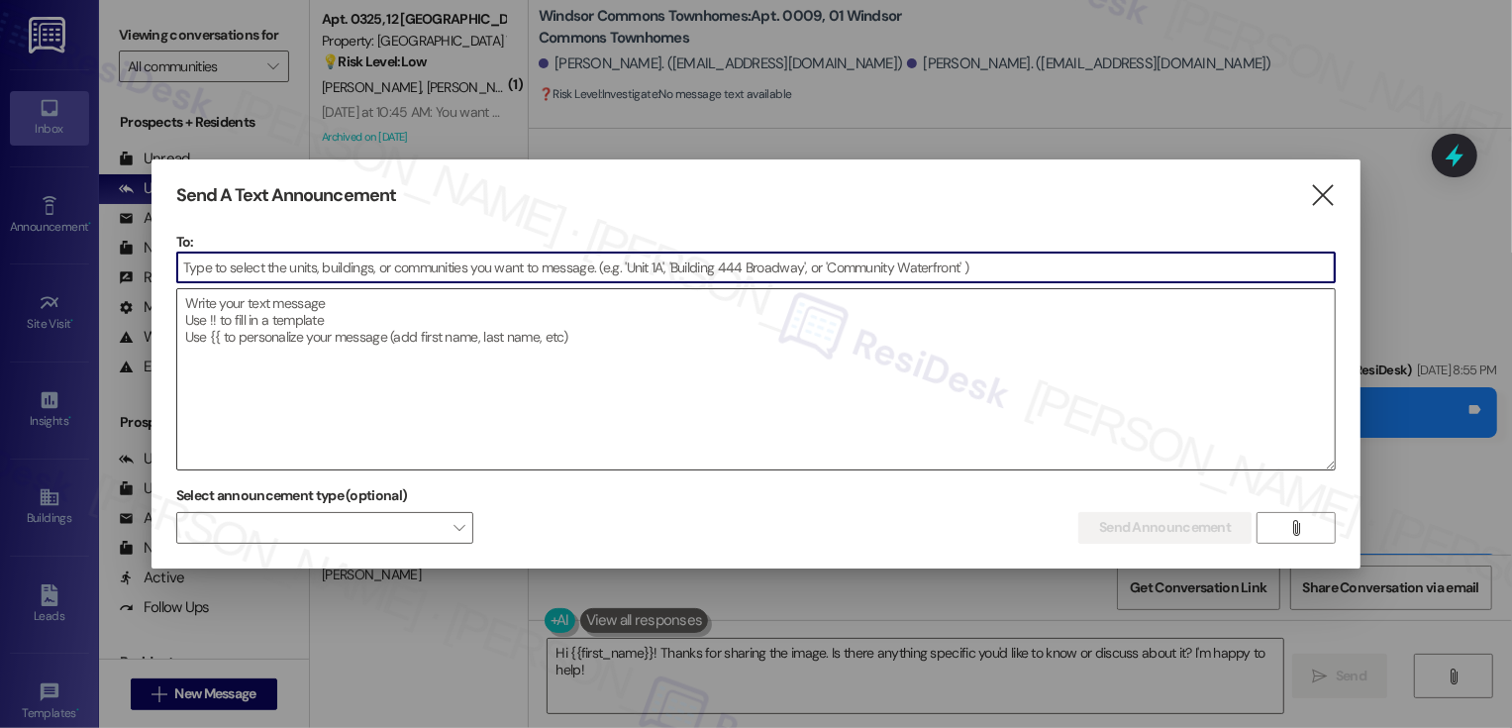
click at [245, 331] on textarea at bounding box center [756, 379] width 1159 height 180
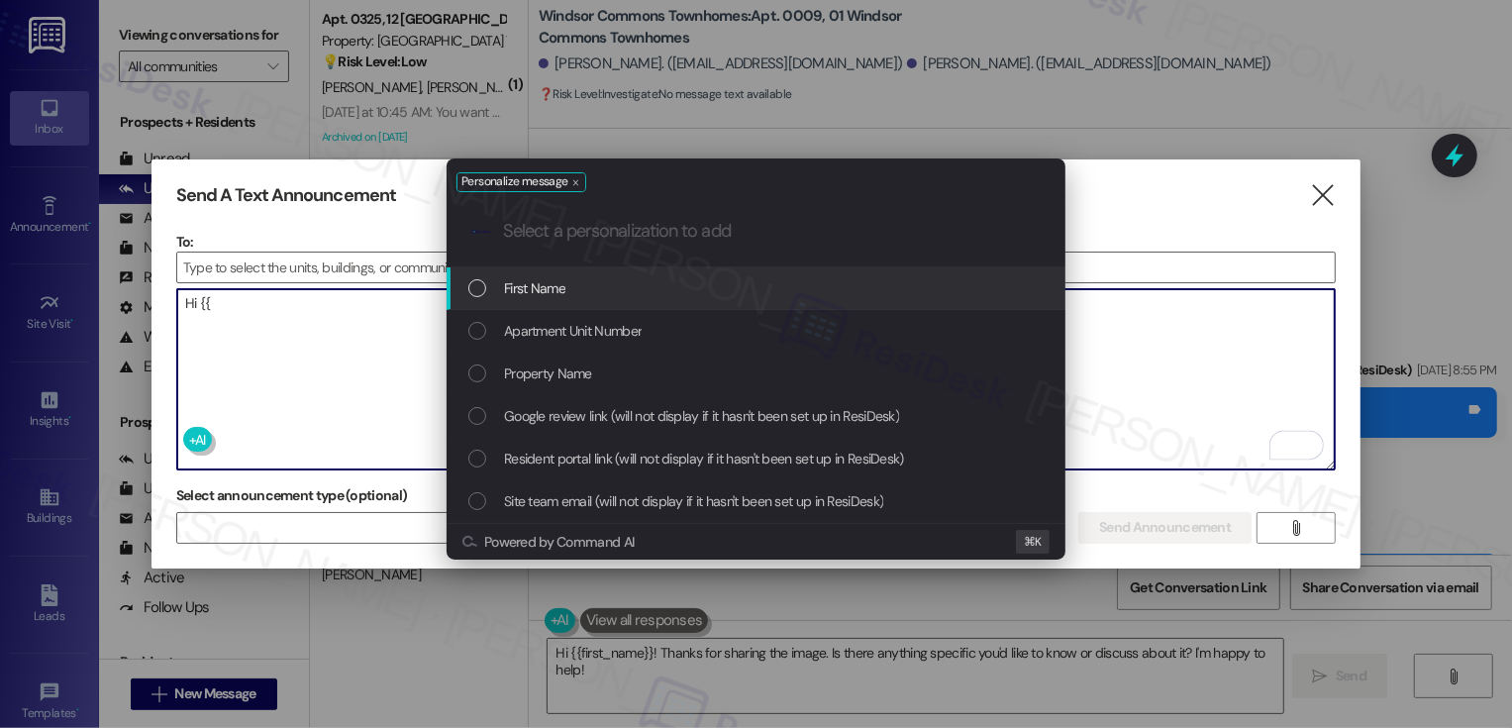
click at [496, 281] on div "First Name" at bounding box center [757, 288] width 579 height 22
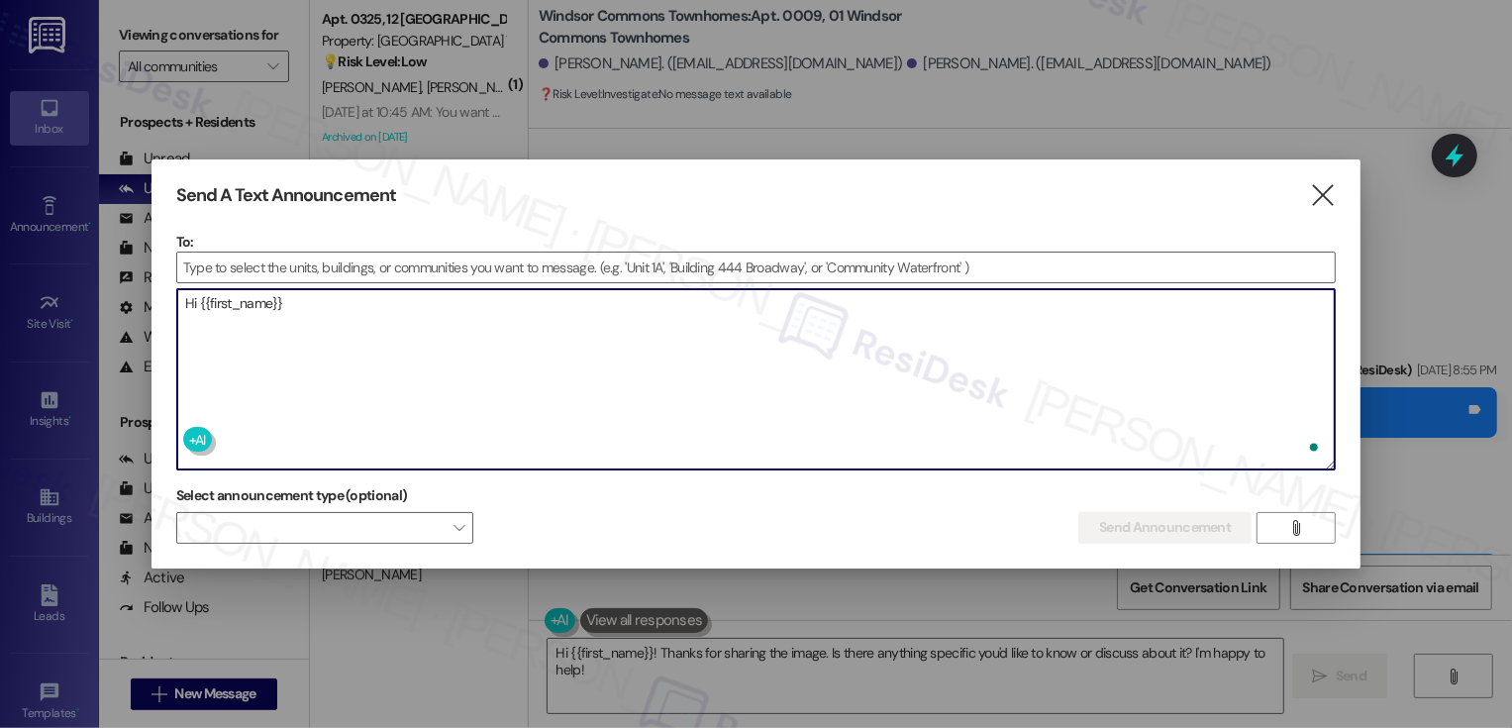
paste textarea "Don't forget, our Back to School Supply Giveaway is this Friday, August 22nd, f…"
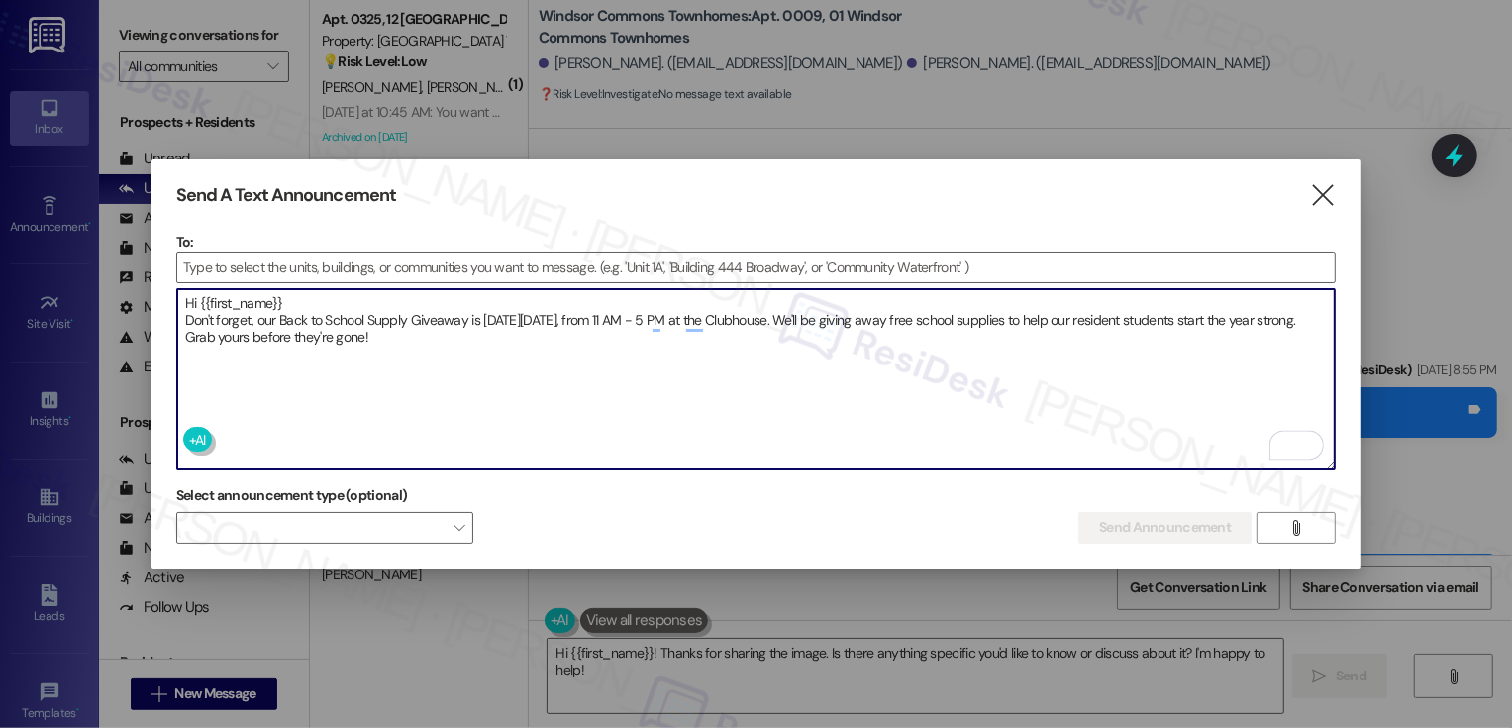
click at [348, 299] on textarea "Hi {{first_name}} Don't forget, our Back to School Supply Giveaway is this Frid…" at bounding box center [756, 379] width 1159 height 180
click at [181, 312] on textarea "Hi {{first_name}}! Don't forget, our Back to School Supply Giveaway is this Fri…" at bounding box center [756, 379] width 1159 height 180
paste textarea "✏️"
type textarea "Hi {{first_name}}! ✏️ Don't forget, our Back to School Supply Giveaway is this …"
click at [362, 267] on input at bounding box center [756, 268] width 1159 height 30
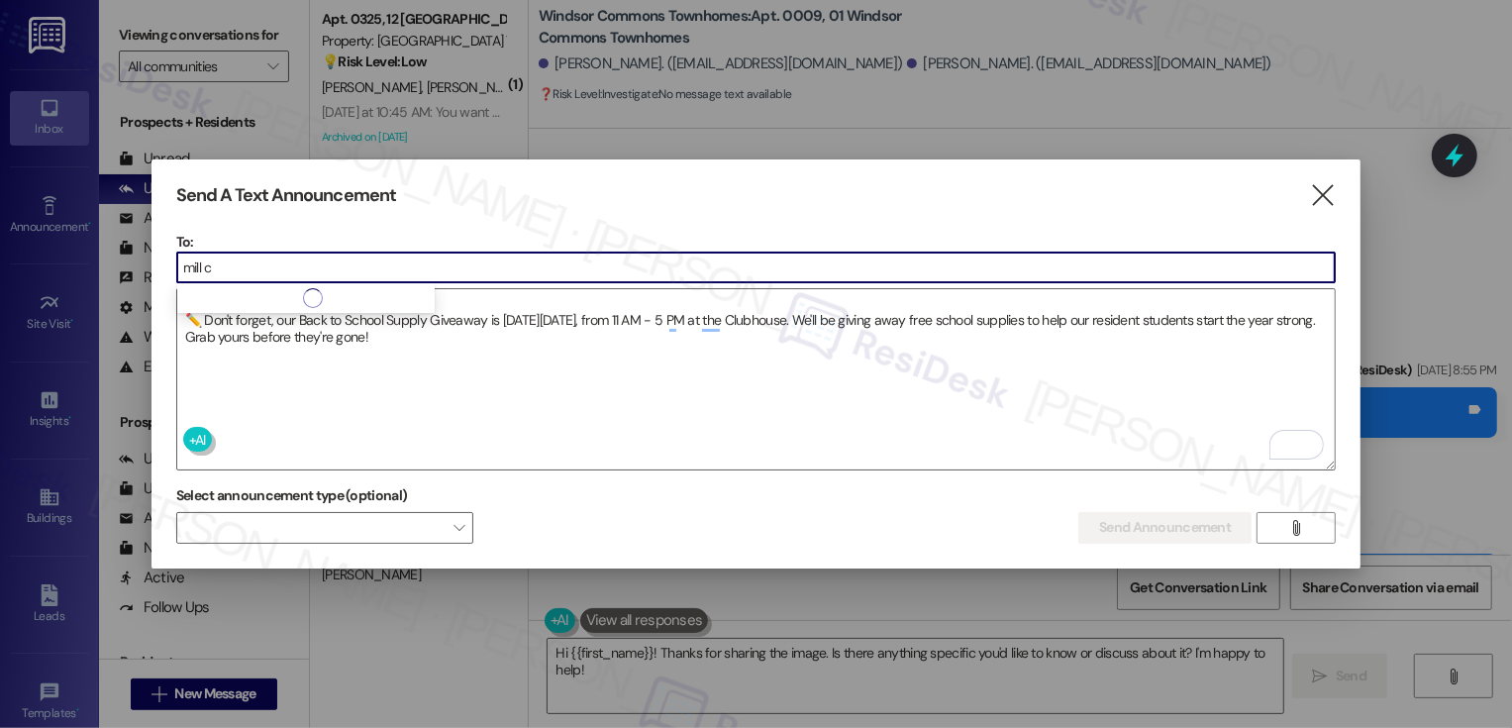
type input "mill c"
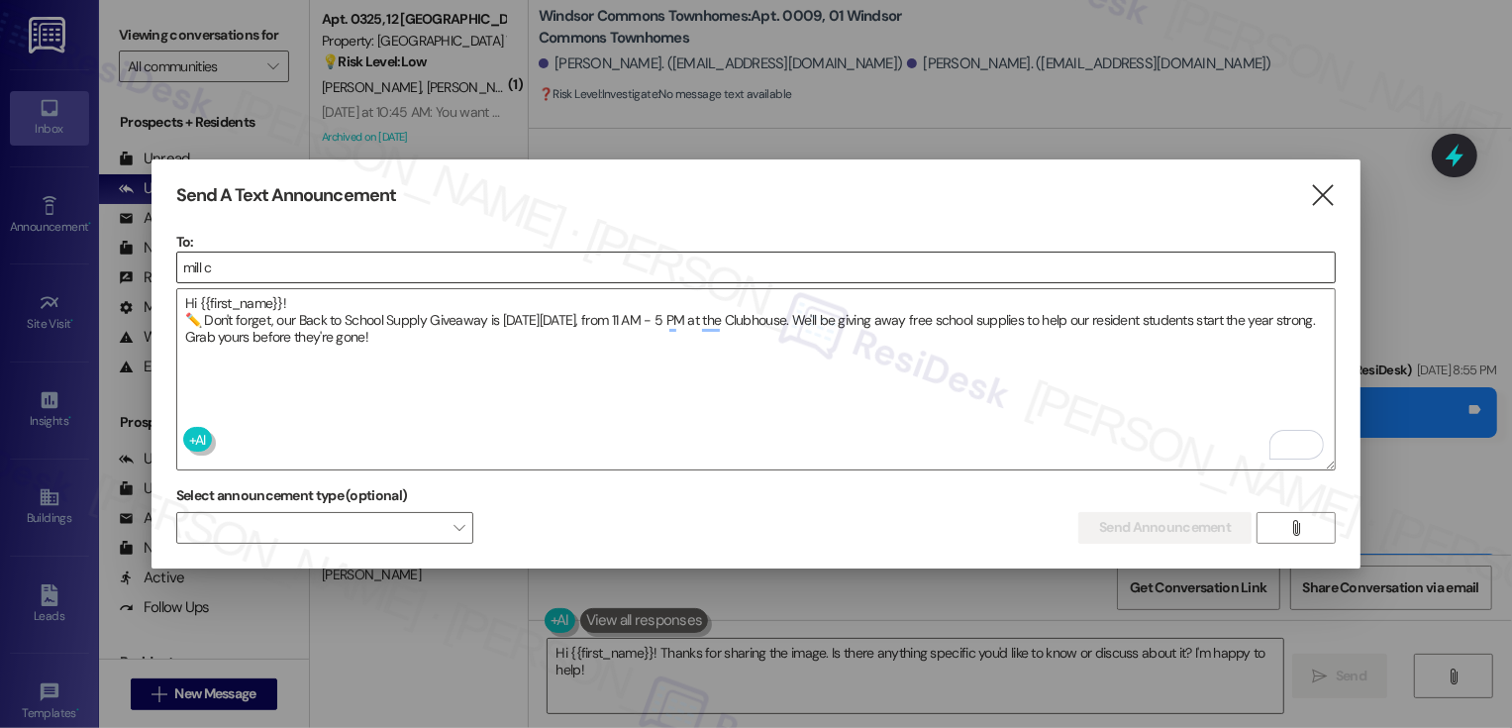
drag, startPoint x: 378, startPoint y: 243, endPoint x: 334, endPoint y: 261, distance: 48.4
click at [334, 261] on div "To: mill c" at bounding box center [756, 257] width 1161 height 51
click at [240, 258] on input "mill c" at bounding box center [756, 268] width 1159 height 30
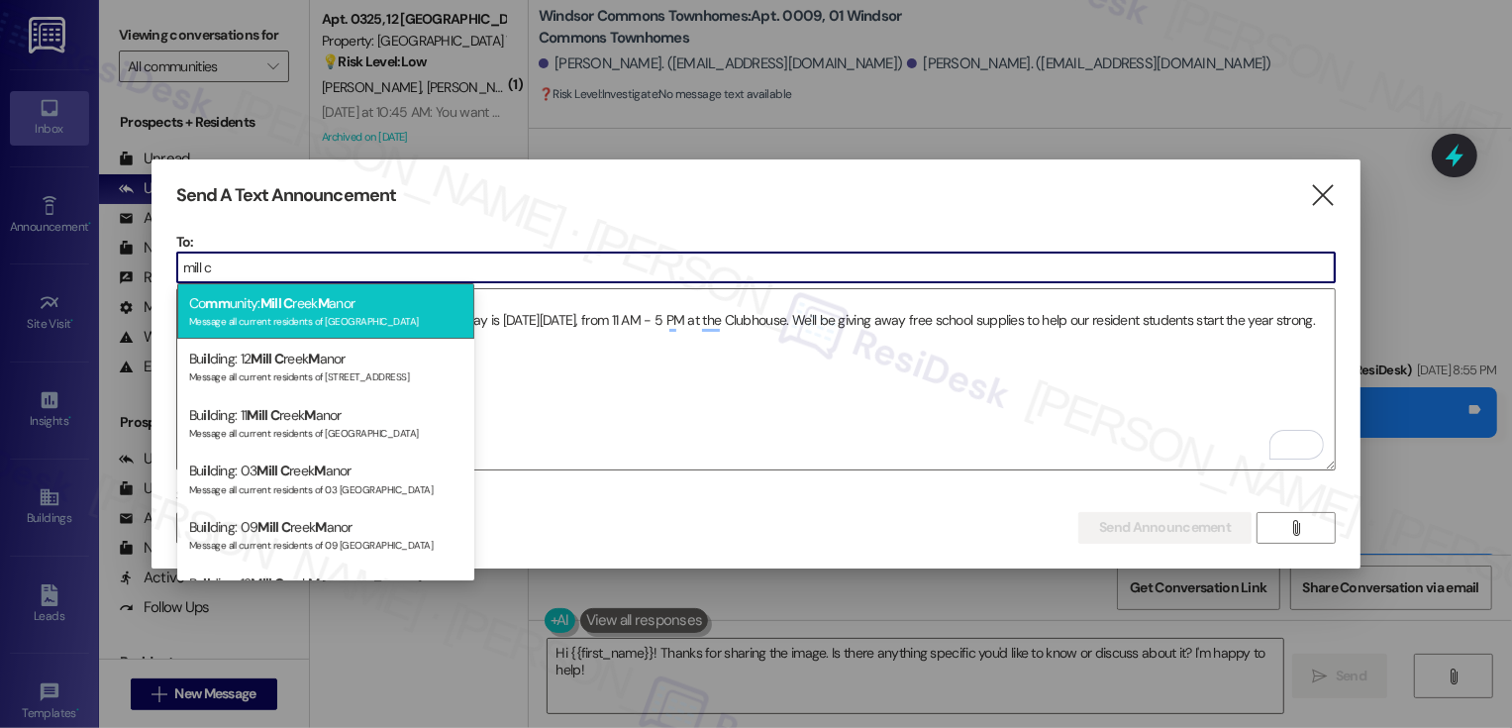
click at [292, 320] on div "Message all current residents of Mill Creek Manor" at bounding box center [325, 319] width 273 height 17
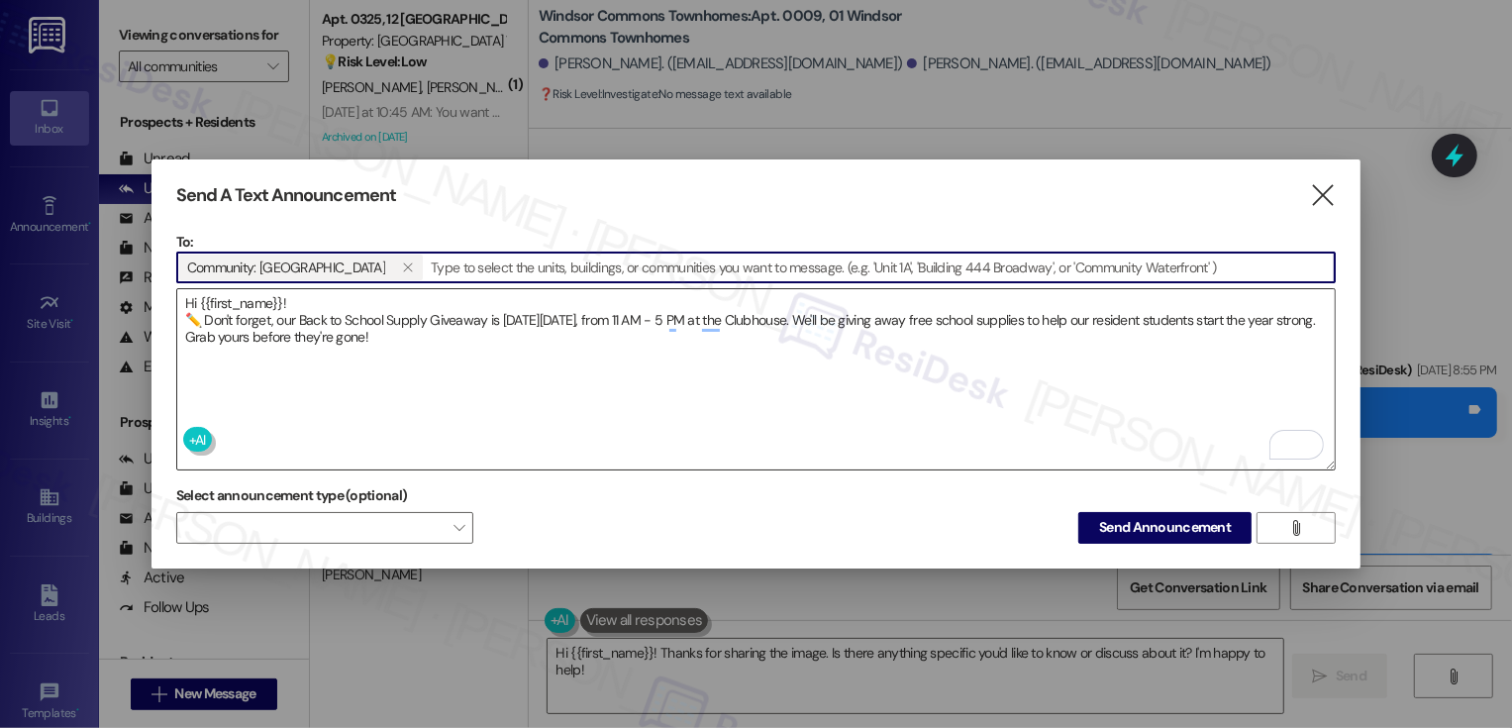
click at [513, 362] on textarea "Hi {{first_name}}! ✏️ Don't forget, our Back to School Supply Giveaway is this …" at bounding box center [756, 379] width 1159 height 180
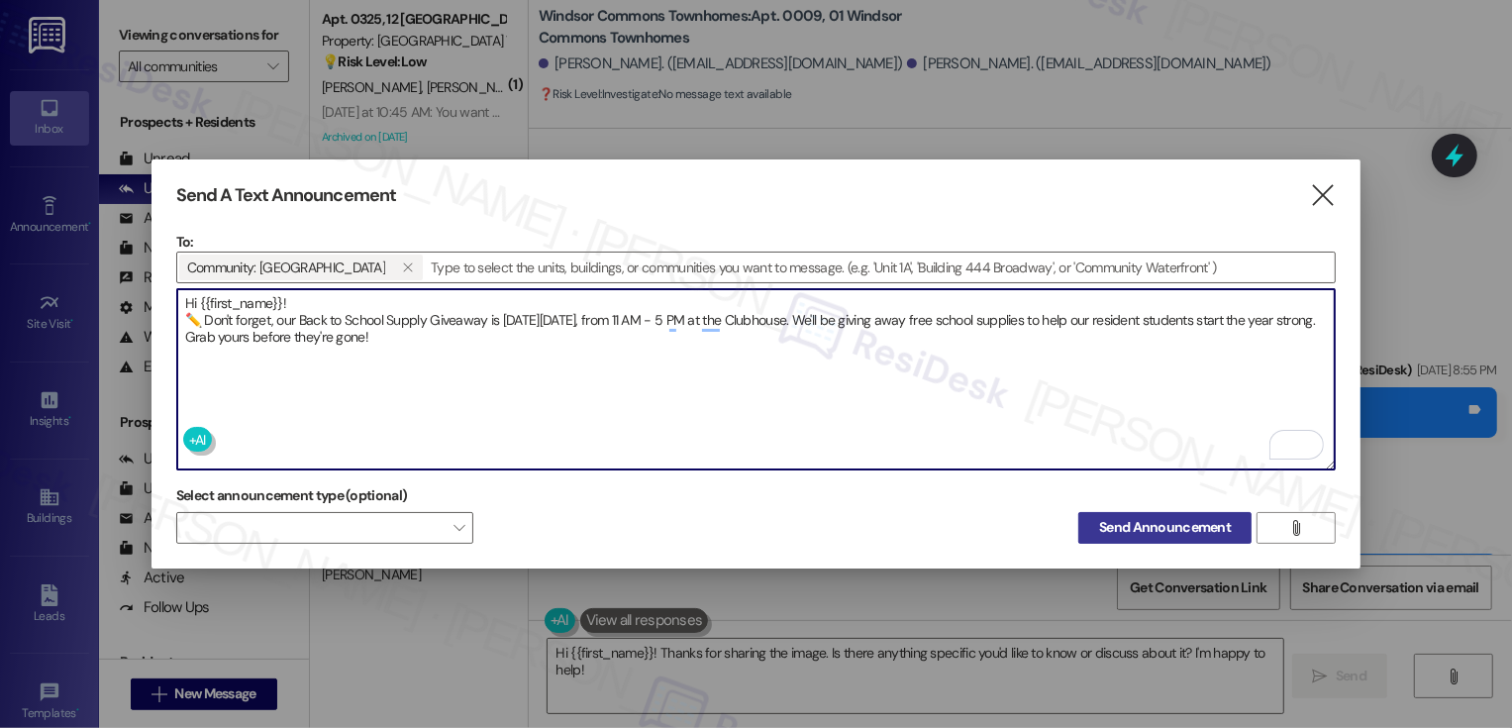
click at [1128, 520] on span "Send Announcement" at bounding box center [1165, 527] width 132 height 21
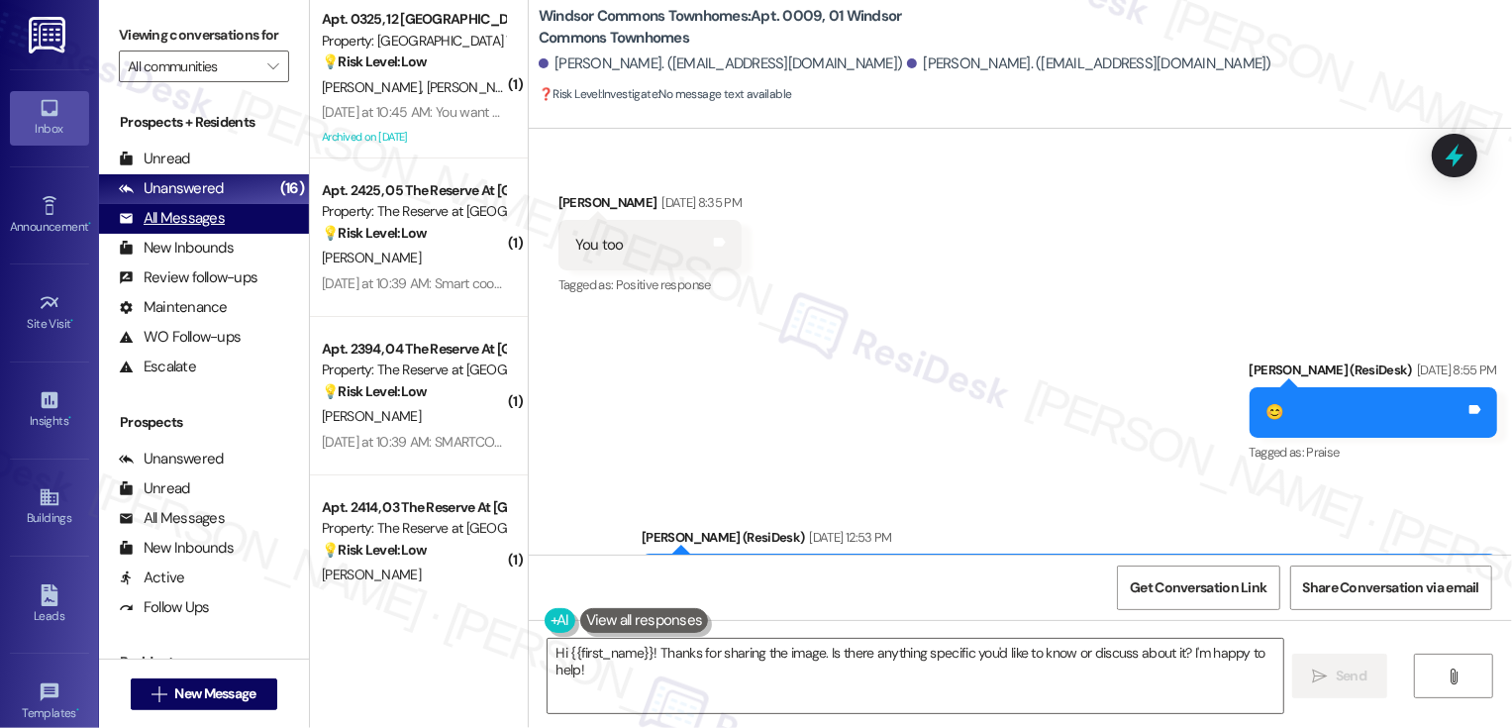
click at [228, 234] on div "All Messages (undefined)" at bounding box center [204, 219] width 210 height 30
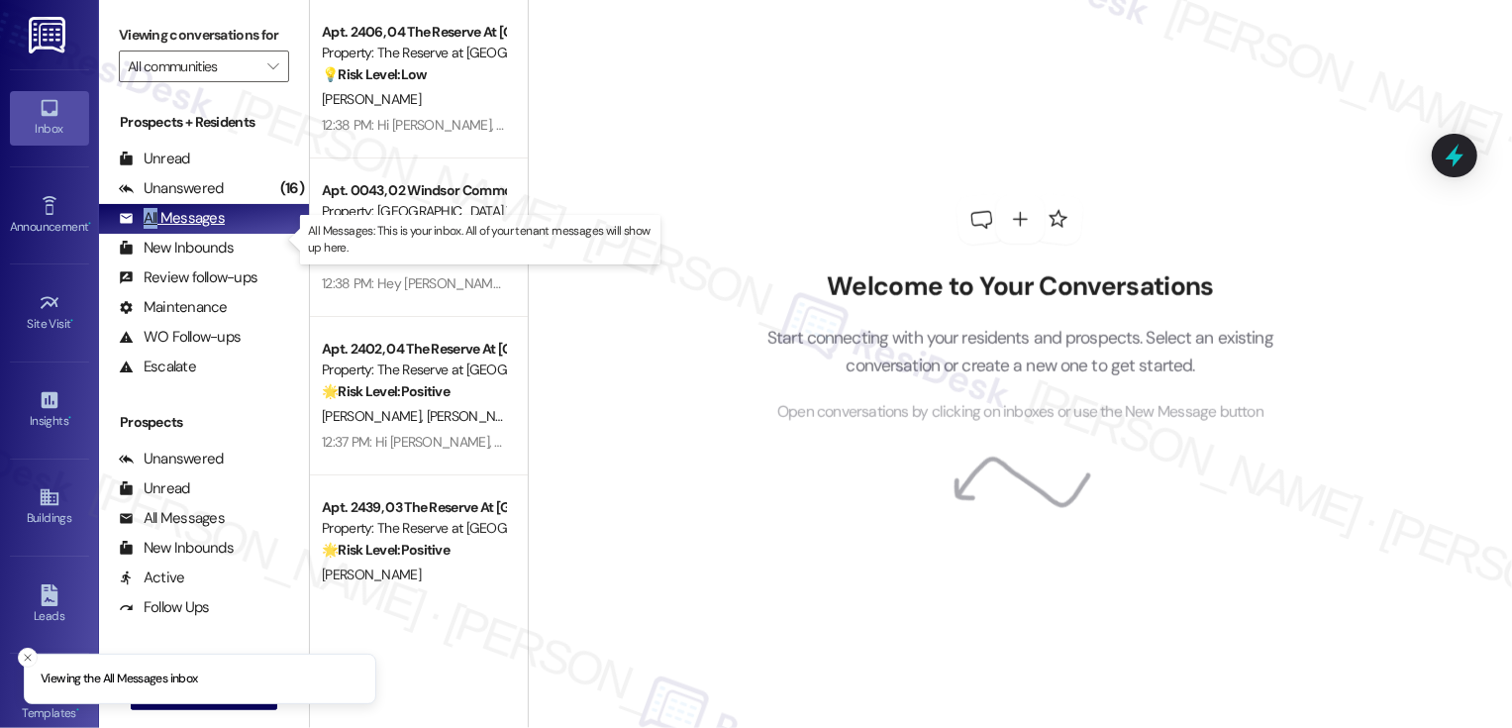
click at [228, 234] on div "All Messages (undefined)" at bounding box center [204, 219] width 210 height 30
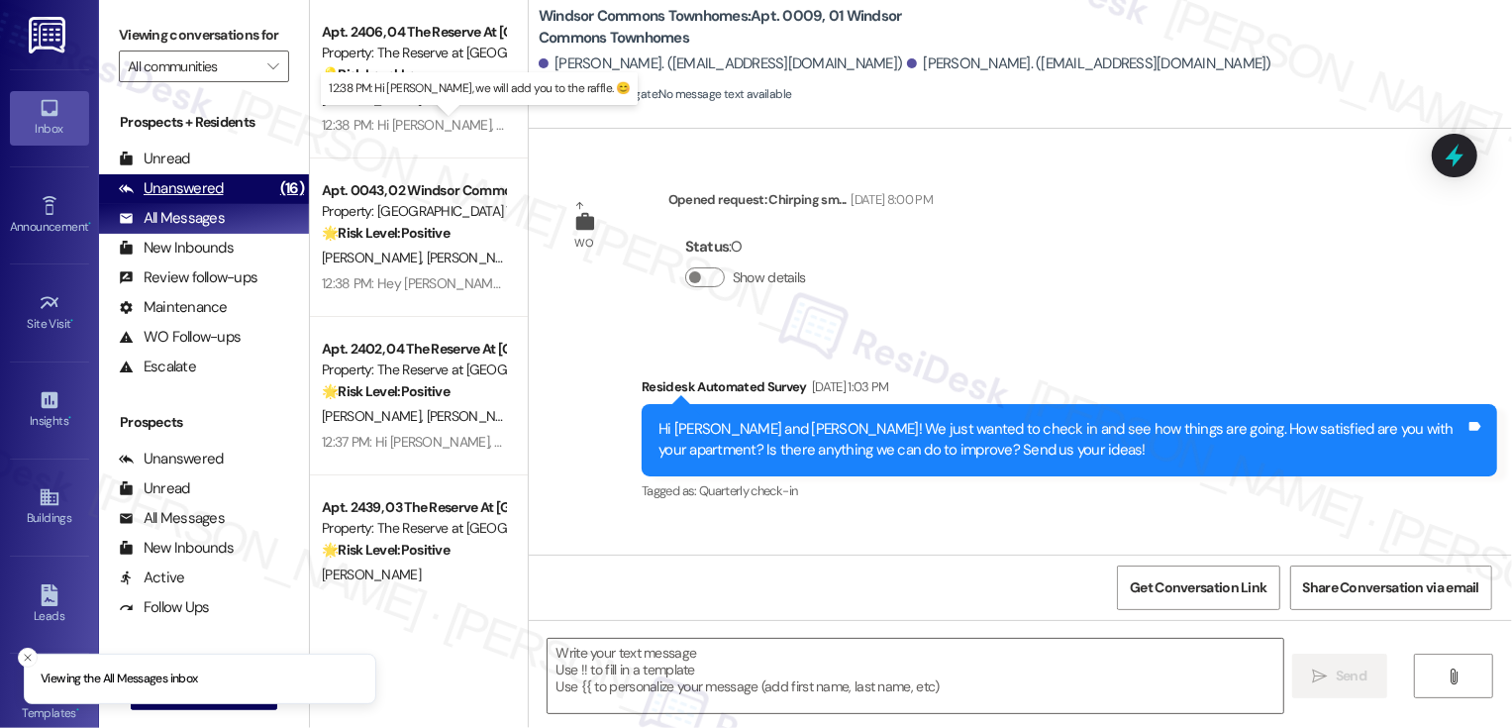
click at [244, 203] on div "Unanswered (16)" at bounding box center [204, 189] width 210 height 30
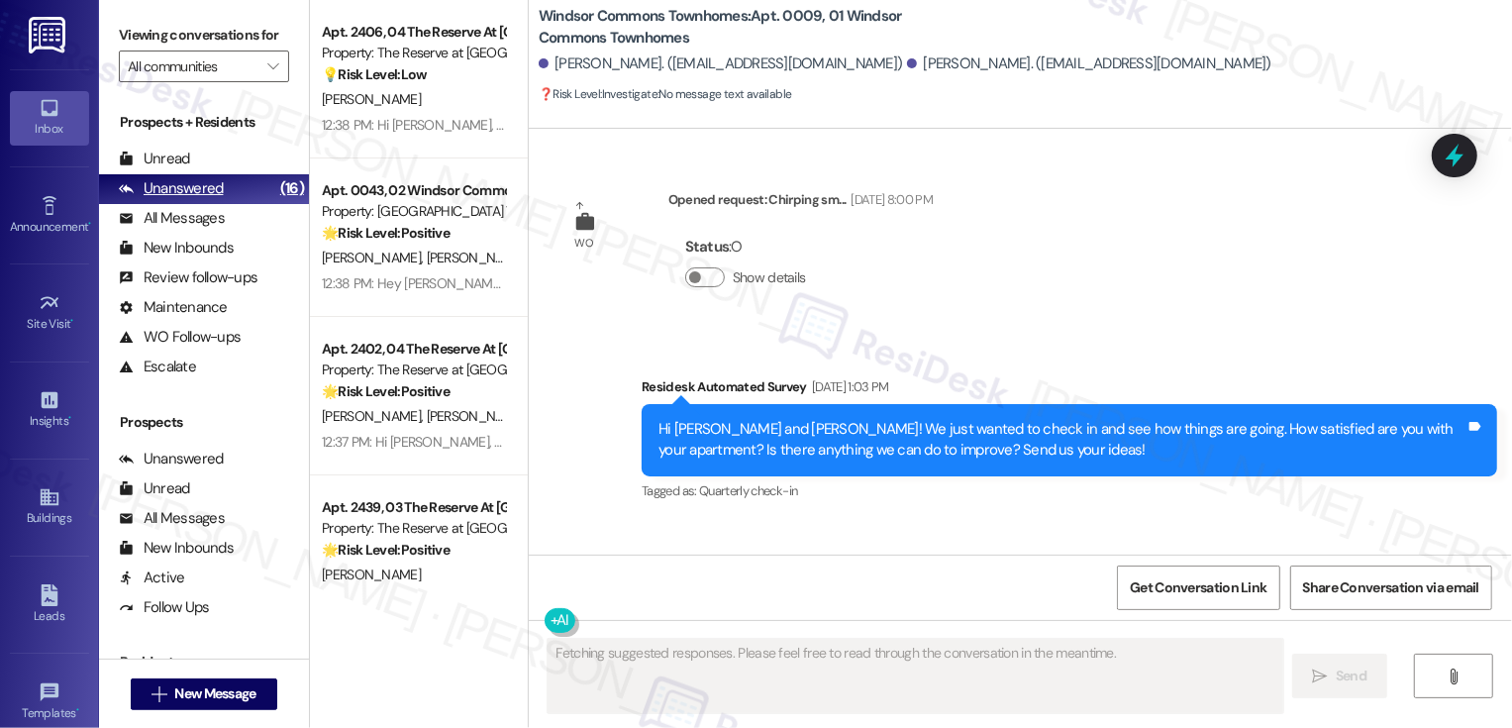
type textarea "Fetching suggested responses. Please feel free to read through the conversation…"
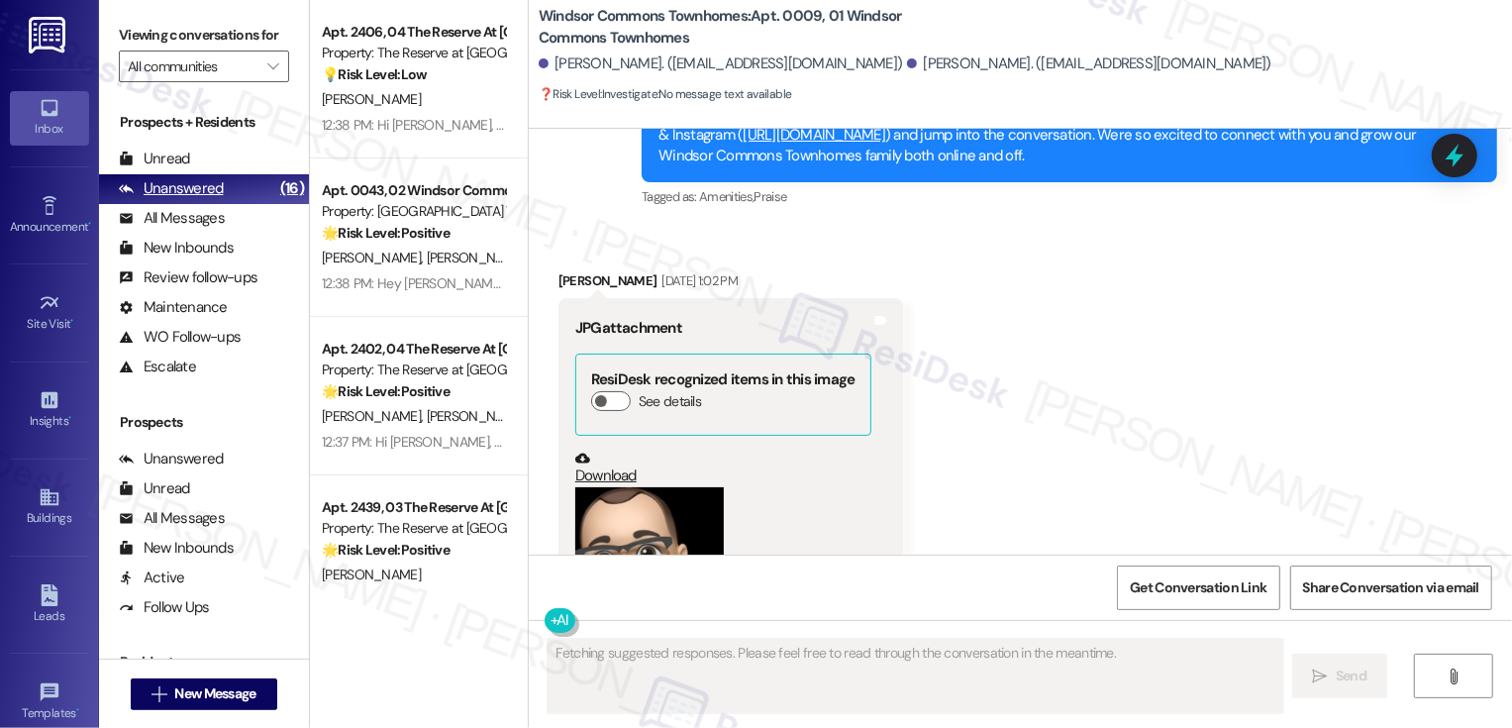
scroll to position [48784, 0]
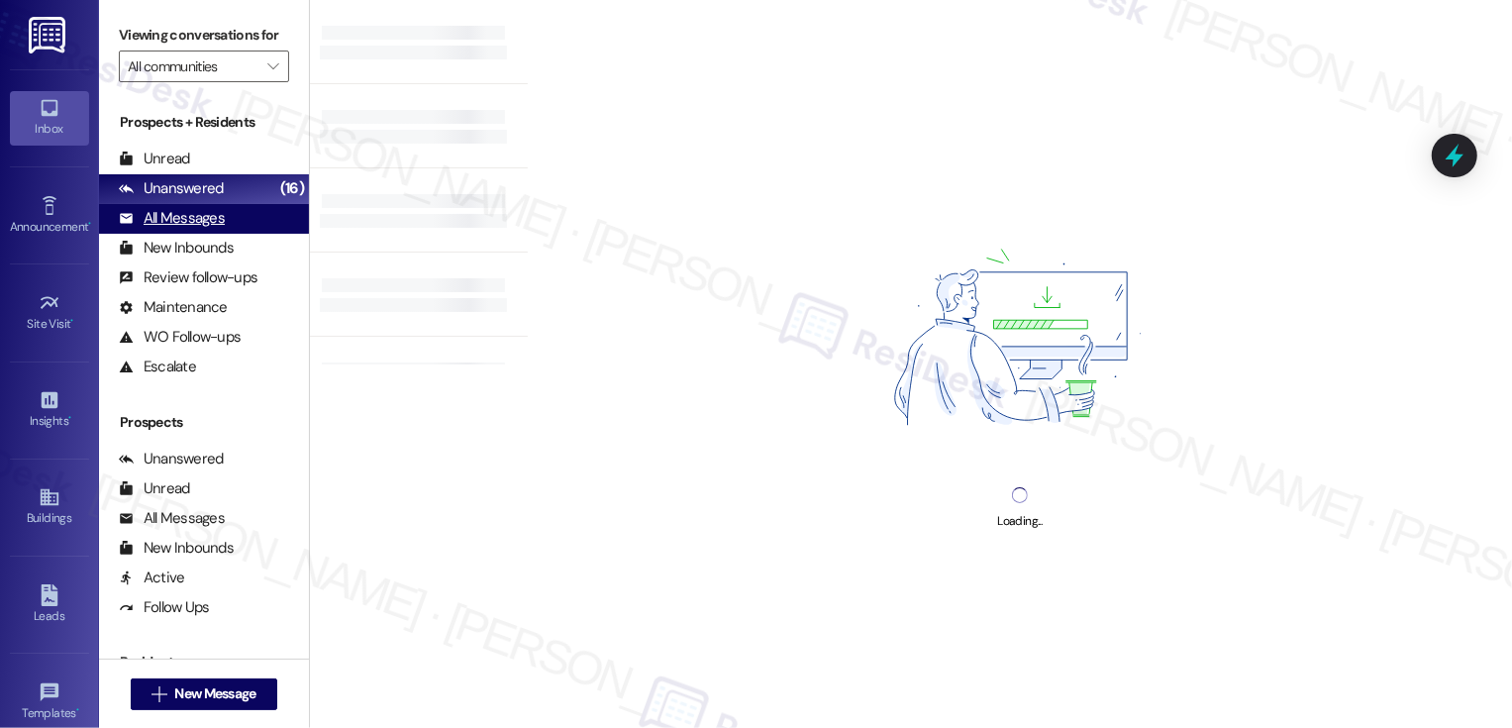
click at [239, 234] on div "All Messages (undefined)" at bounding box center [204, 219] width 210 height 30
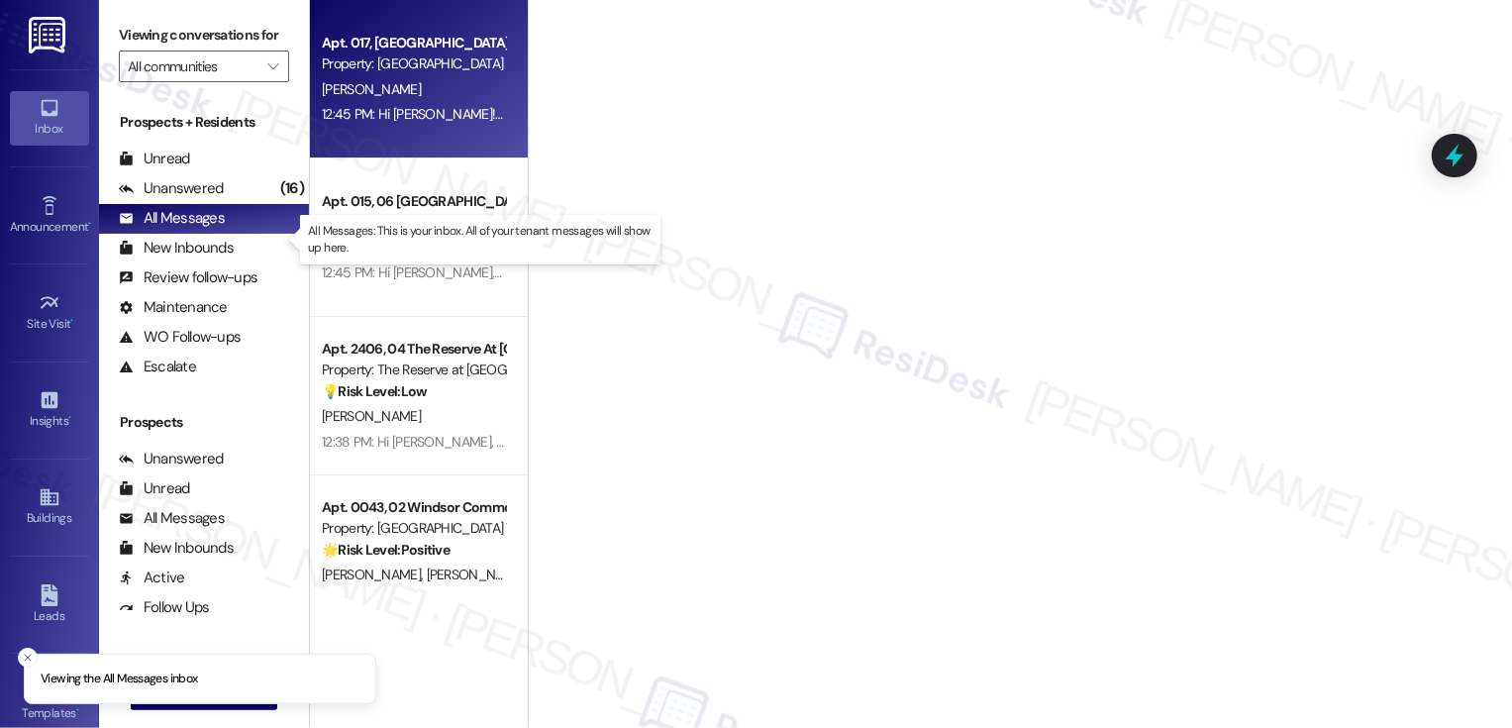
click at [387, 138] on div "Apt. 017, 06 Mill Creek Manor Property: Mill Creek Manor J. Jordan 12:45 PM: Hi…" at bounding box center [419, 79] width 218 height 158
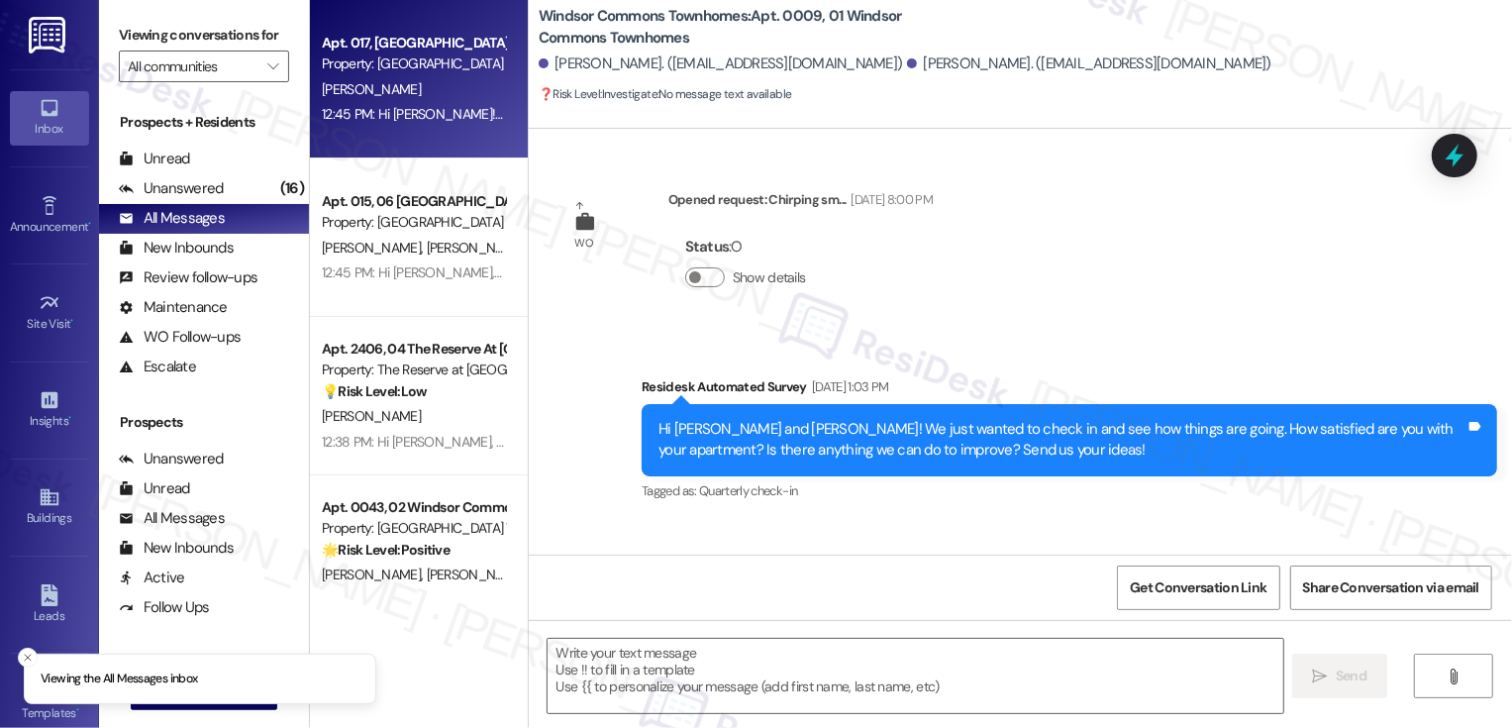
click at [387, 138] on div "Apt. 017, 06 Mill Creek Manor Property: Mill Creek Manor J. Jordan 12:45 PM: Hi…" at bounding box center [419, 79] width 218 height 158
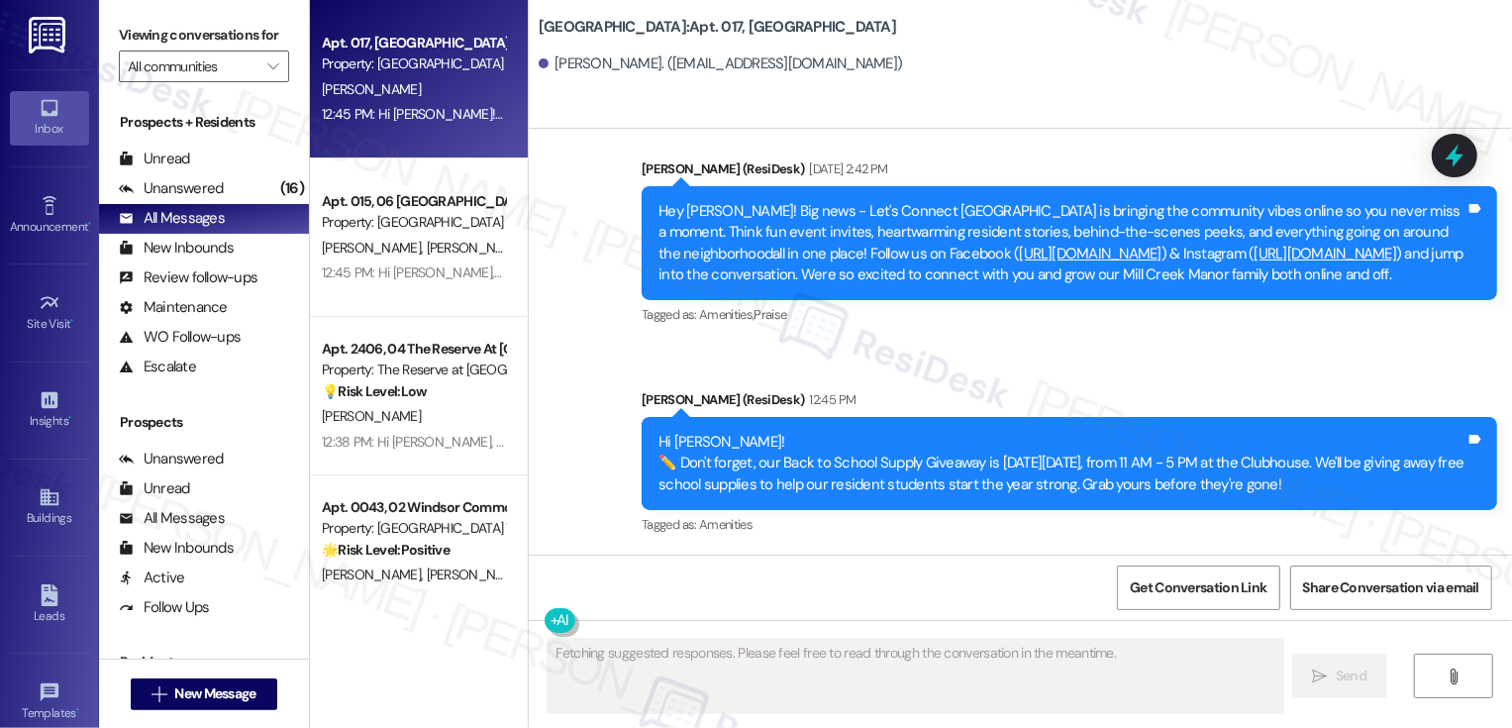
type textarea "Fetching suggested responses. Please feel free to read through the conversation…"
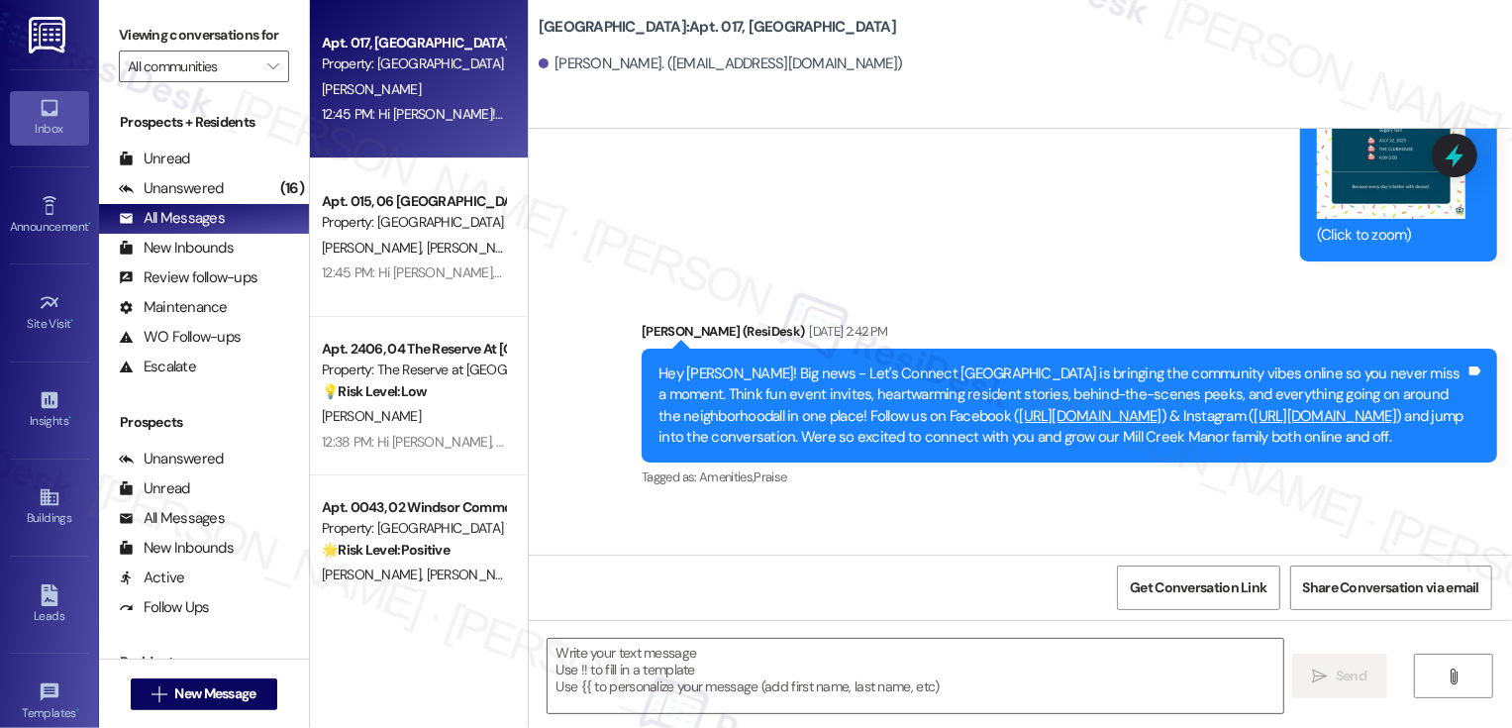
scroll to position [8278, 0]
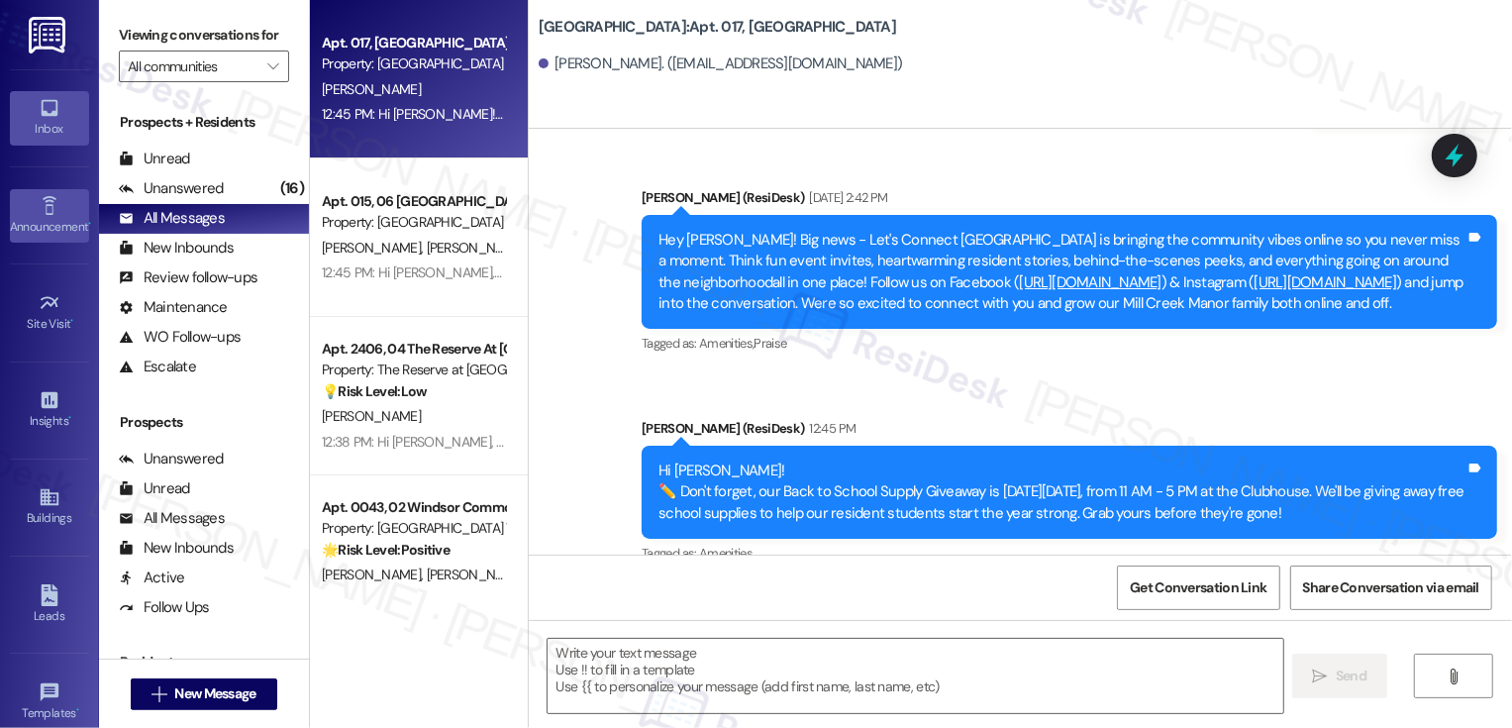
click at [80, 200] on link "Announcement •" at bounding box center [49, 215] width 79 height 53
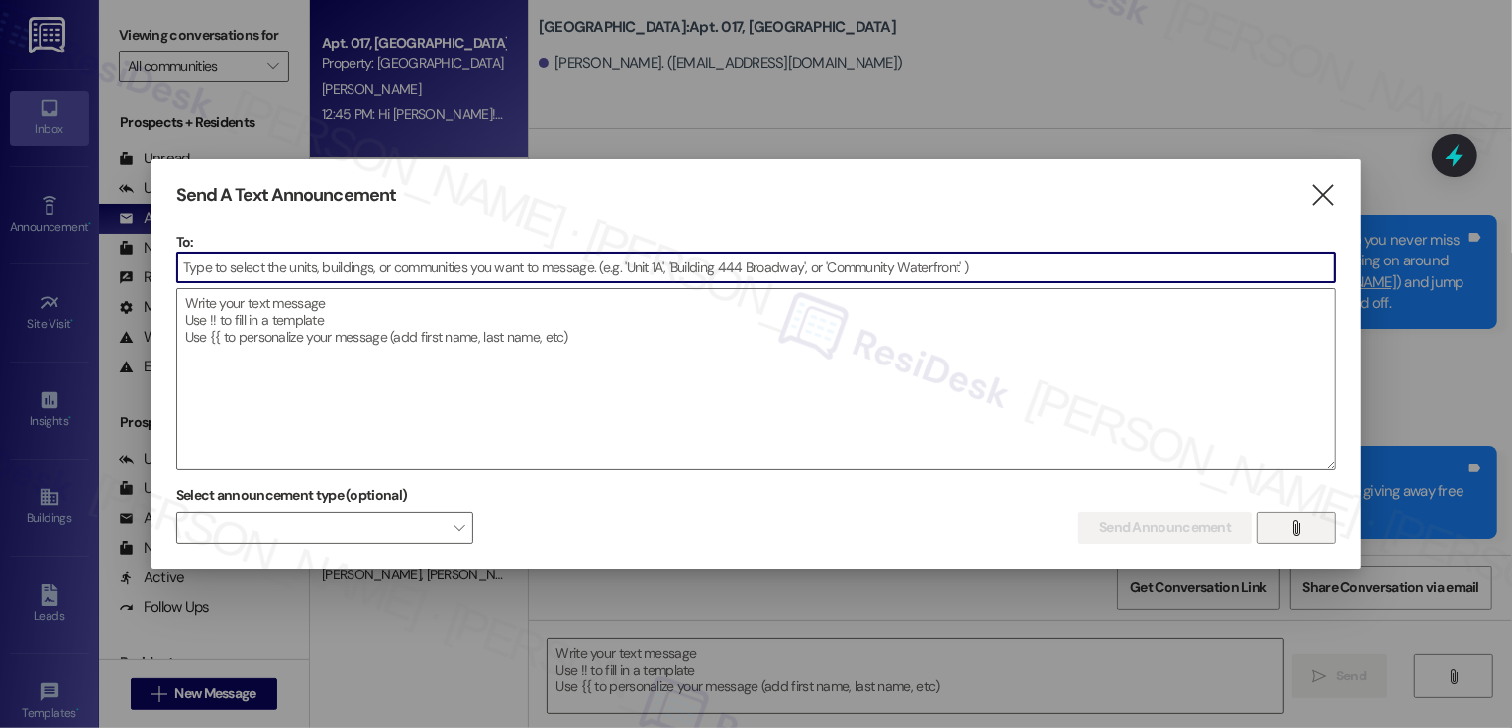
click at [1290, 515] on span "" at bounding box center [1296, 528] width 23 height 30
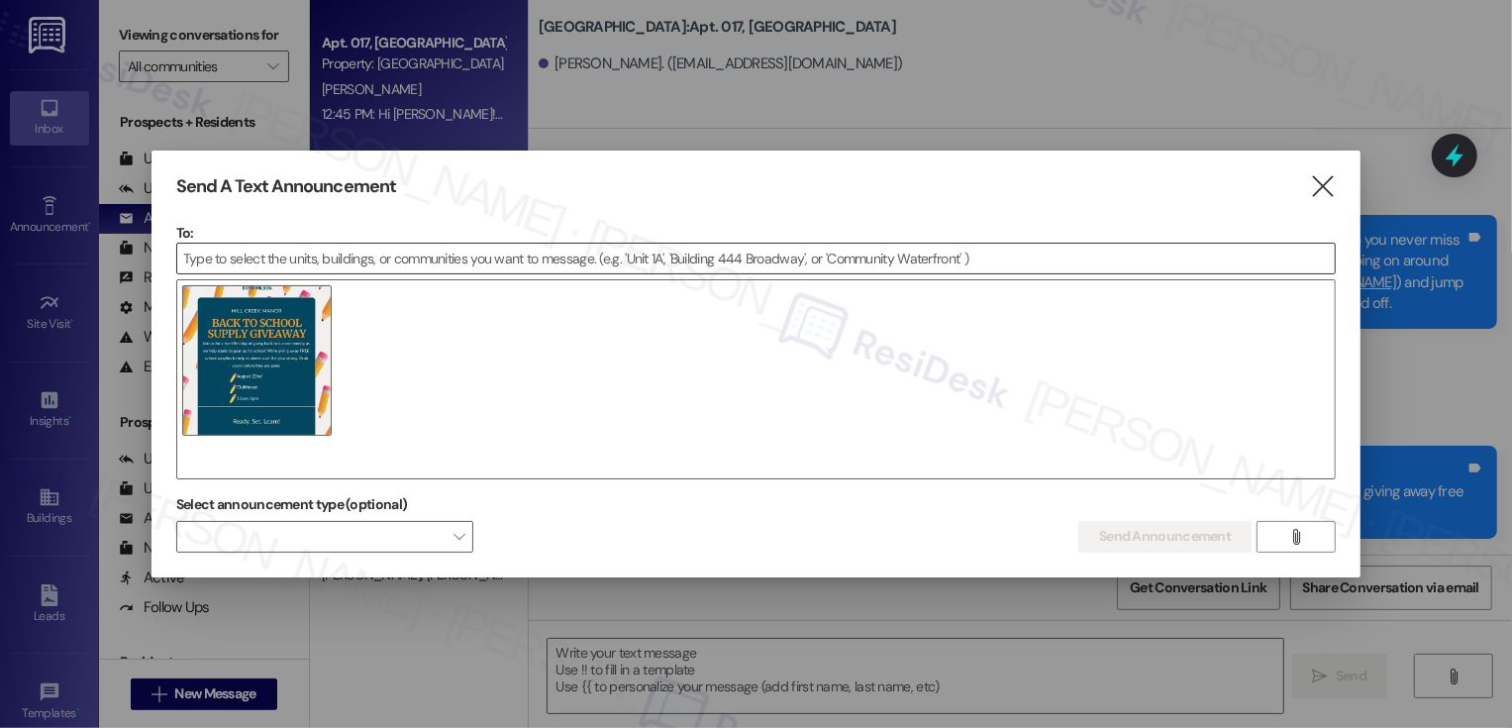
click at [611, 257] on input at bounding box center [756, 259] width 1159 height 30
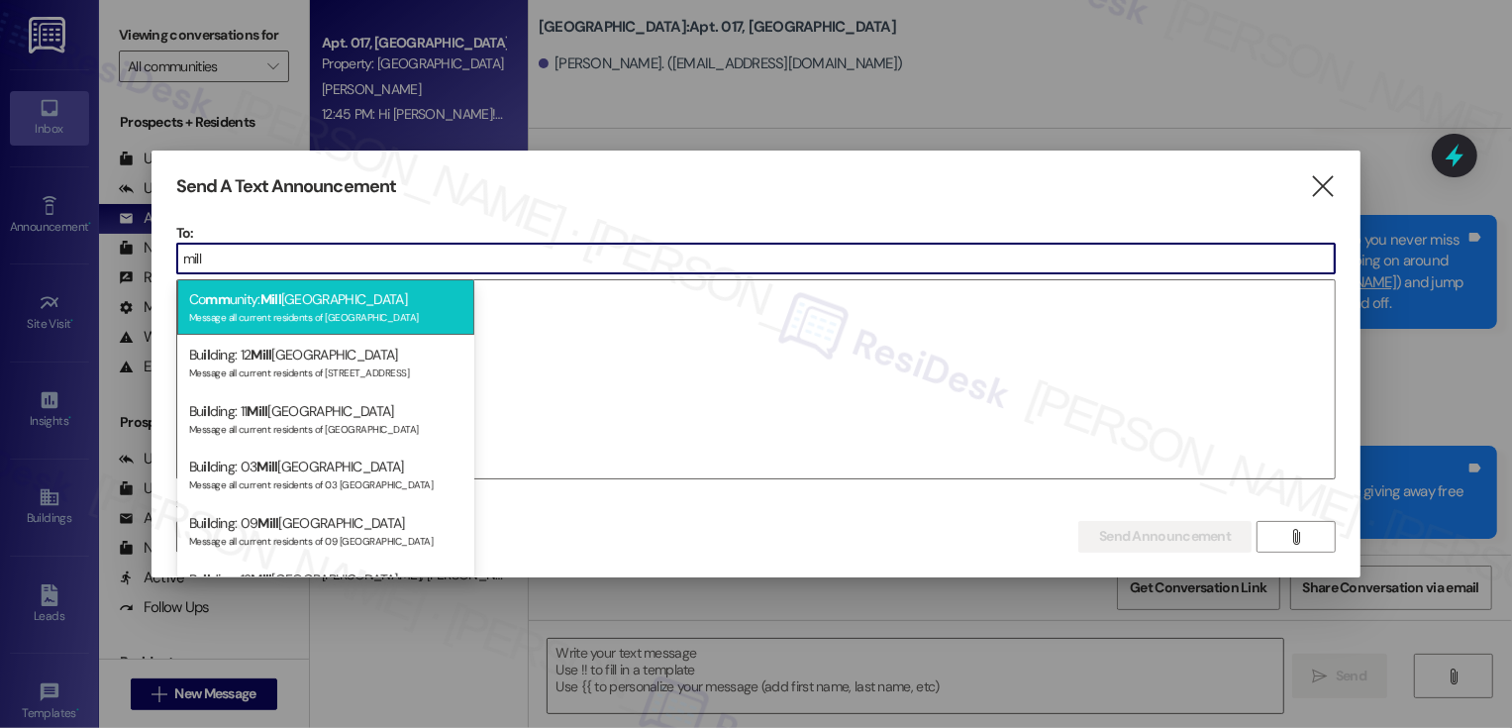
type input "mill"
click at [433, 299] on div "Co mm unity: Mill Creek Manor Message all current residents of Mill Creek Manor" at bounding box center [325, 307] width 297 height 56
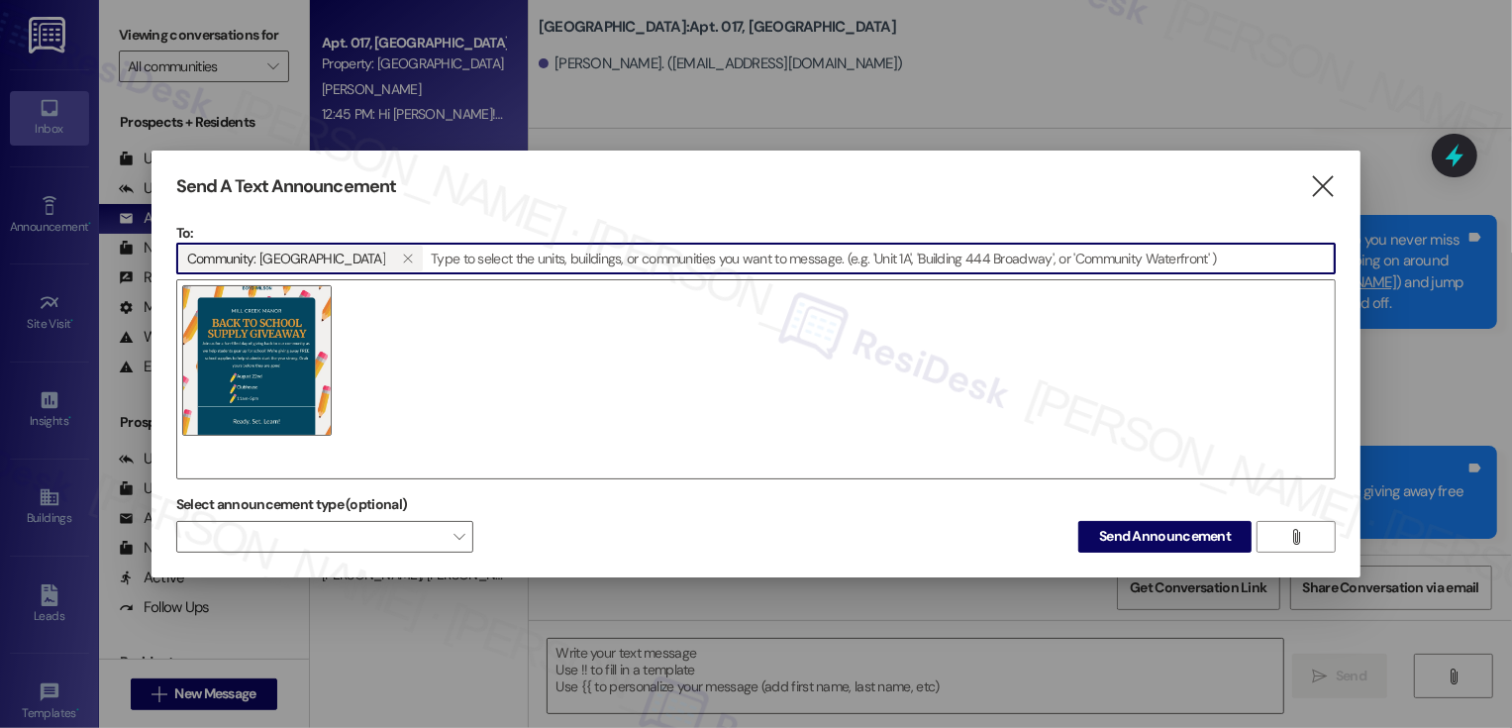
click at [451, 322] on div at bounding box center [756, 379] width 1161 height 200
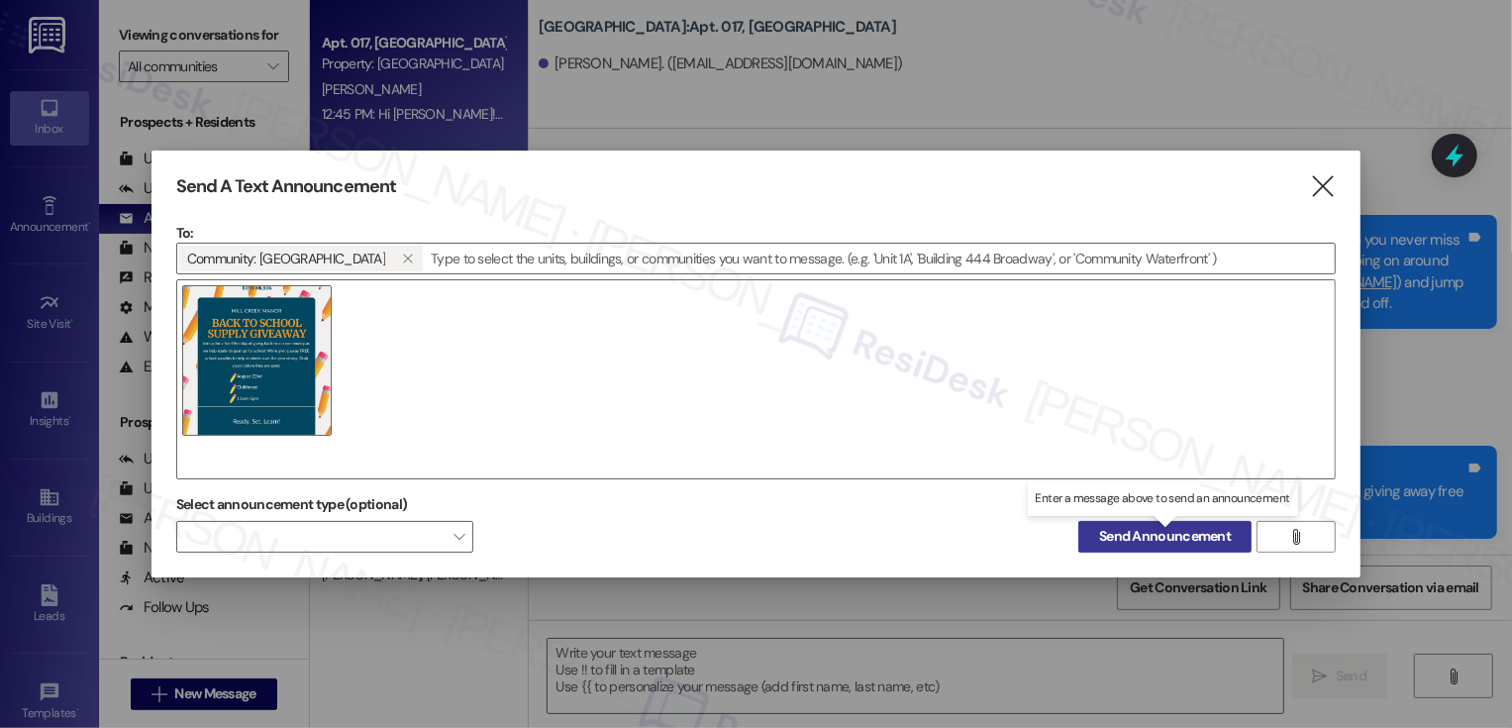
click at [1156, 536] on span "Send Announcement" at bounding box center [1165, 536] width 132 height 21
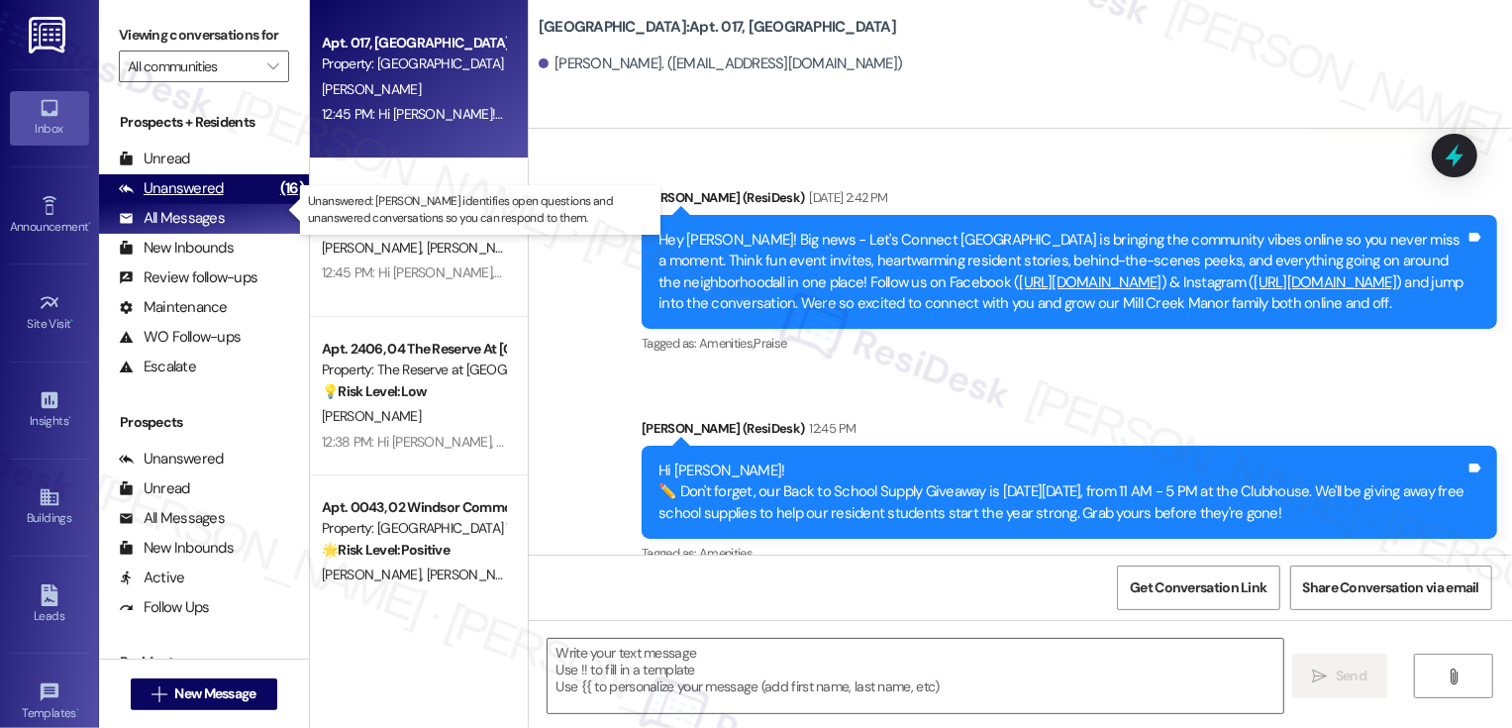
click at [220, 197] on div "Unanswered (16)" at bounding box center [204, 189] width 210 height 30
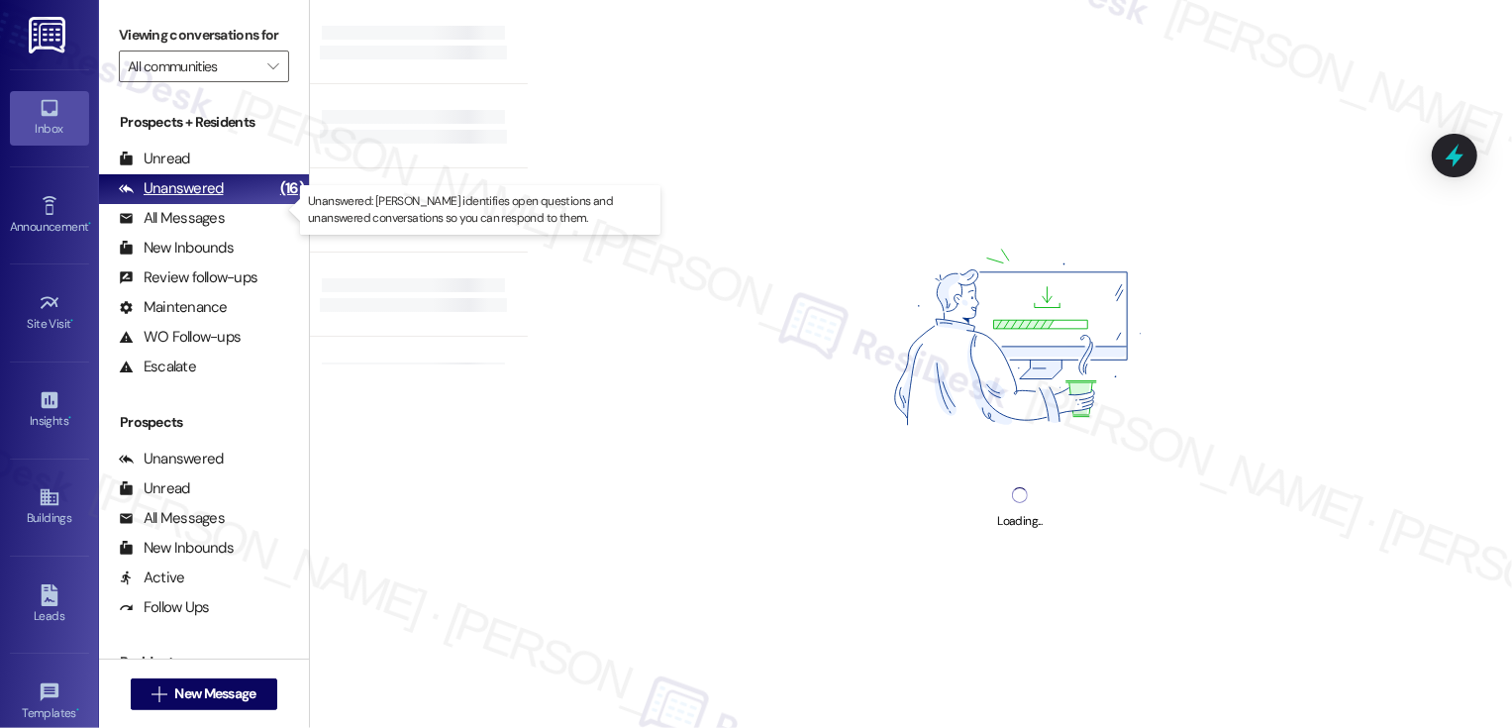
click at [217, 204] on div "Unanswered (16)" at bounding box center [204, 189] width 210 height 30
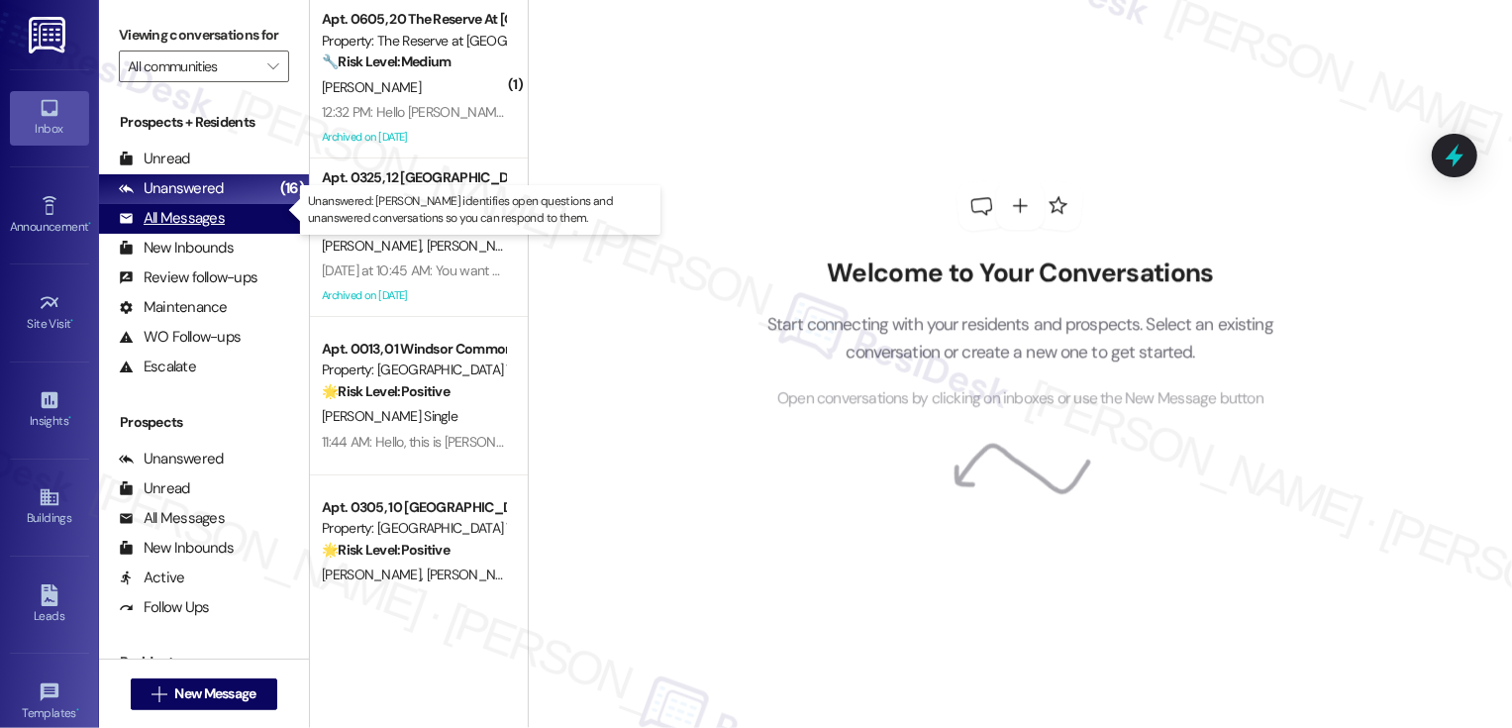
click at [217, 229] on div "All Messages" at bounding box center [172, 218] width 106 height 21
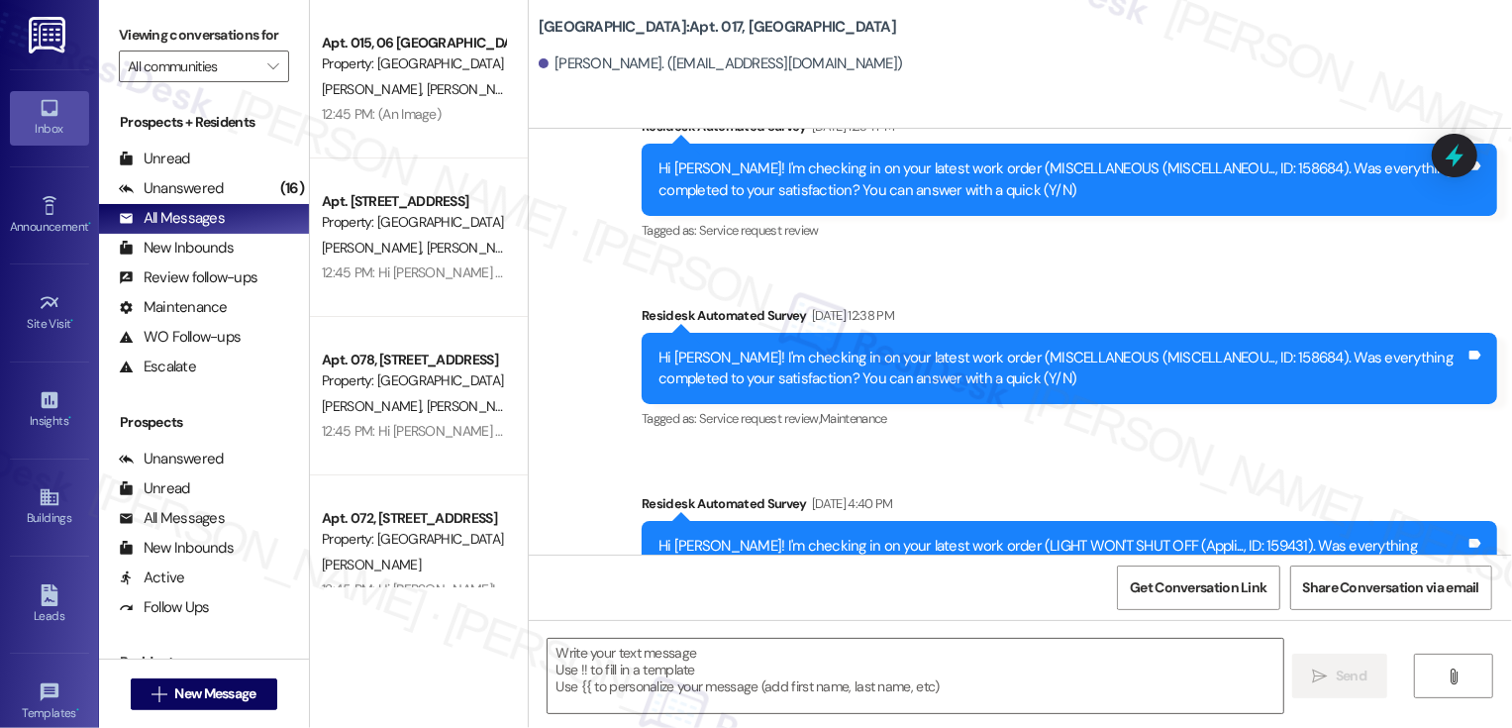
type textarea "Fetching suggested responses. Please feel free to read through the conversation…"
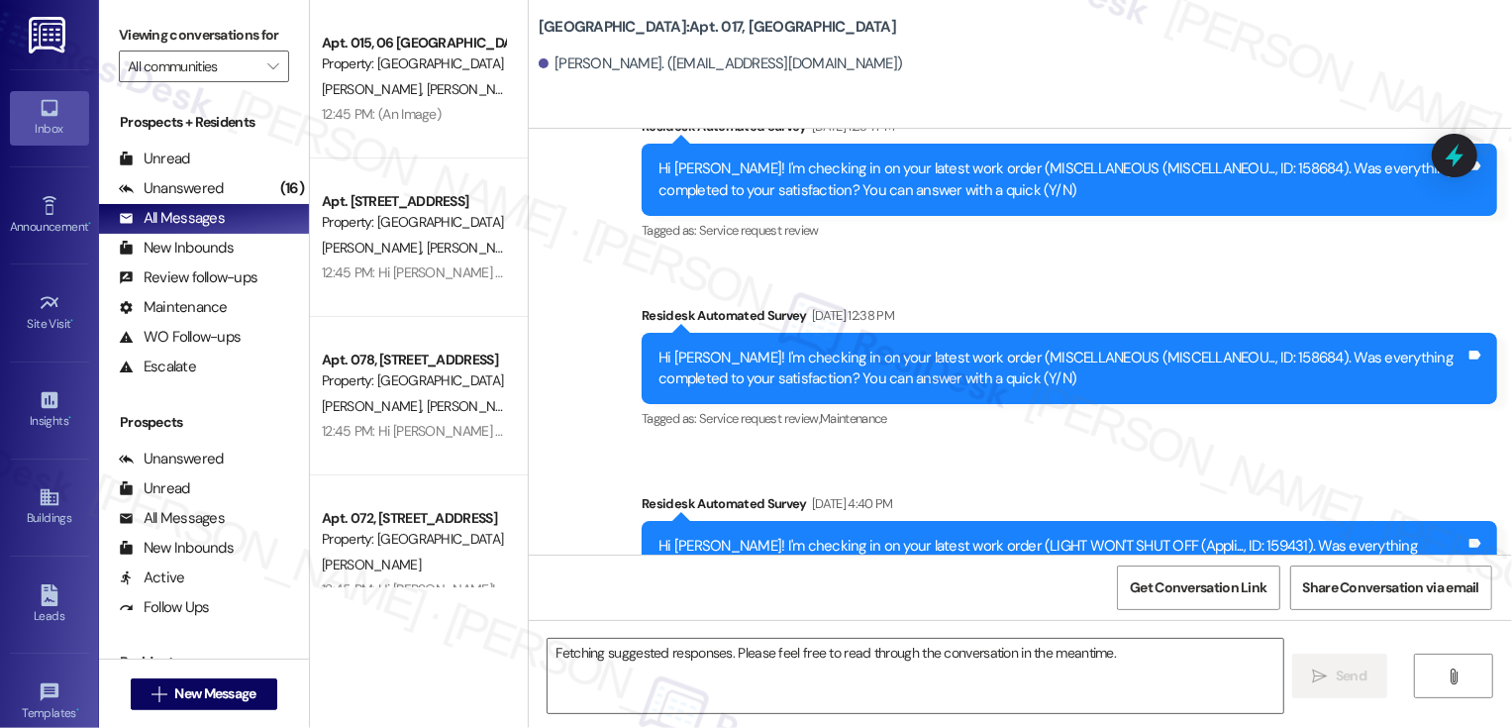
scroll to position [8517, 0]
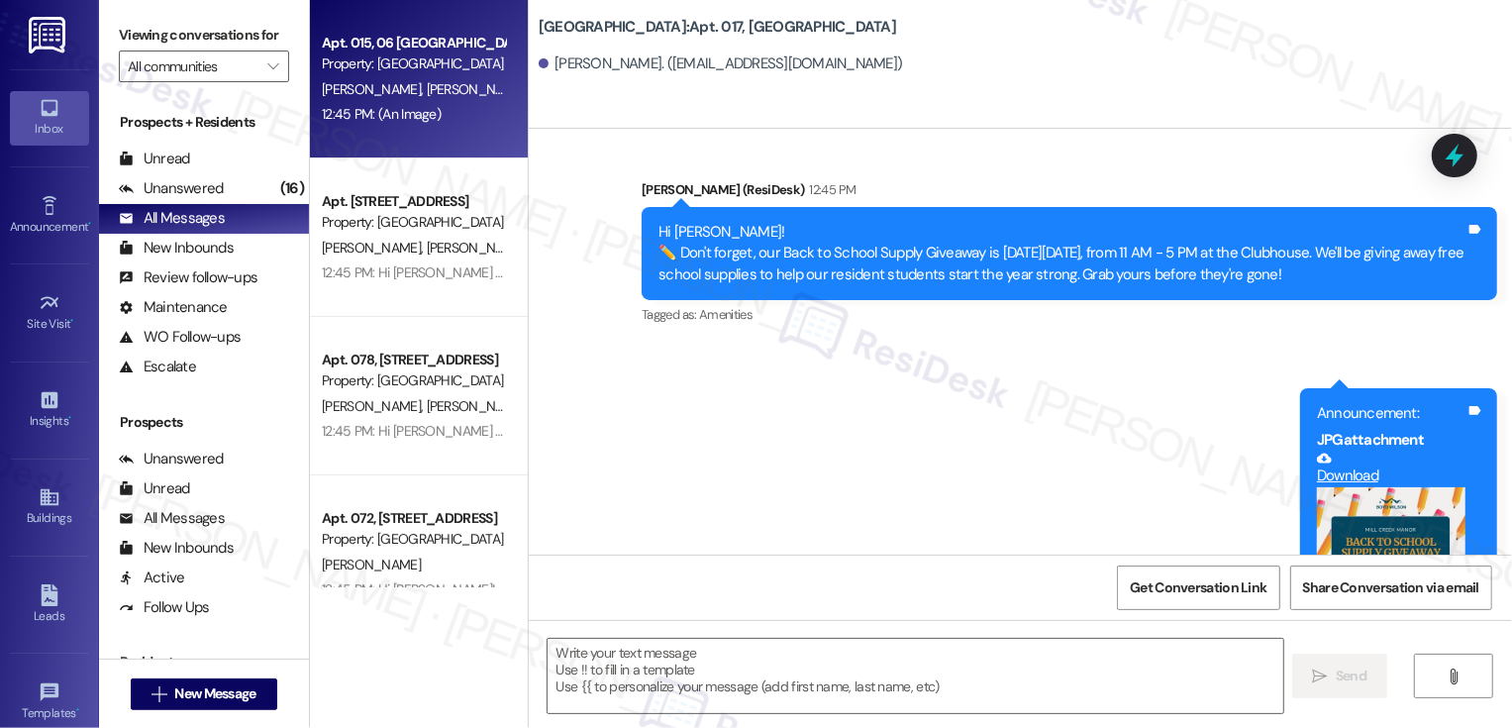
click at [426, 91] on span "P. Rodriguez" at bounding box center [478, 89] width 105 height 18
type textarea "Fetching suggested responses. Please feel free to read through the conversation…"
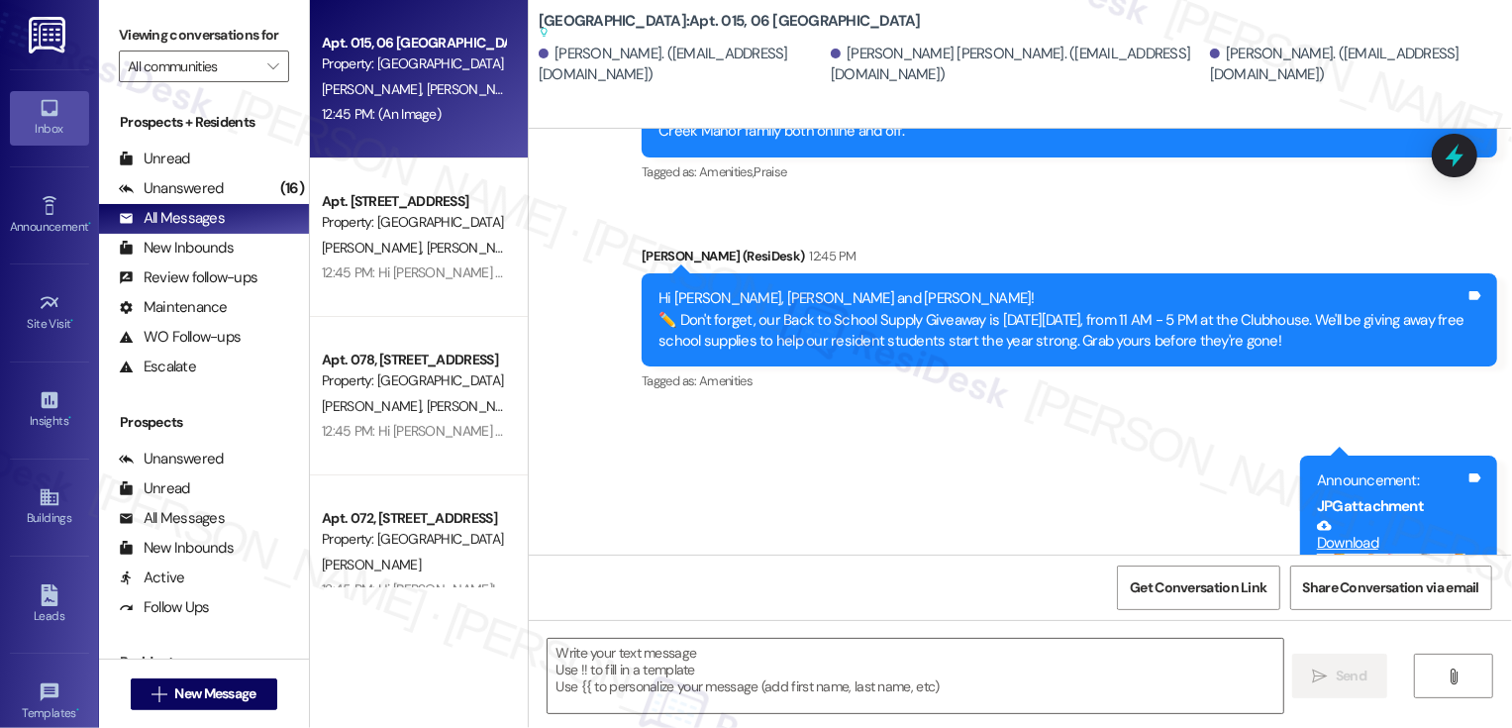
scroll to position [12961, 0]
